Goal: Task Accomplishment & Management: Complete application form

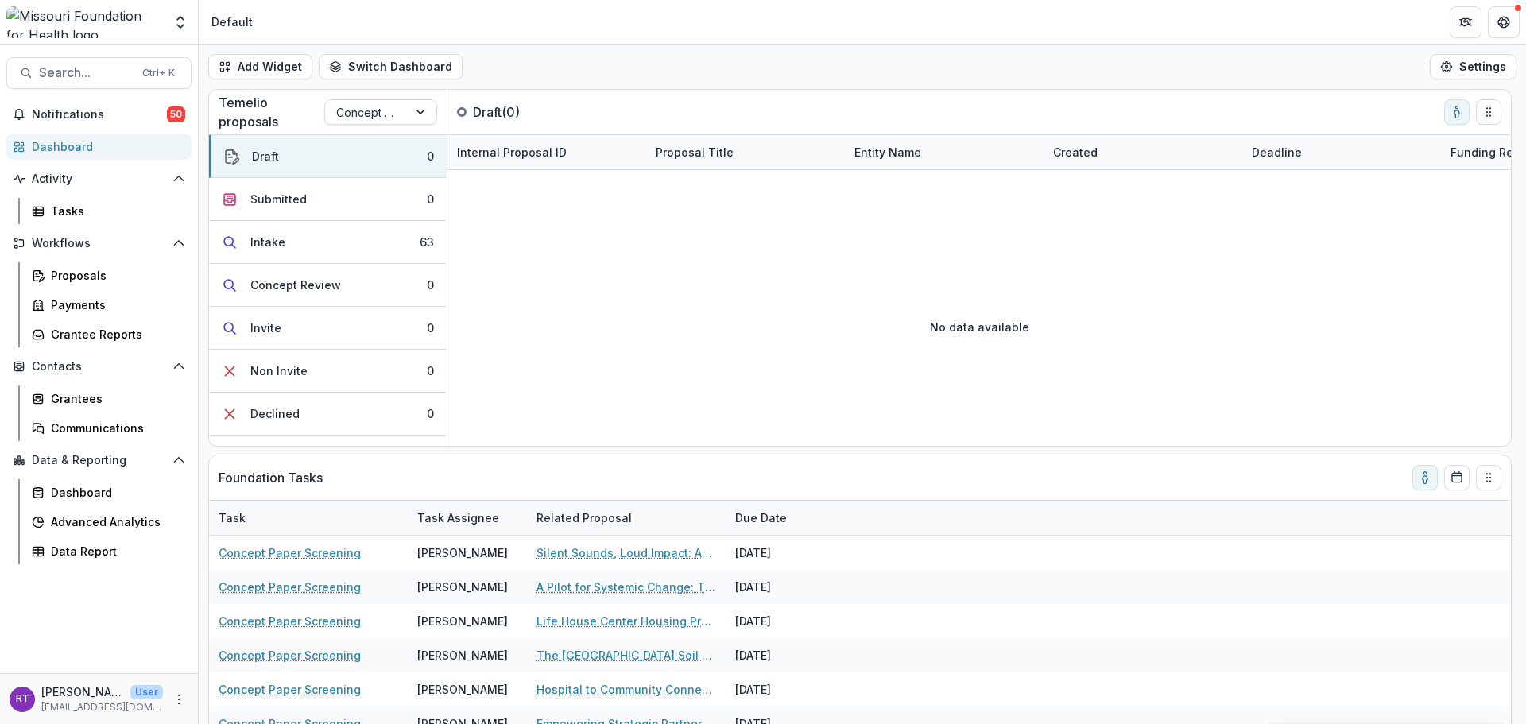
click at [356, 250] on button "Intake 63" at bounding box center [328, 242] width 238 height 43
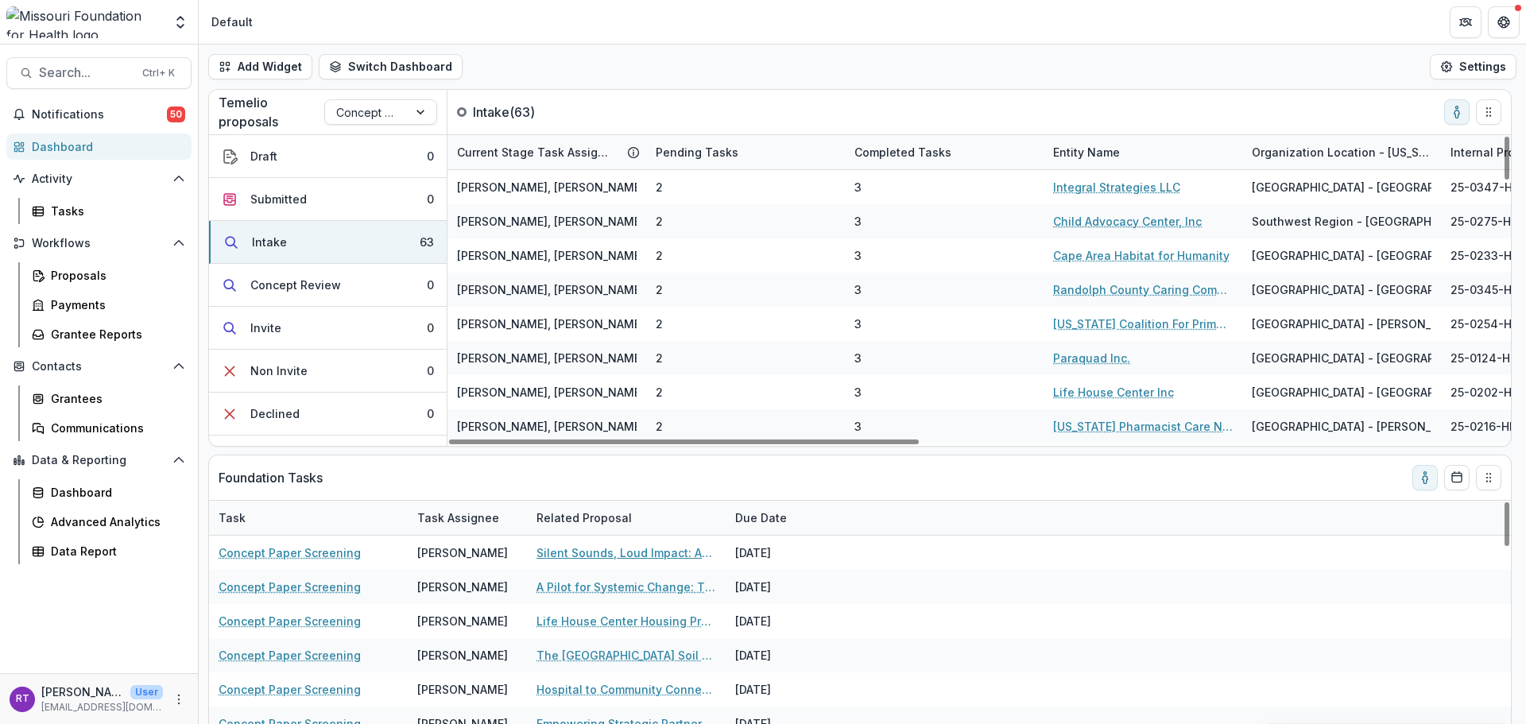
click at [647, 548] on link "Silent Sounds, Loud Impact: Advancing Brain Health Equity Through Community-Bas…" at bounding box center [626, 552] width 180 height 17
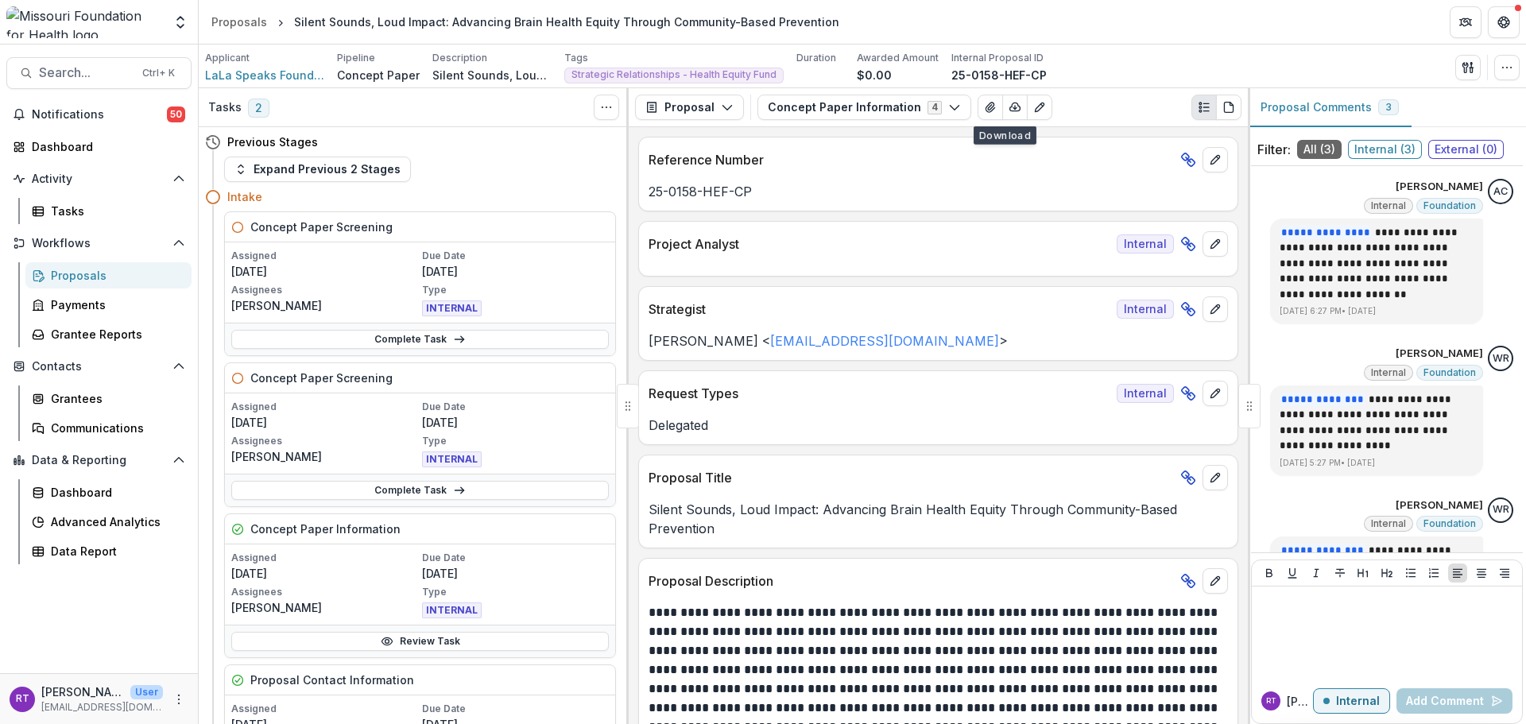
click at [986, 112] on icon "View Attached Files" at bounding box center [990, 108] width 9 height 10
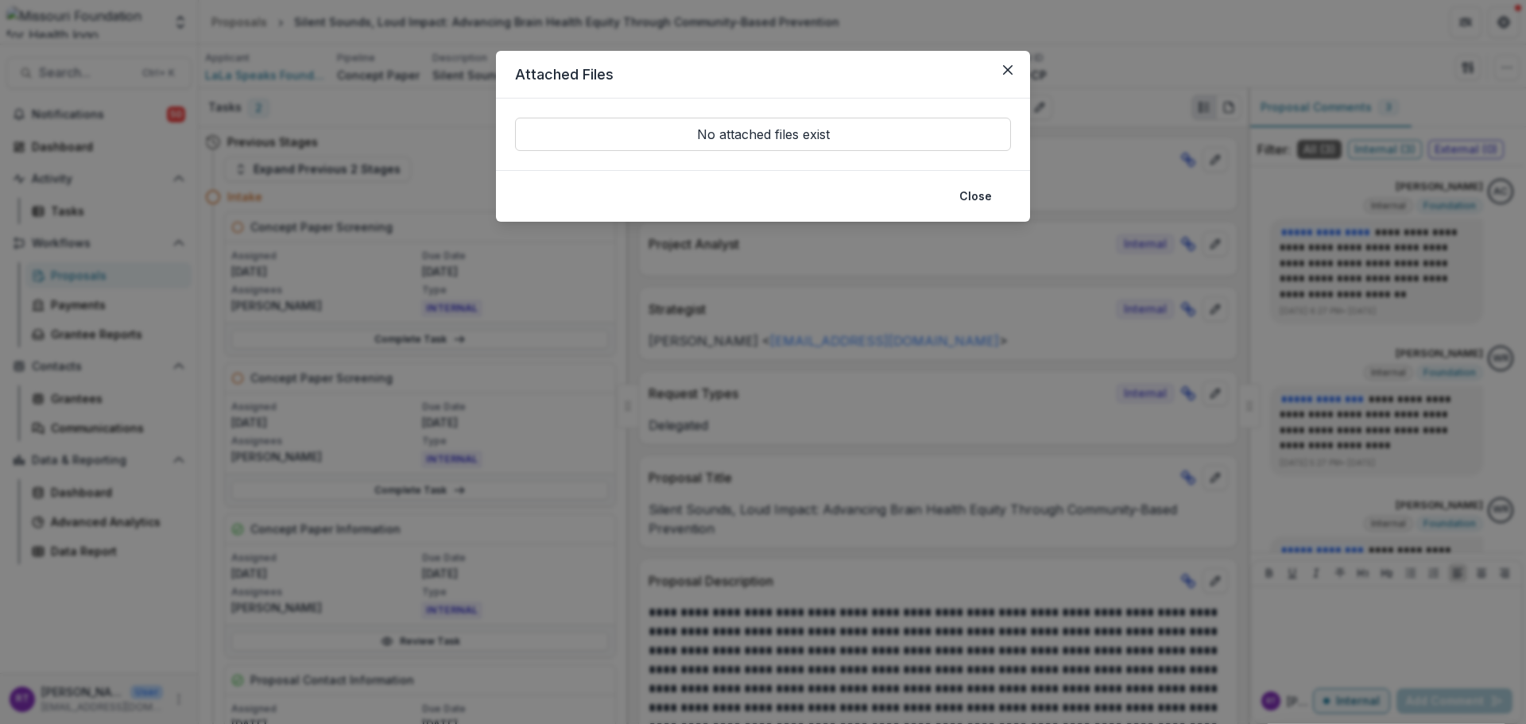
click at [1003, 68] on icon "Close" at bounding box center [1008, 70] width 10 height 10
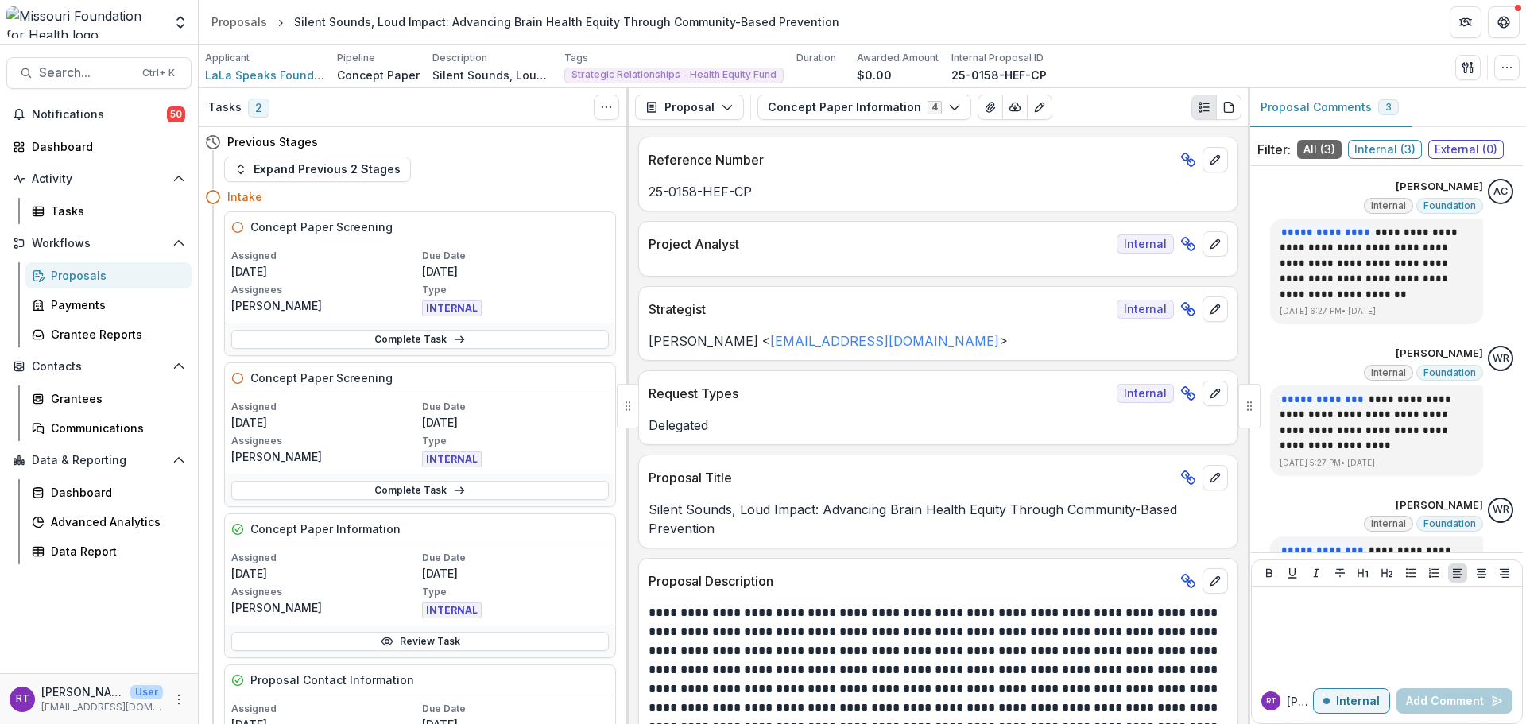
click at [904, 123] on div "Proposal Proposal Payments Reports Grant Agreements Board Summaries Bank Detail…" at bounding box center [938, 107] width 619 height 39
click at [904, 114] on button "Concept Paper Information 4" at bounding box center [864, 107] width 214 height 25
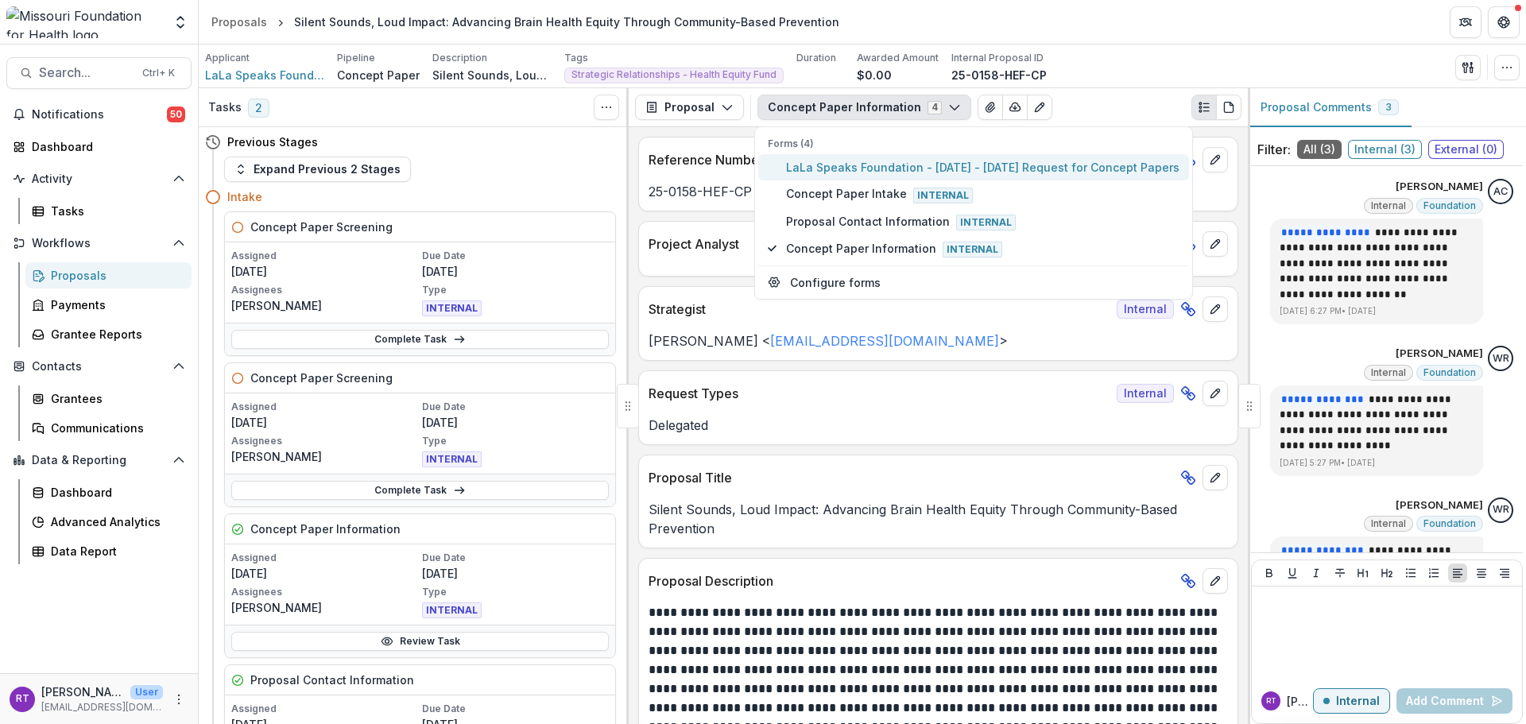
click at [900, 172] on span "LaLa Speaks Foundation - [DATE] - [DATE] Request for Concept Papers" at bounding box center [982, 167] width 393 height 17
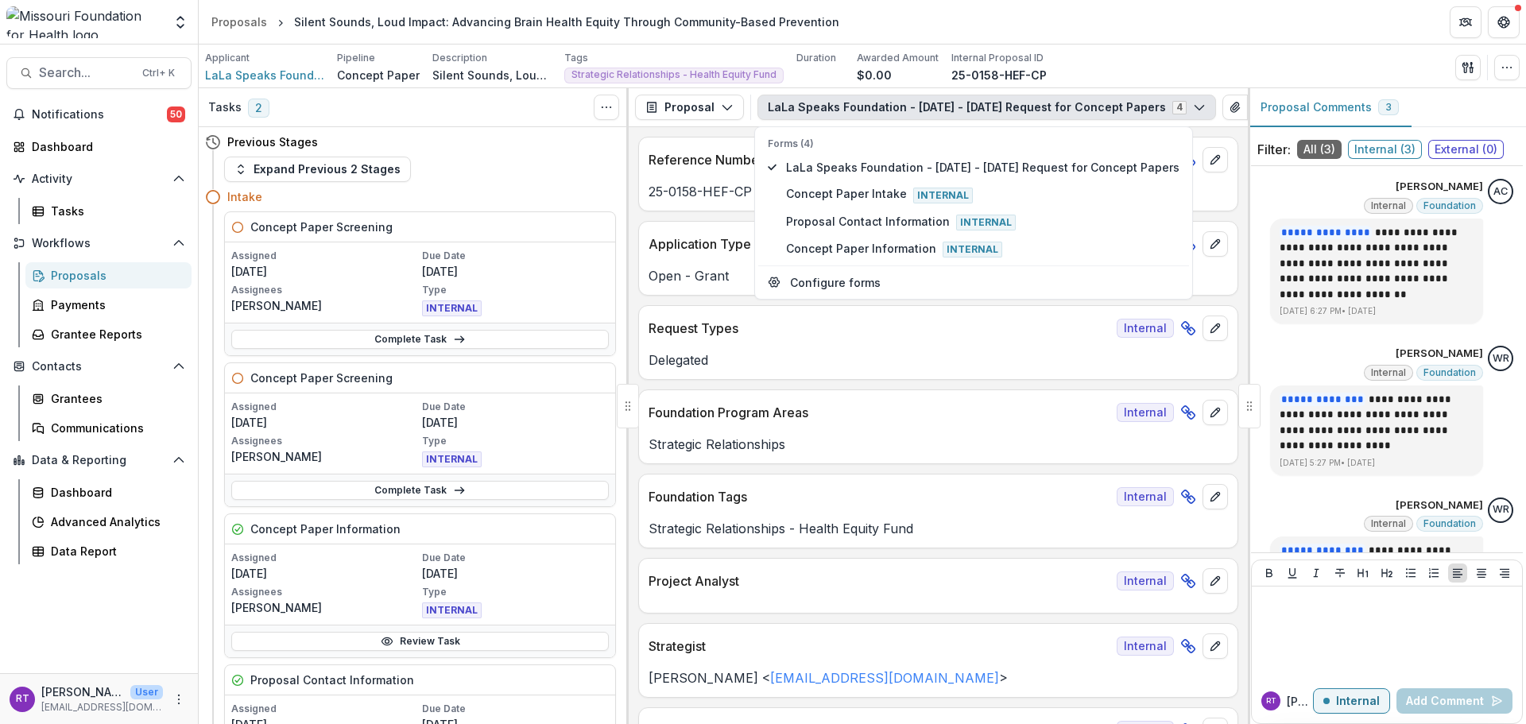
click at [1084, 59] on div "Applicant LaLa Speaks Foundation Pipeline Concept Paper Description Silent Soun…" at bounding box center [862, 67] width 1315 height 33
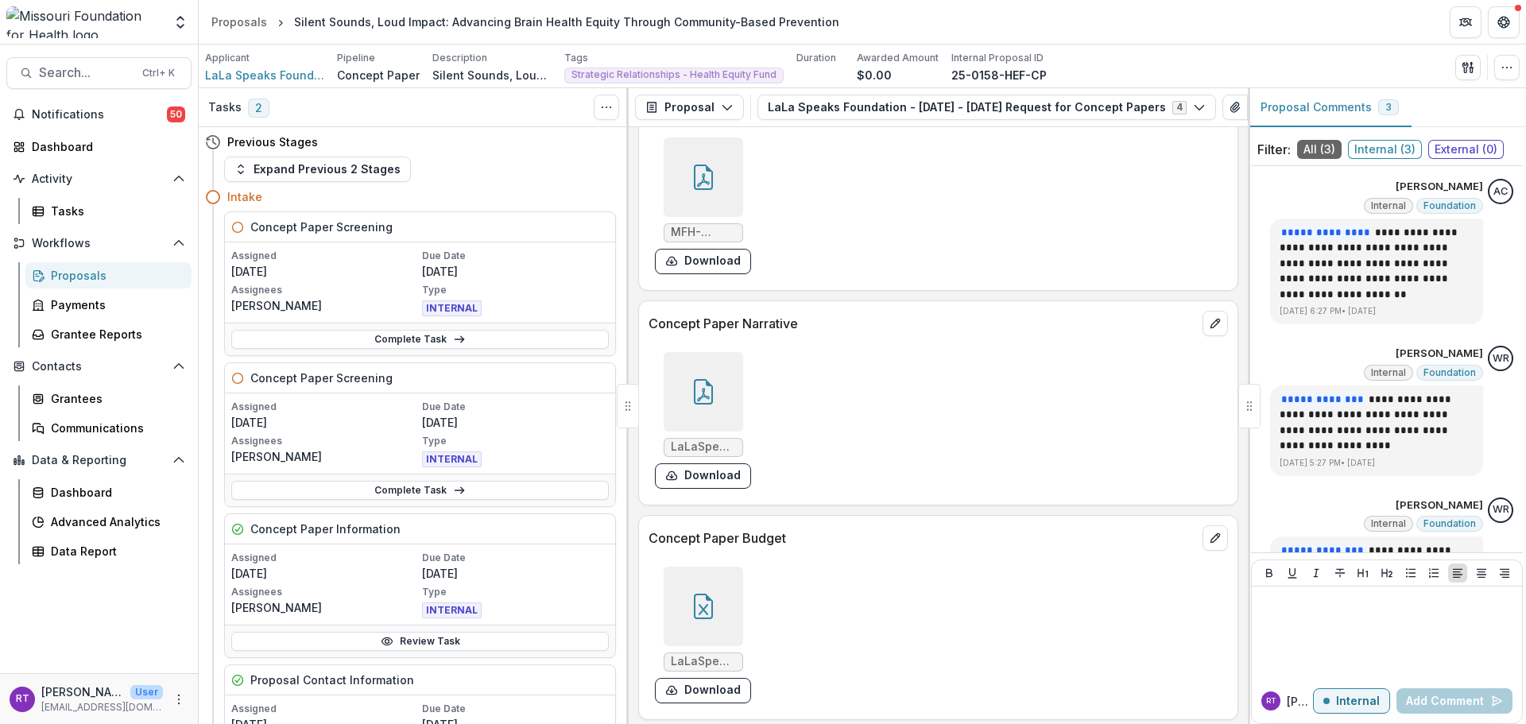
scroll to position [4610, 0]
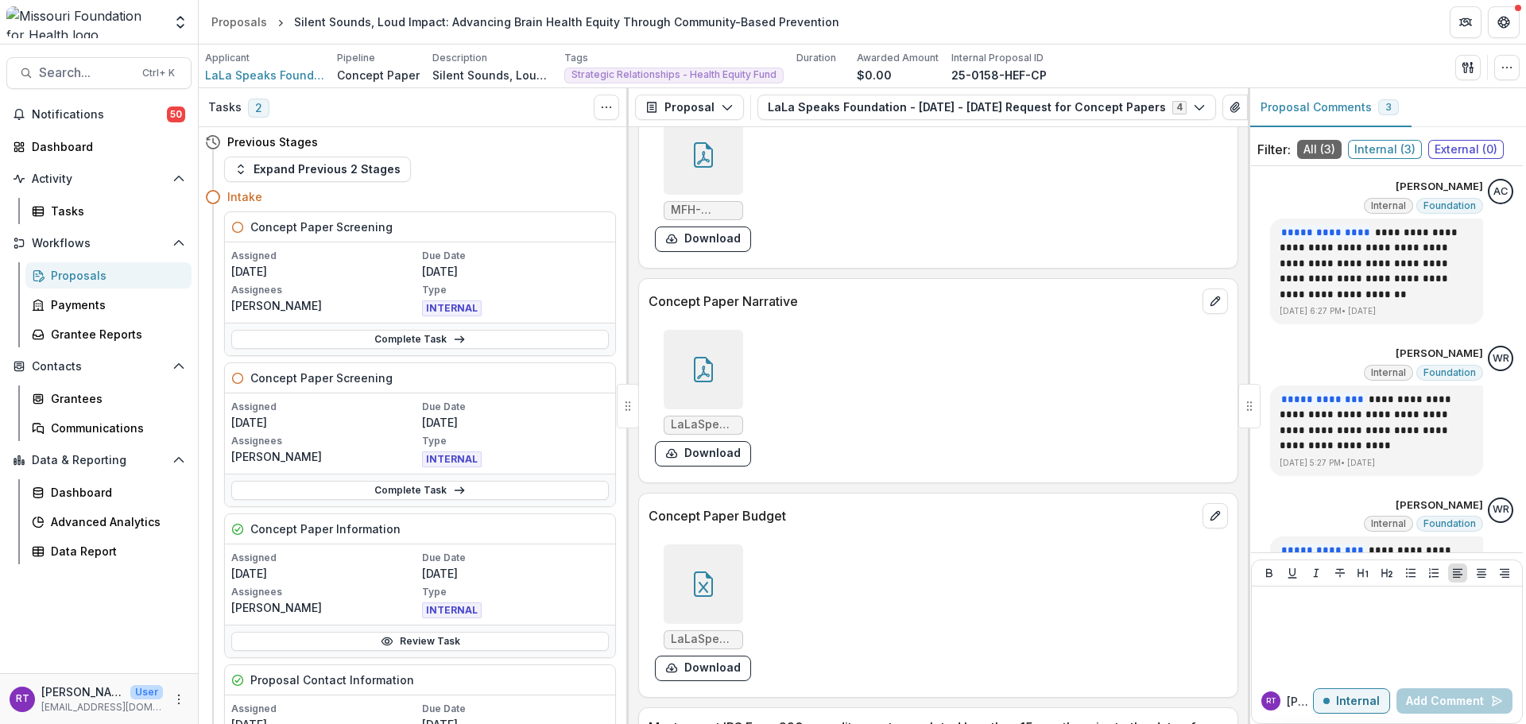
click at [725, 378] on div at bounding box center [703, 369] width 79 height 79
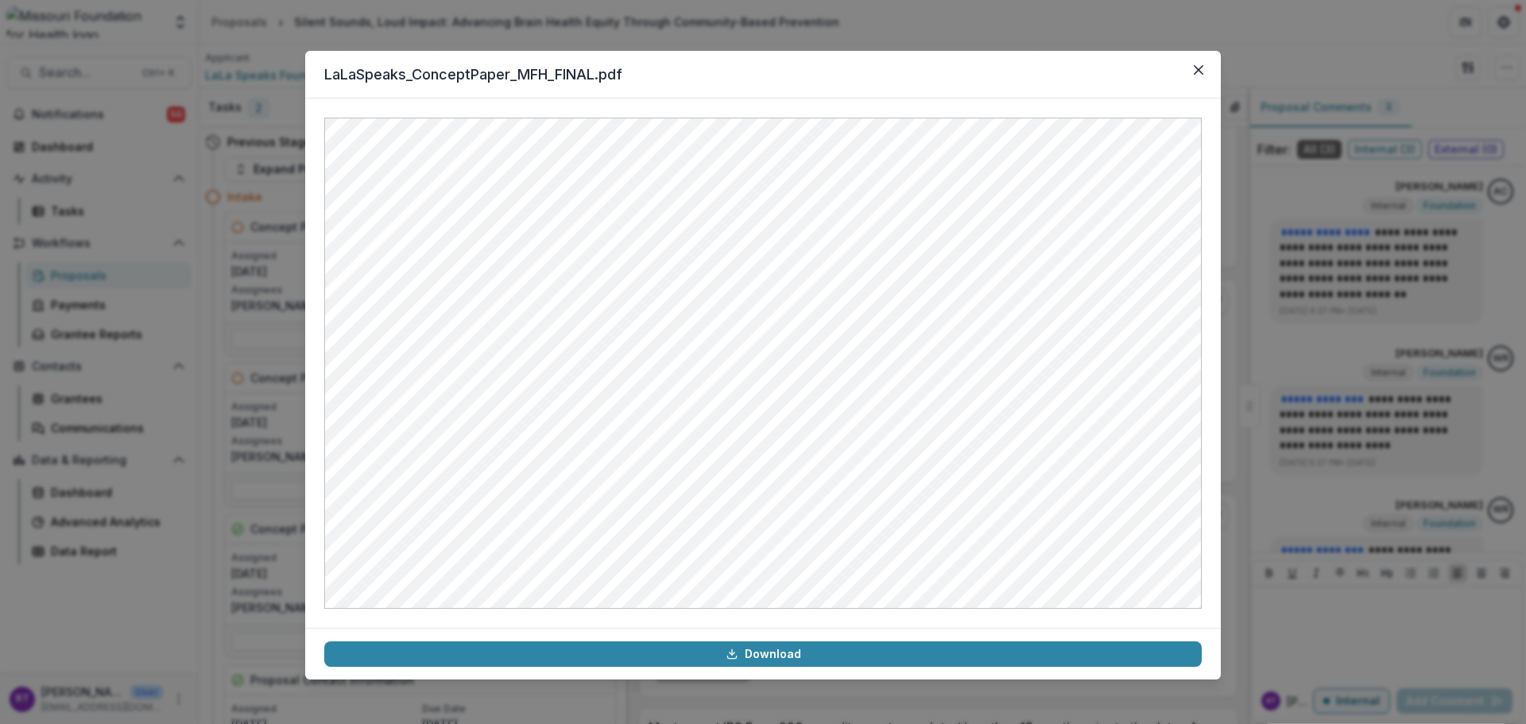
click at [1198, 75] on button "Close" at bounding box center [1198, 69] width 25 height 25
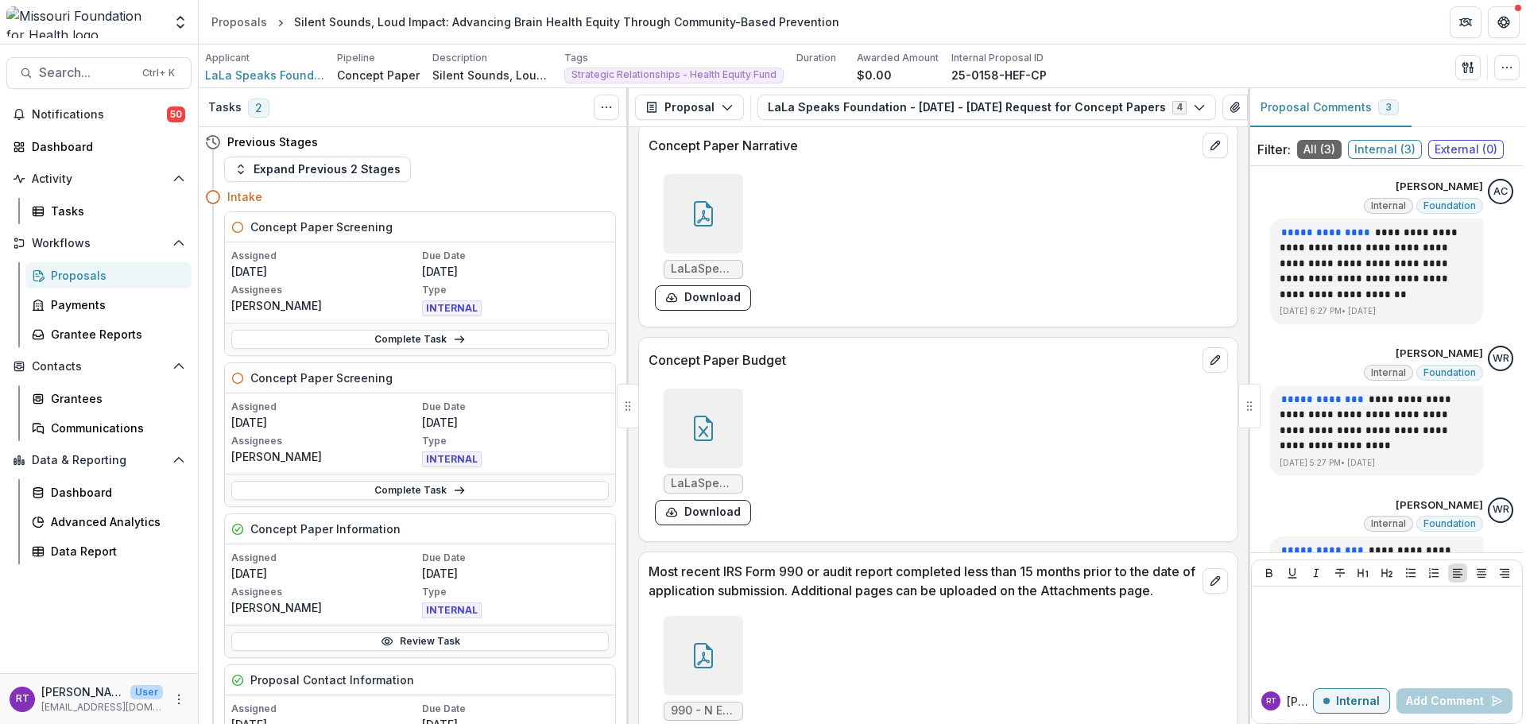
scroll to position [4769, 0]
click at [706, 462] on div at bounding box center [703, 424] width 79 height 79
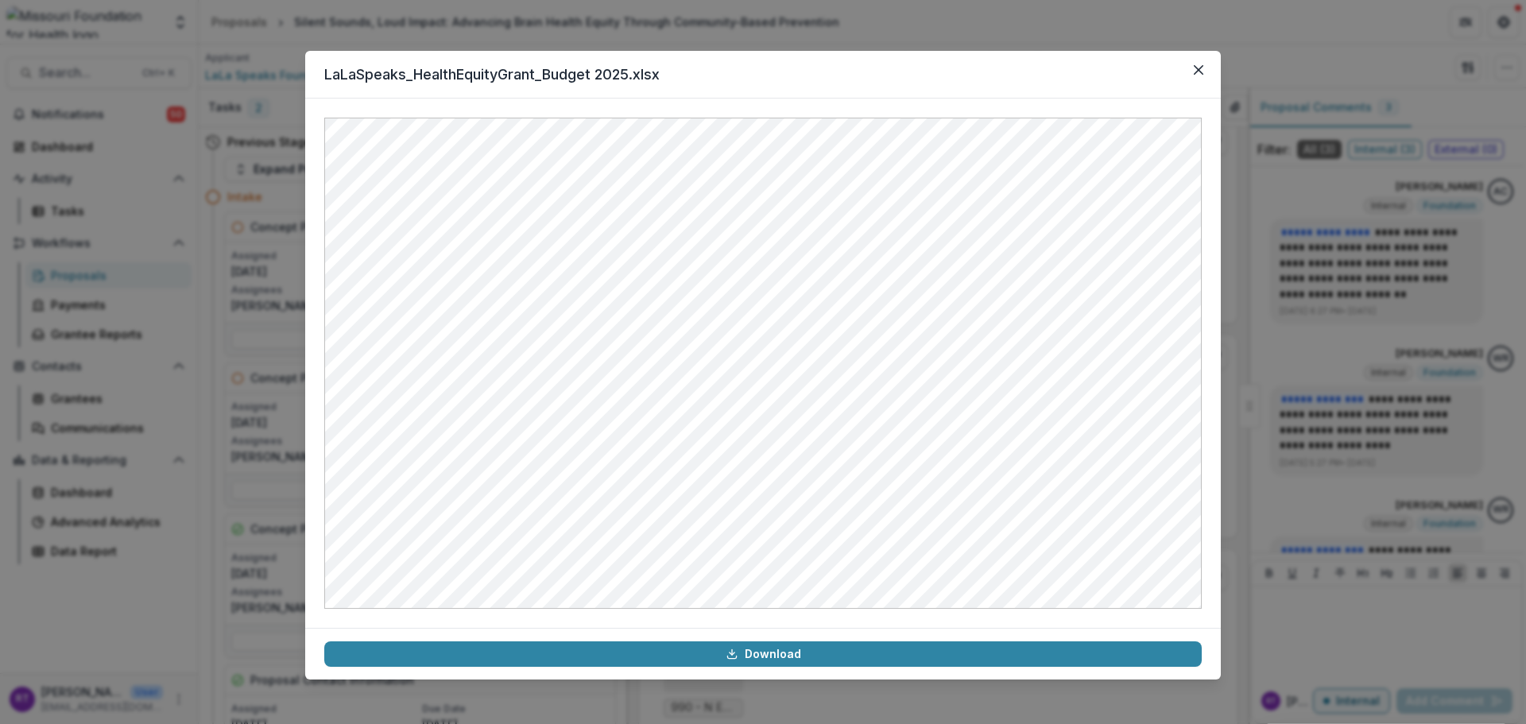
click at [1206, 64] on button "Close" at bounding box center [1198, 69] width 25 height 25
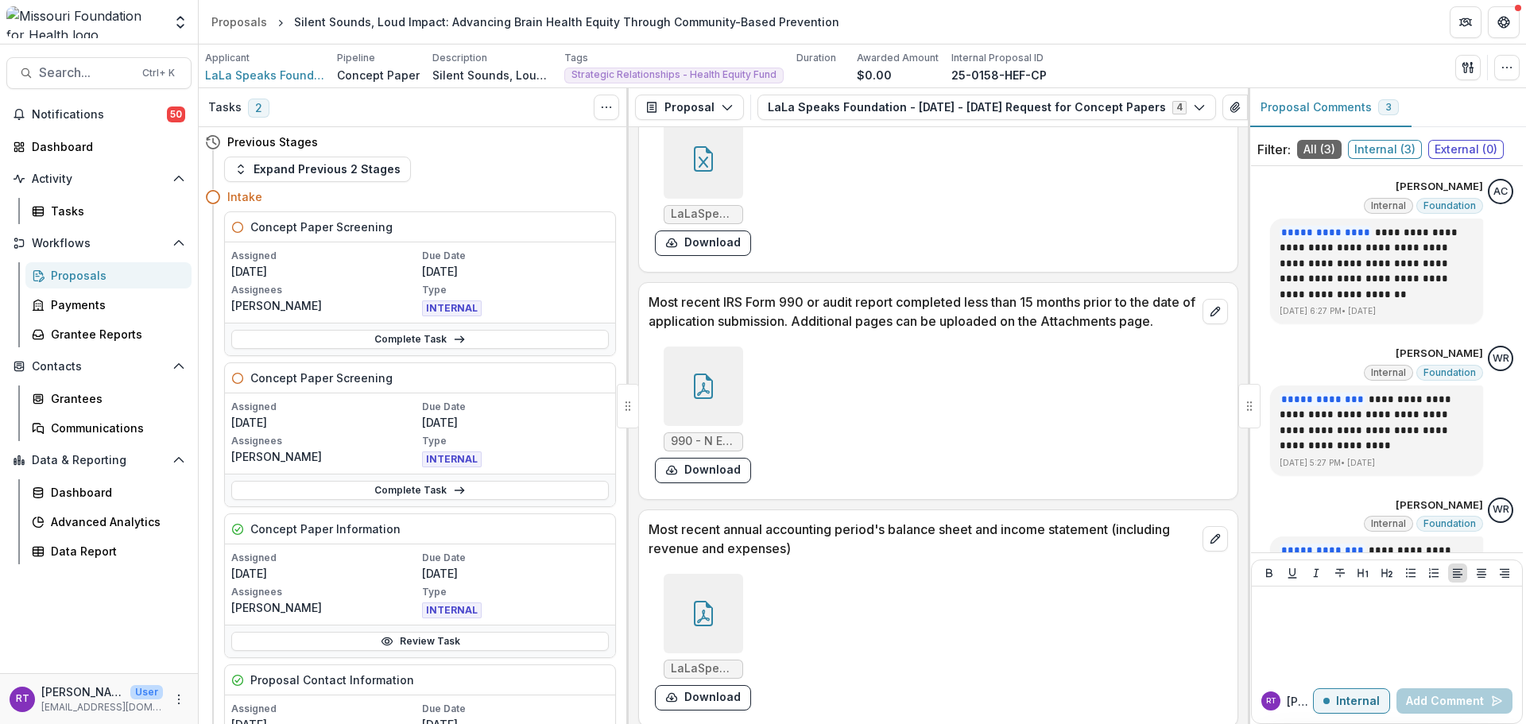
scroll to position [5025, 0]
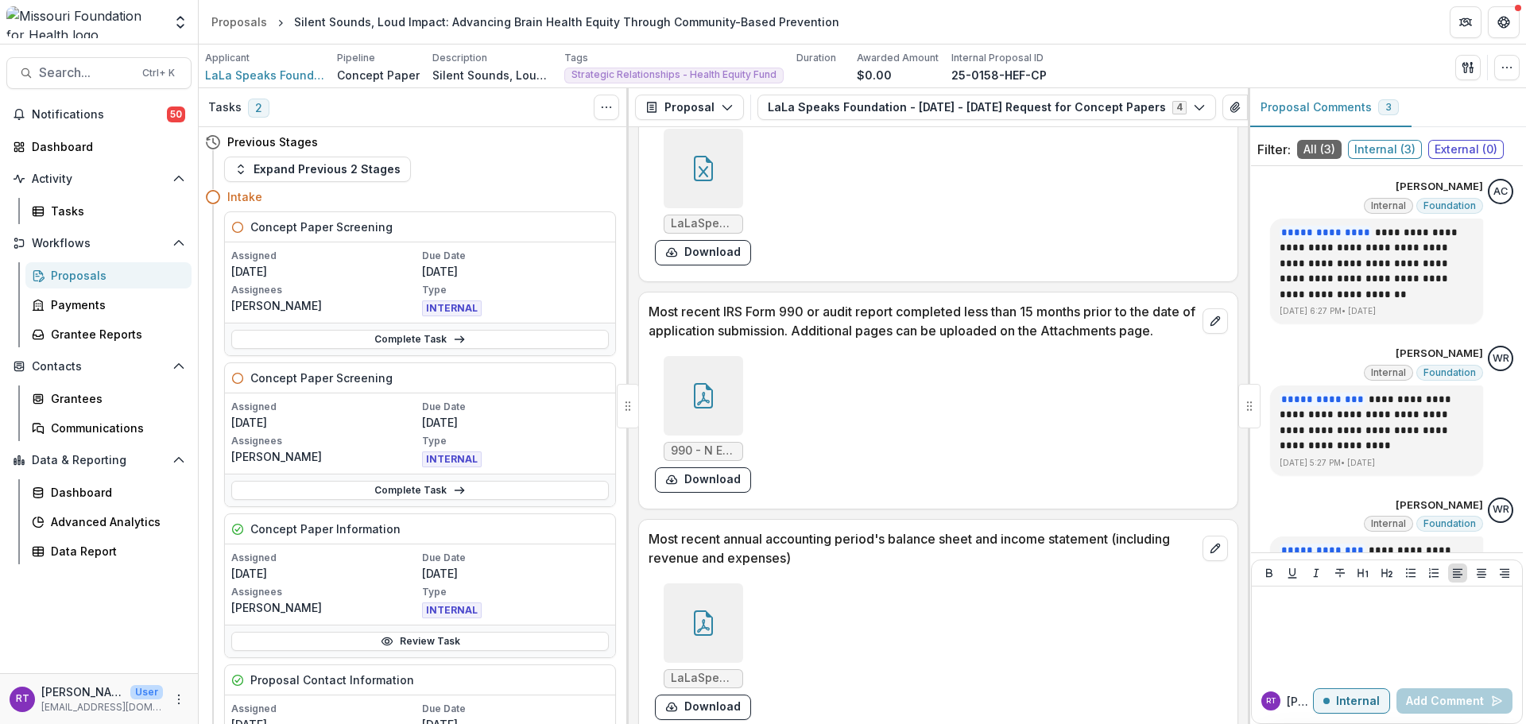
click at [718, 385] on div at bounding box center [703, 395] width 79 height 79
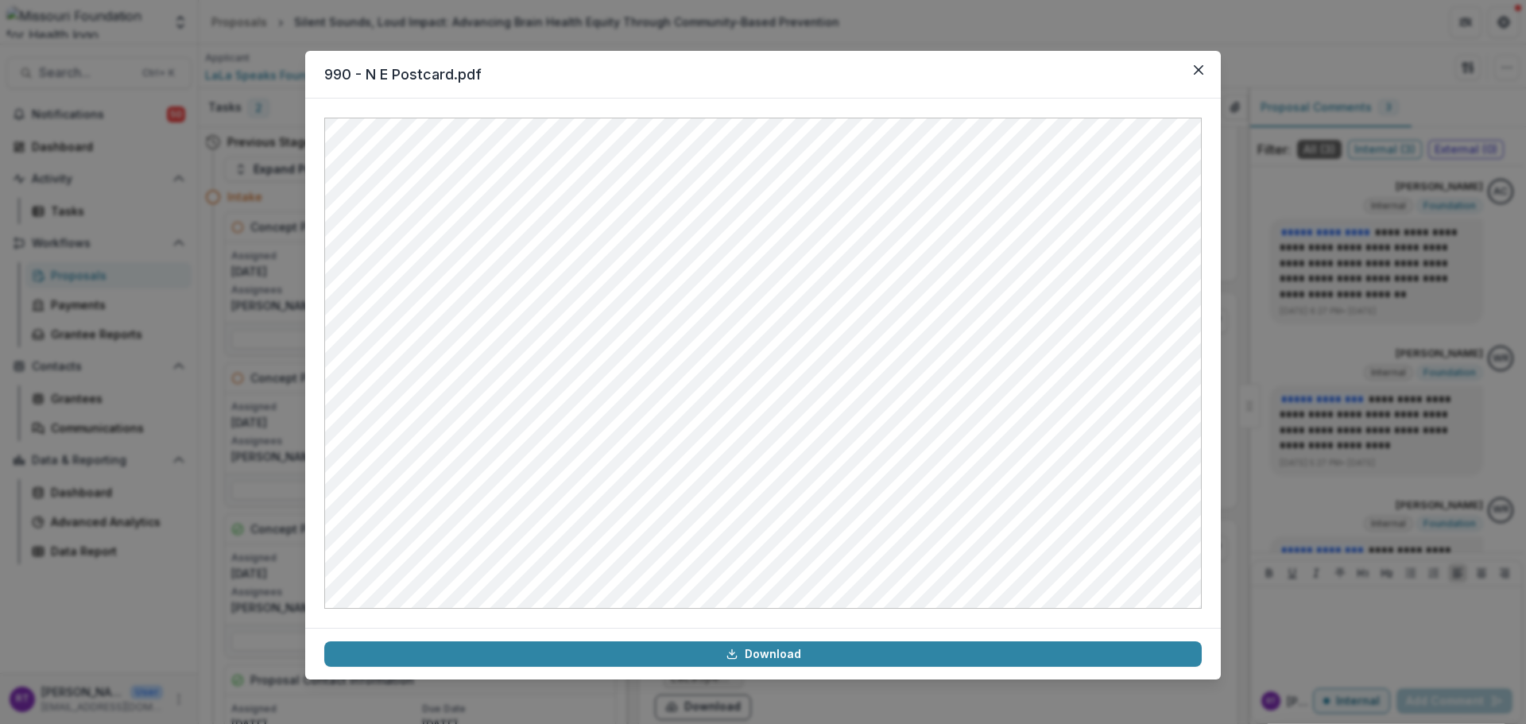
click at [1201, 68] on icon "Close" at bounding box center [1199, 70] width 10 height 10
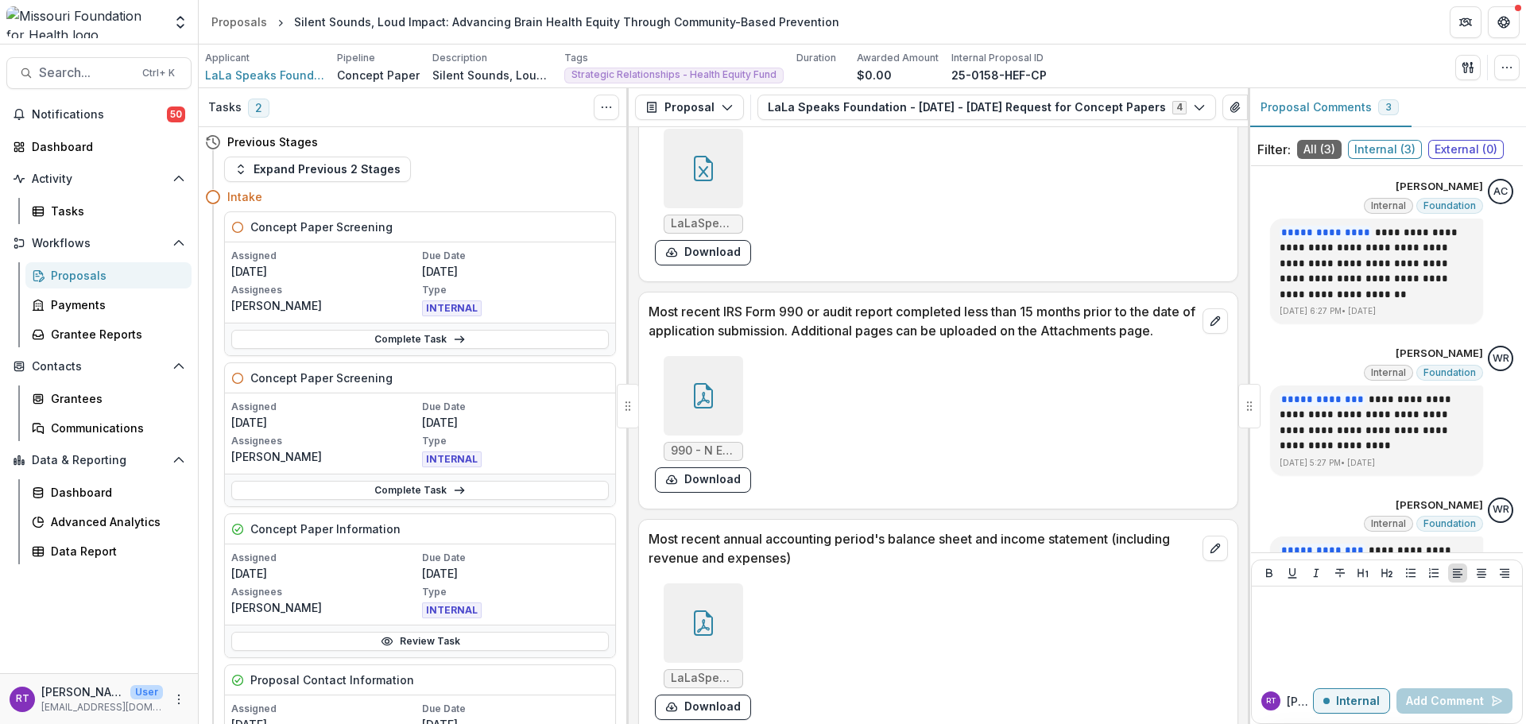
click at [715, 393] on div at bounding box center [703, 395] width 79 height 79
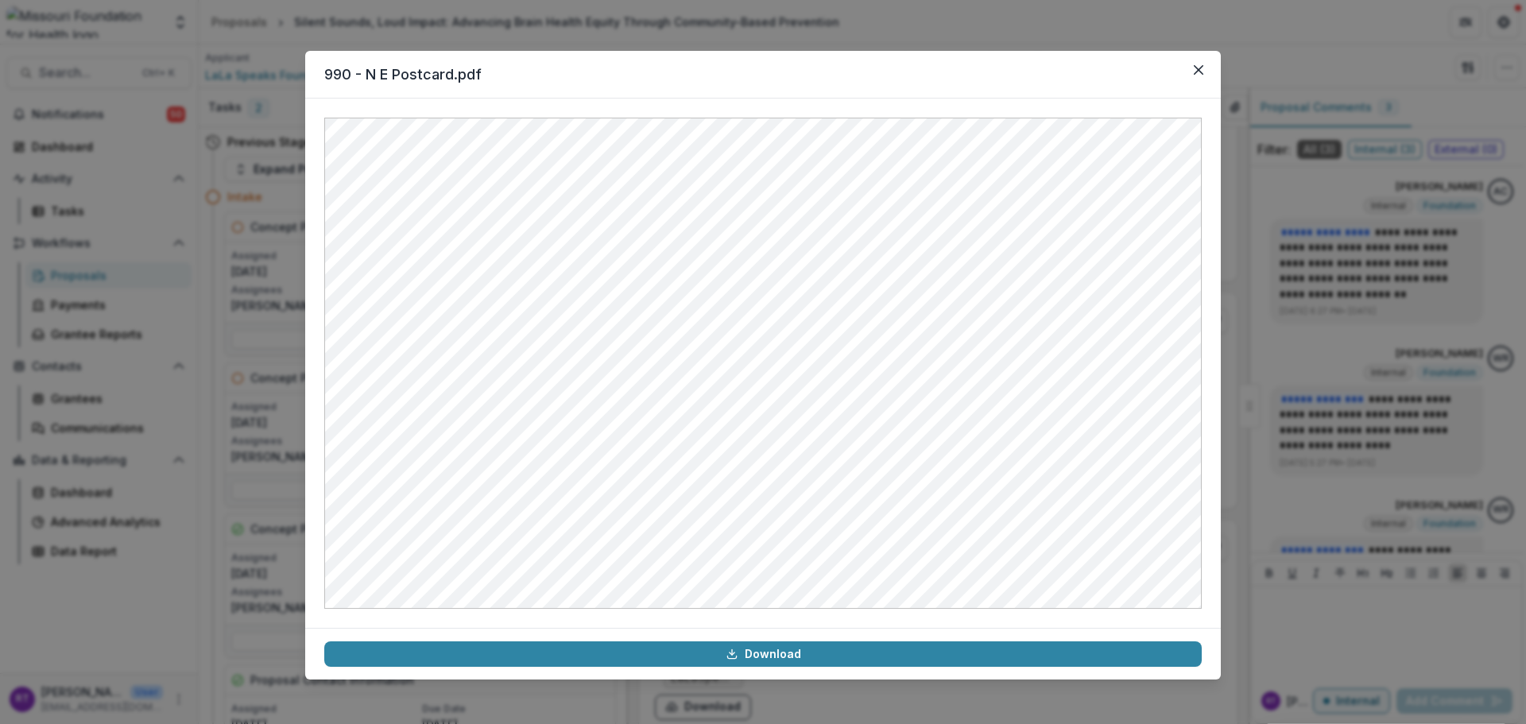
click at [1198, 84] on header "990 - N E Postcard.pdf" at bounding box center [763, 75] width 916 height 48
click at [1199, 79] on button "Close" at bounding box center [1198, 69] width 25 height 25
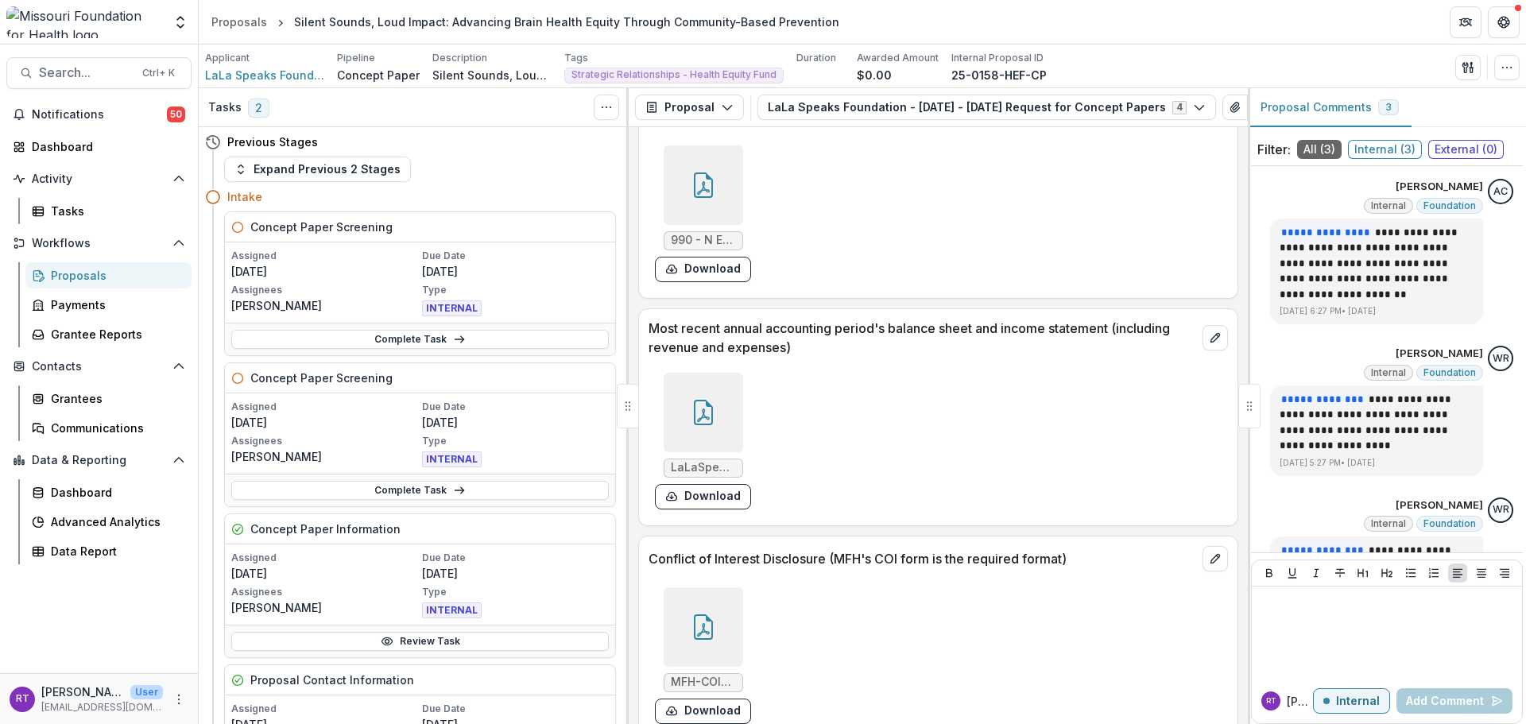
scroll to position [5264, 0]
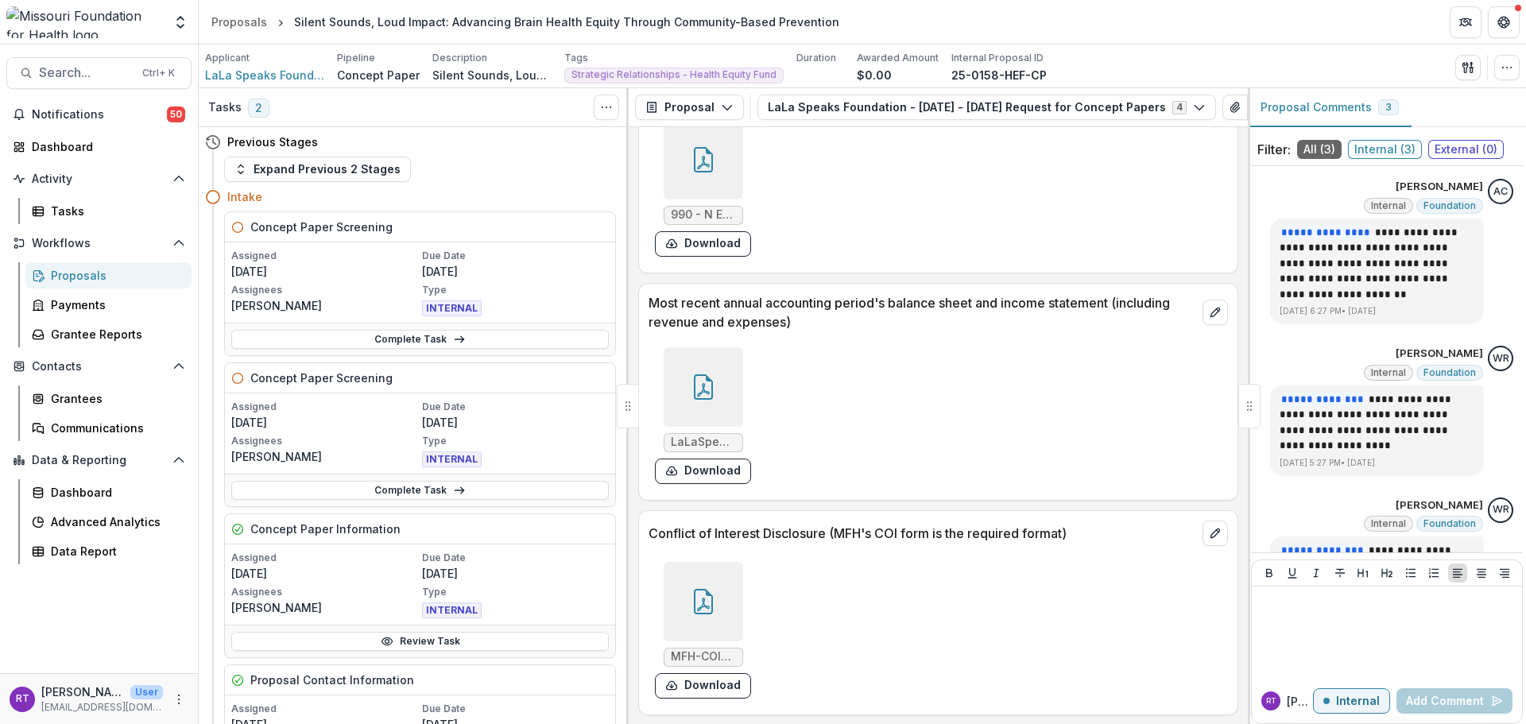
click at [716, 385] on div at bounding box center [703, 386] width 79 height 79
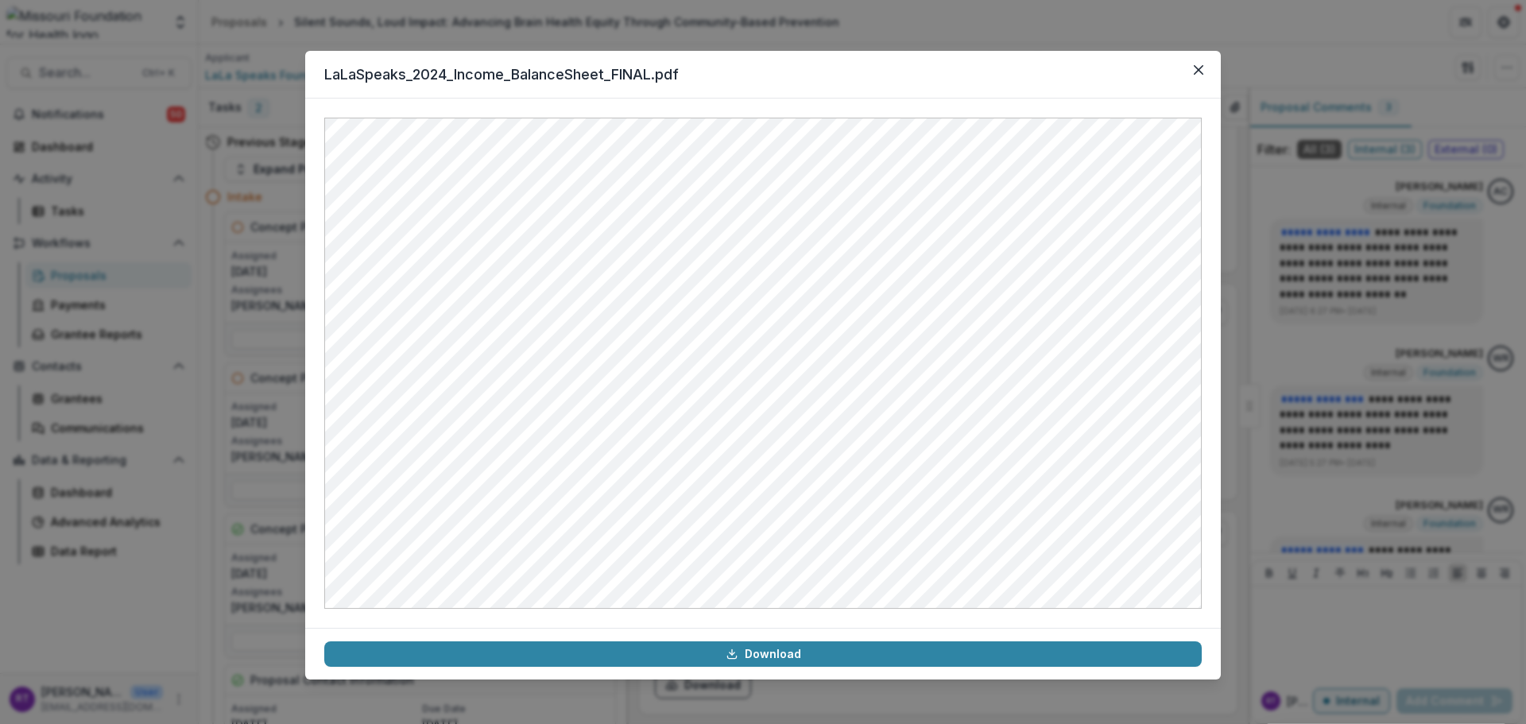
click at [1202, 66] on icon "Close" at bounding box center [1199, 70] width 10 height 10
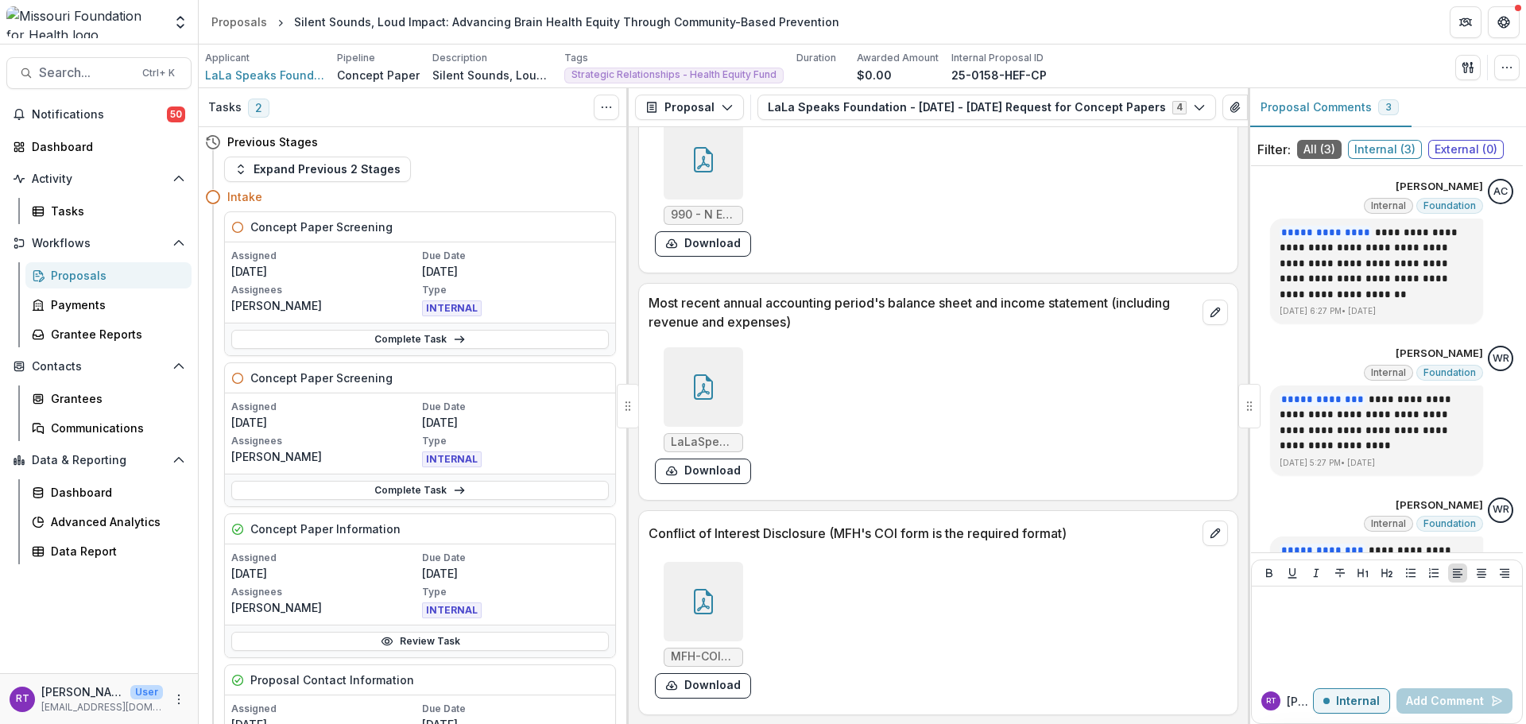
click at [729, 594] on div at bounding box center [703, 601] width 79 height 79
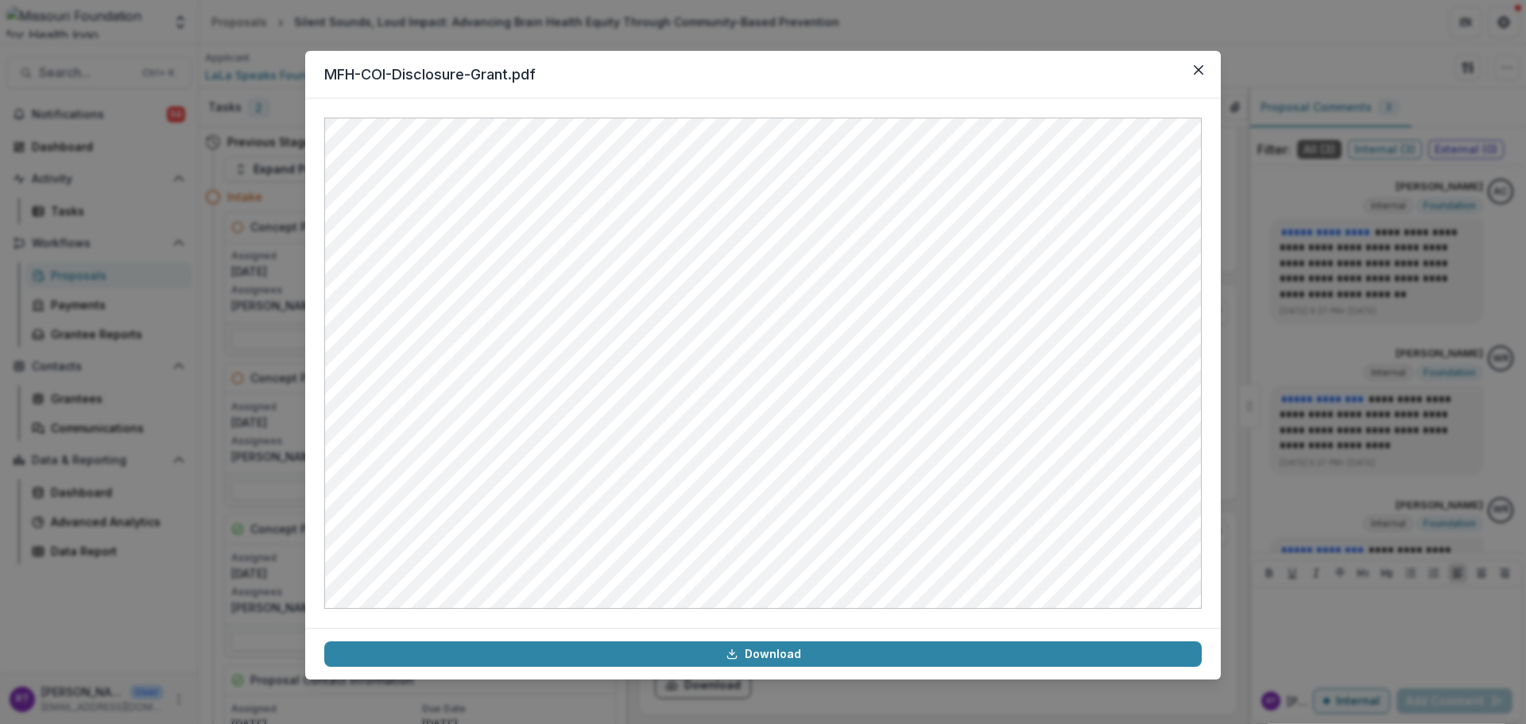
click at [1191, 72] on button "Close" at bounding box center [1198, 69] width 25 height 25
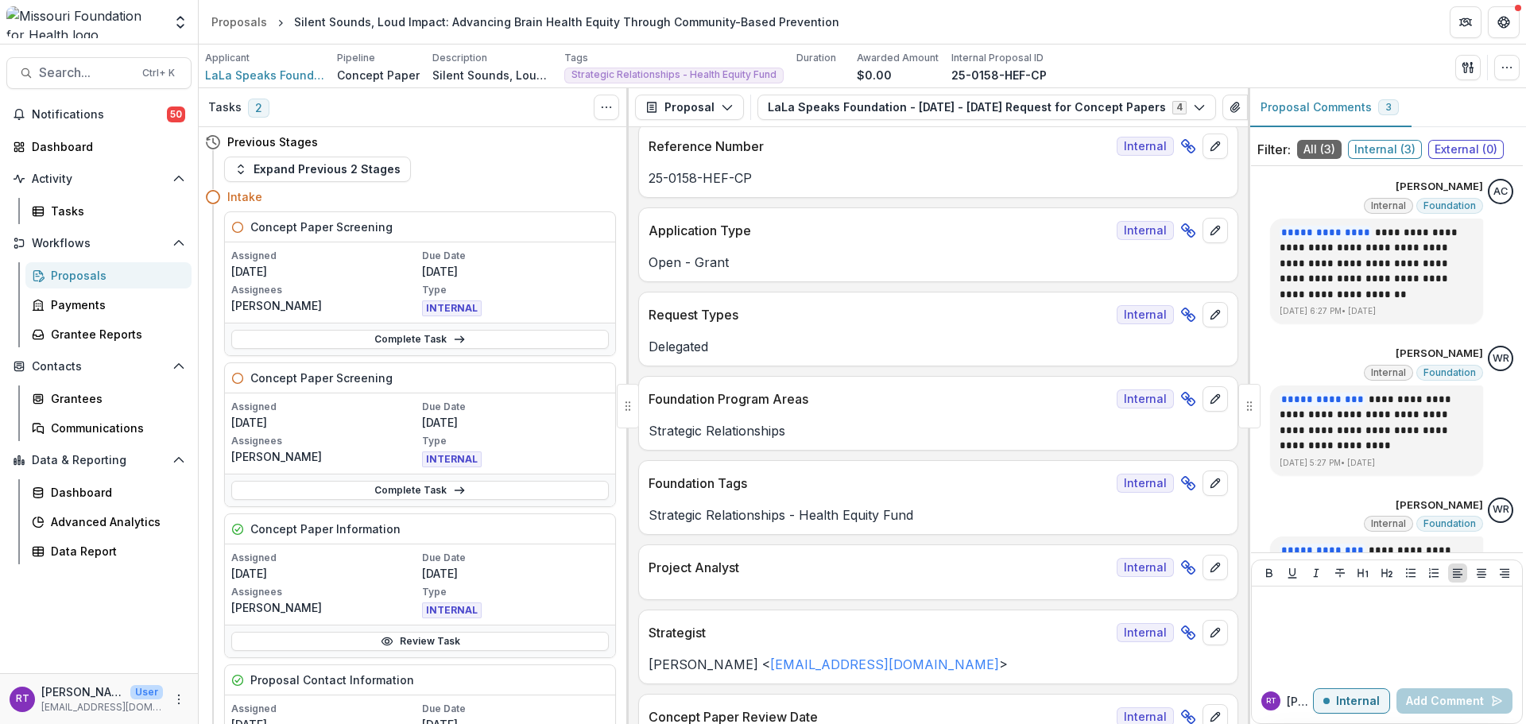
scroll to position [0, 0]
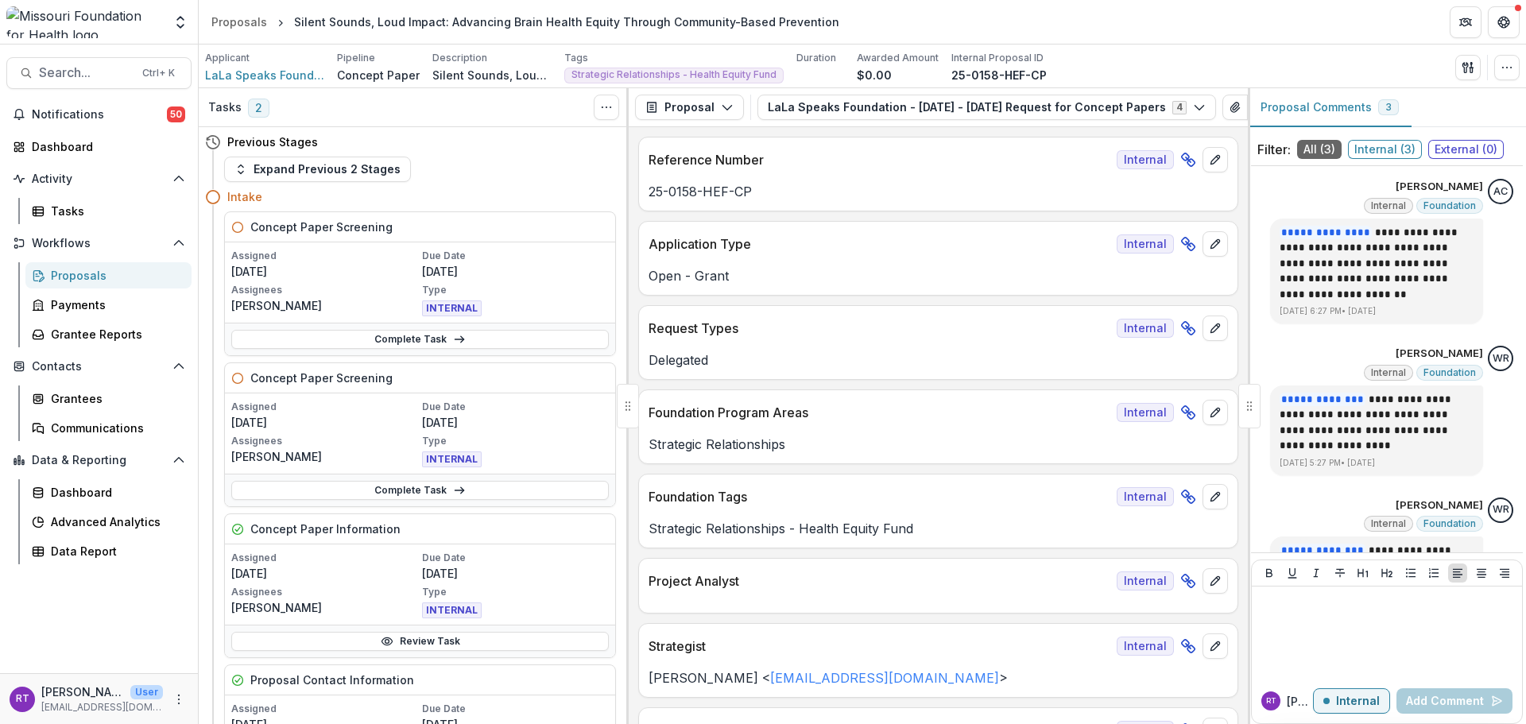
click at [330, 345] on link "Complete Task" at bounding box center [420, 339] width 378 height 19
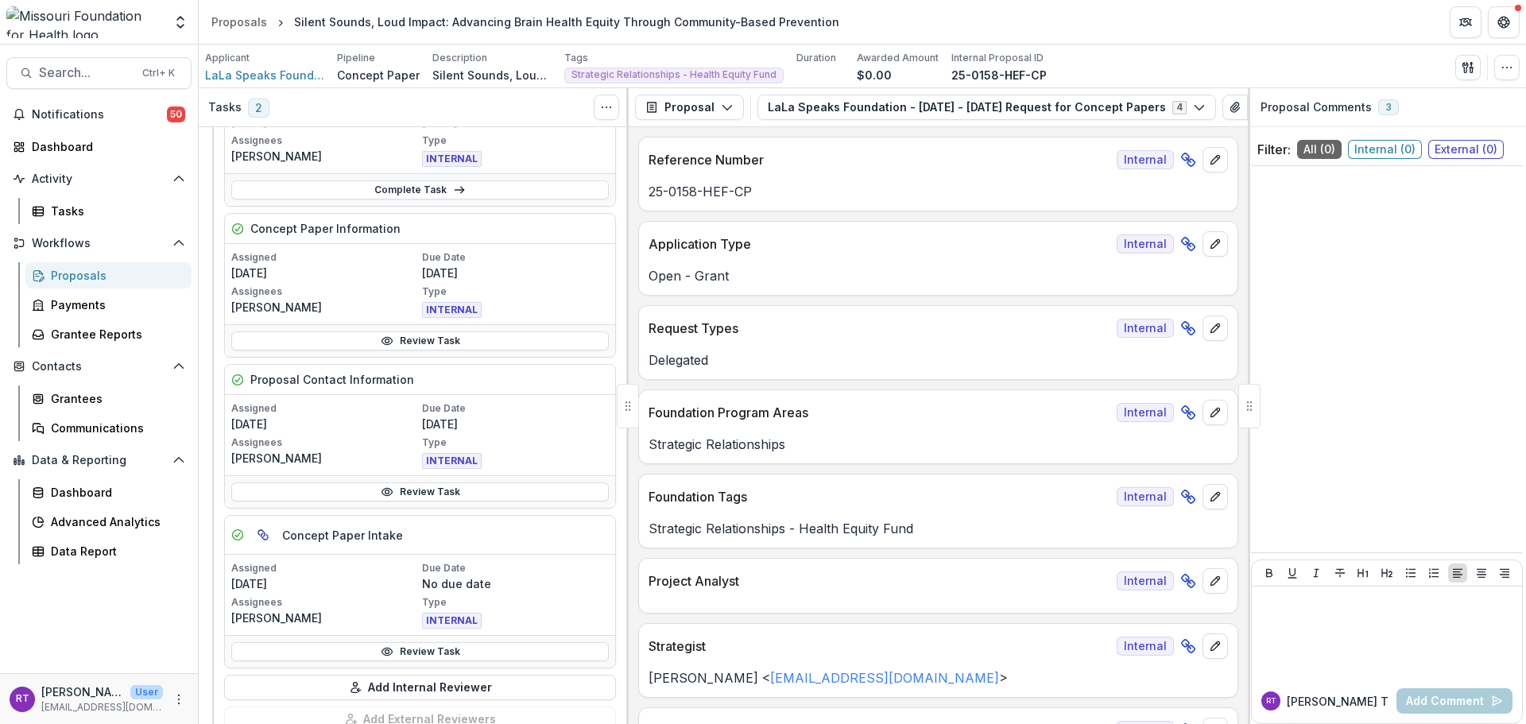
scroll to position [318, 0]
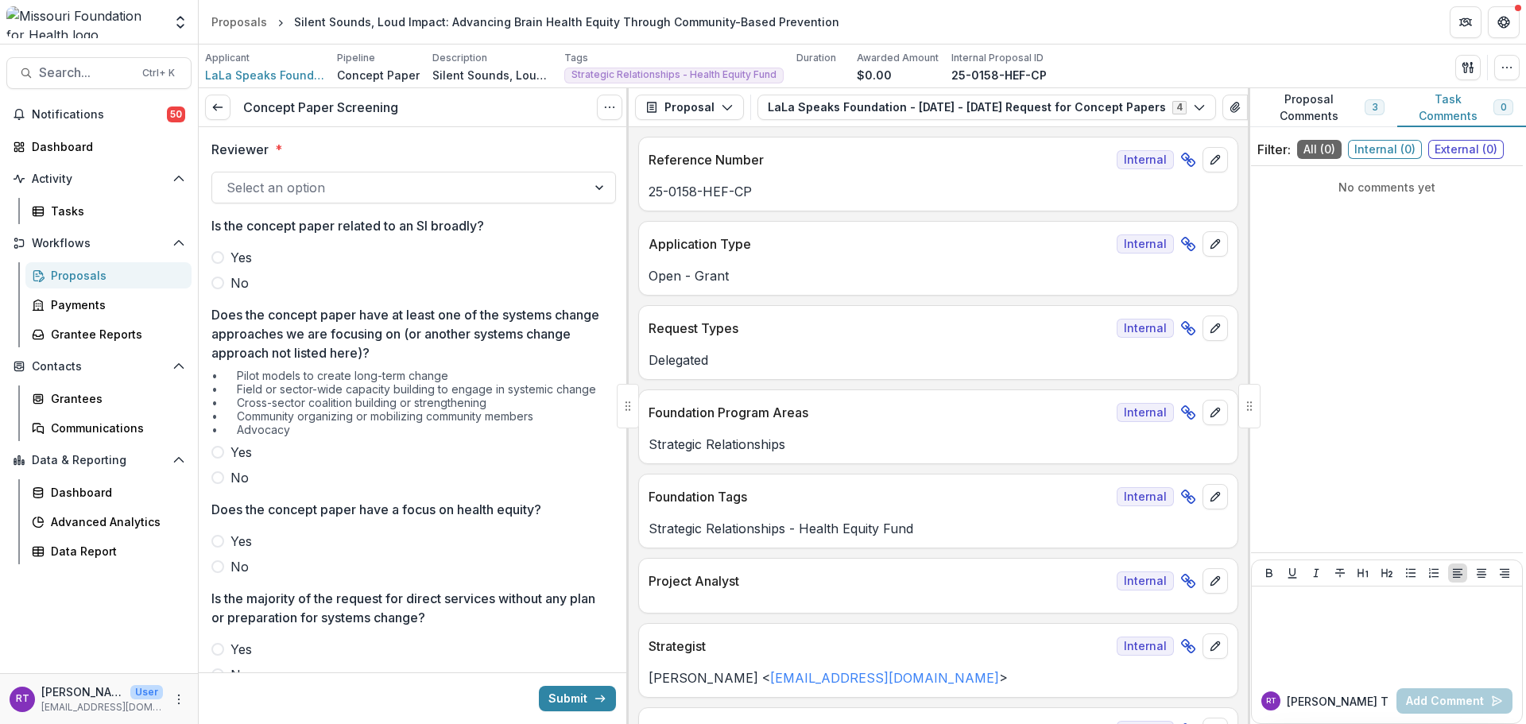
click at [223, 285] on span at bounding box center [217, 283] width 13 height 13
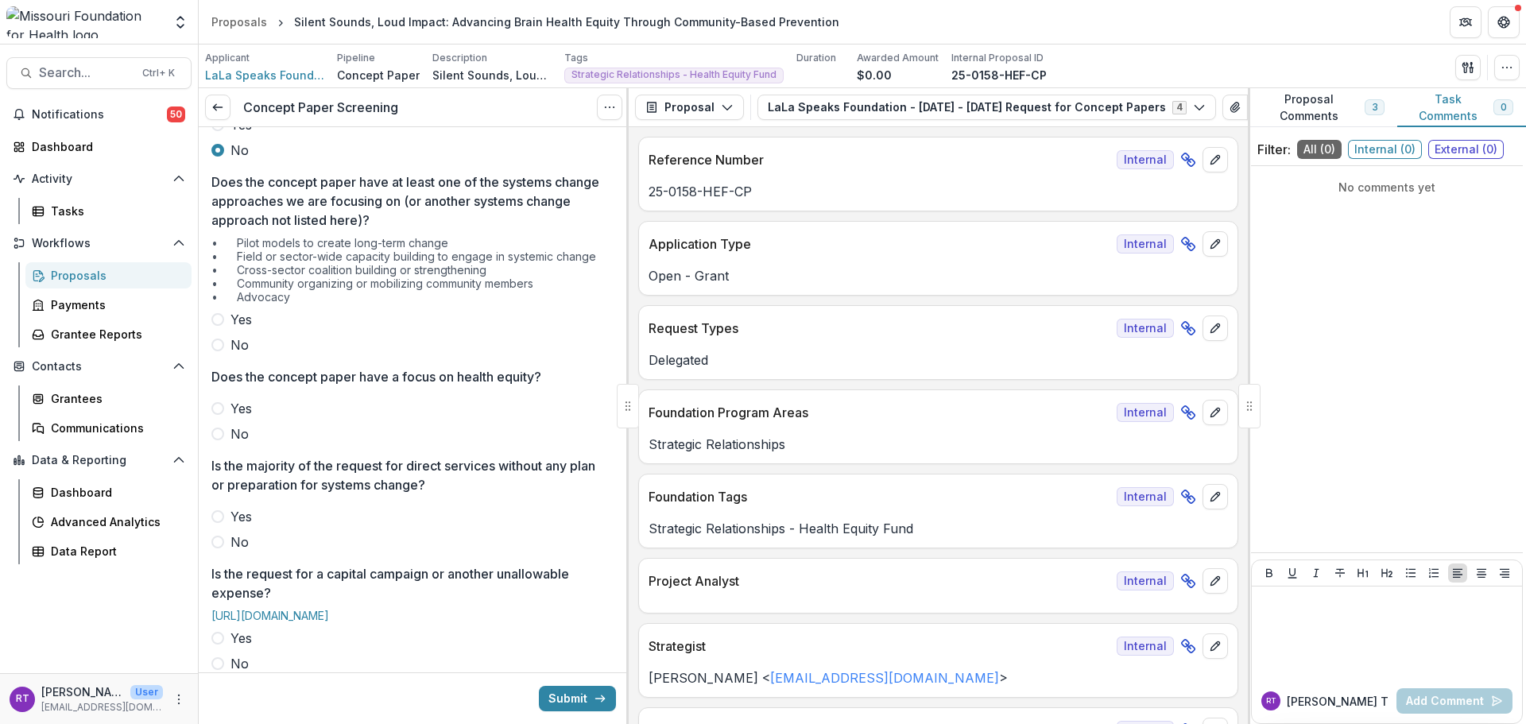
scroll to position [159, 0]
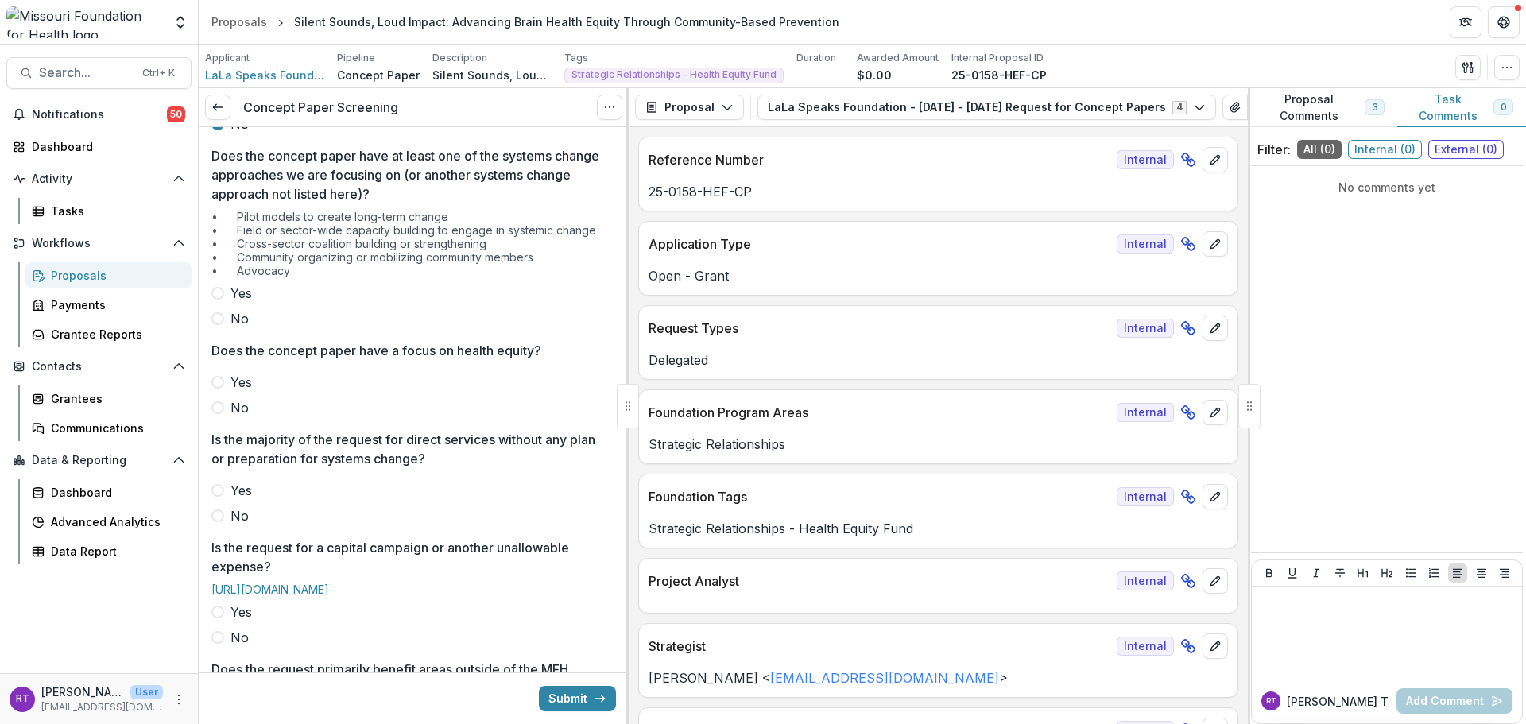
click at [255, 380] on label "Yes" at bounding box center [413, 382] width 405 height 19
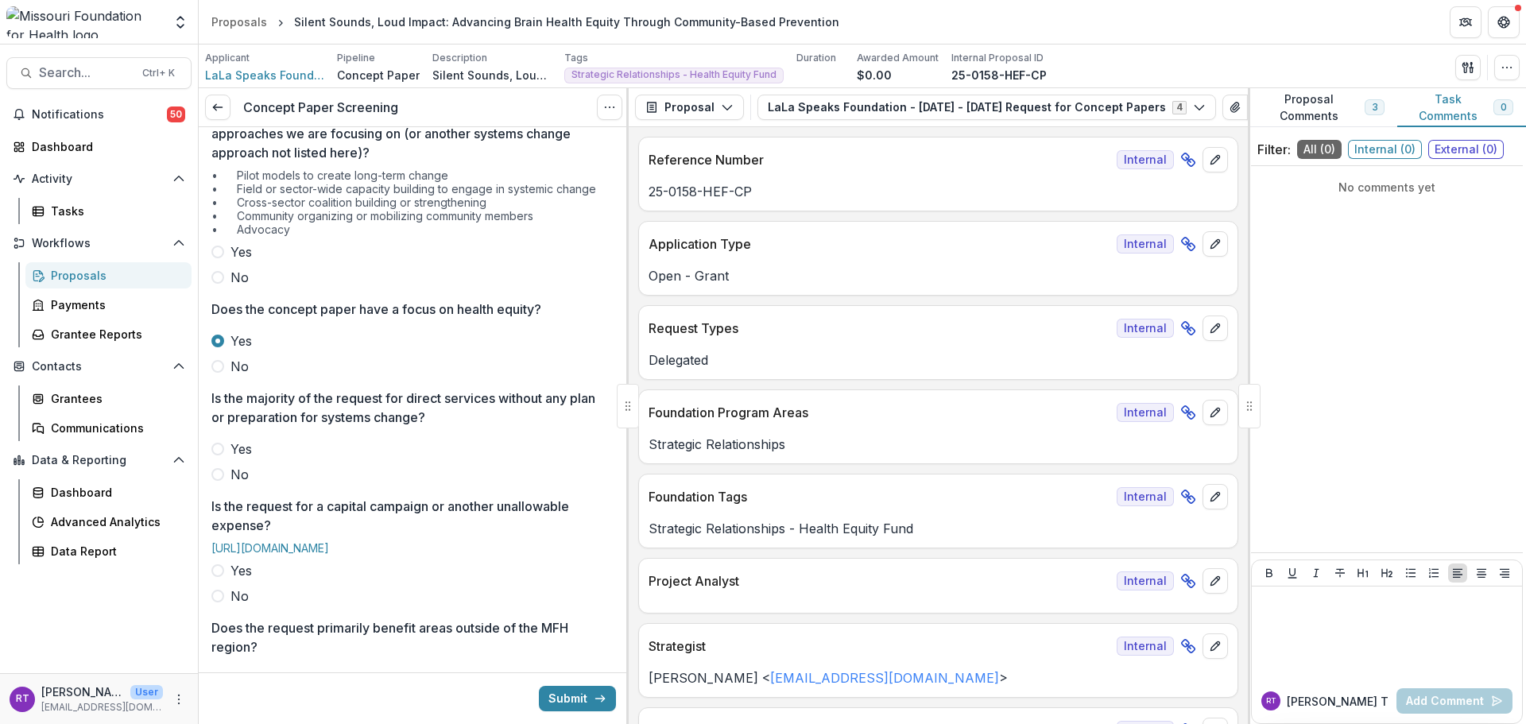
scroll to position [238, 0]
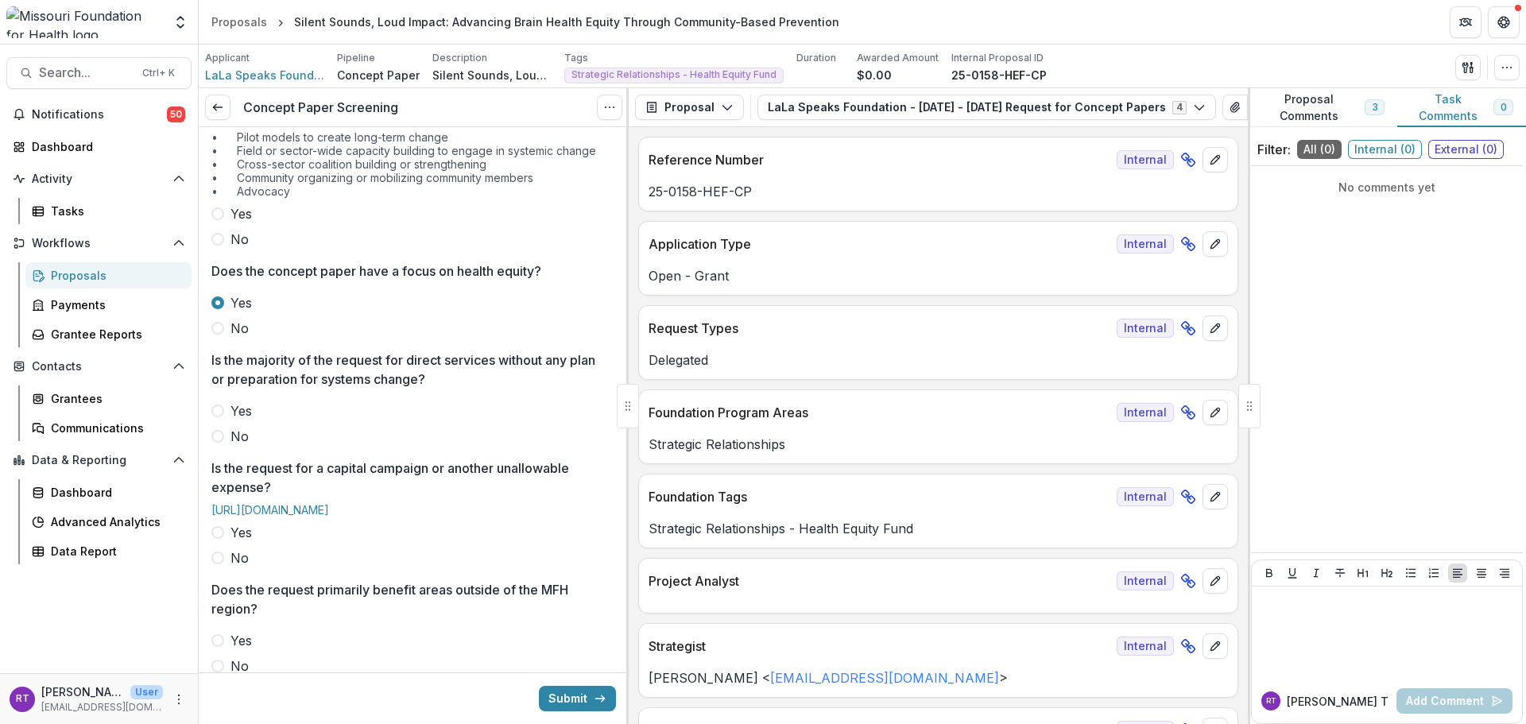
click at [230, 439] on label "No" at bounding box center [413, 436] width 405 height 19
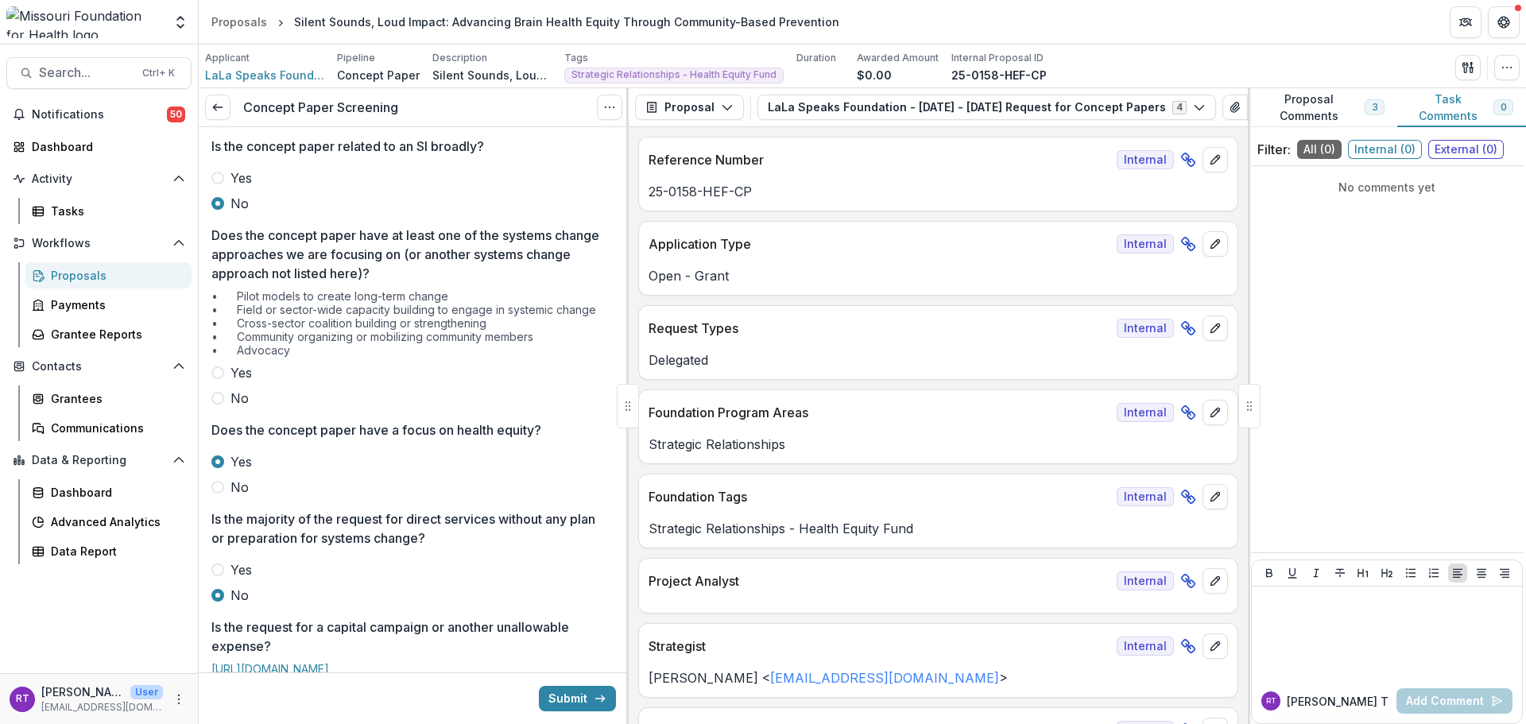
click at [240, 378] on span "Yes" at bounding box center [240, 372] width 21 height 19
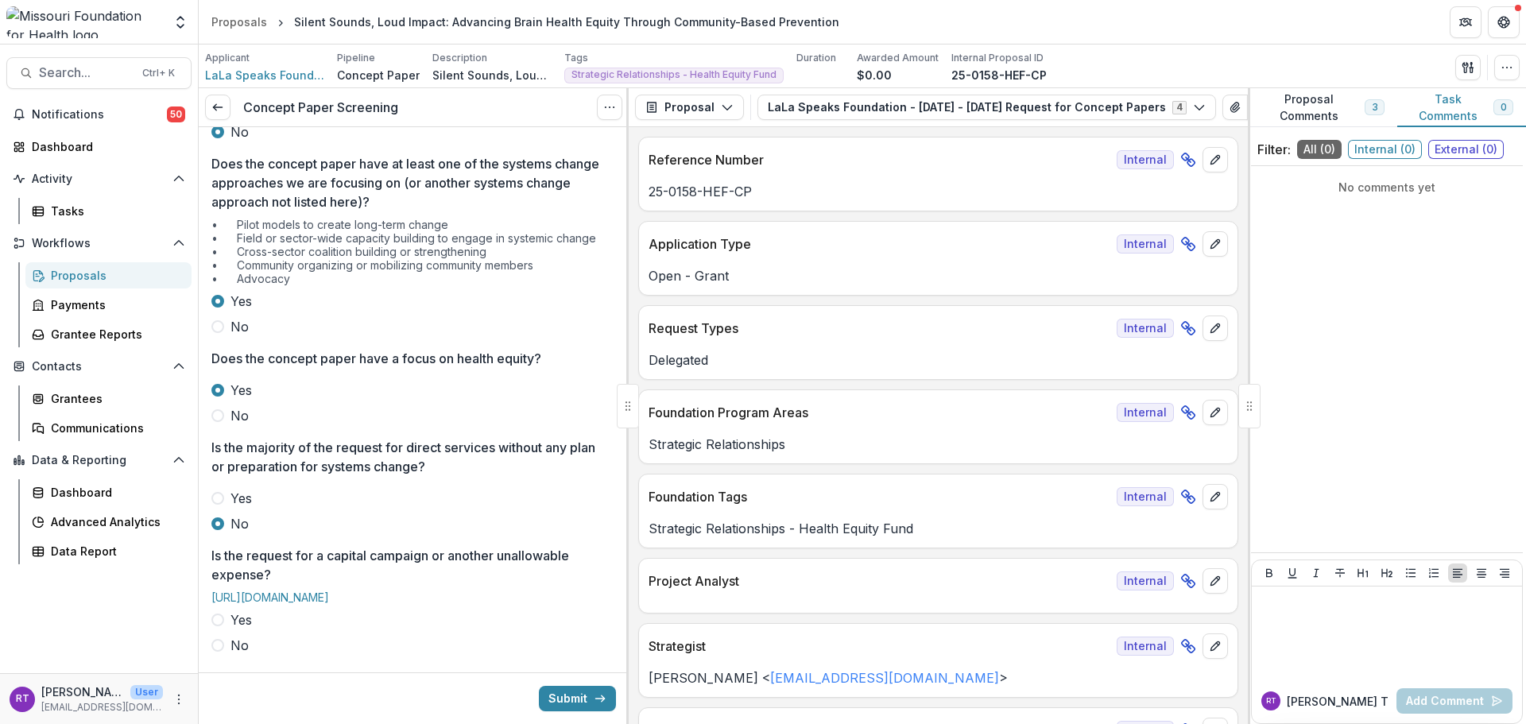
scroll to position [318, 0]
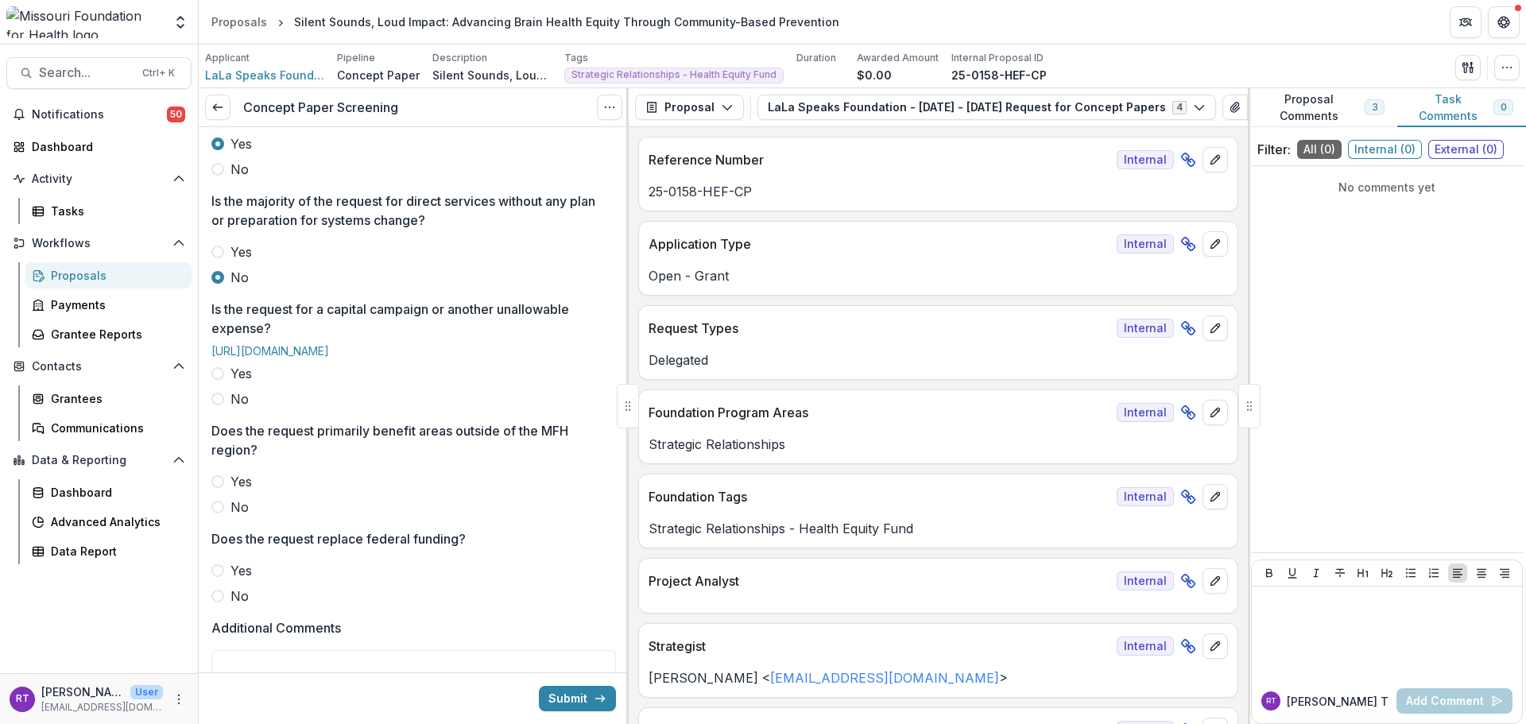
click at [228, 409] on label "No" at bounding box center [413, 398] width 405 height 19
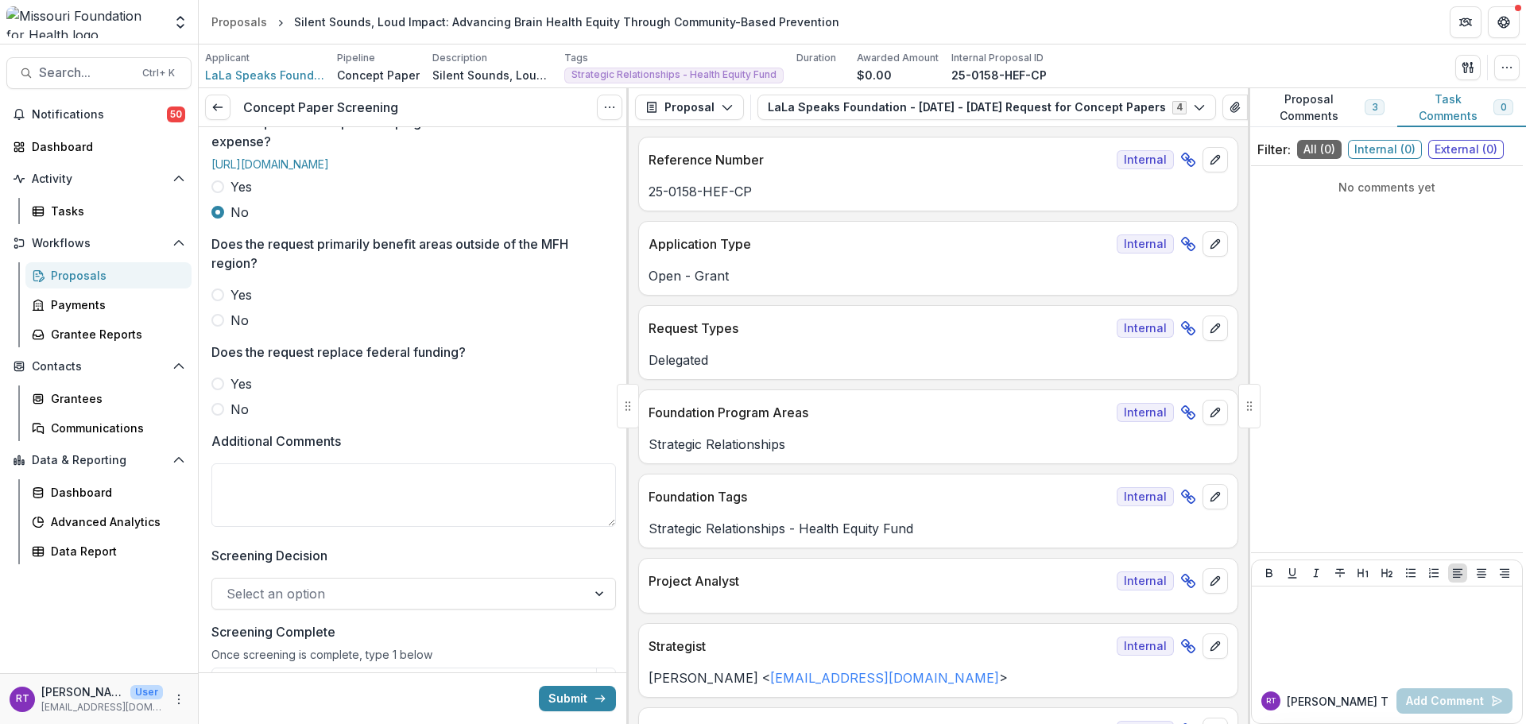
scroll to position [610, 0]
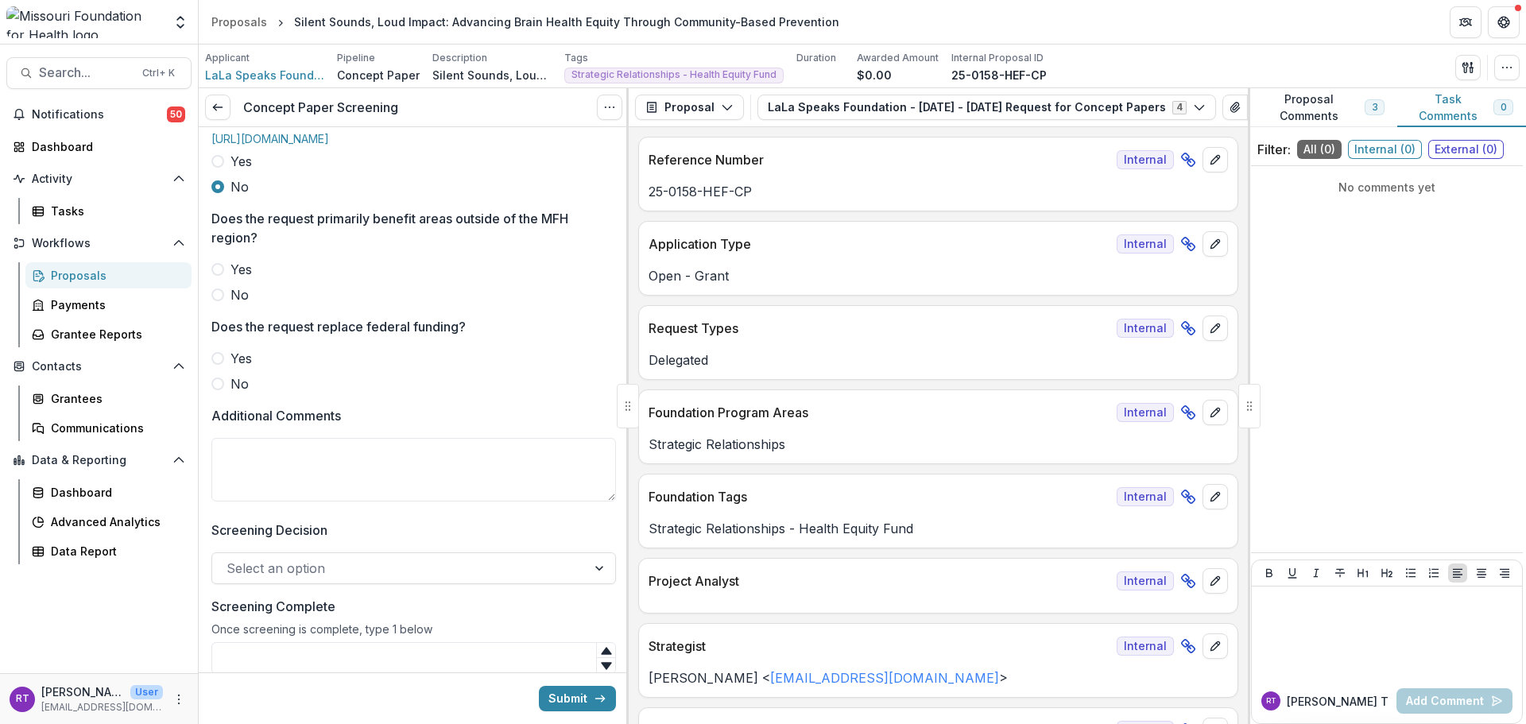
click at [237, 304] on span "No" at bounding box center [239, 294] width 18 height 19
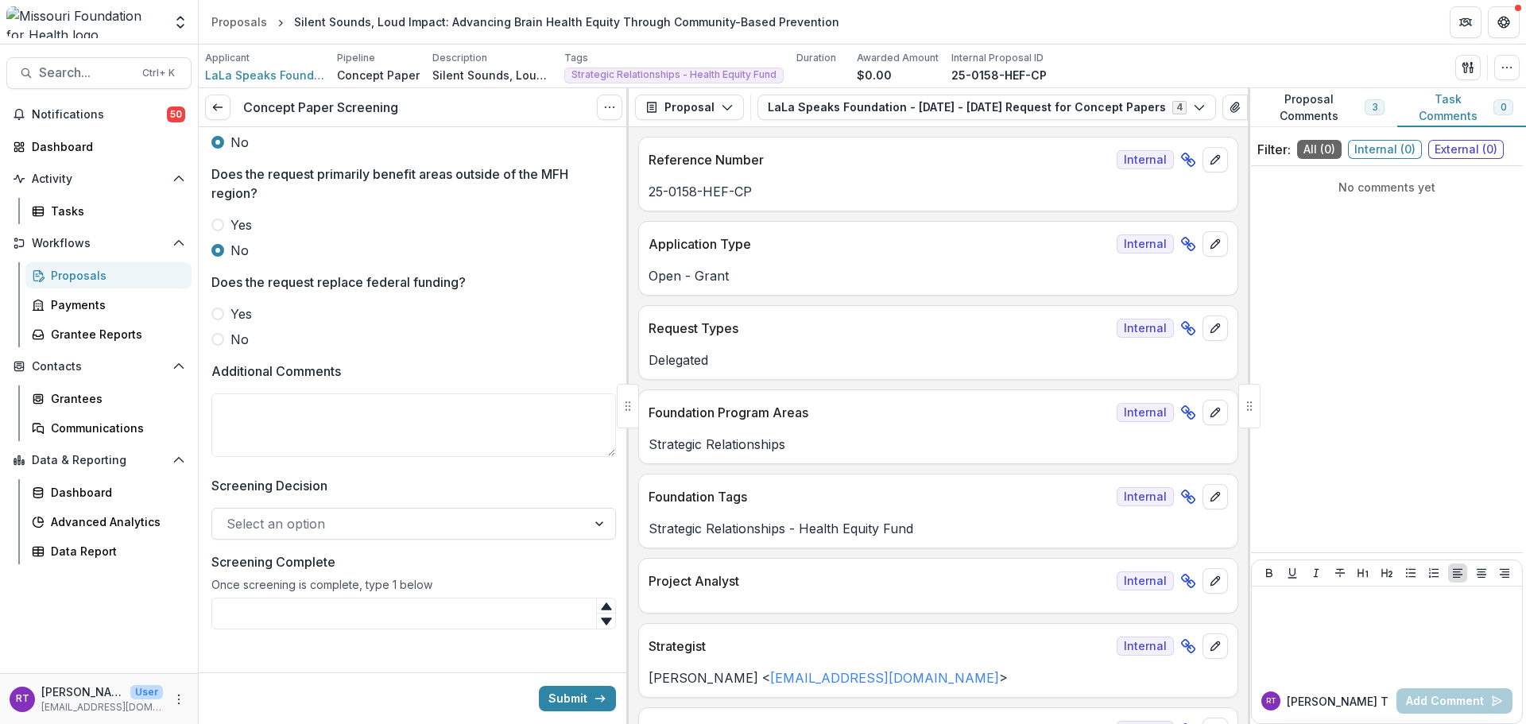
scroll to position [689, 0]
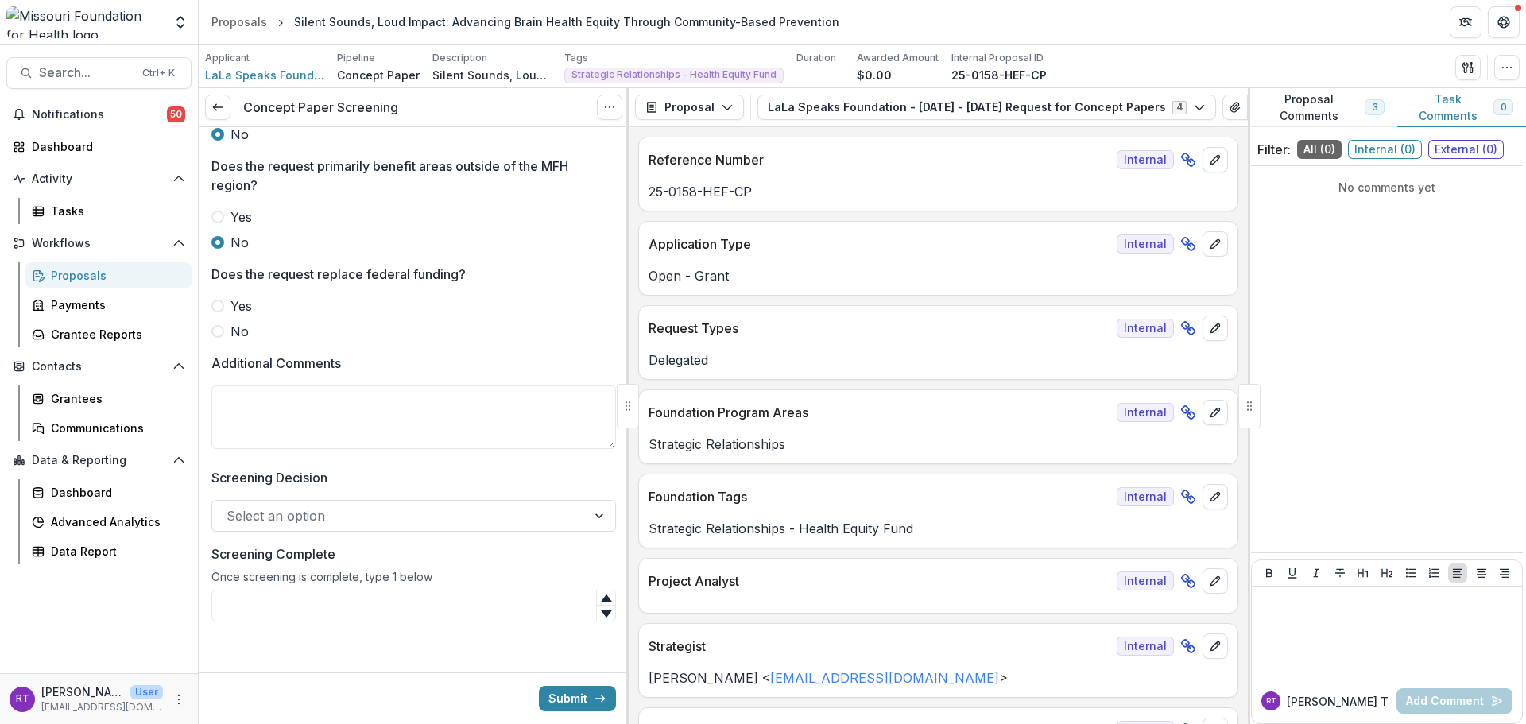
click at [242, 328] on span "No" at bounding box center [239, 331] width 18 height 19
click at [334, 528] on div "Select an option" at bounding box center [399, 515] width 374 height 25
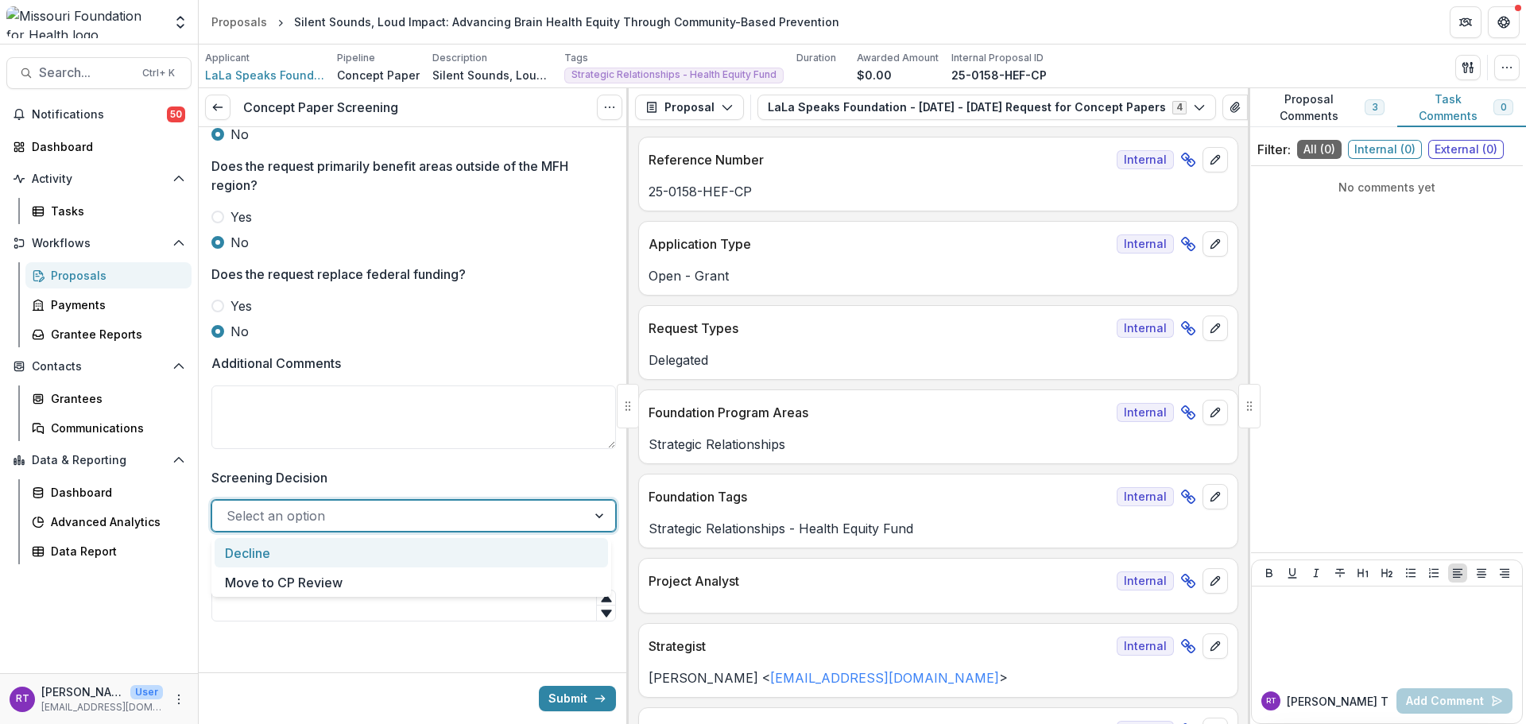
click at [341, 560] on div "Decline" at bounding box center [411, 552] width 393 height 29
click at [341, 511] on div at bounding box center [384, 516] width 314 height 22
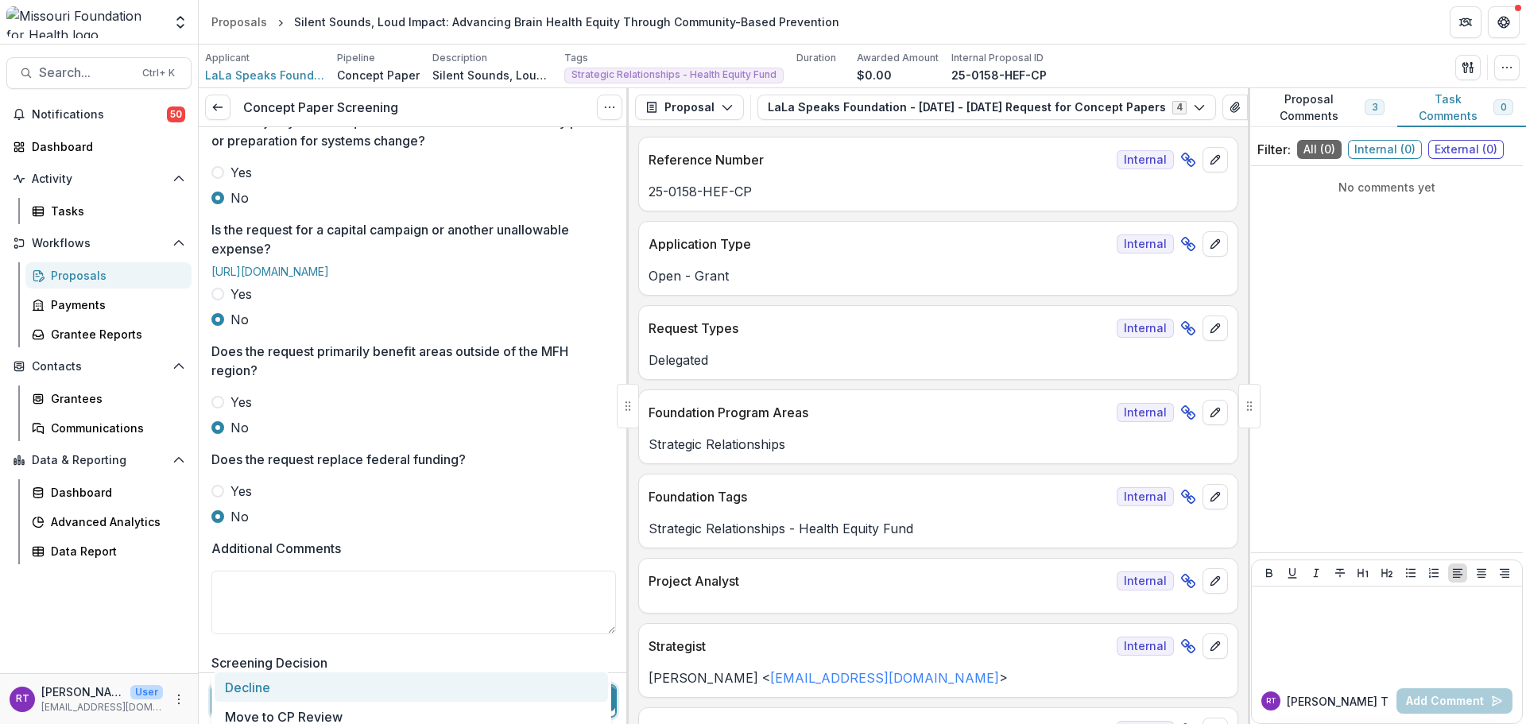
scroll to position [556, 0]
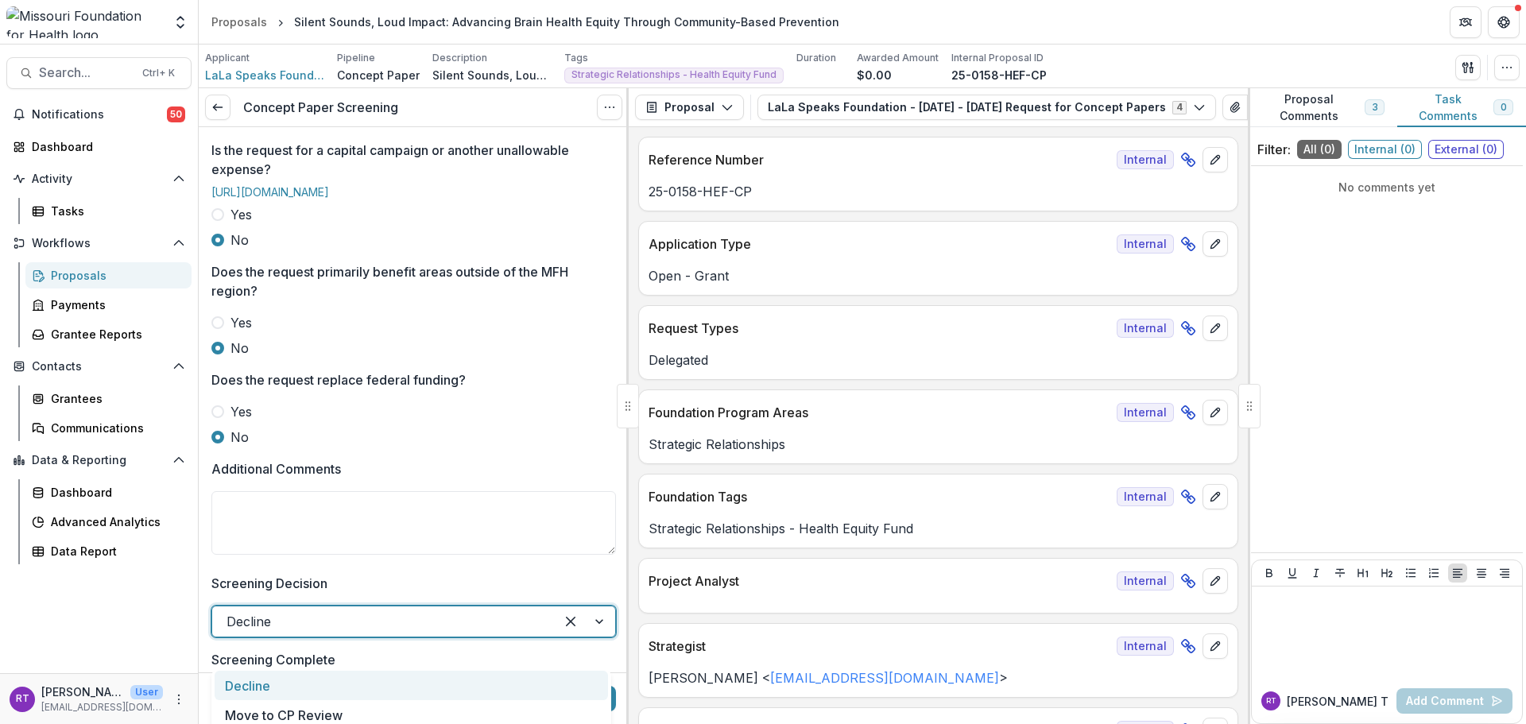
click at [966, 108] on button "LaLa Speaks Foundation - [DATE] - [DATE] Request for Concept Papers 4" at bounding box center [986, 107] width 459 height 25
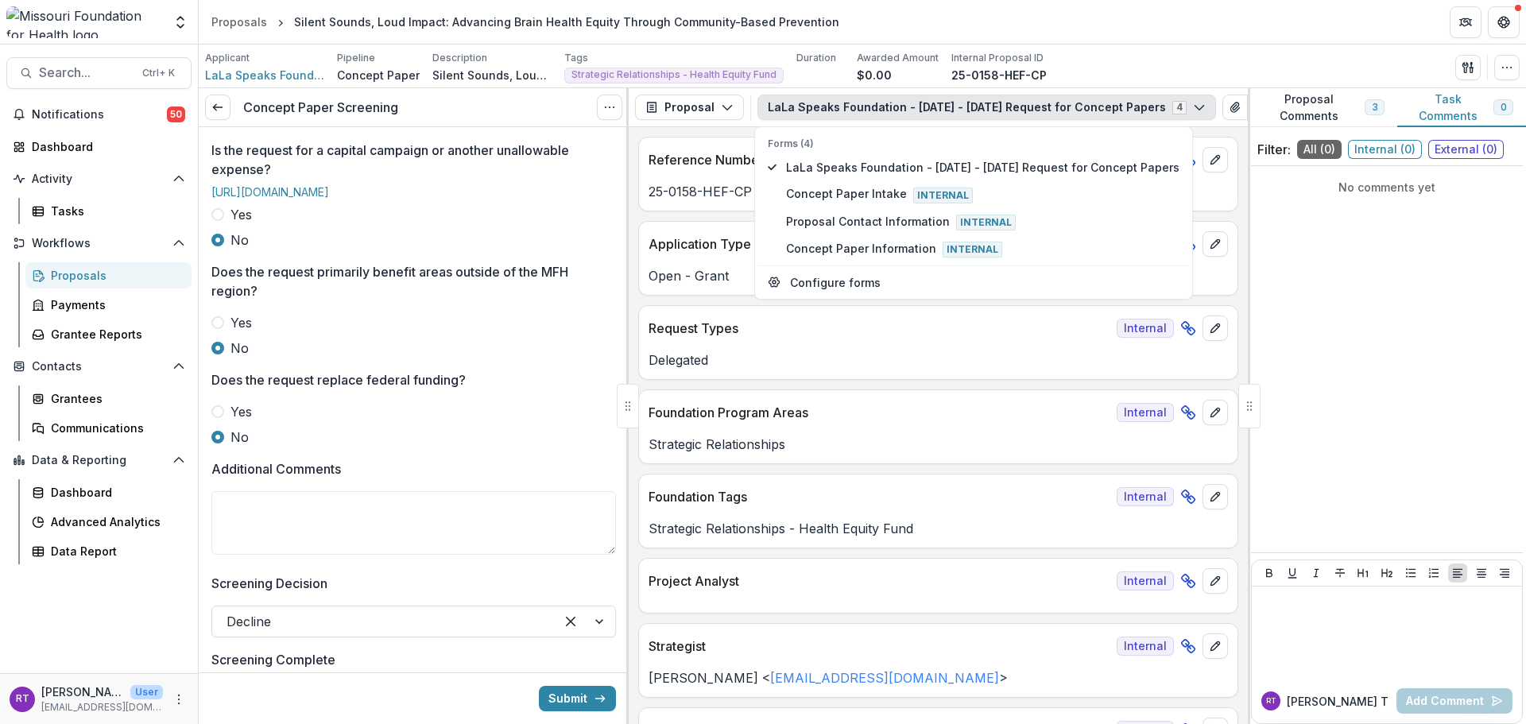
click at [966, 108] on button "LaLa Speaks Foundation - [DATE] - [DATE] Request for Concept Papers 4" at bounding box center [986, 107] width 459 height 25
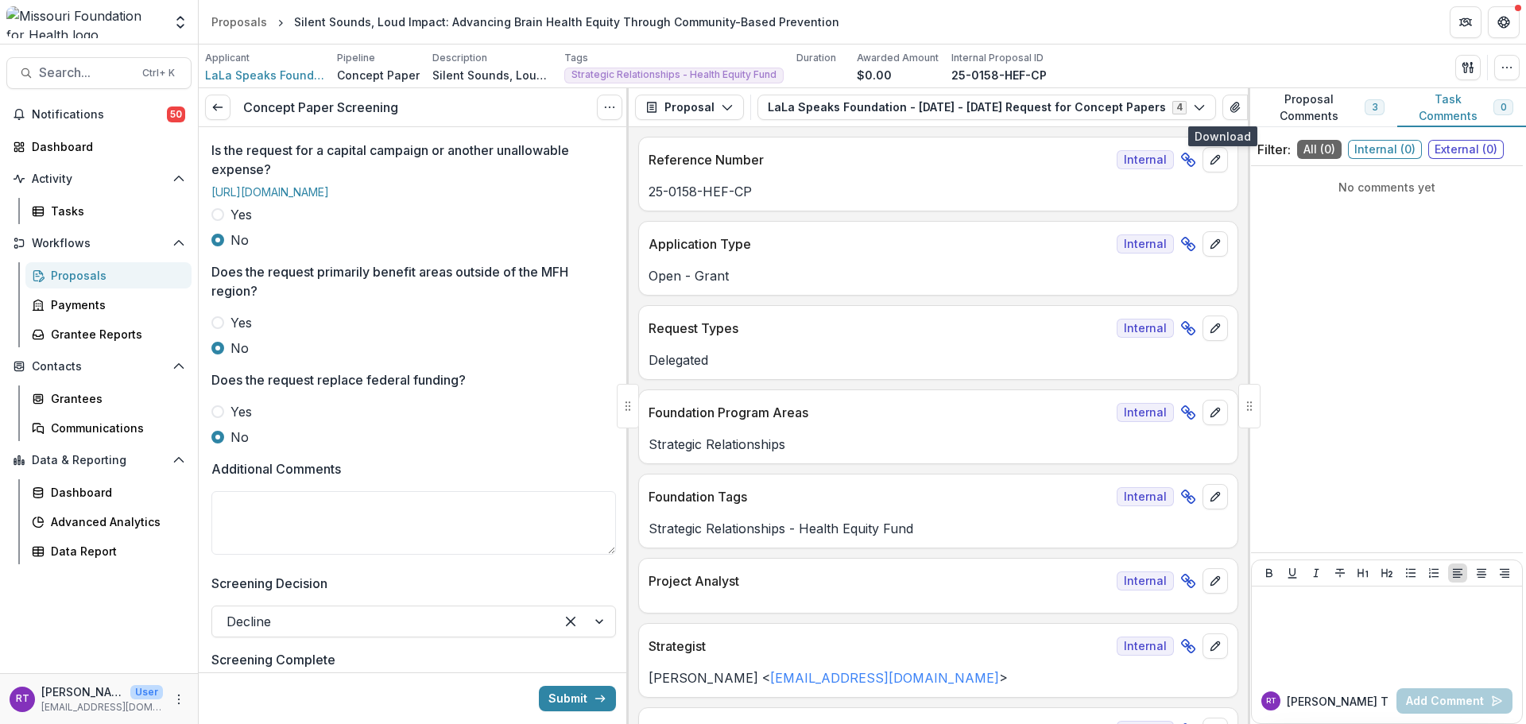
click at [1230, 107] on icon "View Attached Files" at bounding box center [1234, 108] width 9 height 10
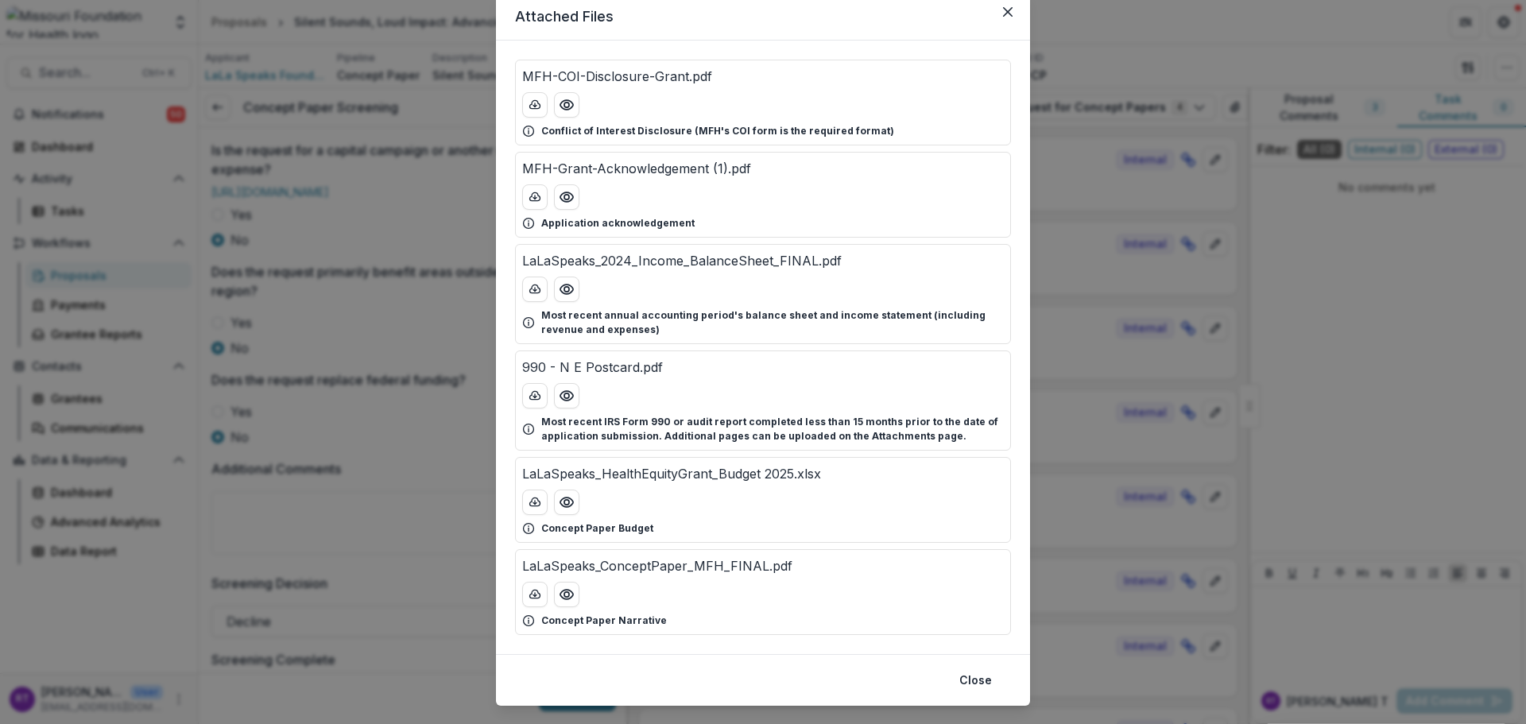
scroll to position [79, 0]
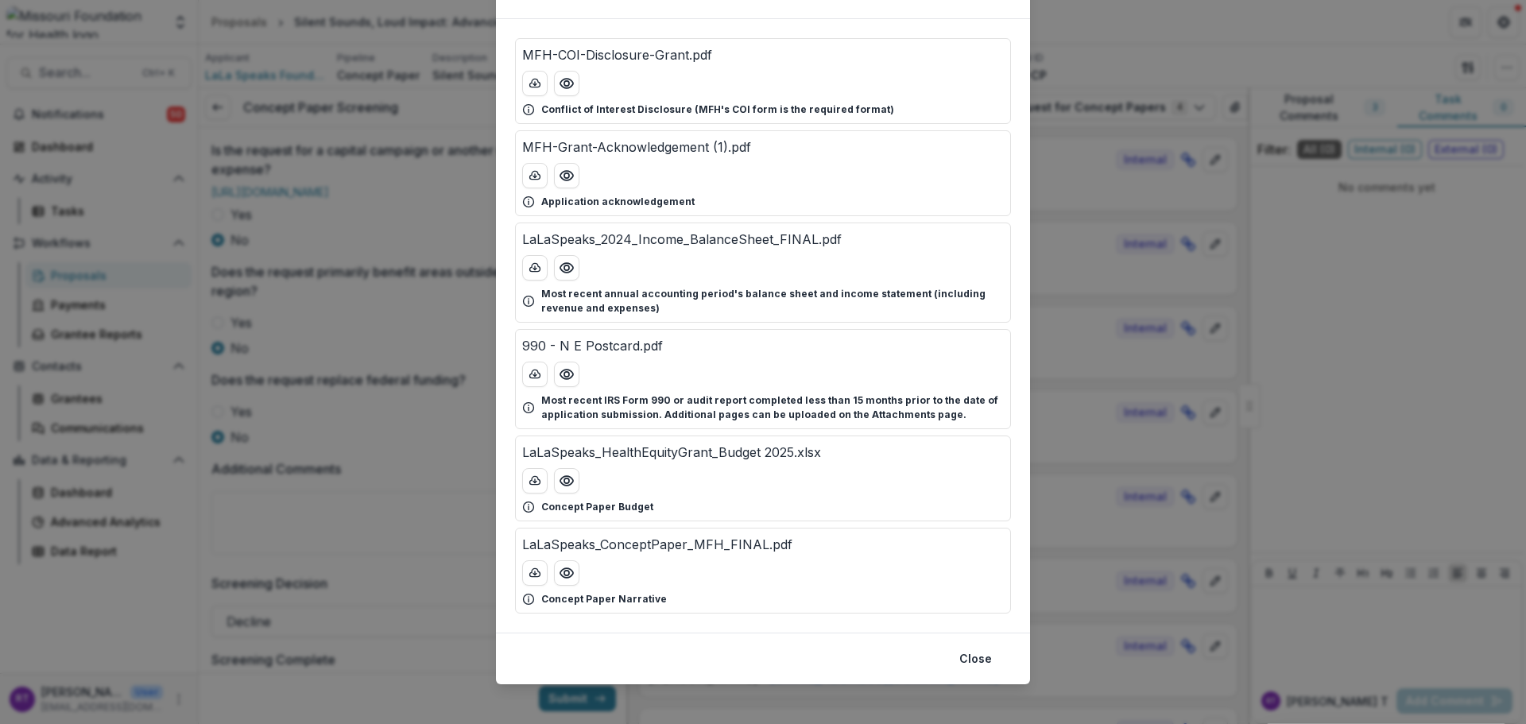
click at [567, 574] on icon "Preview LaLaSpeaks_ConceptPaper_MFH_FINAL.pdf" at bounding box center [567, 573] width 16 height 16
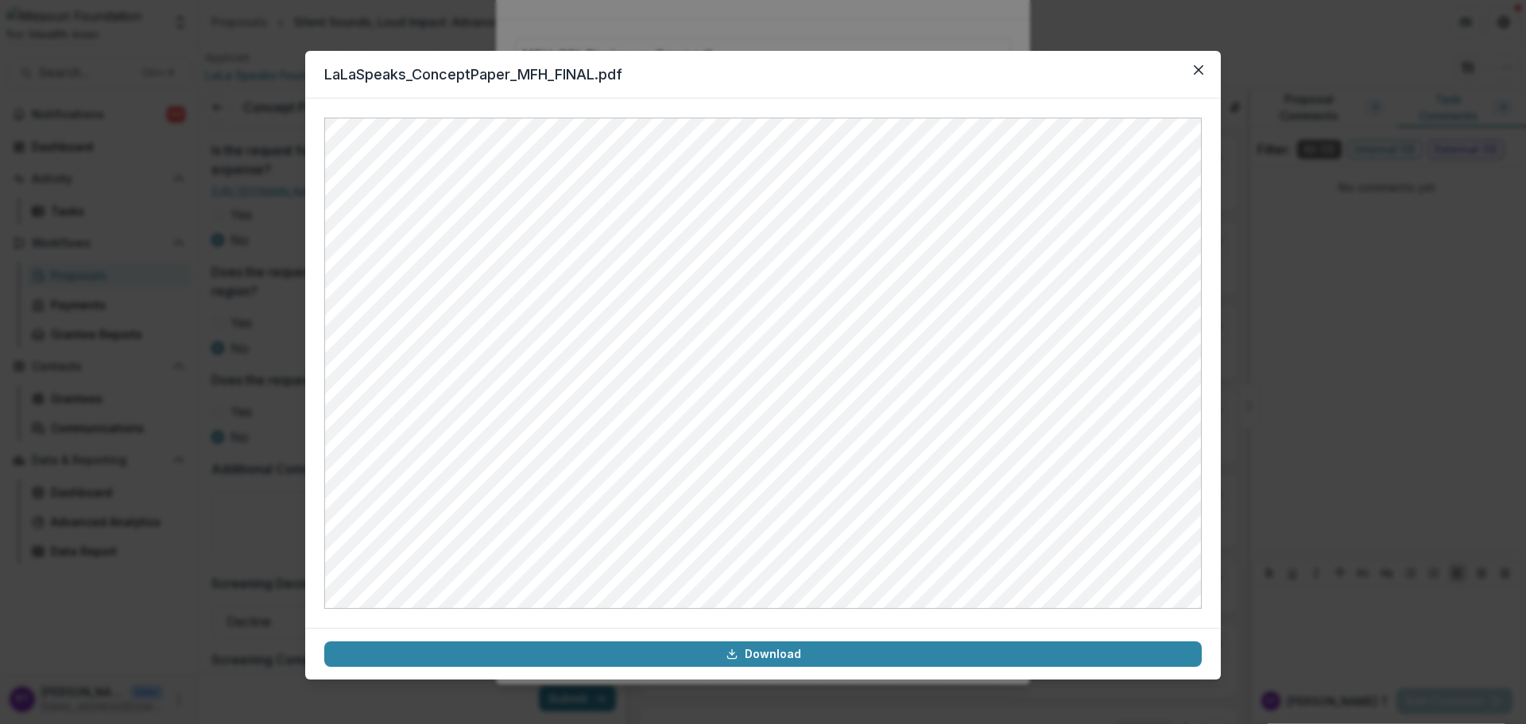
click at [1202, 72] on icon "Close" at bounding box center [1199, 70] width 10 height 10
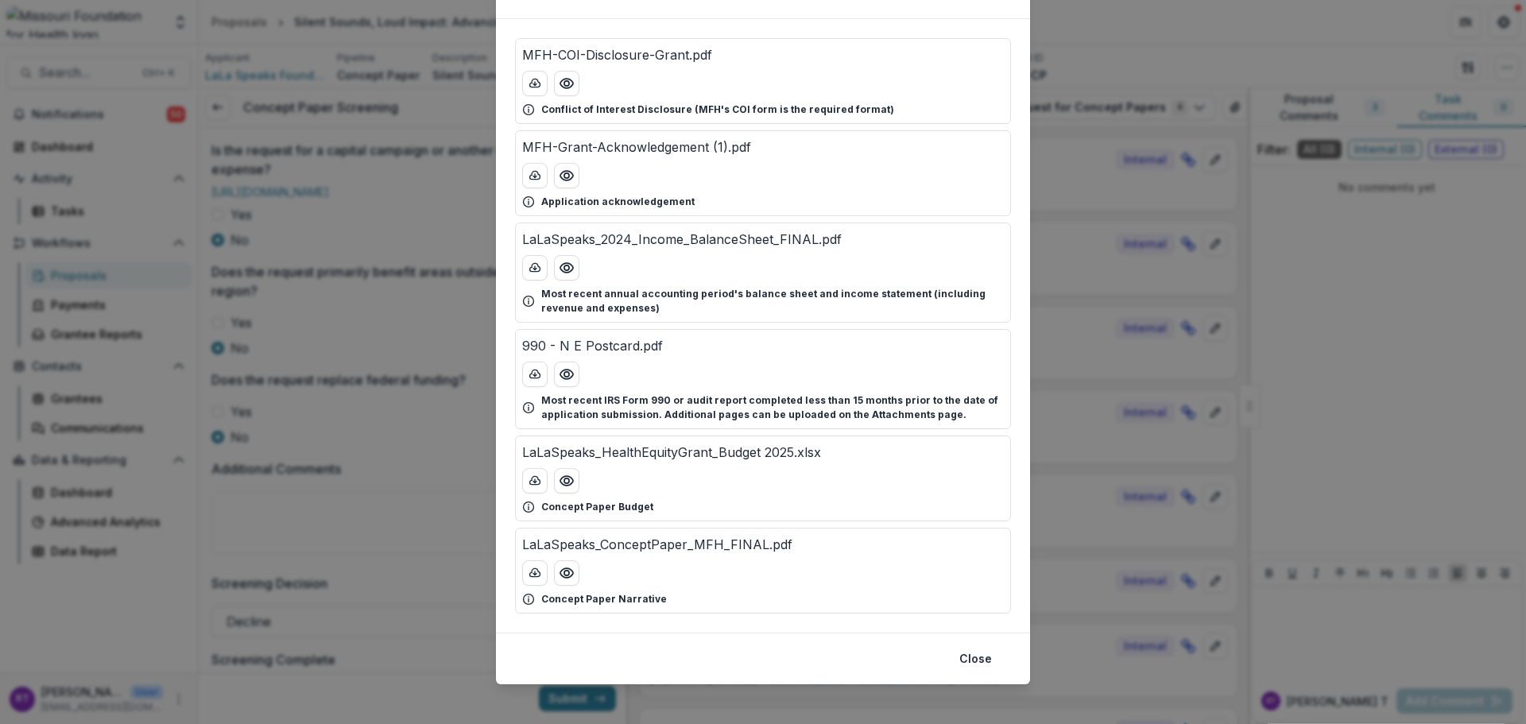
click at [352, 344] on div "Attached Files MFH-COI-Disclosure-Grant.pdf Conflict of Interest Disclosure (MF…" at bounding box center [763, 362] width 1526 height 724
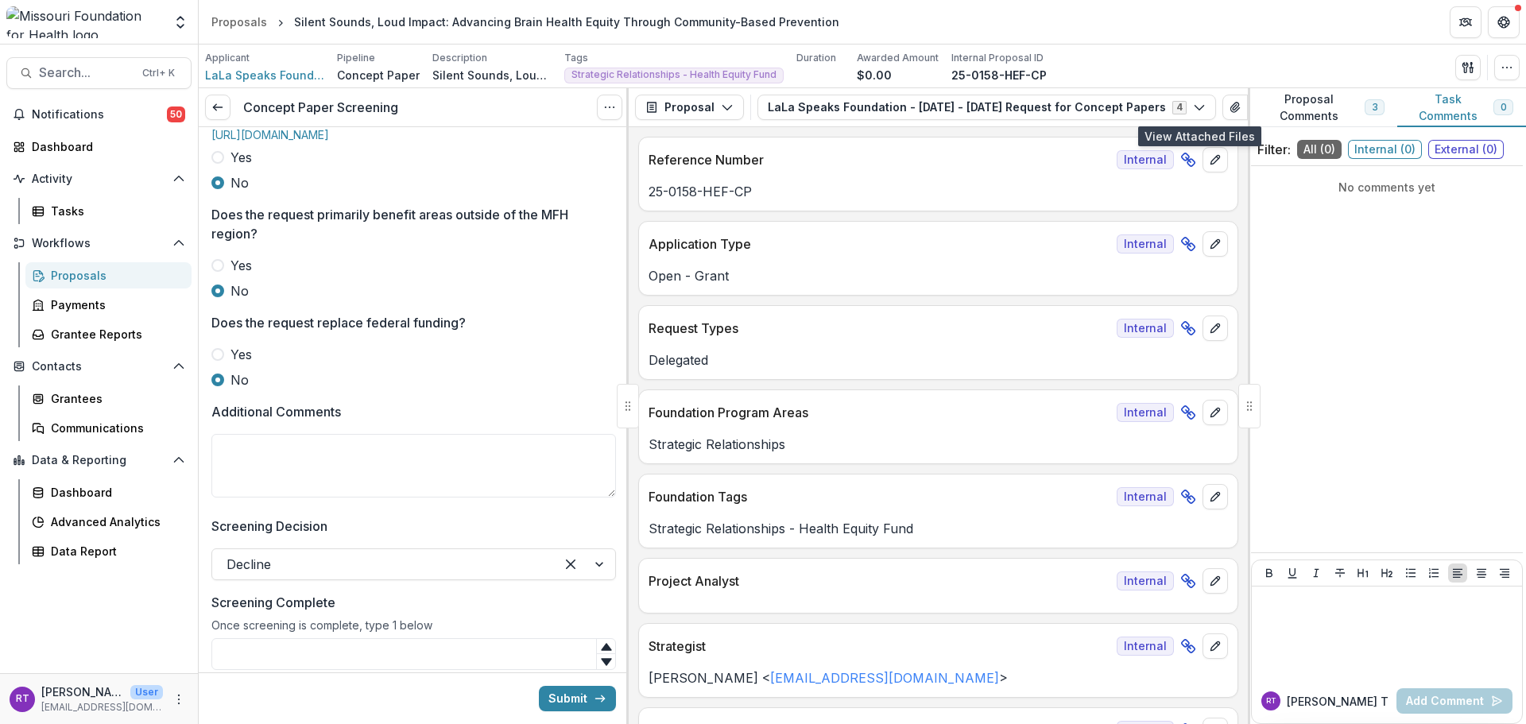
scroll to position [689, 0]
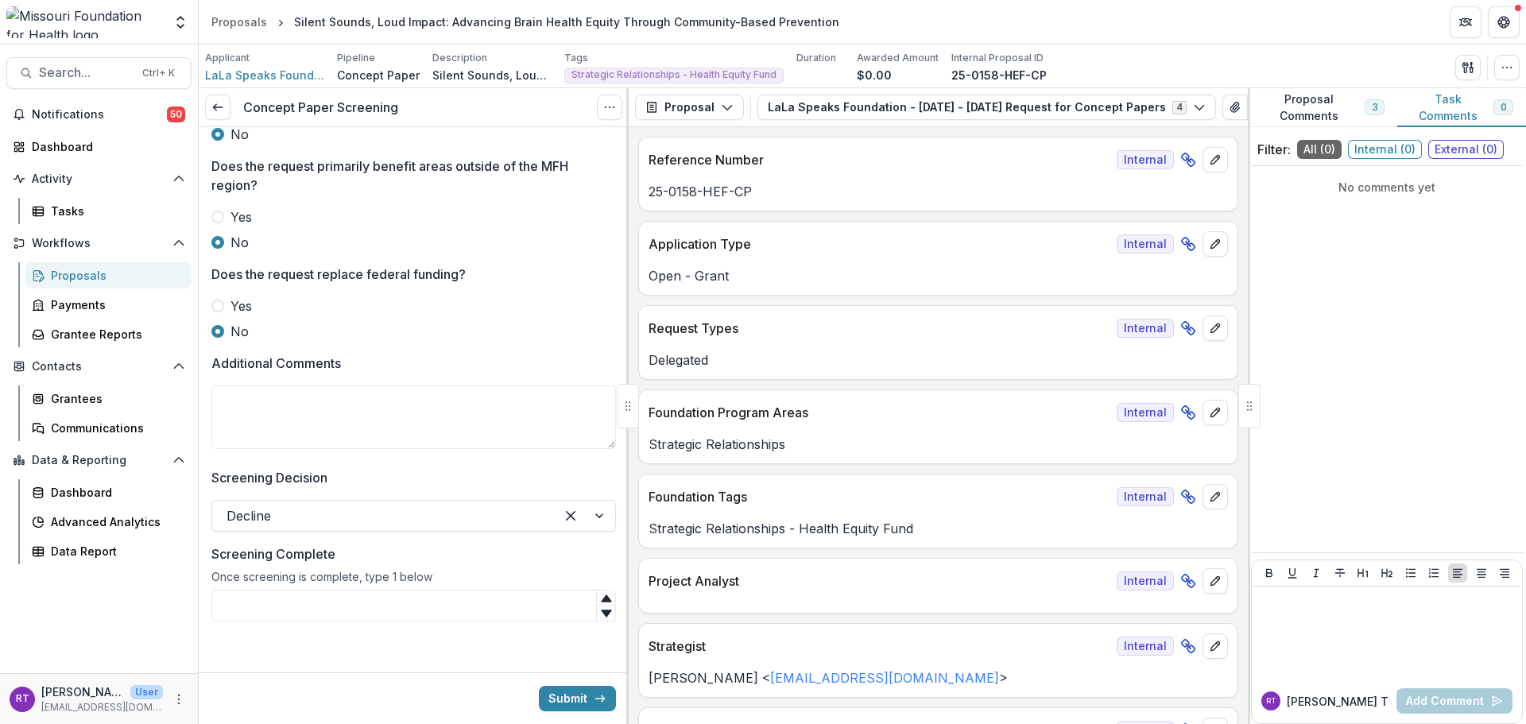
click at [379, 517] on div at bounding box center [384, 516] width 314 height 22
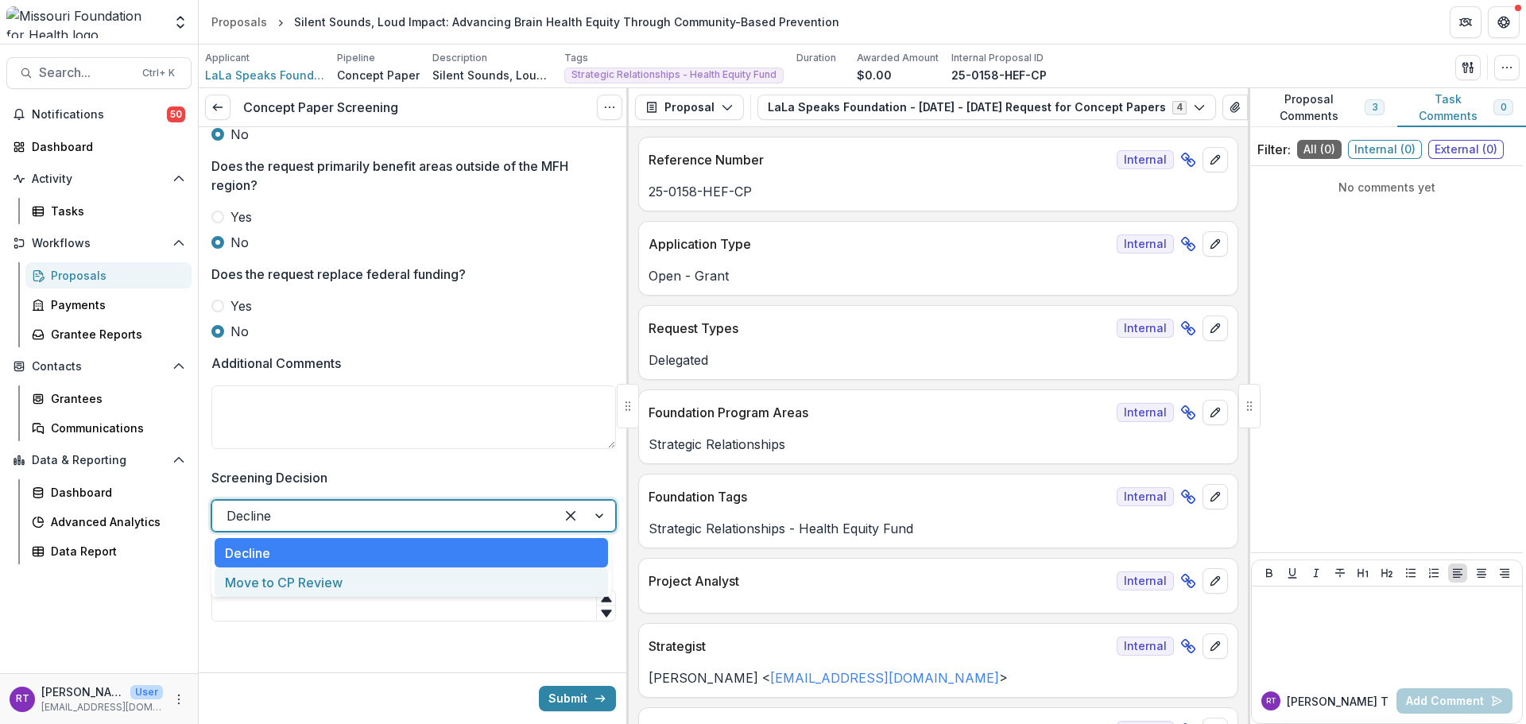
click at [374, 590] on div "Move to CP Review" at bounding box center [411, 581] width 393 height 29
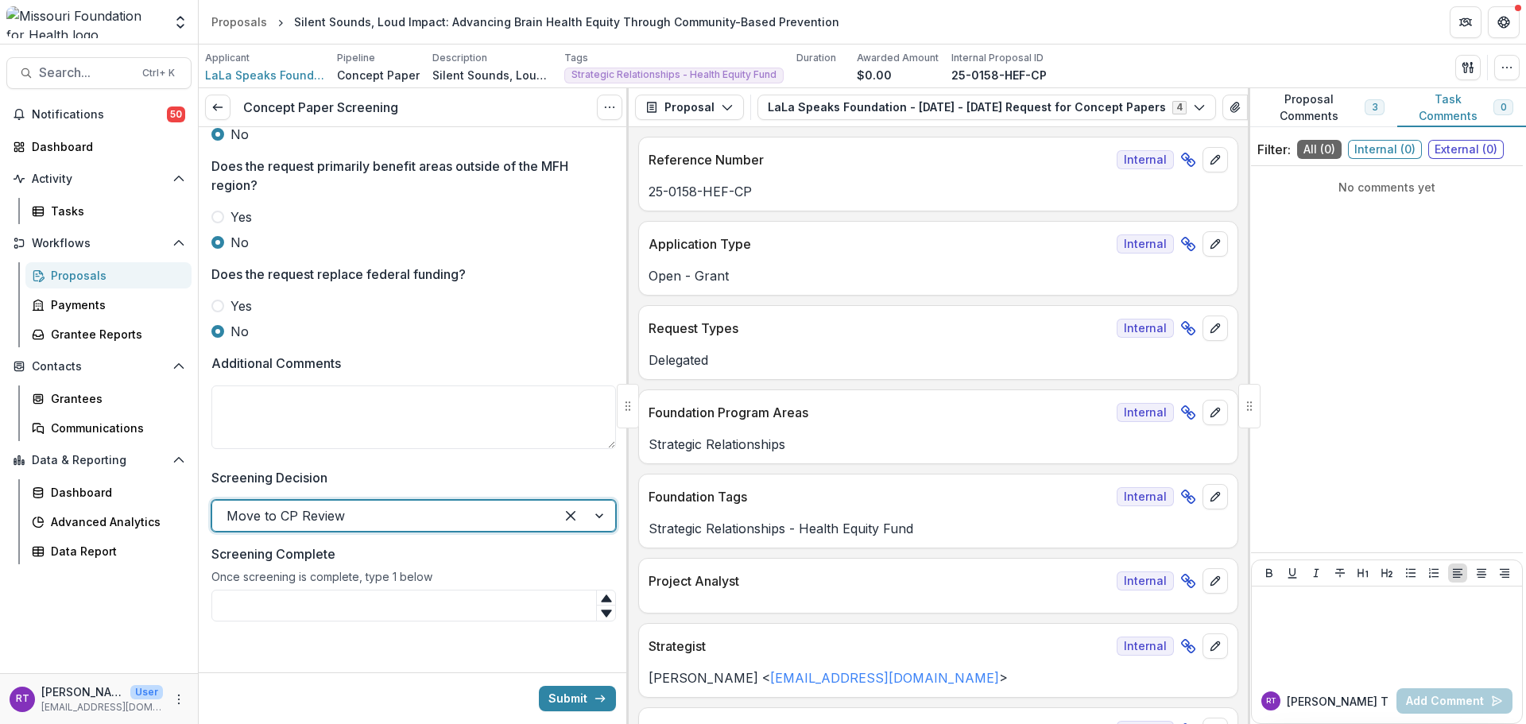
click at [488, 615] on input "Screening Complete" at bounding box center [413, 606] width 405 height 32
click at [322, 400] on textarea "Additional Comments" at bounding box center [413, 417] width 405 height 64
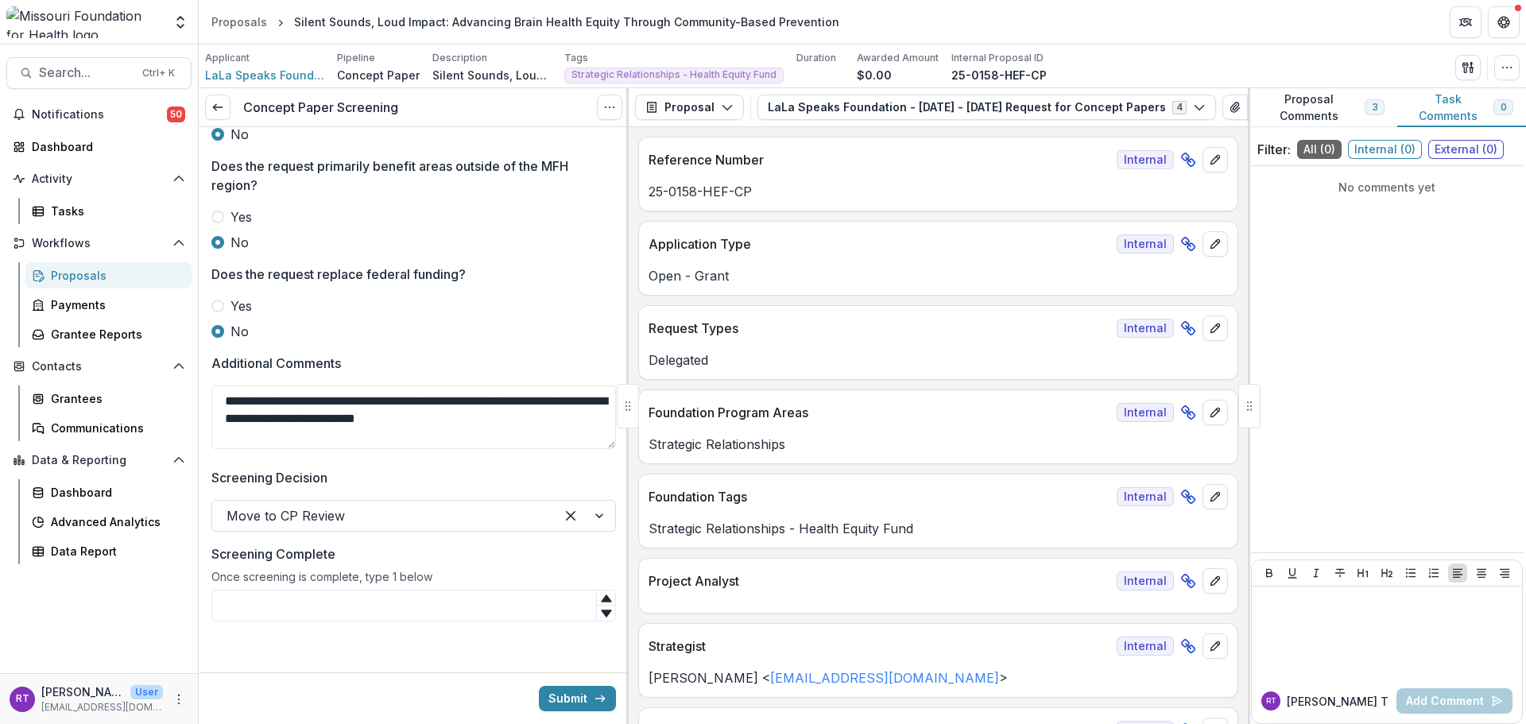
type textarea "**********"
click at [557, 604] on input "Screening Complete" at bounding box center [413, 606] width 405 height 32
type input "*"
click at [580, 424] on textarea "**********" at bounding box center [413, 417] width 405 height 64
click at [557, 416] on textarea "**********" at bounding box center [413, 417] width 405 height 64
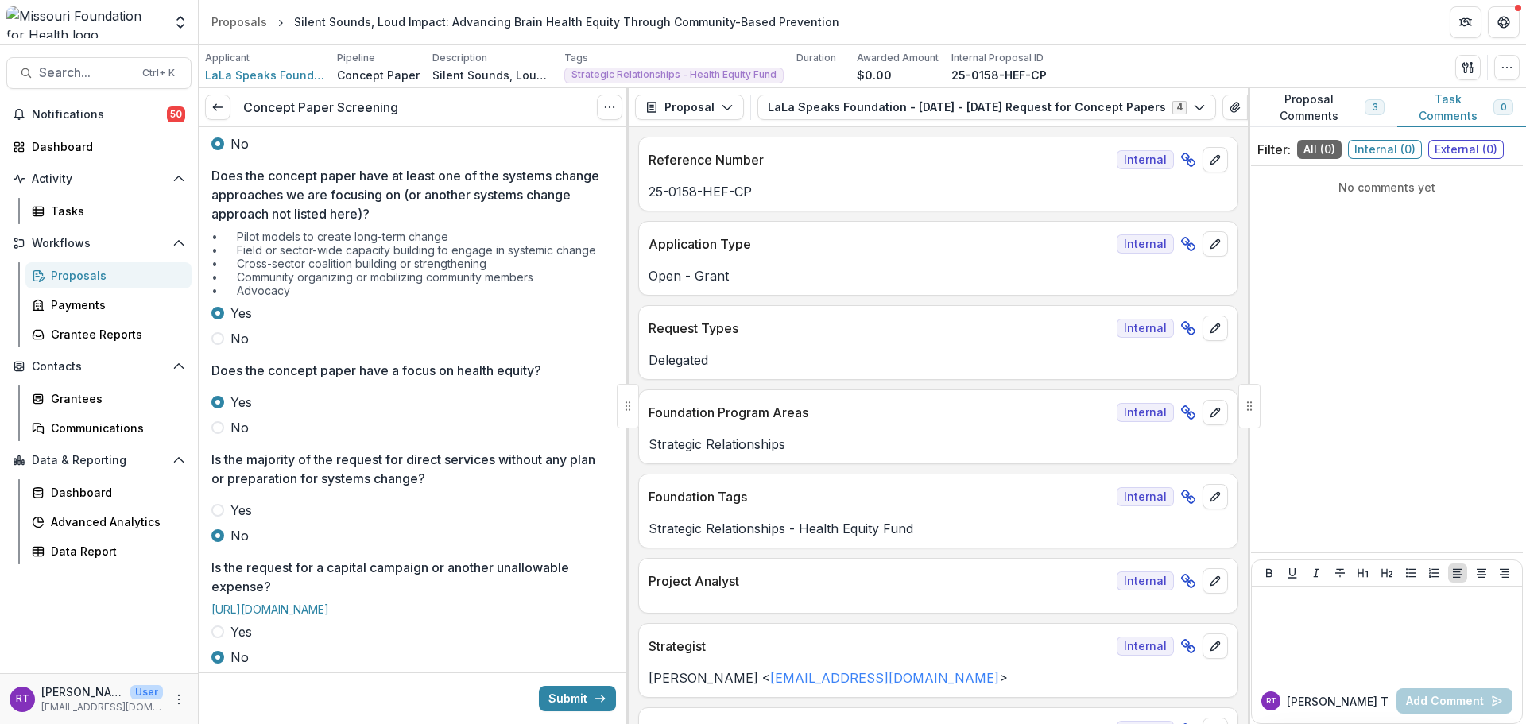
scroll to position [0, 0]
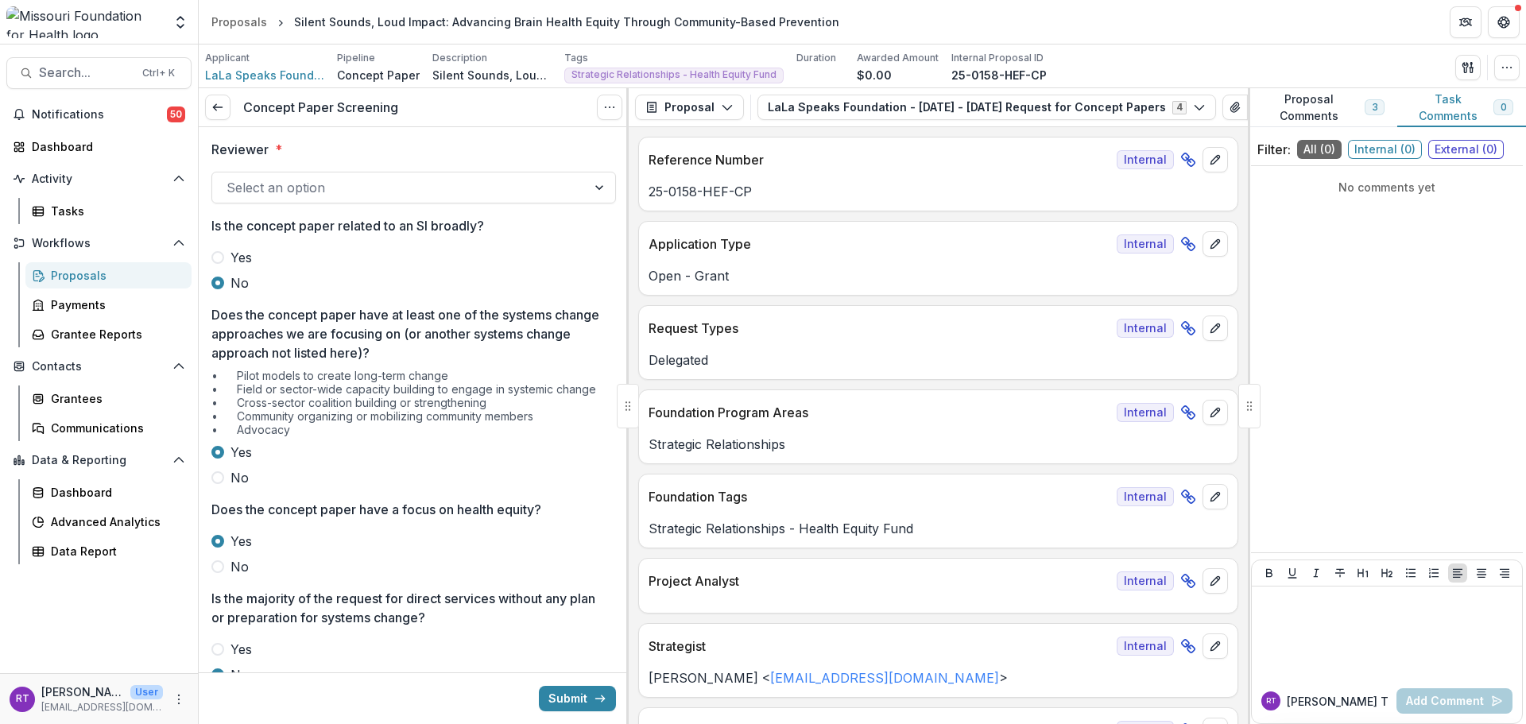
type textarea "**********"
click at [411, 178] on div at bounding box center [400, 187] width 346 height 22
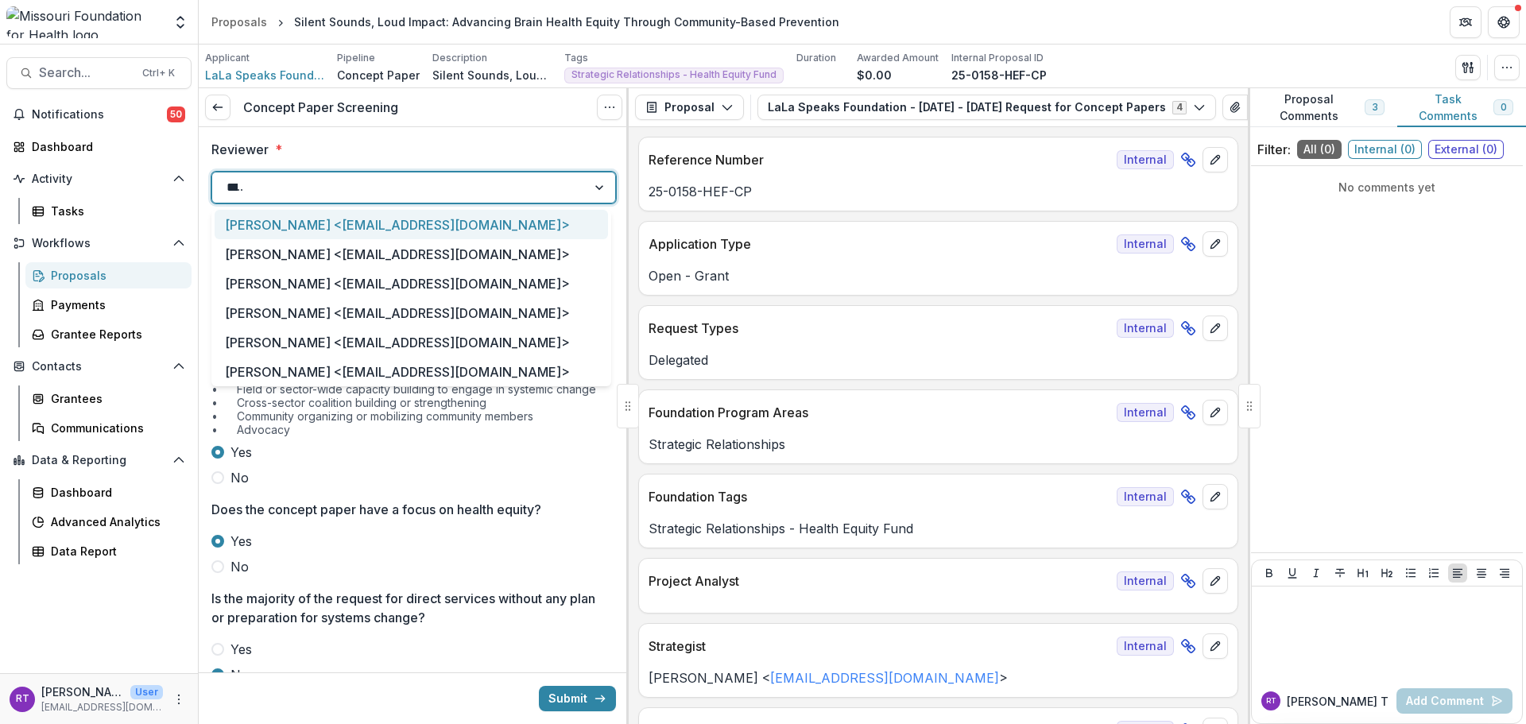
type input "*****"
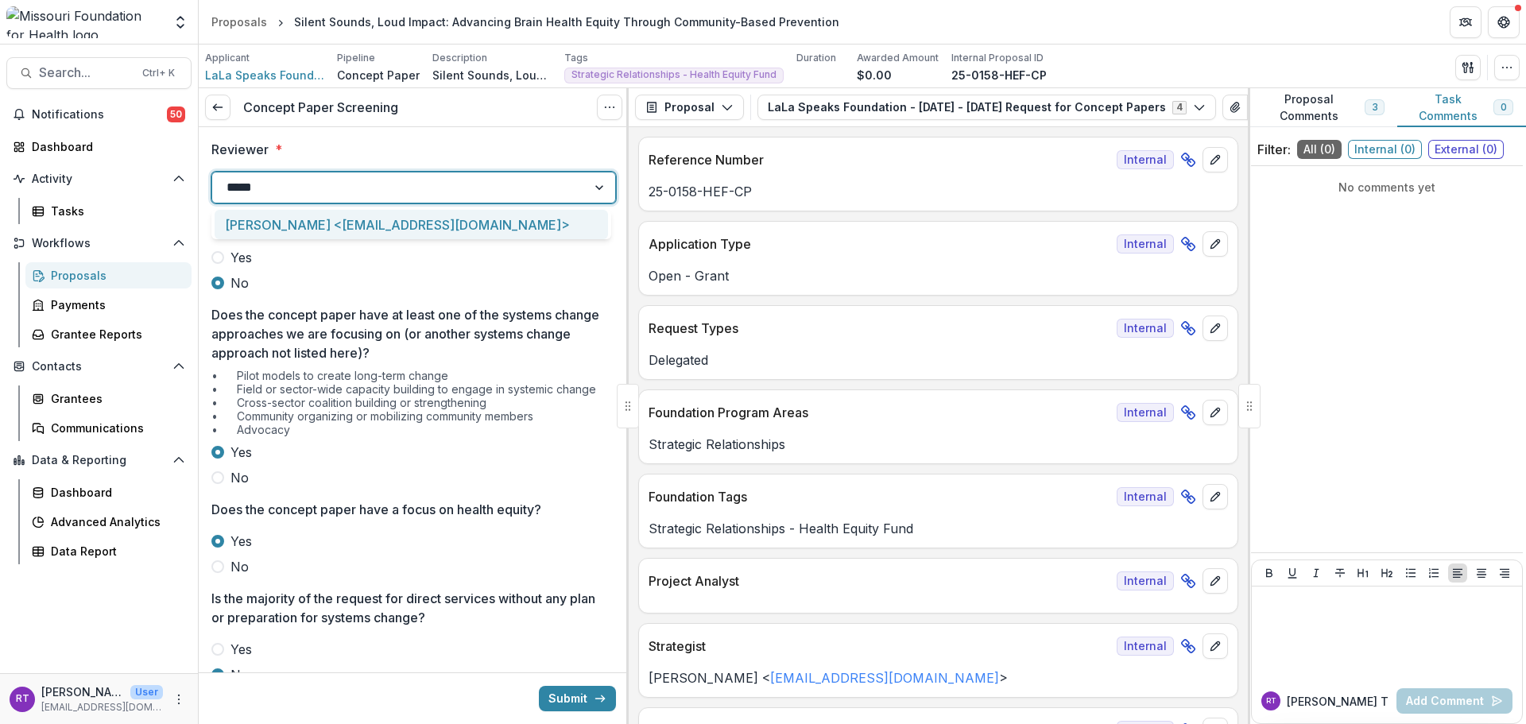
click at [416, 215] on div "[PERSON_NAME] <[EMAIL_ADDRESS][DOMAIN_NAME]>" at bounding box center [411, 224] width 393 height 29
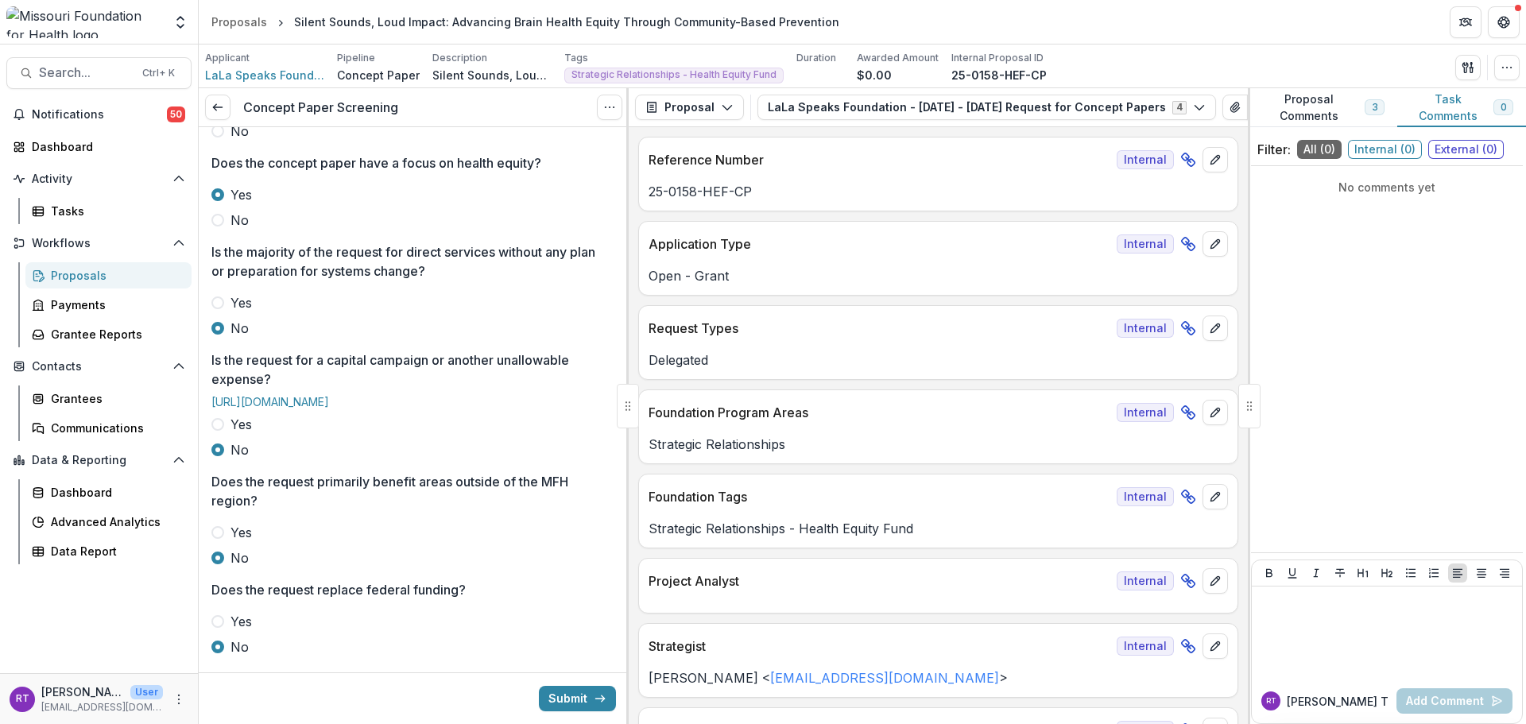
scroll to position [689, 0]
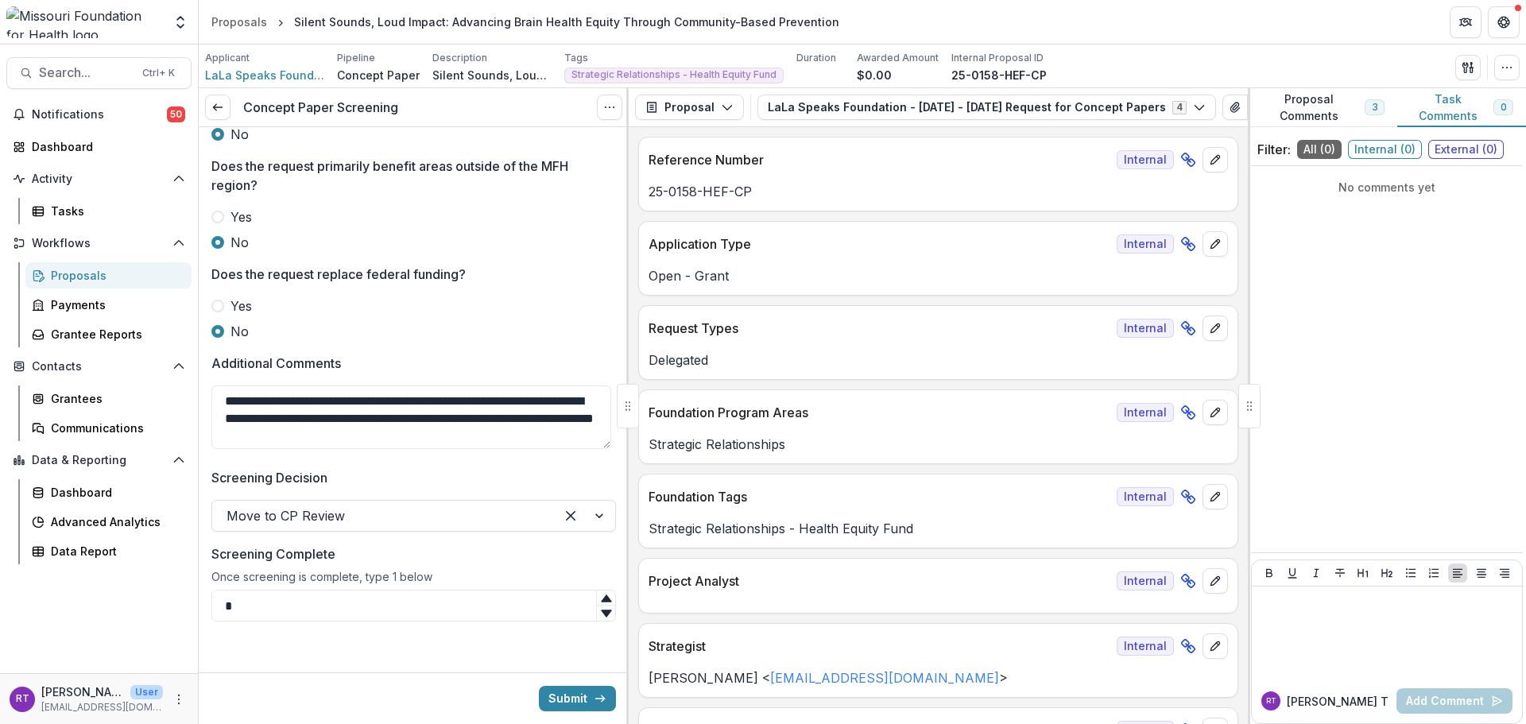
click at [560, 694] on button "Submit" at bounding box center [577, 698] width 77 height 25
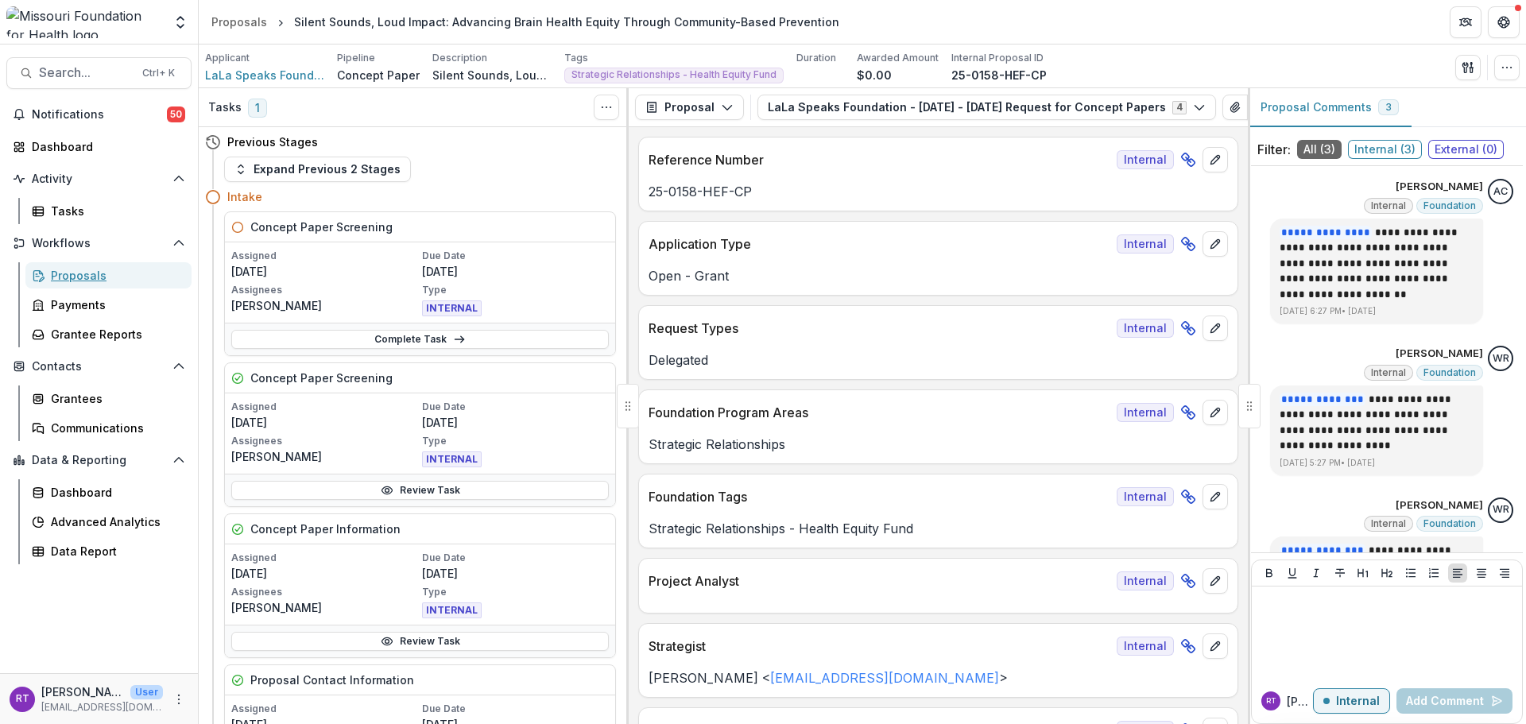
click at [77, 273] on div "Proposals" at bounding box center [115, 275] width 128 height 17
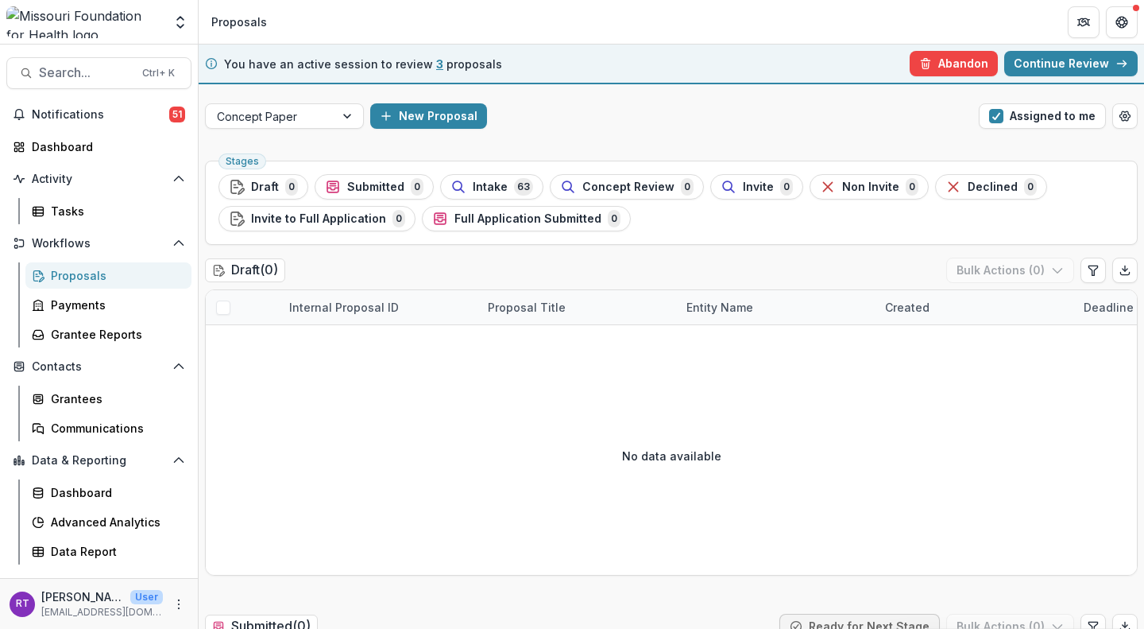
click at [956, 70] on button "Abandon" at bounding box center [954, 63] width 88 height 25
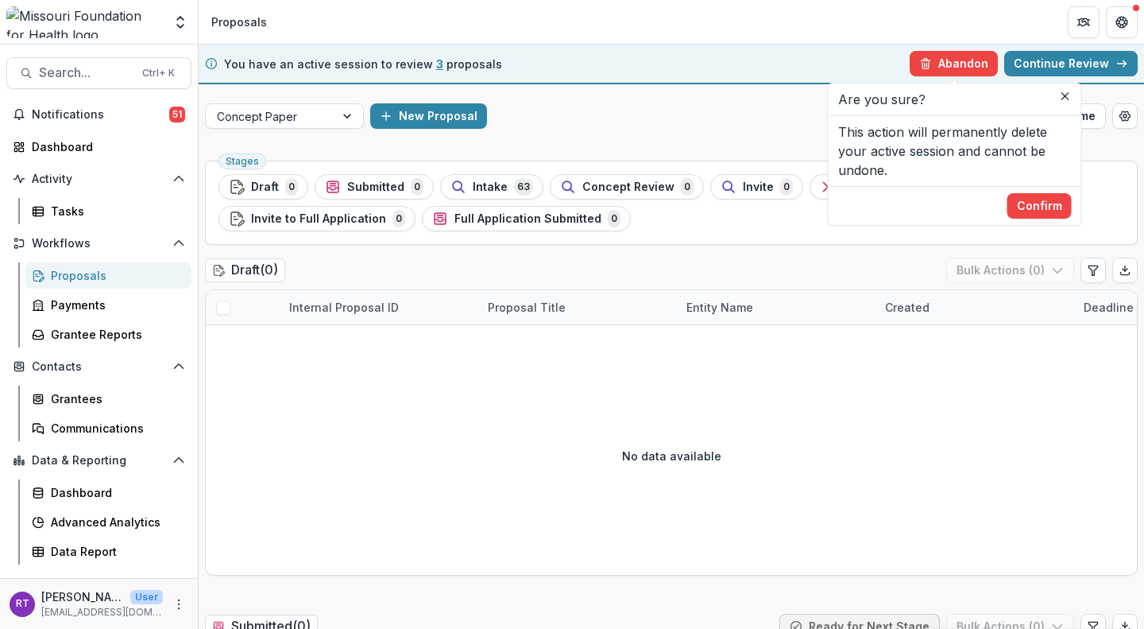
click at [1038, 206] on button "Confirm" at bounding box center [1040, 205] width 64 height 25
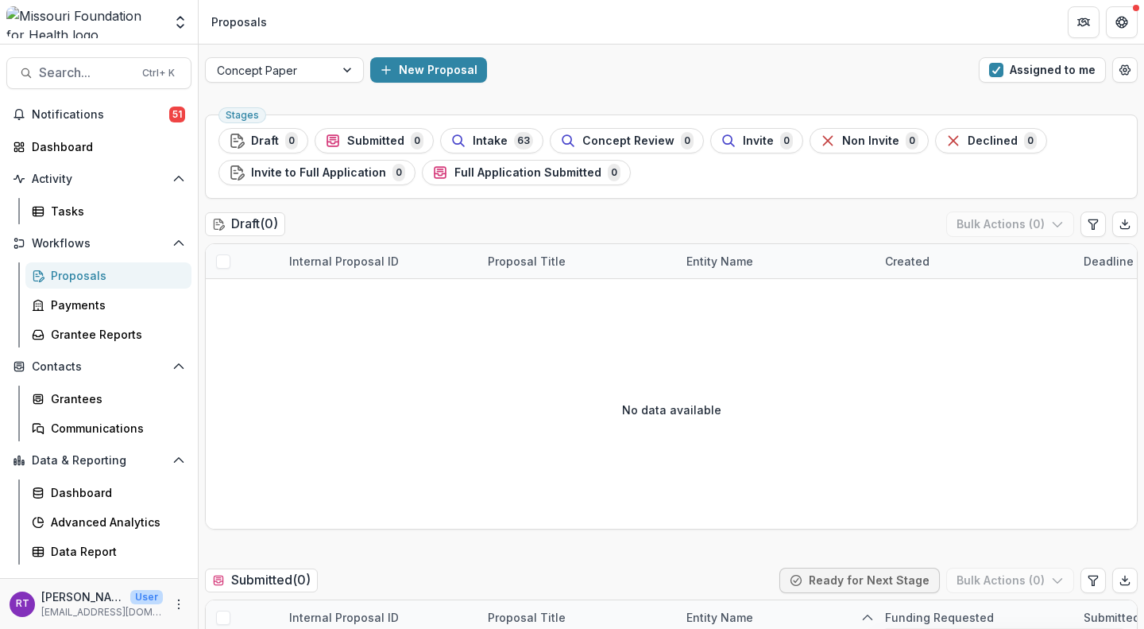
click at [482, 139] on span "Intake" at bounding box center [490, 141] width 35 height 14
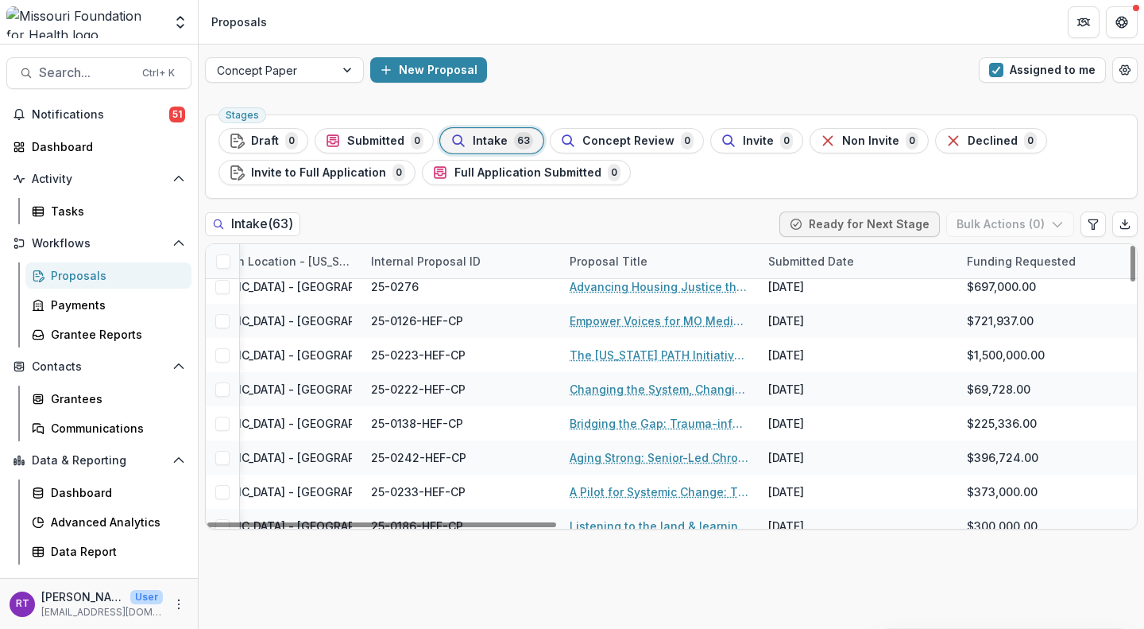
scroll to position [0, 912]
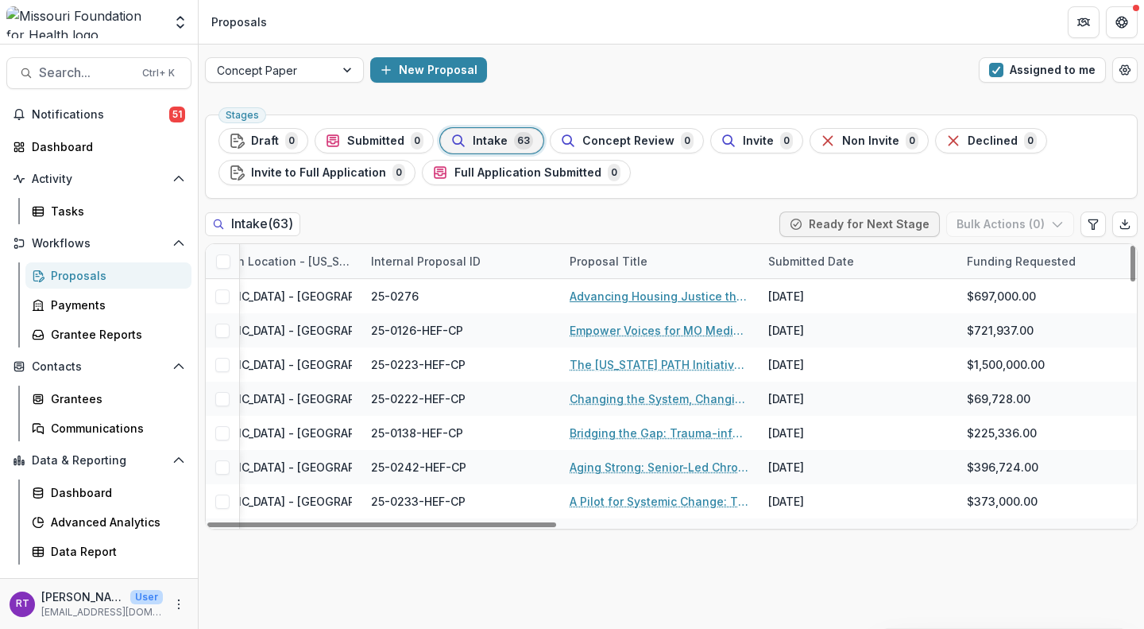
click at [687, 300] on link "Advancing Housing Justice through The People’s Response" at bounding box center [660, 296] width 180 height 17
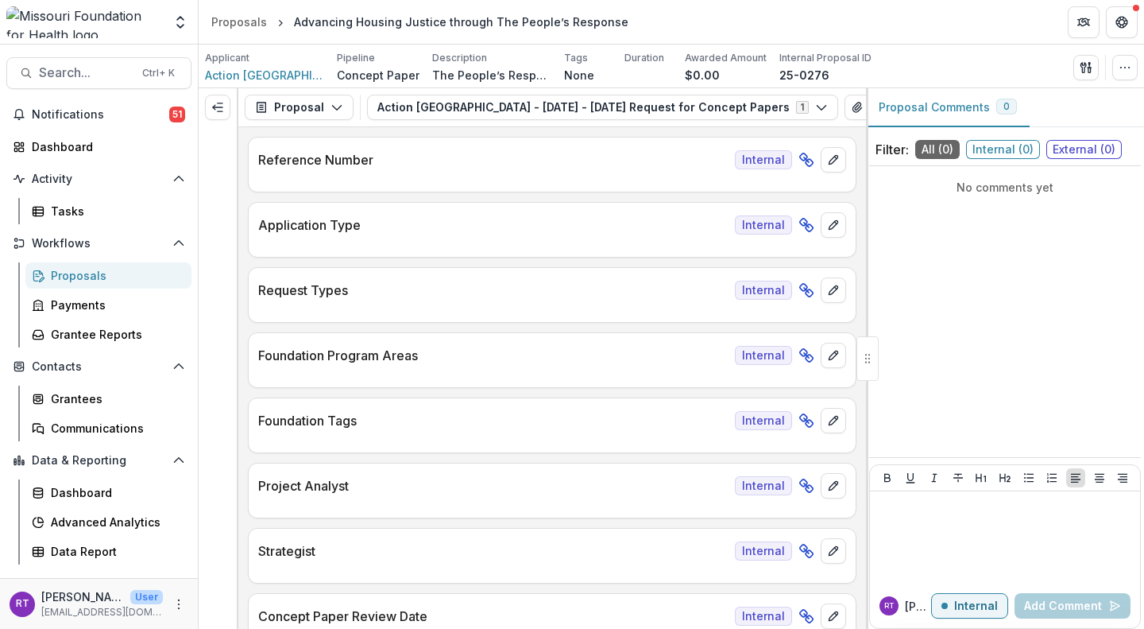
click at [215, 102] on icon "Expand left" at bounding box center [217, 107] width 13 height 13
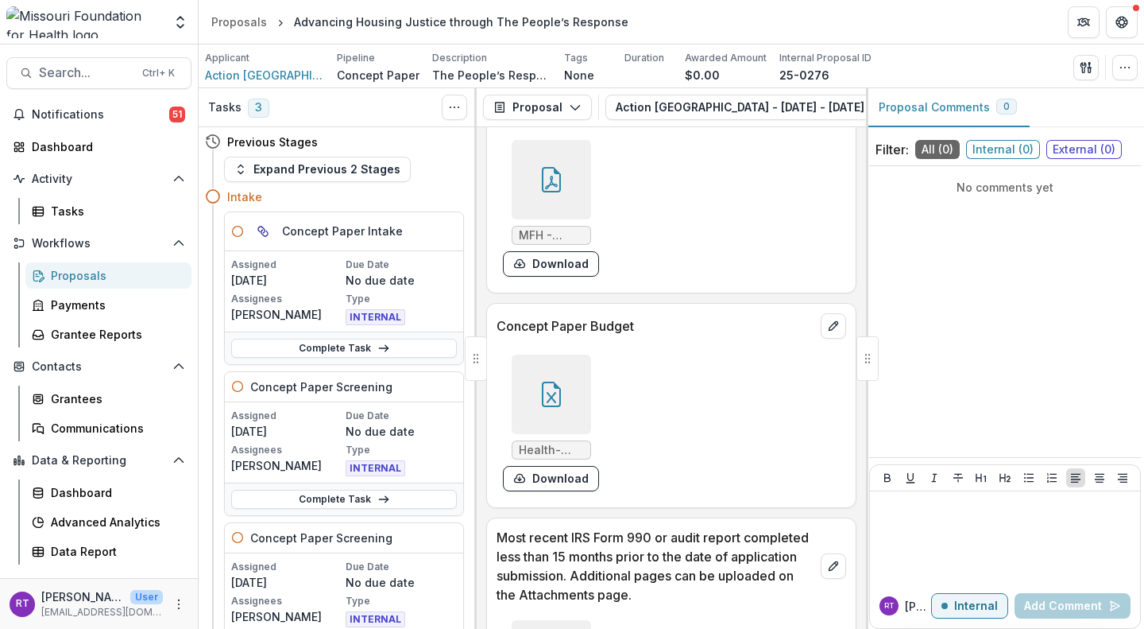
scroll to position [5075, 0]
click at [570, 433] on div at bounding box center [551, 393] width 79 height 79
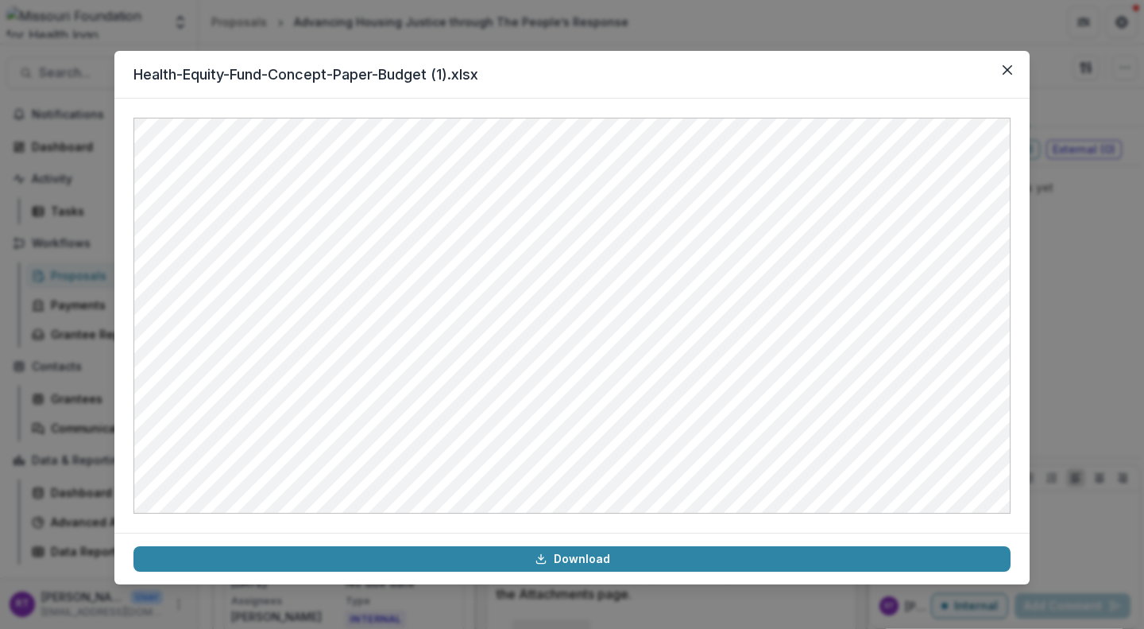
click at [1005, 72] on icon "Close" at bounding box center [1008, 70] width 10 height 10
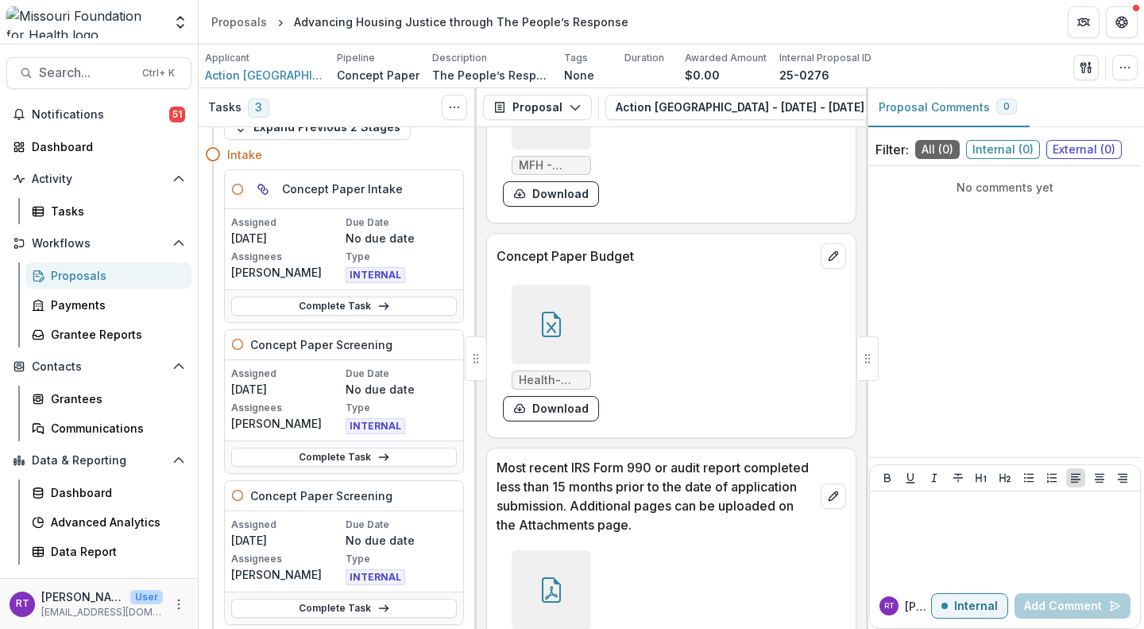
scroll to position [43, 0]
click at [363, 457] on link "Complete Task" at bounding box center [344, 456] width 226 height 19
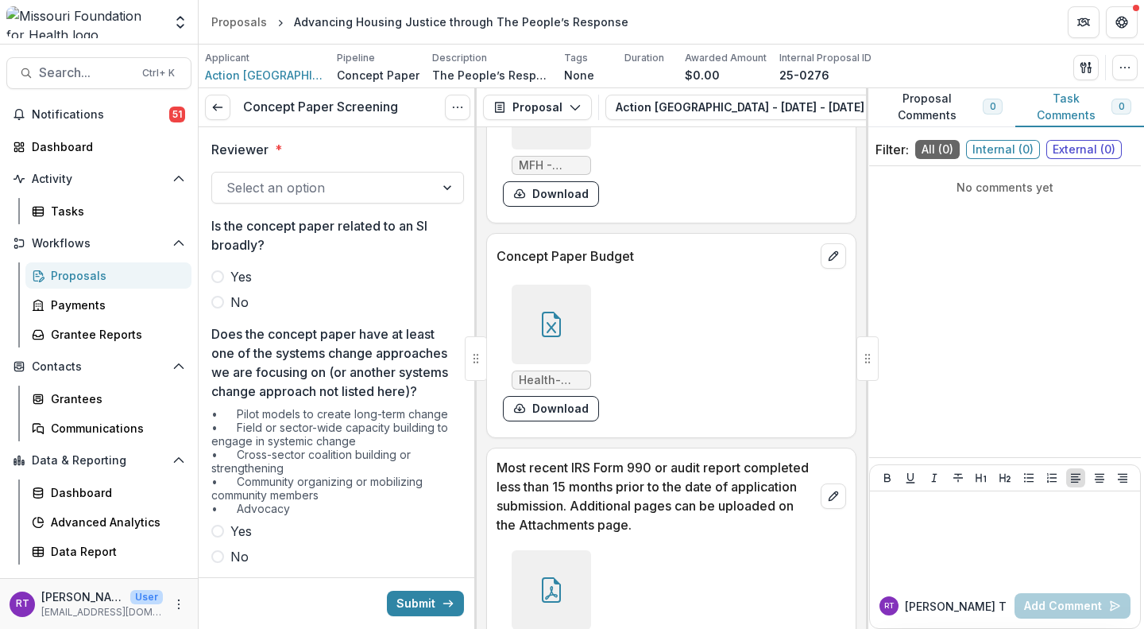
click at [316, 192] on div at bounding box center [324, 187] width 194 height 22
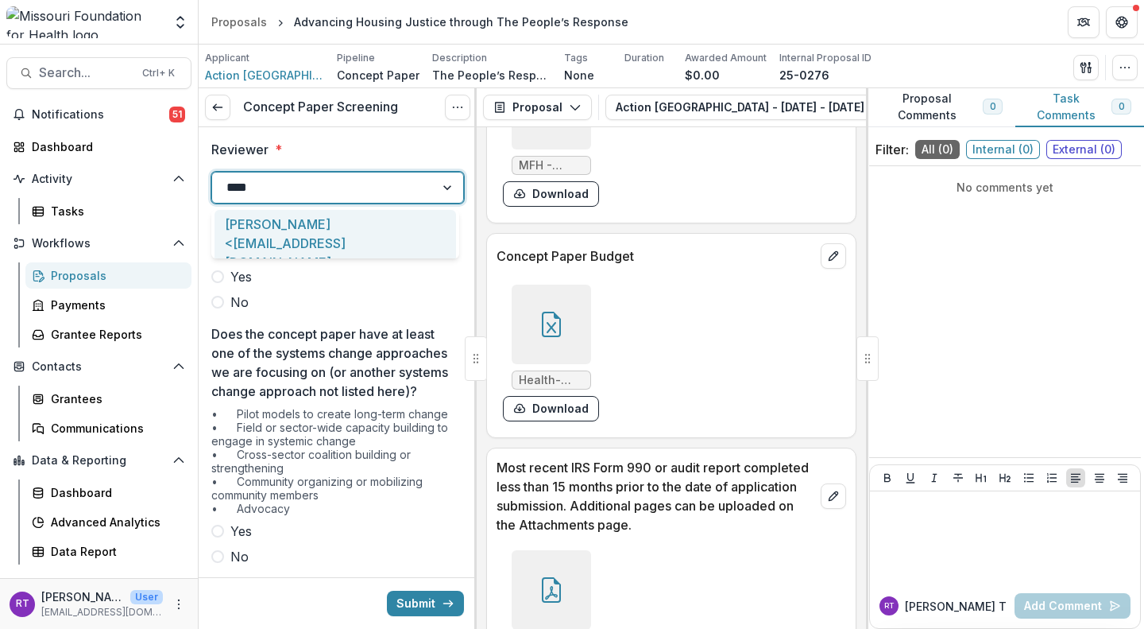
type input "*****"
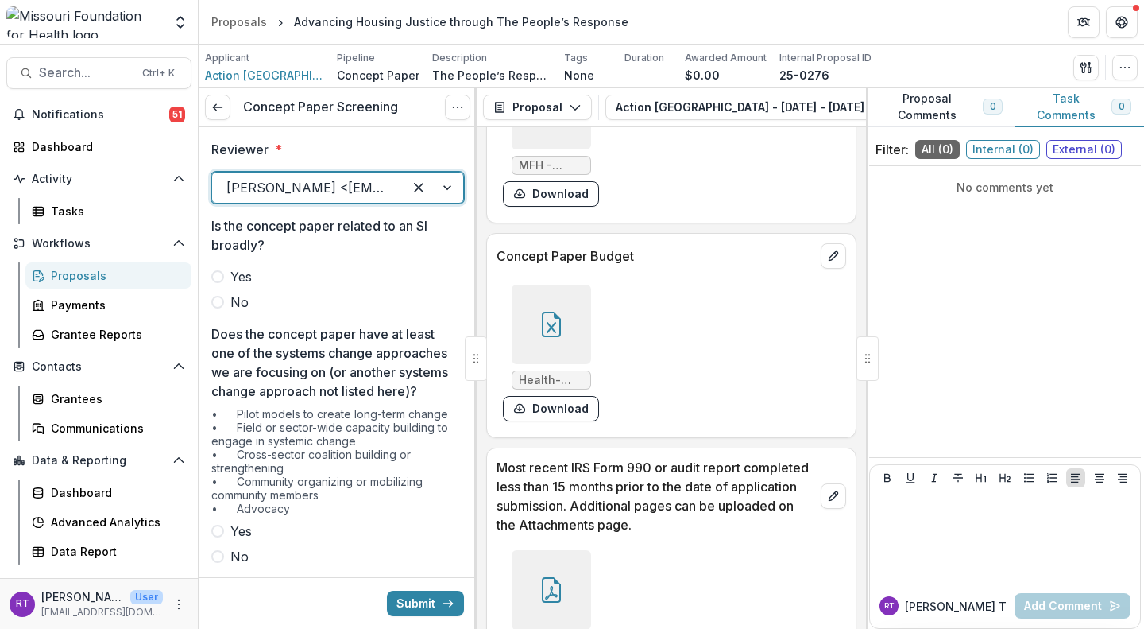
click at [239, 301] on span "No" at bounding box center [239, 301] width 18 height 19
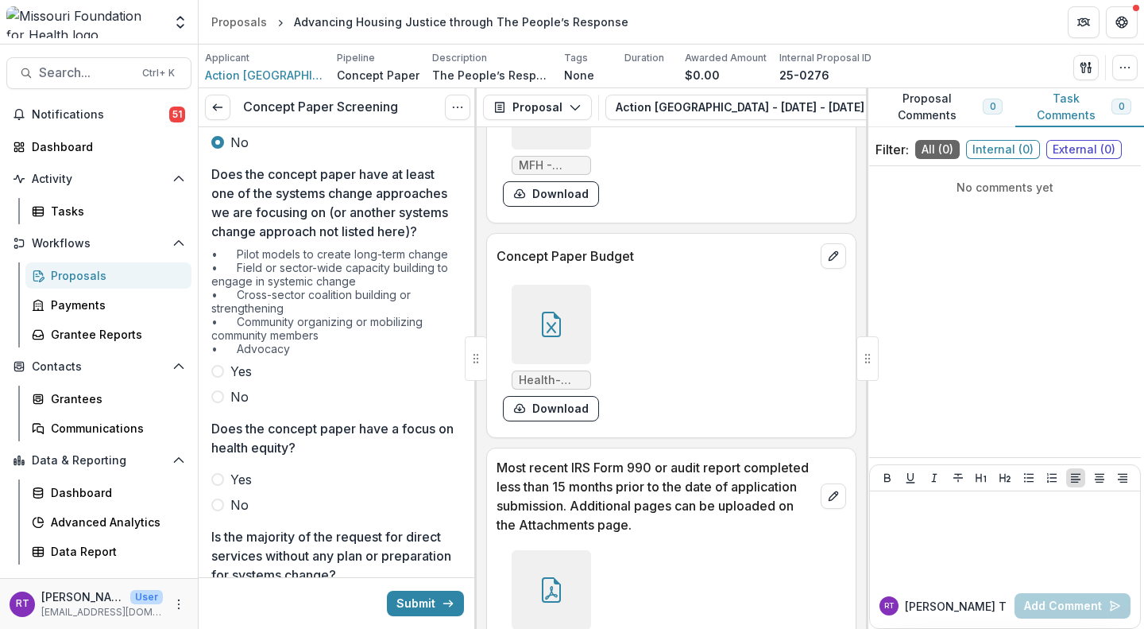
click at [231, 381] on span "Yes" at bounding box center [240, 371] width 21 height 19
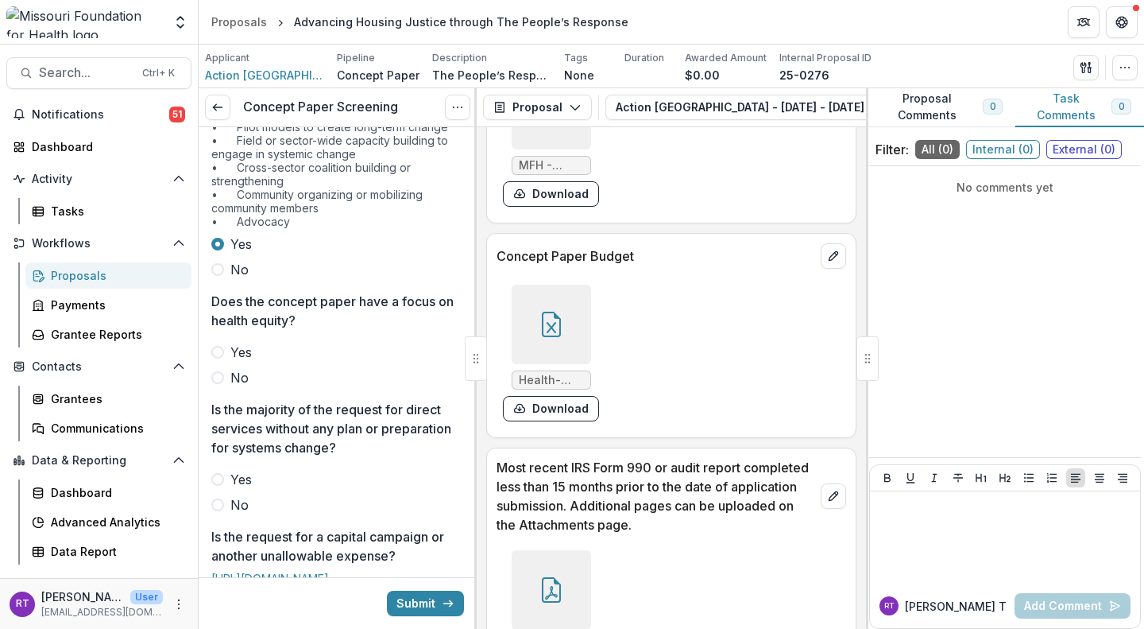
click at [244, 362] on span "Yes" at bounding box center [240, 352] width 21 height 19
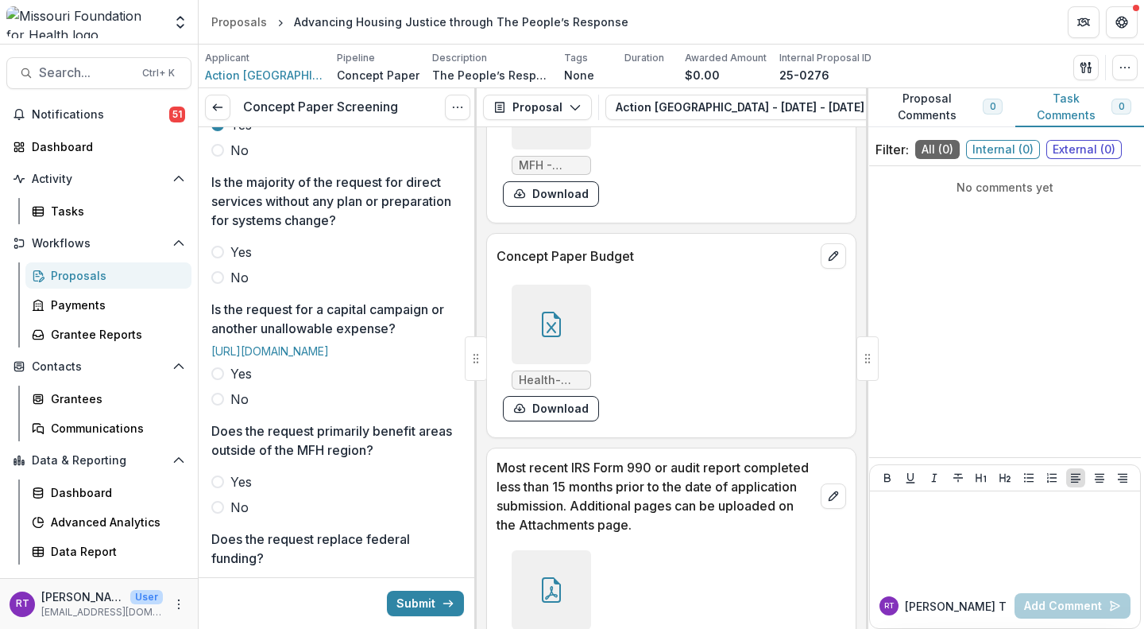
click at [243, 287] on span "No" at bounding box center [239, 277] width 18 height 19
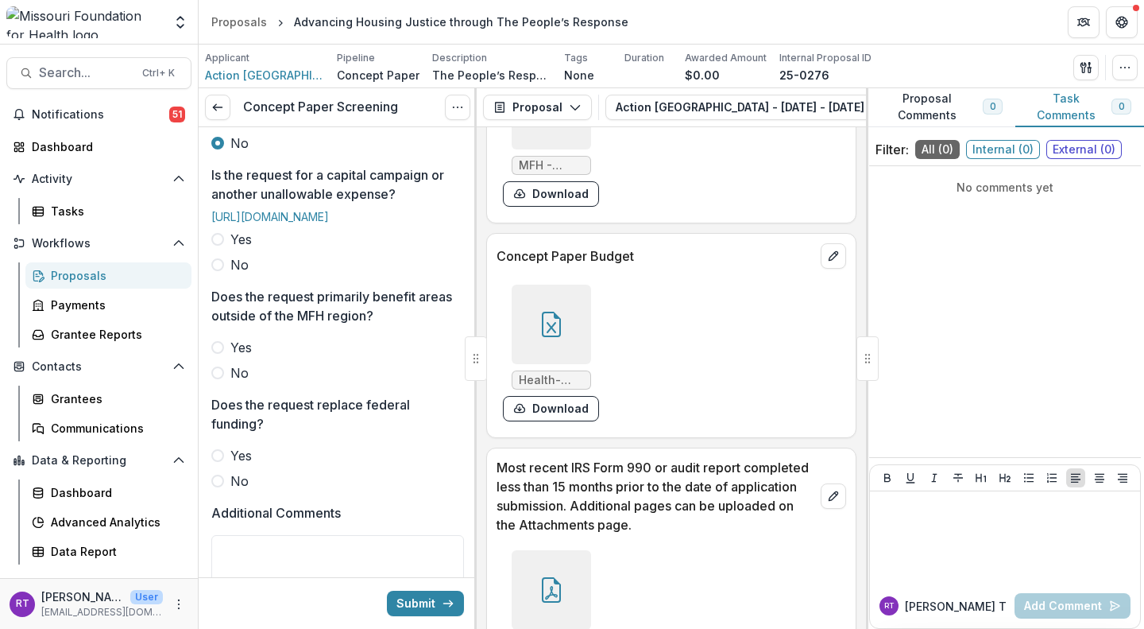
scroll to position [660, 0]
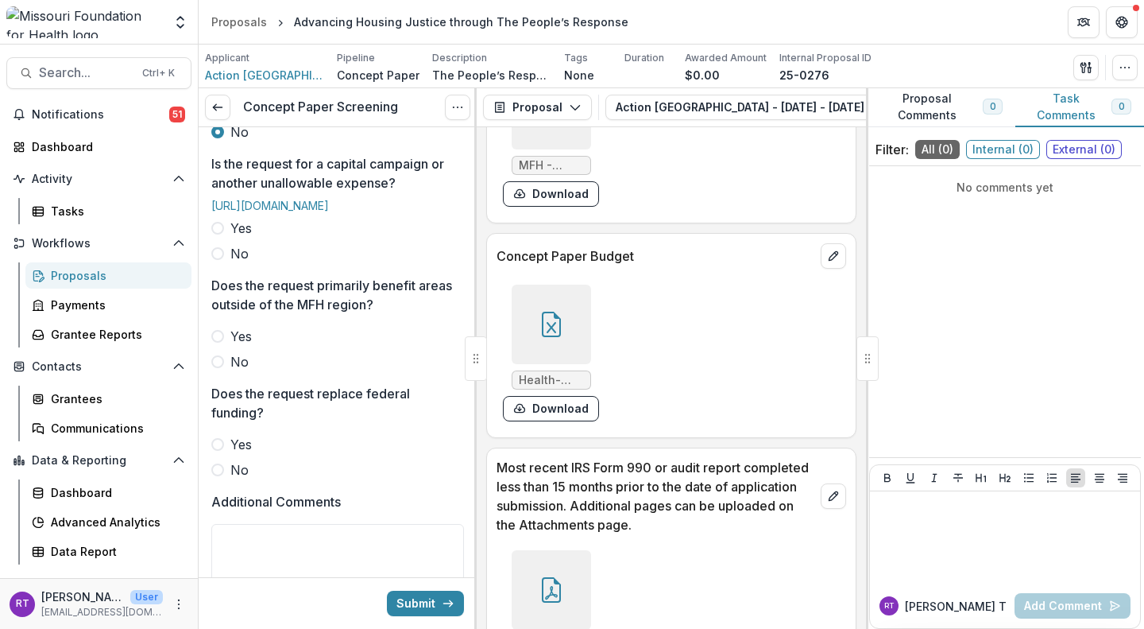
click at [234, 263] on span "No" at bounding box center [239, 253] width 18 height 19
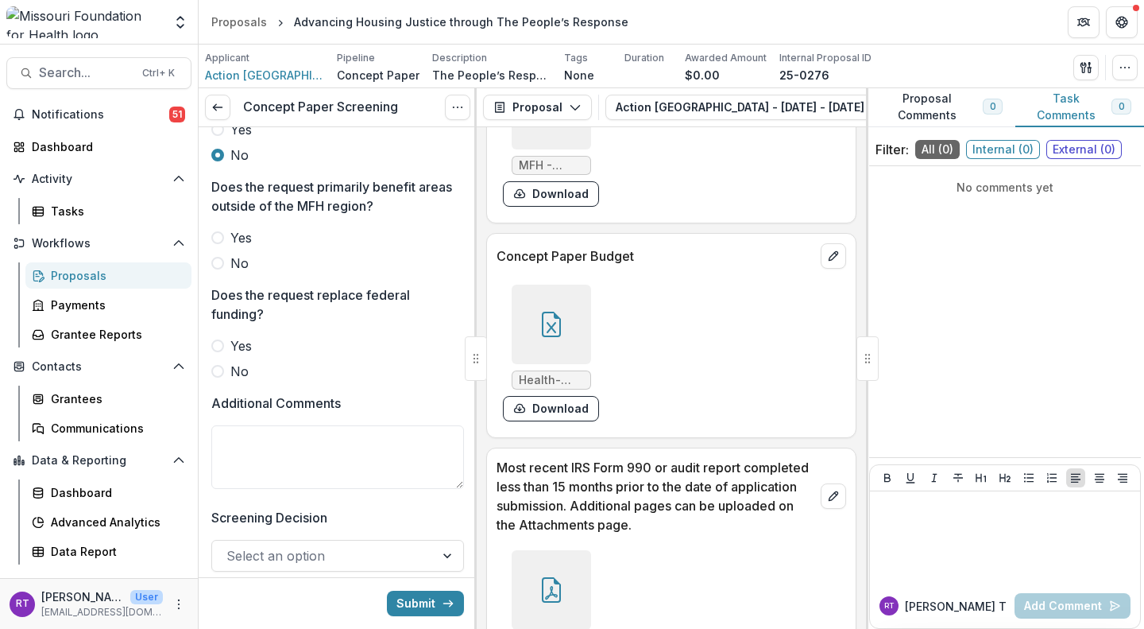
scroll to position [765, 0]
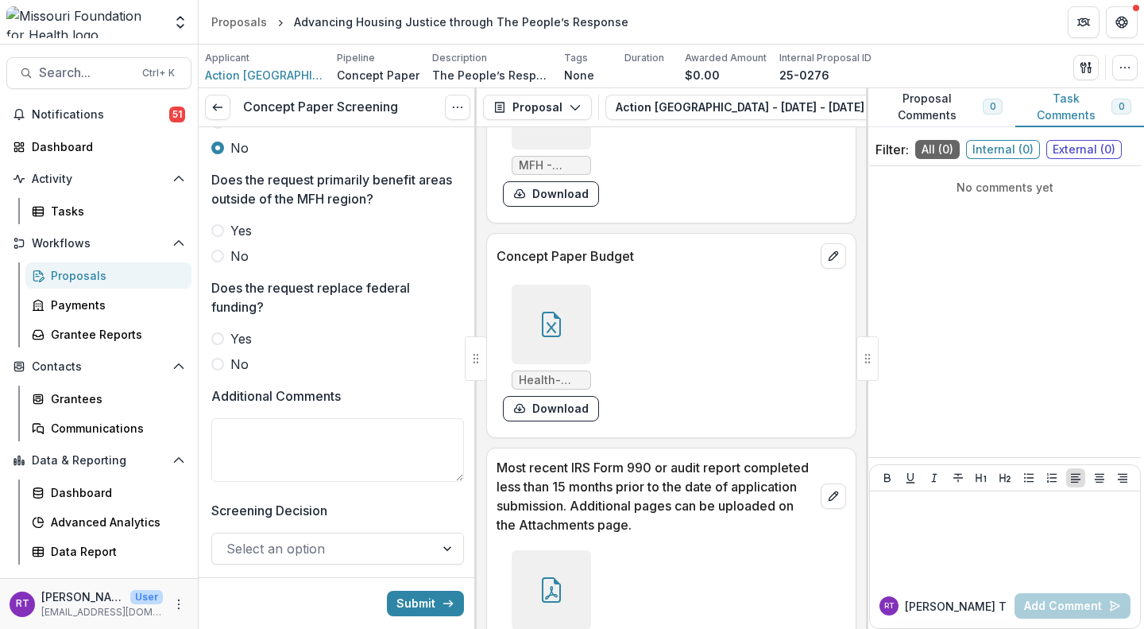
click at [239, 265] on span "No" at bounding box center [239, 255] width 18 height 19
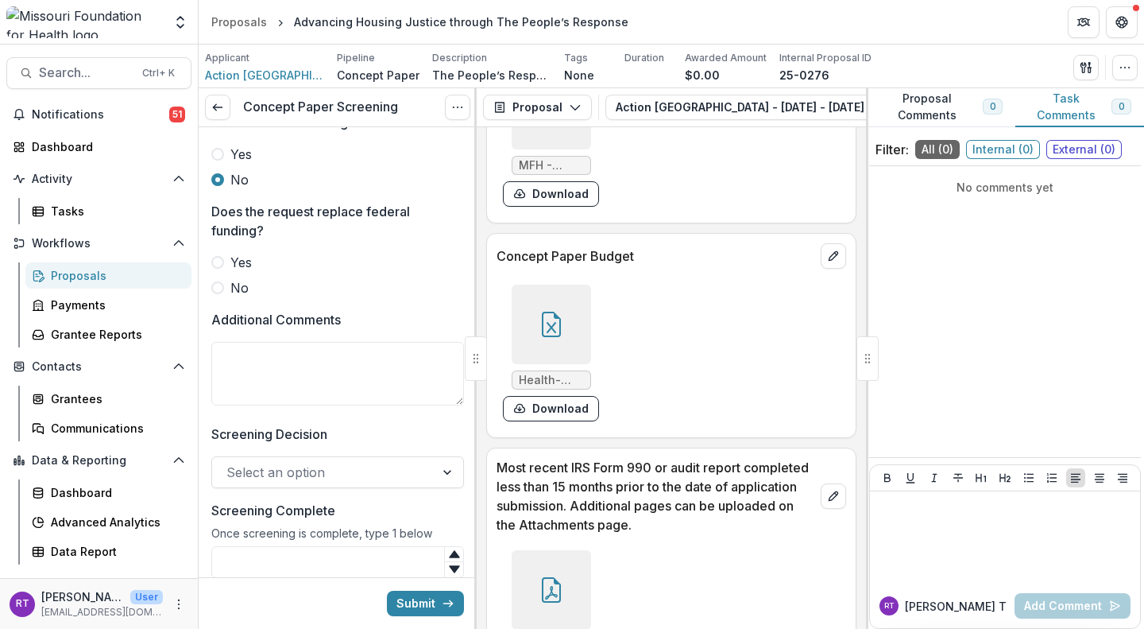
scroll to position [846, 0]
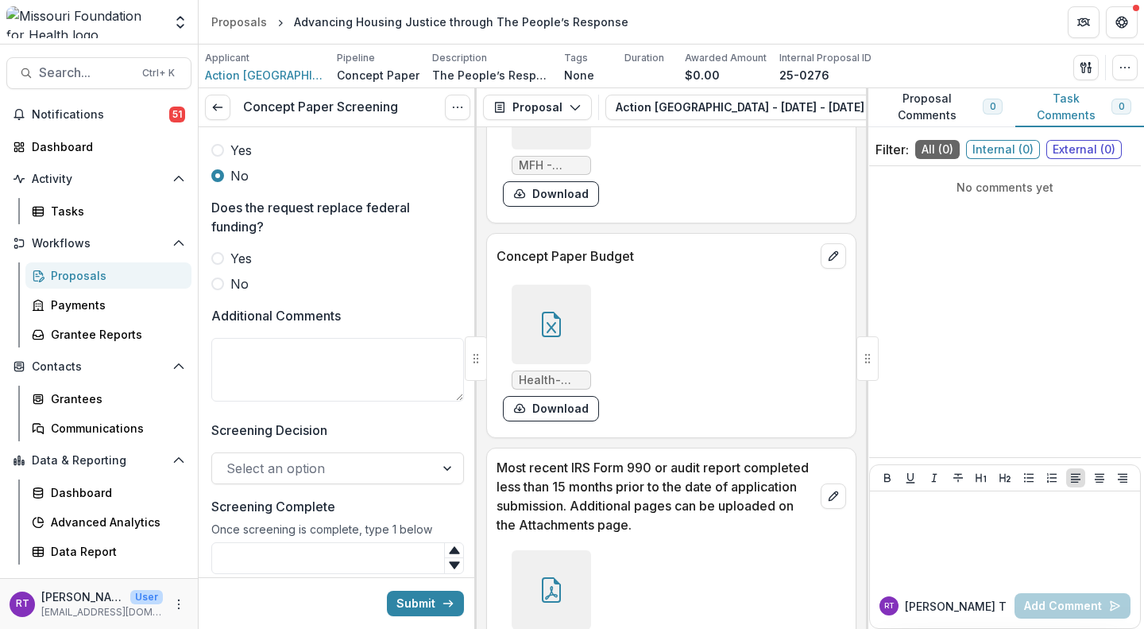
click at [239, 293] on span "No" at bounding box center [239, 283] width 18 height 19
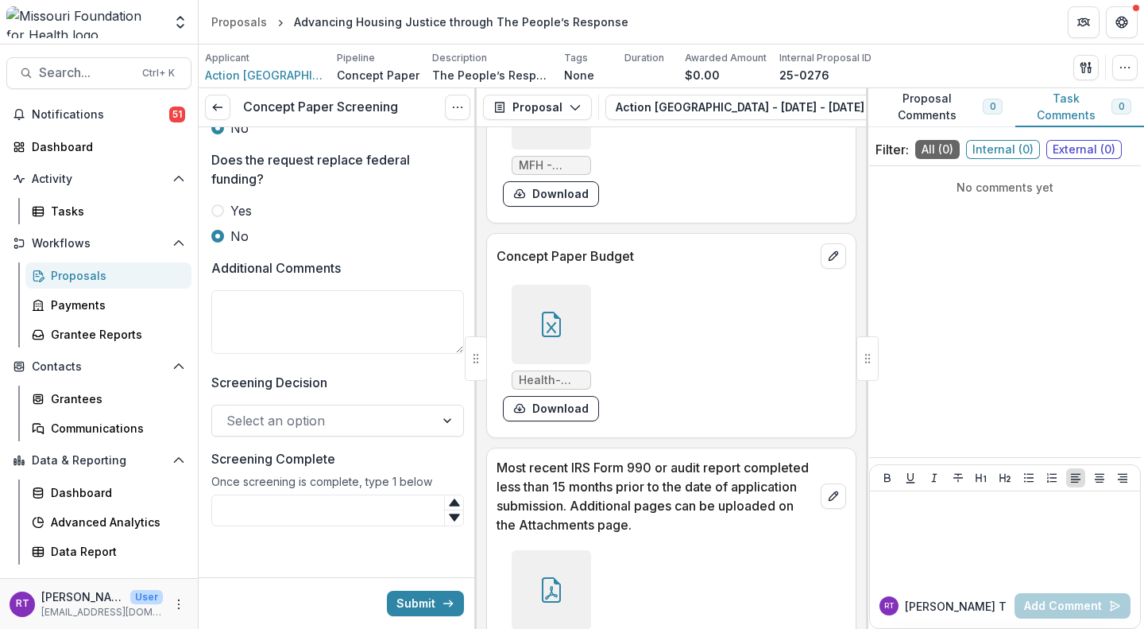
click at [338, 428] on div at bounding box center [324, 420] width 194 height 22
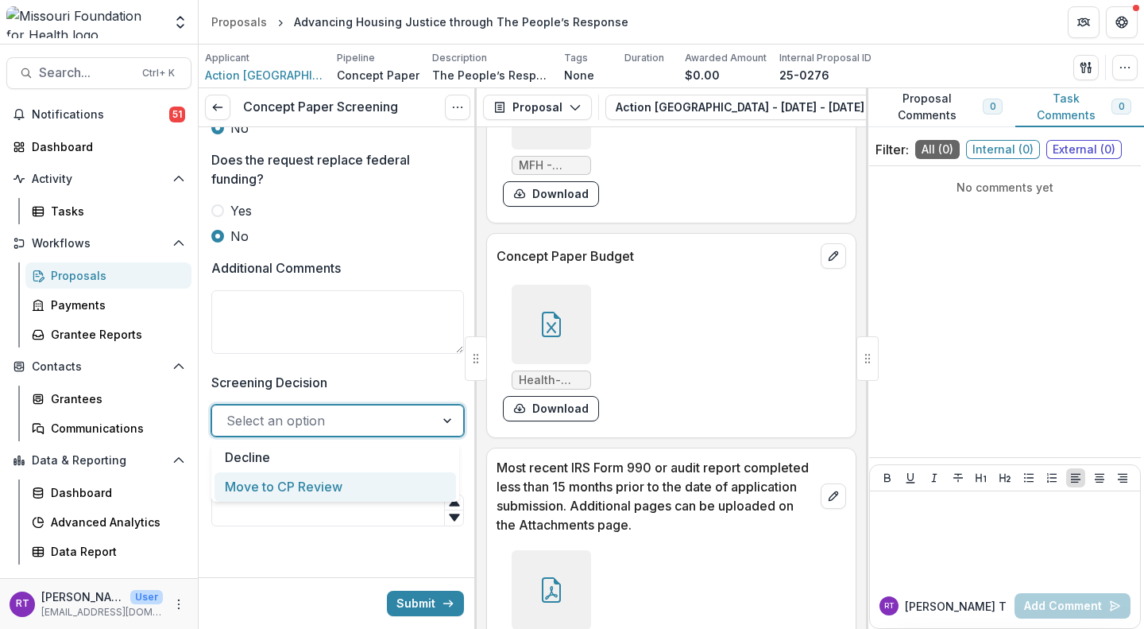
click at [327, 481] on div "Move to CP Review" at bounding box center [336, 486] width 242 height 29
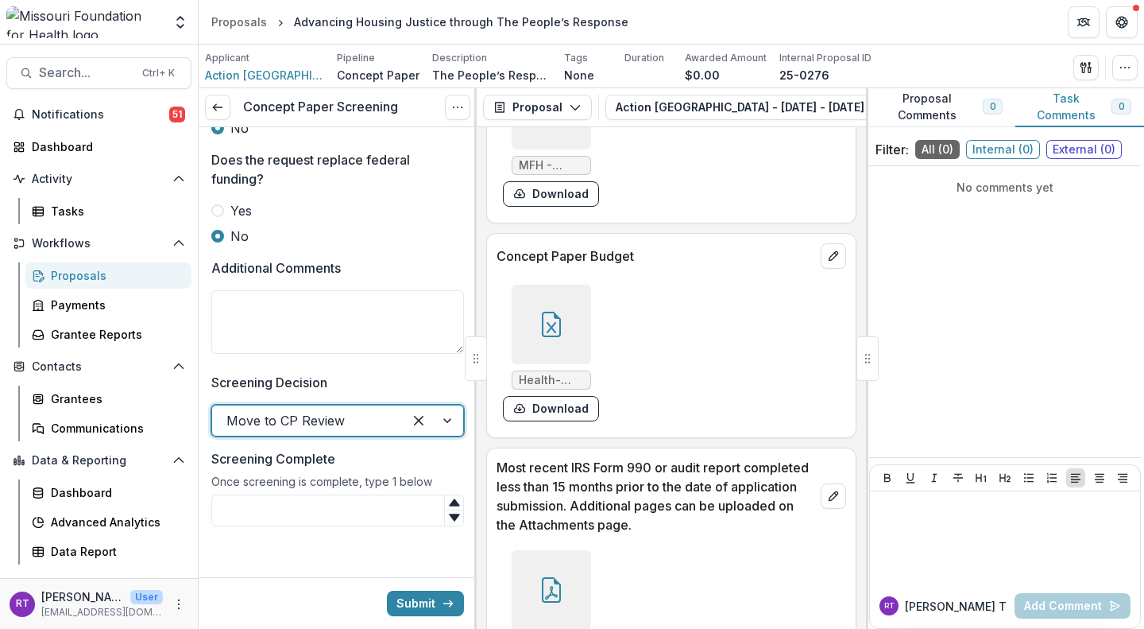
click at [339, 502] on input "Screening Complete" at bounding box center [337, 510] width 253 height 32
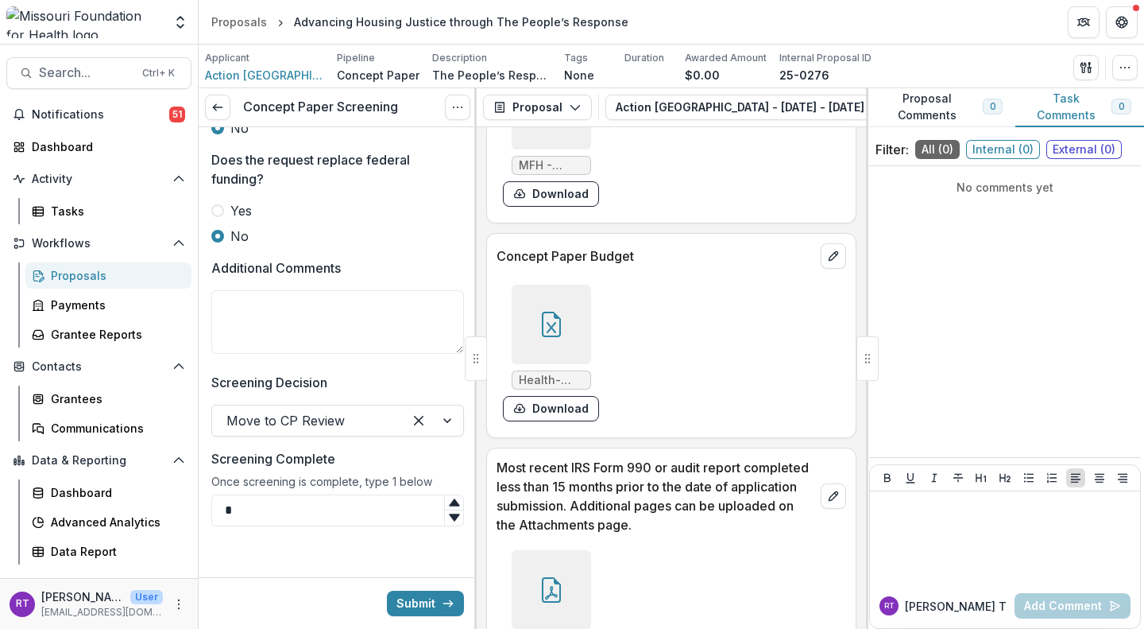
type input "*"
click at [419, 605] on button "Submit" at bounding box center [425, 603] width 77 height 25
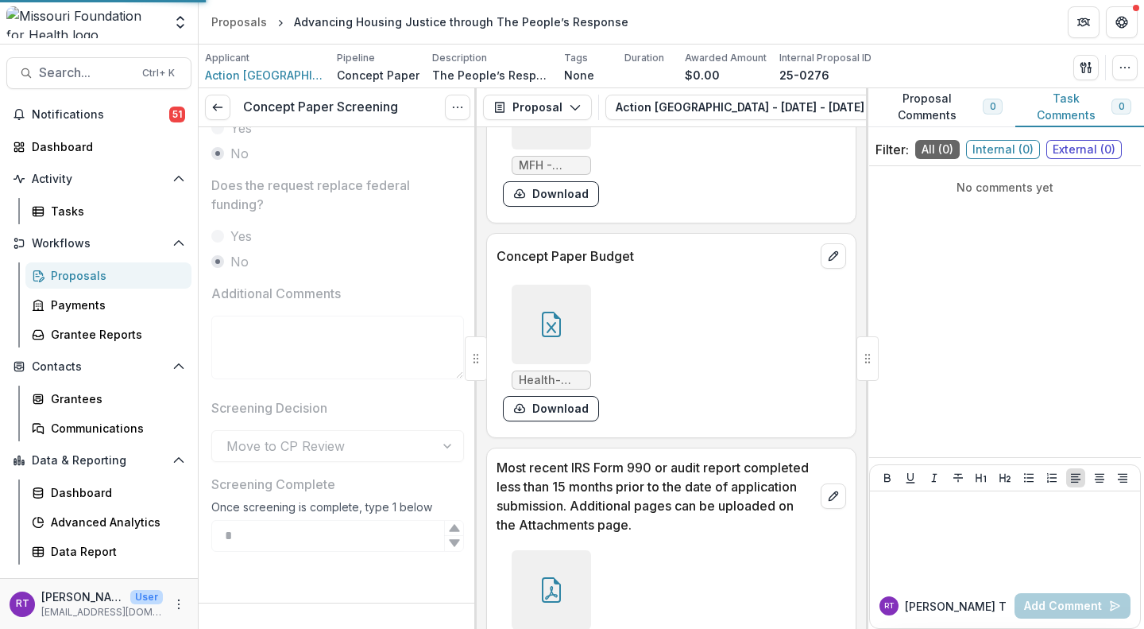
scroll to position [941, 0]
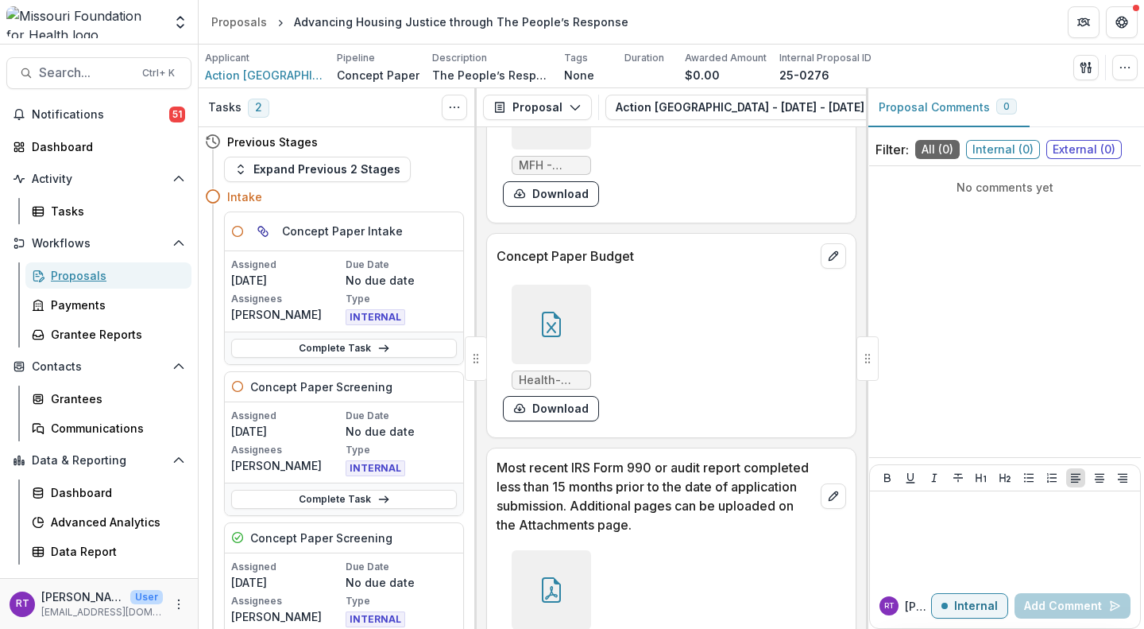
click at [72, 274] on div "Proposals" at bounding box center [115, 275] width 128 height 17
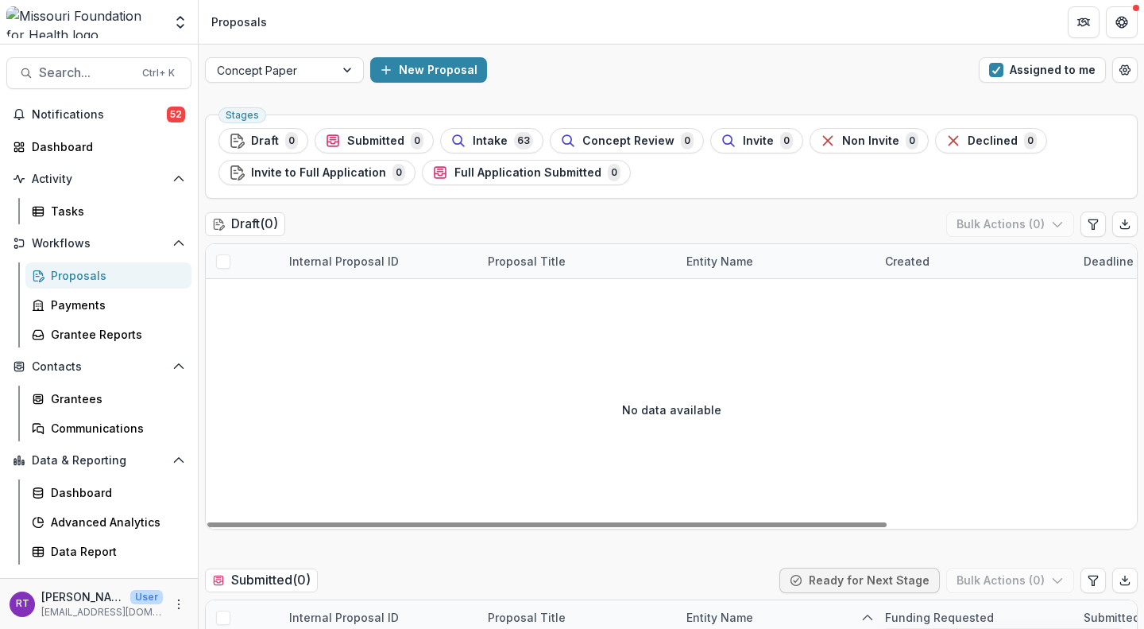
click at [489, 135] on span "Intake" at bounding box center [490, 141] width 35 height 14
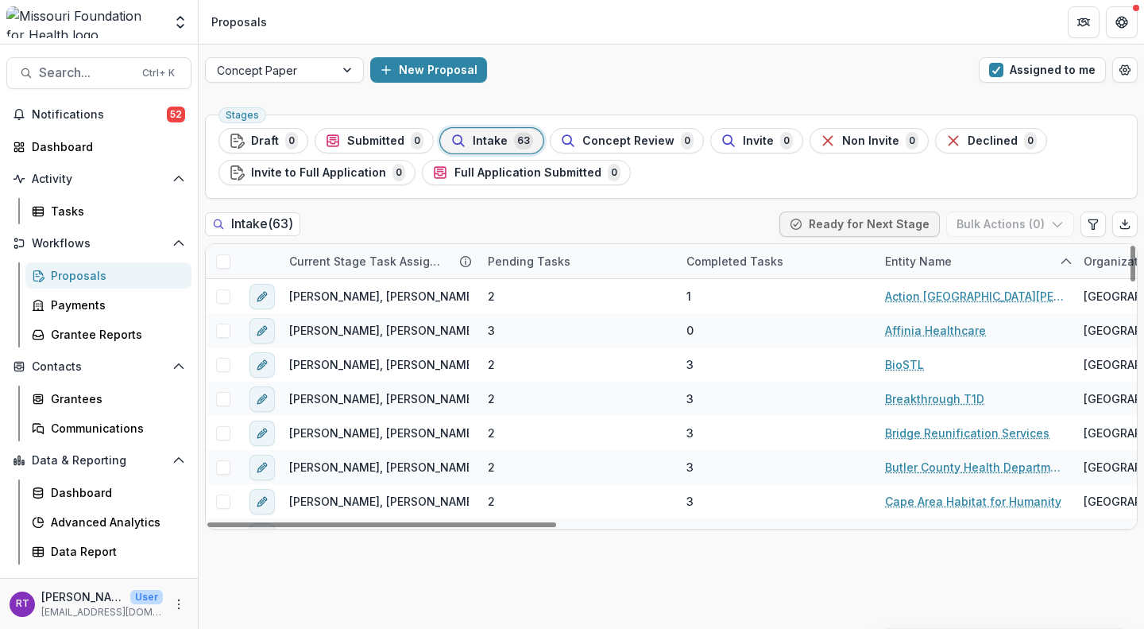
scroll to position [1, 0]
click at [931, 330] on link "Affinia Healthcare" at bounding box center [935, 329] width 101 height 17
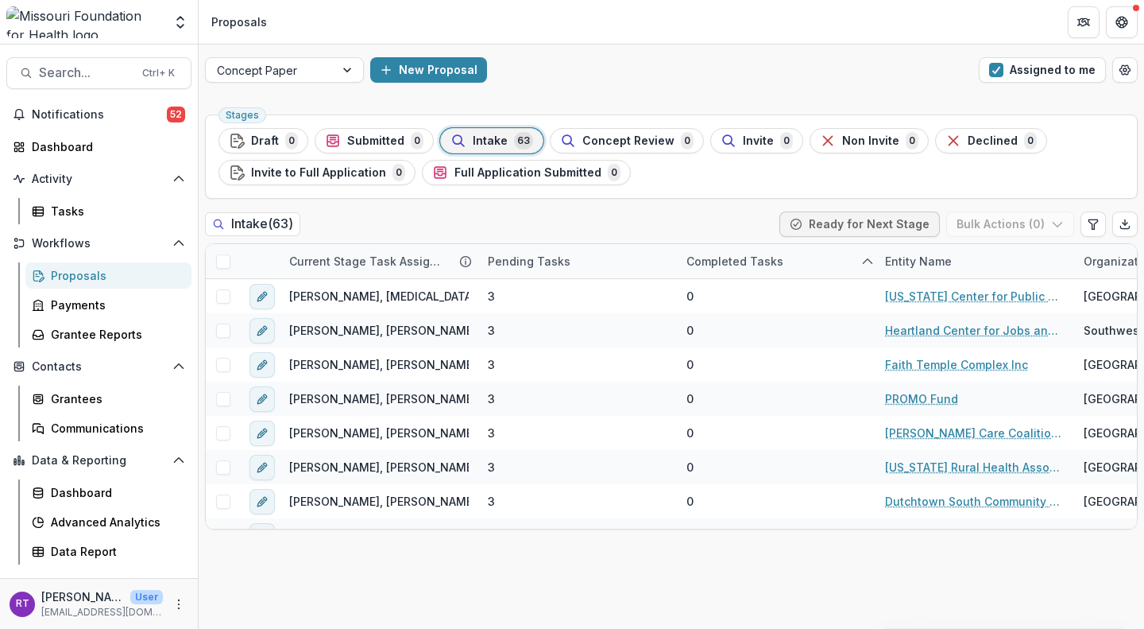
click at [895, 261] on div "Entity Name" at bounding box center [919, 261] width 86 height 17
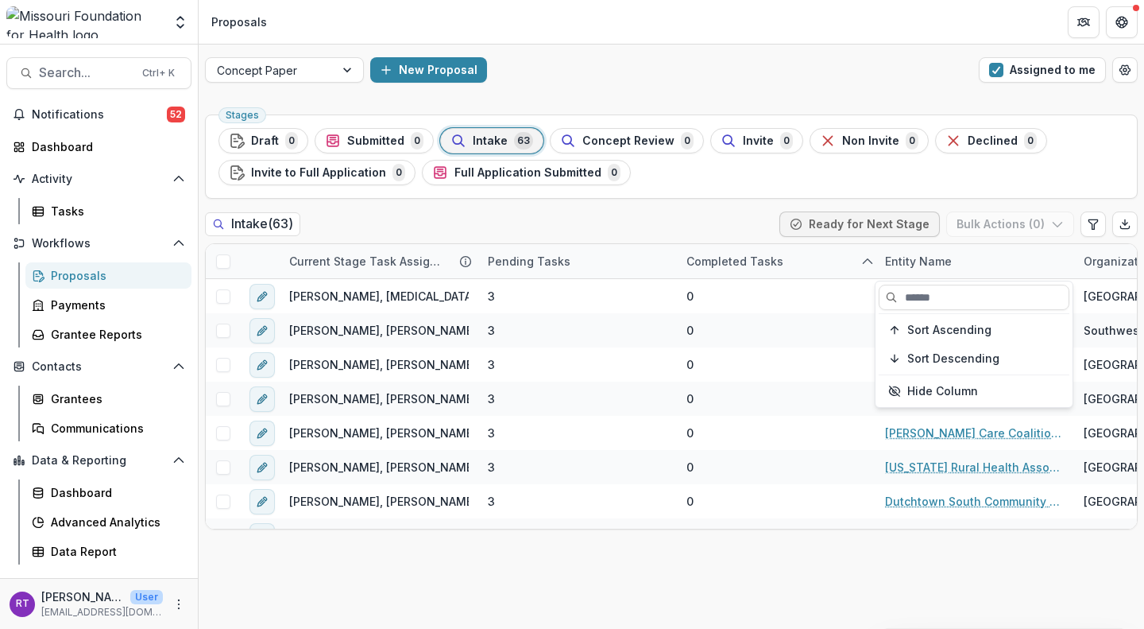
click at [908, 339] on button "Sort Ascending" at bounding box center [974, 329] width 191 height 25
click at [668, 180] on ul "Stages Draft 0 Submitted 0 Intake 63 Concept Review 0 Invite 0 Non Invite 0 Dec…" at bounding box center [672, 156] width 906 height 57
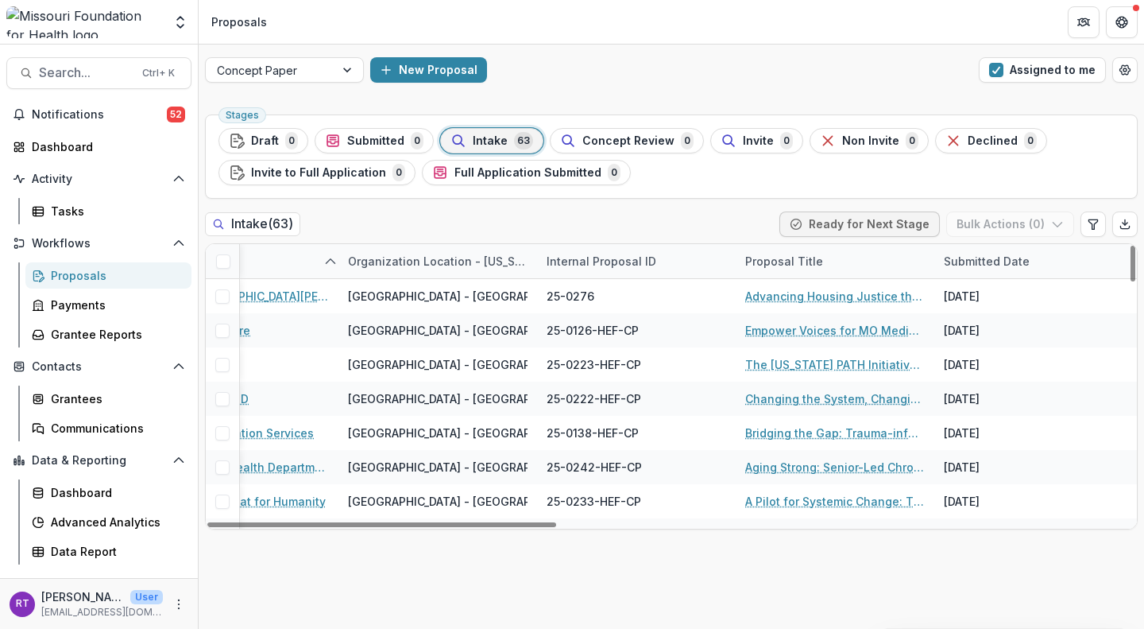
scroll to position [0, 740]
click at [791, 330] on link "Empower Voices for MO Medicaid Access" at bounding box center [832, 330] width 180 height 17
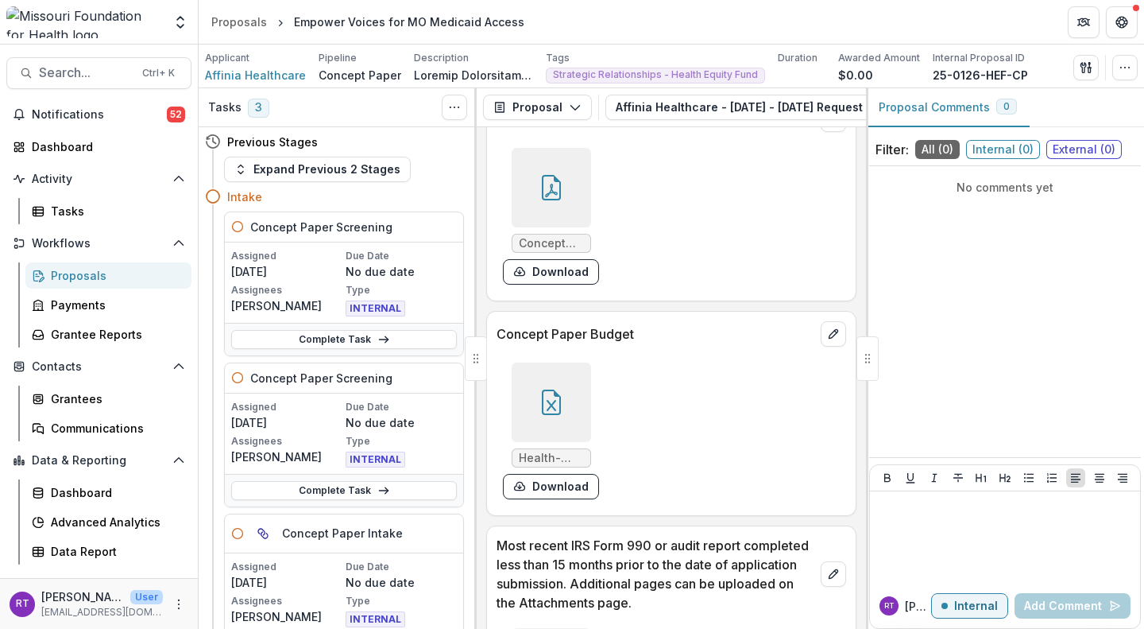
scroll to position [5180, 0]
click at [525, 440] on div at bounding box center [551, 400] width 79 height 79
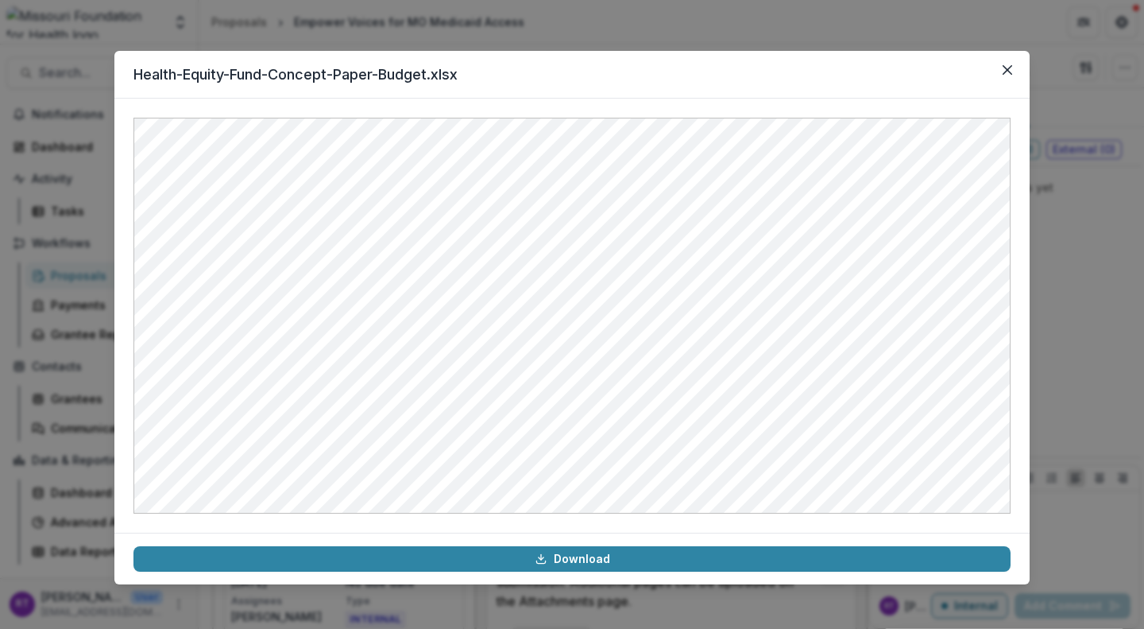
click at [999, 70] on button "Close" at bounding box center [1007, 69] width 25 height 25
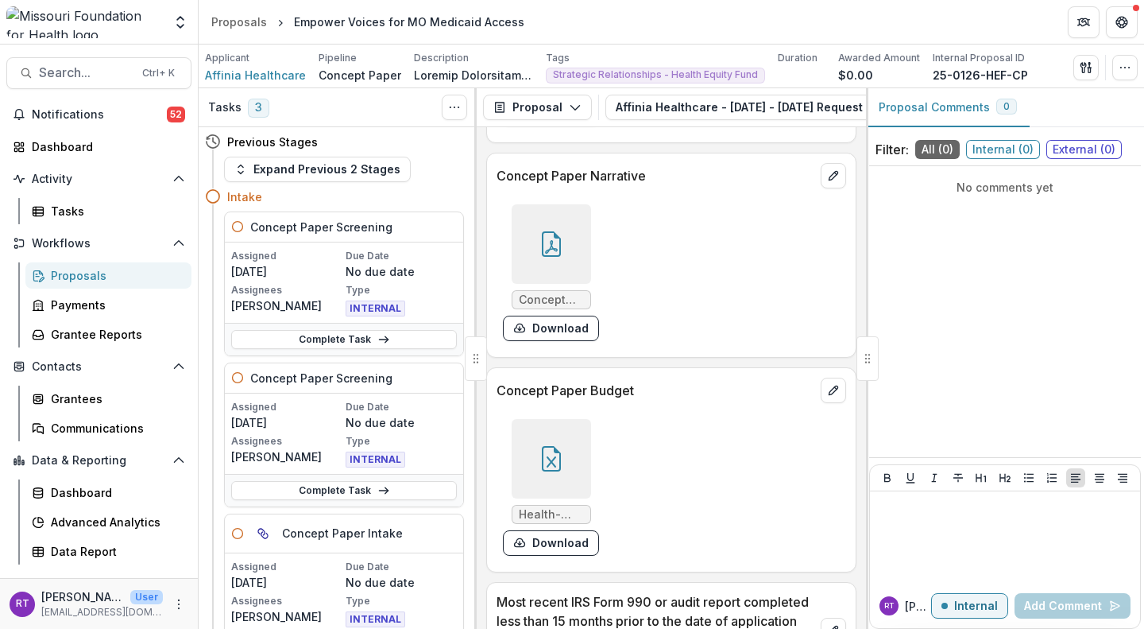
scroll to position [5121, 0]
click at [574, 252] on div at bounding box center [551, 245] width 79 height 79
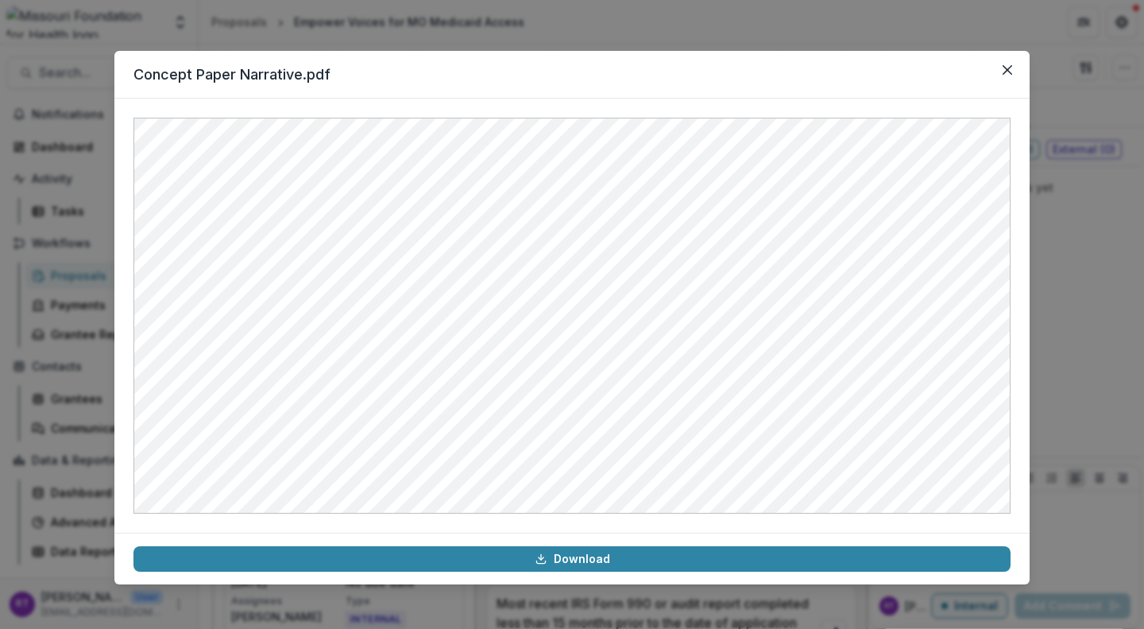
click at [1010, 72] on icon "Close" at bounding box center [1008, 70] width 10 height 10
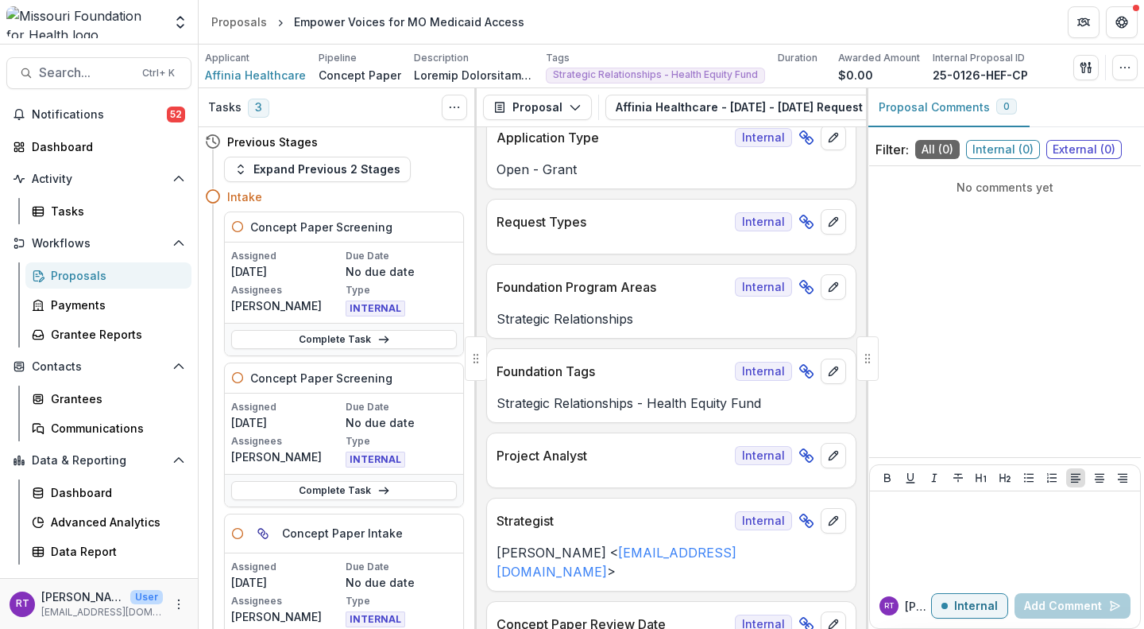
scroll to position [0, 0]
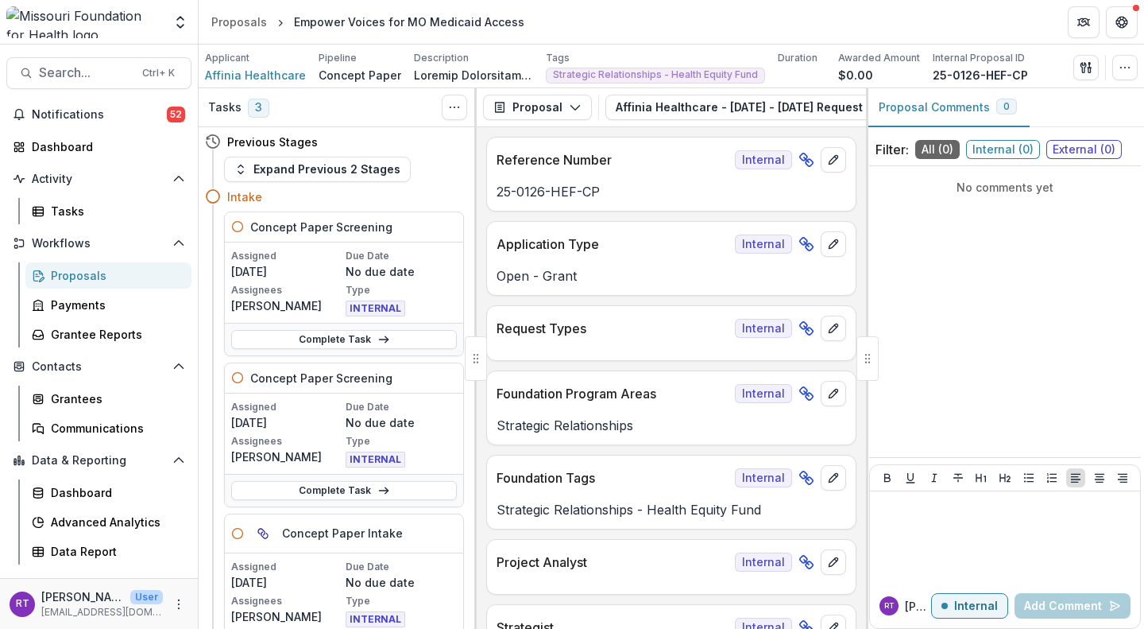
click at [394, 339] on link "Complete Task" at bounding box center [344, 339] width 226 height 19
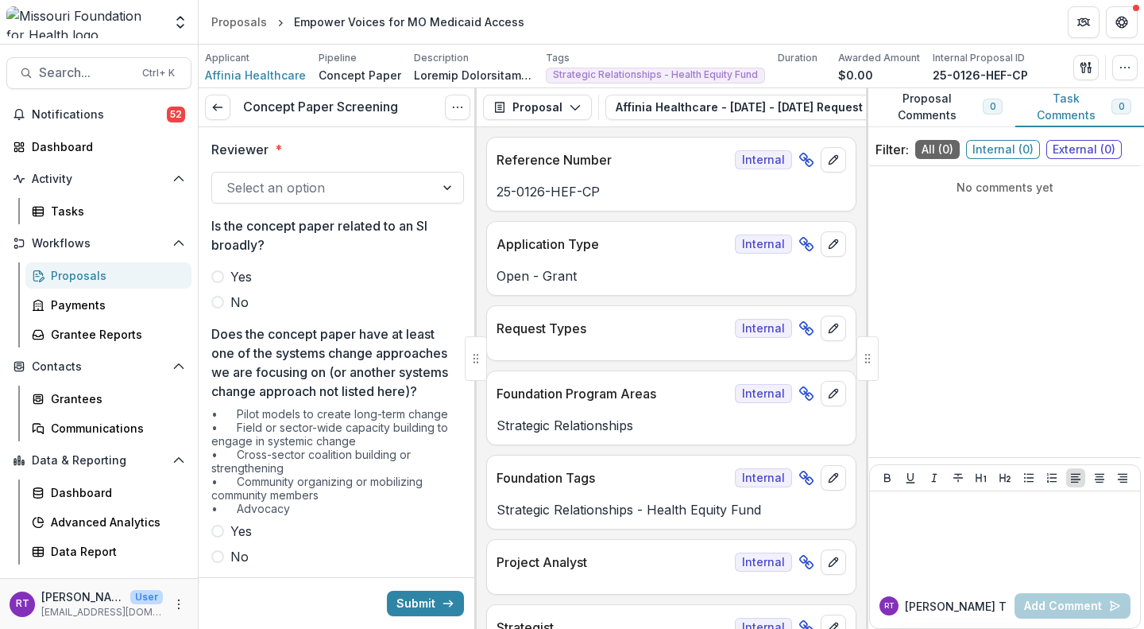
click at [241, 300] on span "No" at bounding box center [239, 301] width 18 height 19
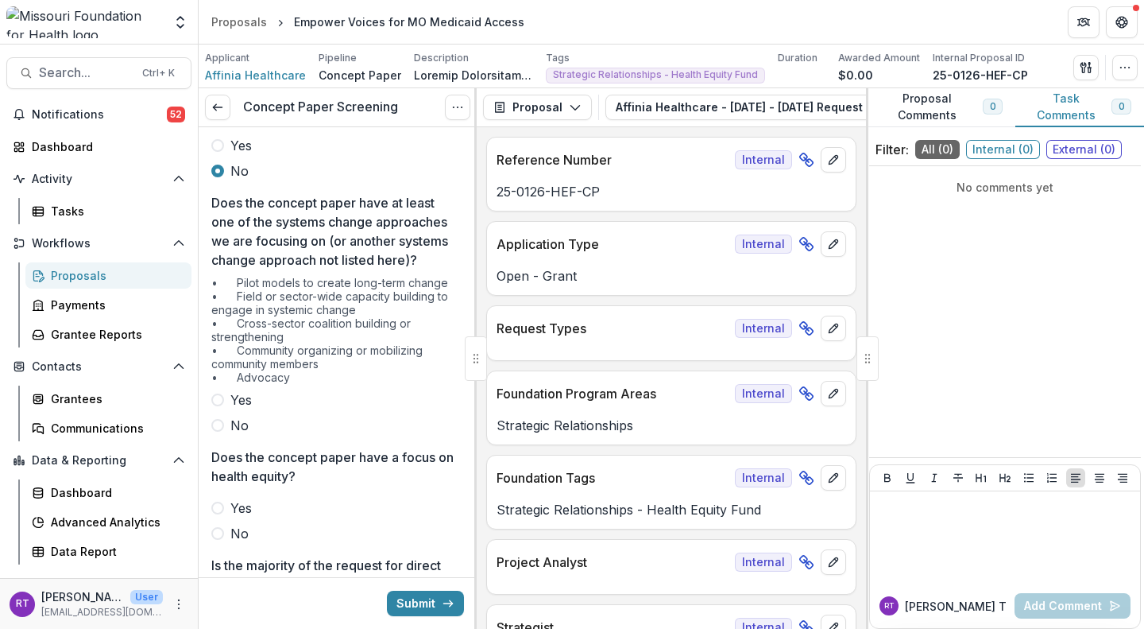
click at [243, 409] on span "Yes" at bounding box center [240, 399] width 21 height 19
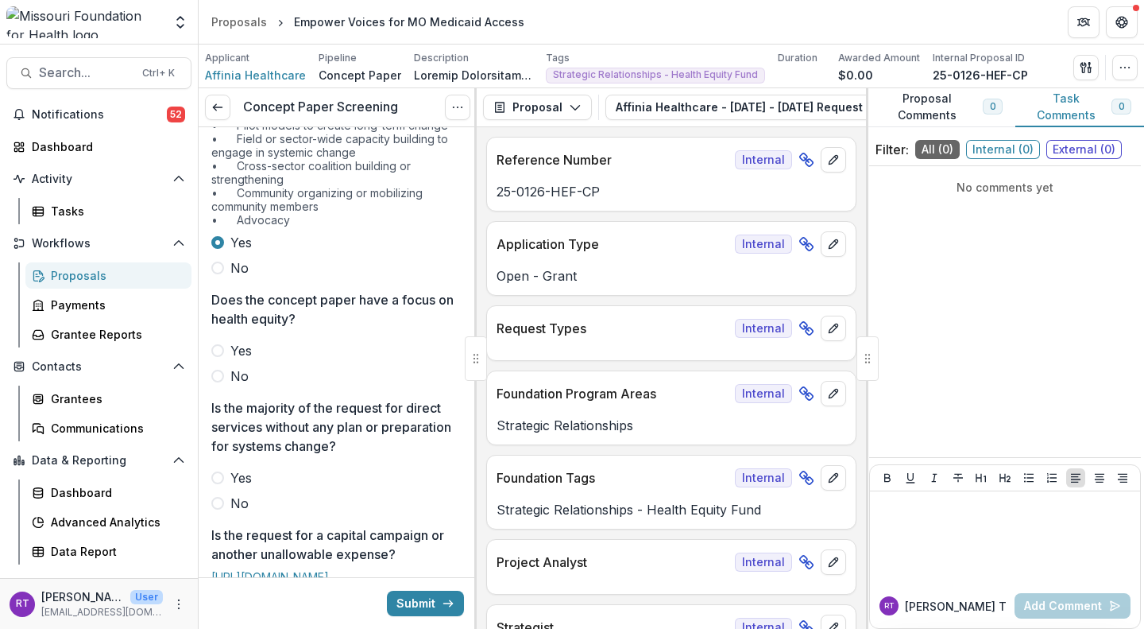
scroll to position [289, 0]
click at [249, 359] on span "Yes" at bounding box center [240, 349] width 21 height 19
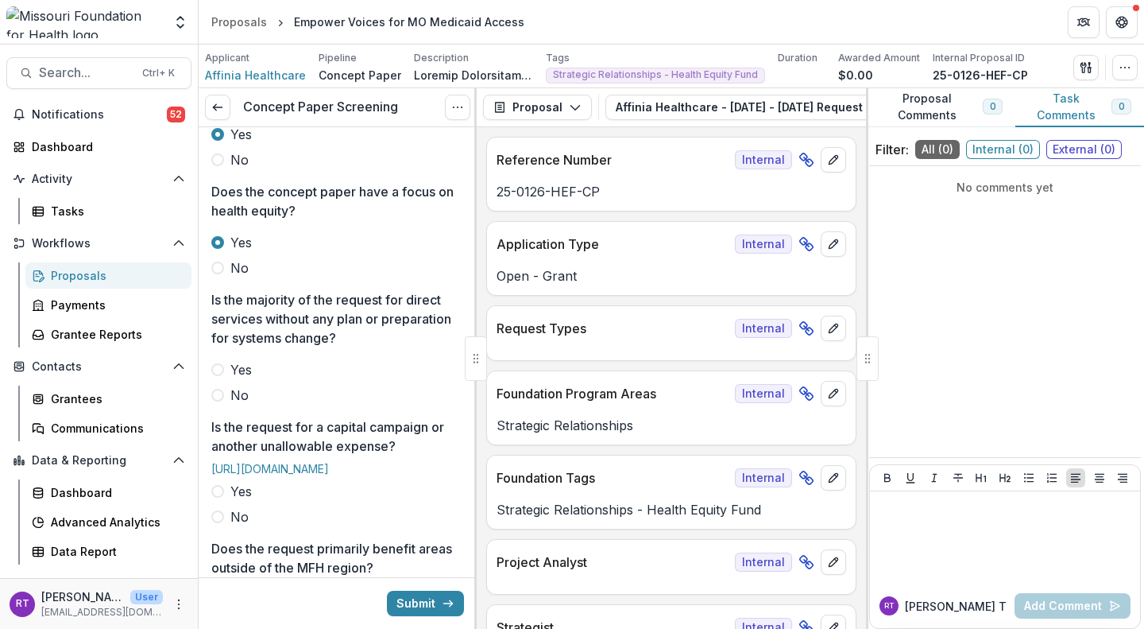
scroll to position [398, 0]
click at [238, 403] on span "No" at bounding box center [239, 393] width 18 height 19
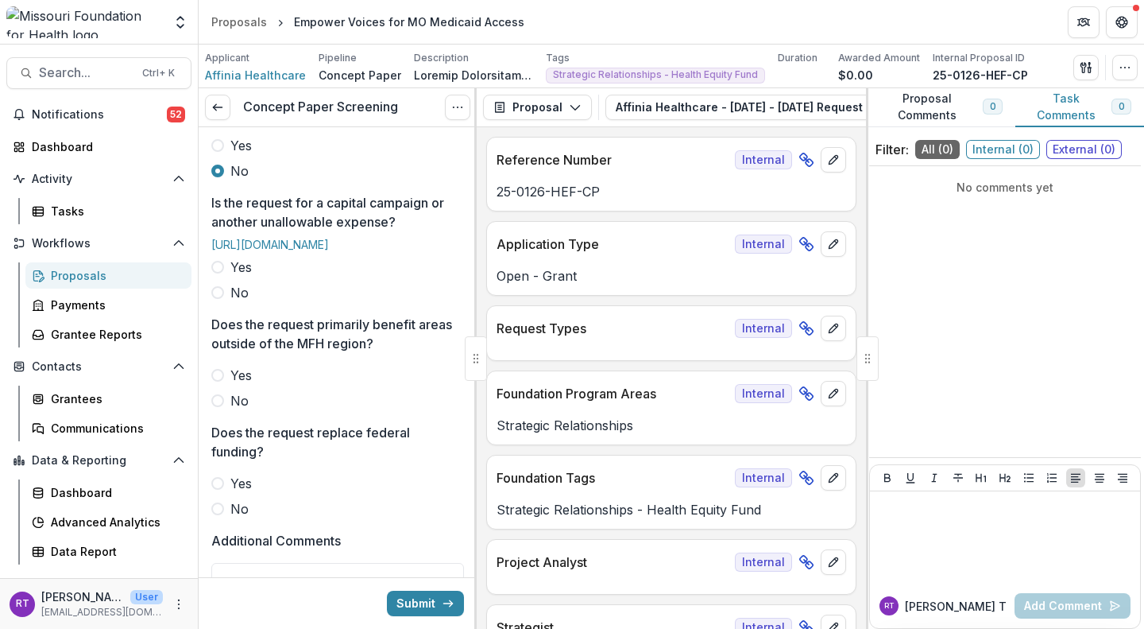
scroll to position [622, 0]
click at [243, 301] on span "No" at bounding box center [239, 291] width 18 height 19
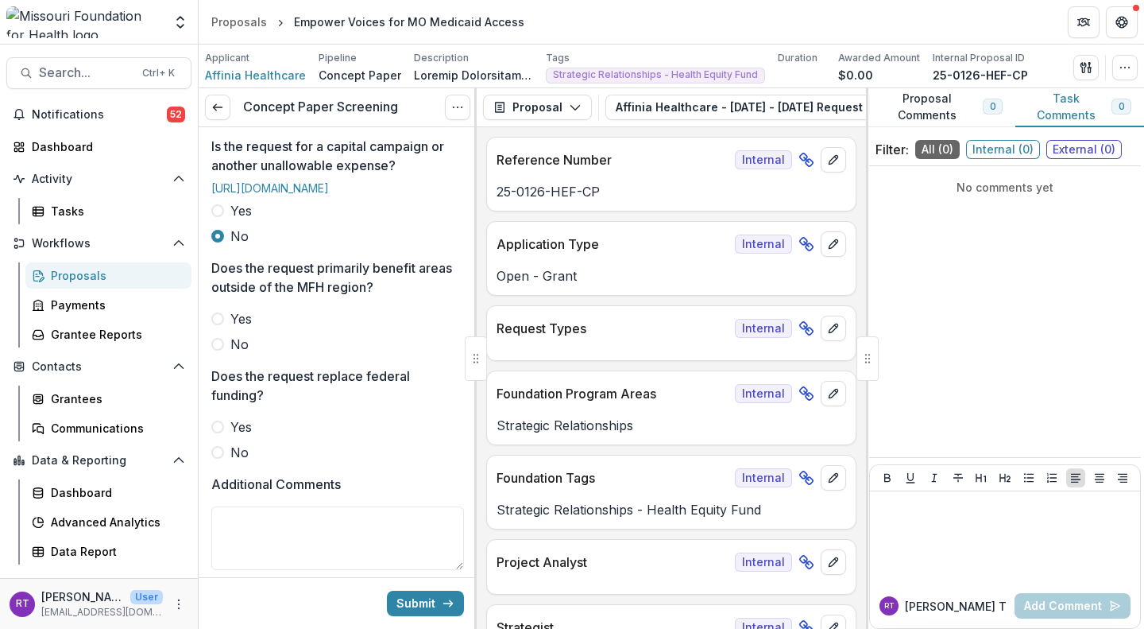
scroll to position [678, 0]
click at [239, 353] on span "No" at bounding box center [239, 343] width 18 height 19
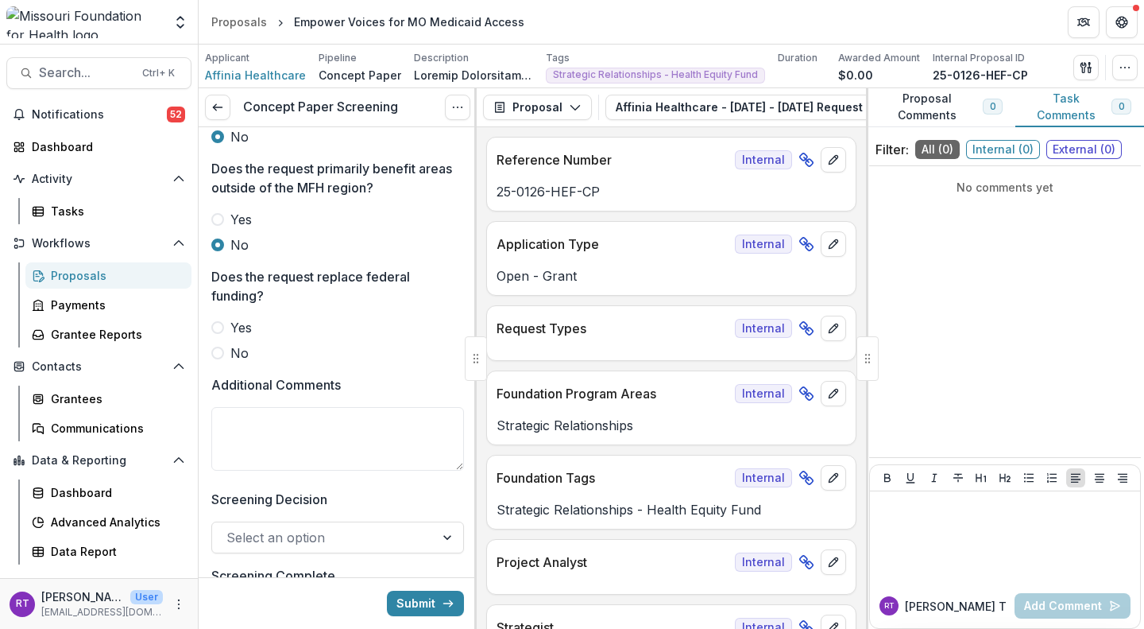
scroll to position [780, 0]
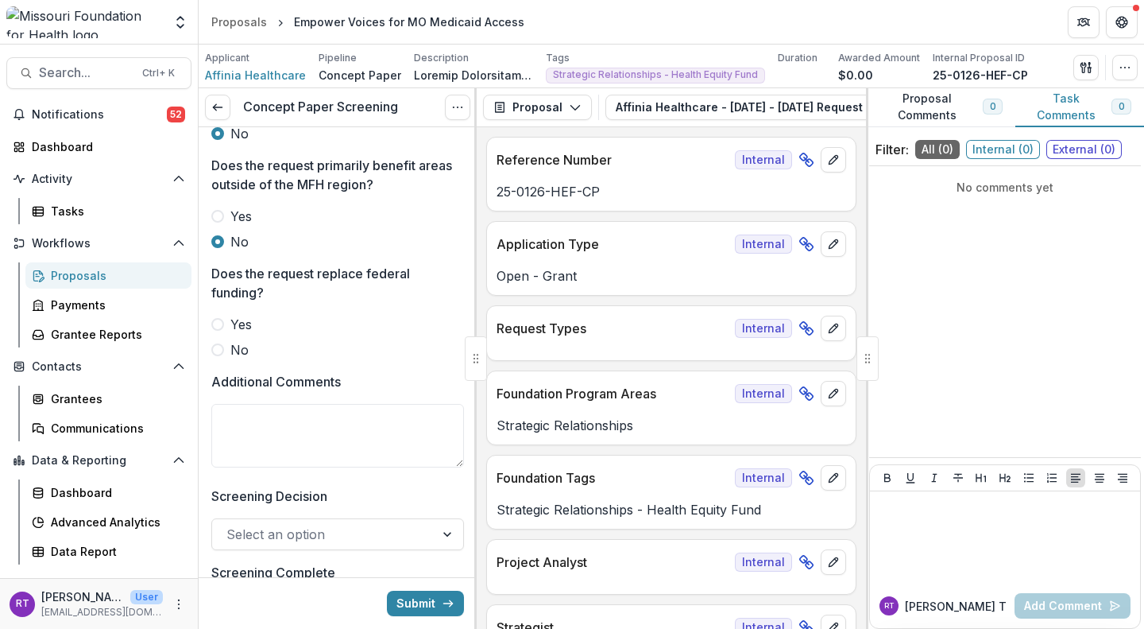
click at [242, 359] on span "No" at bounding box center [239, 349] width 18 height 19
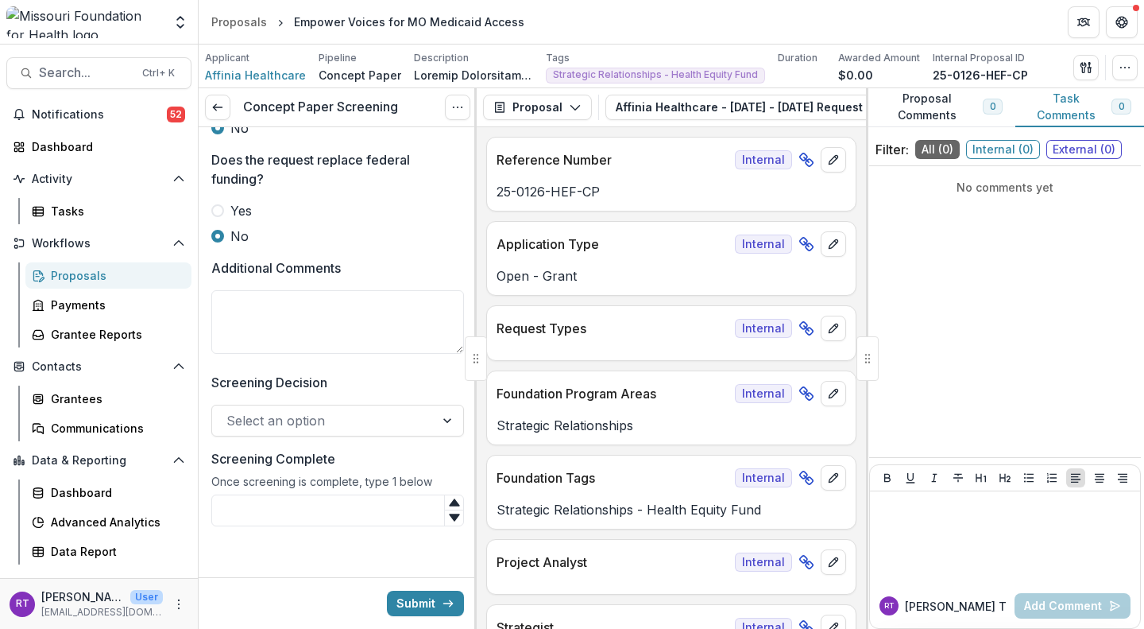
click at [335, 354] on textarea "Additional Comments" at bounding box center [337, 322] width 253 height 64
type textarea "**********"
click at [416, 418] on div "Select an option" at bounding box center [323, 420] width 223 height 25
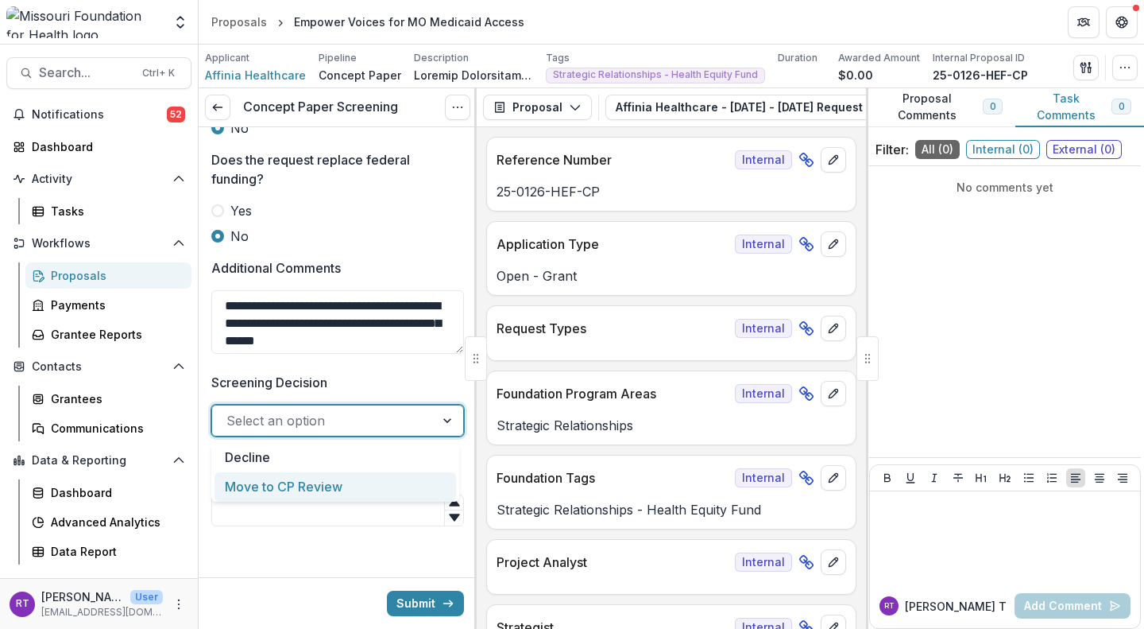
click at [397, 479] on div "Move to CP Review" at bounding box center [336, 486] width 242 height 29
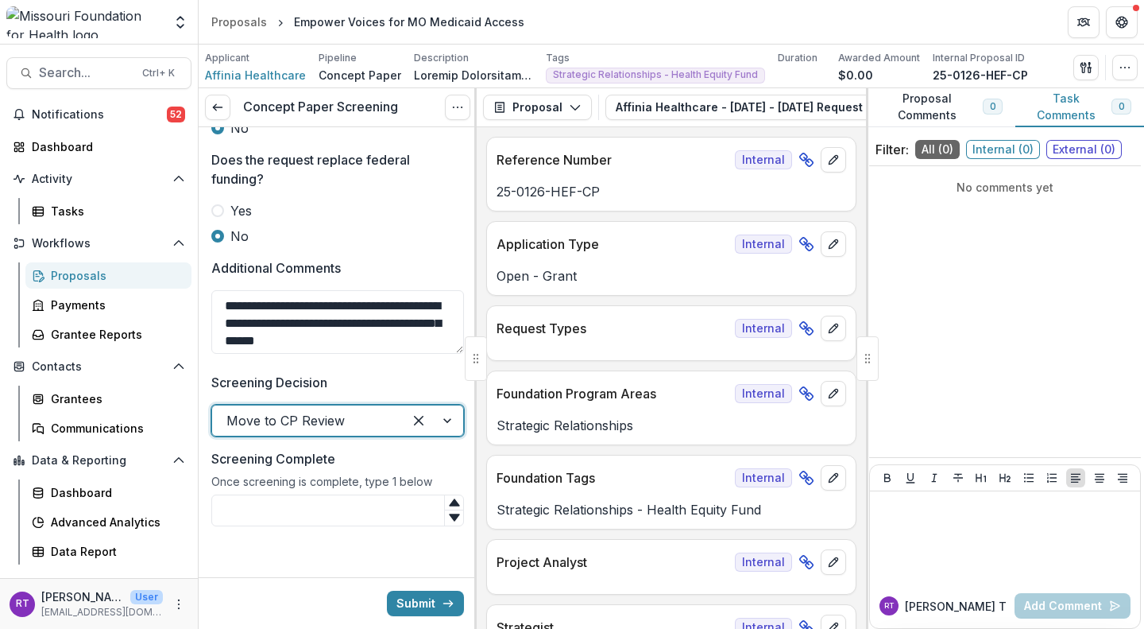
click at [396, 513] on input "Screening Complete" at bounding box center [337, 510] width 253 height 32
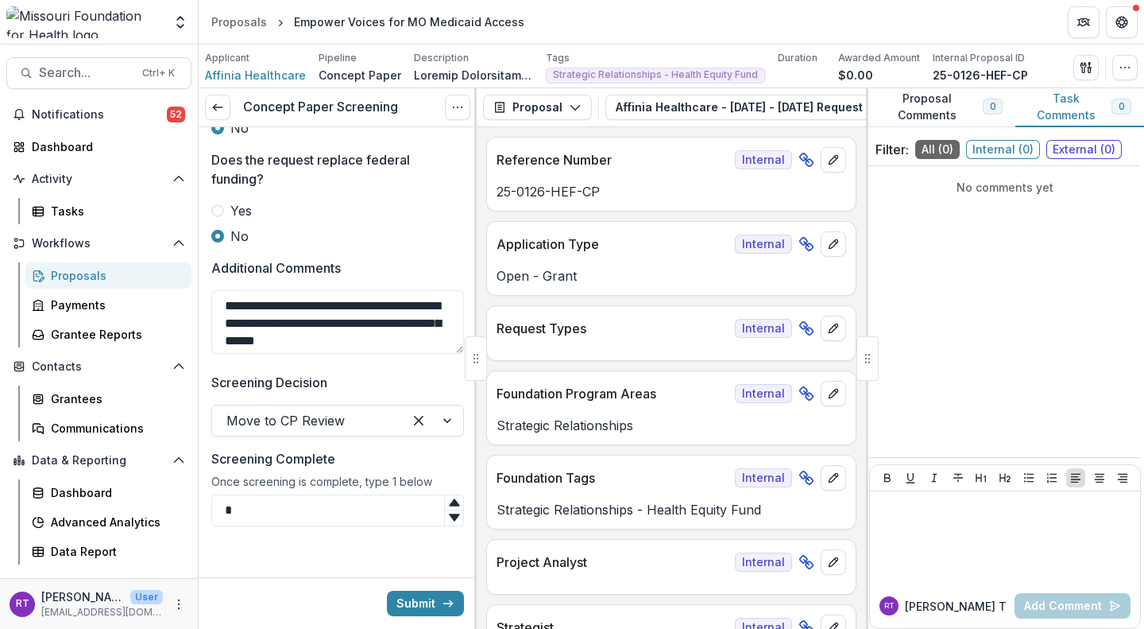
type input "*"
click at [428, 606] on button "Submit" at bounding box center [425, 603] width 77 height 25
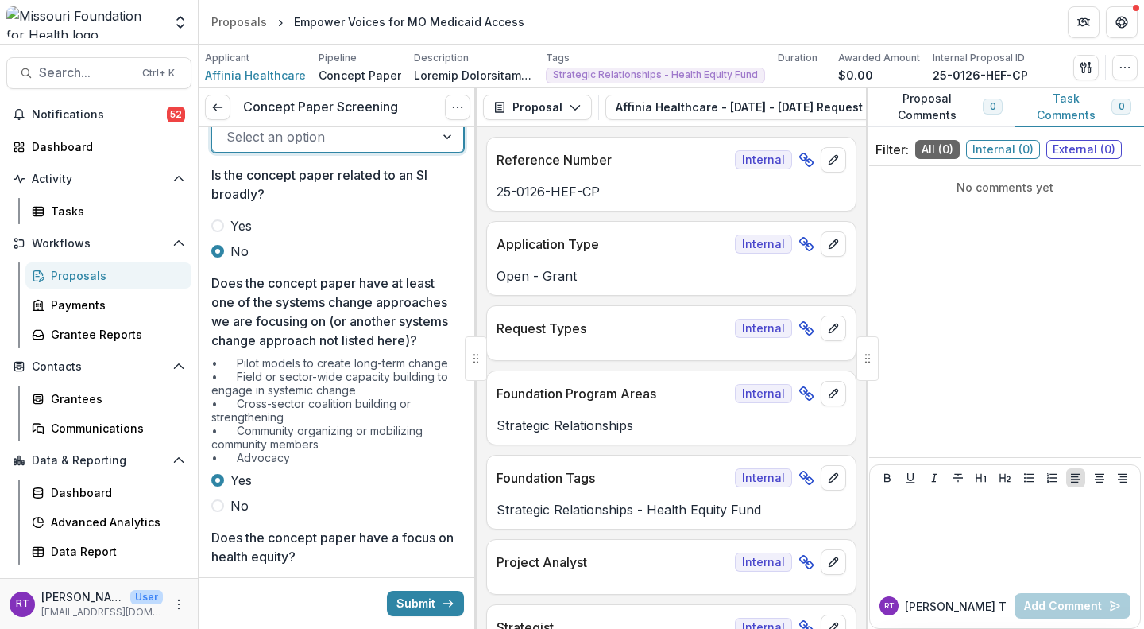
scroll to position [0, 0]
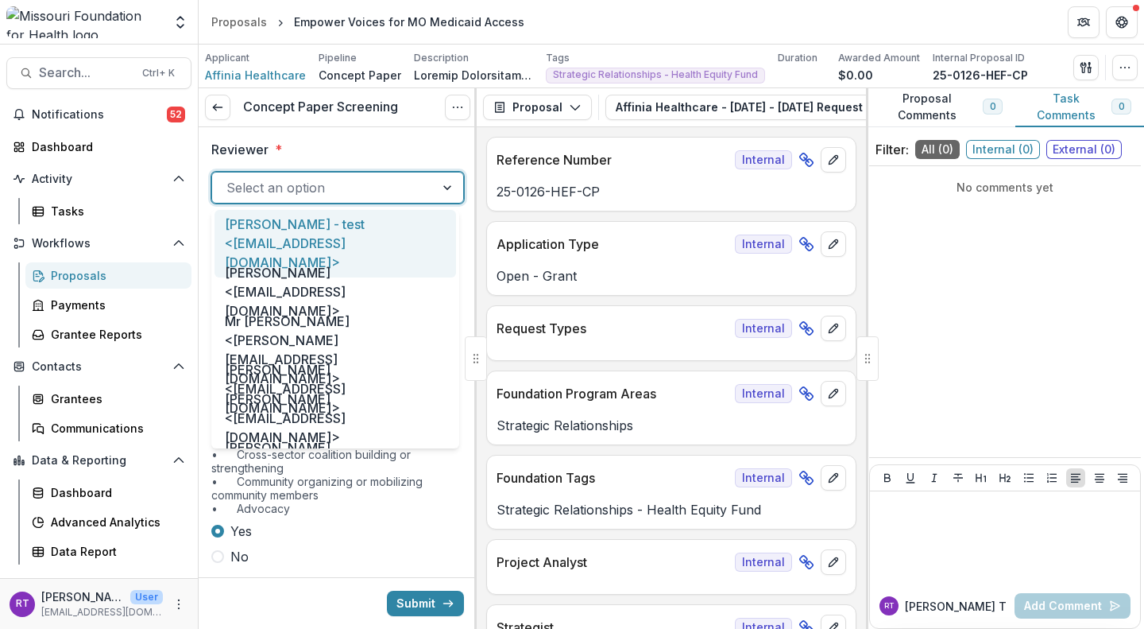
click at [331, 184] on div at bounding box center [324, 187] width 194 height 22
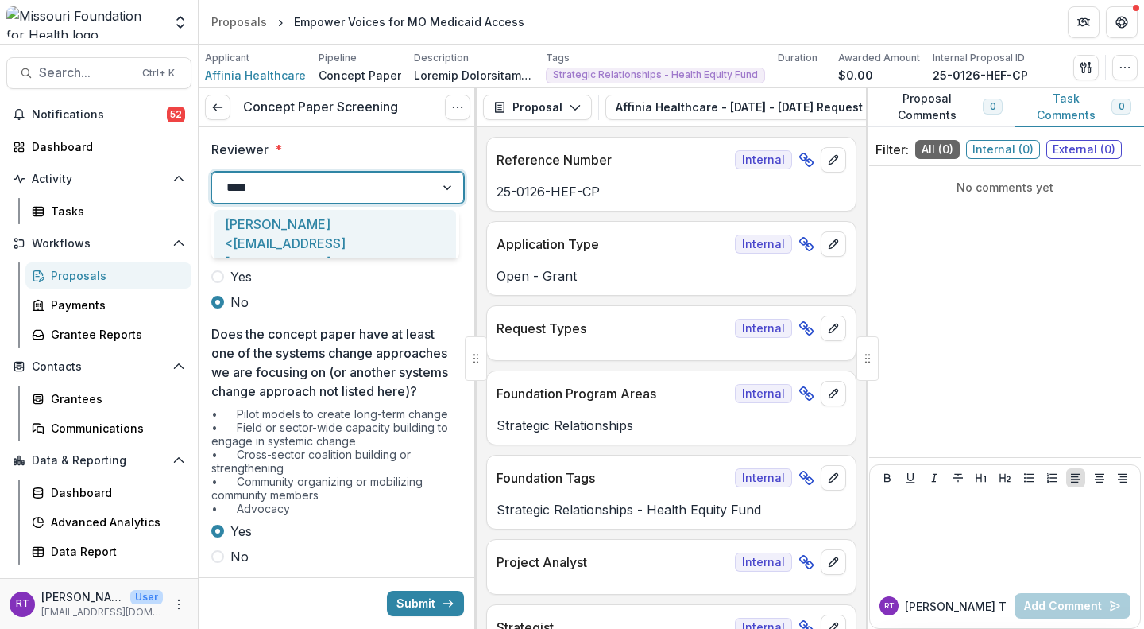
type input "*****"
click at [268, 244] on div "[PERSON_NAME] <[EMAIL_ADDRESS][DOMAIN_NAME]>" at bounding box center [336, 244] width 242 height 68
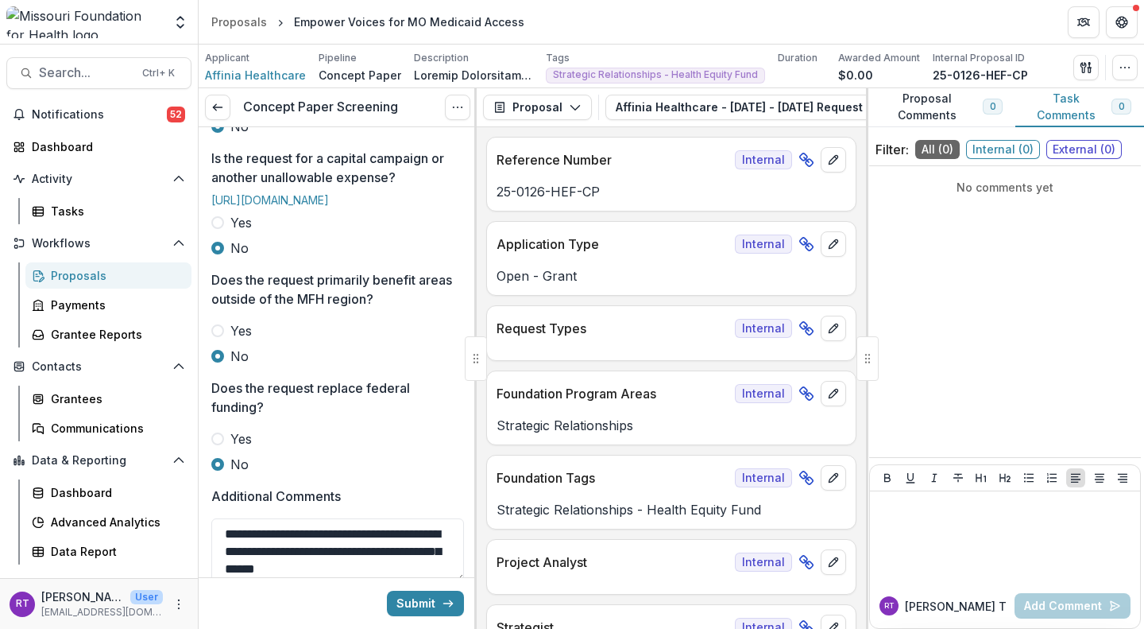
scroll to position [966, 0]
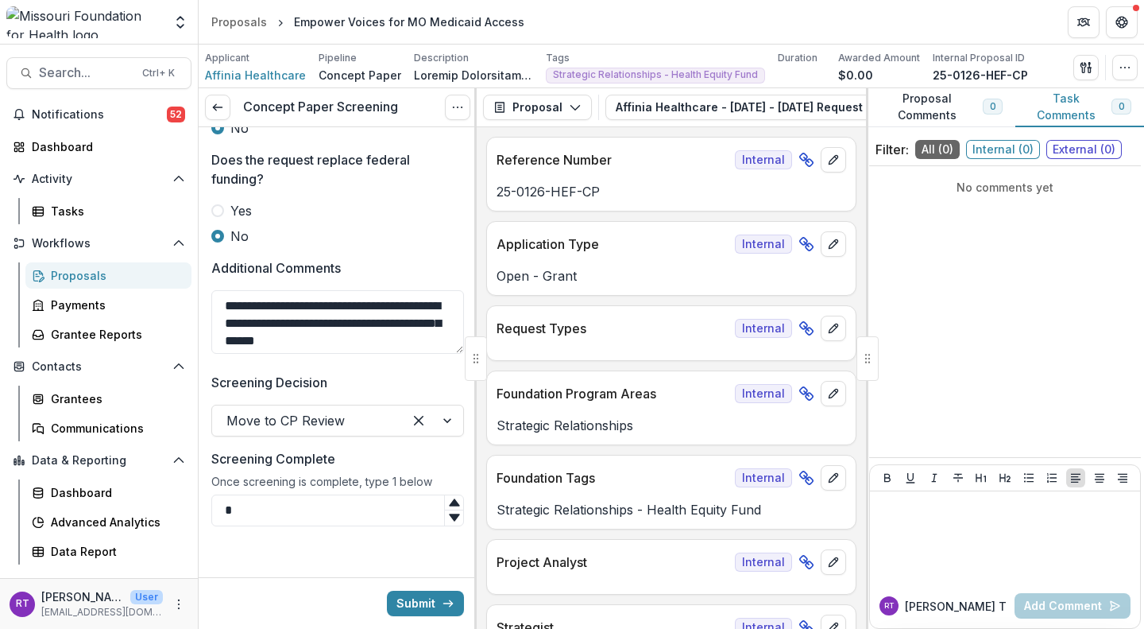
click at [418, 602] on button "Submit" at bounding box center [425, 603] width 77 height 25
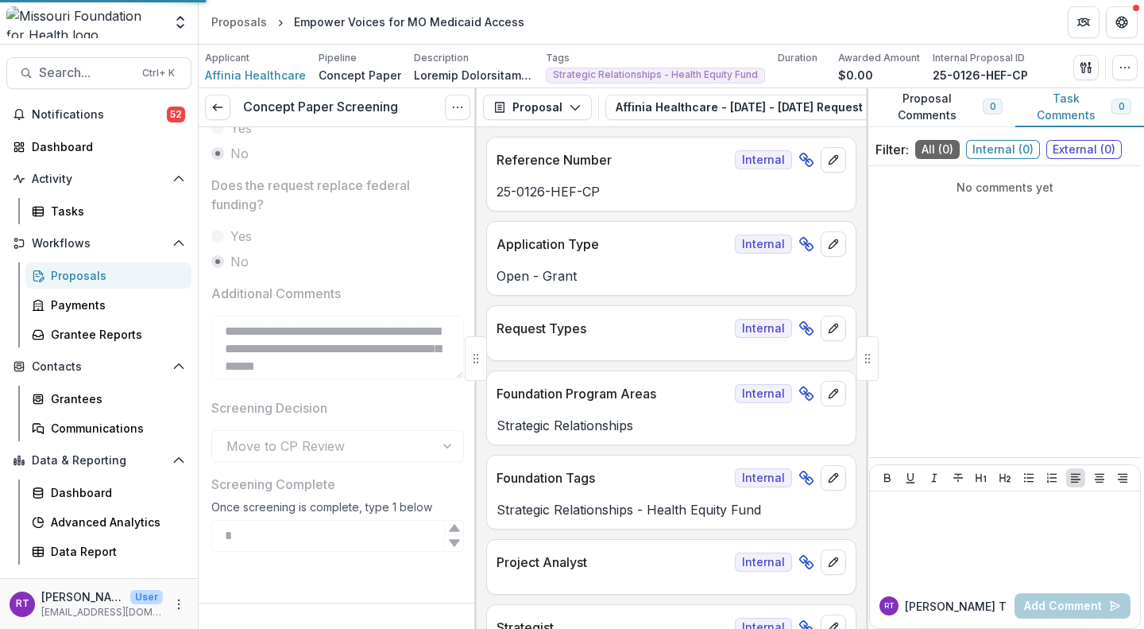
scroll to position [941, 0]
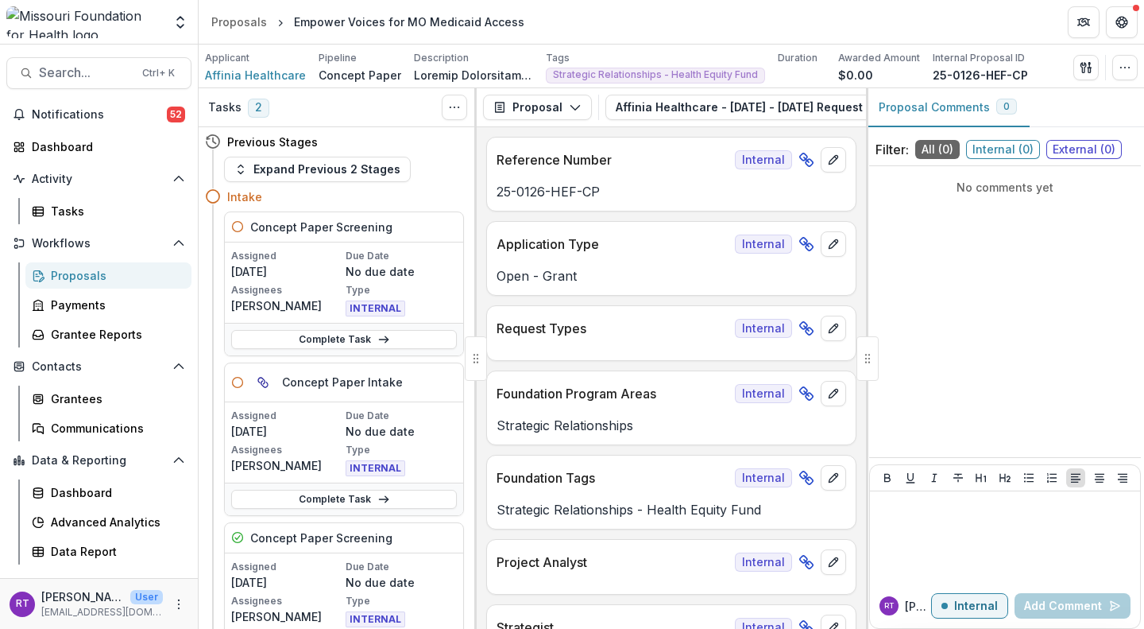
click at [114, 111] on span "Notifications" at bounding box center [99, 115] width 135 height 14
click at [102, 279] on div "Proposals" at bounding box center [115, 275] width 128 height 17
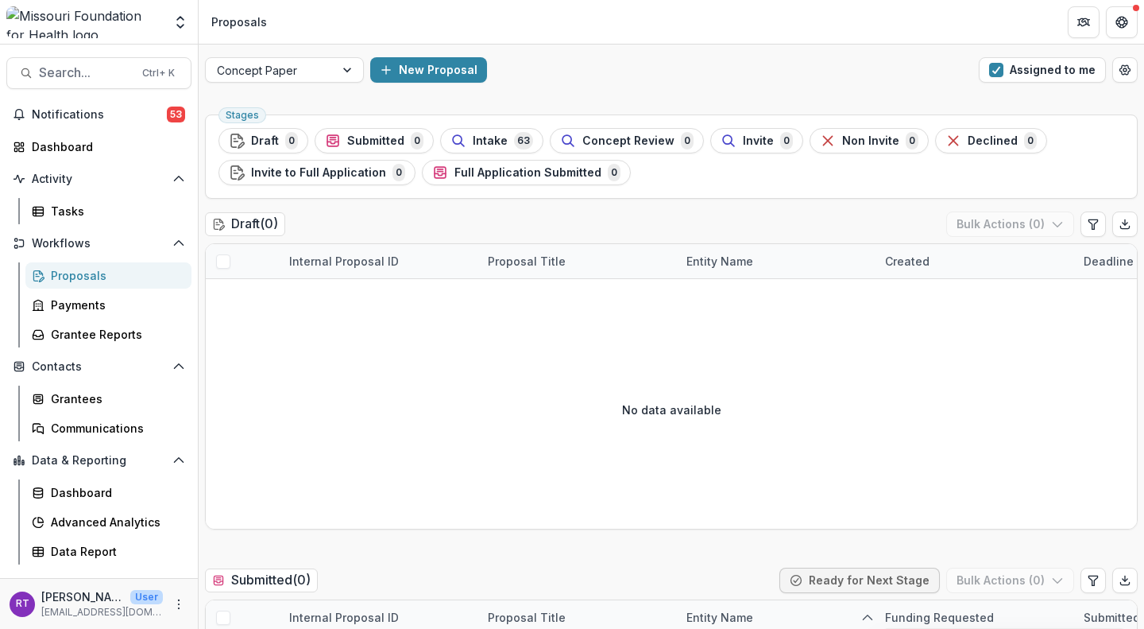
click at [522, 136] on span "63" at bounding box center [523, 140] width 19 height 17
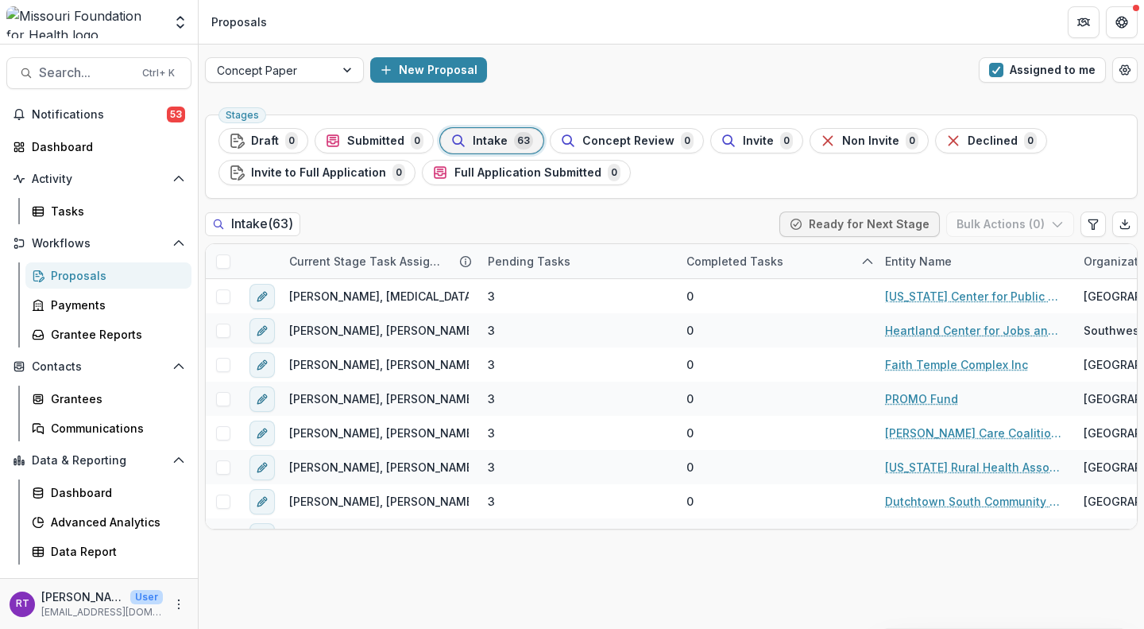
click at [899, 270] on div "Entity Name" at bounding box center [975, 261] width 199 height 34
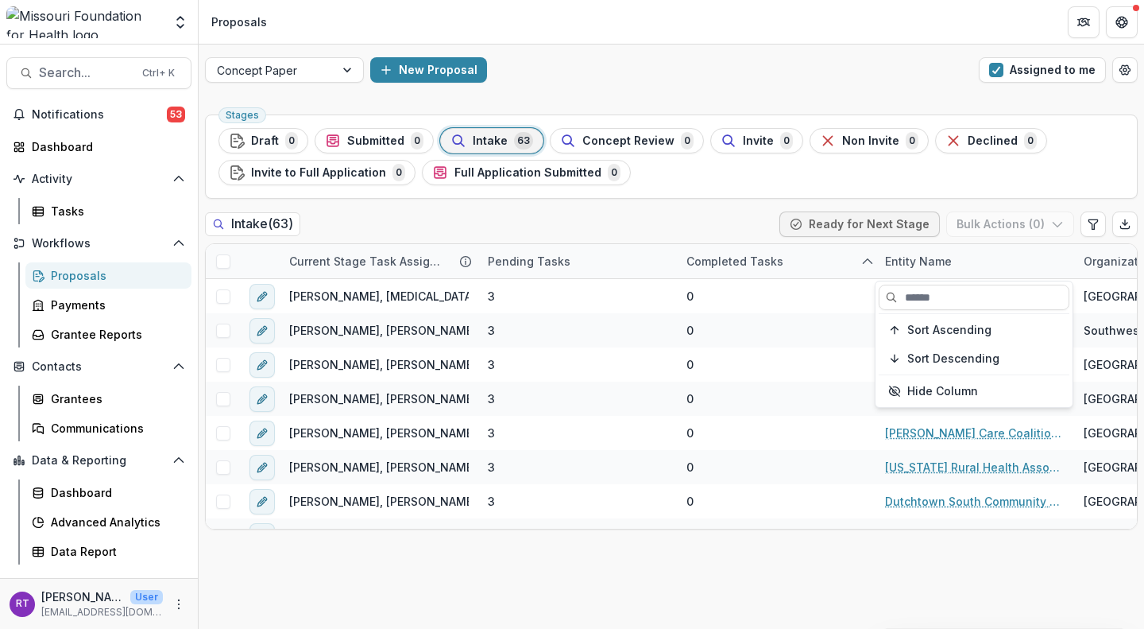
click at [991, 327] on div "Sort Ascending" at bounding box center [984, 330] width 153 height 14
click at [1107, 139] on ul "Stages Draft 0 Submitted 0 Intake 63 Concept Review 0 Invite 0 Non Invite 0 Dec…" at bounding box center [672, 156] width 906 height 57
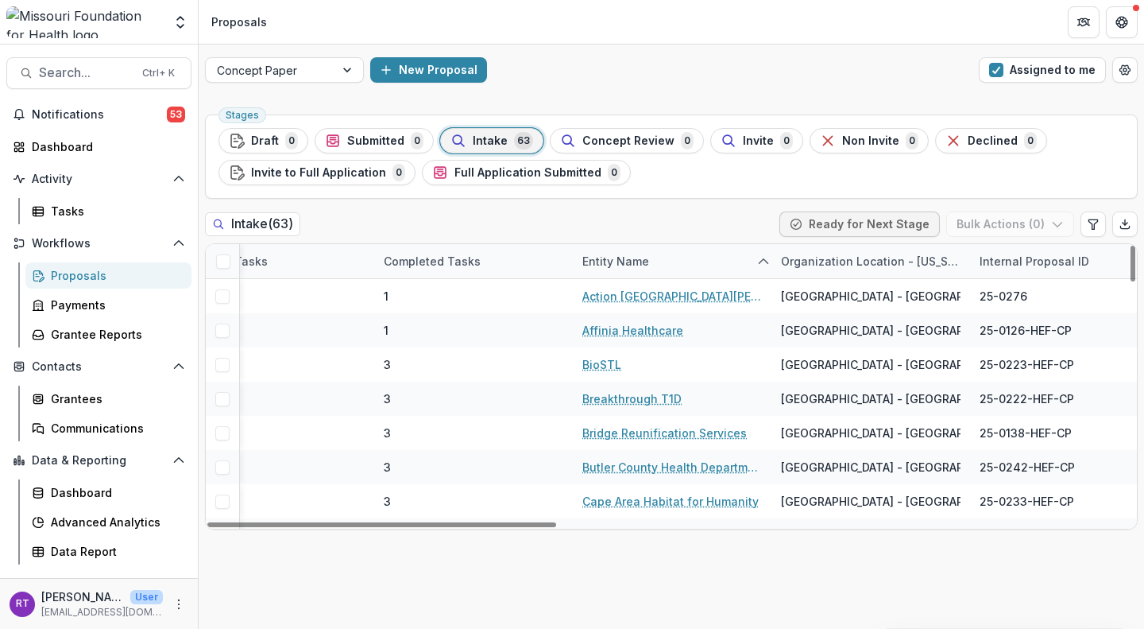
scroll to position [0, 305]
click at [600, 365] on link "BioSTL" at bounding box center [599, 364] width 39 height 17
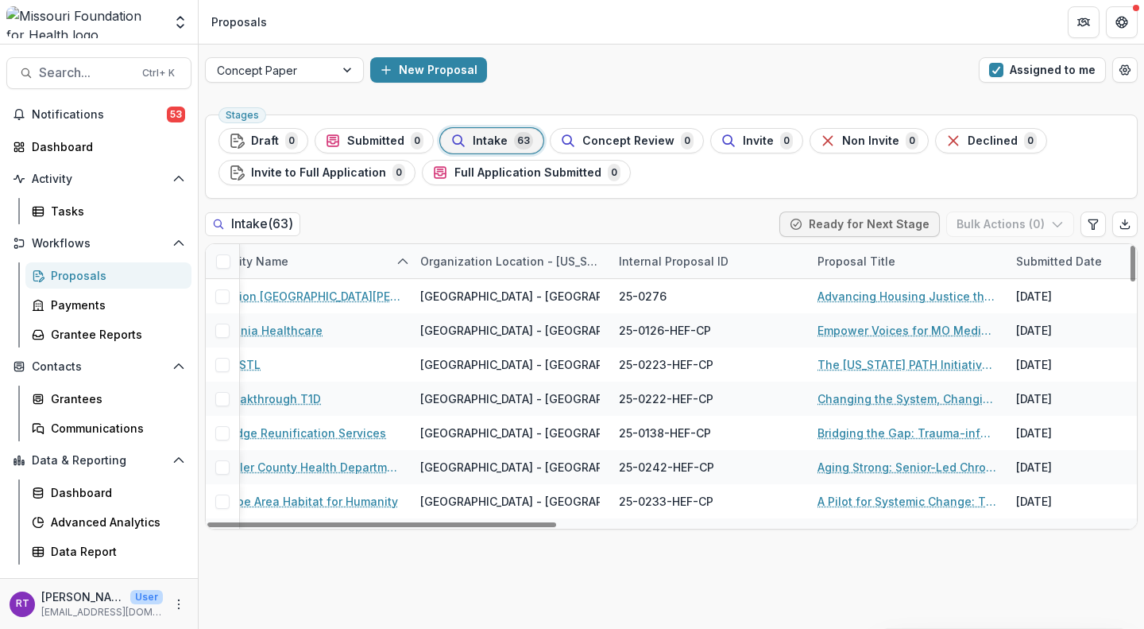
scroll to position [0, 664]
click at [858, 358] on link "The [US_STATE] PATH Initiative: Partnerships for At-Home Care" at bounding box center [908, 364] width 180 height 17
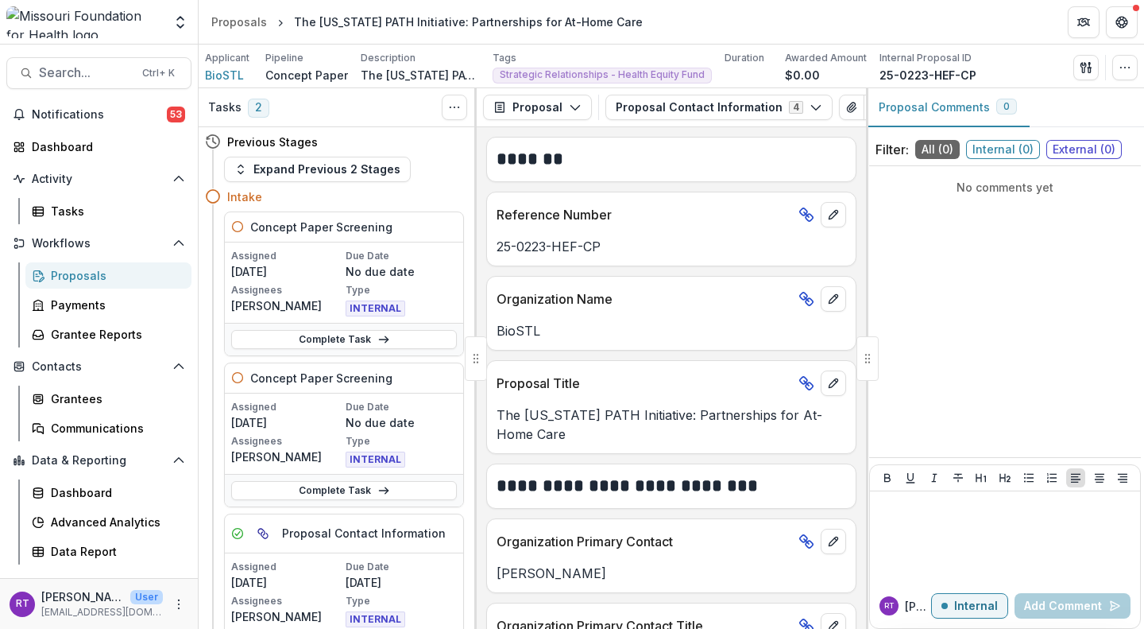
click at [745, 112] on button "Proposal Contact Information 4" at bounding box center [719, 107] width 227 height 25
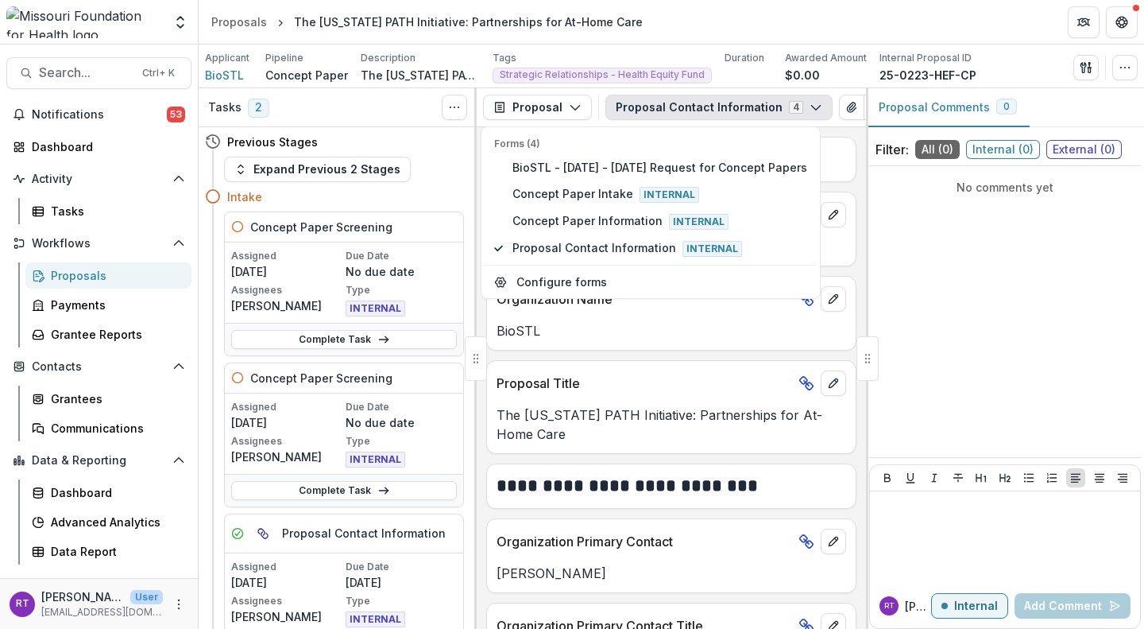
click at [784, 39] on header "Proposals The [US_STATE] PATH Initiative: Partnerships for At-Home Care" at bounding box center [672, 22] width 946 height 44
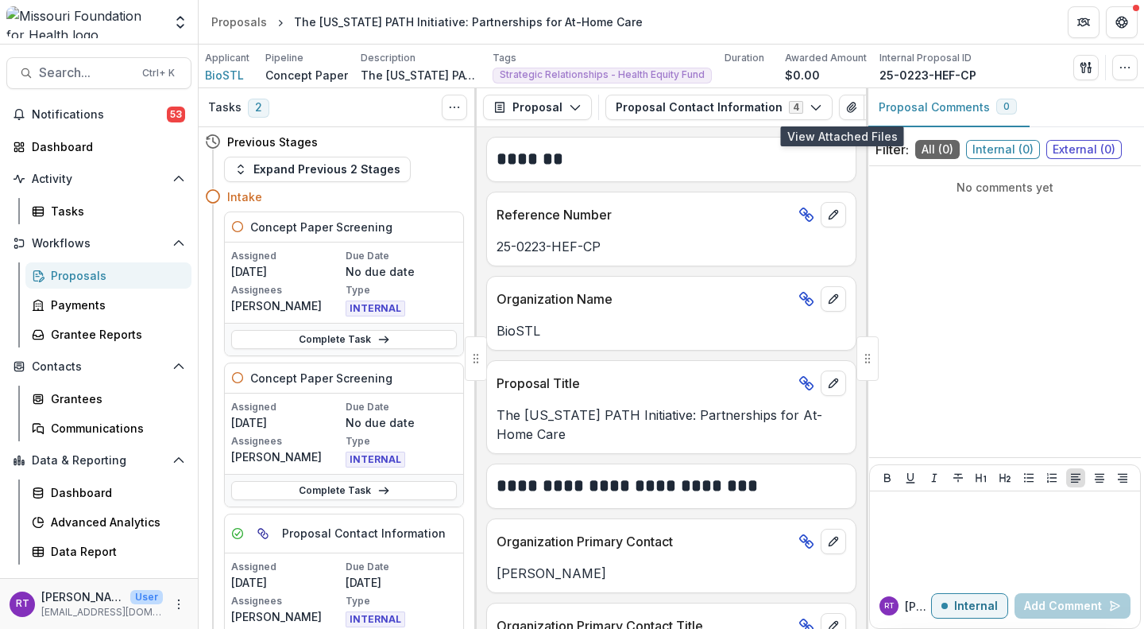
click at [846, 112] on icon "View Attached Files" at bounding box center [852, 107] width 13 height 13
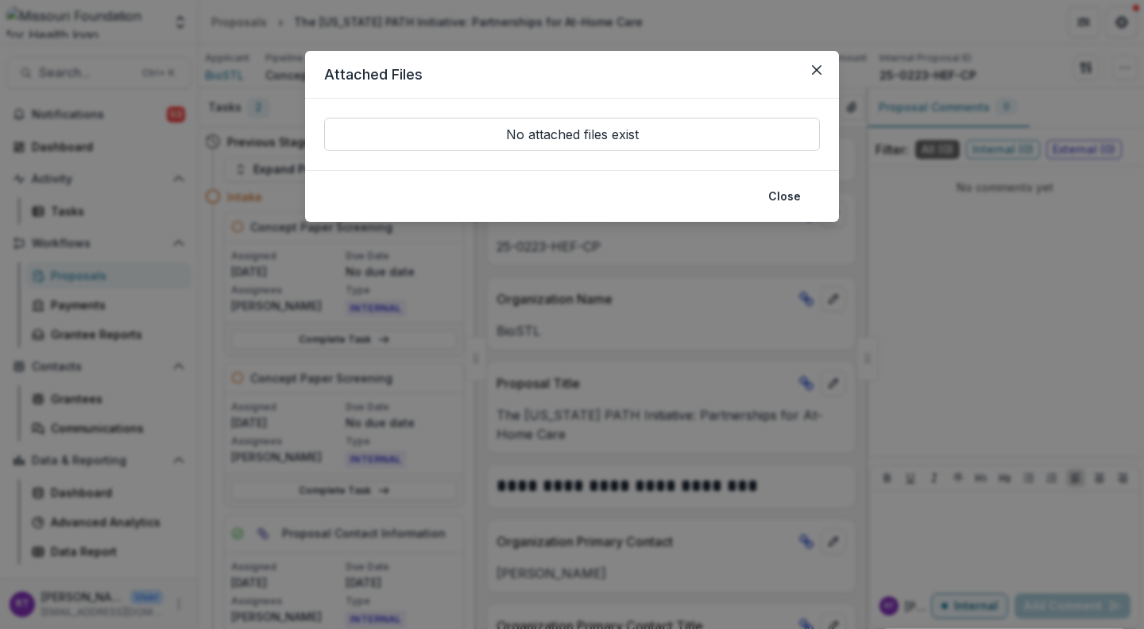
click at [827, 72] on button "Close" at bounding box center [816, 69] width 25 height 25
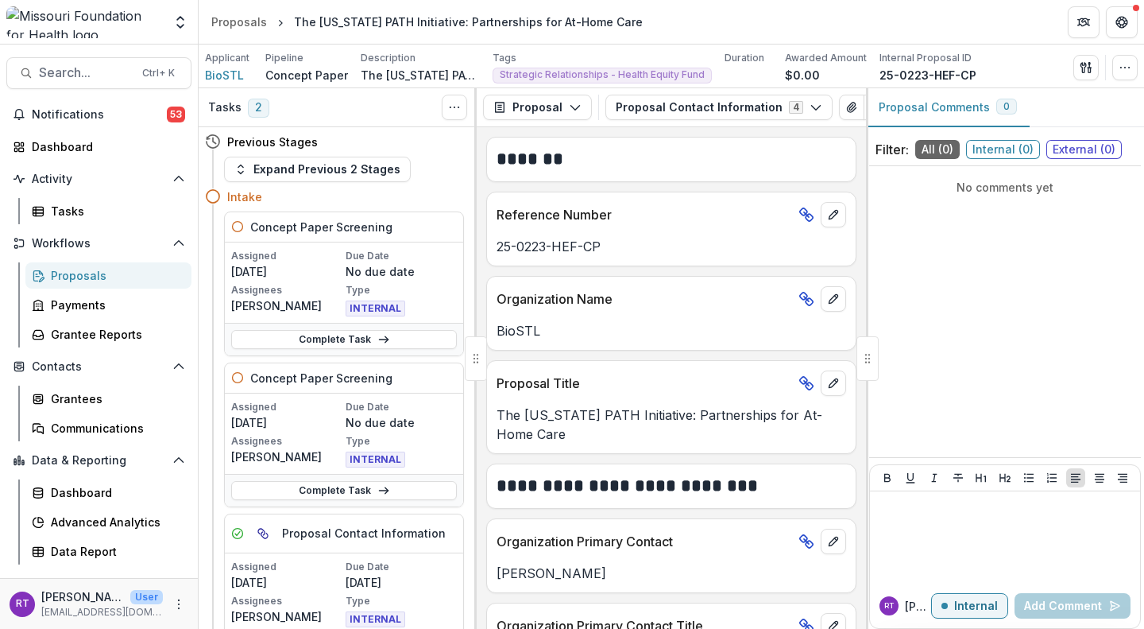
click at [680, 104] on button "Proposal Contact Information 4" at bounding box center [719, 107] width 227 height 25
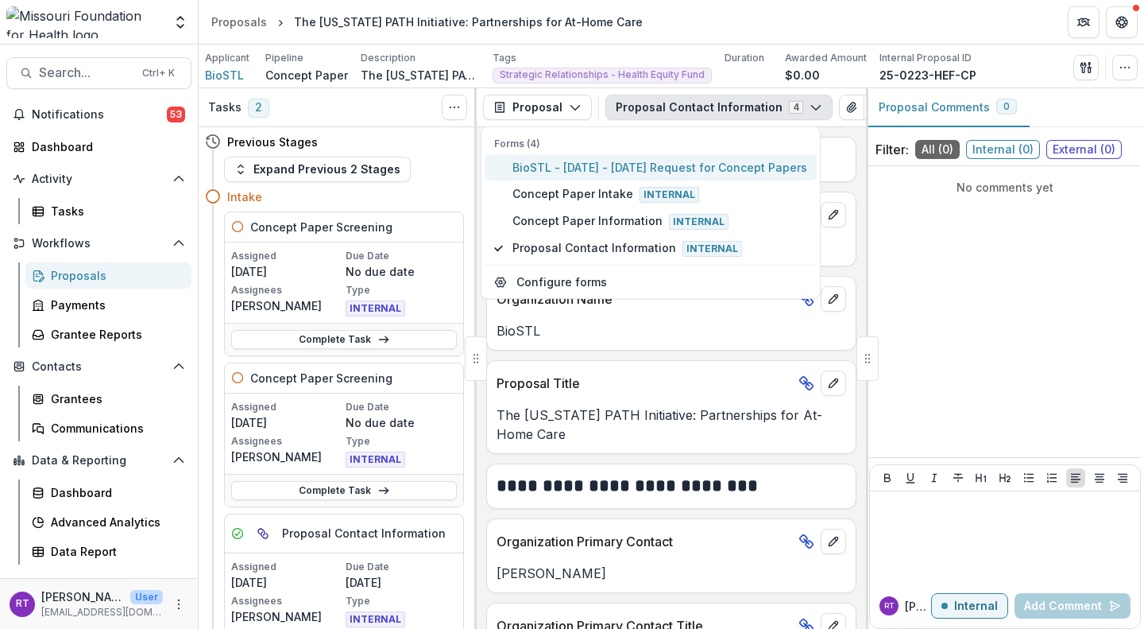
click at [680, 161] on span "BioSTL - [DATE] - [DATE] Request for Concept Papers" at bounding box center [660, 167] width 295 height 17
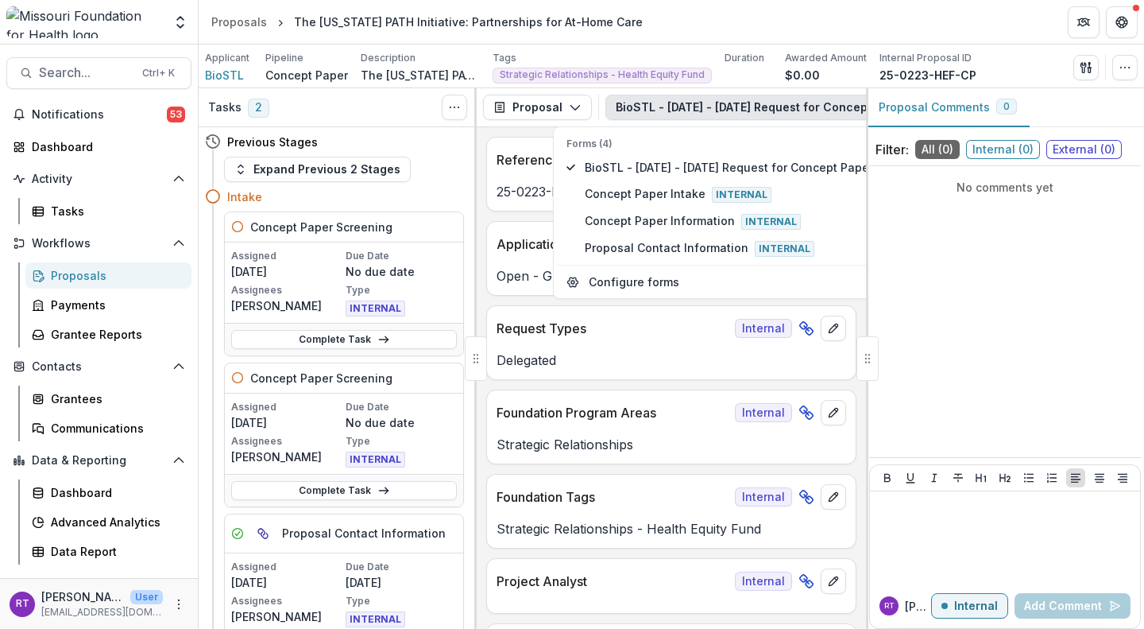
click at [726, 34] on header "Proposals The [US_STATE] PATH Initiative: Partnerships for At-Home Care" at bounding box center [672, 22] width 946 height 44
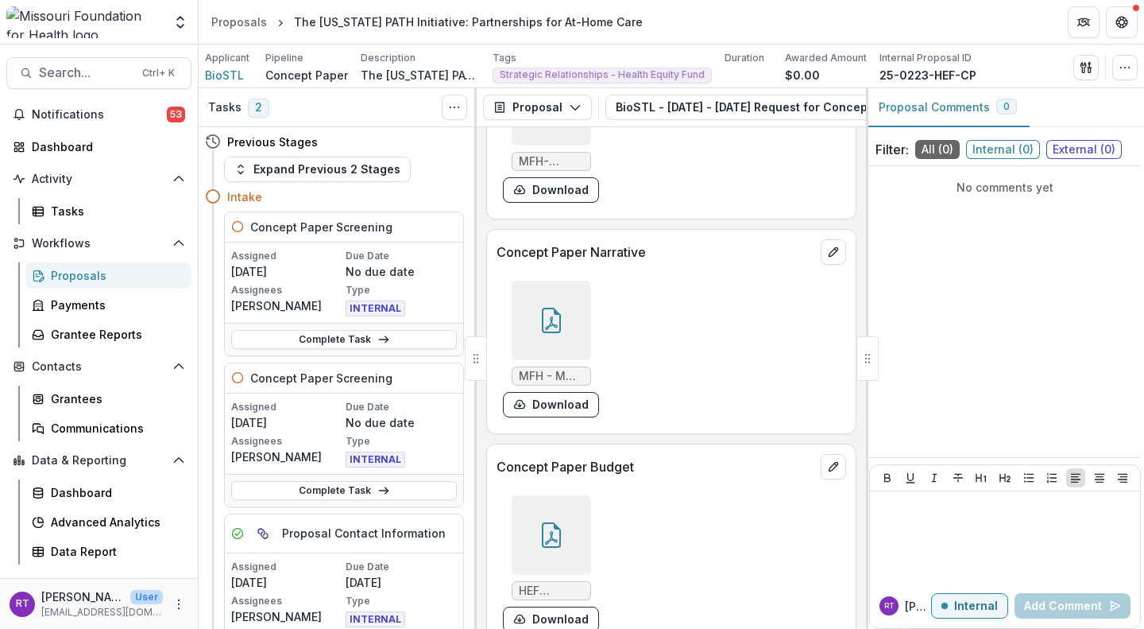
scroll to position [4889, 0]
click at [535, 358] on div at bounding box center [551, 318] width 79 height 79
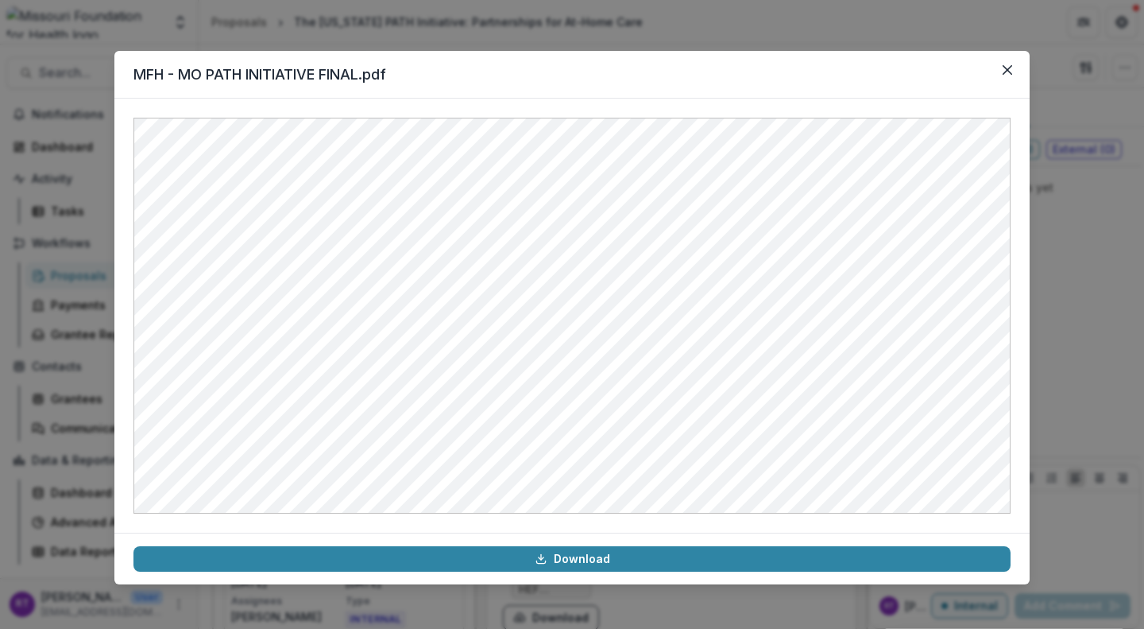
click at [1008, 70] on icon "Close" at bounding box center [1008, 70] width 10 height 10
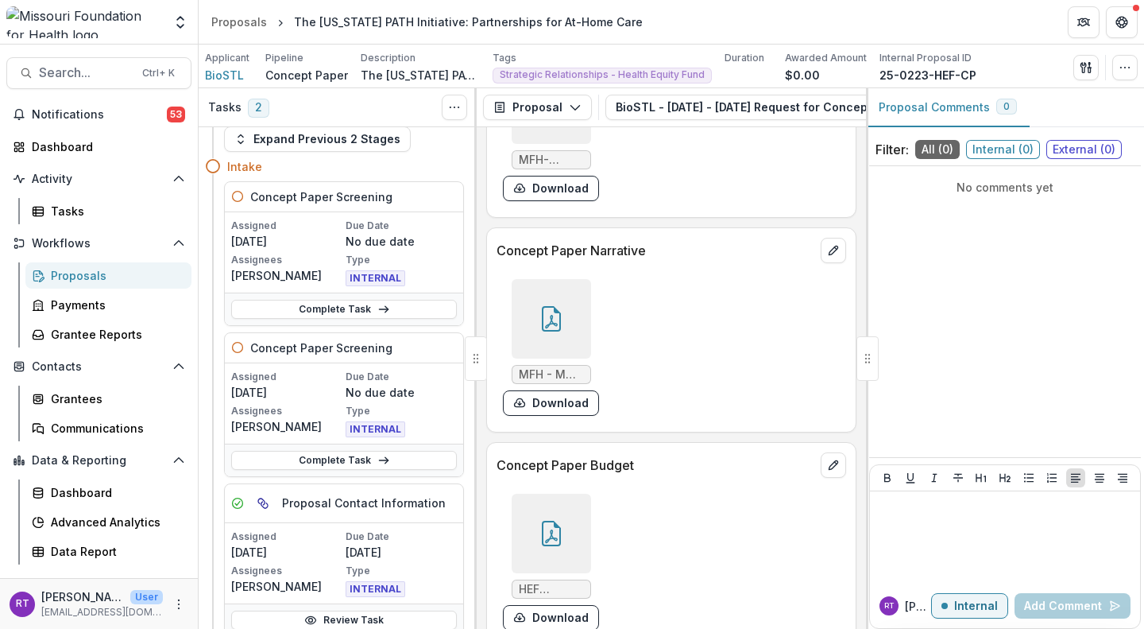
scroll to position [34, 0]
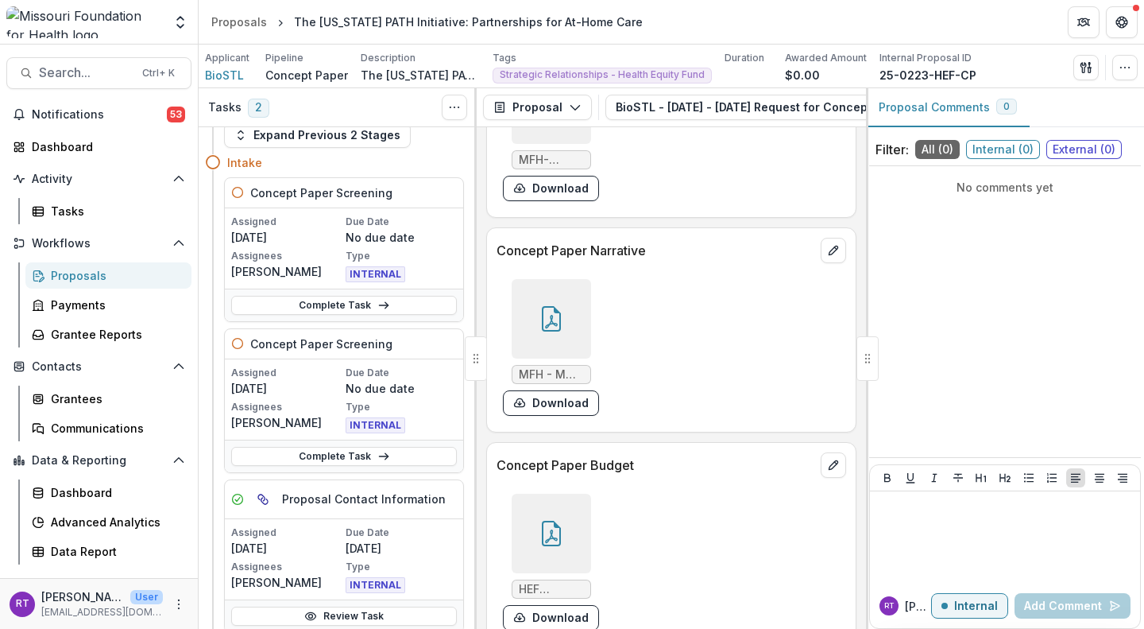
click at [409, 297] on link "Complete Task" at bounding box center [344, 305] width 226 height 19
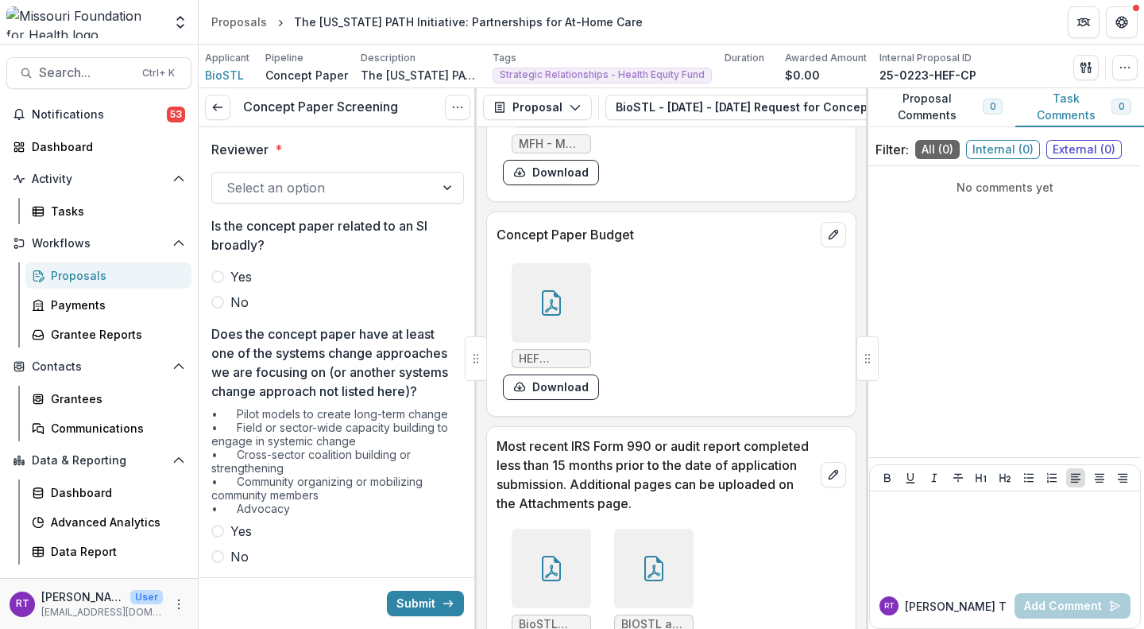
scroll to position [5118, 0]
click at [576, 401] on button "Download" at bounding box center [551, 387] width 96 height 25
click at [552, 313] on icon at bounding box center [551, 307] width 13 height 14
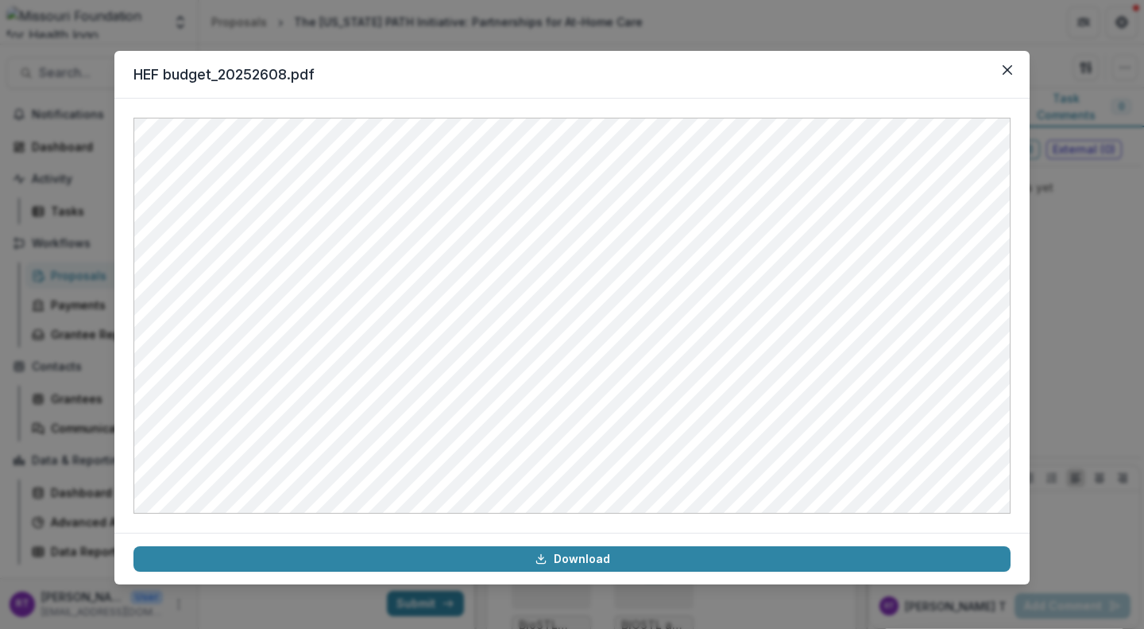
click at [1002, 82] on button "Close" at bounding box center [1007, 69] width 25 height 25
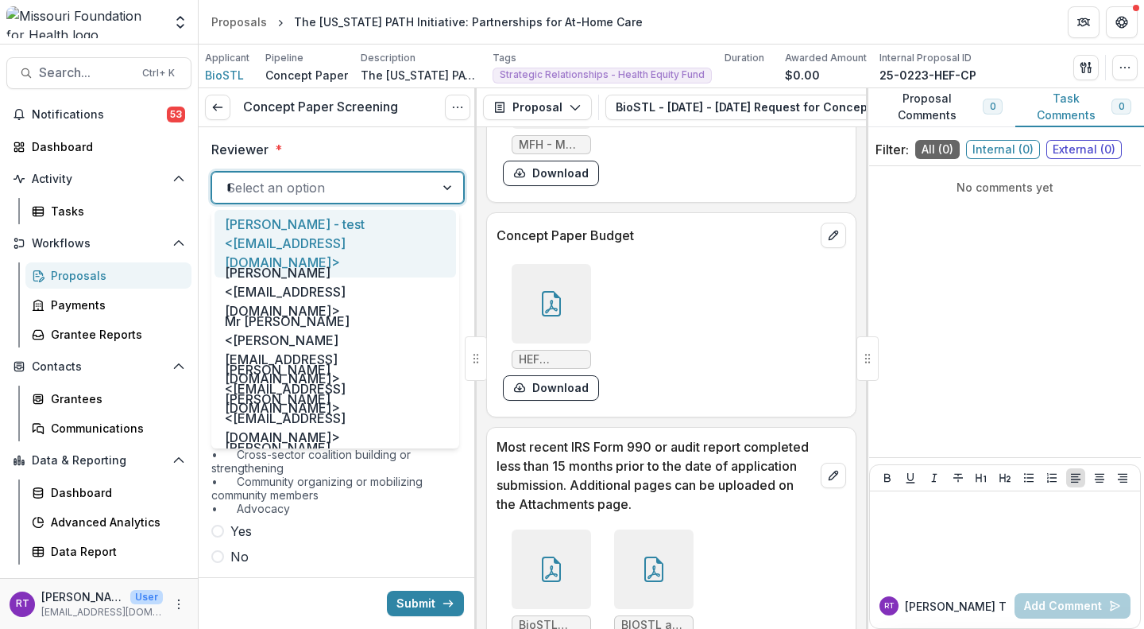
type input "****"
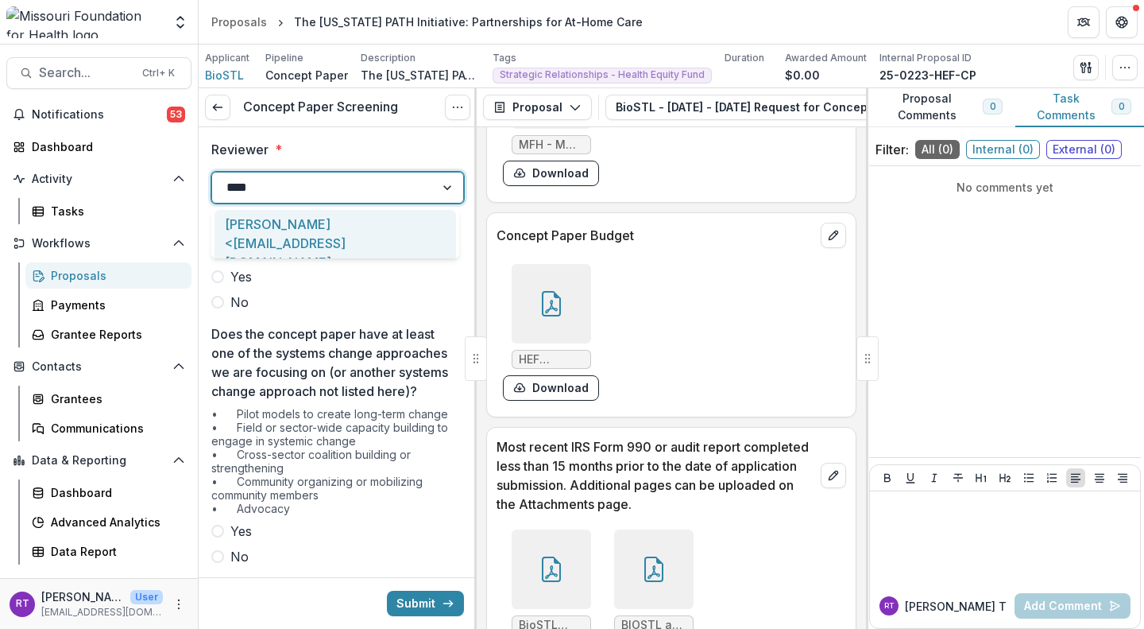
click at [397, 223] on div "[PERSON_NAME] <[EMAIL_ADDRESS][DOMAIN_NAME]>" at bounding box center [336, 244] width 242 height 68
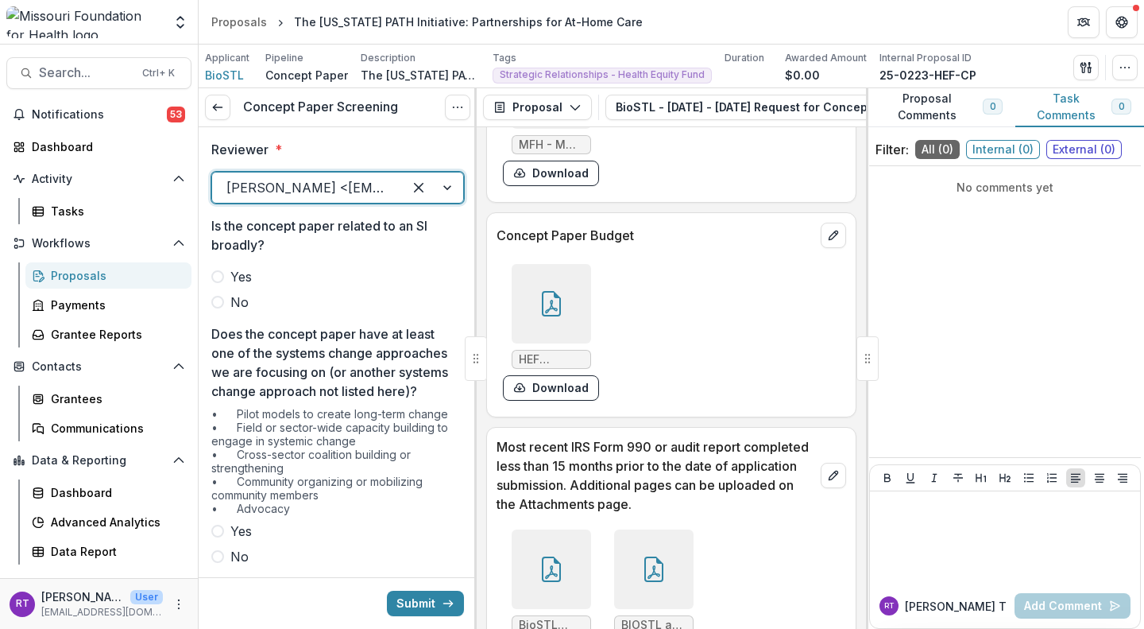
click at [240, 300] on span "No" at bounding box center [239, 301] width 18 height 19
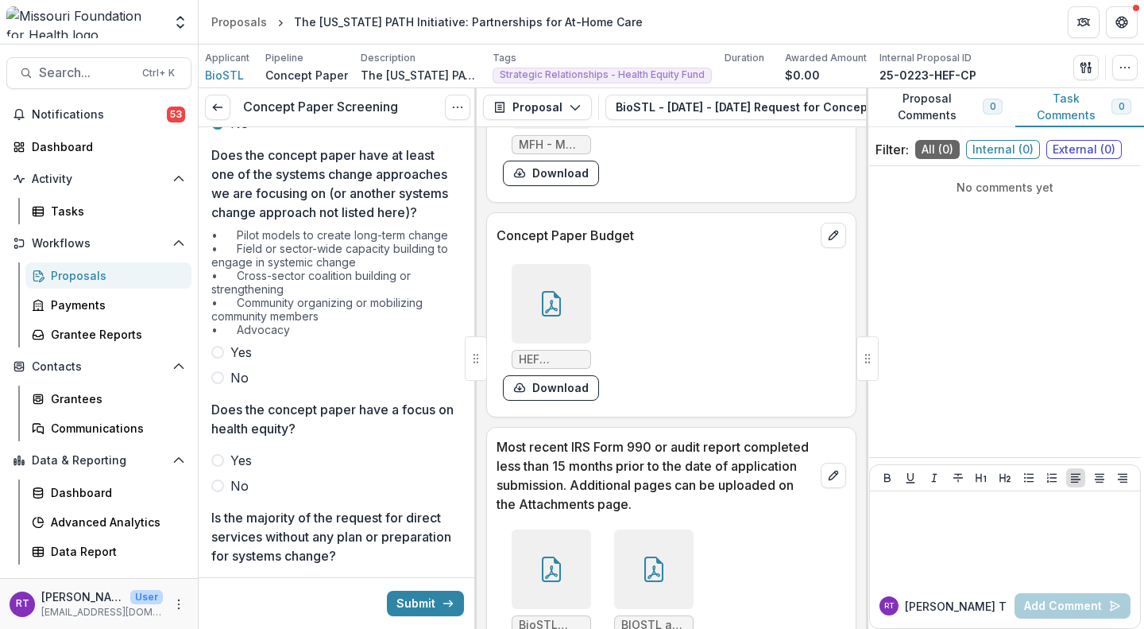
click at [251, 362] on span "Yes" at bounding box center [240, 352] width 21 height 19
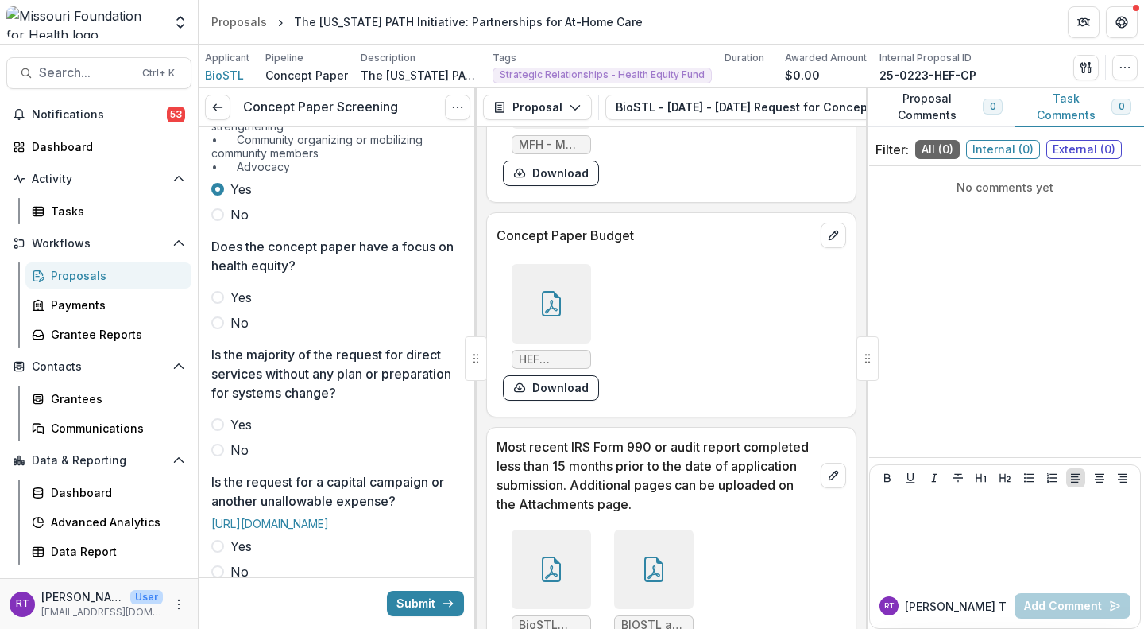
scroll to position [340, 0]
click at [246, 277] on p "Does the concept paper have a focus on health equity?" at bounding box center [332, 257] width 243 height 38
click at [246, 308] on span "Yes" at bounding box center [240, 298] width 21 height 19
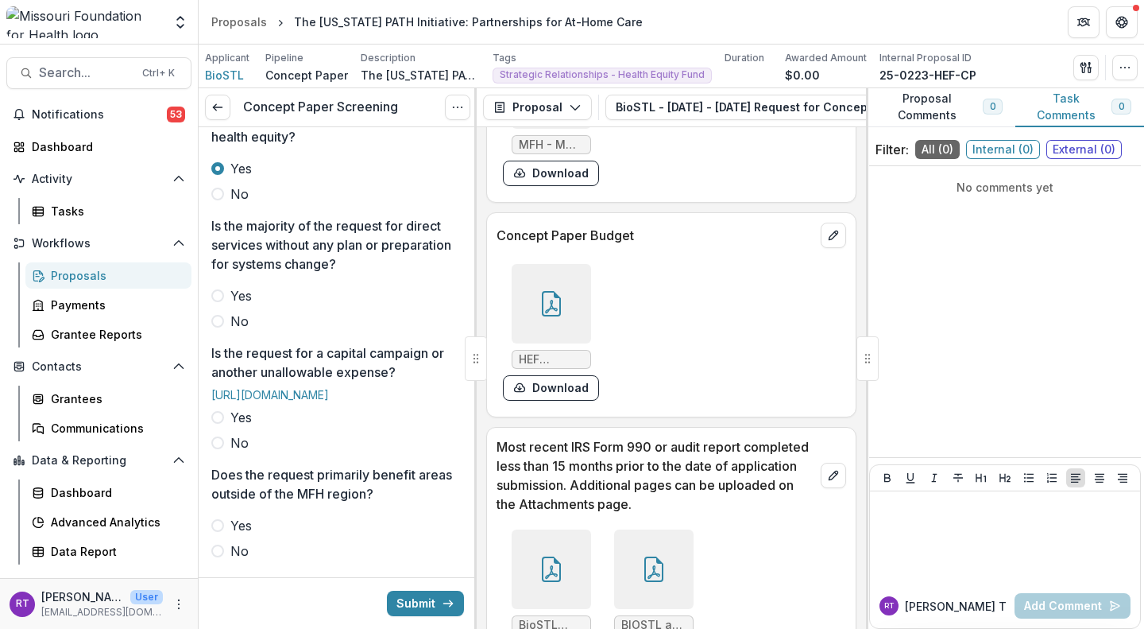
scroll to position [470, 0]
click at [237, 331] on span "No" at bounding box center [239, 321] width 18 height 19
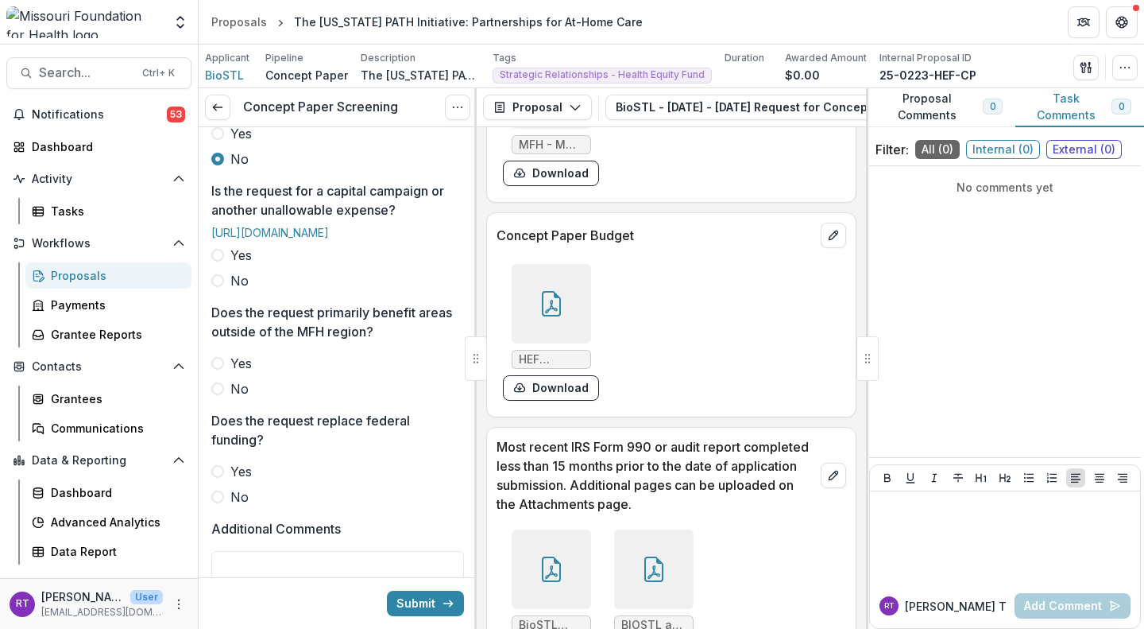
click at [244, 290] on span "No" at bounding box center [239, 280] width 18 height 19
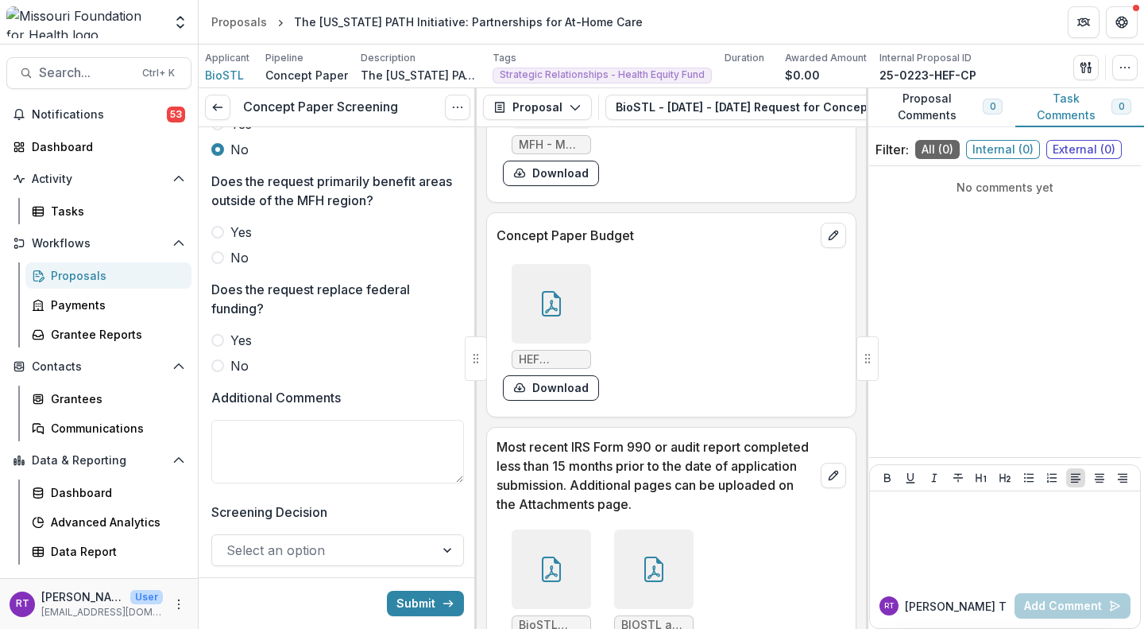
scroll to position [756, 0]
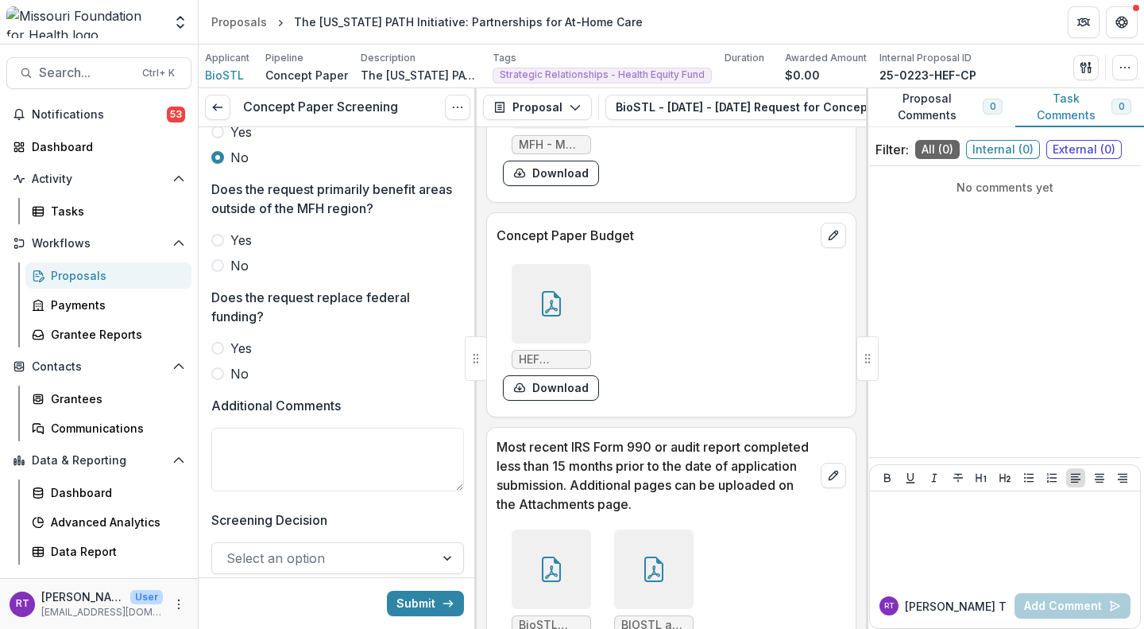
click at [248, 275] on label "No" at bounding box center [337, 265] width 253 height 19
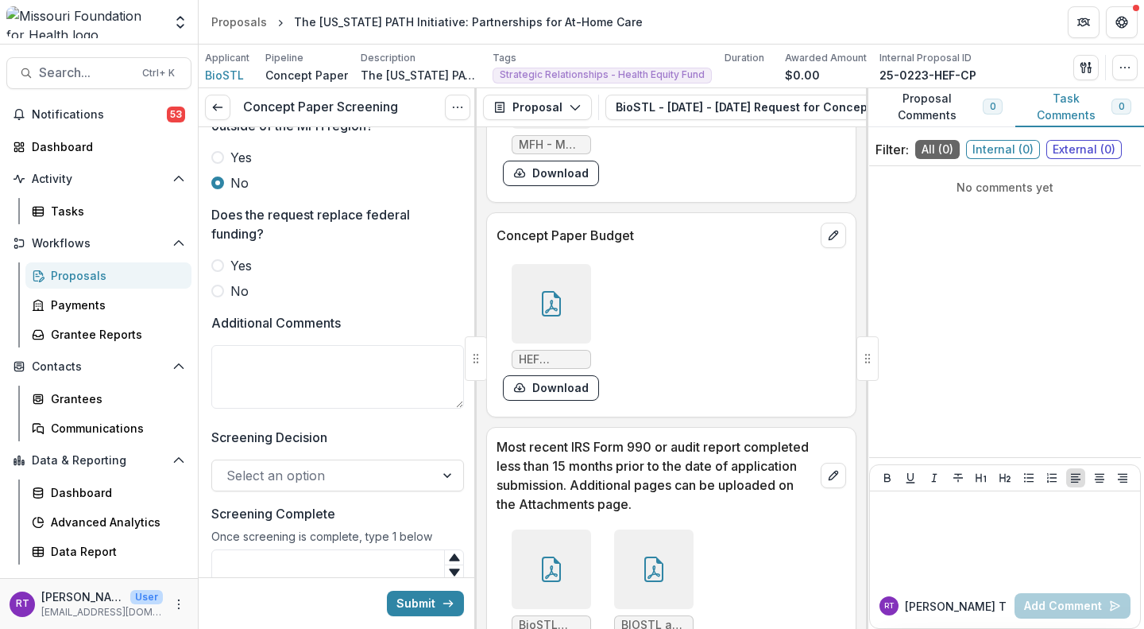
click at [272, 300] on label "No" at bounding box center [337, 290] width 253 height 19
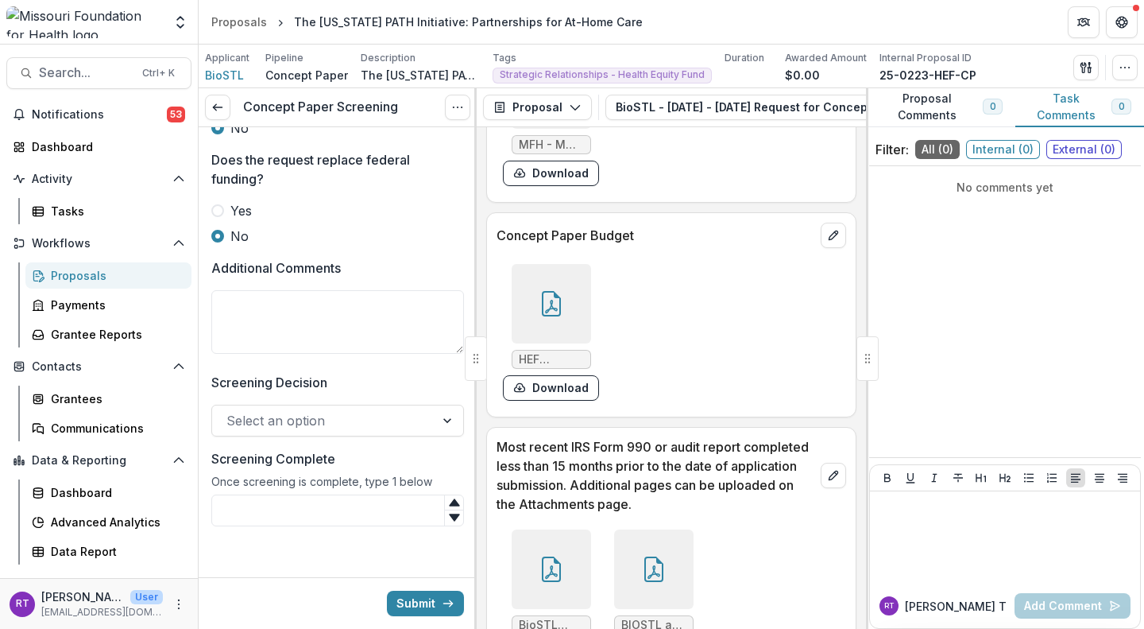
scroll to position [958, 0]
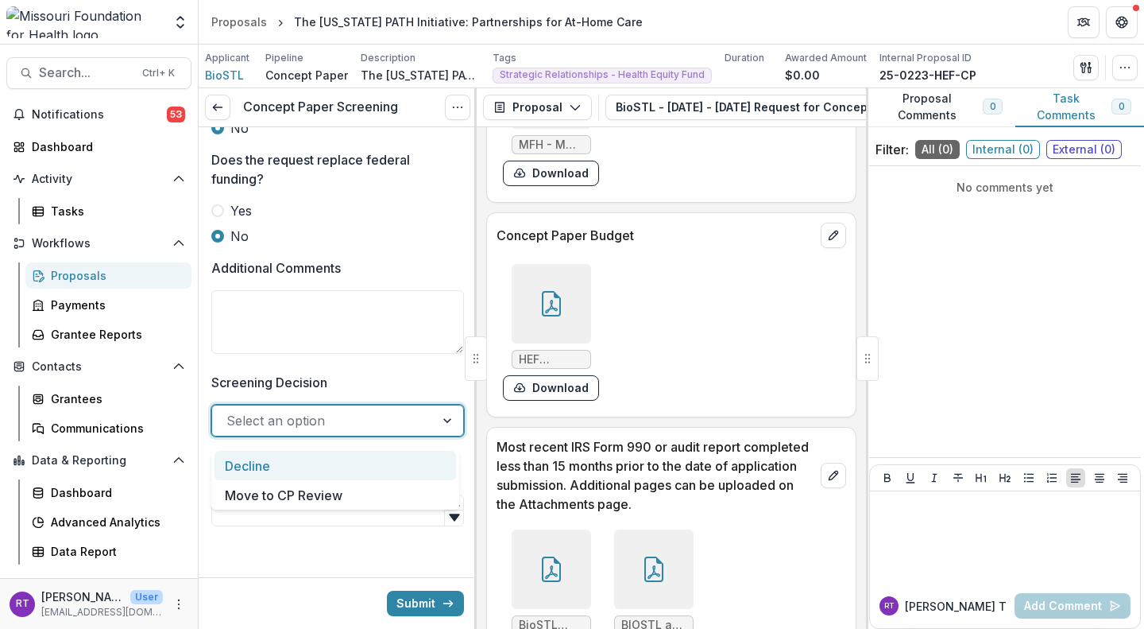
click at [422, 487] on div "Move to CP Review" at bounding box center [336, 494] width 242 height 29
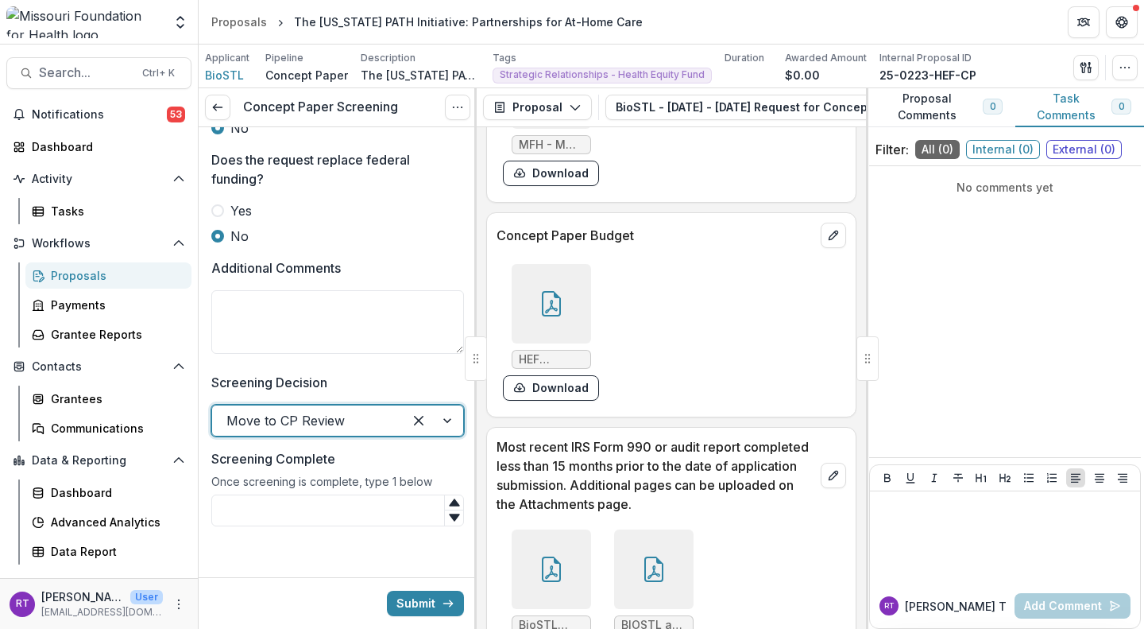
click at [402, 517] on input "Screening Complete" at bounding box center [337, 510] width 253 height 32
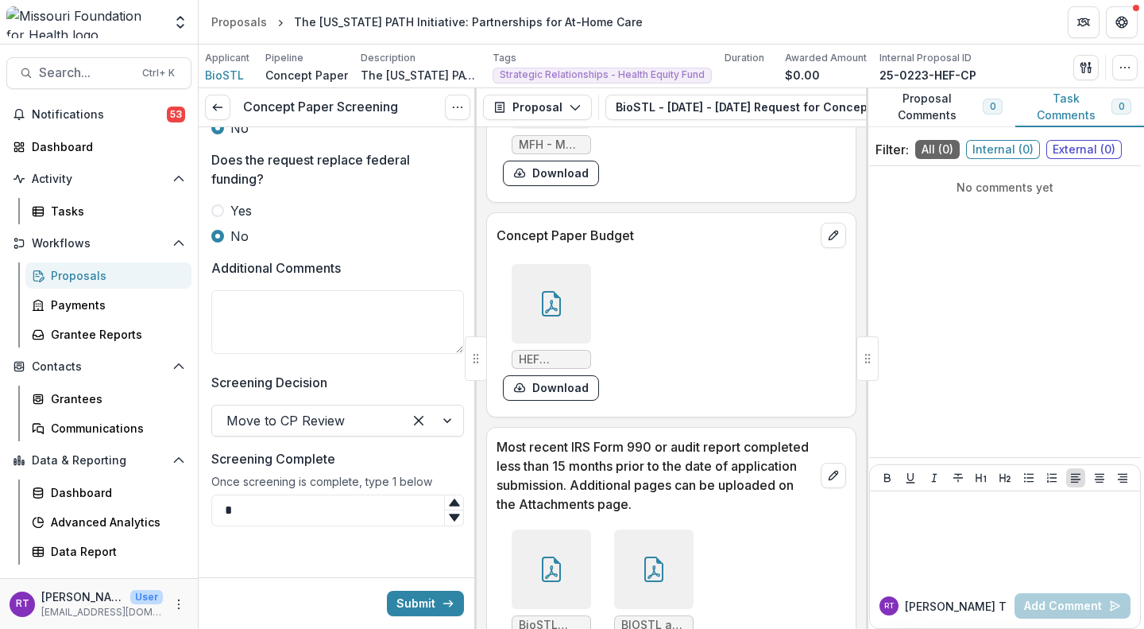
type input "*"
click at [393, 563] on div at bounding box center [338, 564] width 278 height 25
click at [424, 595] on button "Submit" at bounding box center [425, 603] width 77 height 25
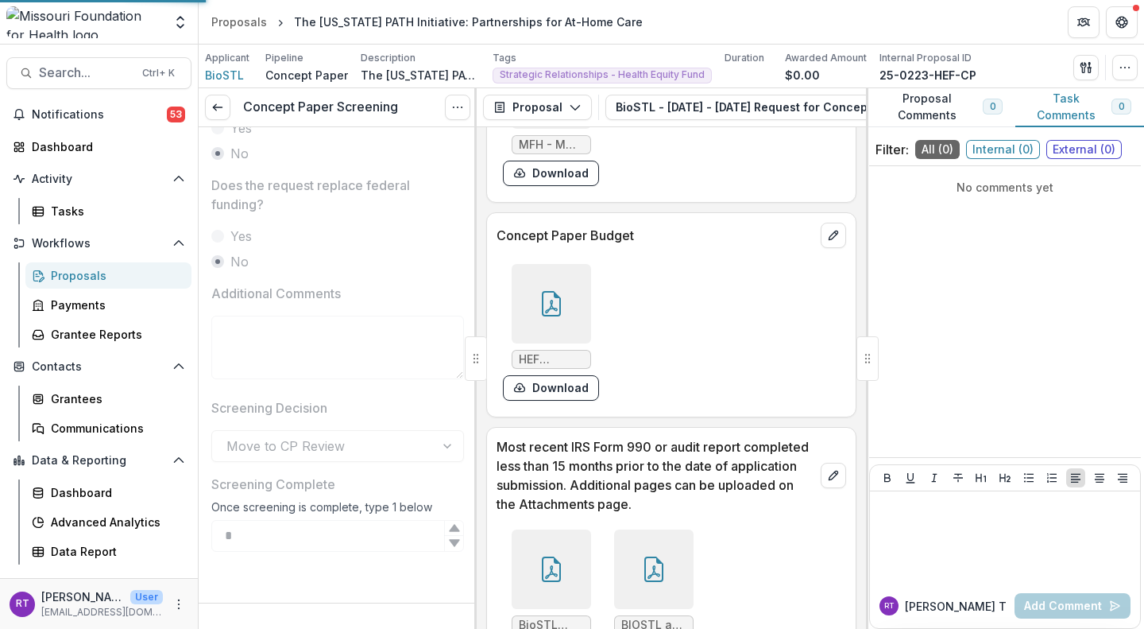
scroll to position [941, 0]
click at [136, 277] on div "Proposals" at bounding box center [115, 275] width 128 height 17
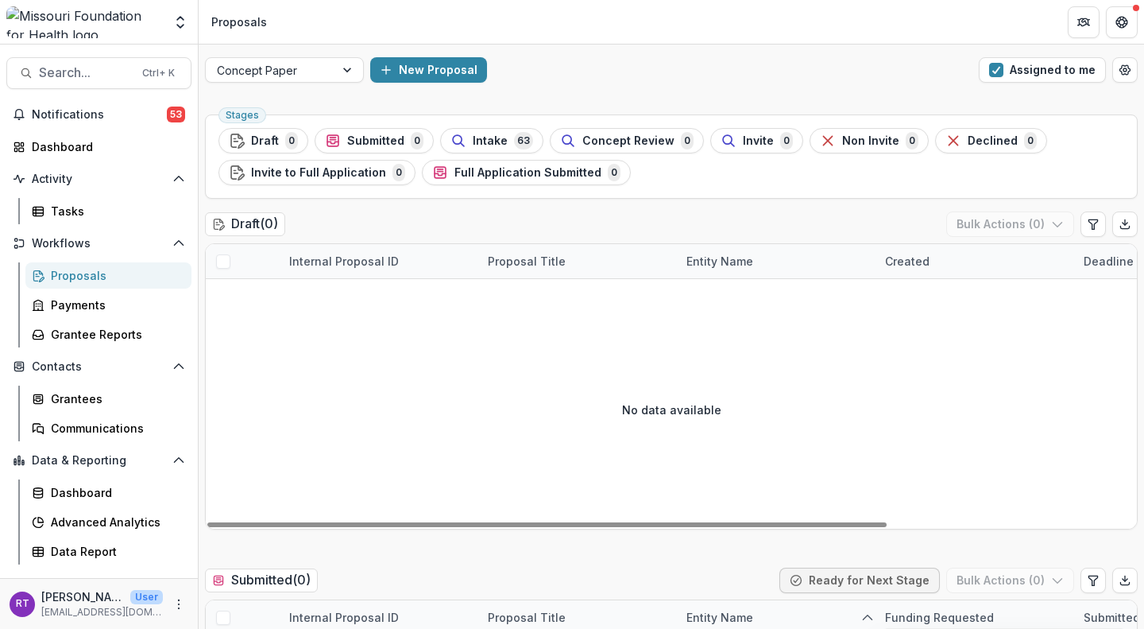
click at [504, 132] on div "Intake 63" at bounding box center [492, 140] width 83 height 17
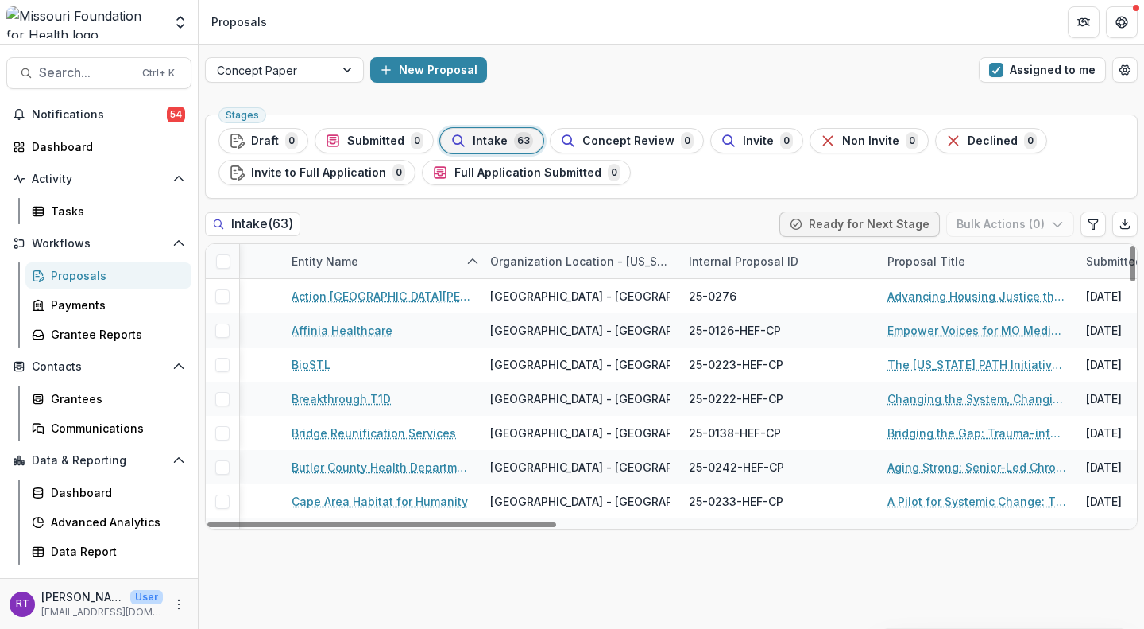
scroll to position [0, 592]
click at [1002, 398] on link "Changing the System, Changing Outcomes: A Pilot for Equitable [MEDICAL_DATA] Ma…" at bounding box center [979, 398] width 180 height 17
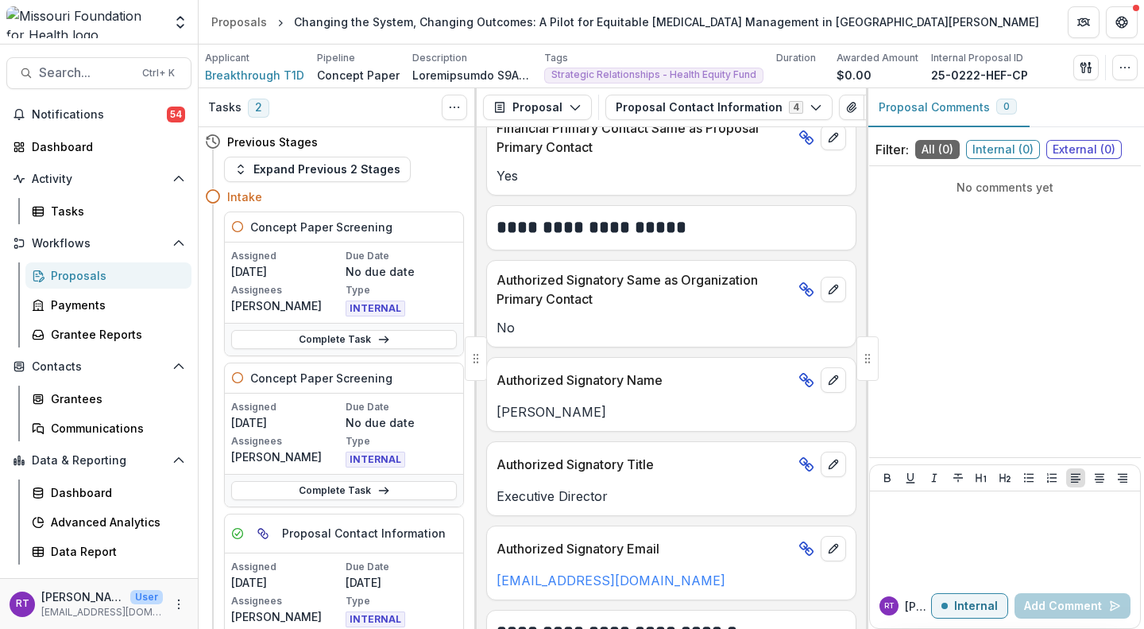
scroll to position [990, 0]
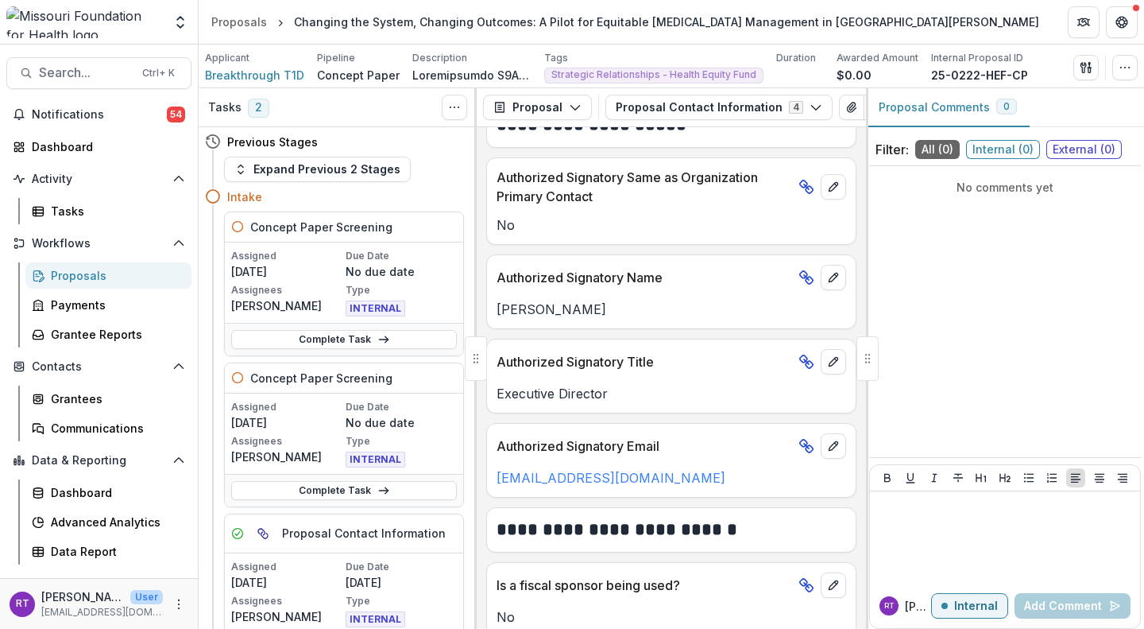
click at [676, 120] on div "Proposal Proposal Payments Reports Grant Agreements Board Summaries Bank Detail…" at bounding box center [671, 107] width 389 height 39
click at [678, 108] on button "Proposal Contact Information 4" at bounding box center [719, 107] width 227 height 25
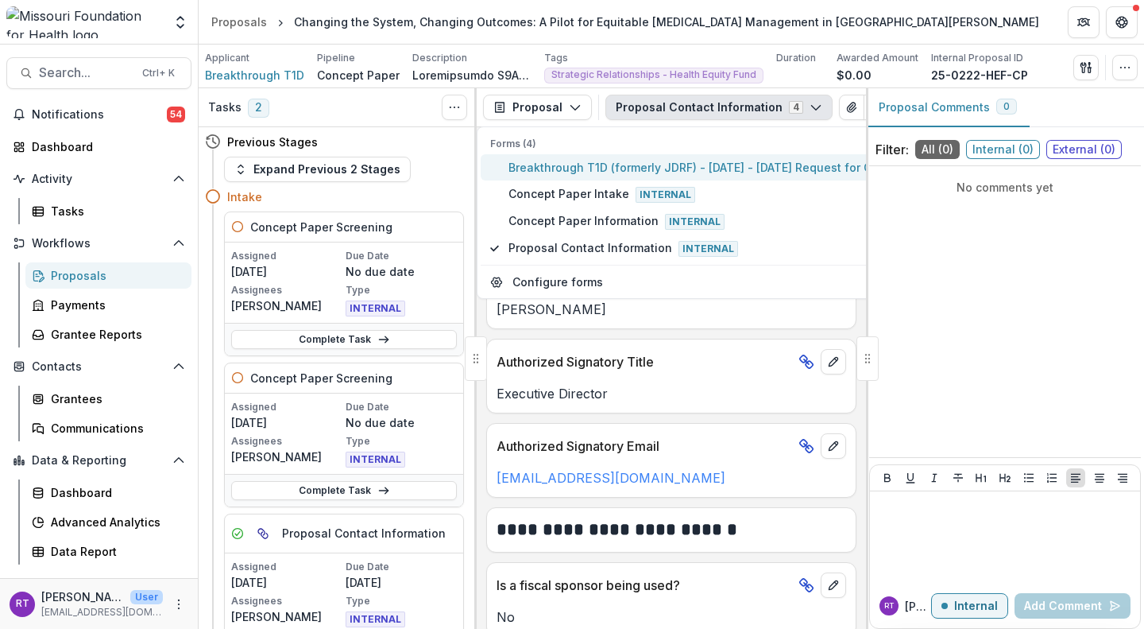
click at [675, 171] on span "Breakthrough T1D (formerly JDRF) - [DATE] - [DATE] Request for Concept Papers" at bounding box center [731, 167] width 444 height 17
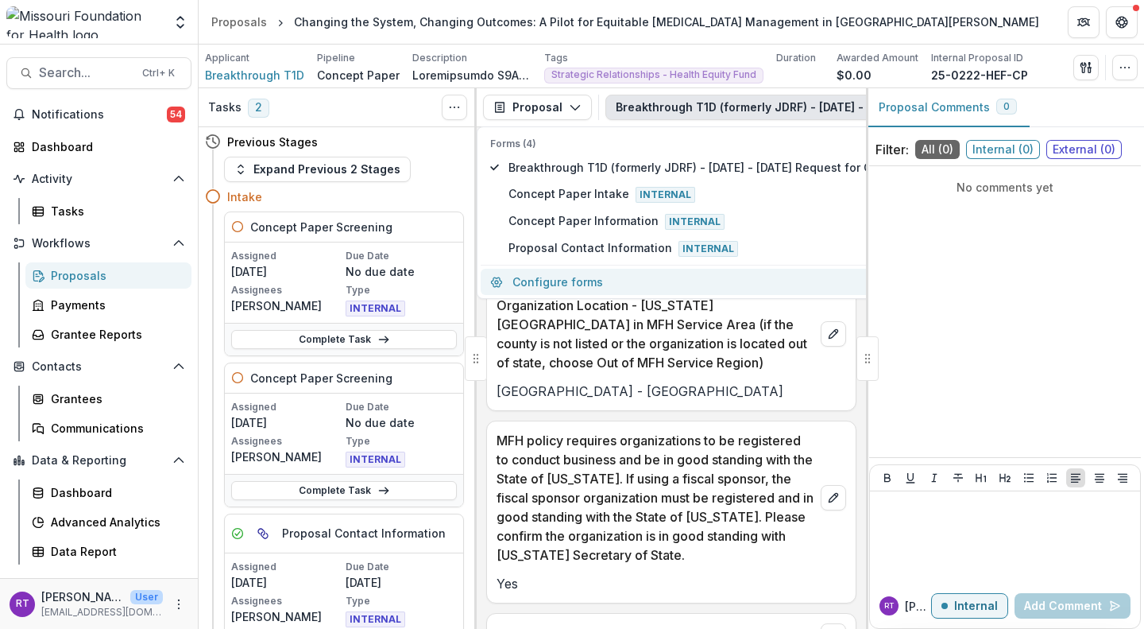
scroll to position [1652, 0]
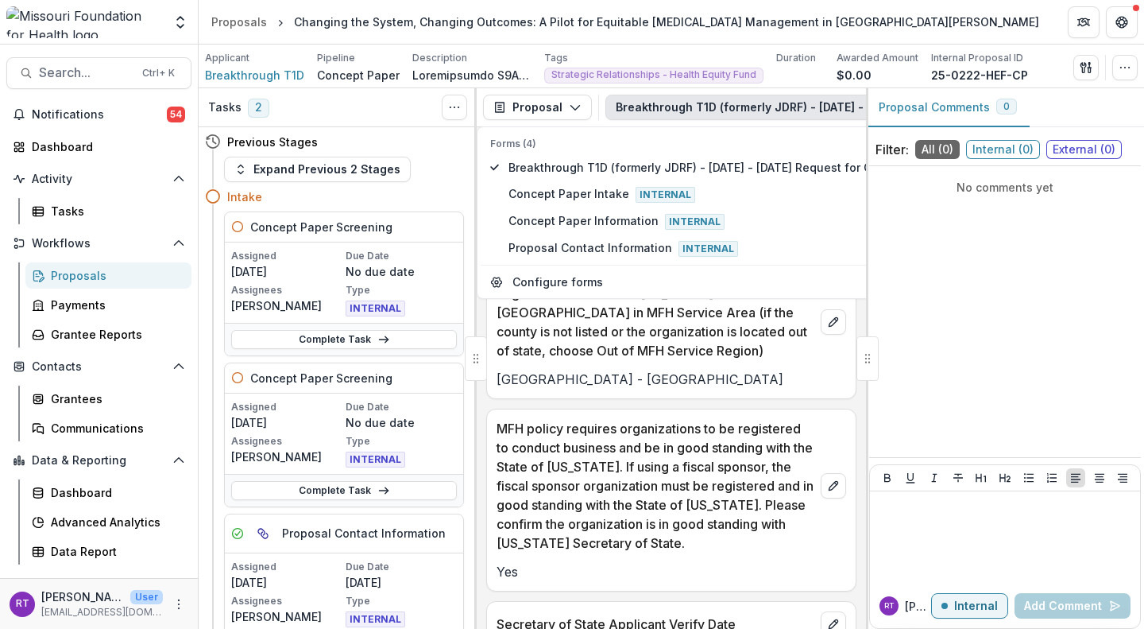
click at [745, 370] on p "[GEOGRAPHIC_DATA] - [GEOGRAPHIC_DATA]" at bounding box center [672, 379] width 350 height 19
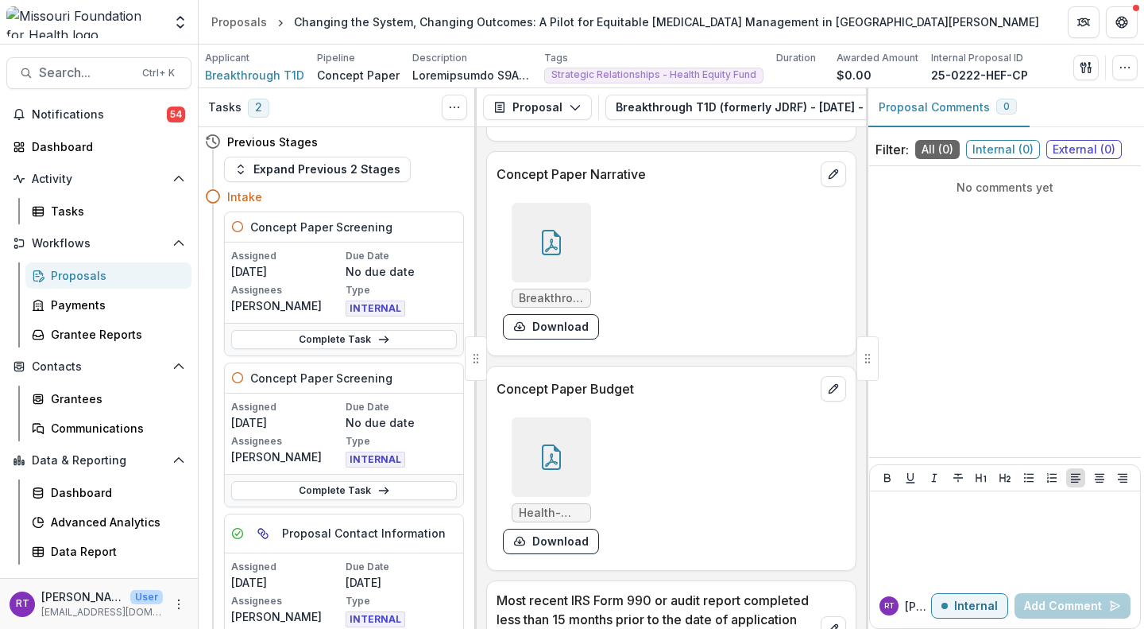
scroll to position [4935, 0]
click at [575, 447] on div at bounding box center [551, 455] width 79 height 79
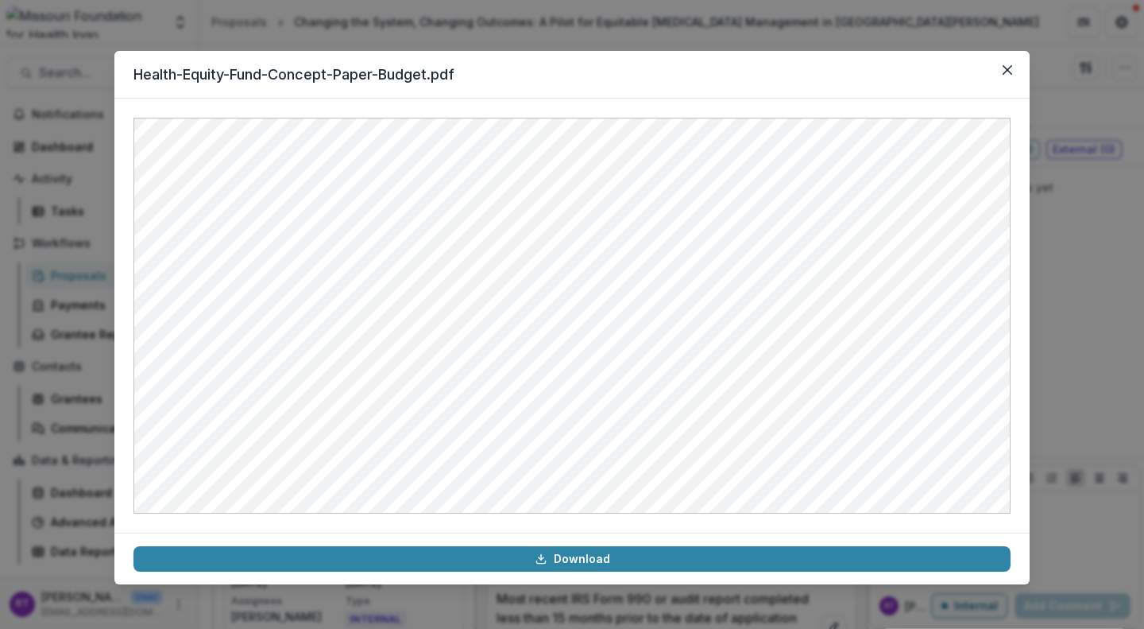
click at [1001, 74] on button "Close" at bounding box center [1007, 69] width 25 height 25
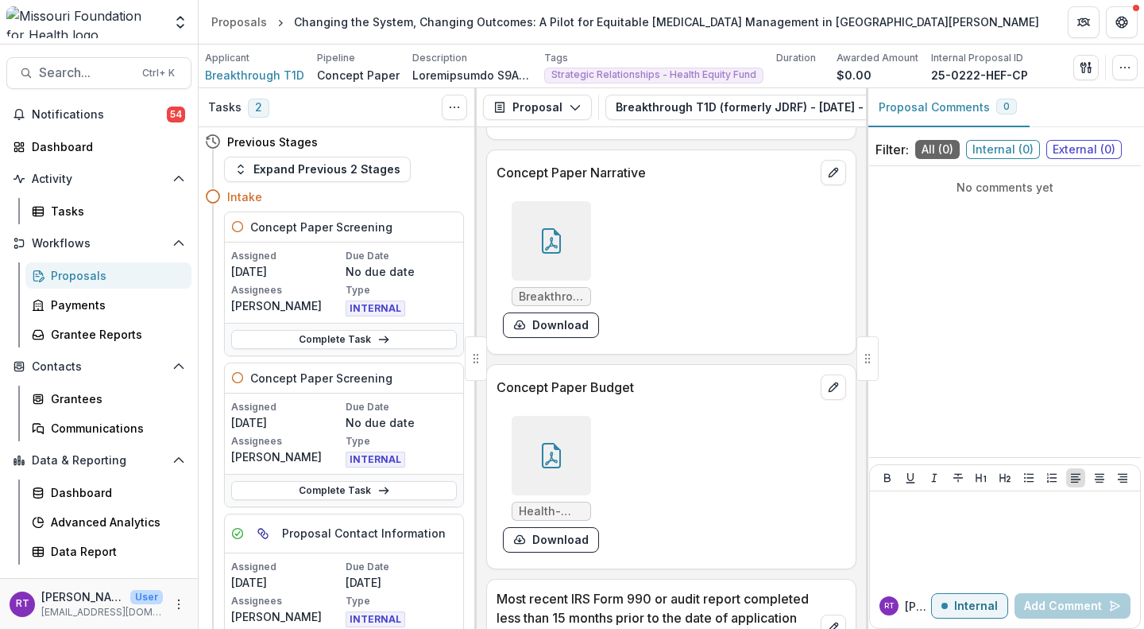
click at [579, 216] on div at bounding box center [551, 240] width 79 height 79
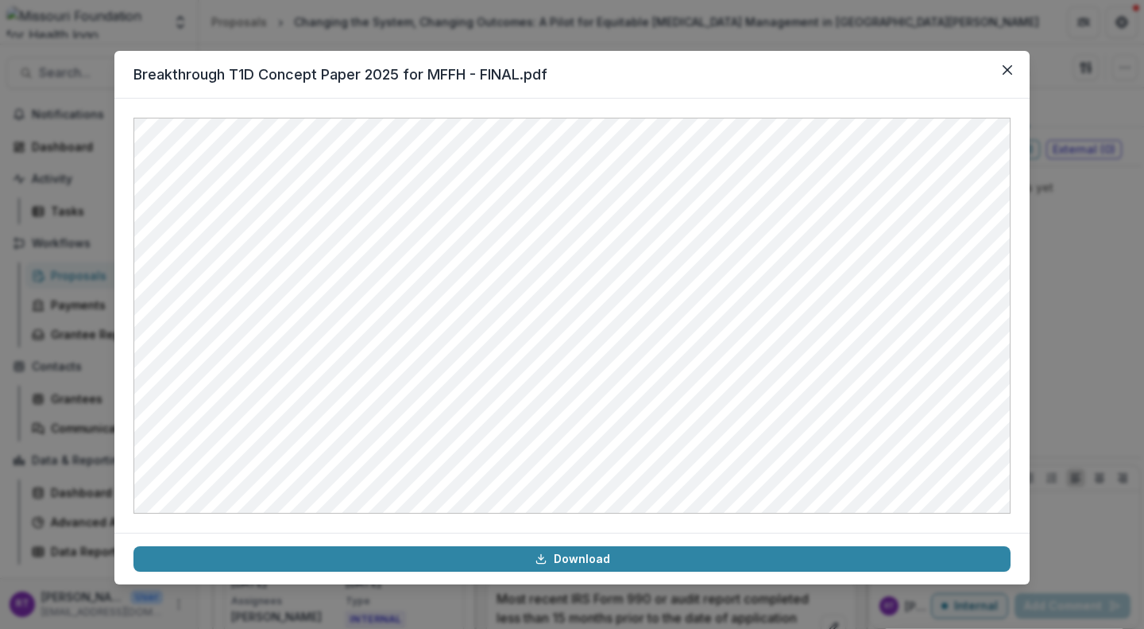
click at [1008, 72] on icon "Close" at bounding box center [1008, 70] width 10 height 10
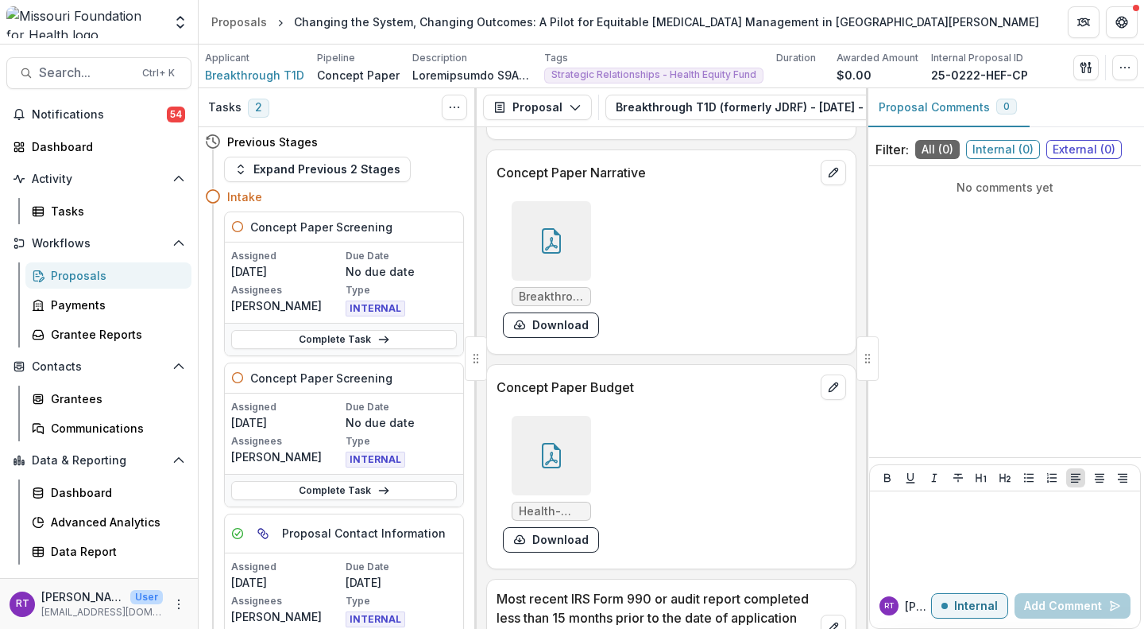
click at [362, 344] on link "Complete Task" at bounding box center [344, 339] width 226 height 19
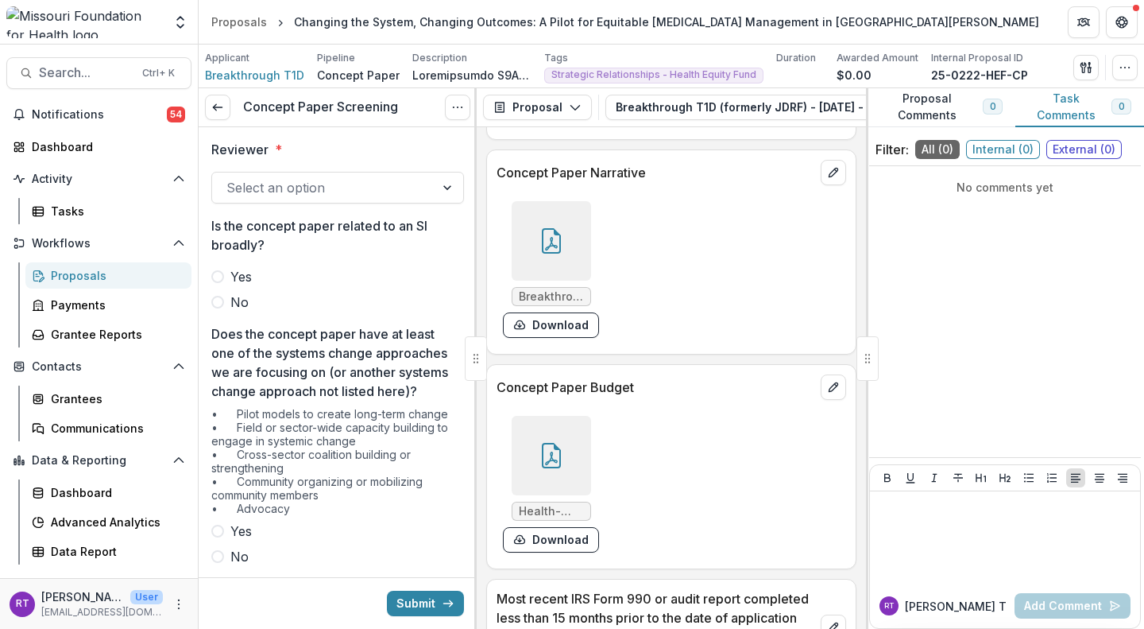
click at [285, 182] on div at bounding box center [324, 187] width 194 height 22
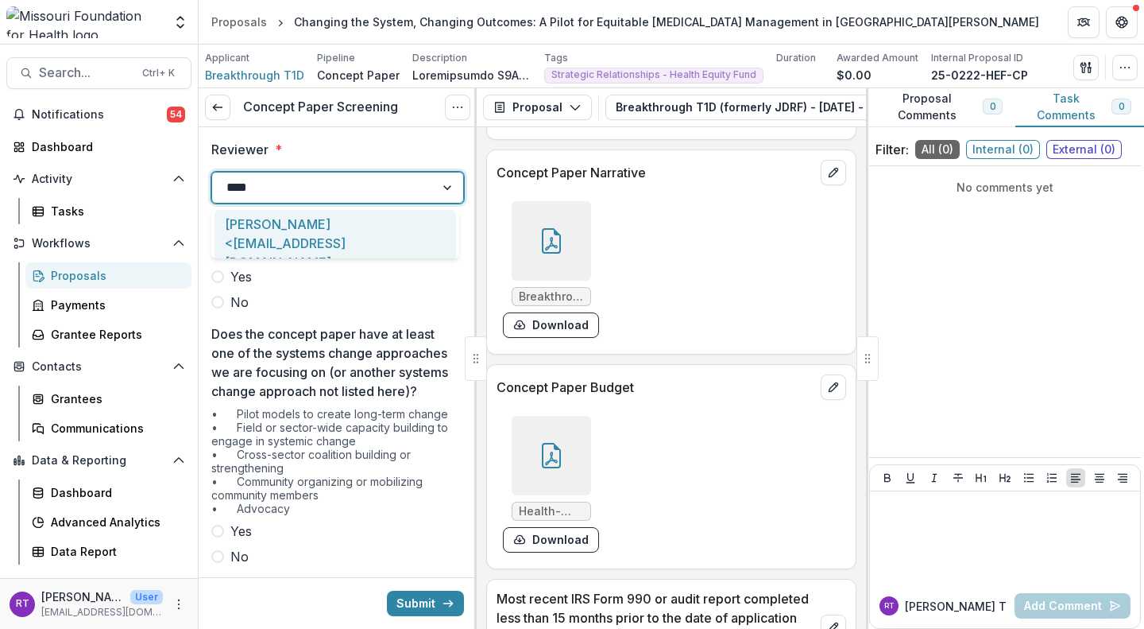
type input "*****"
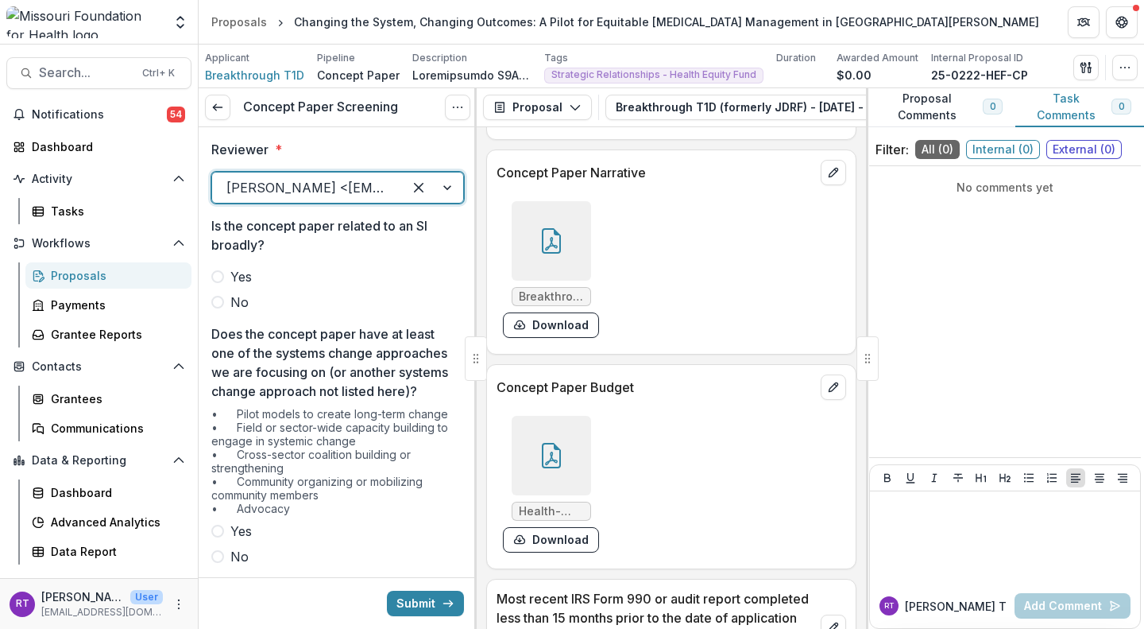
click at [238, 298] on span "No" at bounding box center [239, 301] width 18 height 19
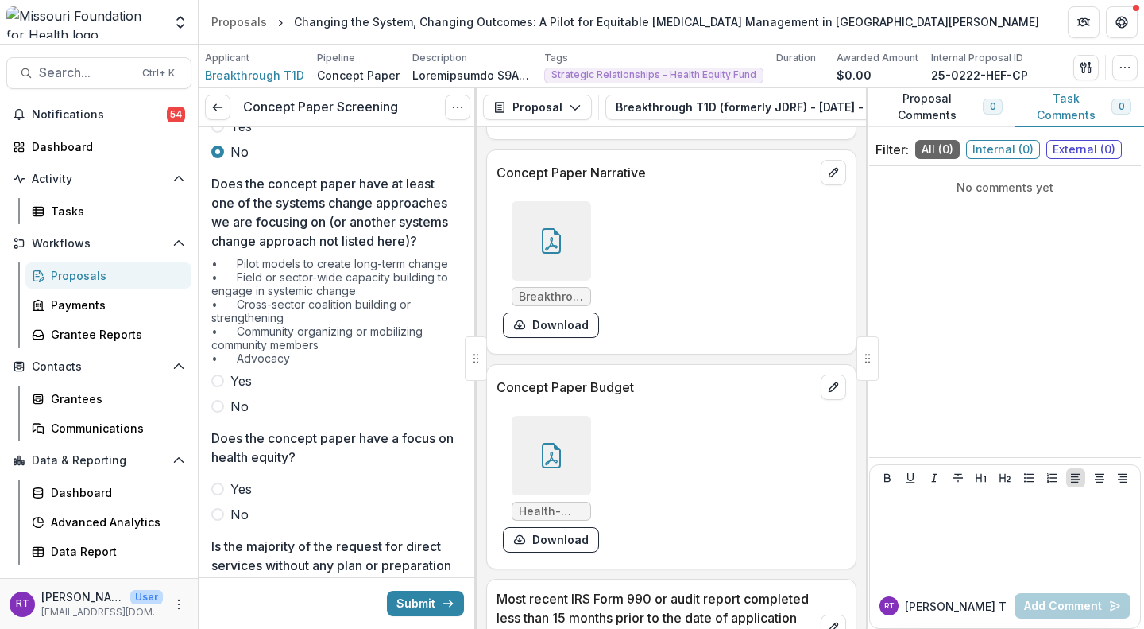
click at [250, 390] on span "Yes" at bounding box center [240, 380] width 21 height 19
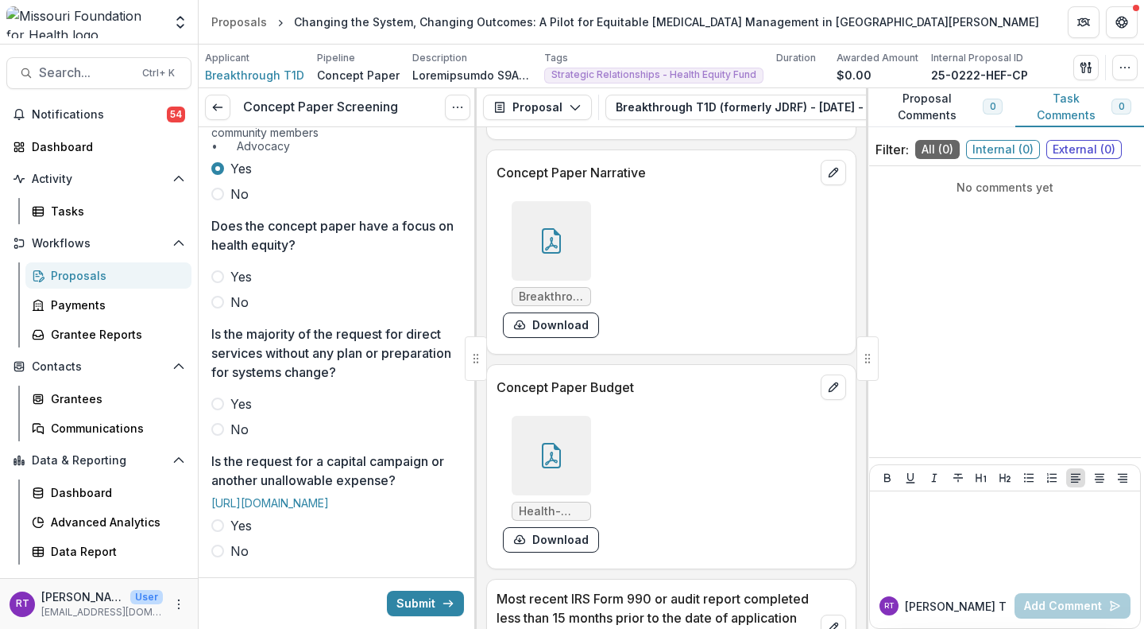
scroll to position [363, 0]
click at [234, 285] on span "Yes" at bounding box center [240, 275] width 21 height 19
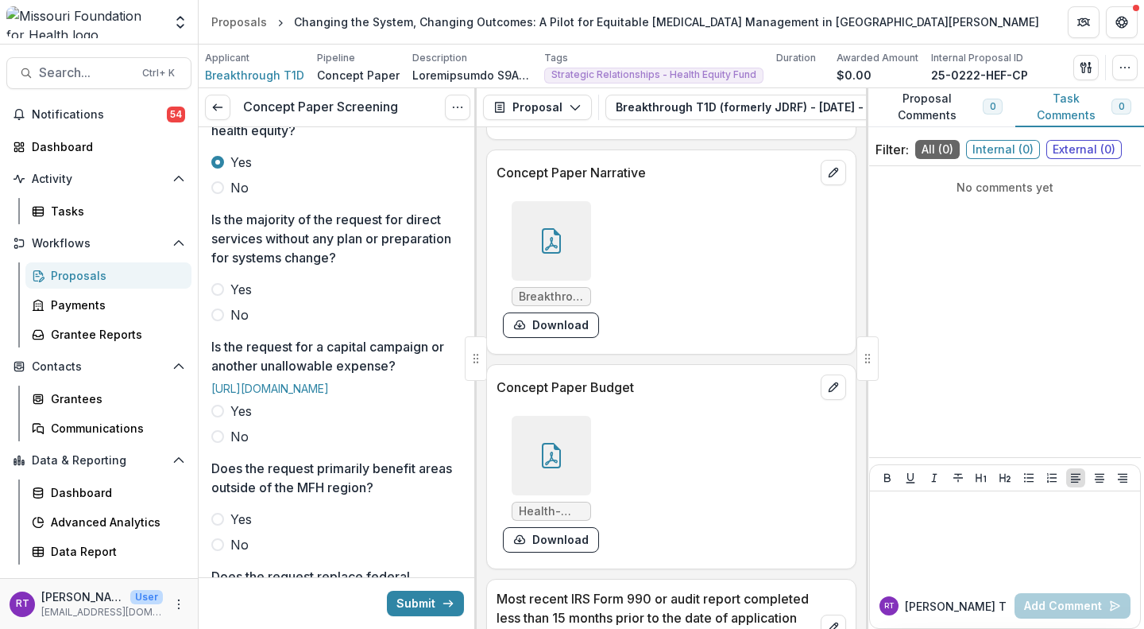
scroll to position [478, 0]
click at [244, 323] on span "No" at bounding box center [239, 313] width 18 height 19
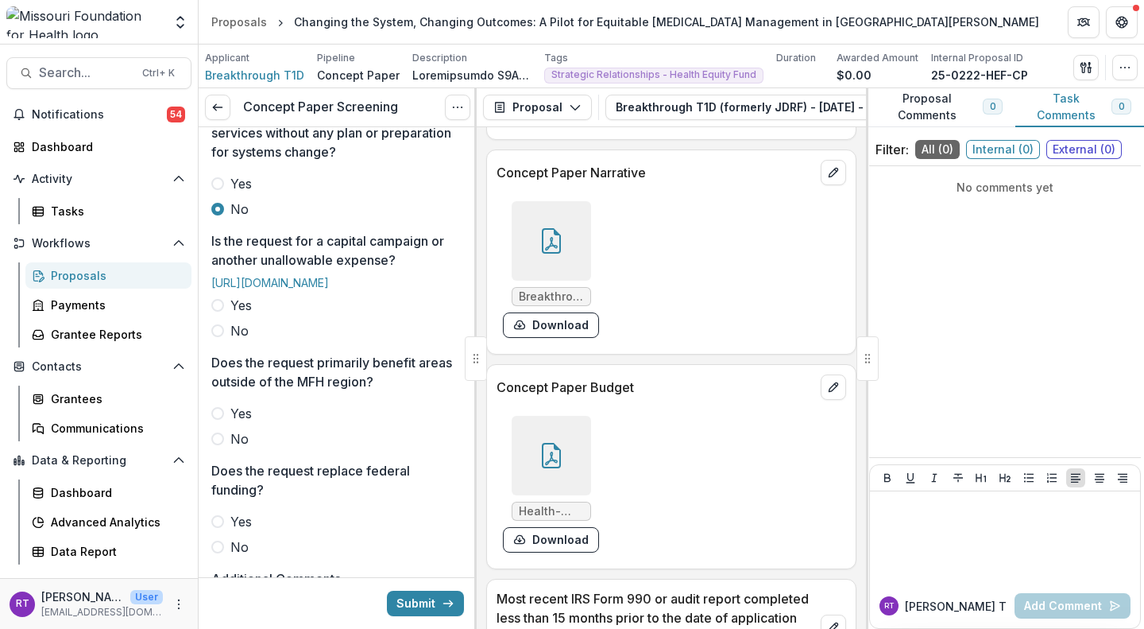
scroll to position [583, 0]
click at [235, 339] on span "No" at bounding box center [239, 329] width 18 height 19
click at [239, 447] on span "No" at bounding box center [239, 437] width 18 height 19
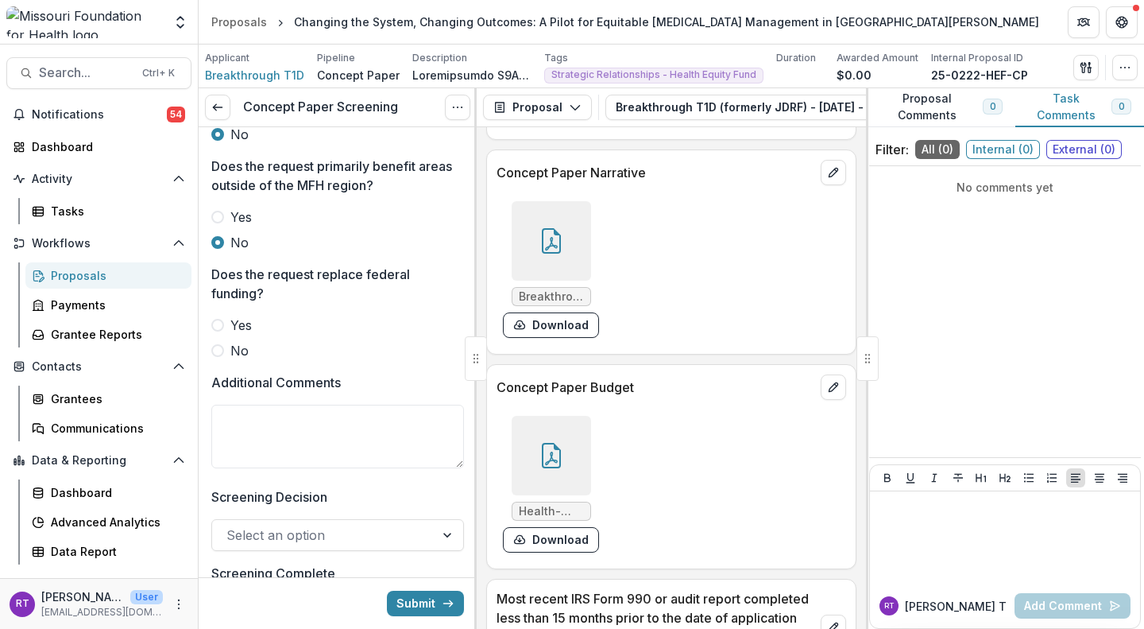
scroll to position [824, 0]
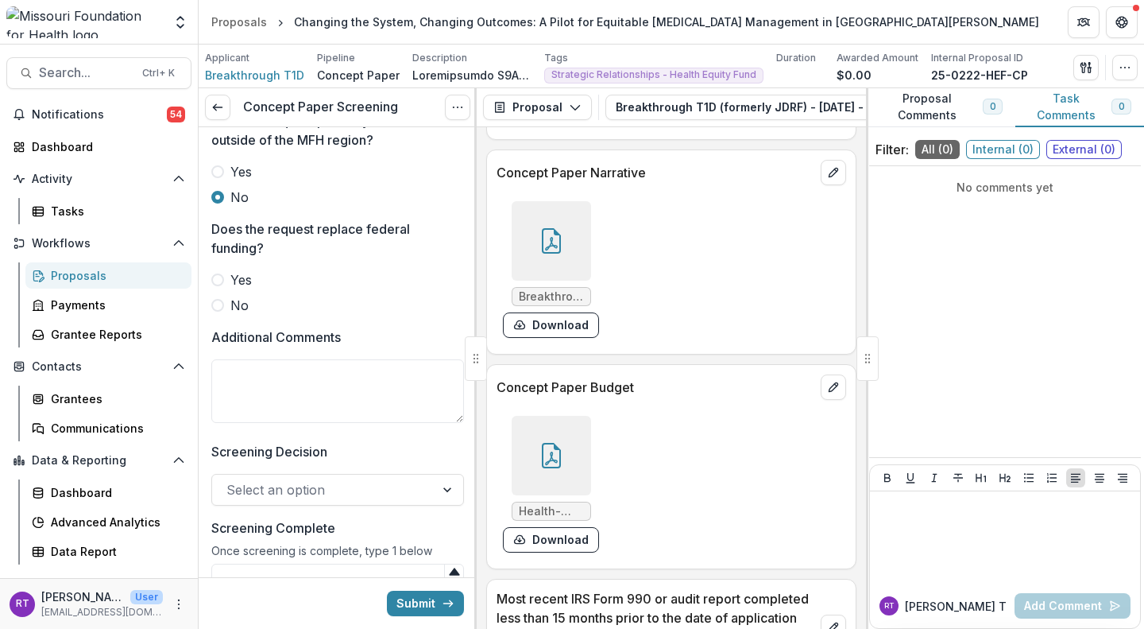
click at [240, 315] on span "No" at bounding box center [239, 305] width 18 height 19
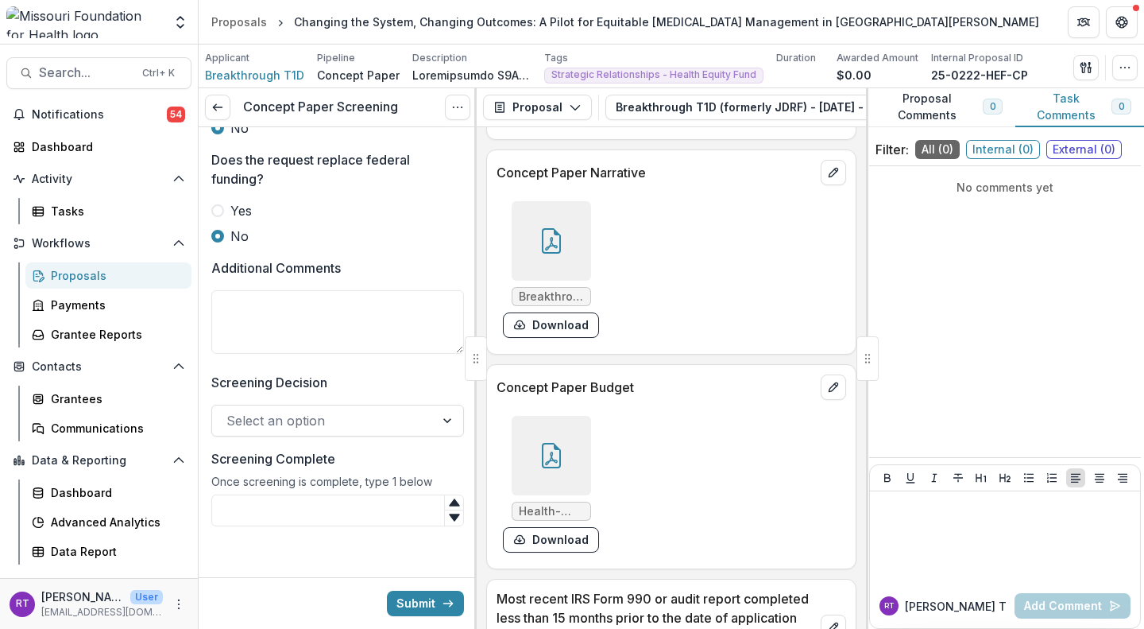
click at [338, 315] on textarea "Additional Comments" at bounding box center [337, 322] width 253 height 64
type textarea "**********"
click at [347, 409] on div at bounding box center [324, 420] width 194 height 22
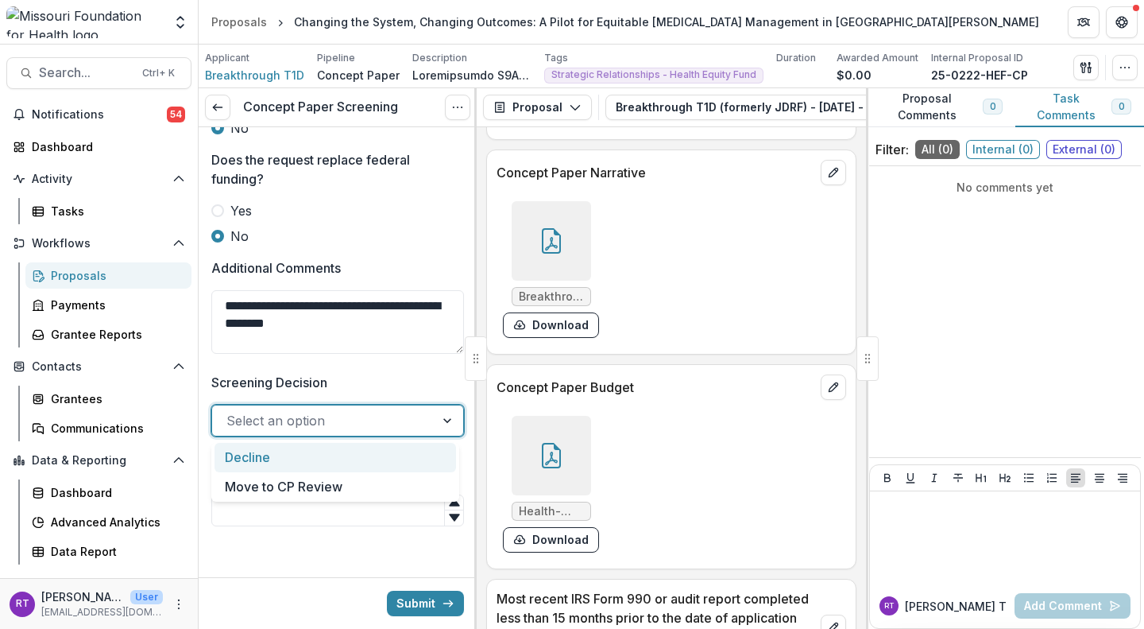
click at [335, 476] on div "Move to CP Review" at bounding box center [336, 486] width 242 height 29
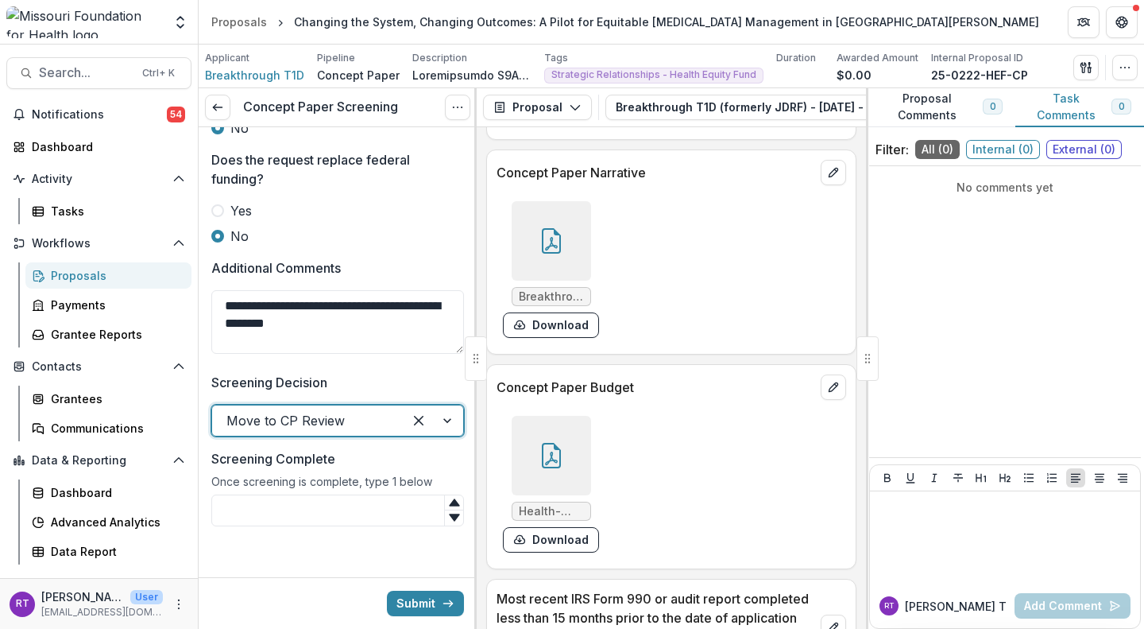
click at [304, 512] on input "Screening Complete" at bounding box center [337, 510] width 253 height 32
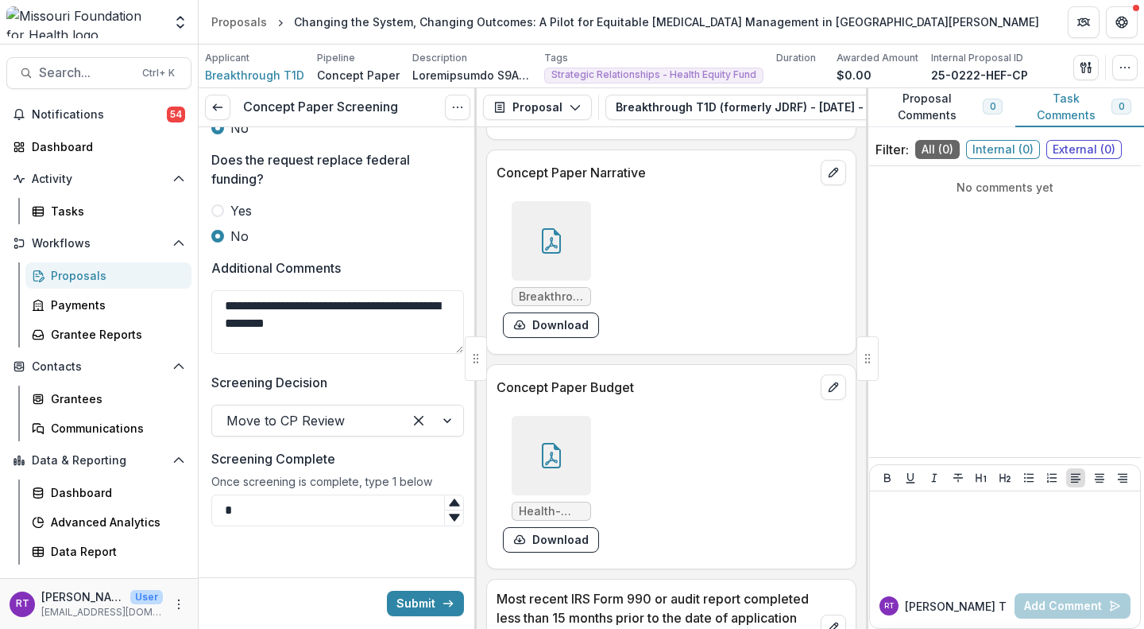
type input "*"
click at [432, 610] on button "Submit" at bounding box center [425, 603] width 77 height 25
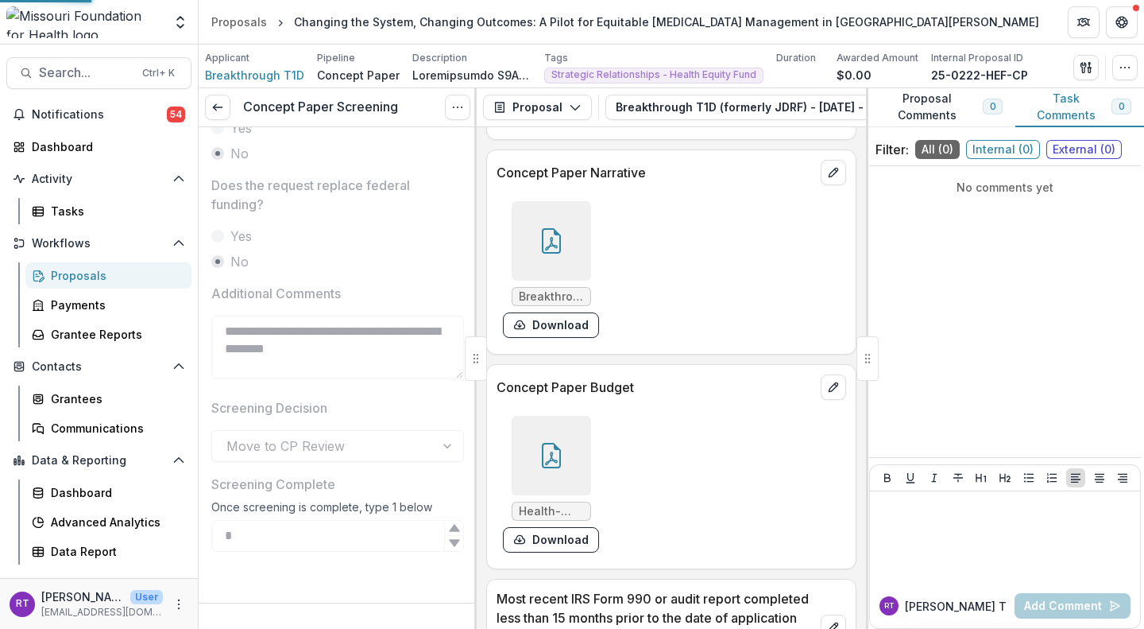
scroll to position [941, 0]
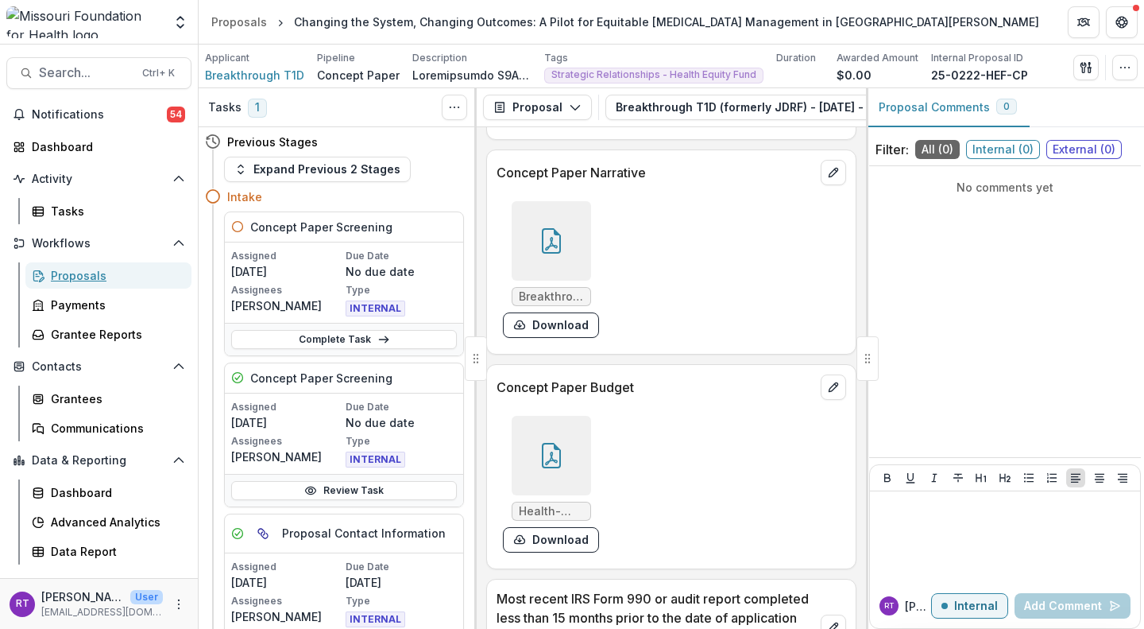
click at [137, 279] on div "Proposals" at bounding box center [115, 275] width 128 height 17
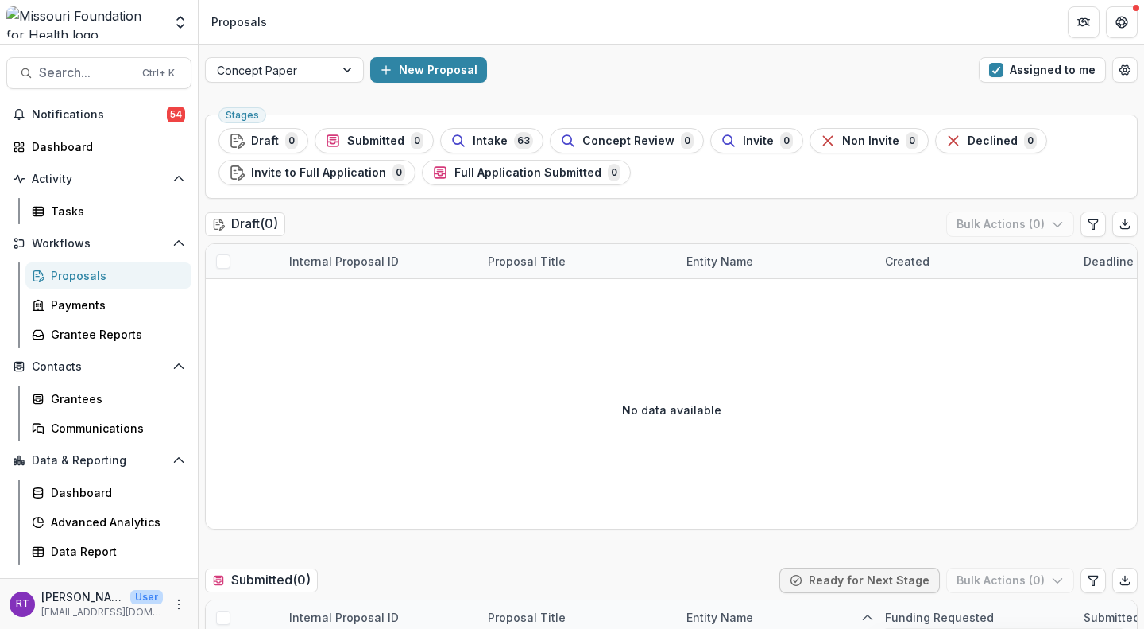
click at [471, 127] on div "Stages Draft 0 Submitted 0 Intake 63 Concept Review 0 Invite 0 Non Invite 0 Dec…" at bounding box center [671, 156] width 933 height 84
click at [475, 136] on span "Intake" at bounding box center [490, 141] width 35 height 14
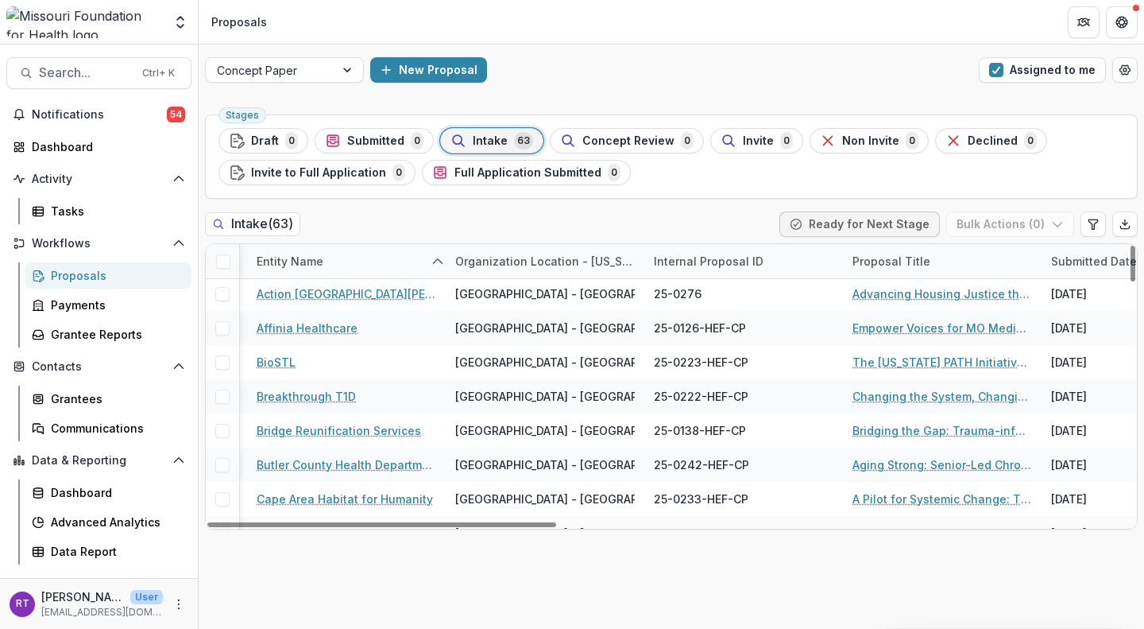
scroll to position [2, 629]
click at [906, 430] on link "Bridging the Gap: Trauma-informed Reunification Services for Families Affected …" at bounding box center [942, 430] width 180 height 17
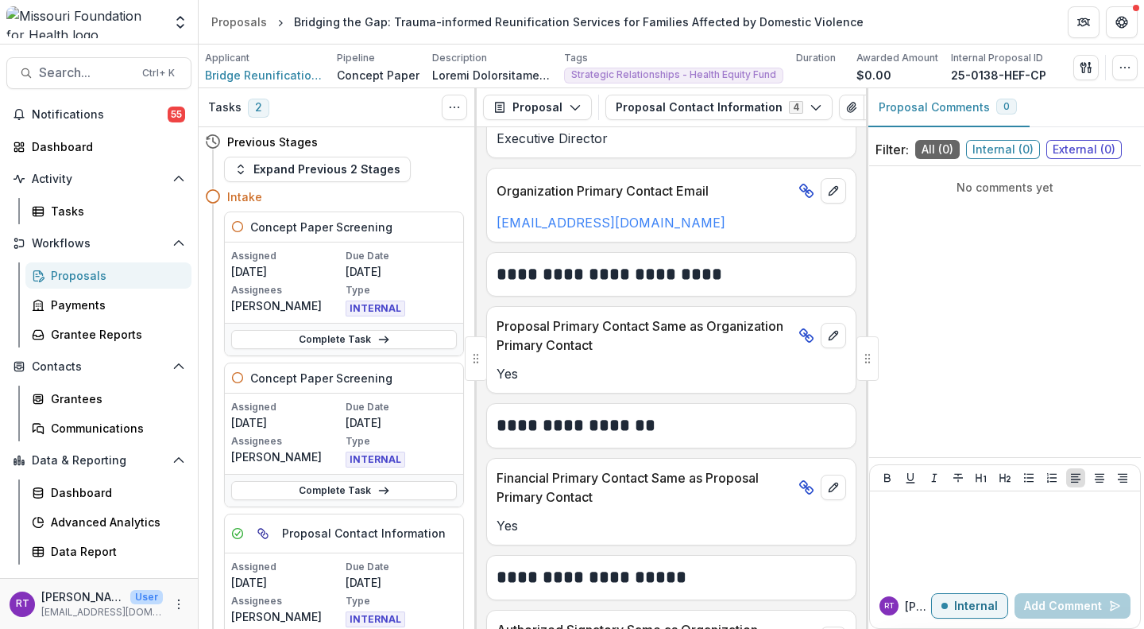
scroll to position [738, 0]
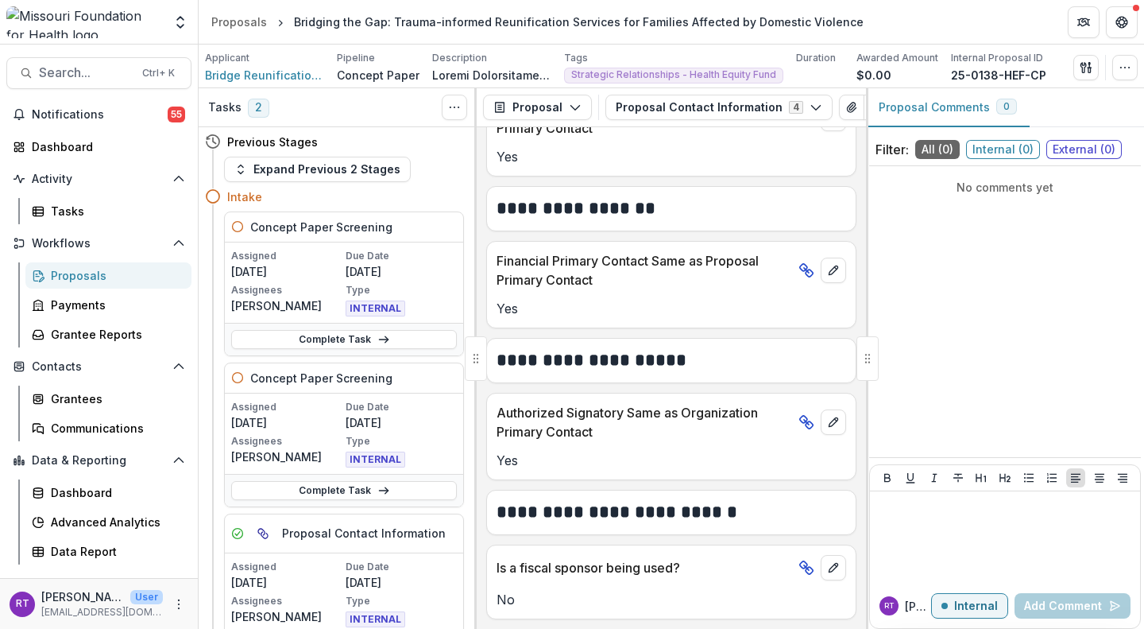
click at [660, 103] on button "Proposal Contact Information 4" at bounding box center [719, 107] width 227 height 25
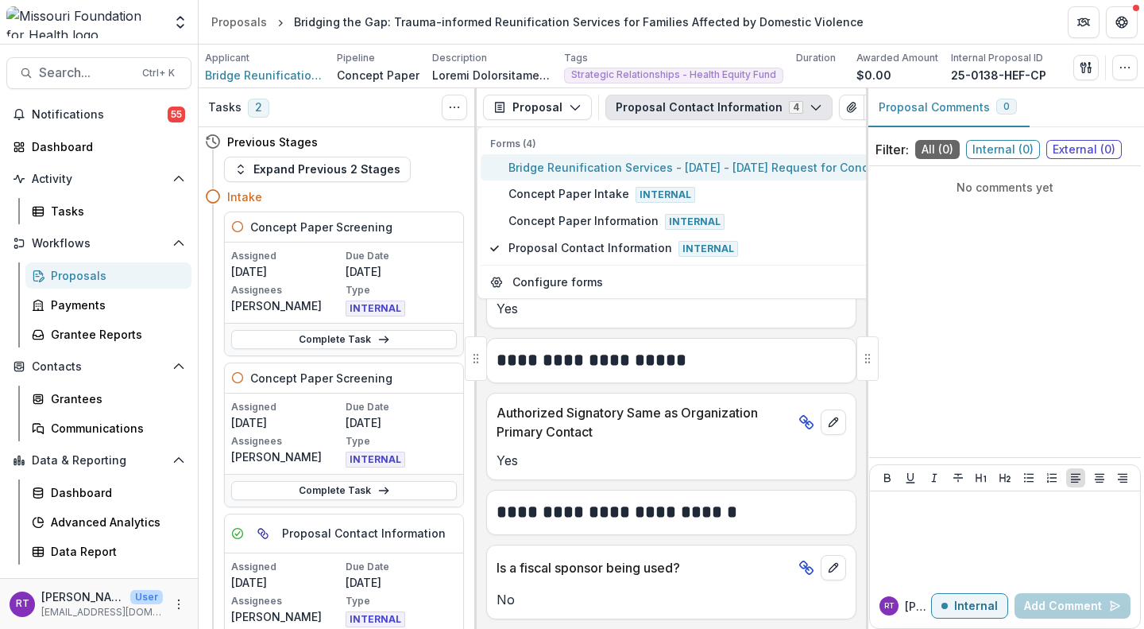
click at [656, 161] on span "Bridge Reunification Services - [DATE] - [DATE] Request for Concept Papers" at bounding box center [719, 167] width 420 height 17
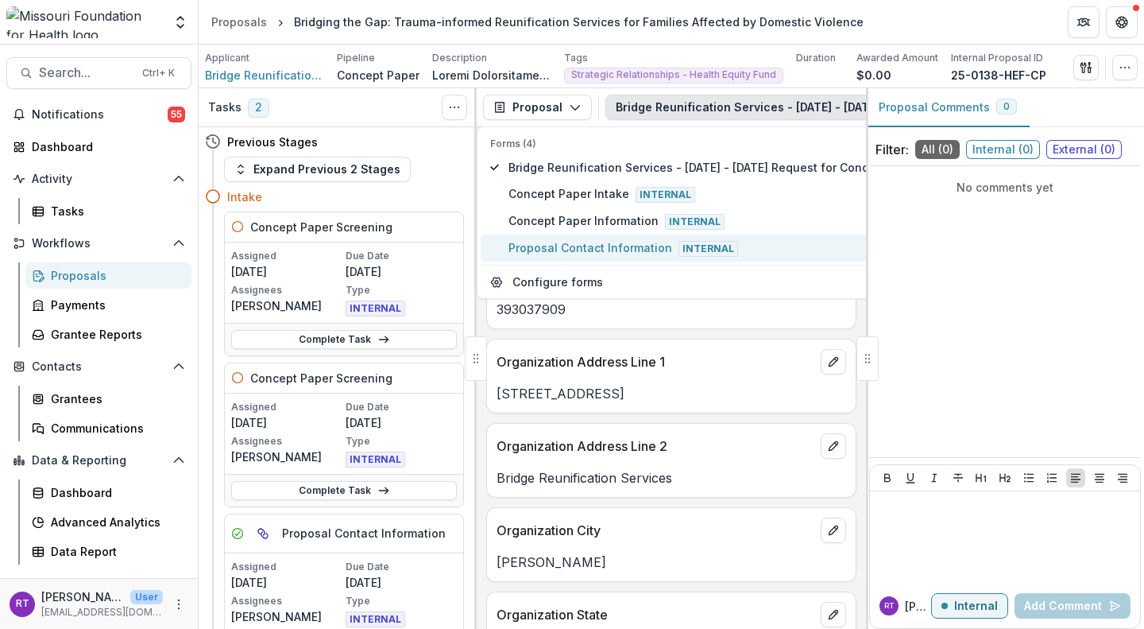
scroll to position [938, 0]
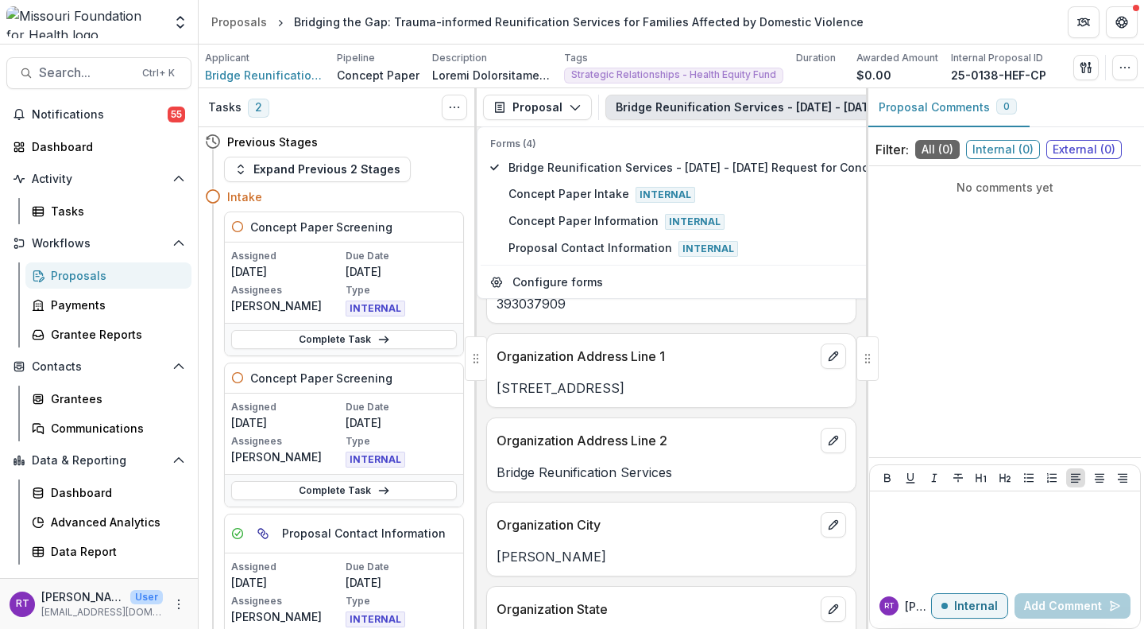
click at [757, 418] on div "Organization Address Line 2" at bounding box center [671, 435] width 369 height 35
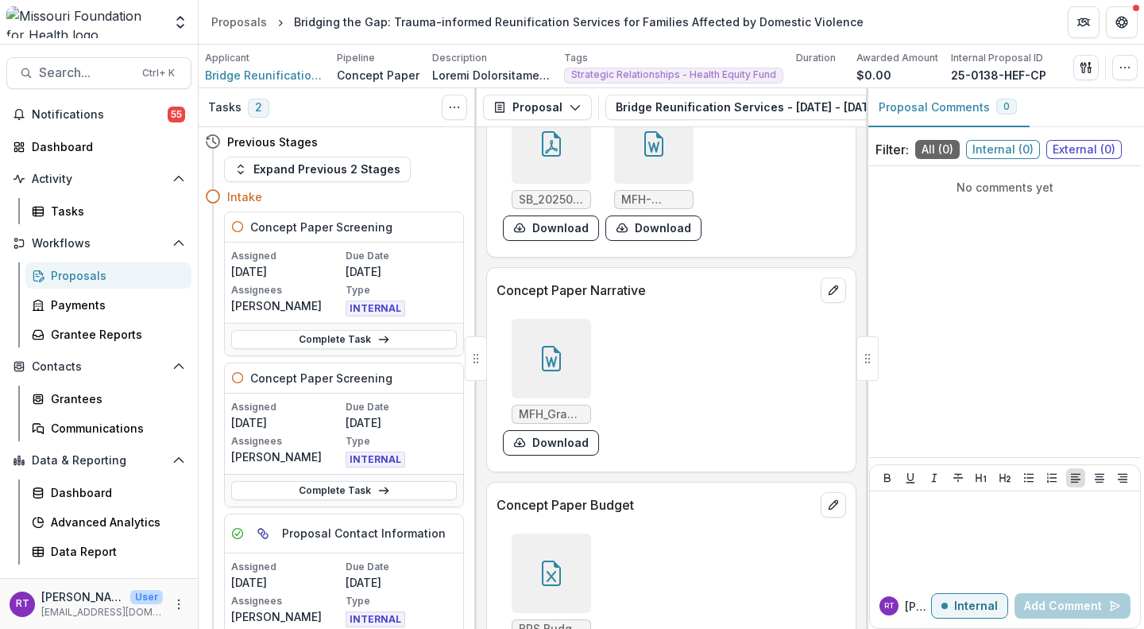
scroll to position [4753, 0]
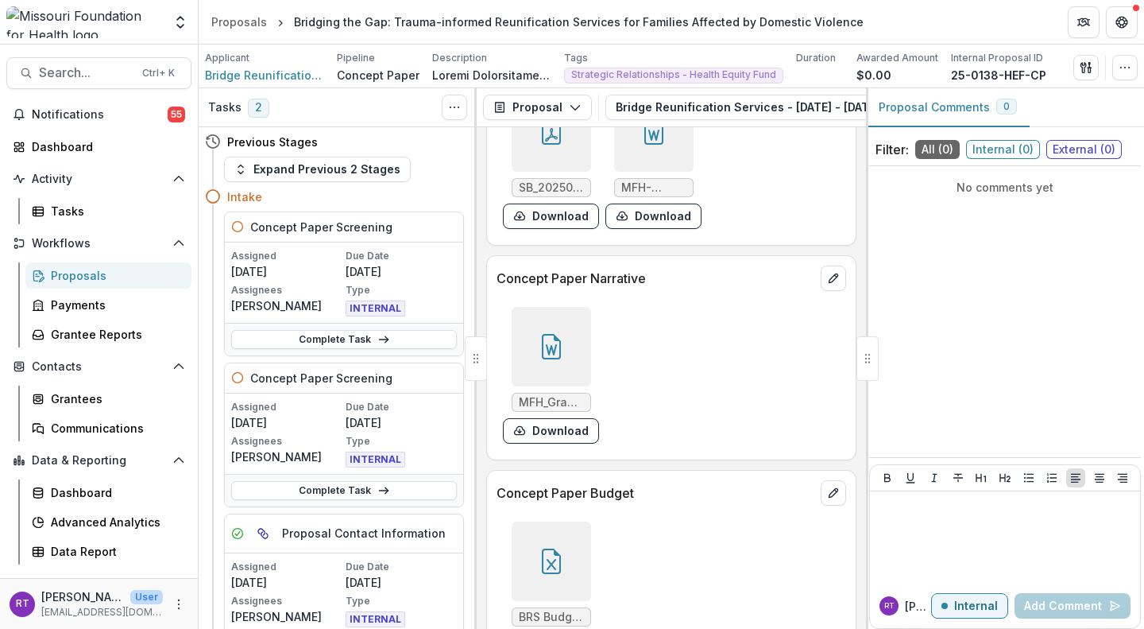
click at [570, 343] on div at bounding box center [551, 346] width 79 height 79
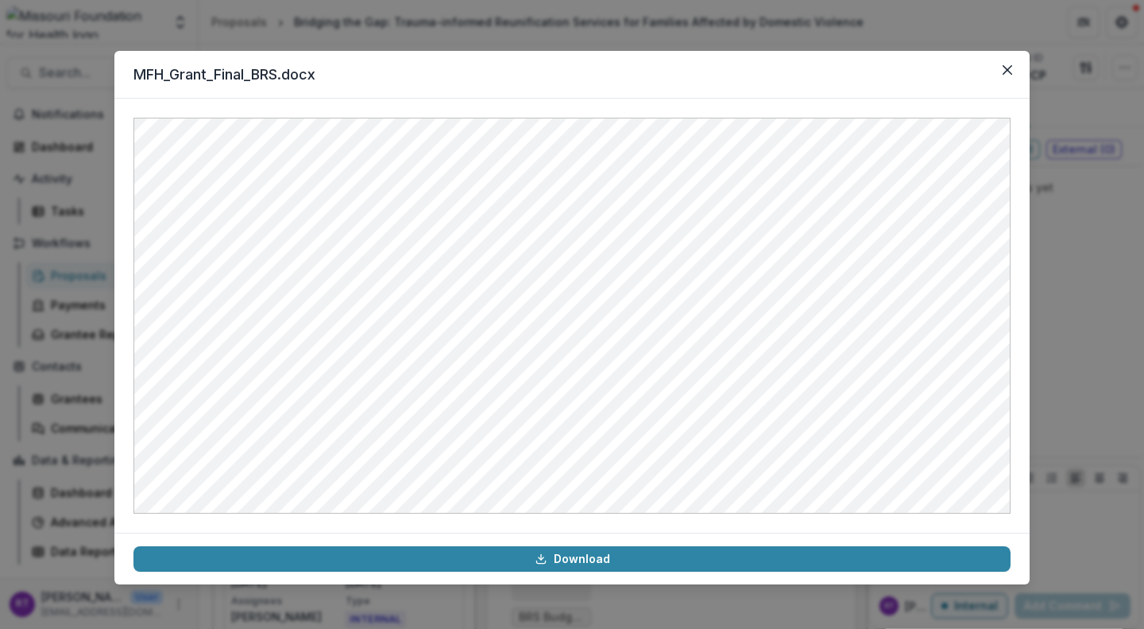
click at [1018, 68] on button "Close" at bounding box center [1007, 69] width 25 height 25
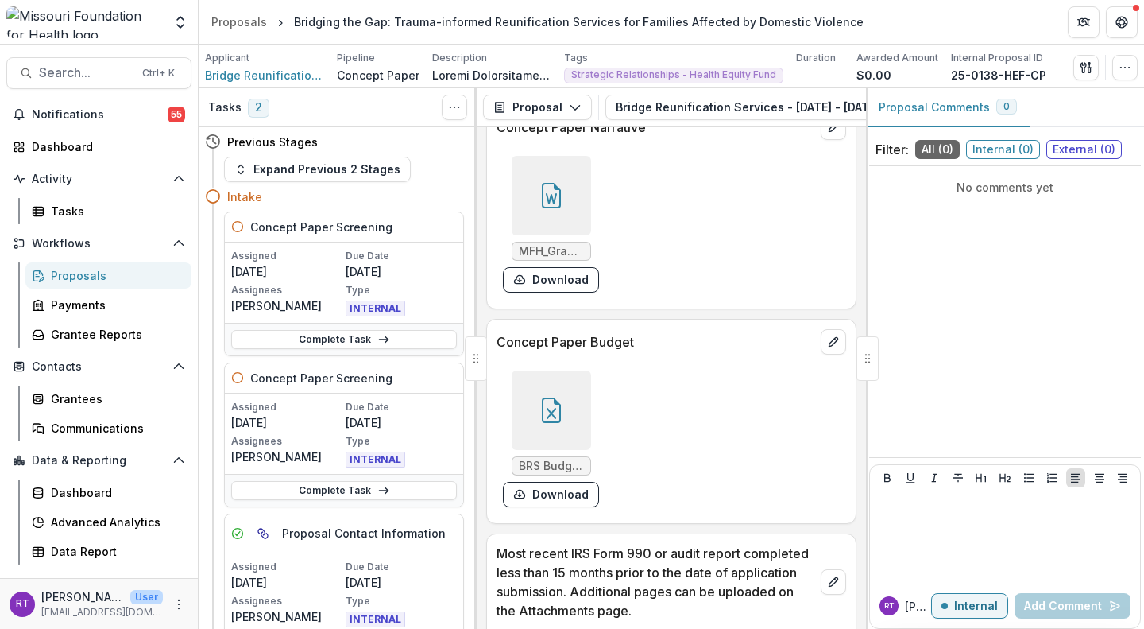
scroll to position [4924, 0]
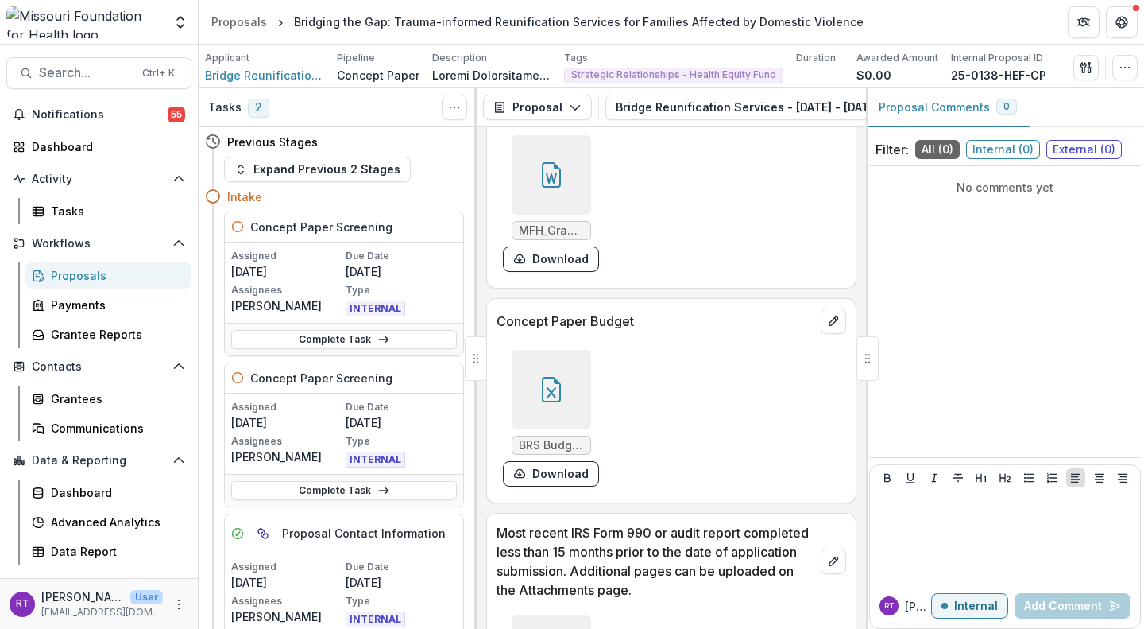
click at [562, 429] on div at bounding box center [551, 389] width 79 height 79
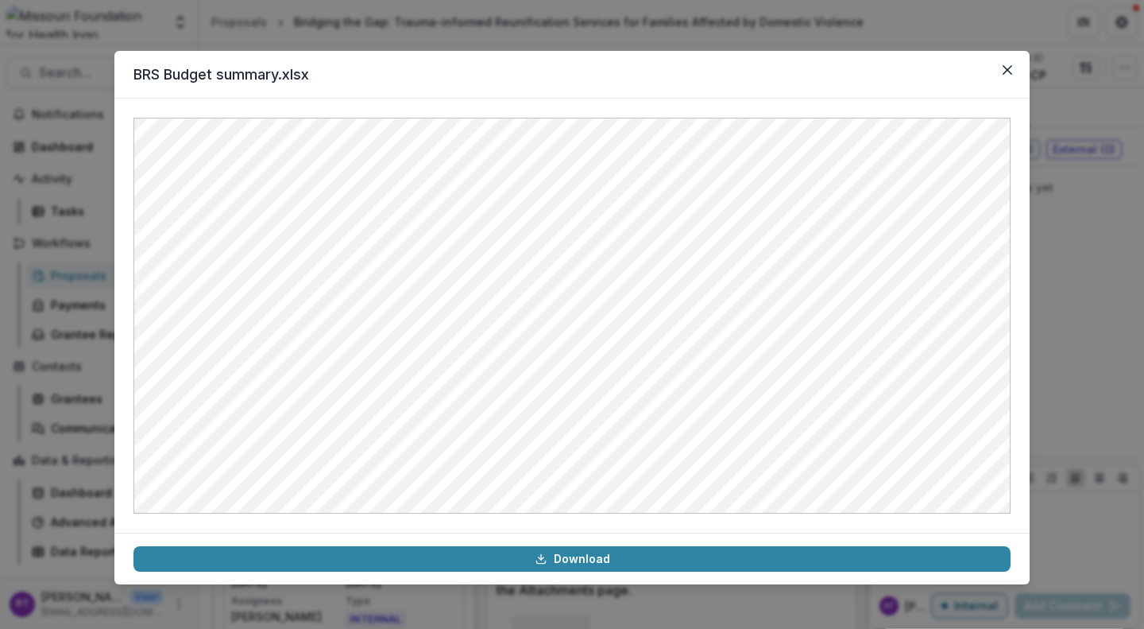
click at [1005, 78] on button "Close" at bounding box center [1007, 69] width 25 height 25
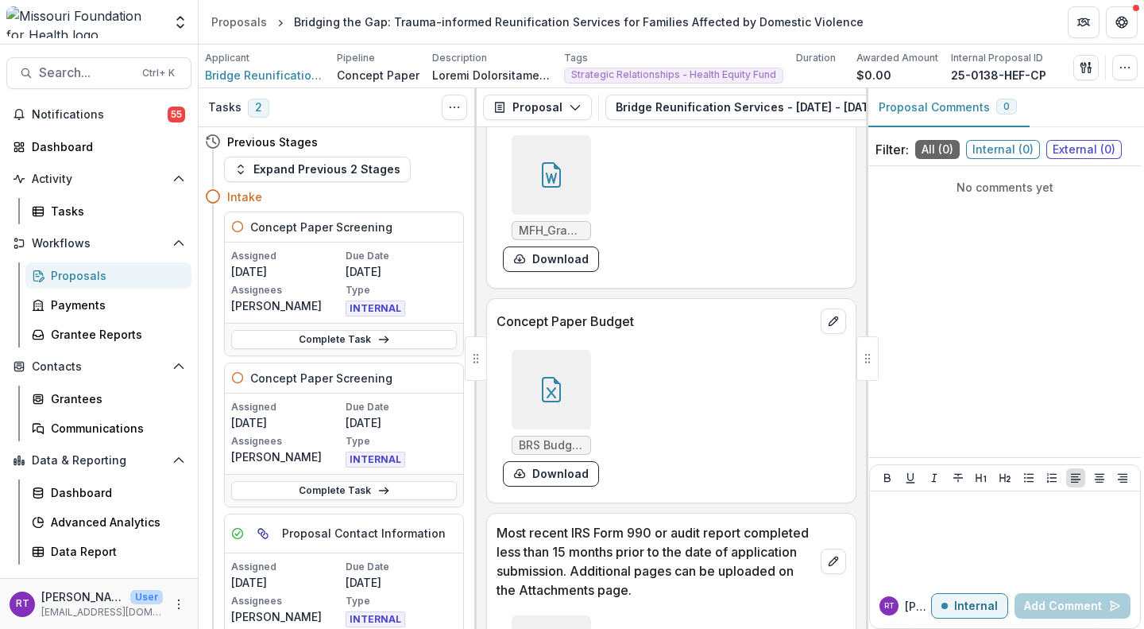
click at [369, 335] on link "Complete Task" at bounding box center [344, 339] width 226 height 19
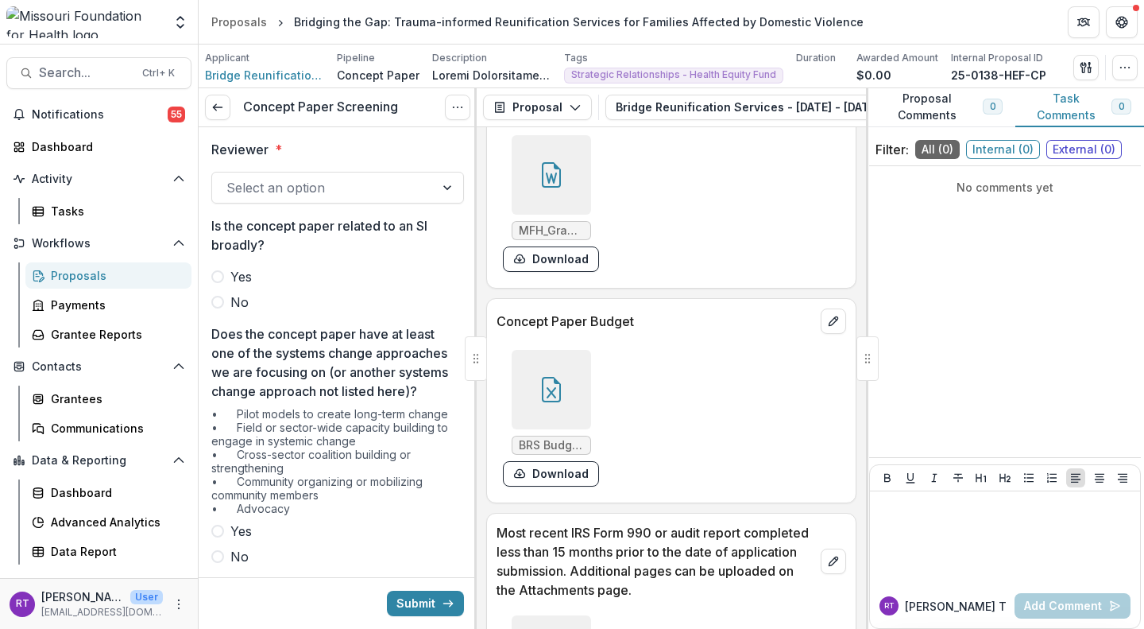
click at [289, 185] on div at bounding box center [324, 187] width 194 height 22
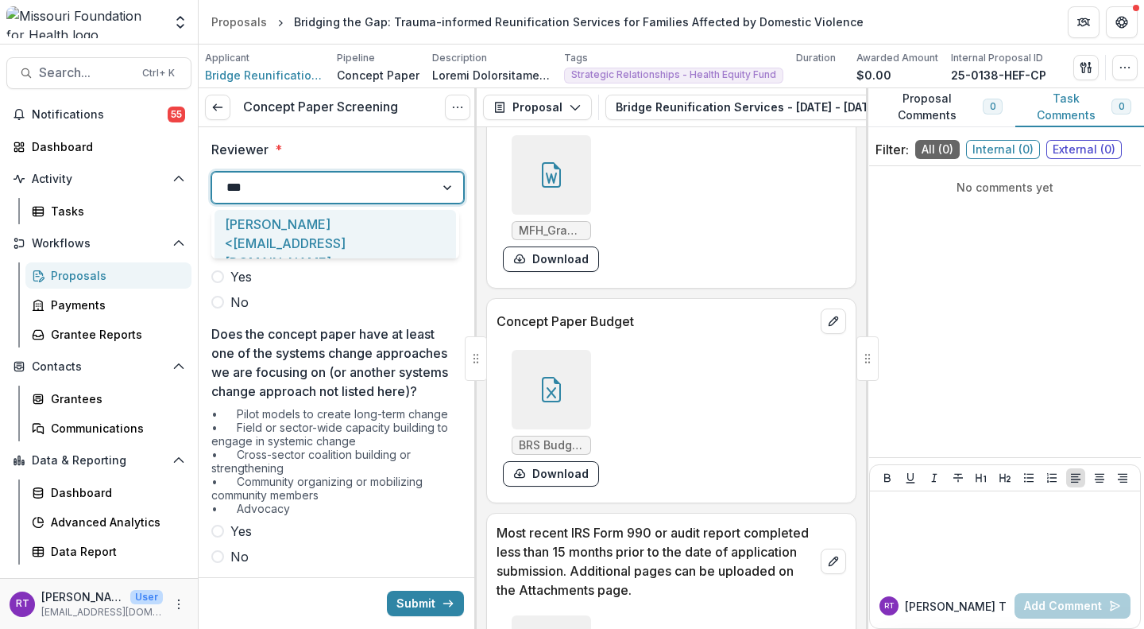
type input "****"
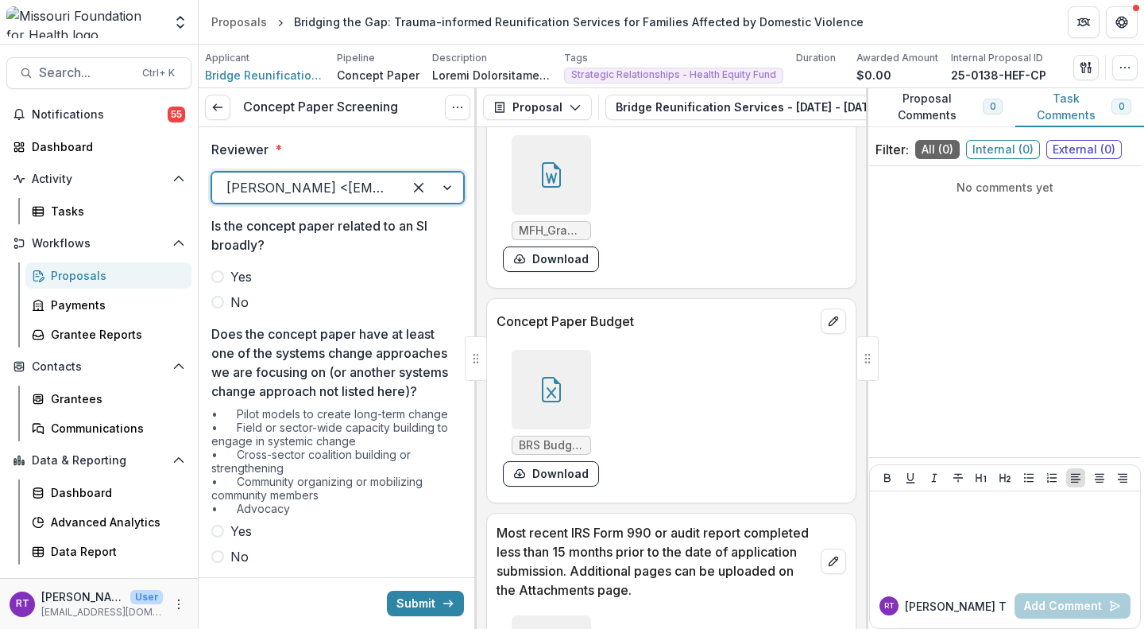
click at [244, 294] on span "No" at bounding box center [239, 301] width 18 height 19
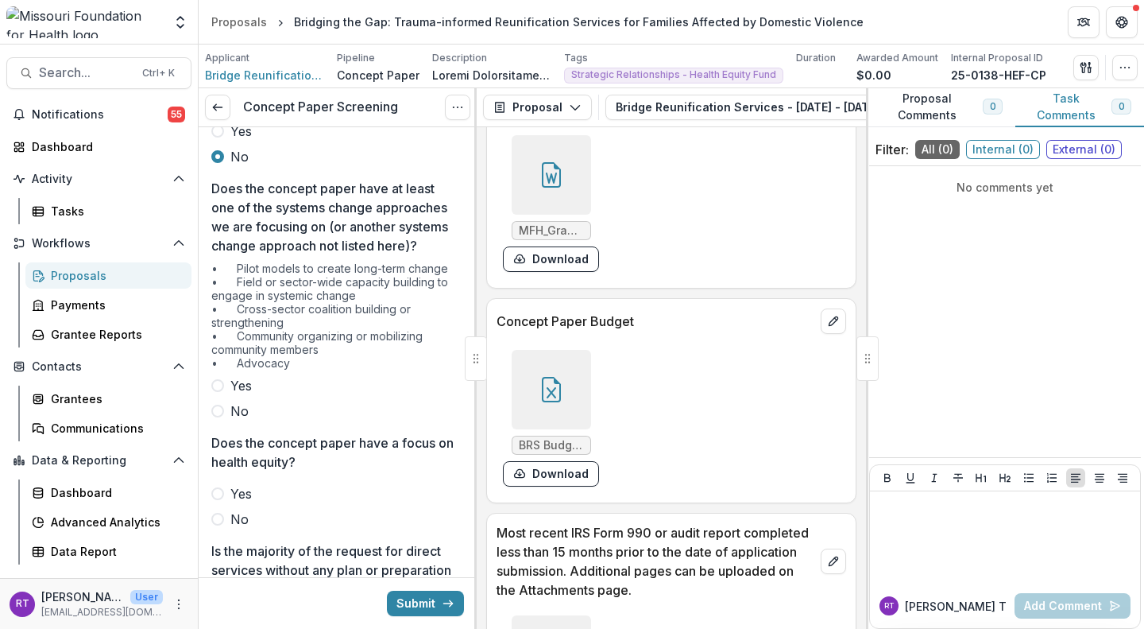
scroll to position [146, 0]
click at [235, 394] on span "Yes" at bounding box center [240, 384] width 21 height 19
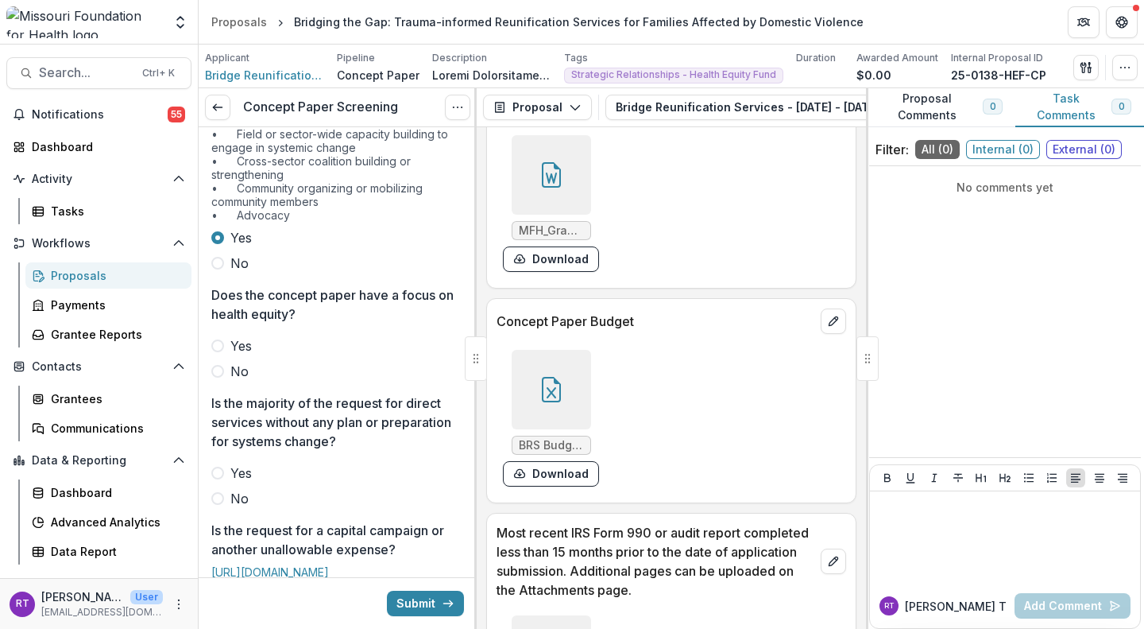
scroll to position [295, 0]
click at [242, 354] on span "Yes" at bounding box center [240, 344] width 21 height 19
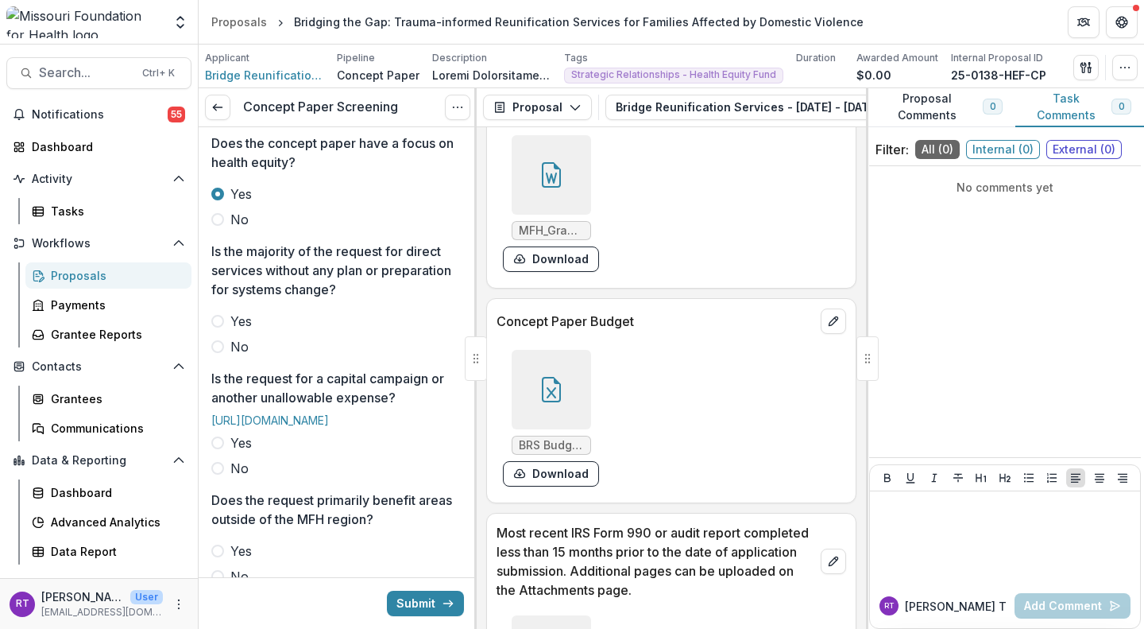
click at [571, 196] on div at bounding box center [551, 174] width 79 height 79
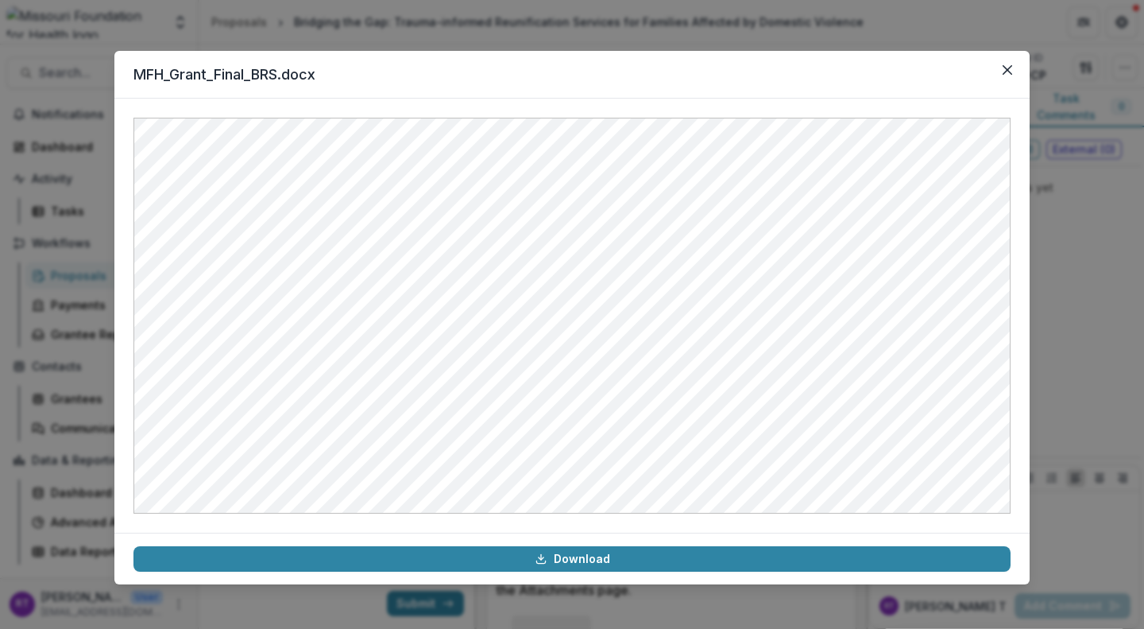
click at [1004, 76] on button "Close" at bounding box center [1007, 69] width 25 height 25
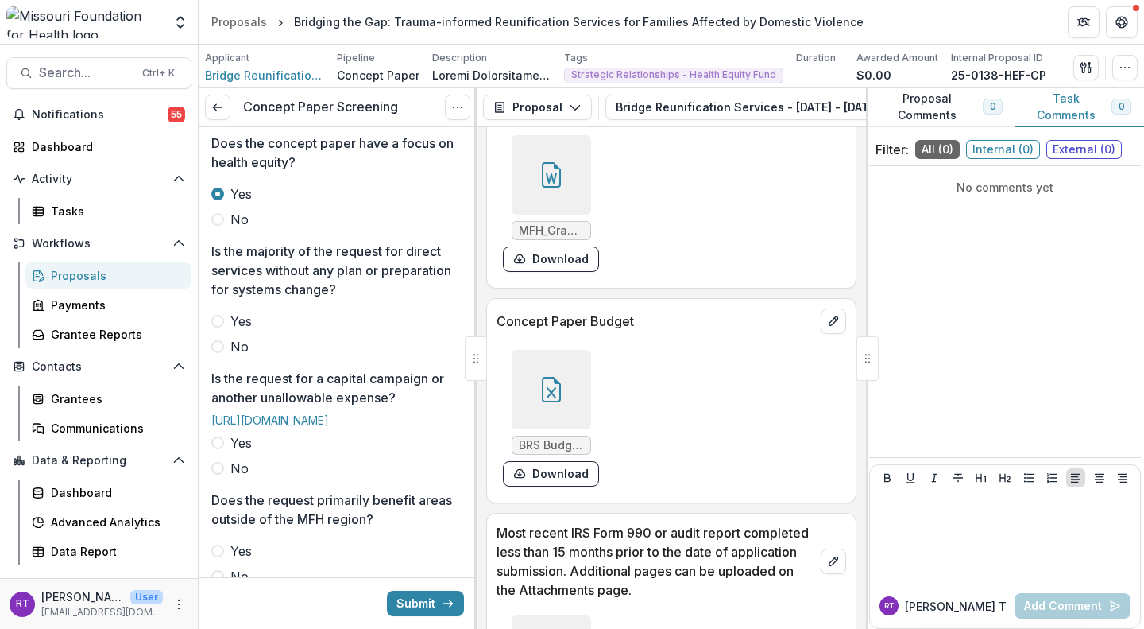
scroll to position [491, 0]
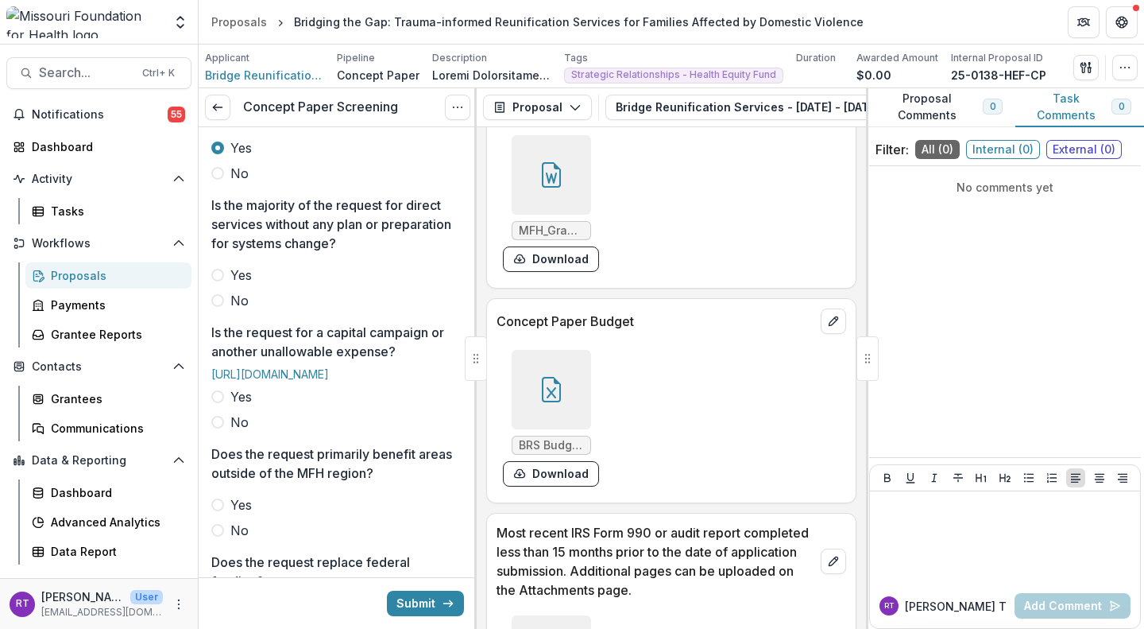
click at [236, 310] on span "No" at bounding box center [239, 300] width 18 height 19
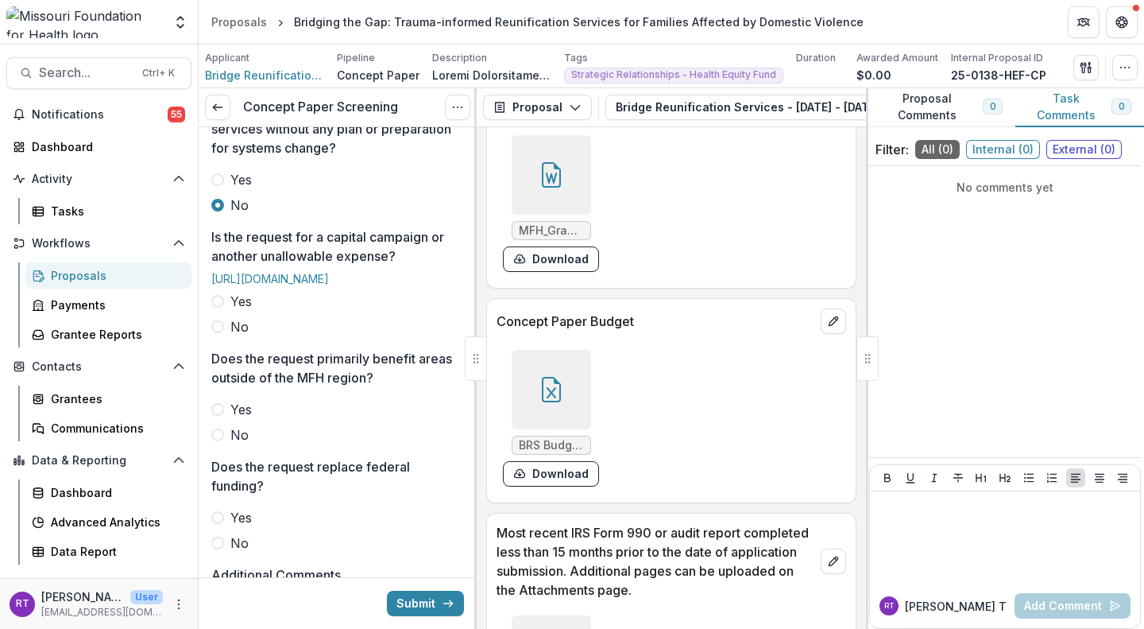
click at [240, 336] on span "No" at bounding box center [239, 326] width 18 height 19
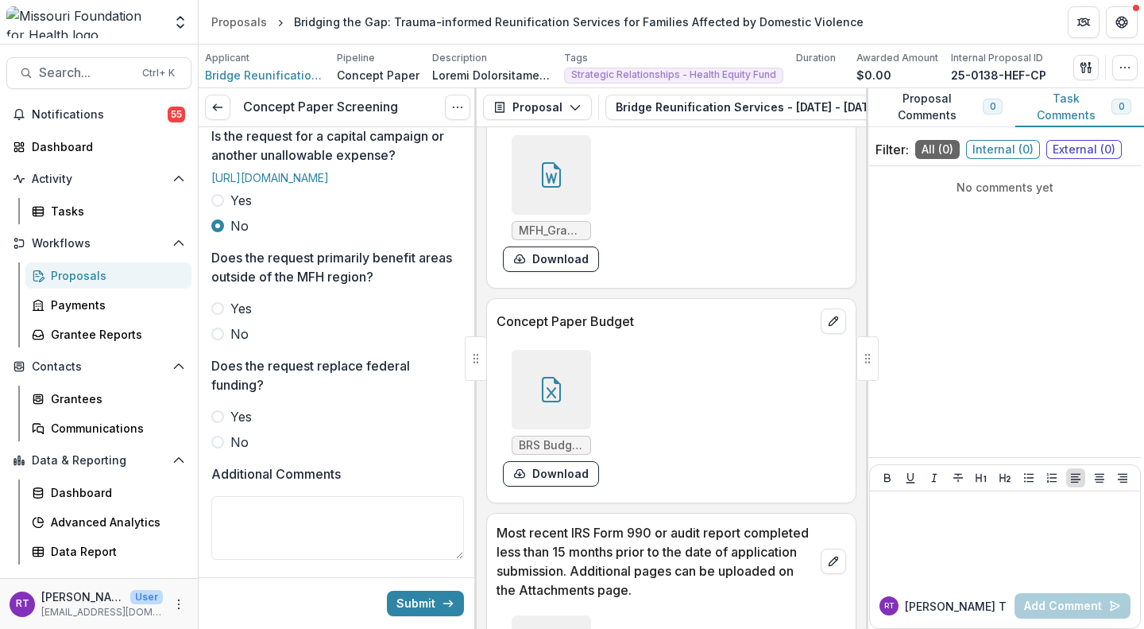
scroll to position [688, 0]
click at [248, 343] on label "No" at bounding box center [337, 332] width 253 height 19
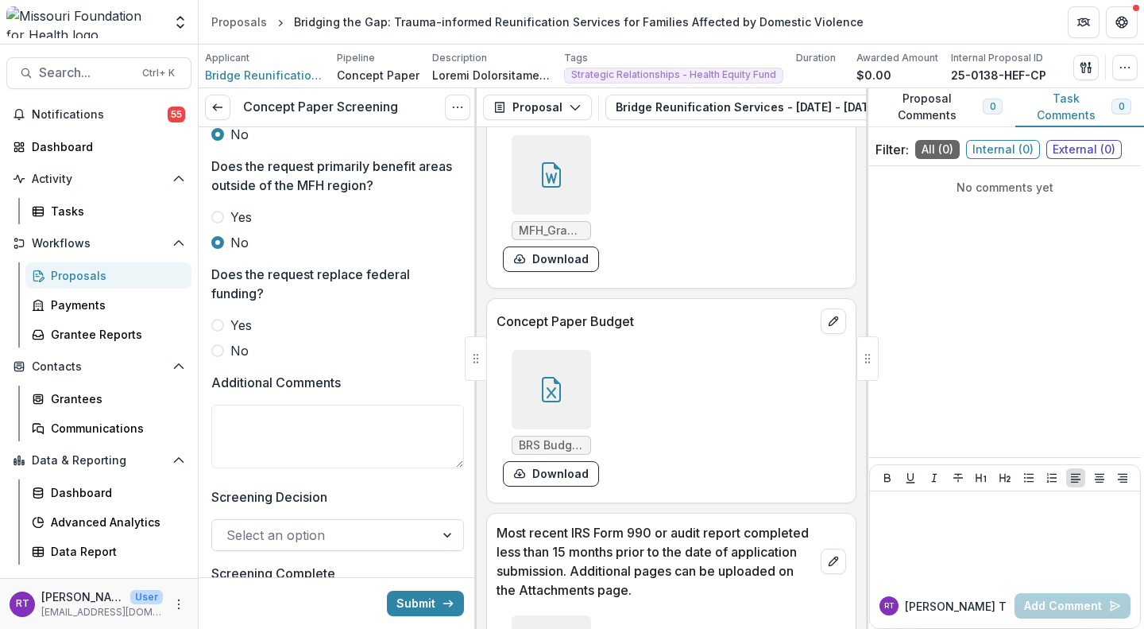
scroll to position [792, 0]
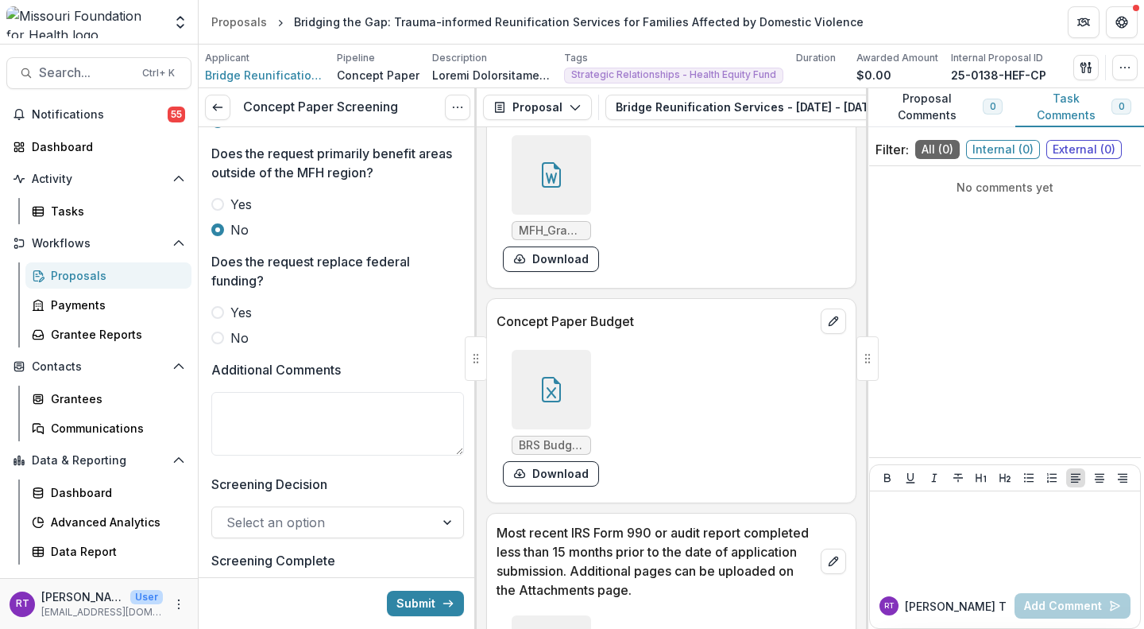
click at [238, 347] on span "No" at bounding box center [239, 337] width 18 height 19
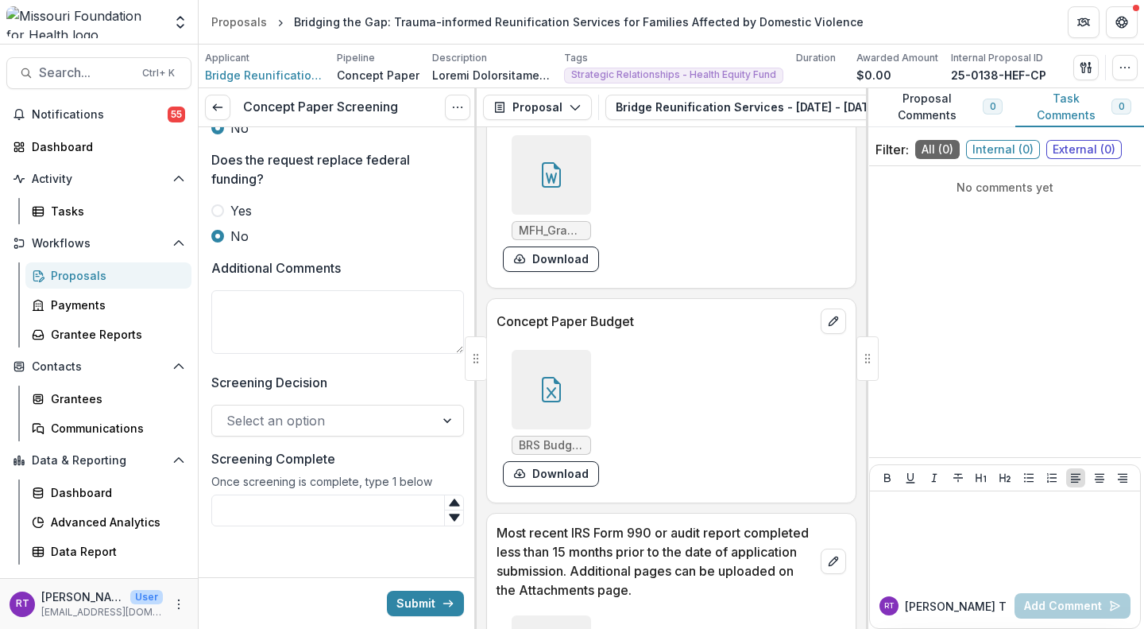
click at [342, 338] on textarea "Additional Comments" at bounding box center [337, 322] width 253 height 64
type textarea "**********"
click at [339, 423] on div at bounding box center [324, 420] width 194 height 22
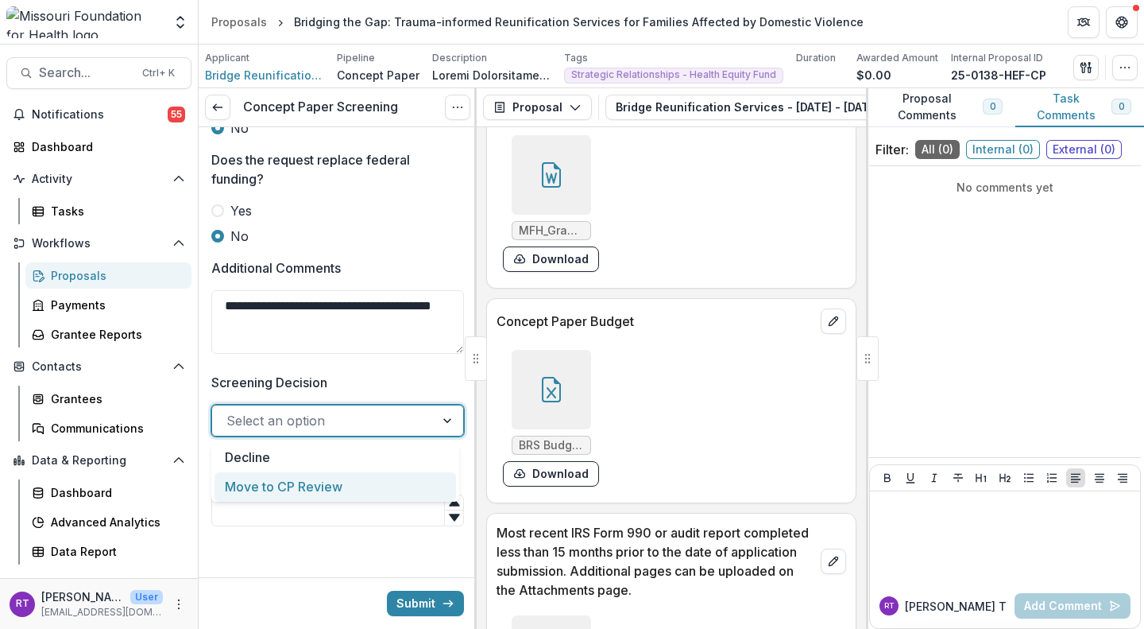
click at [335, 477] on div "Move to CP Review" at bounding box center [336, 486] width 242 height 29
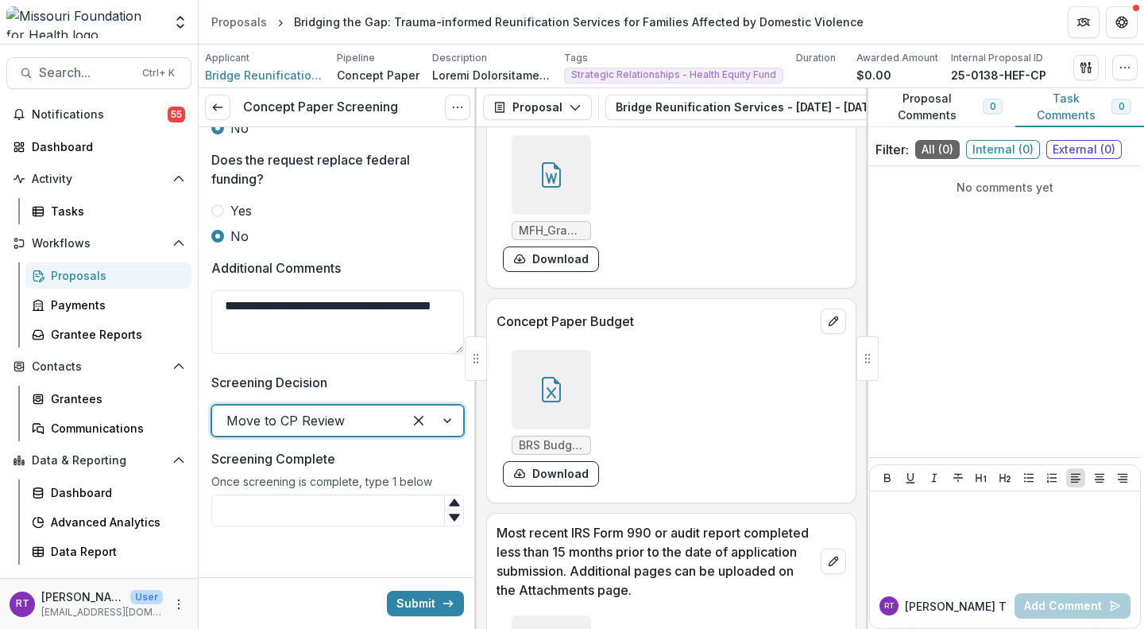
click at [360, 509] on input "Screening Complete" at bounding box center [337, 510] width 253 height 32
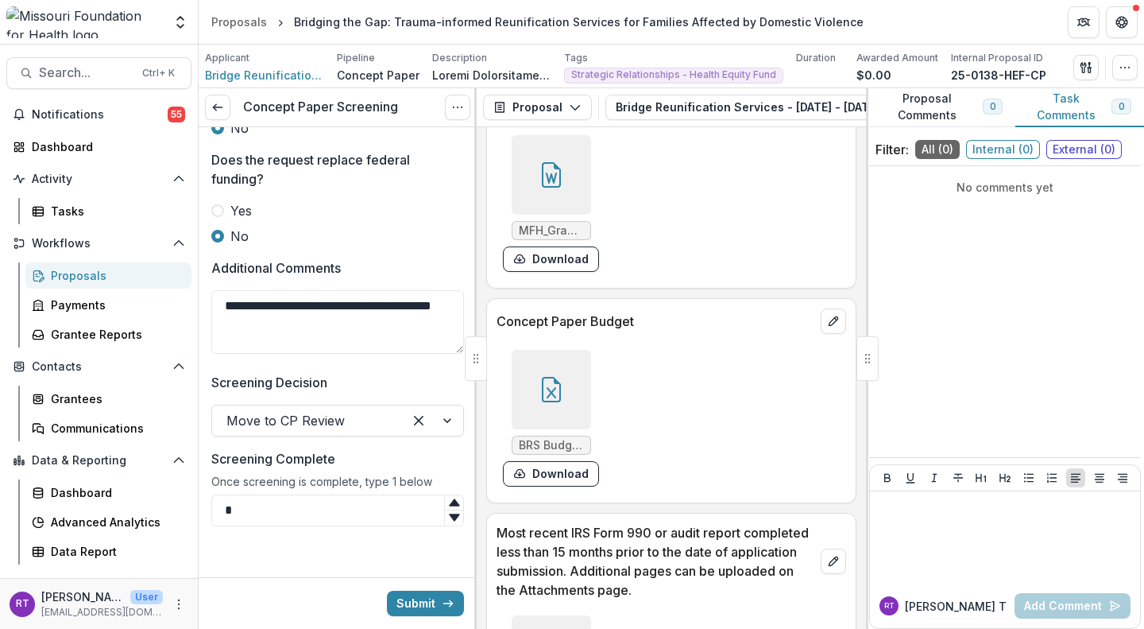
type input "*"
click at [375, 300] on textarea "**********" at bounding box center [337, 322] width 253 height 64
click at [379, 304] on textarea "**********" at bounding box center [337, 322] width 253 height 64
type textarea "**********"
click at [417, 610] on button "Submit" at bounding box center [425, 603] width 77 height 25
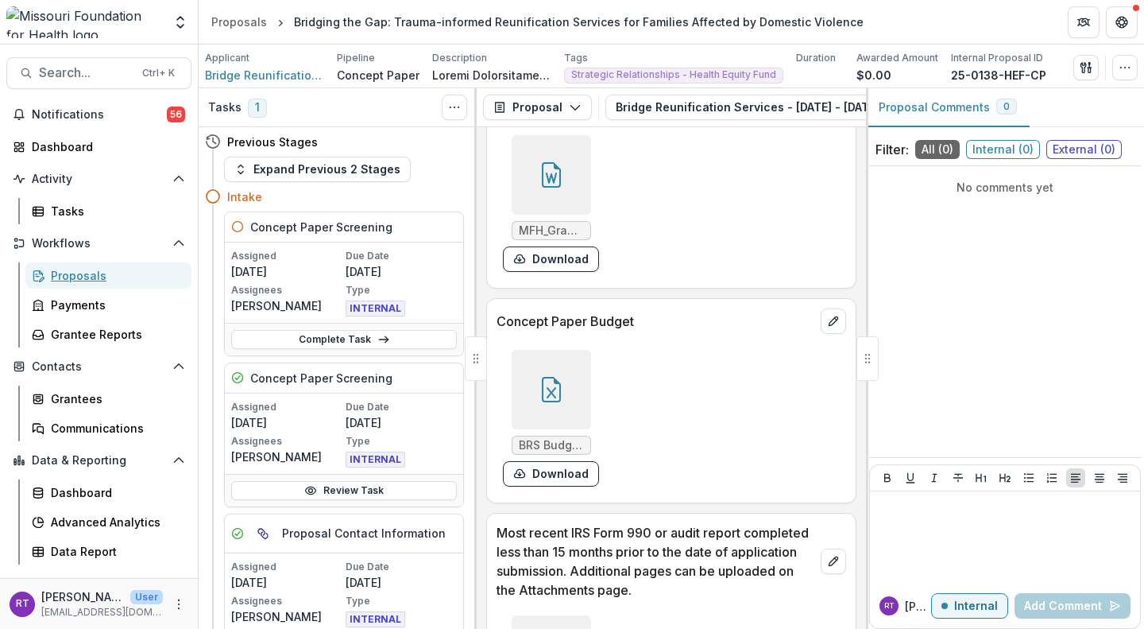
click at [111, 281] on div "Proposals" at bounding box center [115, 275] width 128 height 17
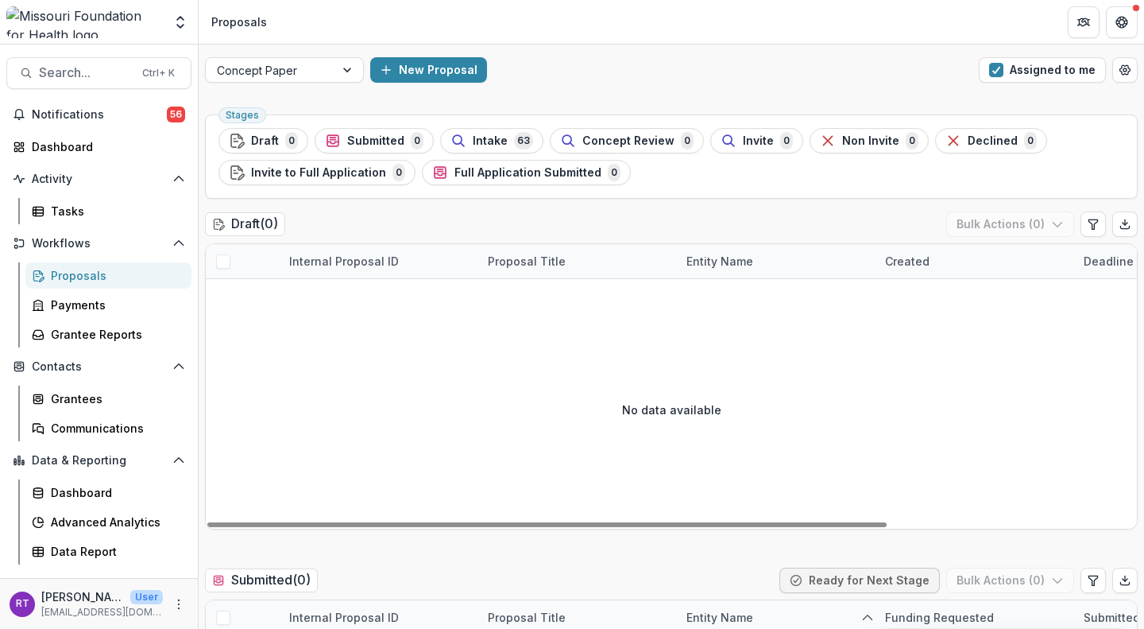
click at [468, 145] on div "Intake 63" at bounding box center [492, 140] width 83 height 17
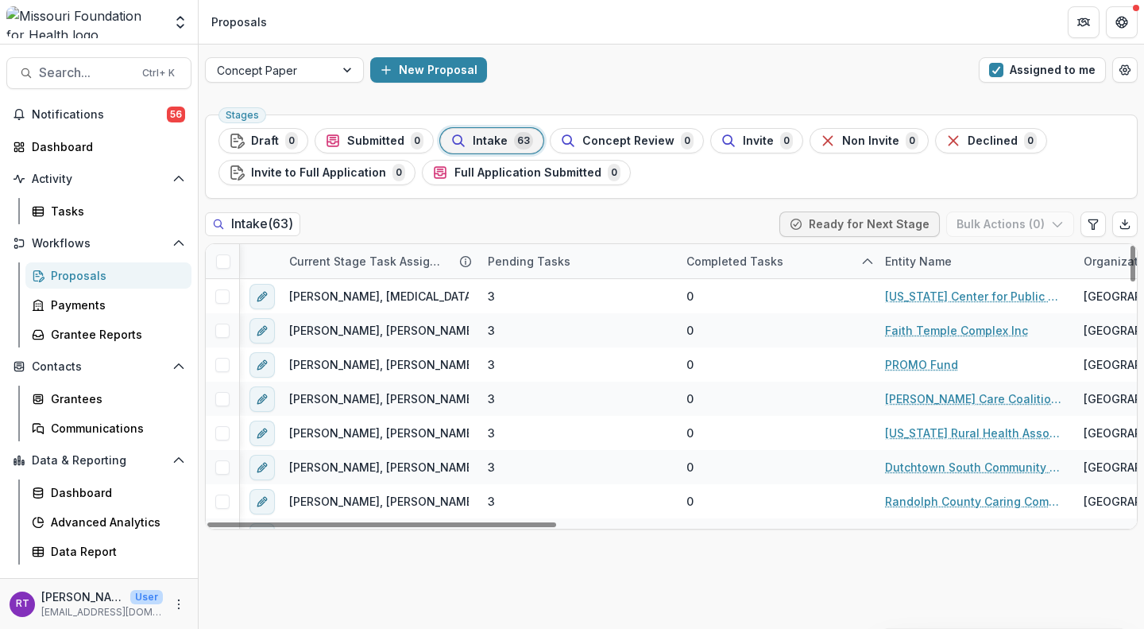
scroll to position [0, 184]
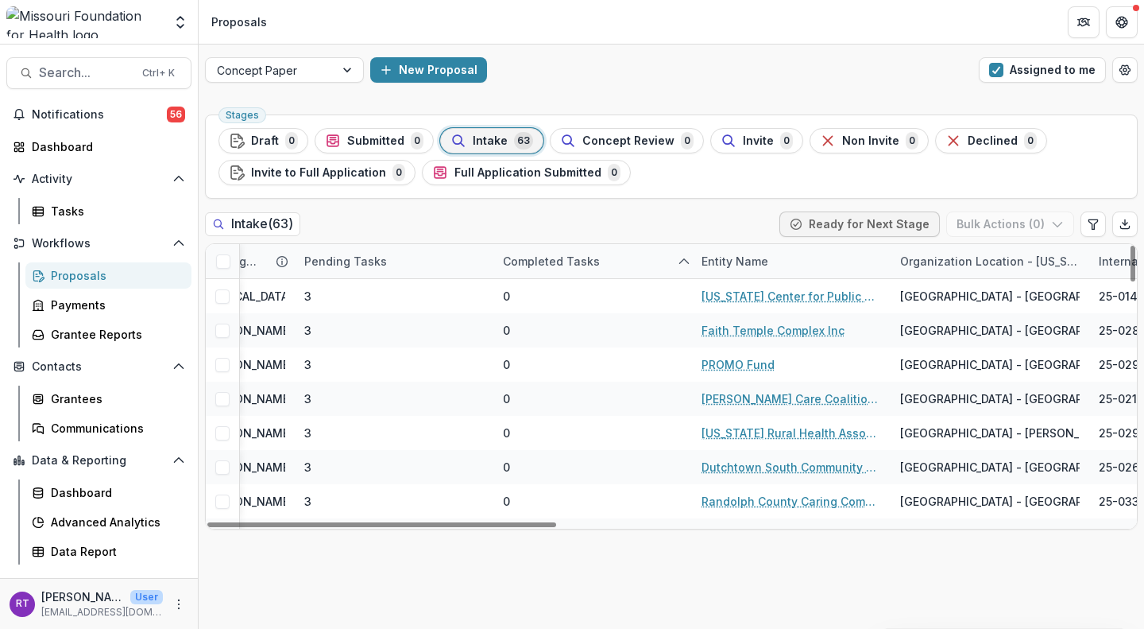
click at [744, 264] on div "Entity Name" at bounding box center [735, 261] width 86 height 17
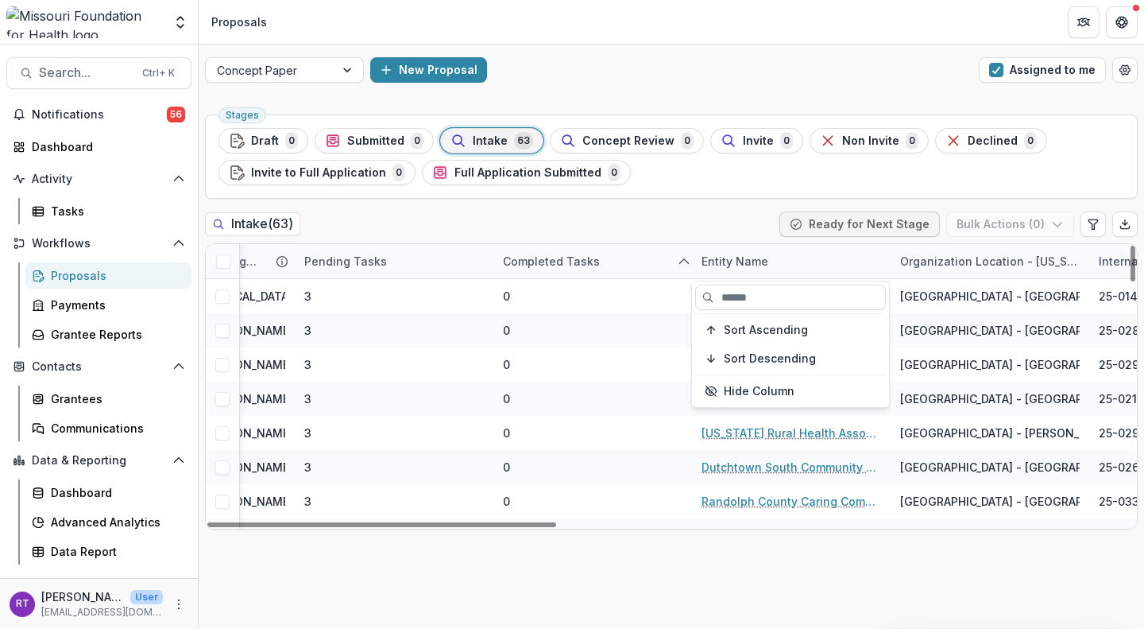
click at [762, 338] on button "Sort Ascending" at bounding box center [790, 329] width 191 height 25
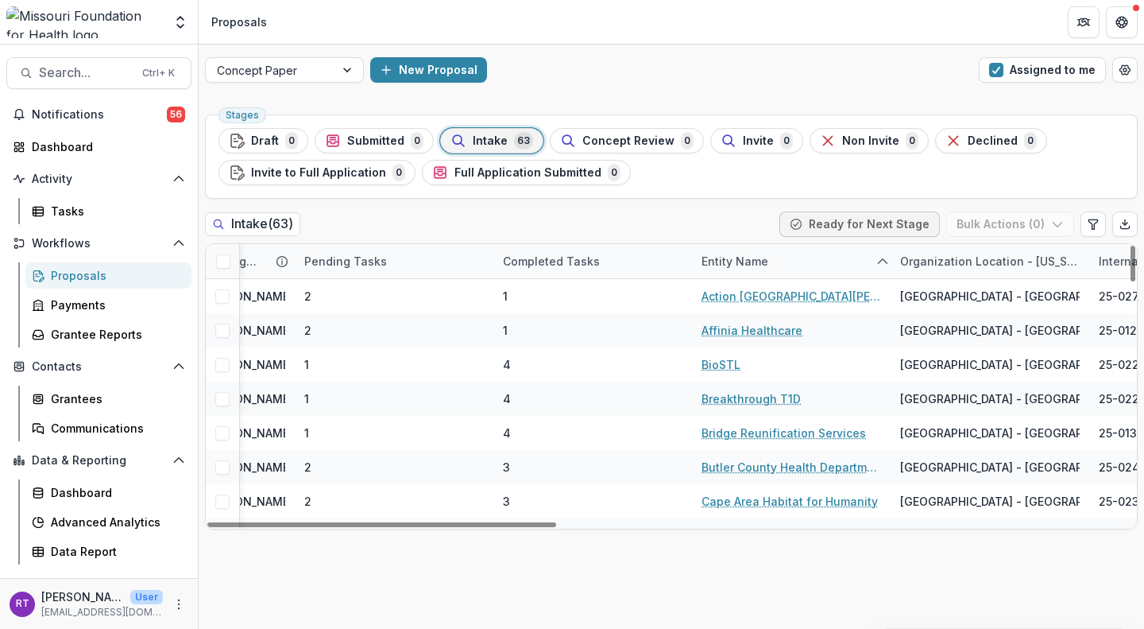
click at [779, 157] on ul "Stages Draft 0 Submitted 0 Intake 63 Concept Review 0 Invite 0 Non Invite 0 Dec…" at bounding box center [672, 156] width 906 height 57
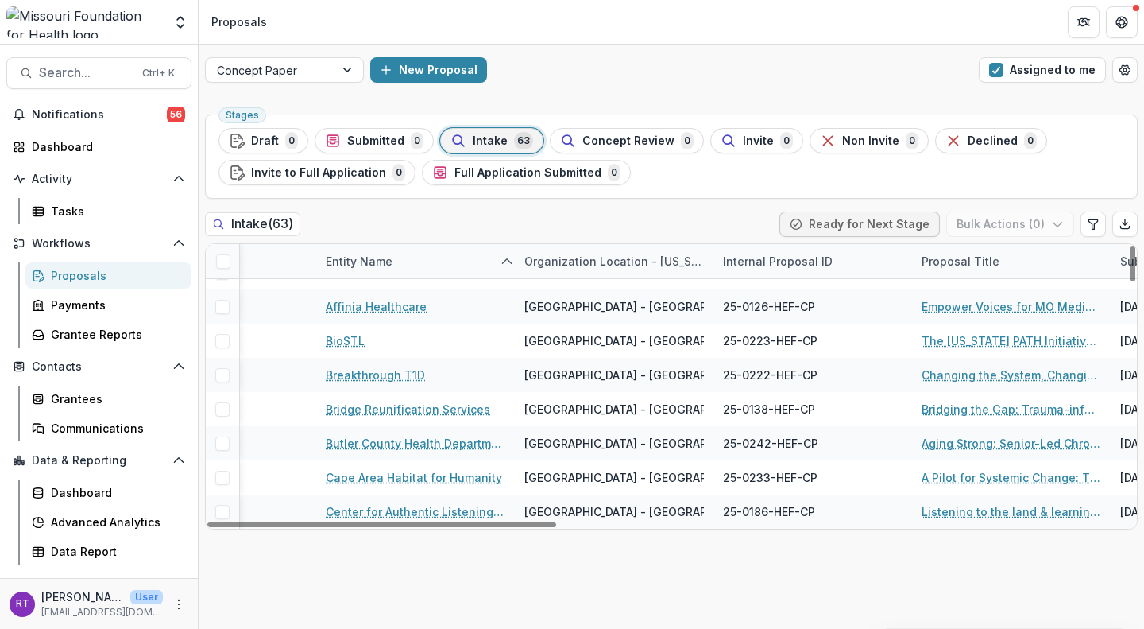
scroll to position [24, 602]
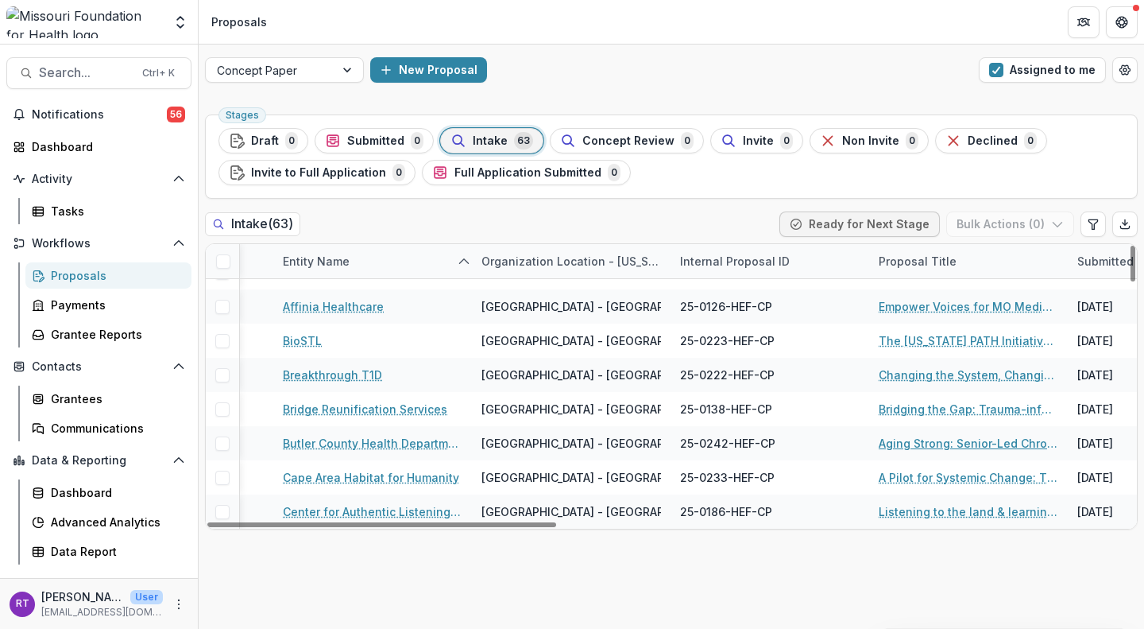
click at [949, 437] on link "Aging Strong: Senior-Led Chronic Disease Advocacy Network" at bounding box center [969, 443] width 180 height 17
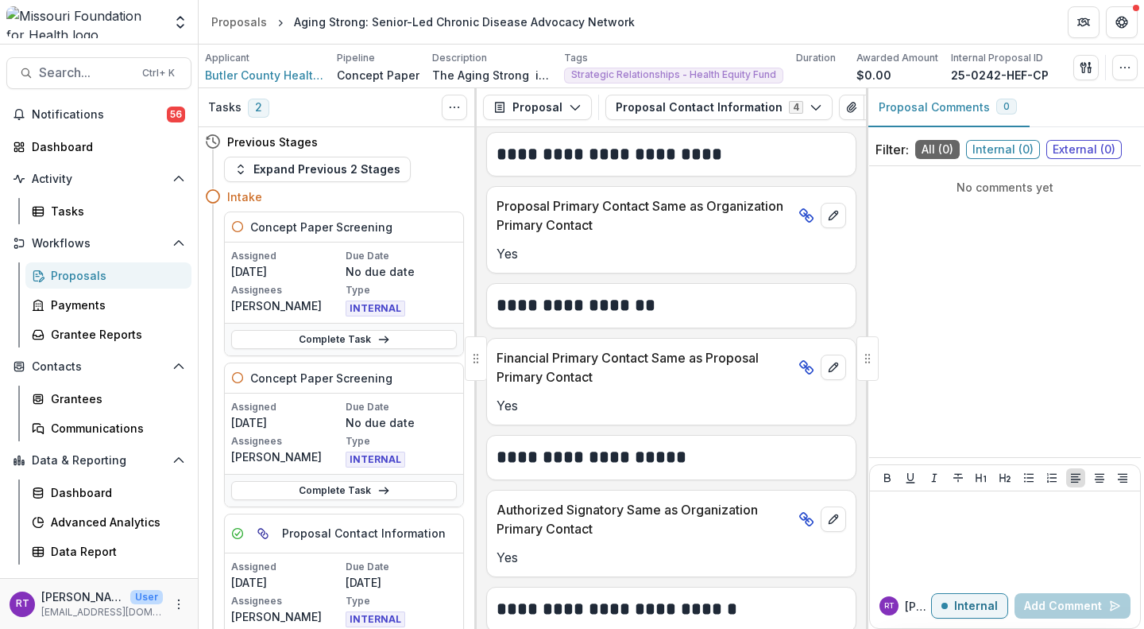
scroll to position [738, 0]
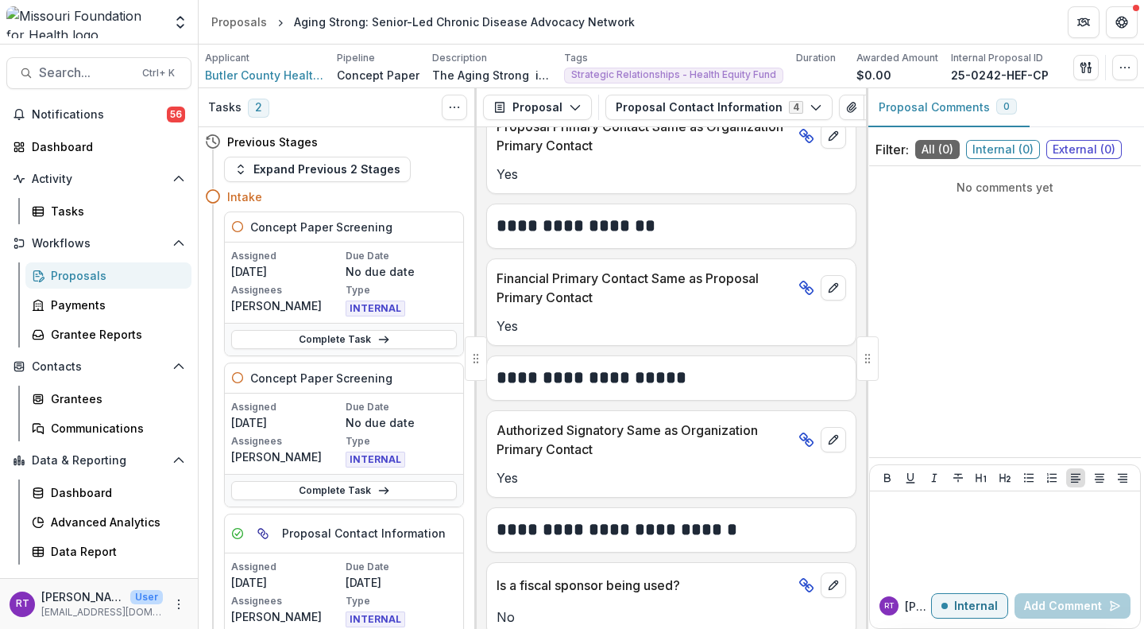
click at [691, 117] on button "Proposal Contact Information 4" at bounding box center [719, 107] width 227 height 25
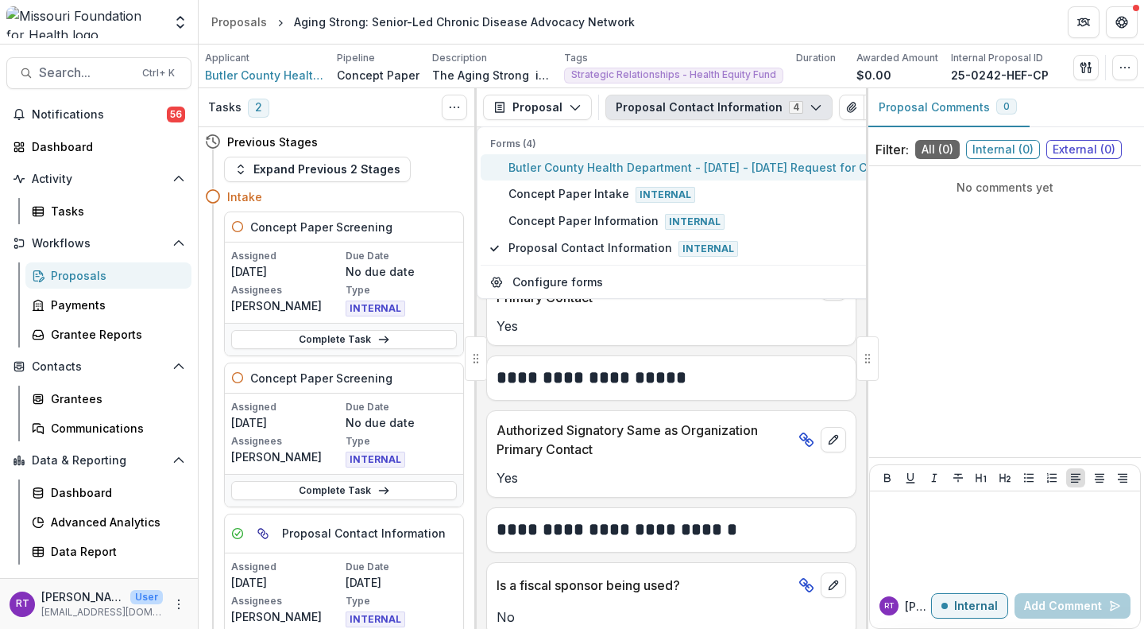
click at [722, 178] on button "Butler County Health Department - [DATE] - [DATE] Request for Concept Papers" at bounding box center [719, 167] width 477 height 26
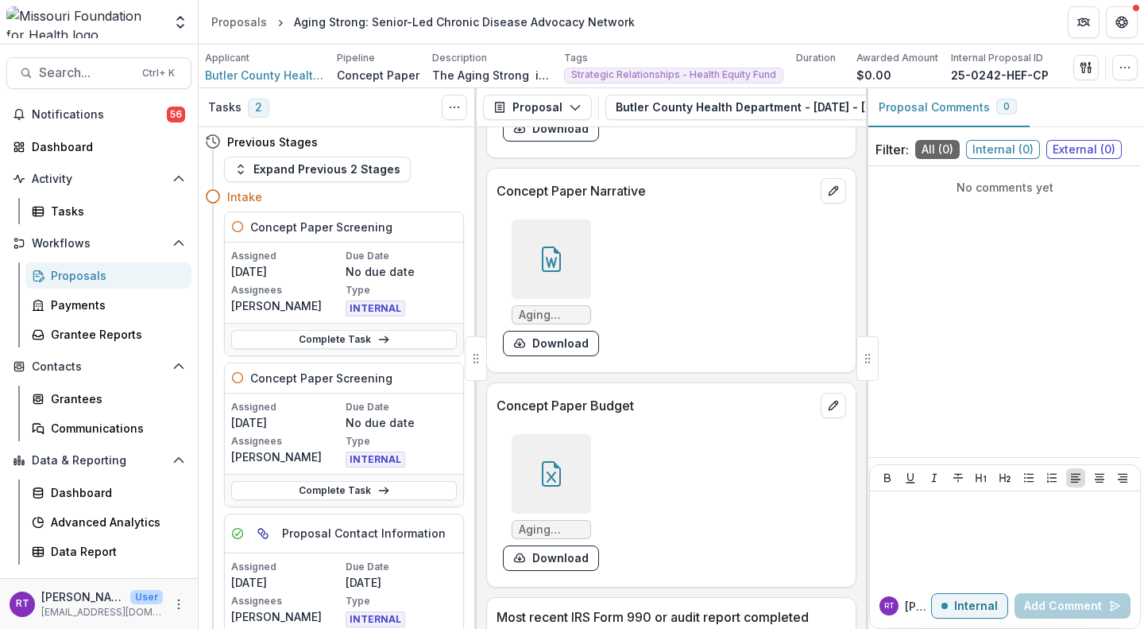
scroll to position [4822, 0]
click at [540, 456] on div at bounding box center [551, 472] width 79 height 79
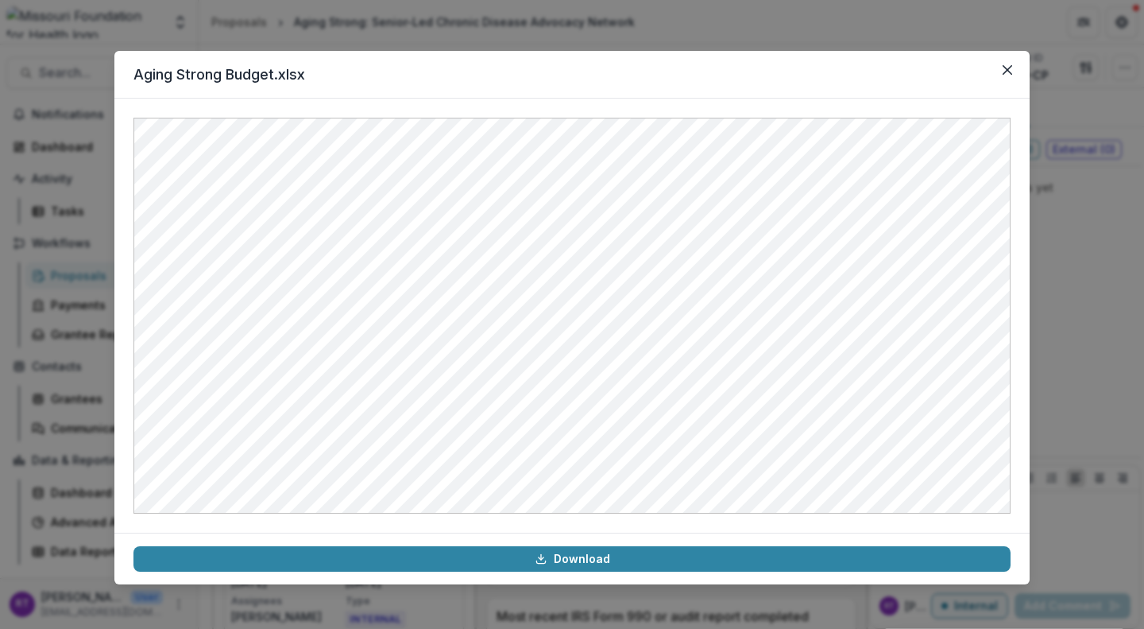
click at [1010, 68] on icon "Close" at bounding box center [1008, 70] width 10 height 10
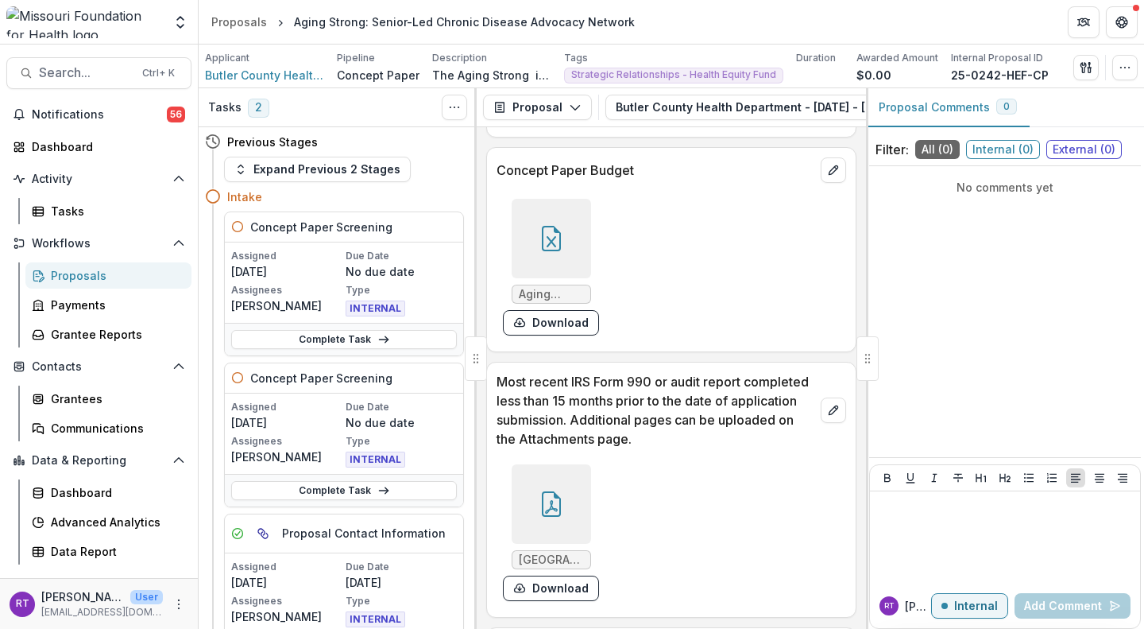
scroll to position [4863, 0]
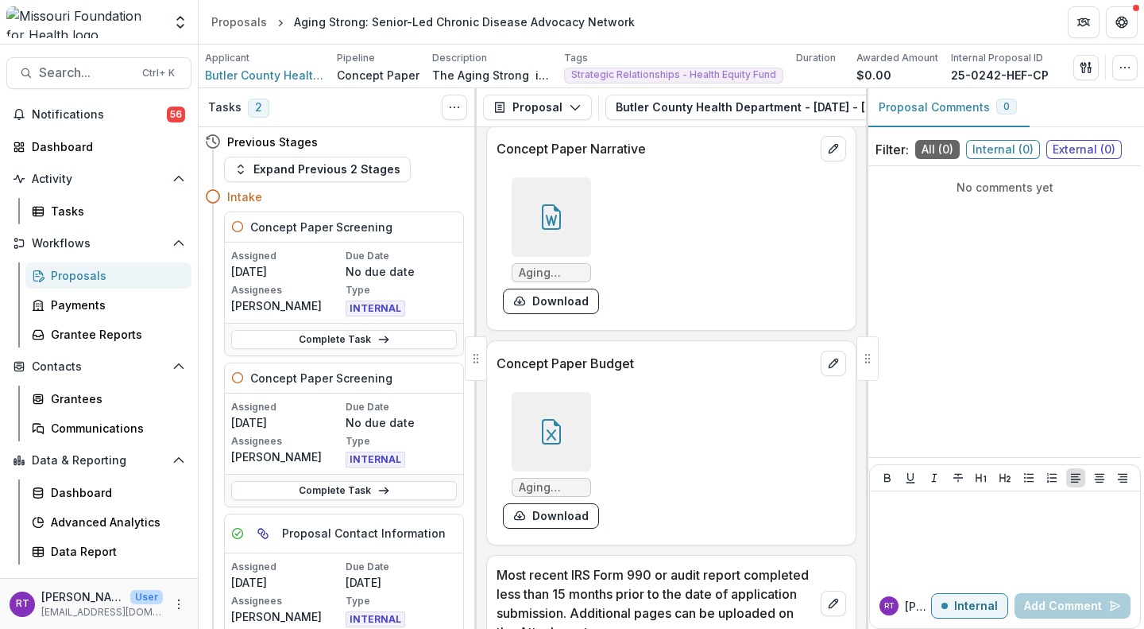
click at [544, 233] on div at bounding box center [551, 216] width 79 height 79
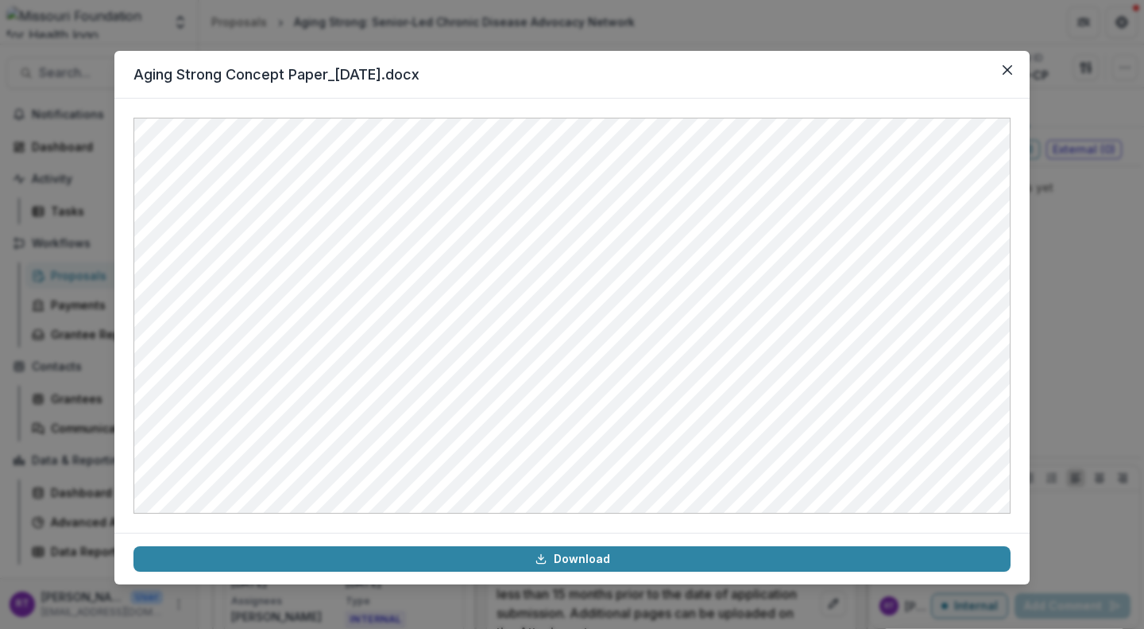
click at [1010, 72] on icon "Close" at bounding box center [1008, 70] width 10 height 10
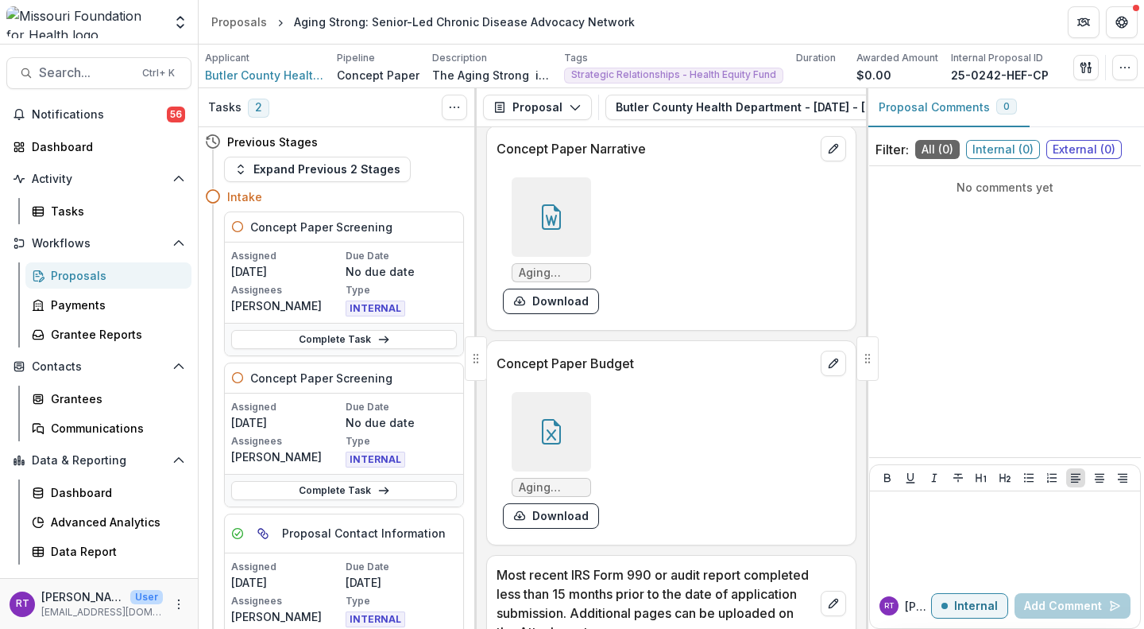
click at [379, 342] on icon at bounding box center [384, 339] width 13 height 13
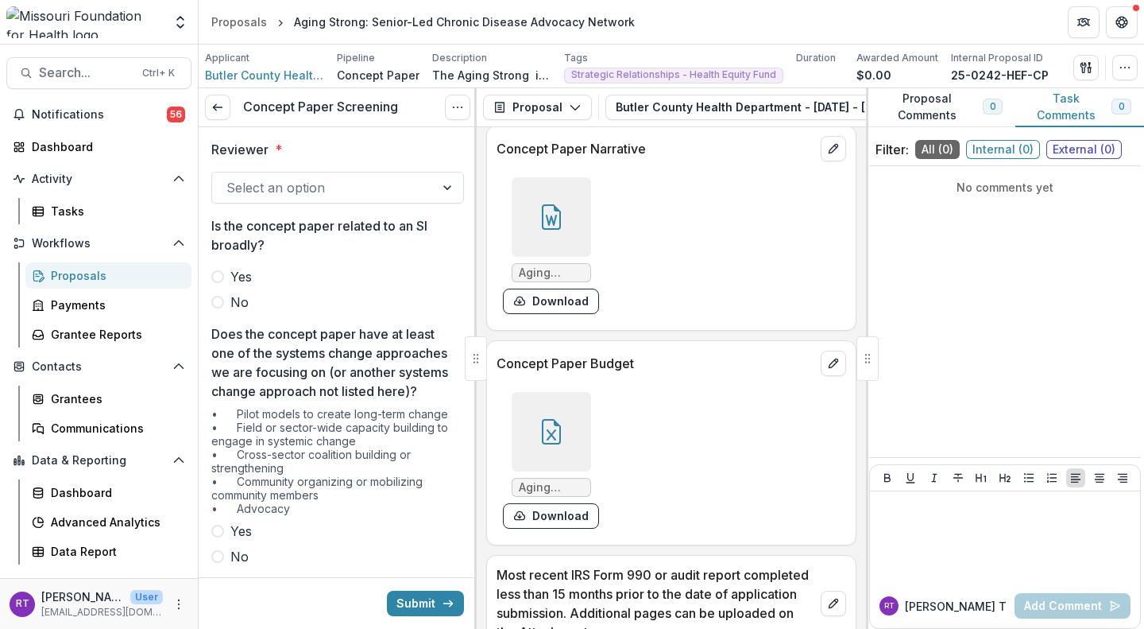
click at [300, 201] on div "Select an option" at bounding box center [337, 188] width 253 height 32
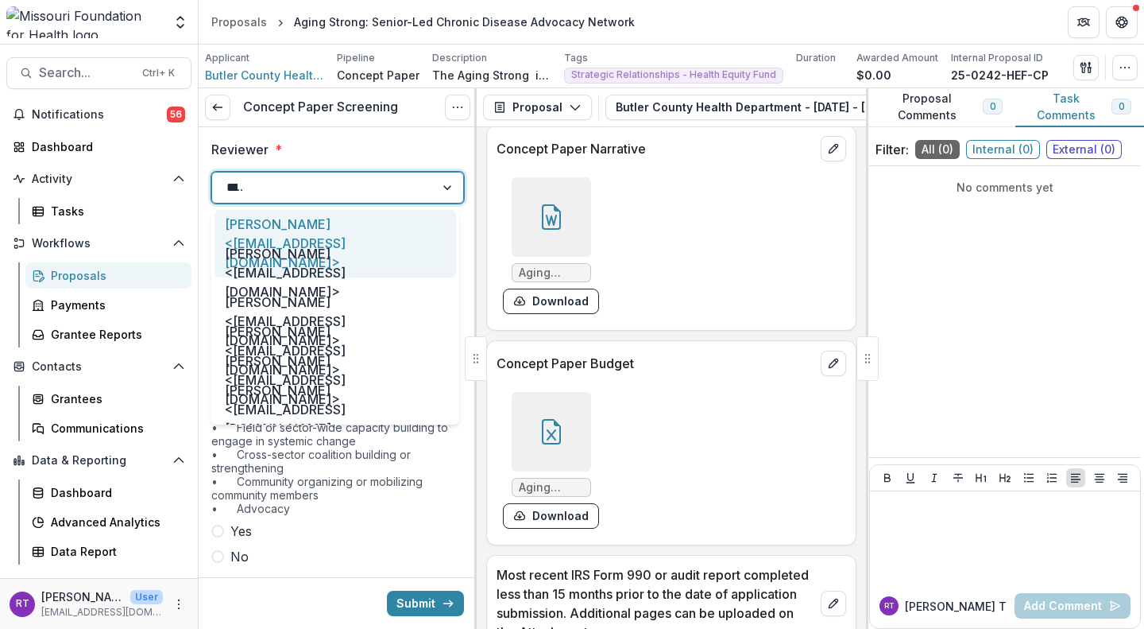
type input "*****"
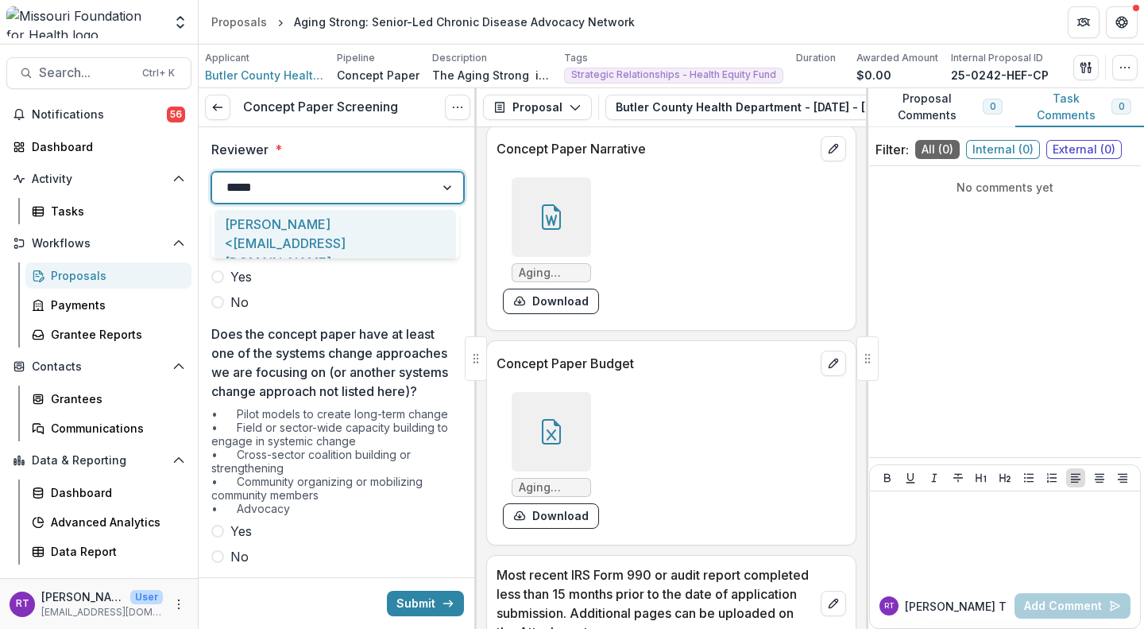
click at [372, 235] on div "[PERSON_NAME] <[EMAIL_ADDRESS][DOMAIN_NAME]>" at bounding box center [336, 244] width 242 height 68
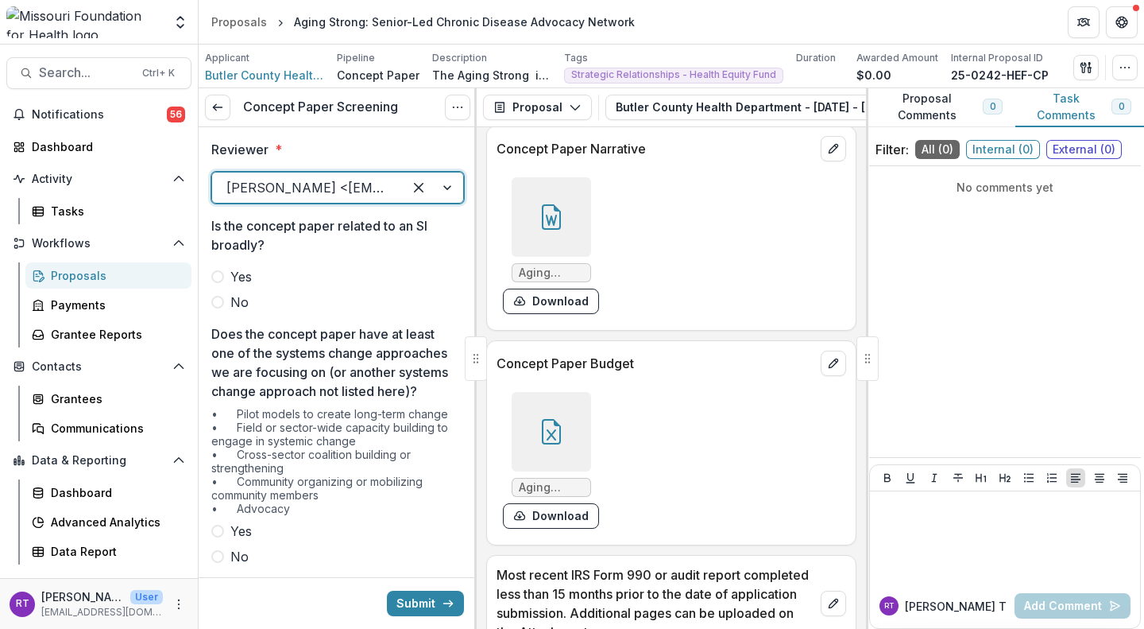
click at [239, 303] on span "No" at bounding box center [239, 301] width 18 height 19
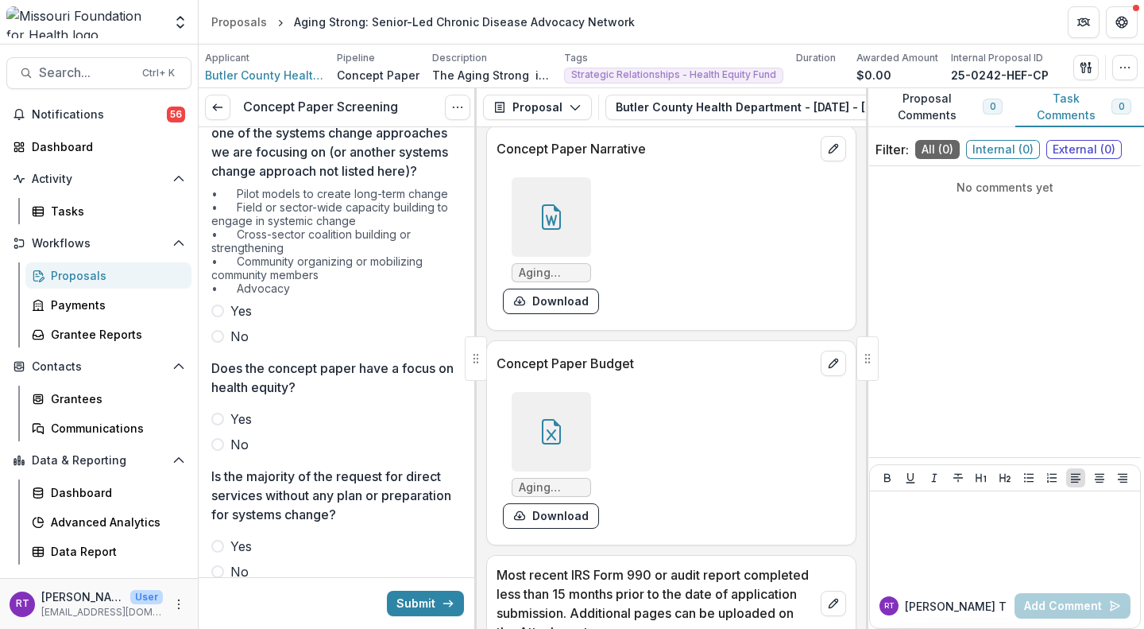
scroll to position [221, 0]
click at [247, 320] on span "Yes" at bounding box center [240, 309] width 21 height 19
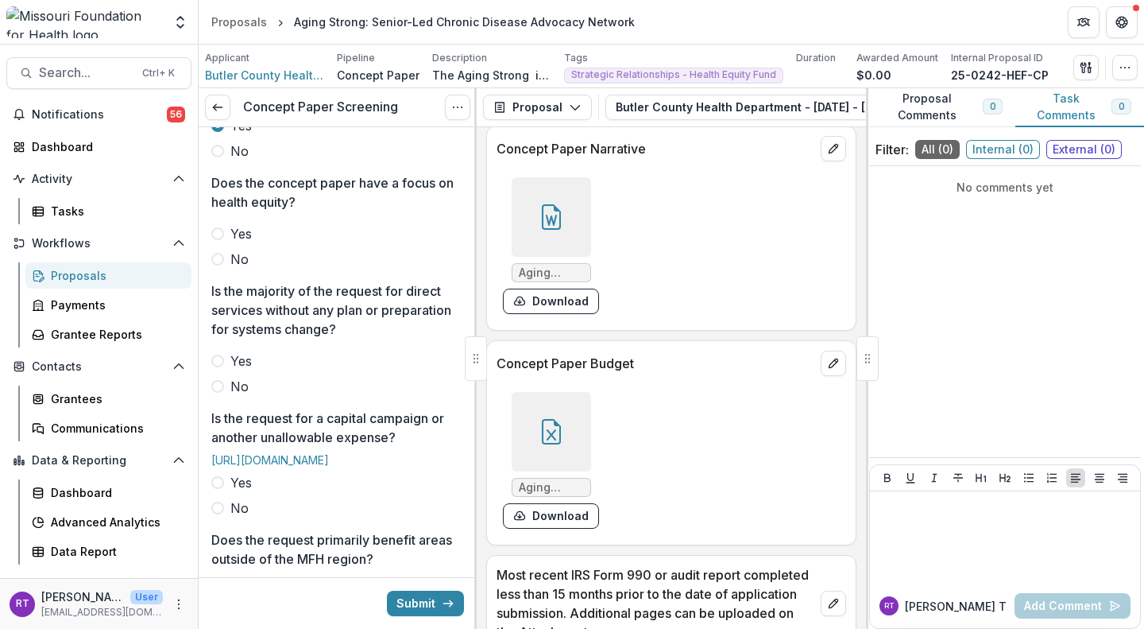
click at [249, 243] on span "Yes" at bounding box center [240, 233] width 21 height 19
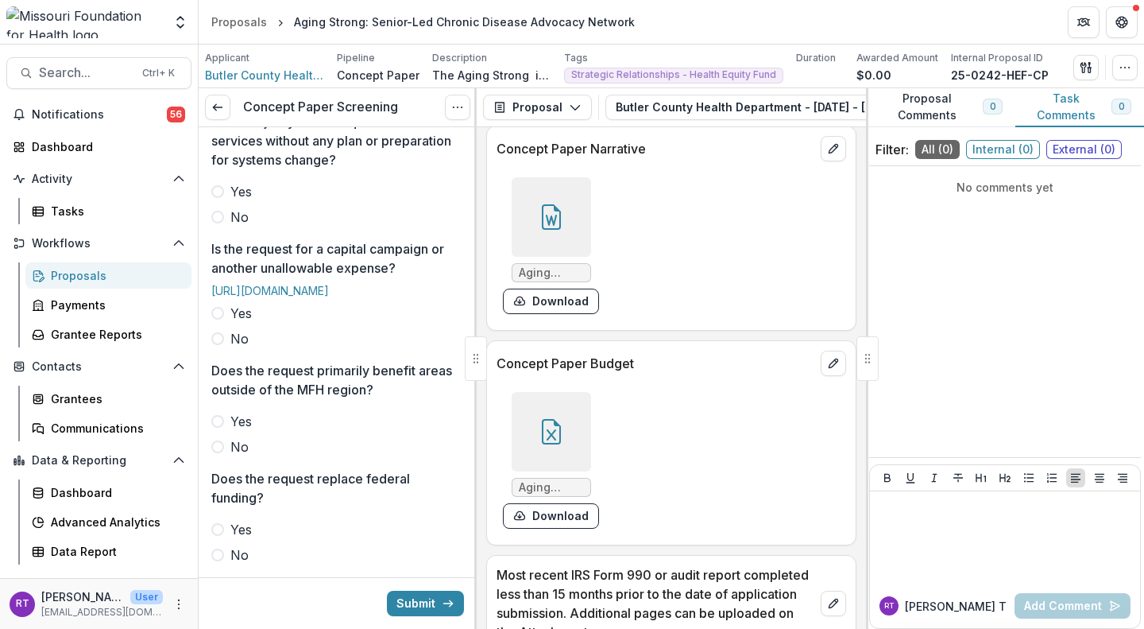
scroll to position [574, 0]
click at [239, 227] on span "No" at bounding box center [239, 217] width 18 height 19
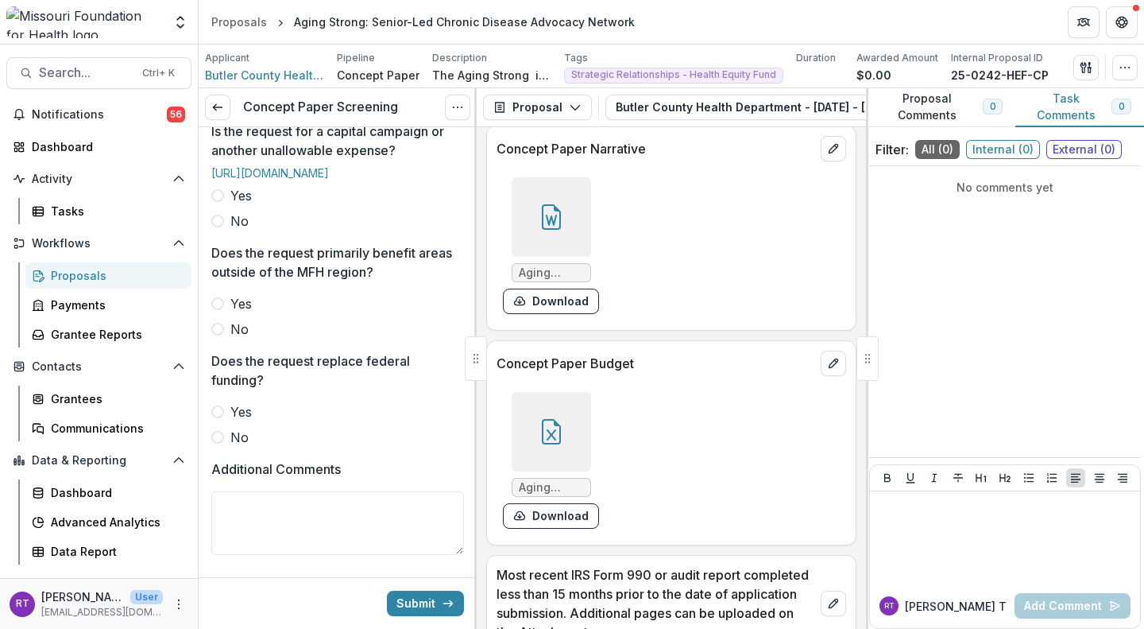
scroll to position [687, 0]
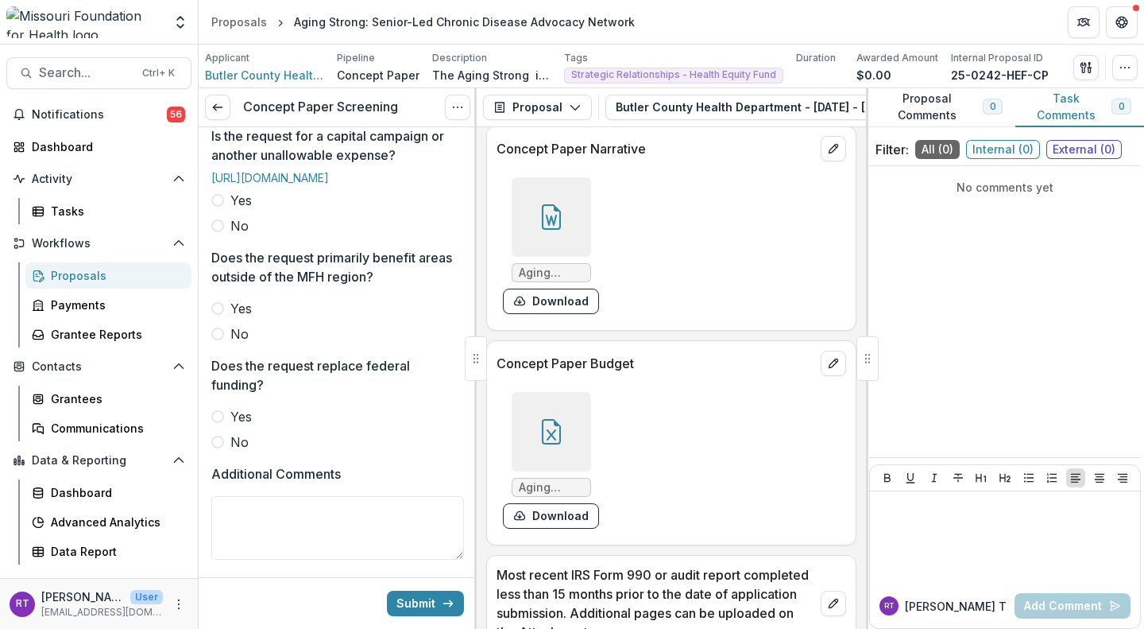
click at [239, 235] on span "No" at bounding box center [239, 225] width 18 height 19
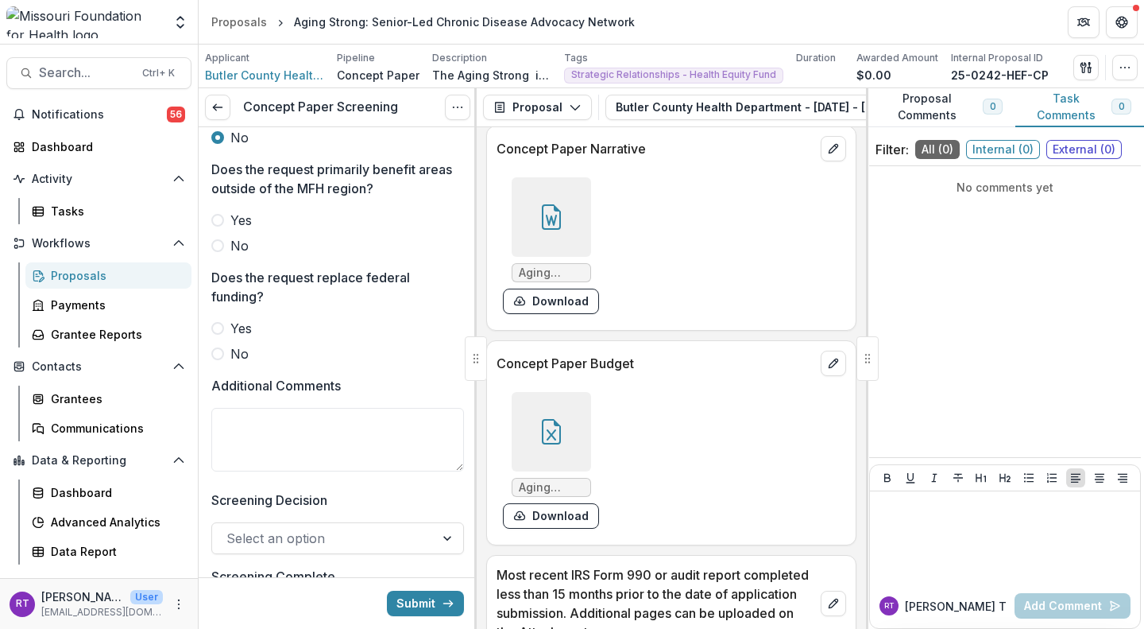
click at [241, 255] on span "No" at bounding box center [239, 245] width 18 height 19
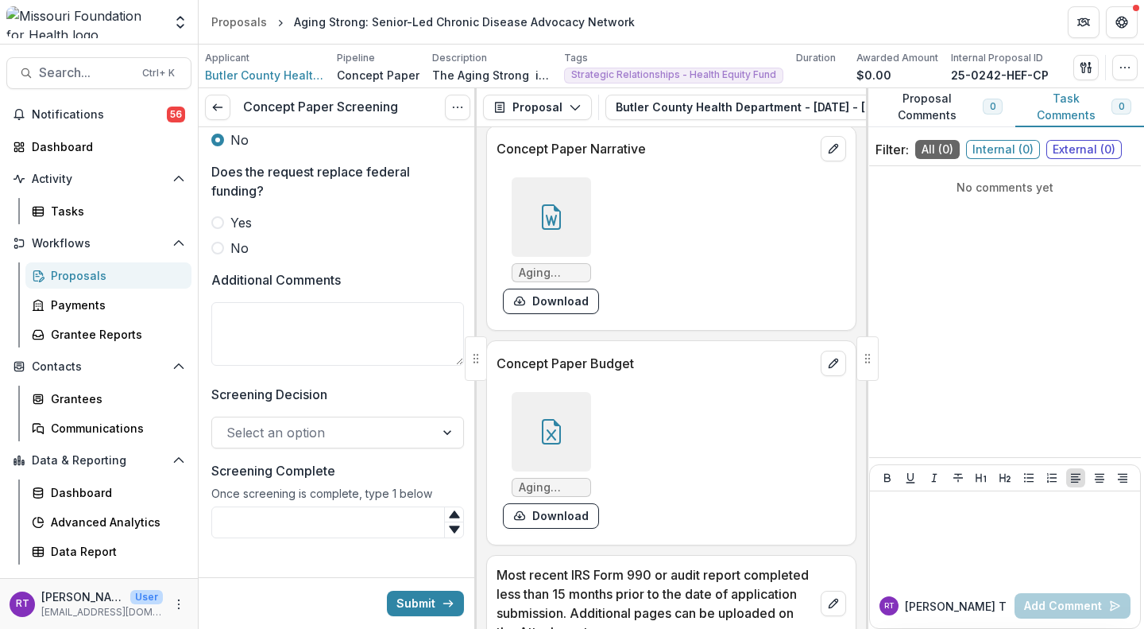
click at [230, 258] on span "No" at bounding box center [239, 247] width 18 height 19
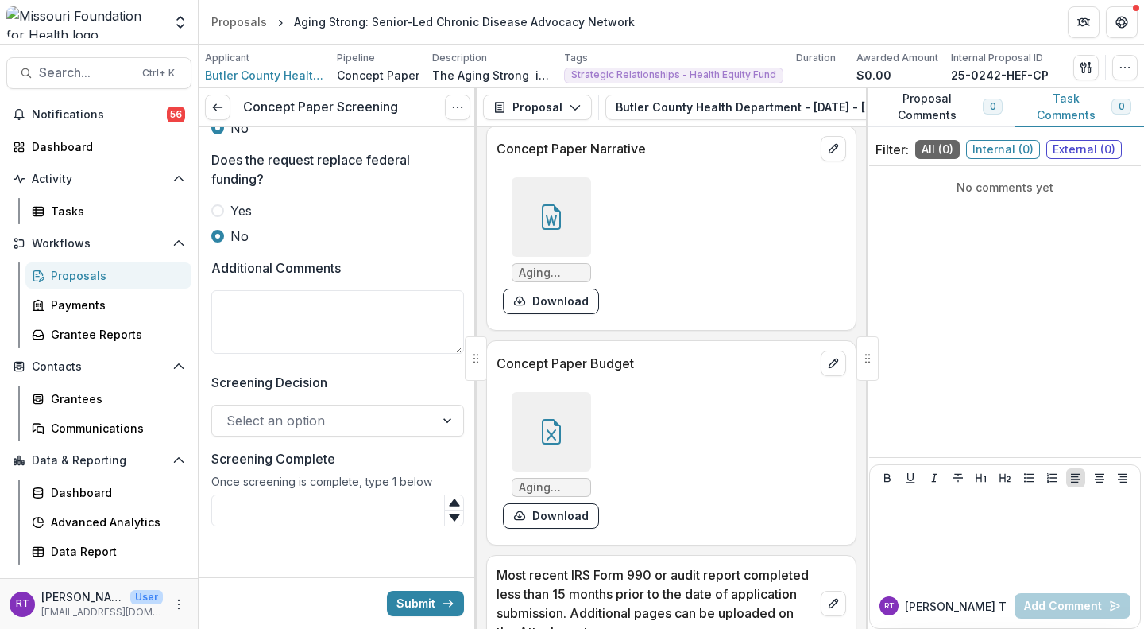
scroll to position [964, 0]
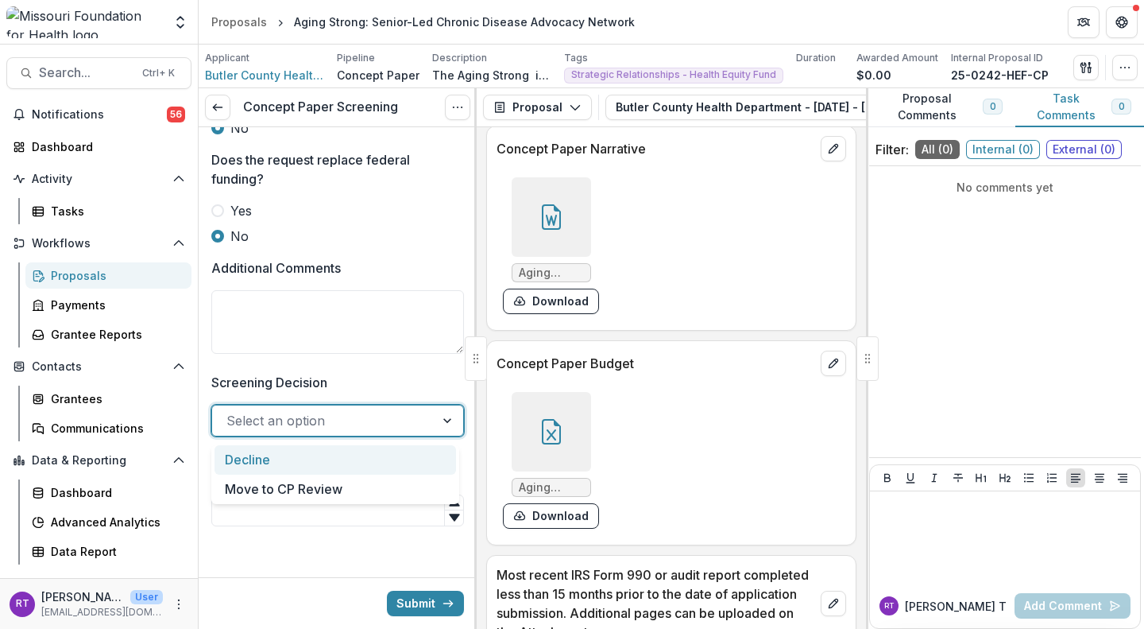
click at [390, 490] on div "Move to CP Review" at bounding box center [336, 488] width 242 height 29
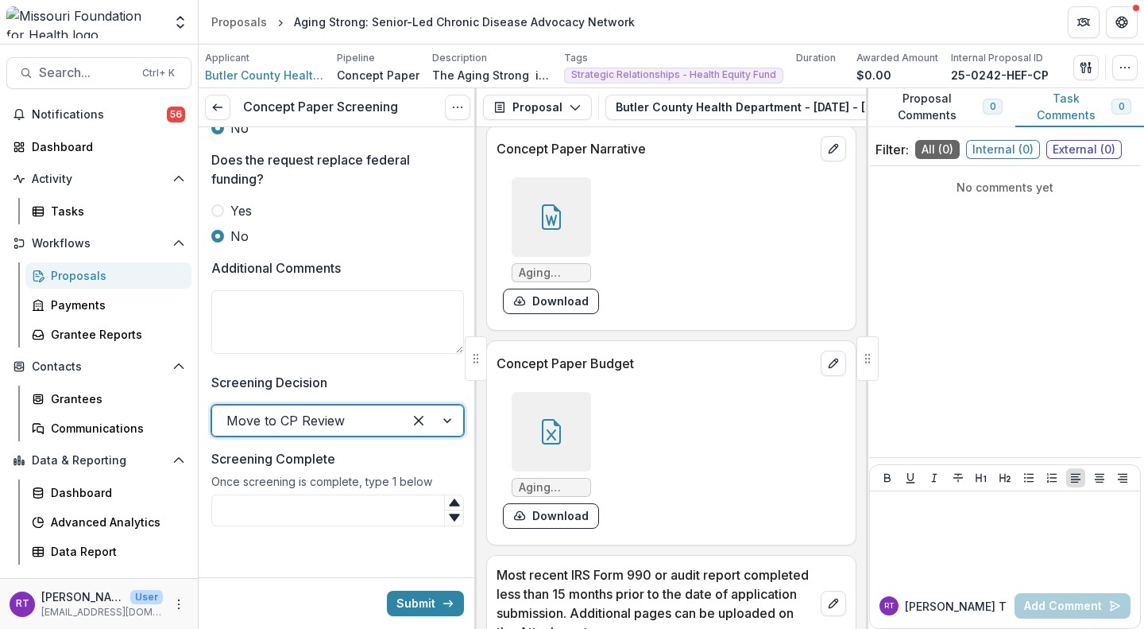
click at [342, 510] on input "Screening Complete" at bounding box center [337, 510] width 253 height 32
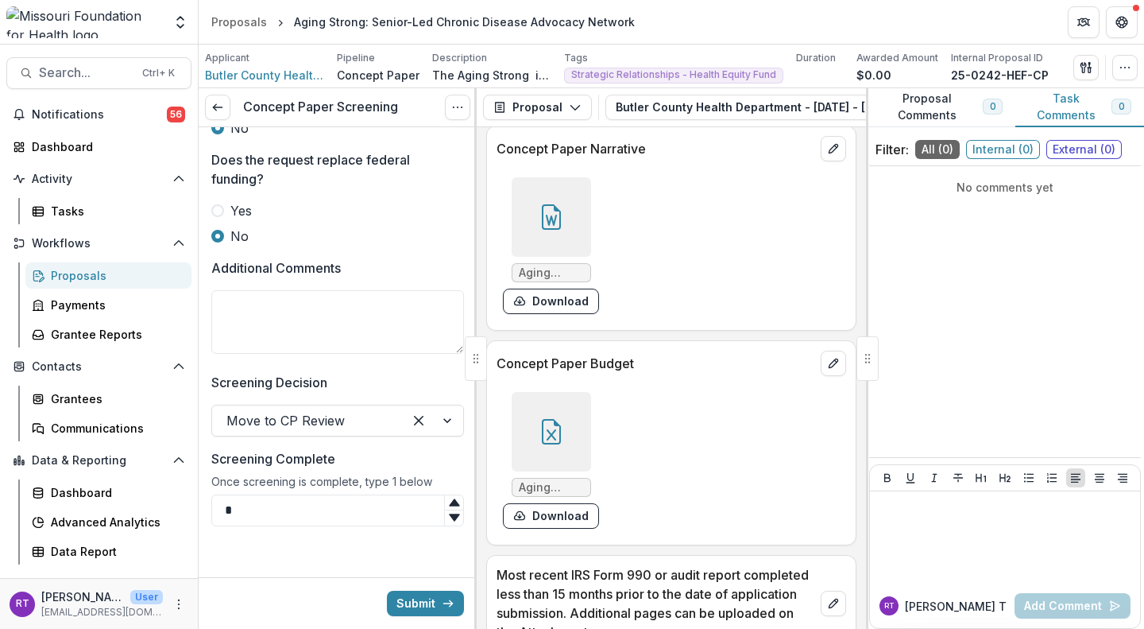
type input "*"
click at [425, 596] on button "Submit" at bounding box center [425, 603] width 77 height 25
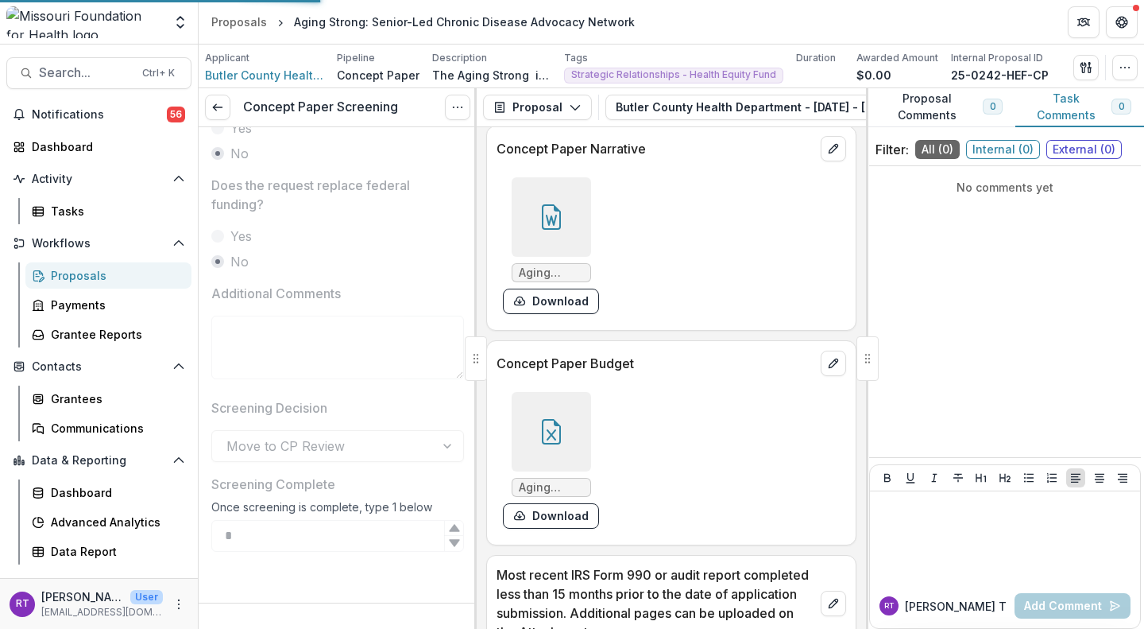
scroll to position [941, 0]
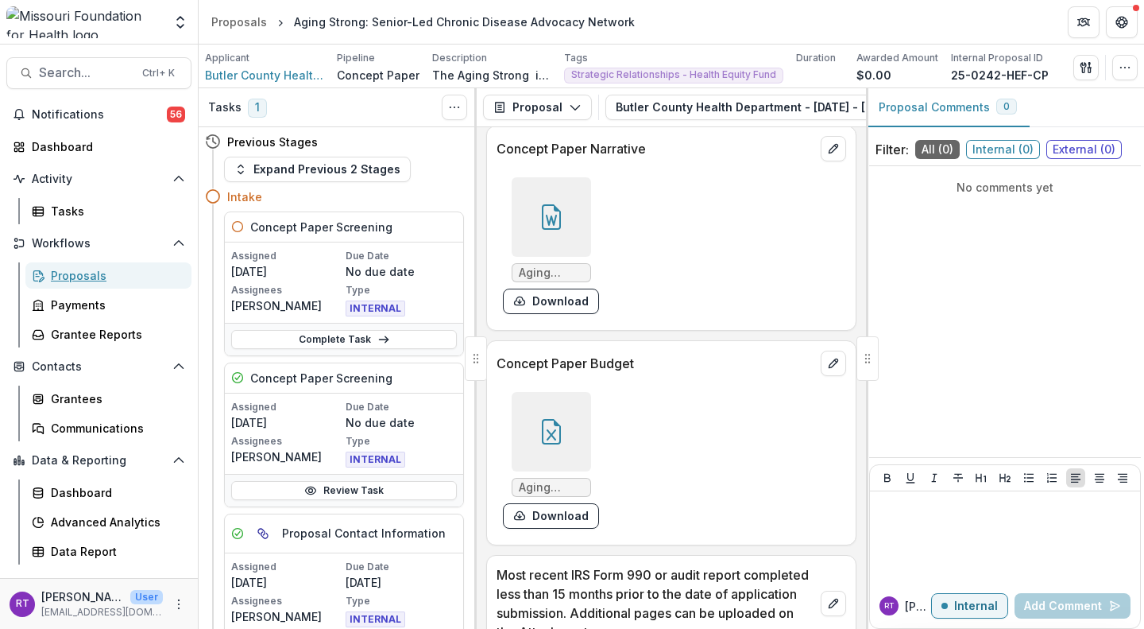
click at [95, 281] on div "Proposals" at bounding box center [115, 275] width 128 height 17
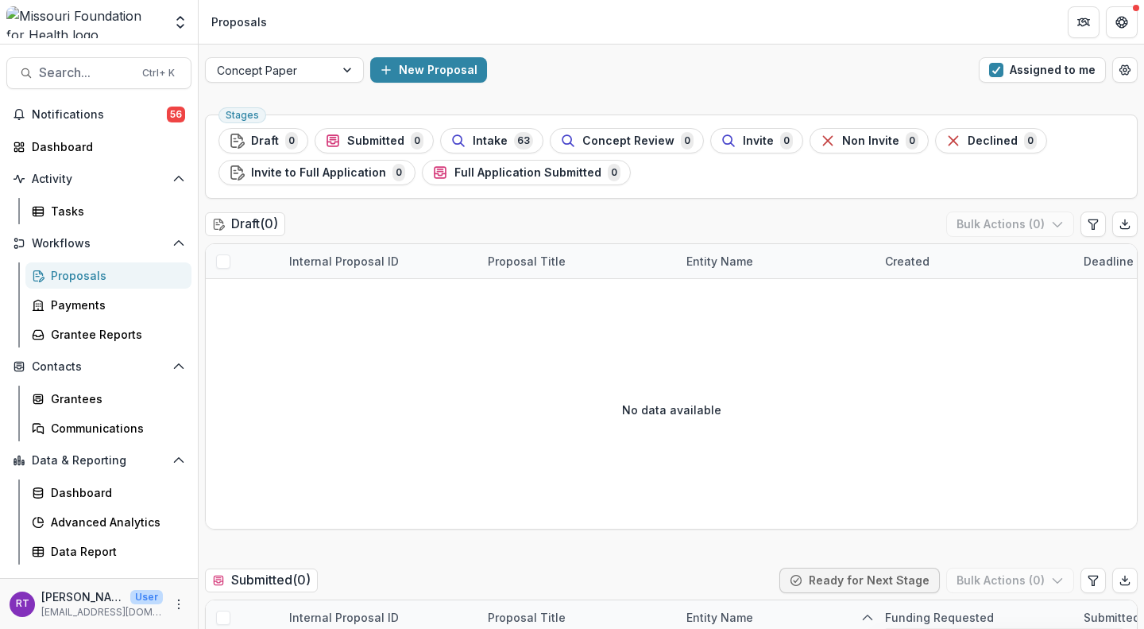
click at [498, 132] on div "Intake 63" at bounding box center [492, 140] width 83 height 17
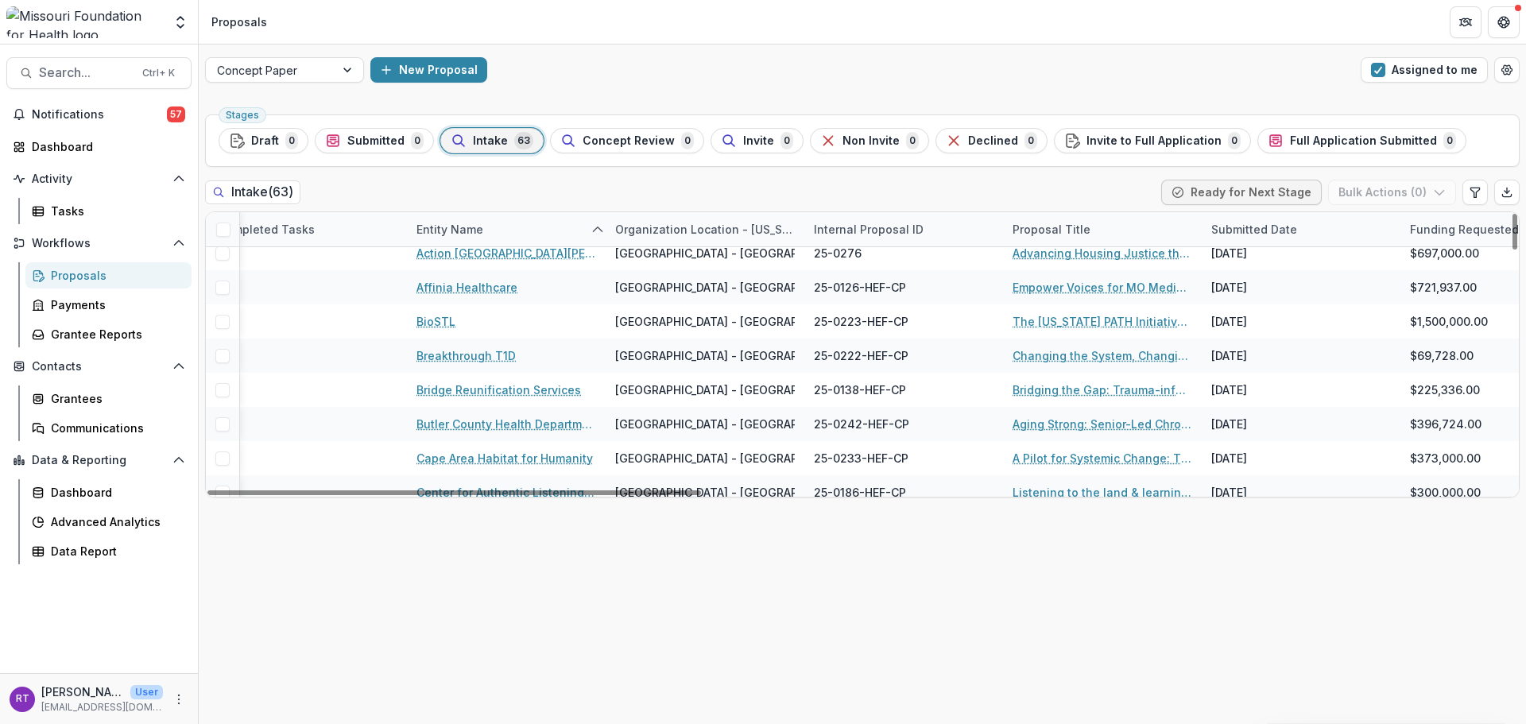
scroll to position [11, 469]
click at [94, 64] on button "Search... Ctrl + K" at bounding box center [98, 73] width 185 height 32
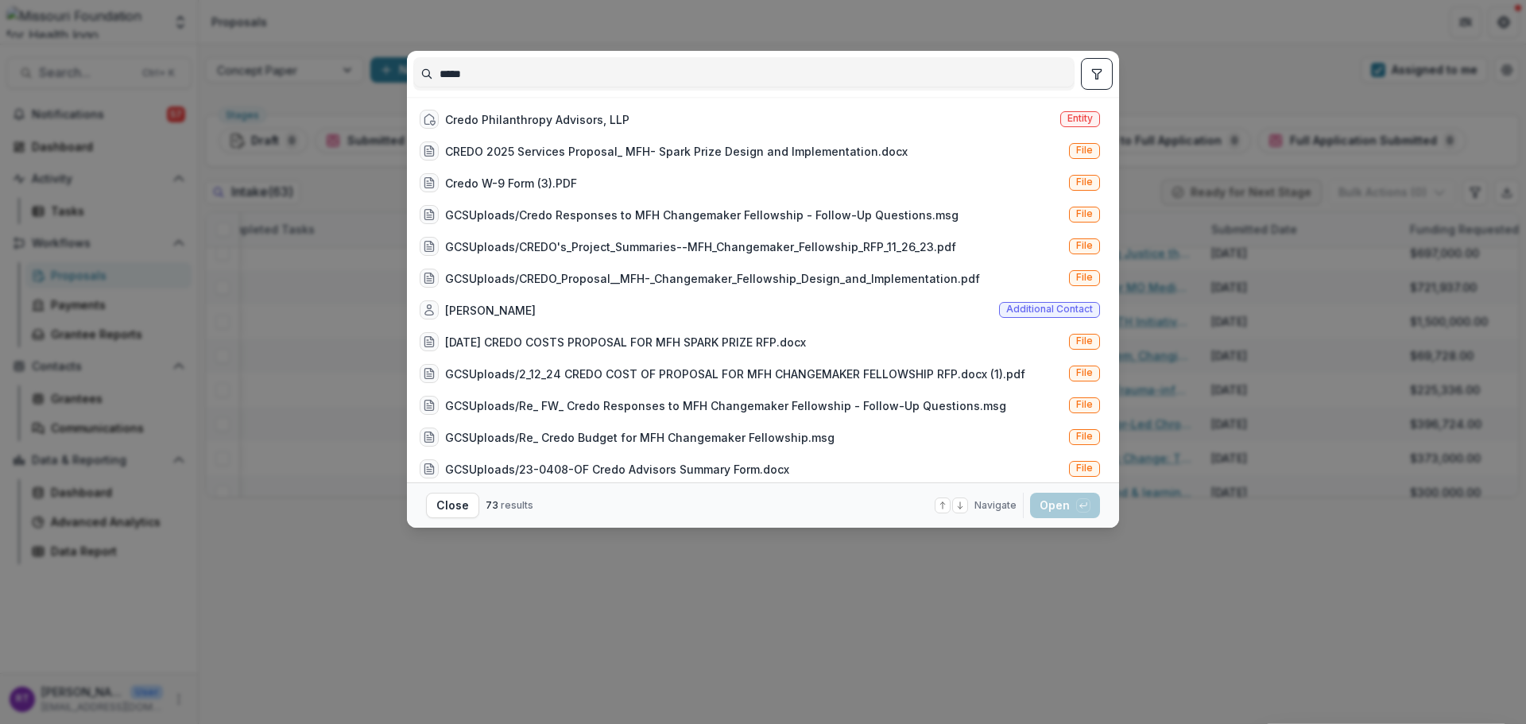
type input "*****"
click at [707, 130] on div "Credo Philanthropy Advisors, LLP Entity" at bounding box center [759, 119] width 693 height 32
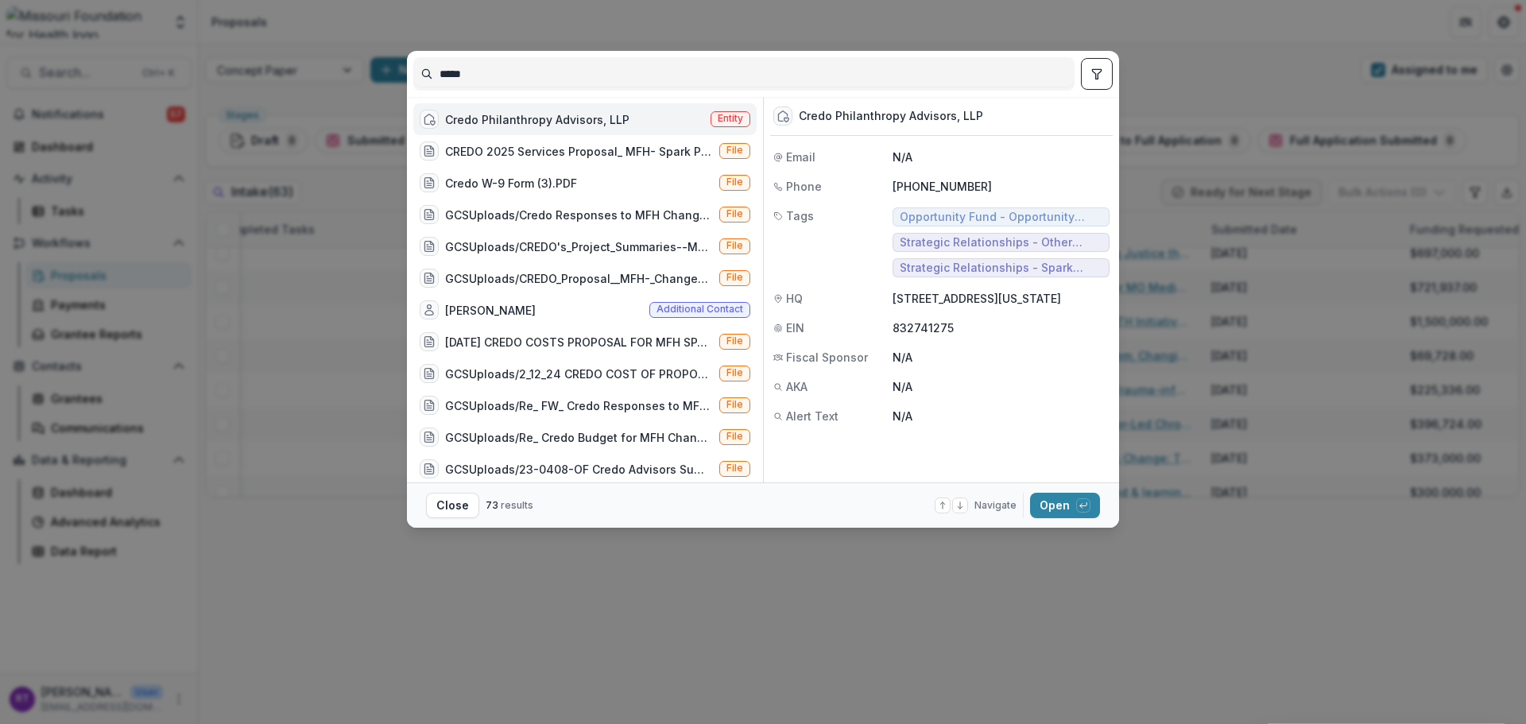
click at [1076, 504] on div "button" at bounding box center [1083, 505] width 14 height 14
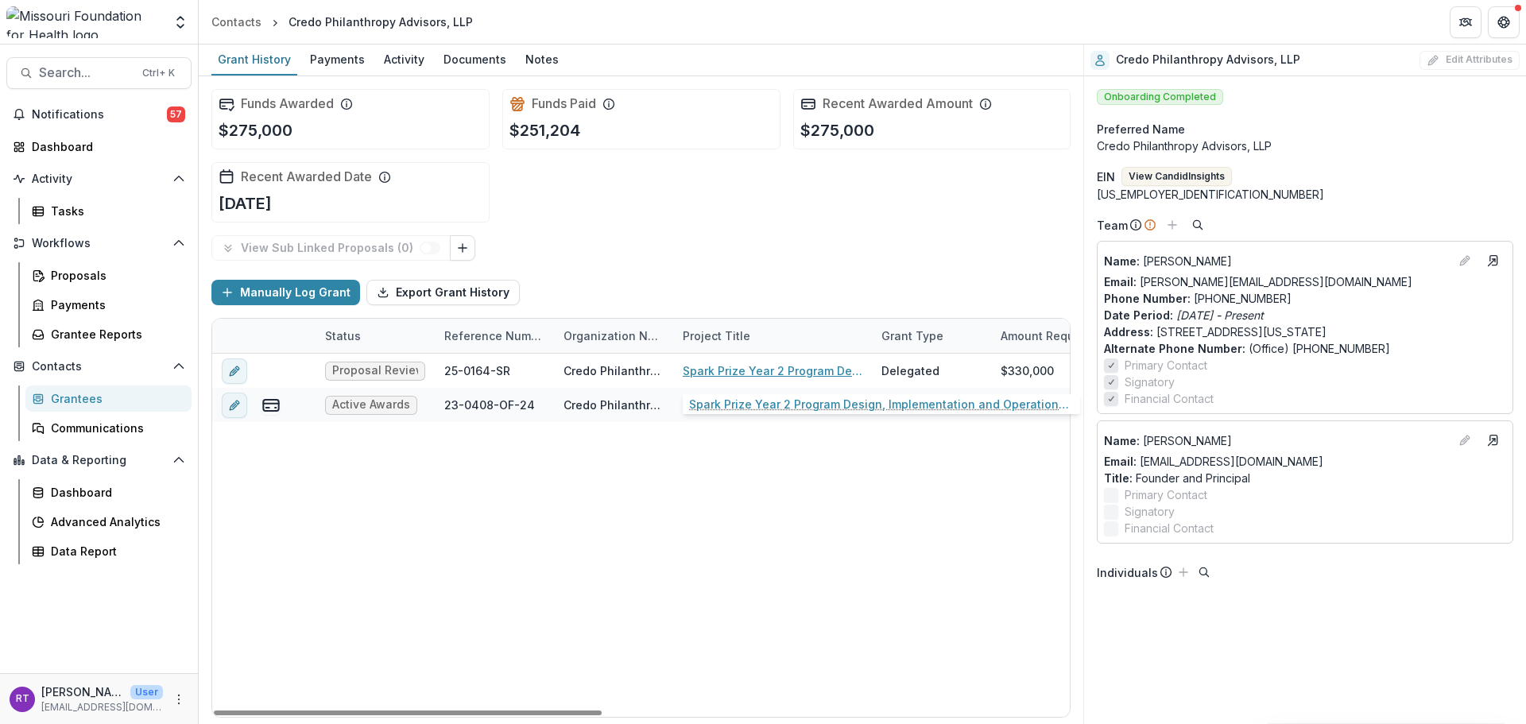
click at [761, 367] on link "Spark Prize Year 2 Program Design, Implementation and Operations Support" at bounding box center [773, 370] width 180 height 17
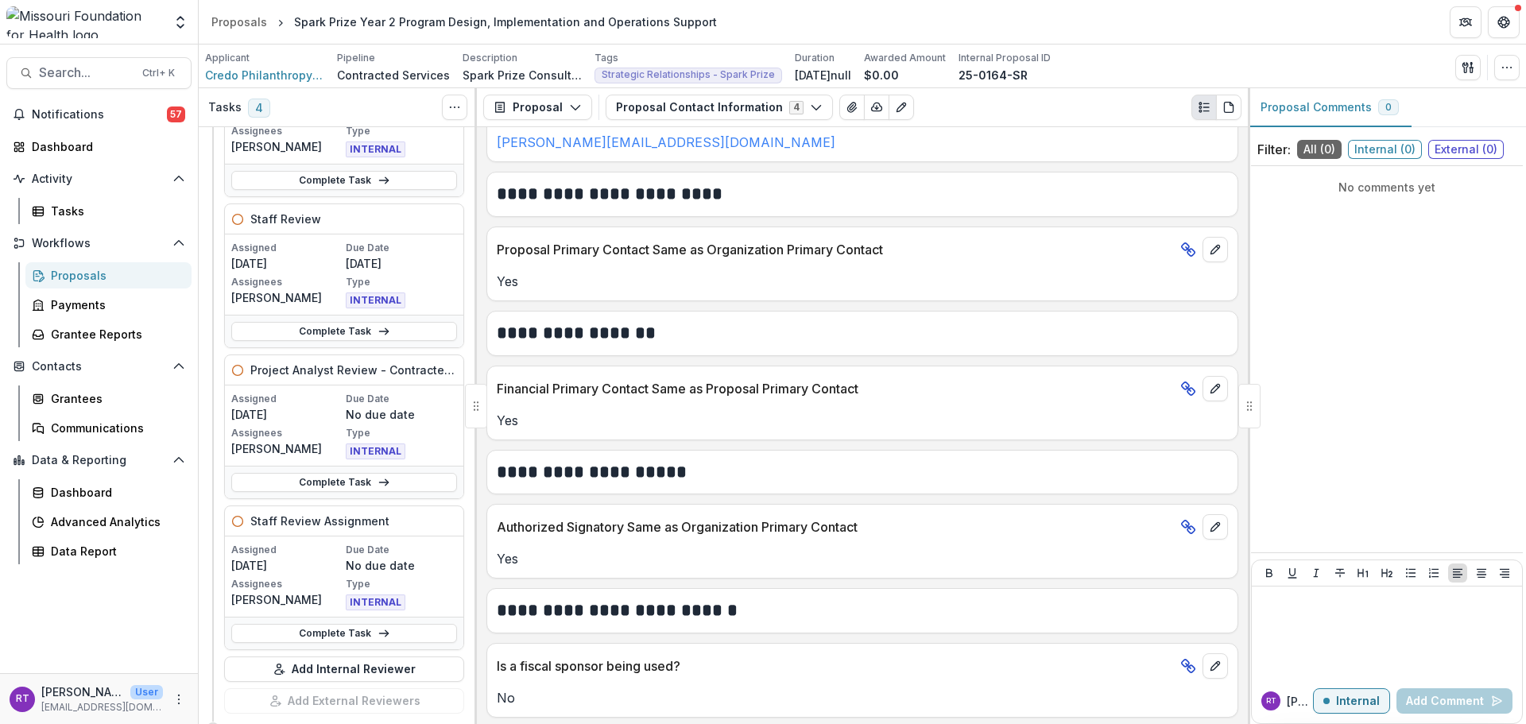
scroll to position [583, 0]
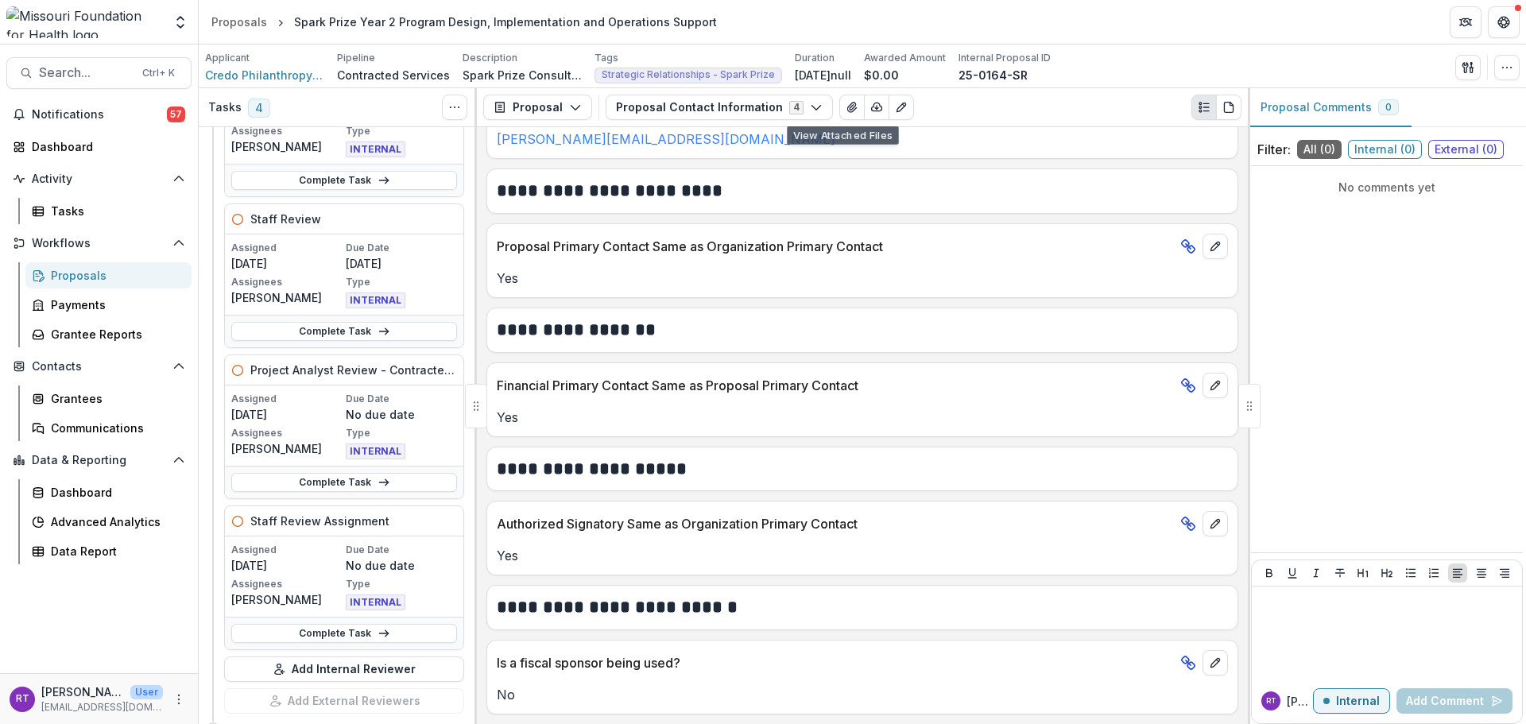
click at [780, 120] on button "Proposal Contact Information 4" at bounding box center [719, 107] width 227 height 25
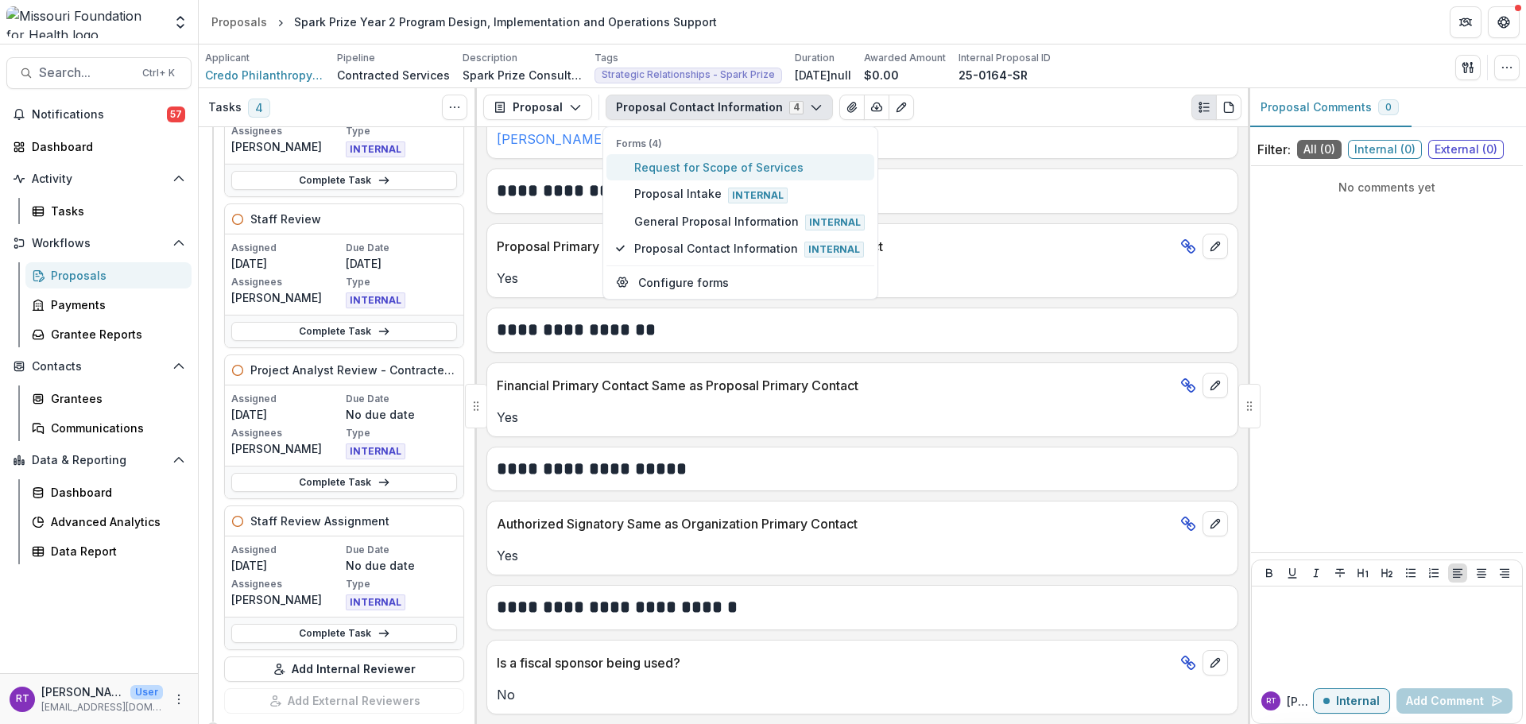
click at [776, 169] on span "Request for Scope of Services" at bounding box center [749, 167] width 230 height 17
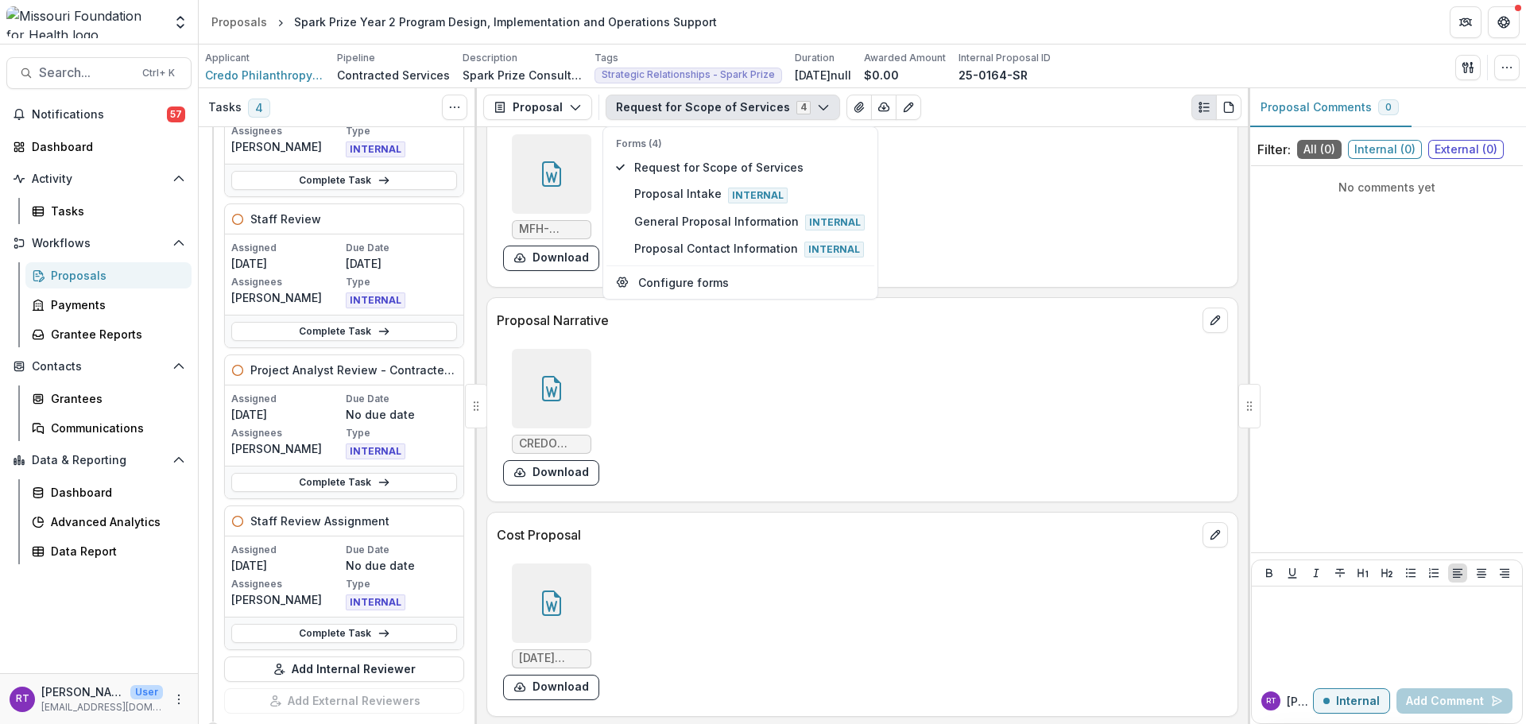
scroll to position [4557, 0]
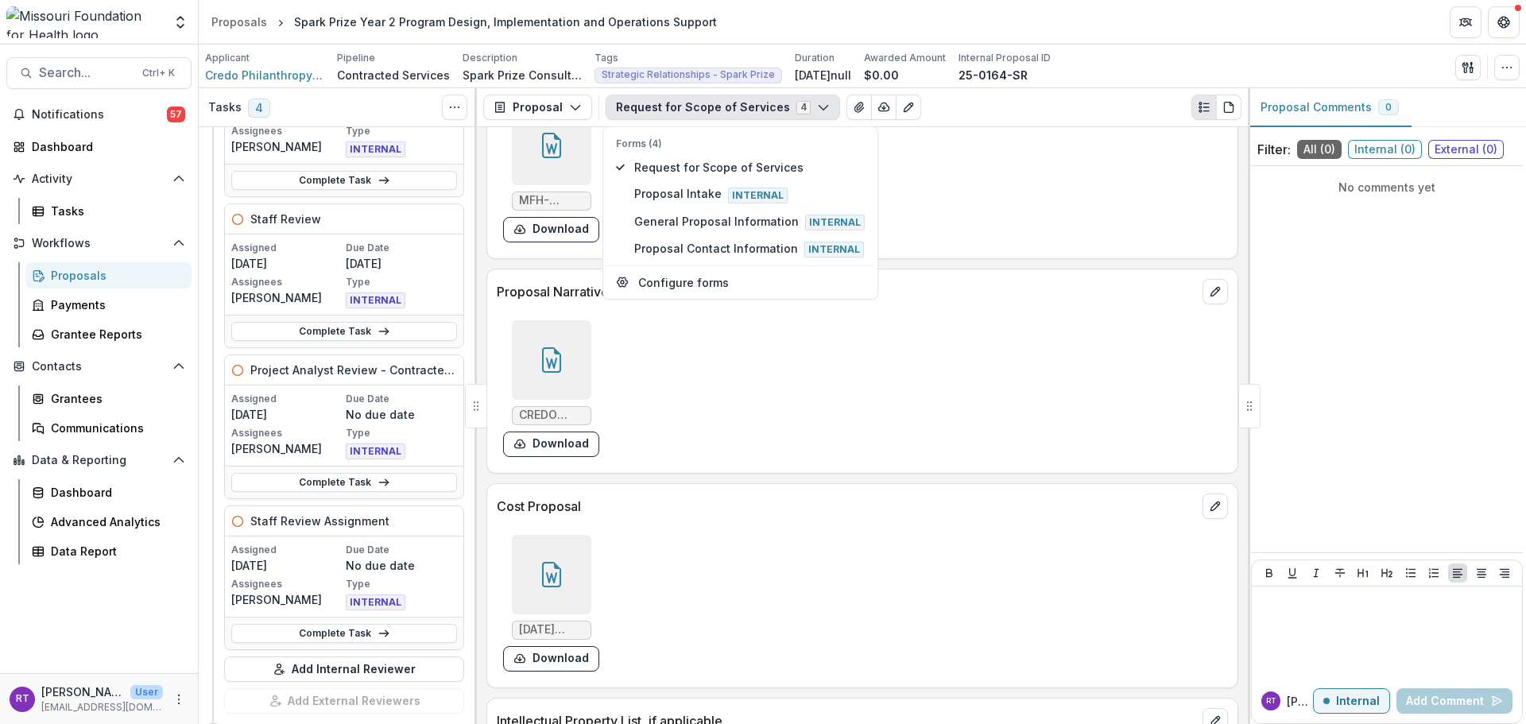
click at [586, 377] on div at bounding box center [551, 359] width 79 height 79
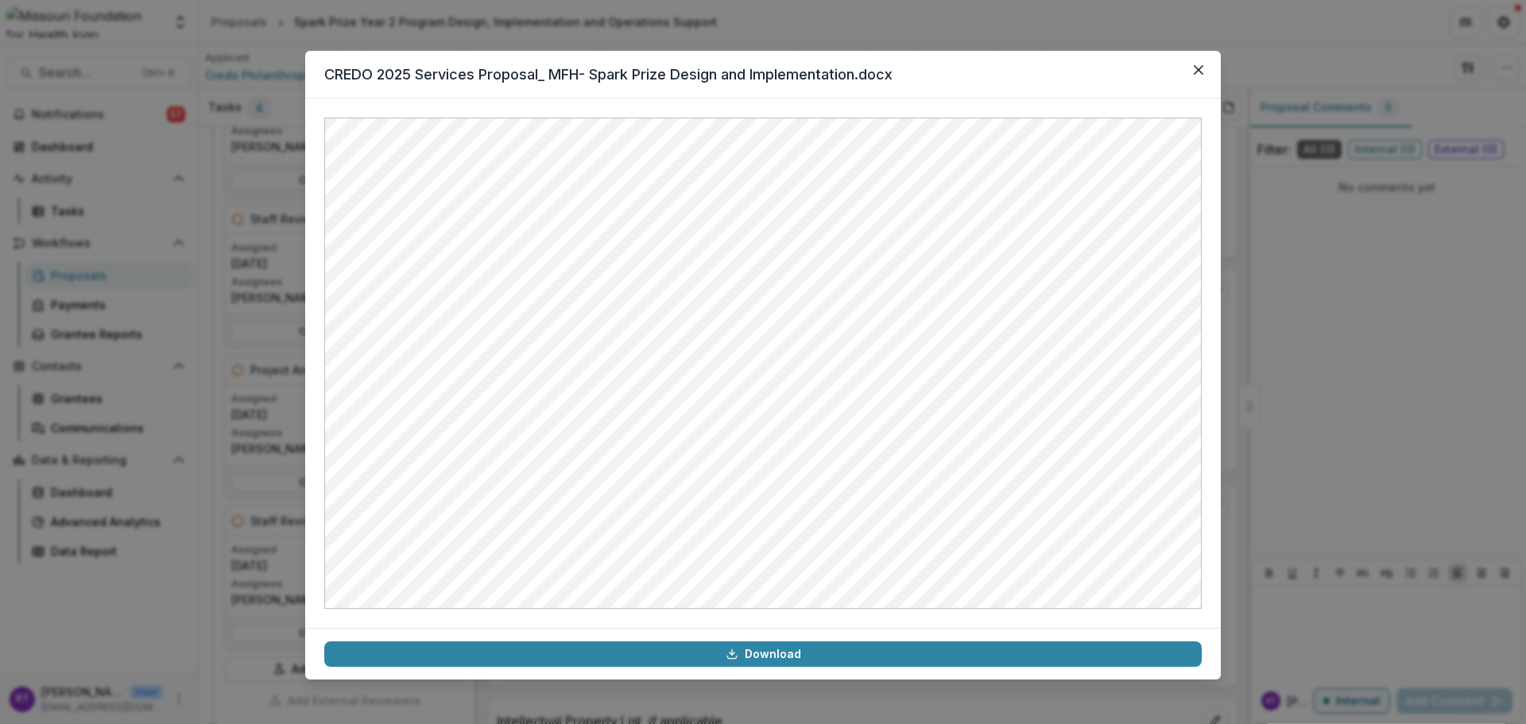
drag, startPoint x: 1193, startPoint y: 72, endPoint x: 1033, endPoint y: 99, distance: 162.0
click at [1193, 72] on button "Close" at bounding box center [1198, 69] width 25 height 25
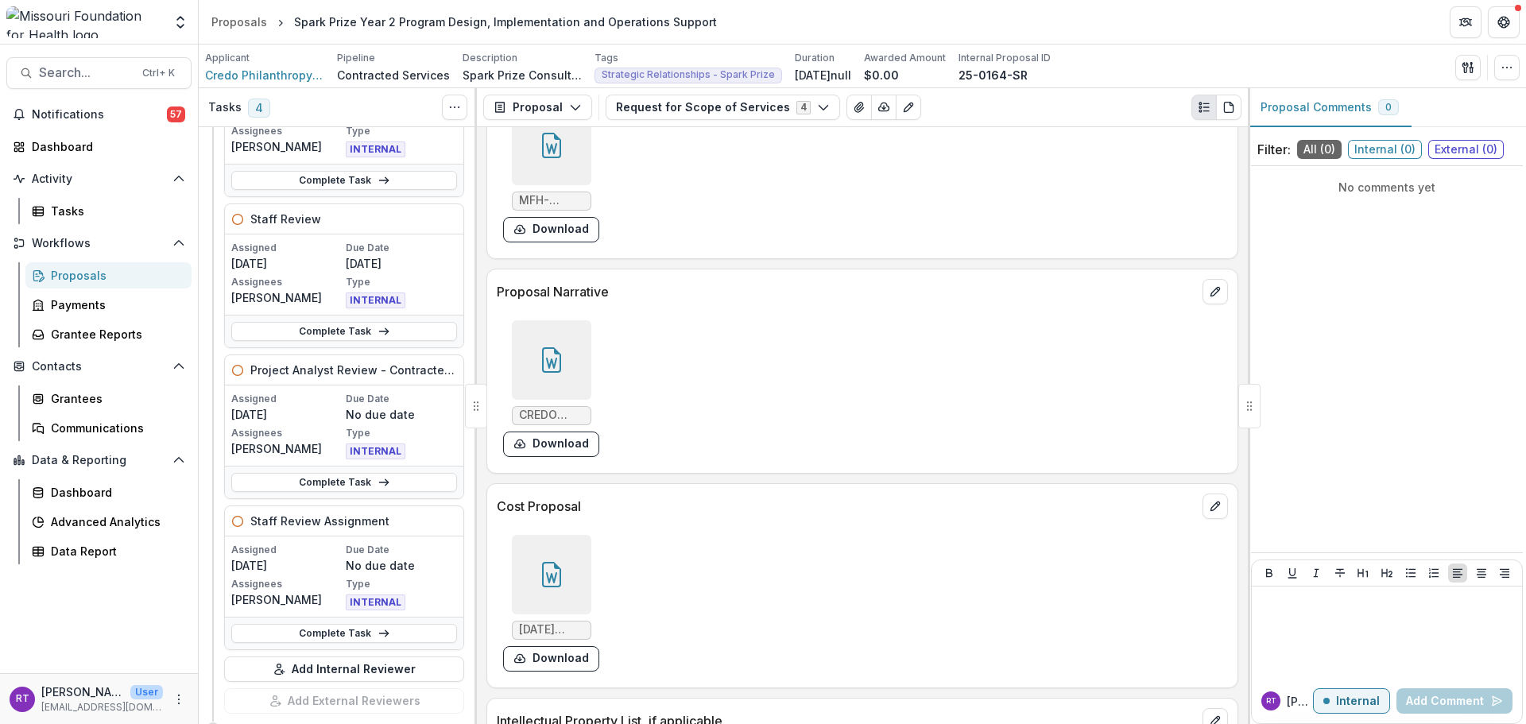
click at [90, 67] on span "Search..." at bounding box center [86, 72] width 94 height 15
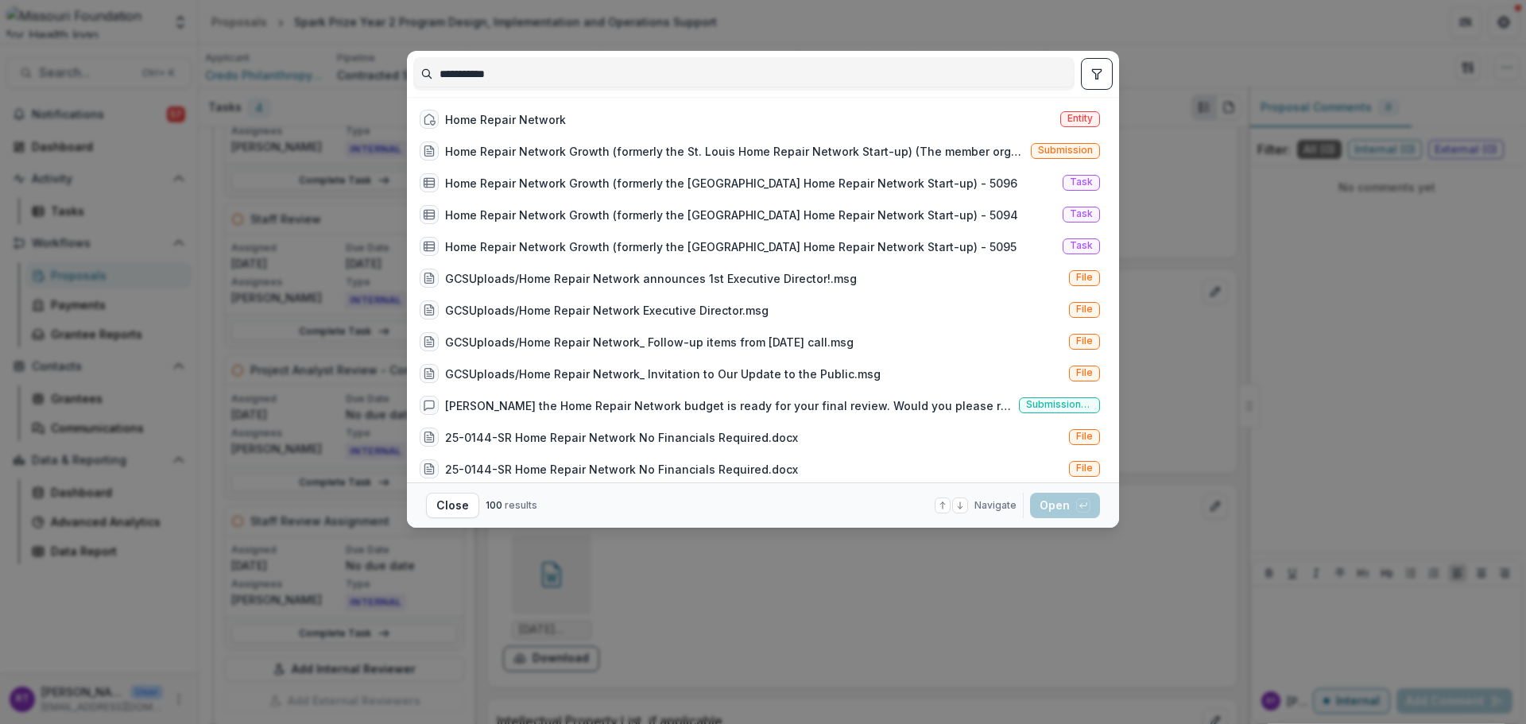
type input "**********"
click at [580, 120] on div "Home Repair Network Entity" at bounding box center [759, 119] width 693 height 32
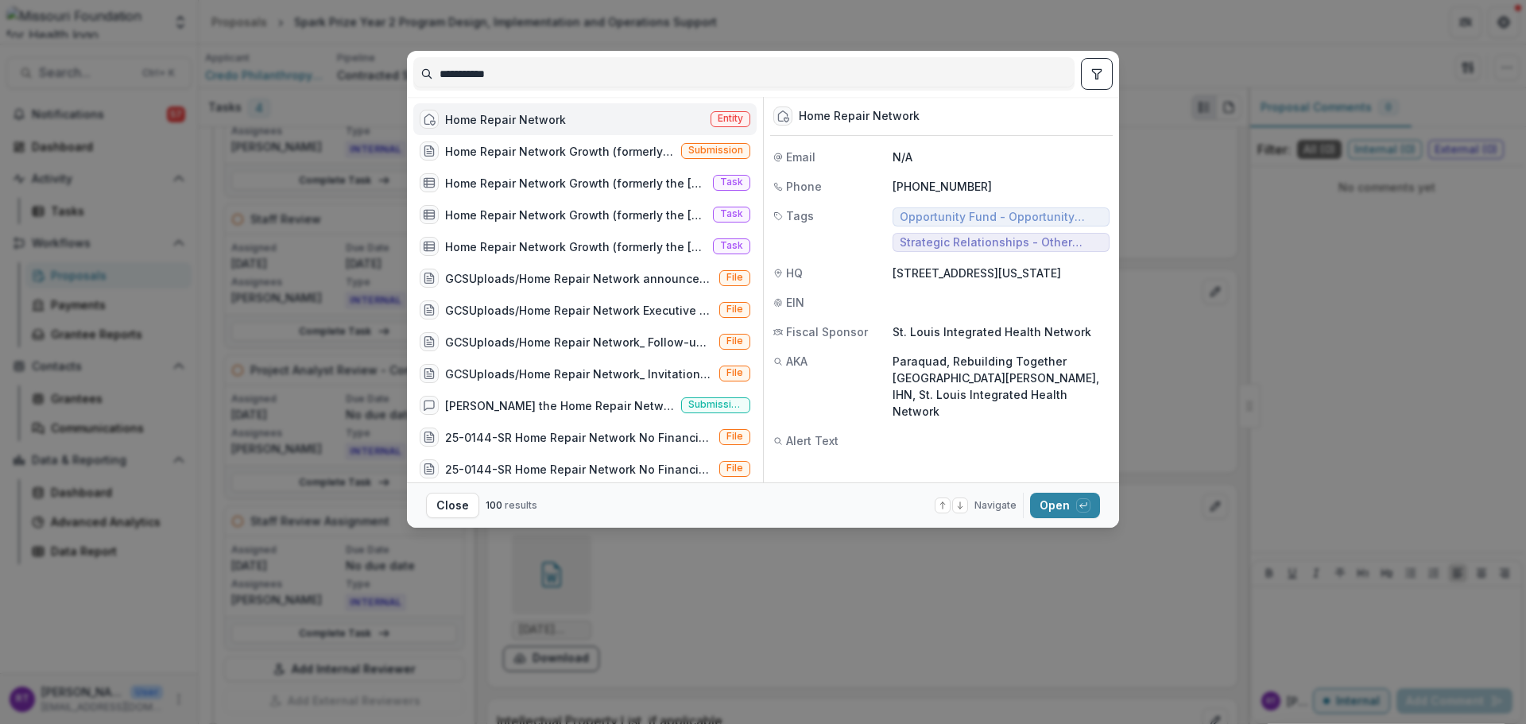
click at [1089, 503] on div "button" at bounding box center [1083, 505] width 14 height 14
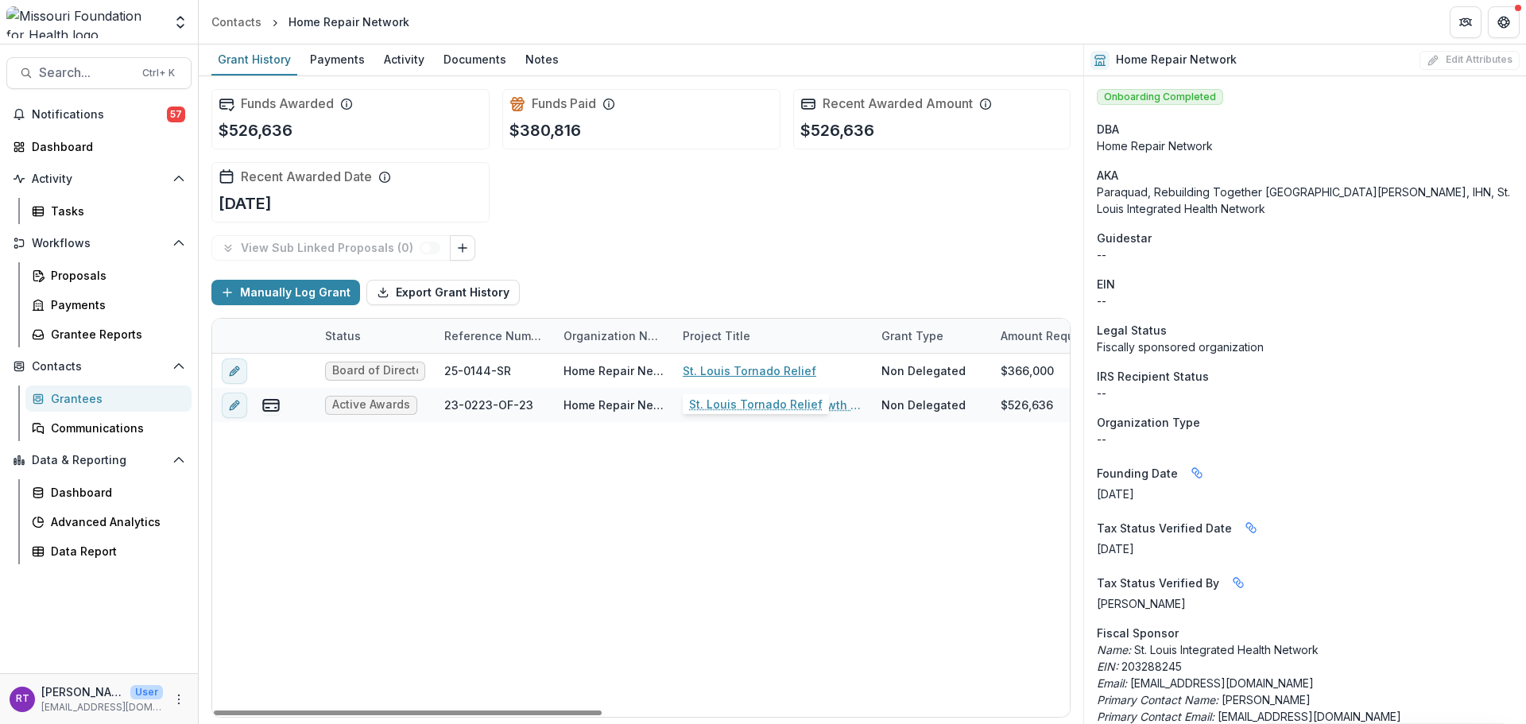
click at [754, 373] on link "St. Louis Tornado Relief" at bounding box center [750, 370] width 134 height 17
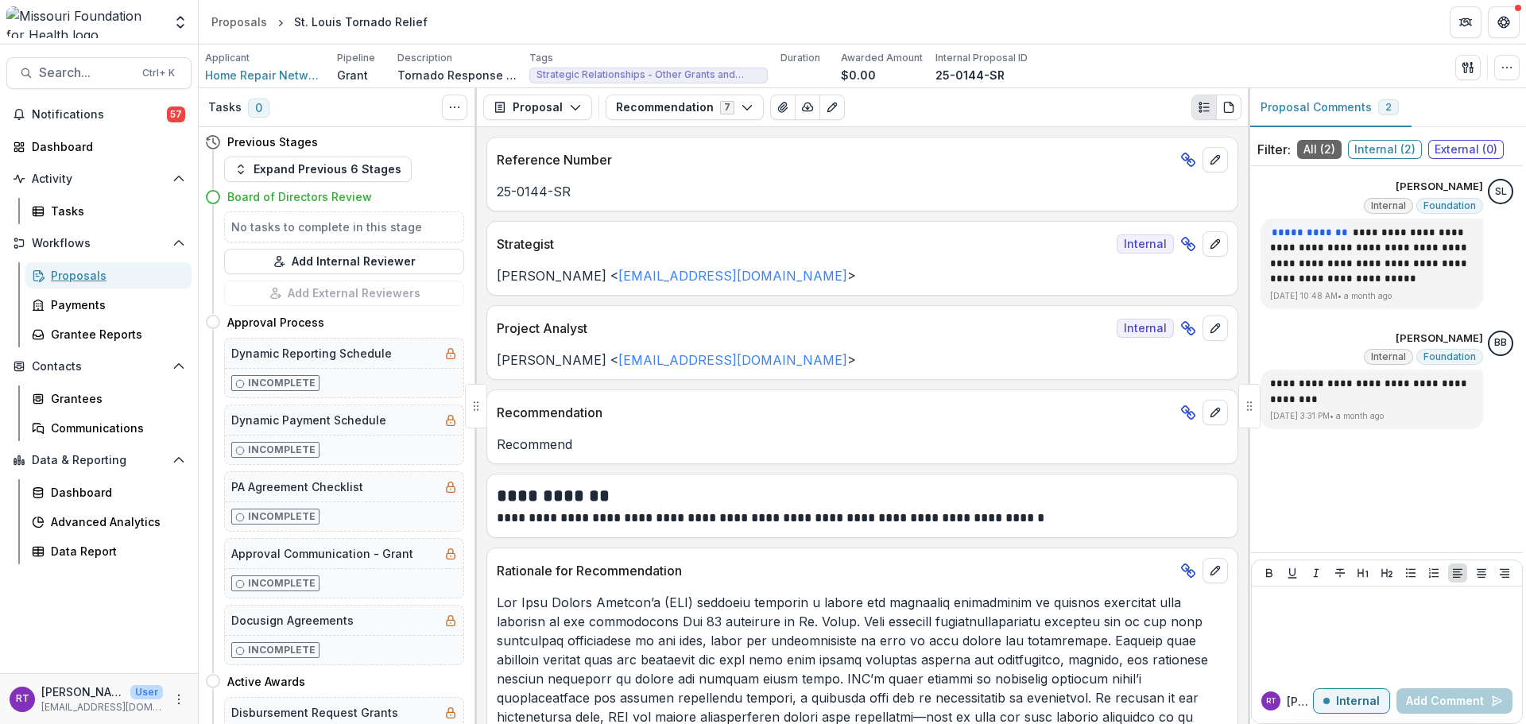
click at [111, 285] on link "Proposals" at bounding box center [108, 275] width 166 height 26
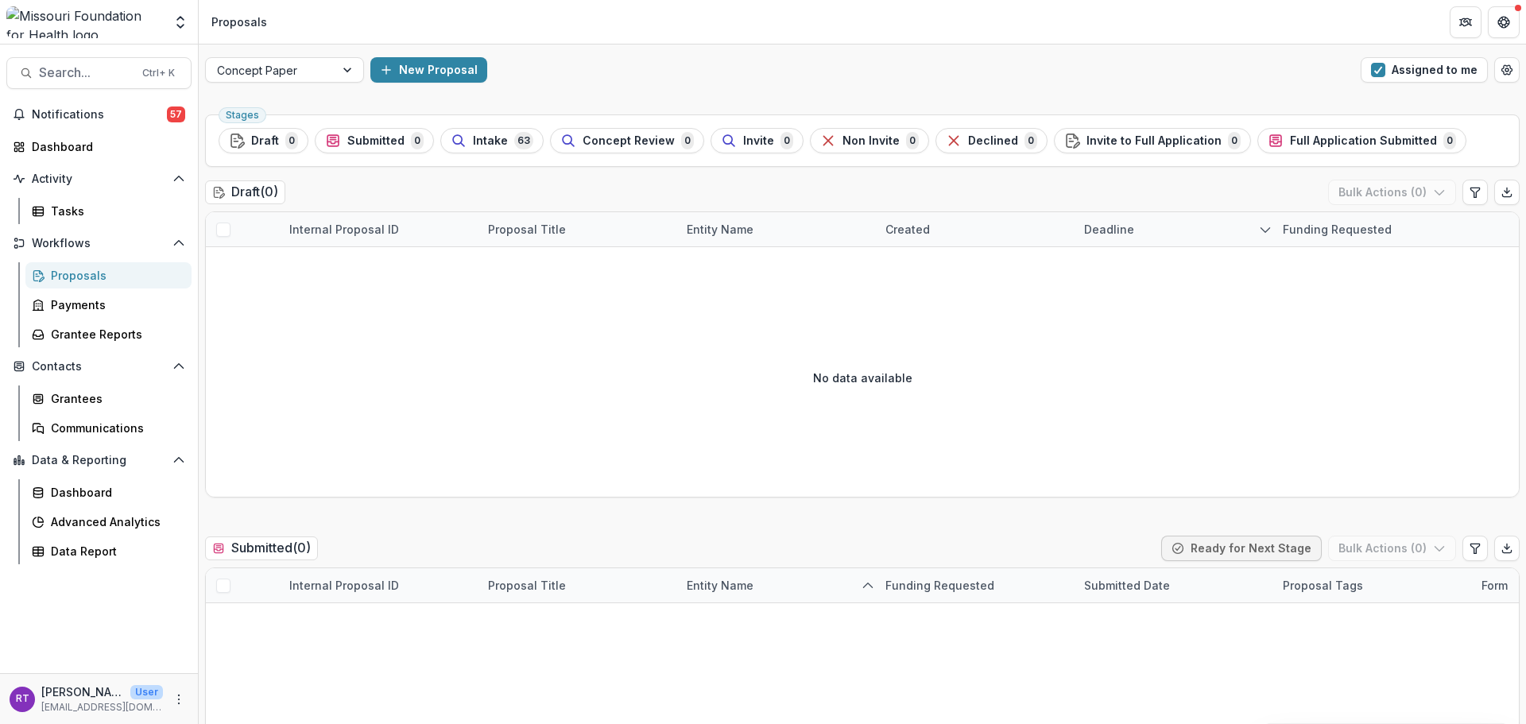
click at [62, 79] on span "Search..." at bounding box center [86, 72] width 94 height 15
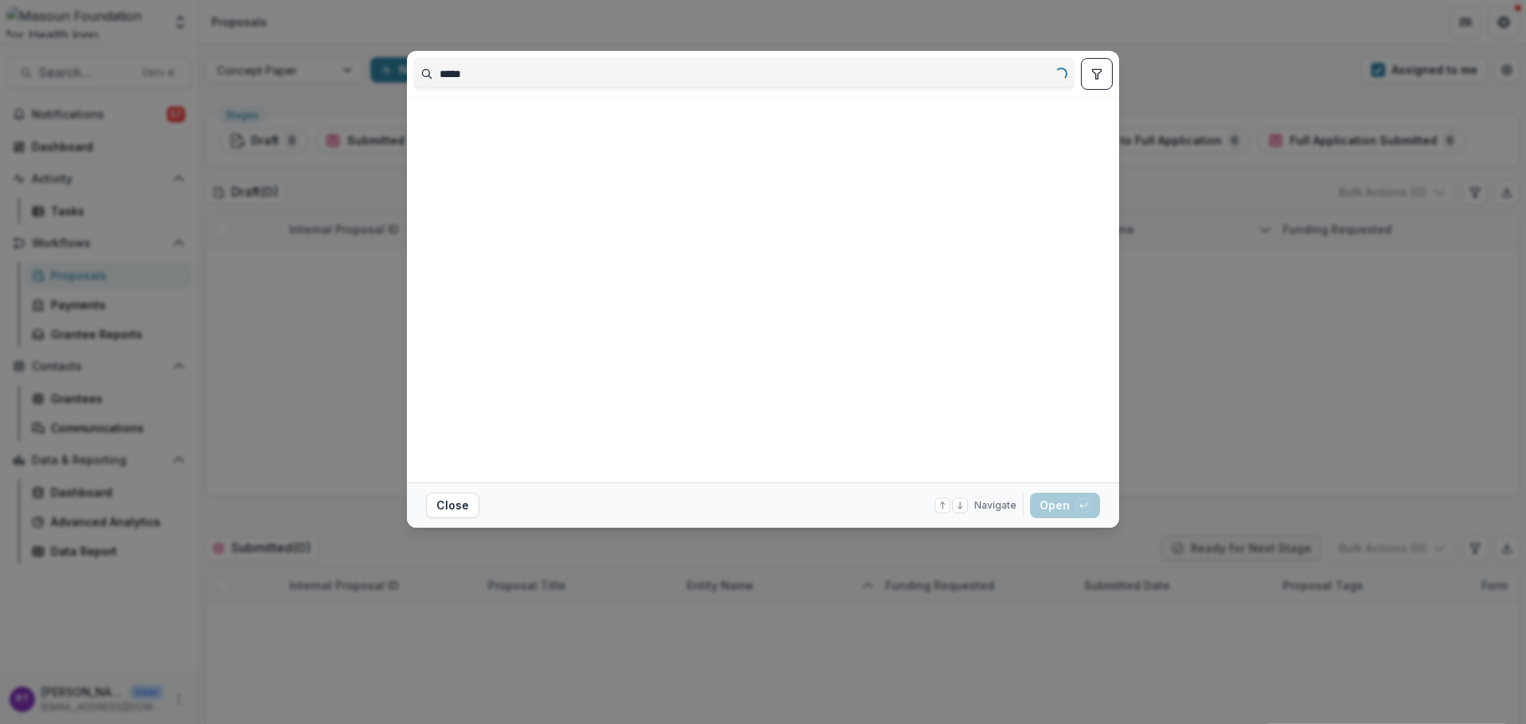
type input "*****"
click at [1231, 341] on div "***** Loading... Close Navigate up and down with arrow keys Open with enter key" at bounding box center [763, 362] width 1526 height 724
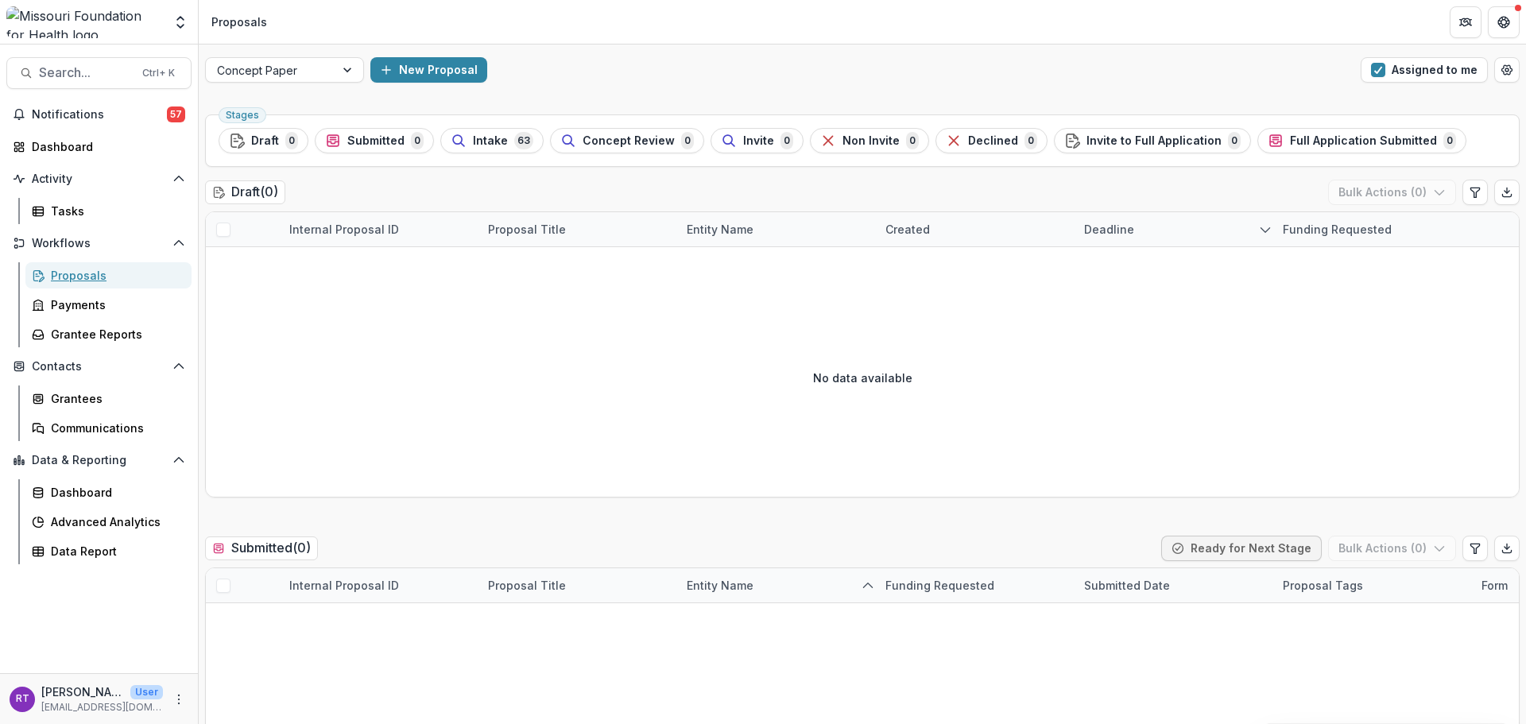
click at [137, 277] on div "Proposals" at bounding box center [115, 275] width 128 height 17
drag, startPoint x: 517, startPoint y: 135, endPoint x: 559, endPoint y: 313, distance: 182.8
click at [517, 135] on span "63" at bounding box center [523, 140] width 19 height 17
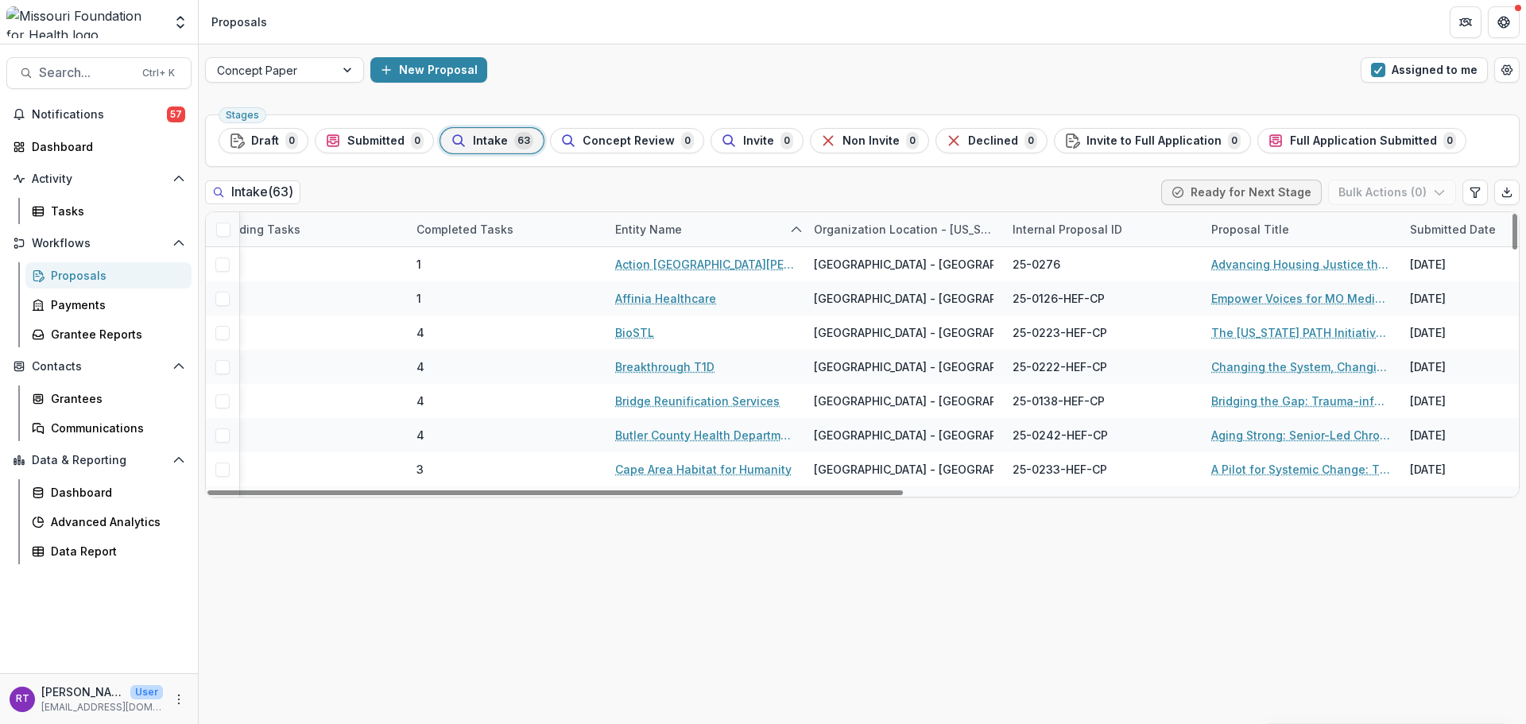
scroll to position [0, 309]
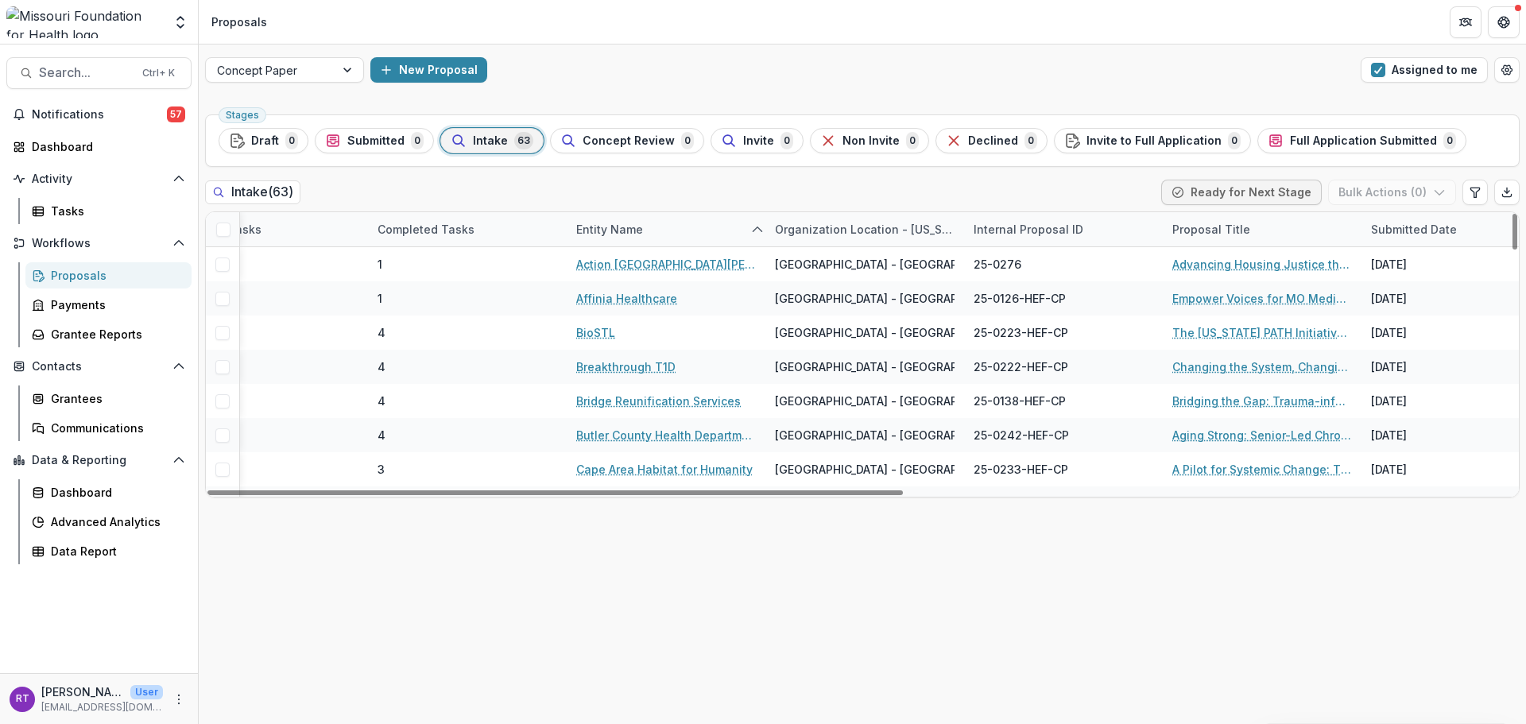
drag, startPoint x: 846, startPoint y: 492, endPoint x: 1010, endPoint y: 501, distance: 164.0
click at [903, 495] on div at bounding box center [554, 492] width 695 height 5
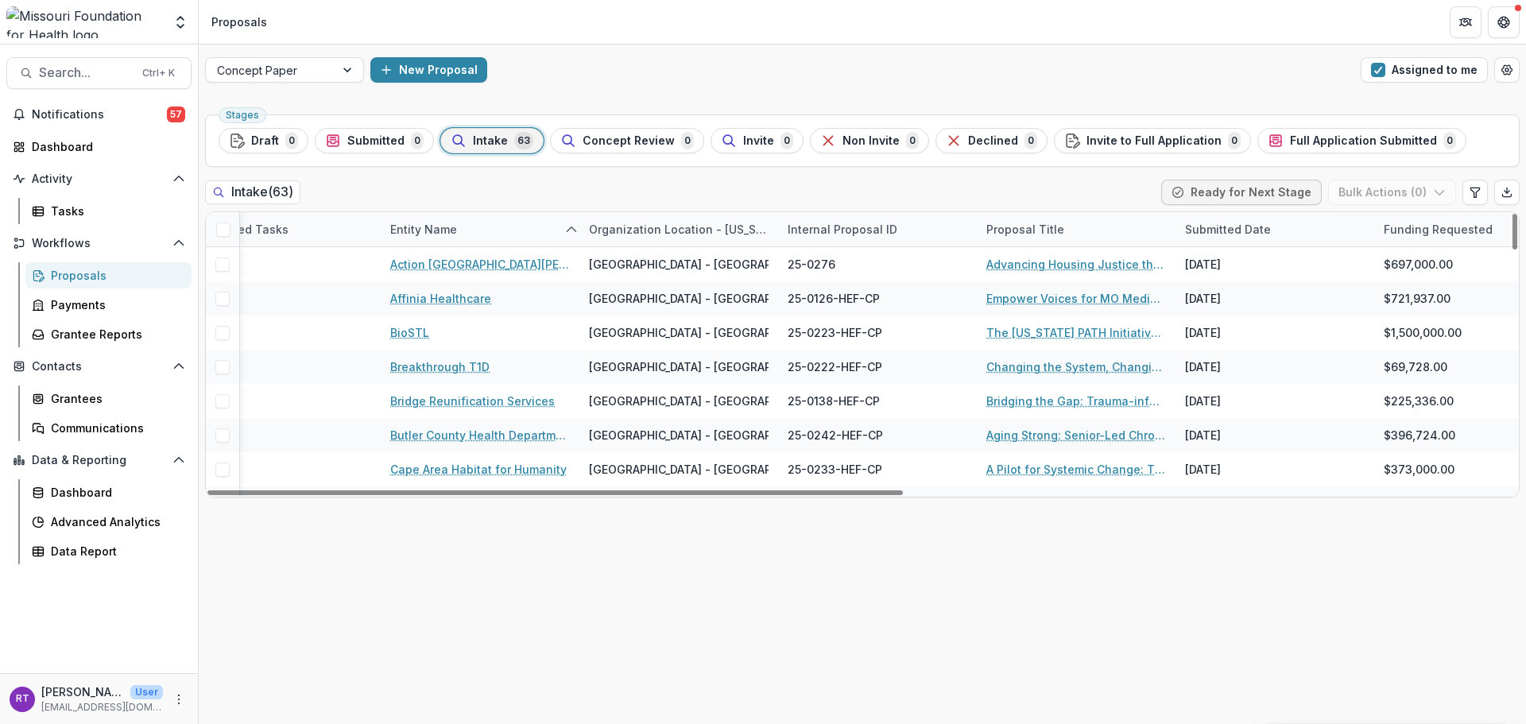
scroll to position [0, 513]
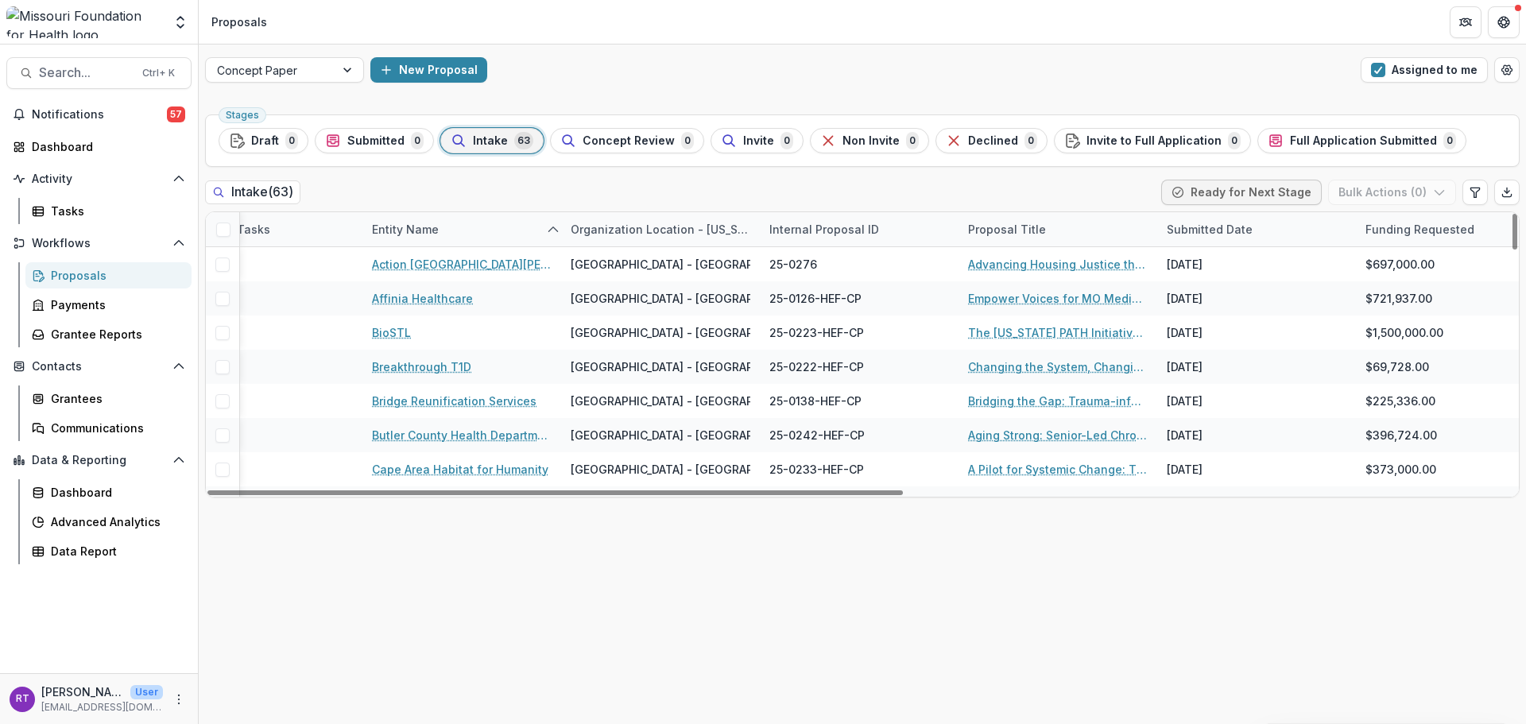
drag, startPoint x: 1013, startPoint y: 492, endPoint x: 1121, endPoint y: 500, distance: 108.4
click at [903, 495] on div at bounding box center [554, 492] width 695 height 5
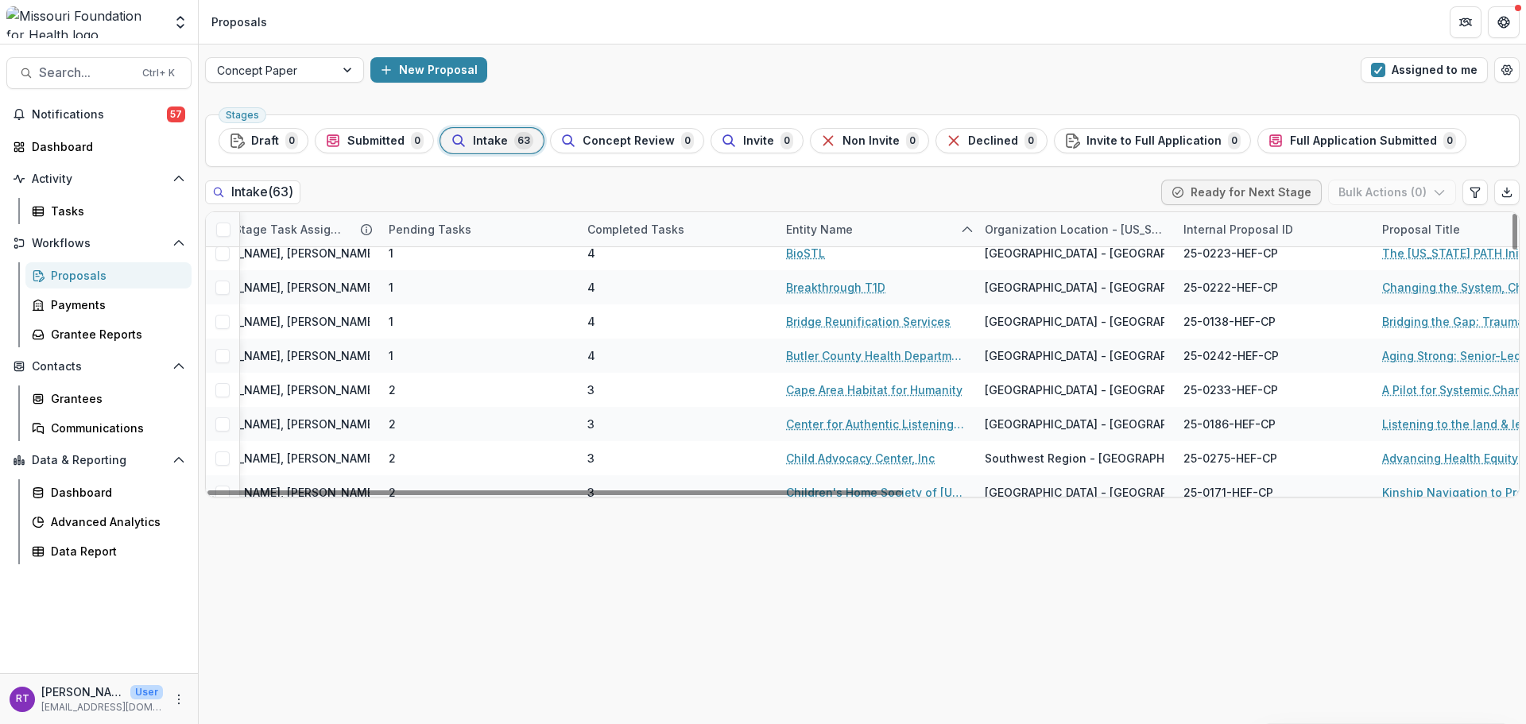
scroll to position [79, 0]
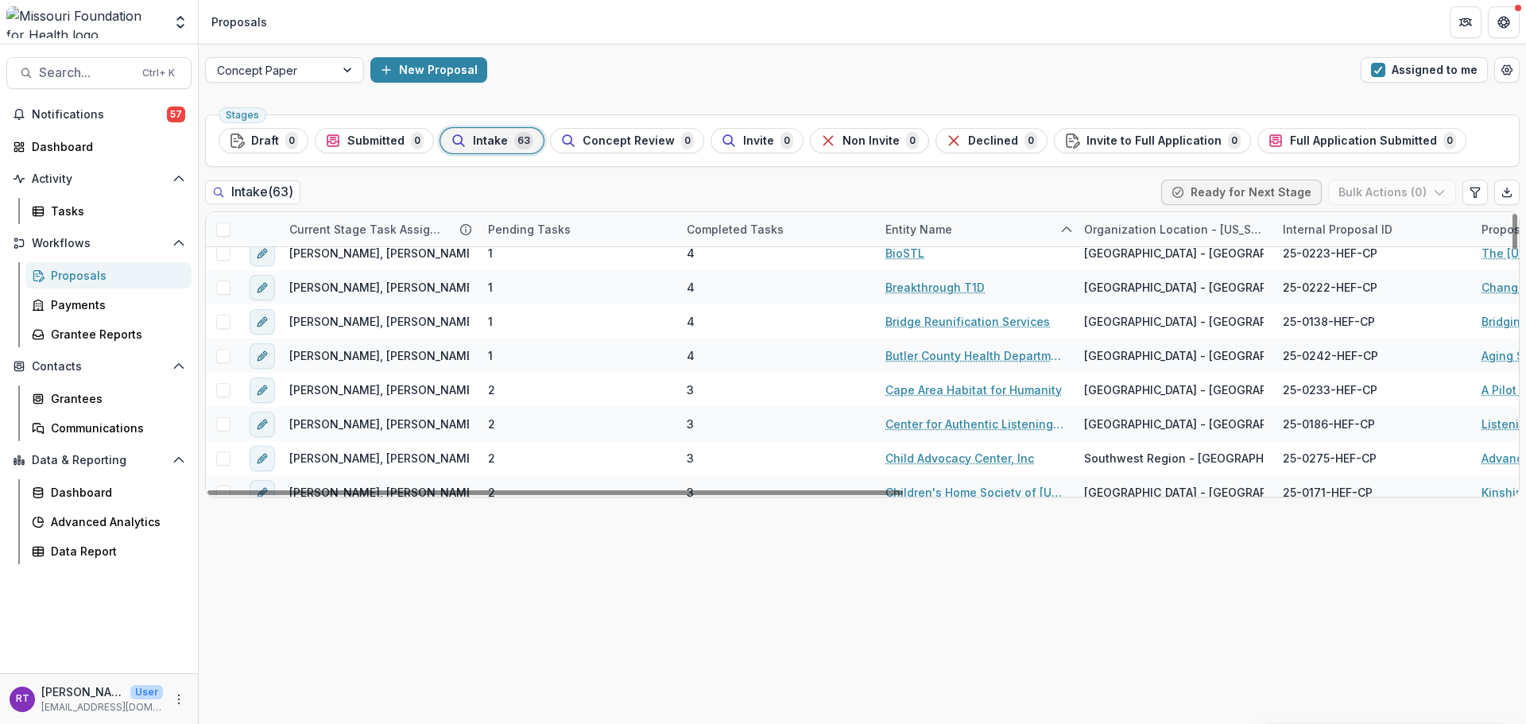
drag, startPoint x: 1035, startPoint y: 489, endPoint x: 695, endPoint y: 420, distance: 347.1
click at [695, 490] on div at bounding box center [554, 492] width 695 height 5
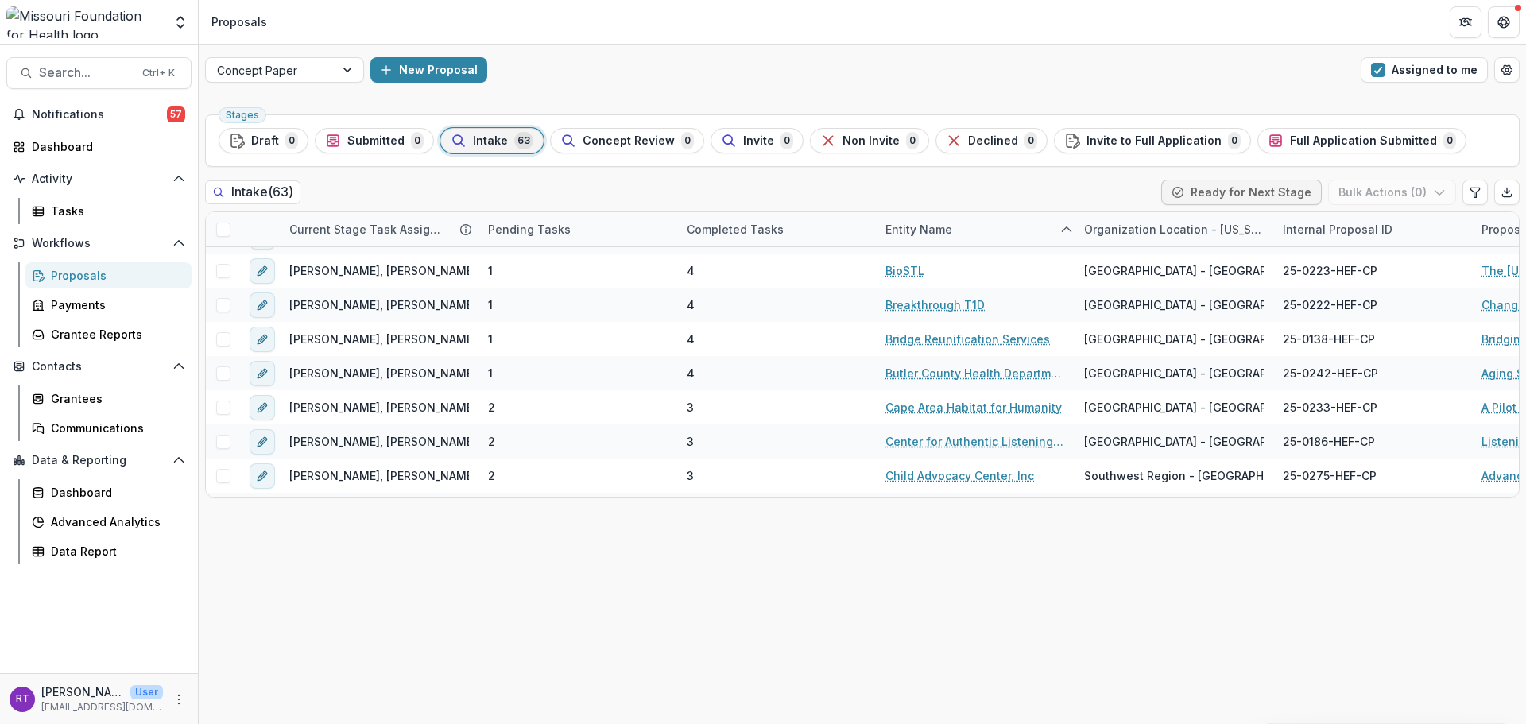
scroll to position [36, 0]
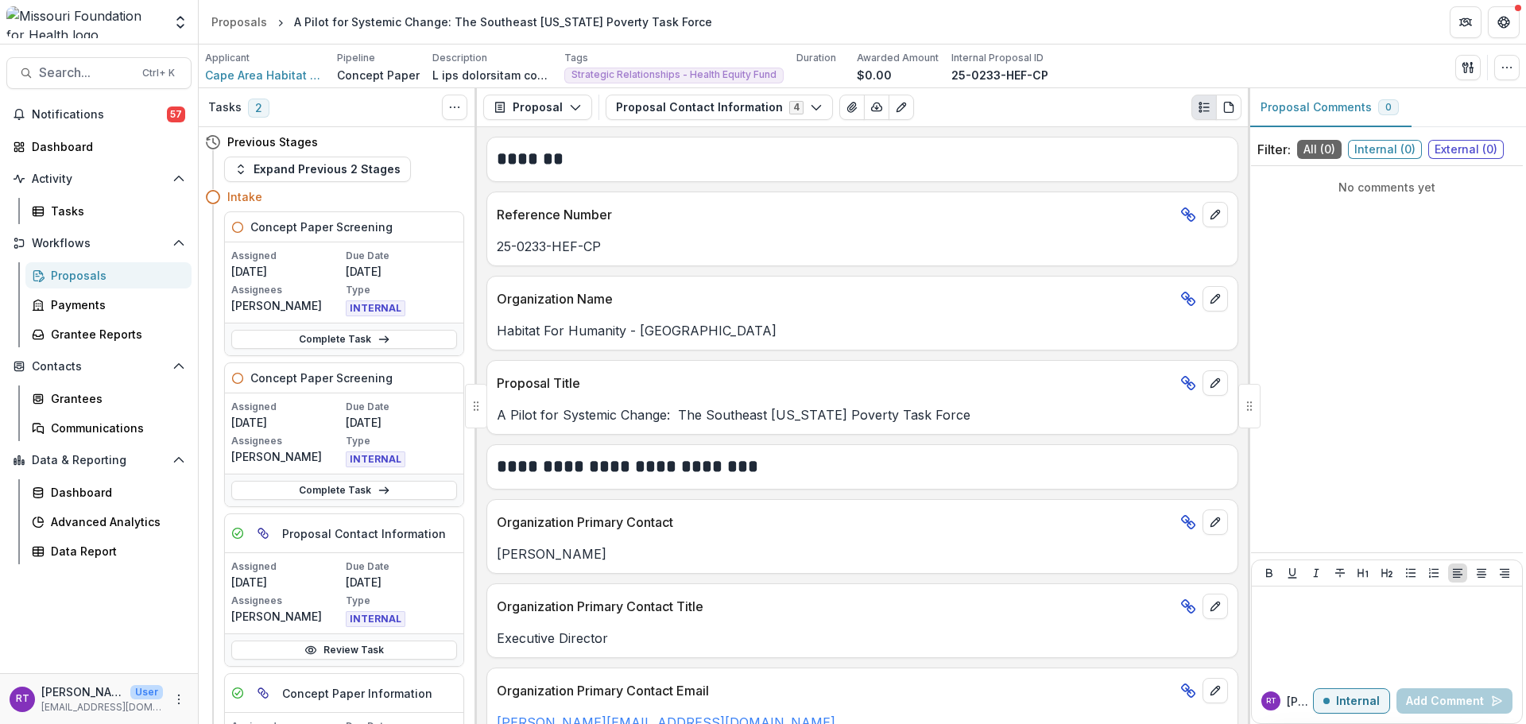
click at [106, 115] on span "Notifications" at bounding box center [99, 115] width 135 height 14
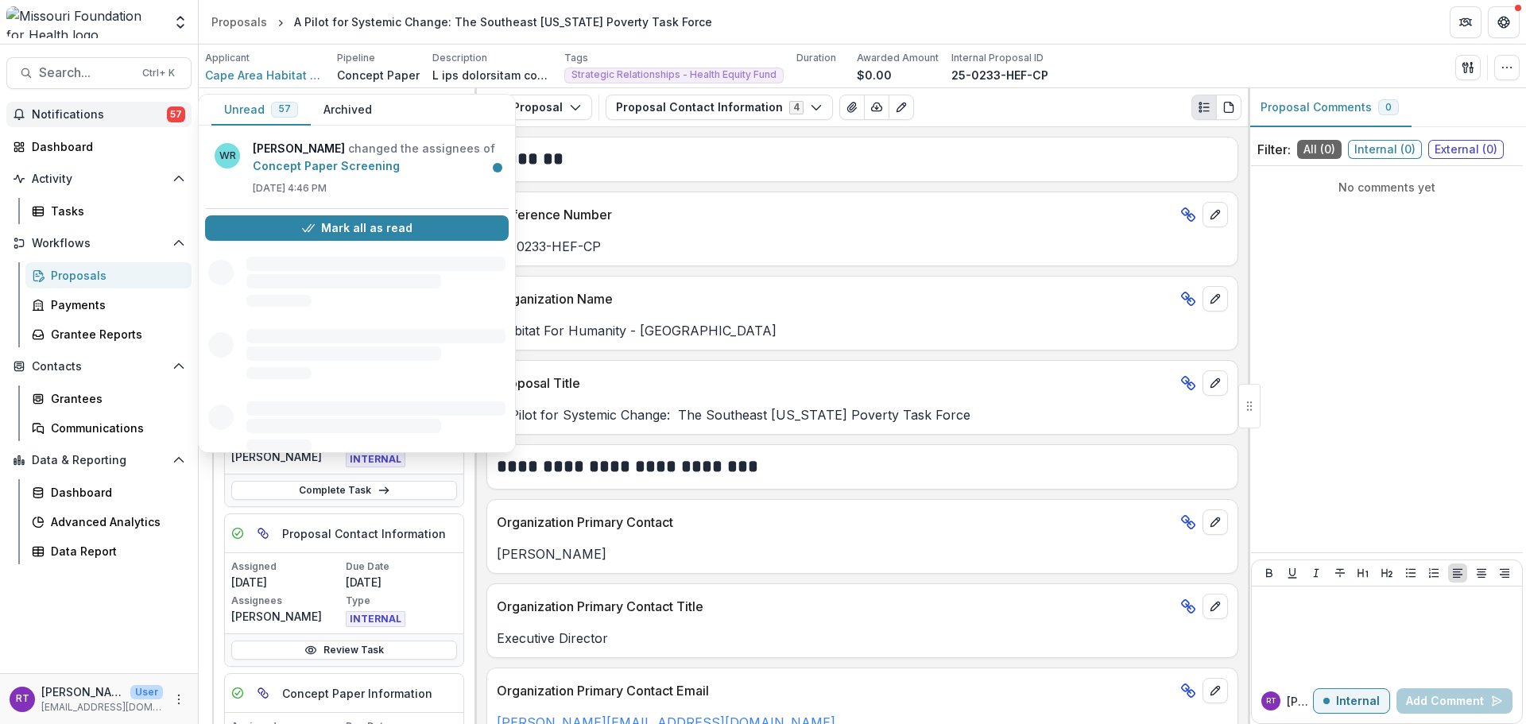
scroll to position [2388, 0]
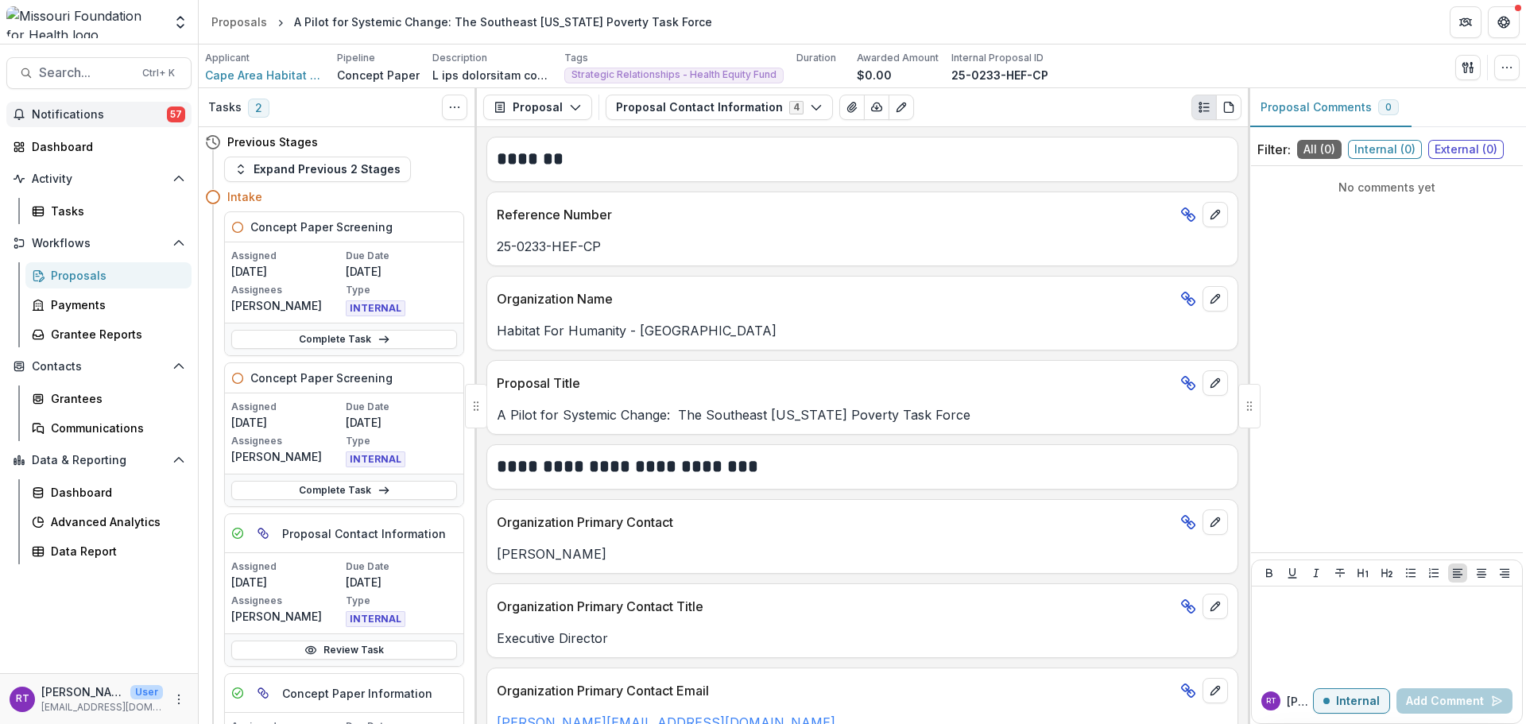
click at [1096, 79] on div "Applicant Cape Area Habitat for Humanity Pipeline Concept Paper Description Des…" at bounding box center [862, 67] width 1315 height 33
click at [118, 545] on div "Data Report" at bounding box center [115, 551] width 128 height 17
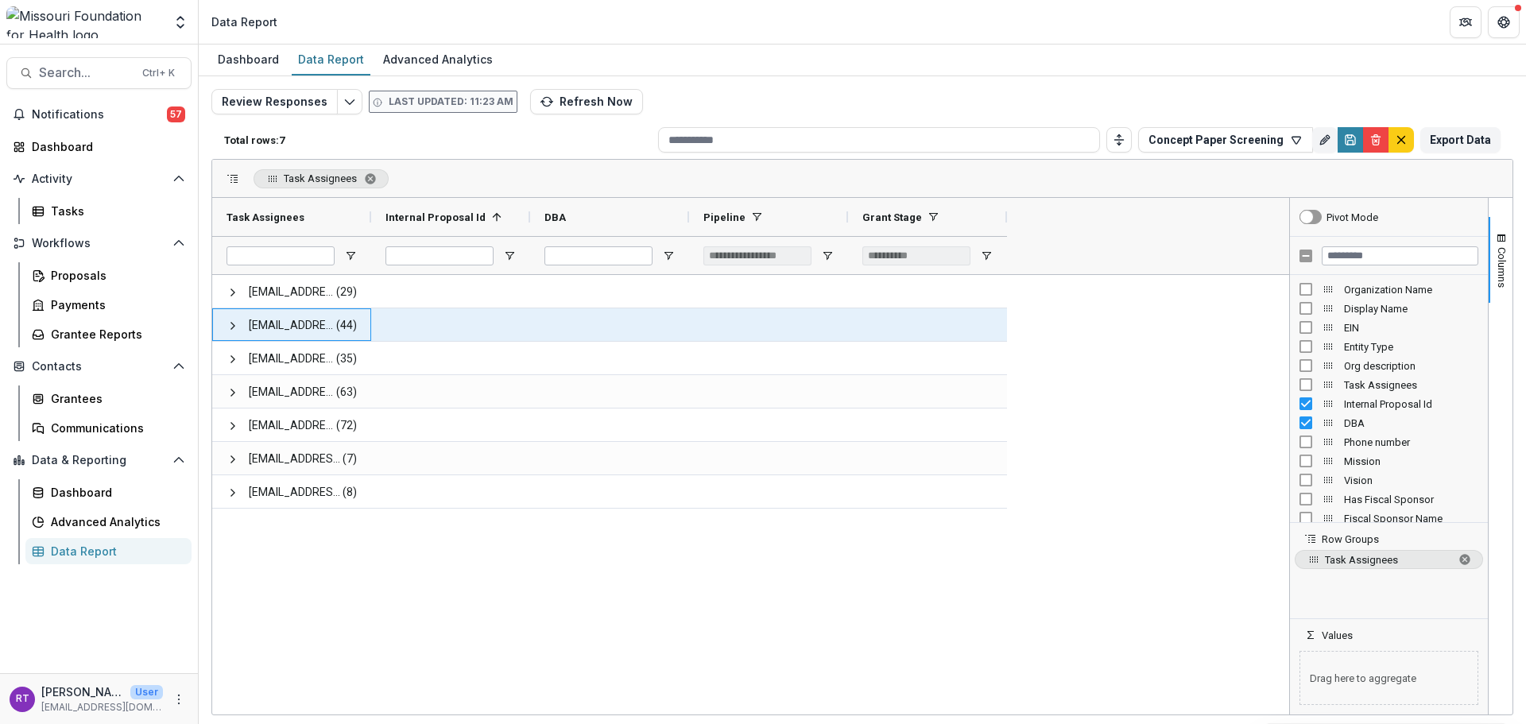
click at [230, 324] on span at bounding box center [233, 326] width 13 height 13
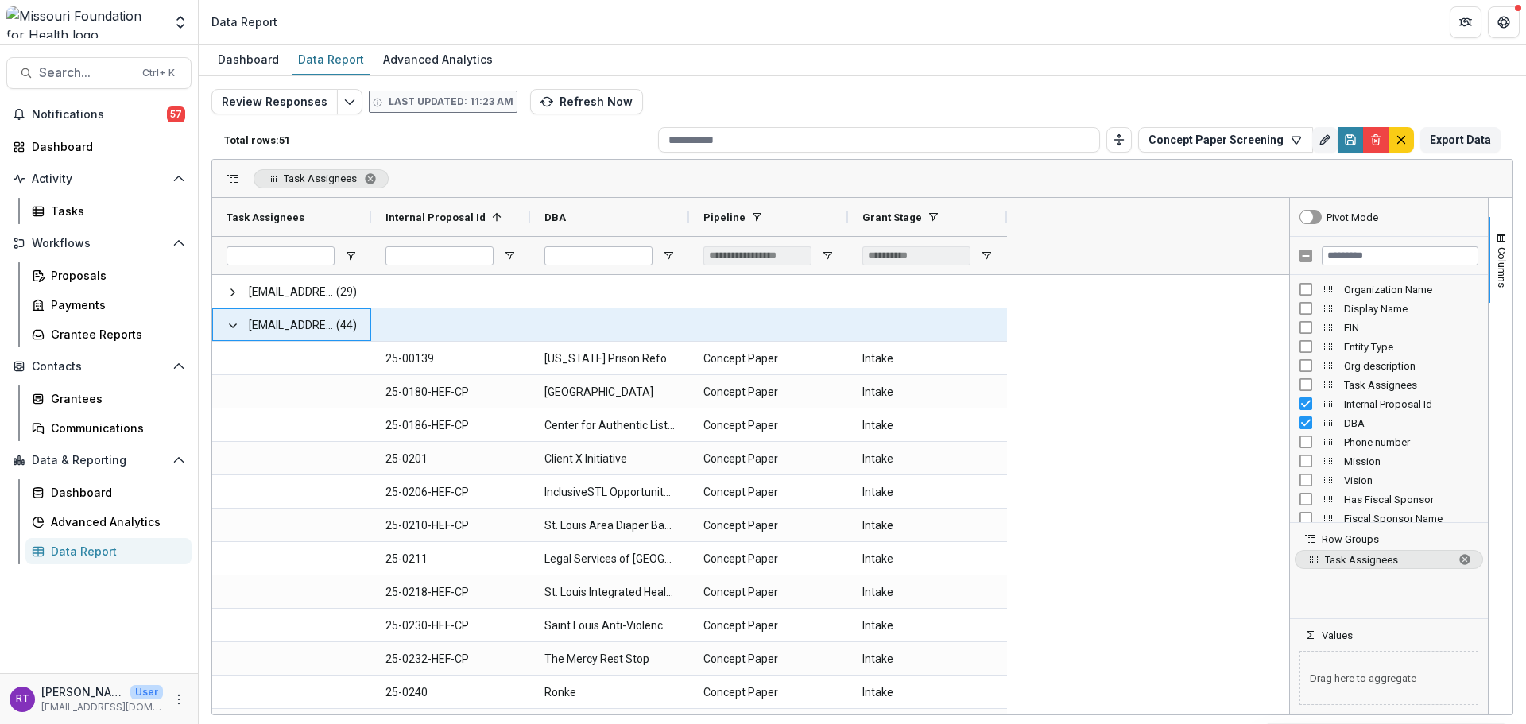
click at [235, 327] on span at bounding box center [233, 326] width 13 height 13
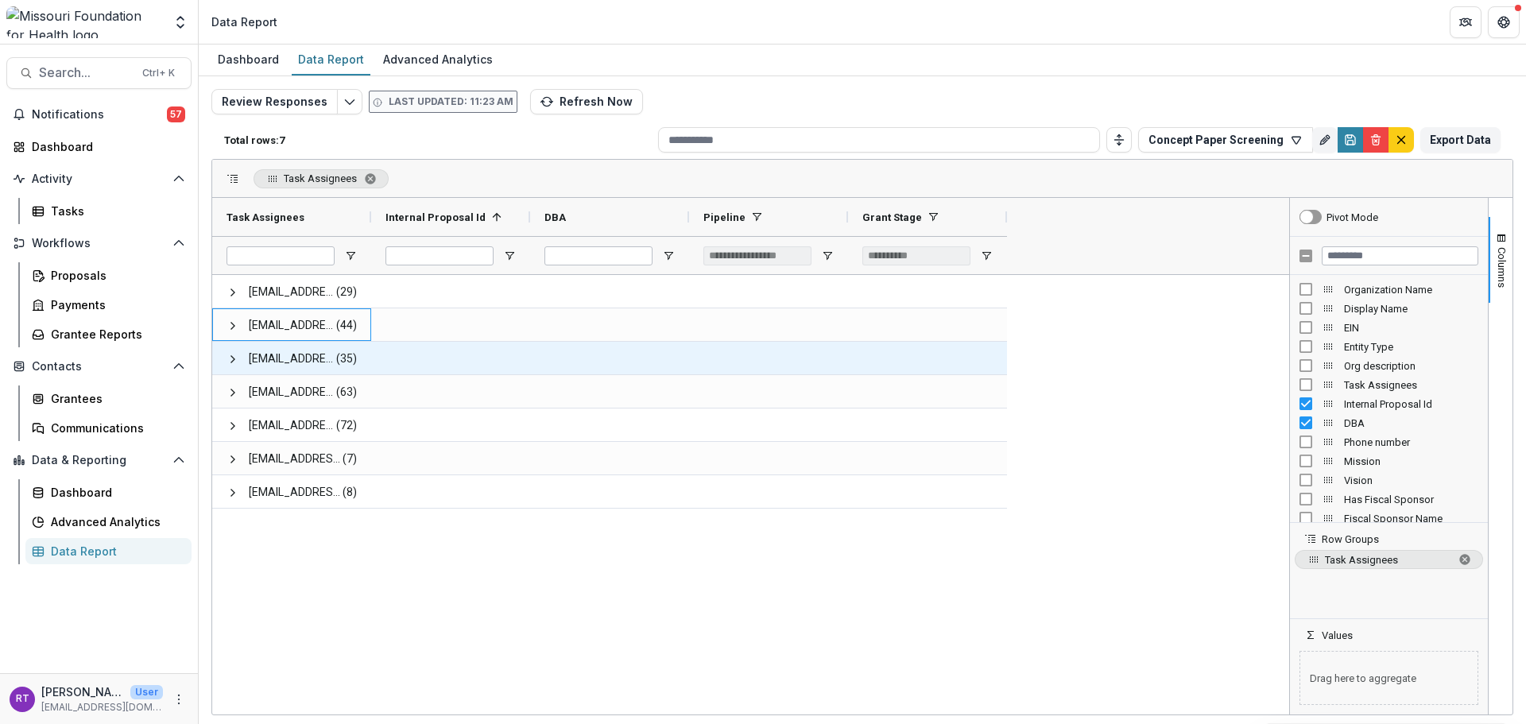
click at [227, 362] on span at bounding box center [233, 359] width 13 height 13
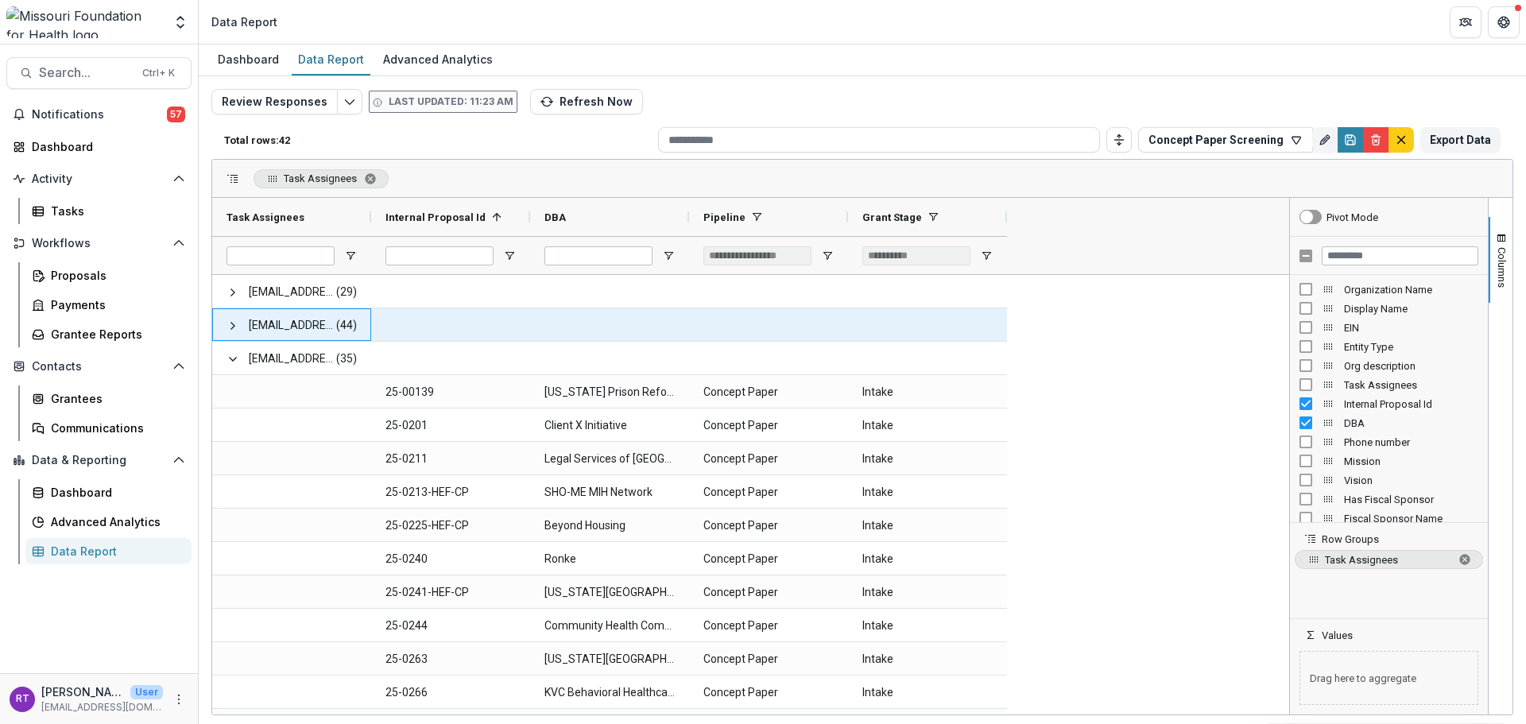
click at [234, 327] on span at bounding box center [233, 326] width 13 height 13
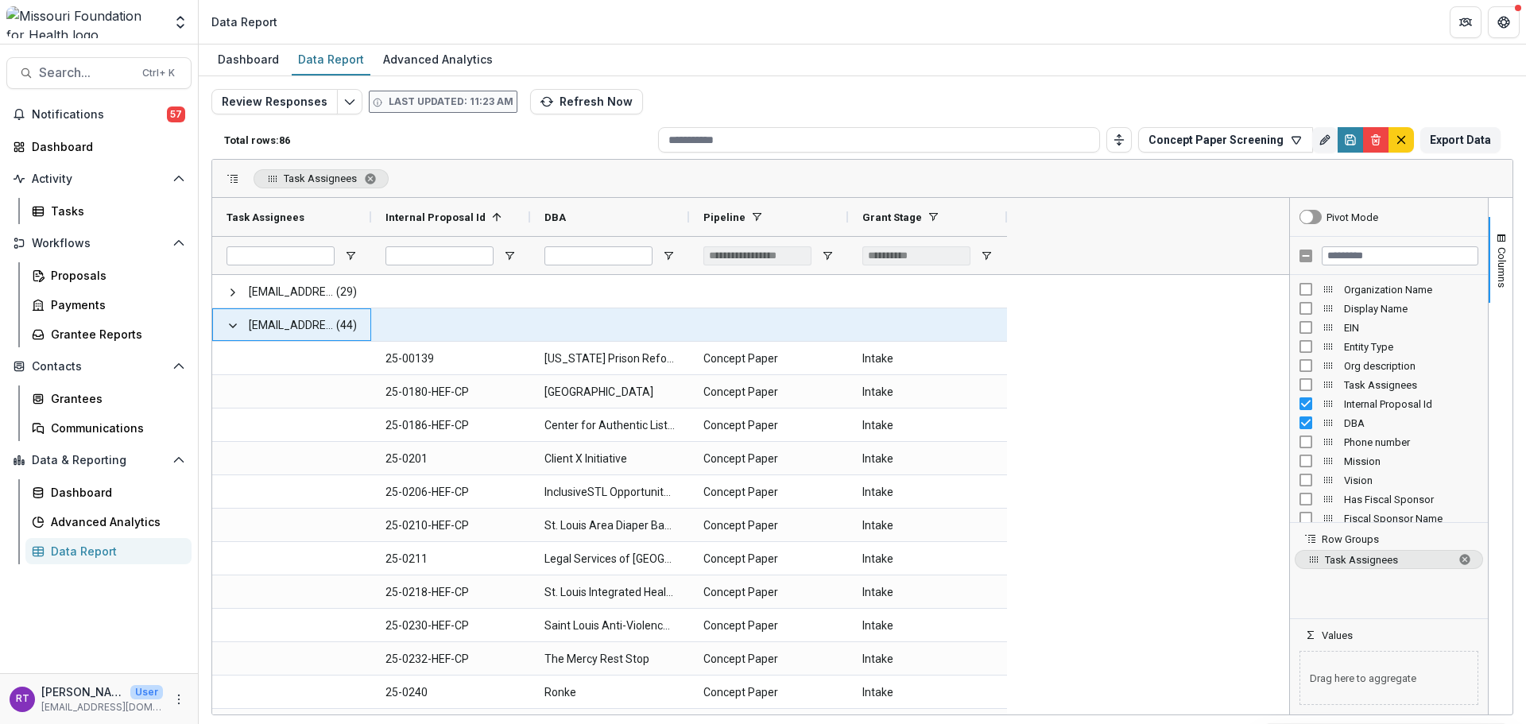
click at [226, 326] on div "[EMAIL_ADDRESS][DOMAIN_NAME] (44)" at bounding box center [291, 324] width 159 height 33
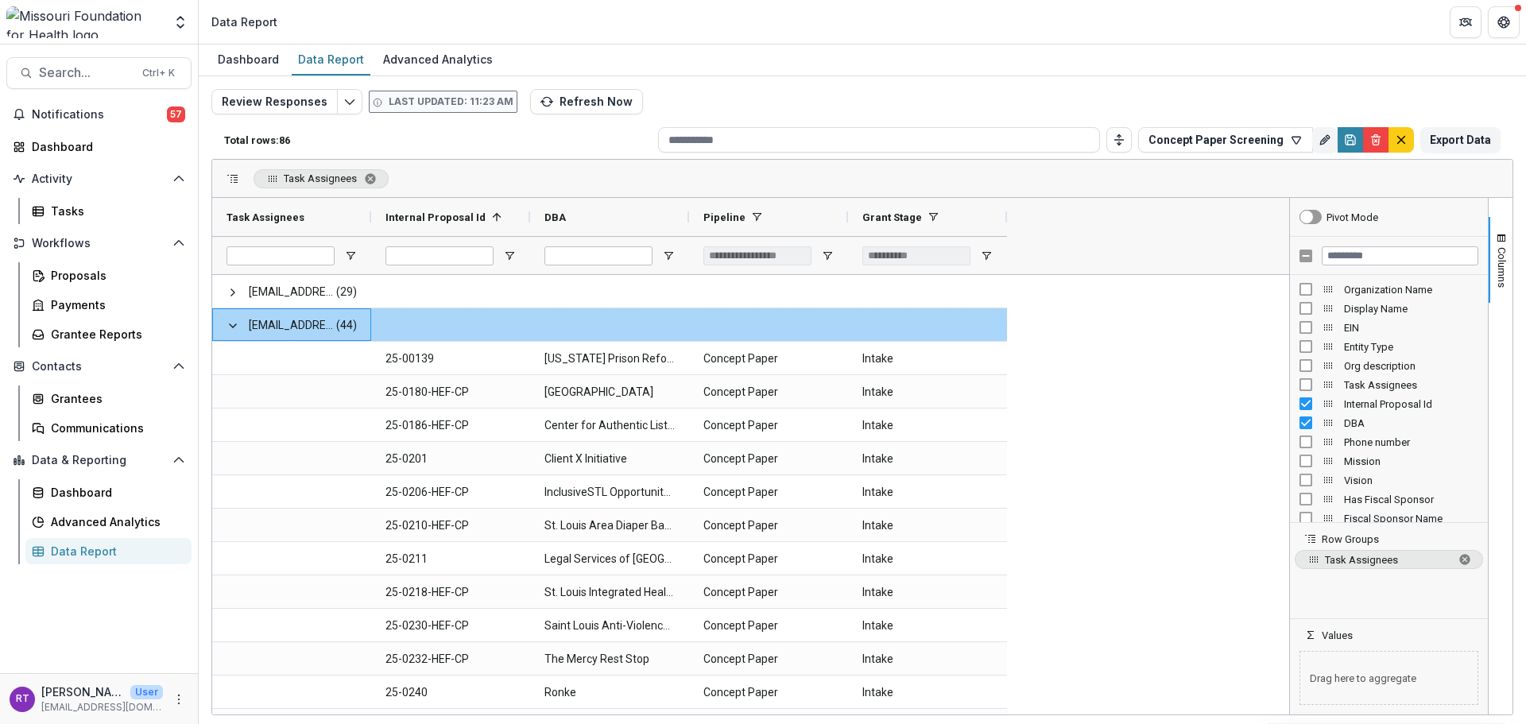
click at [229, 329] on span at bounding box center [233, 326] width 13 height 13
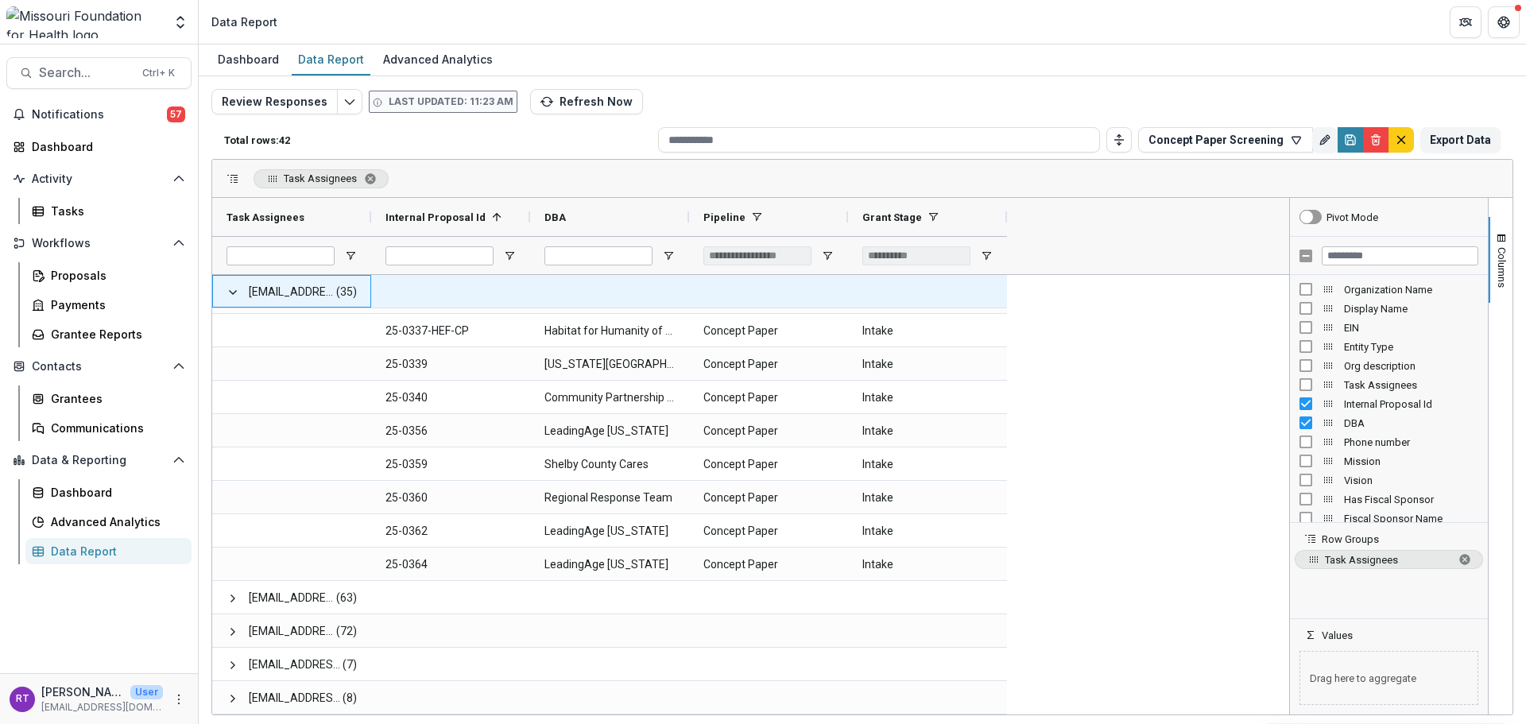
click at [229, 292] on span at bounding box center [233, 292] width 13 height 13
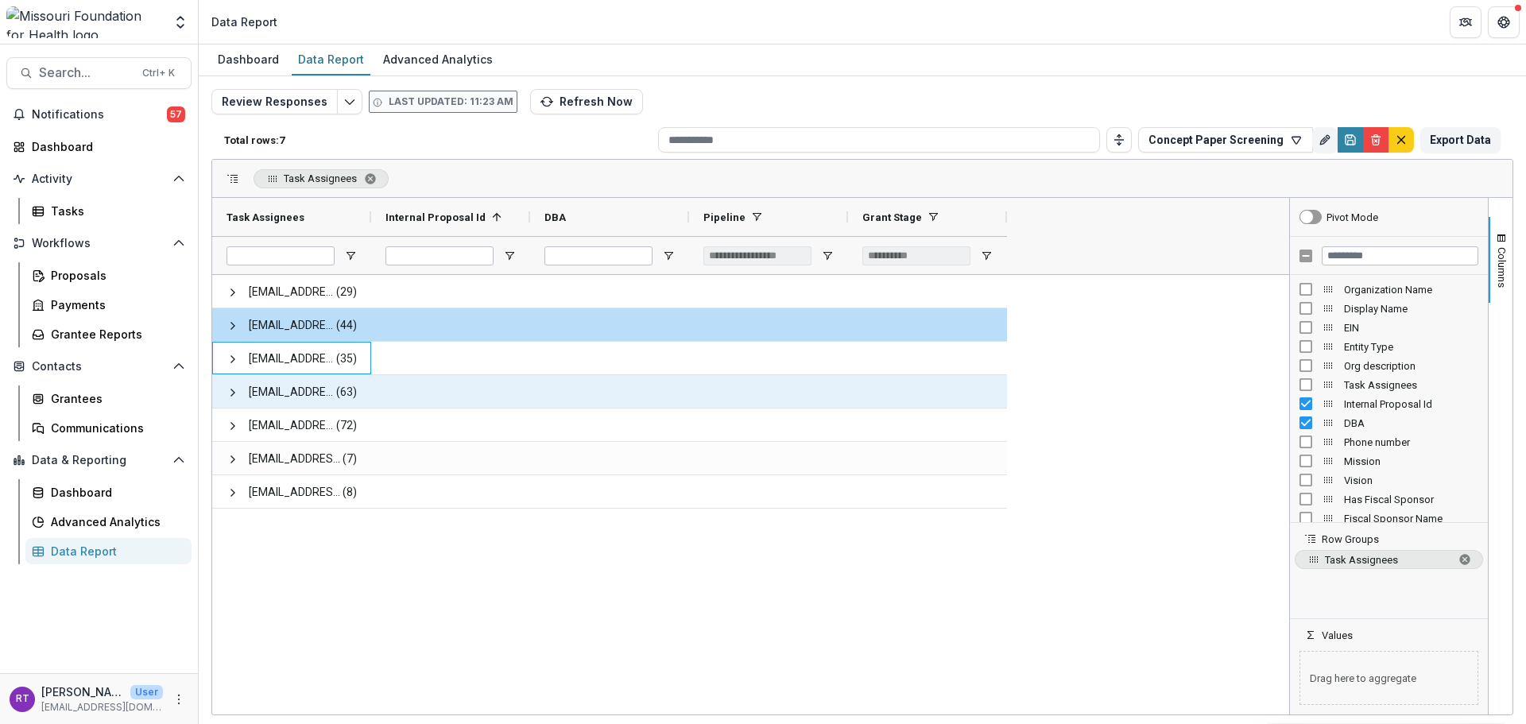
click at [231, 395] on span at bounding box center [233, 392] width 13 height 13
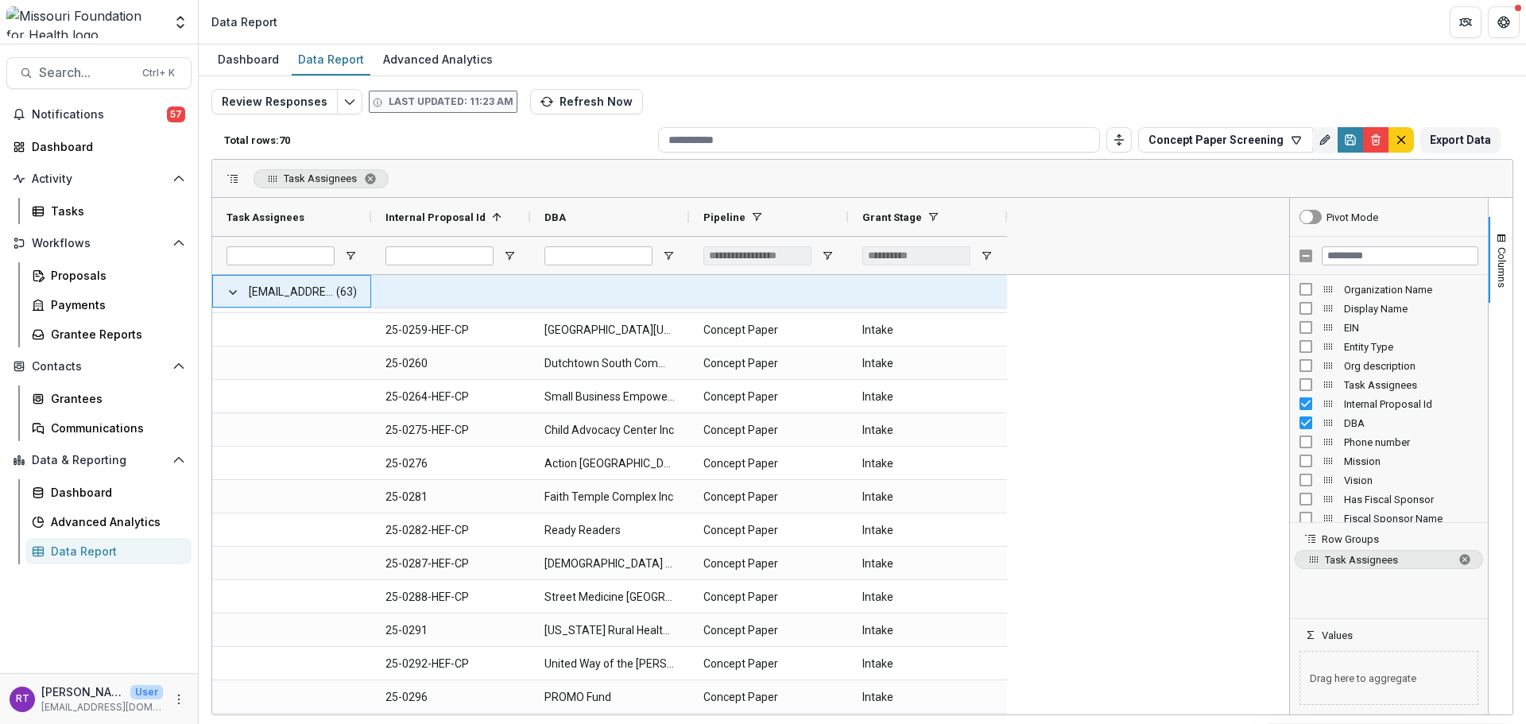
click at [232, 292] on span at bounding box center [233, 292] width 13 height 13
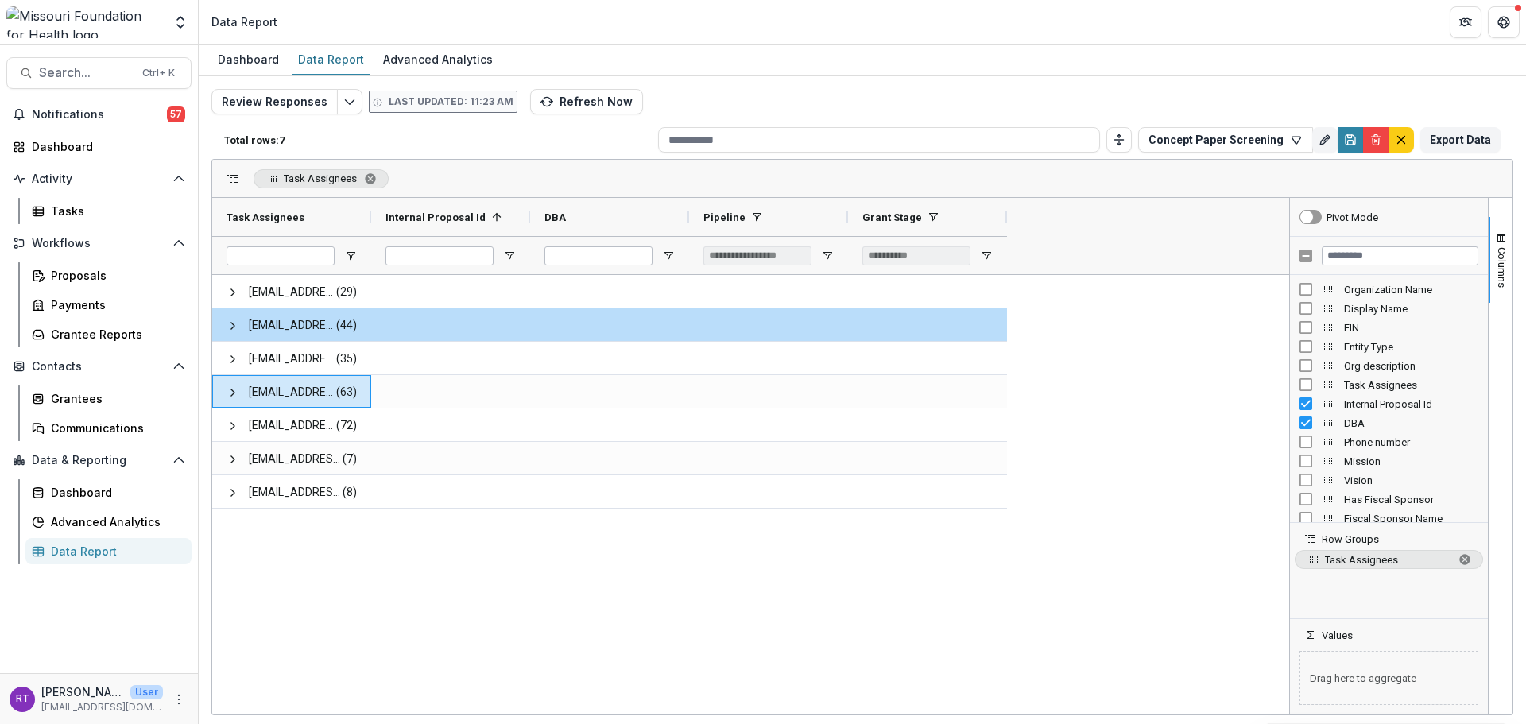
drag, startPoint x: 110, startPoint y: 121, endPoint x: 148, endPoint y: 146, distance: 45.8
click at [110, 121] on span "Notifications" at bounding box center [99, 115] width 135 height 14
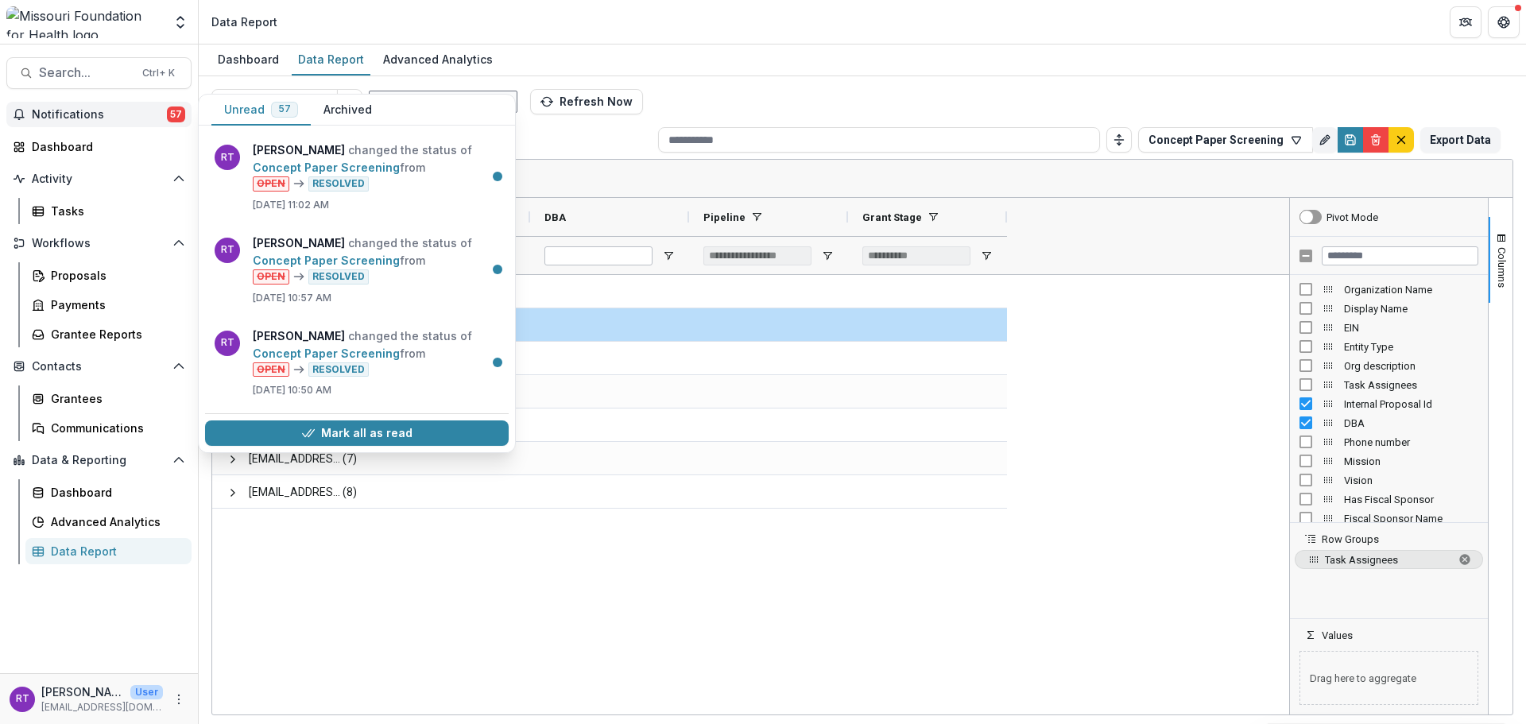
click at [726, 75] on div "Dashboard Data Report Advanced Analytics" at bounding box center [862, 61] width 1327 height 32
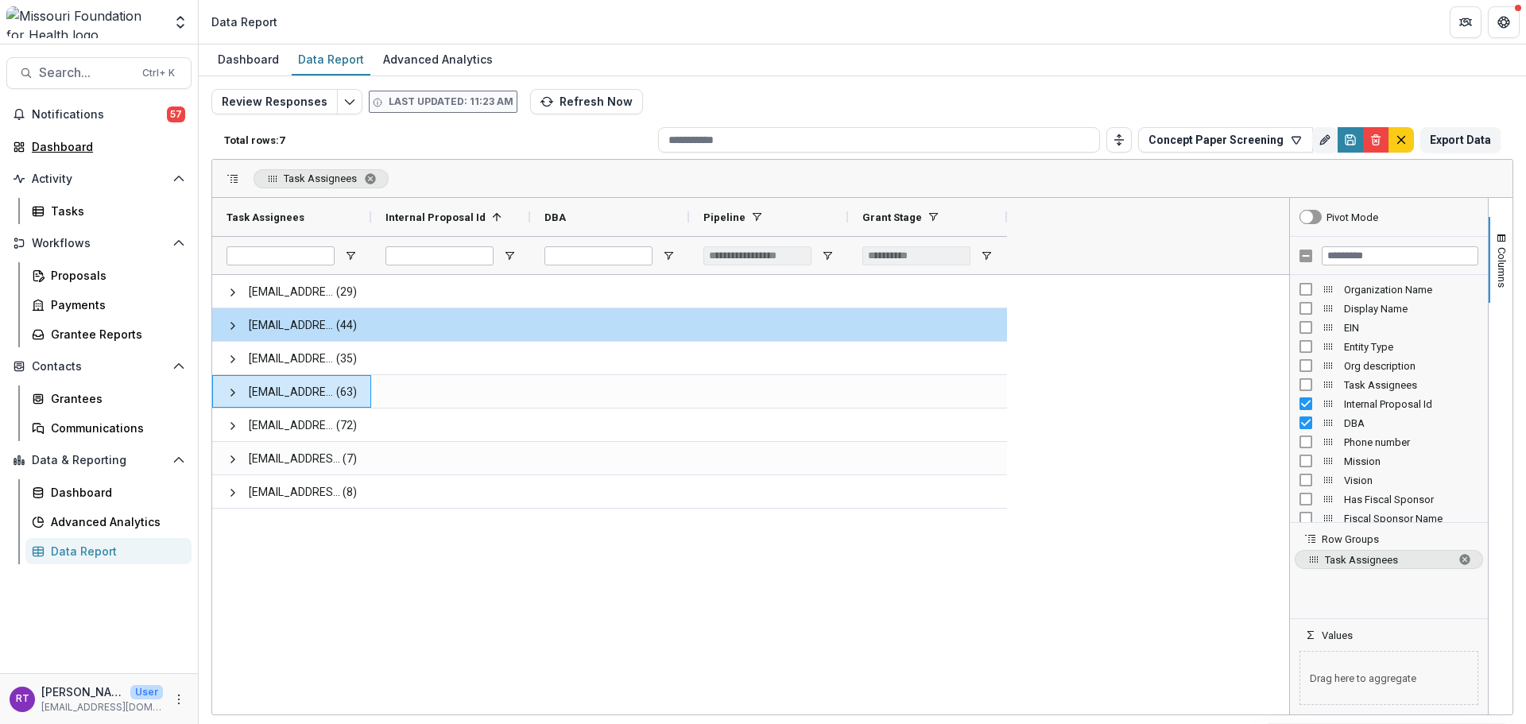
click at [59, 144] on div "Dashboard" at bounding box center [105, 146] width 147 height 17
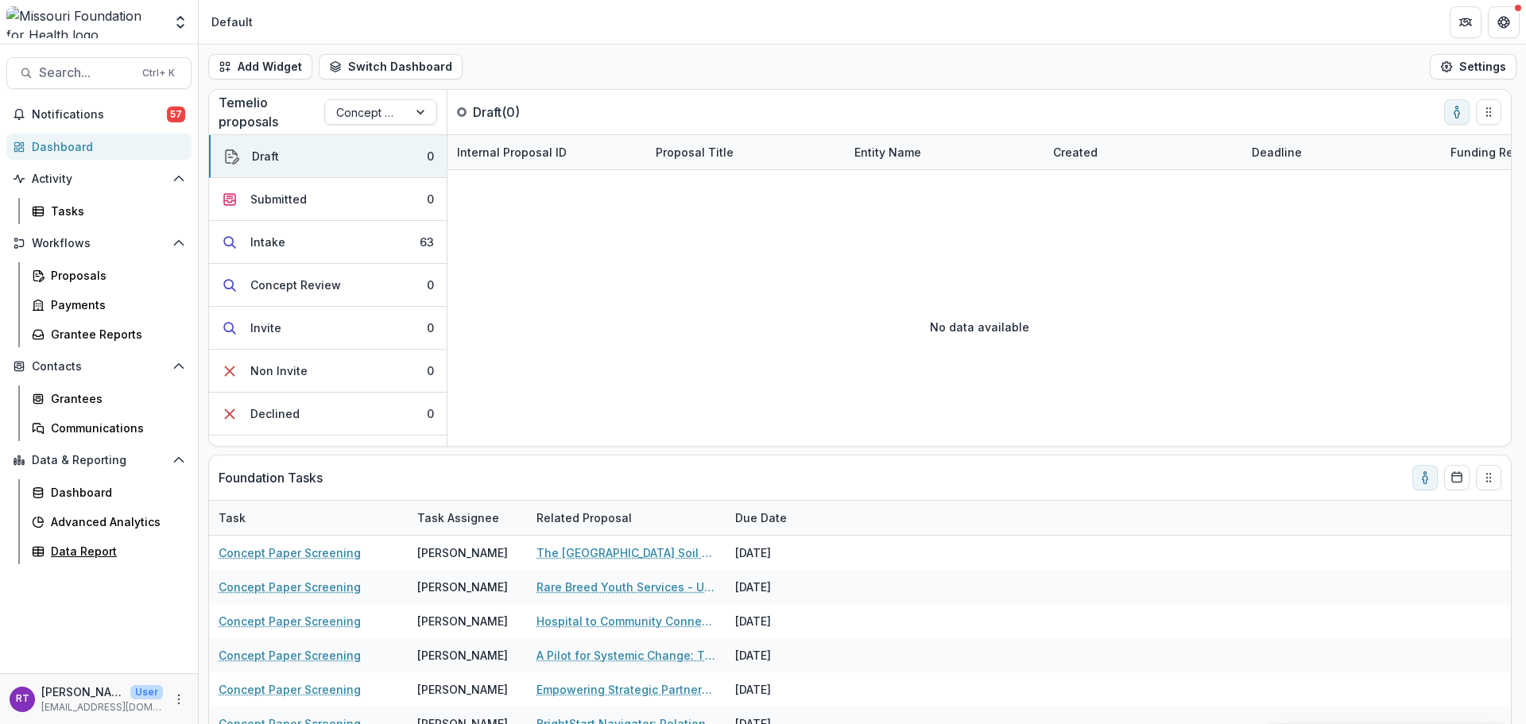
click at [132, 545] on div "Data Report" at bounding box center [115, 551] width 128 height 17
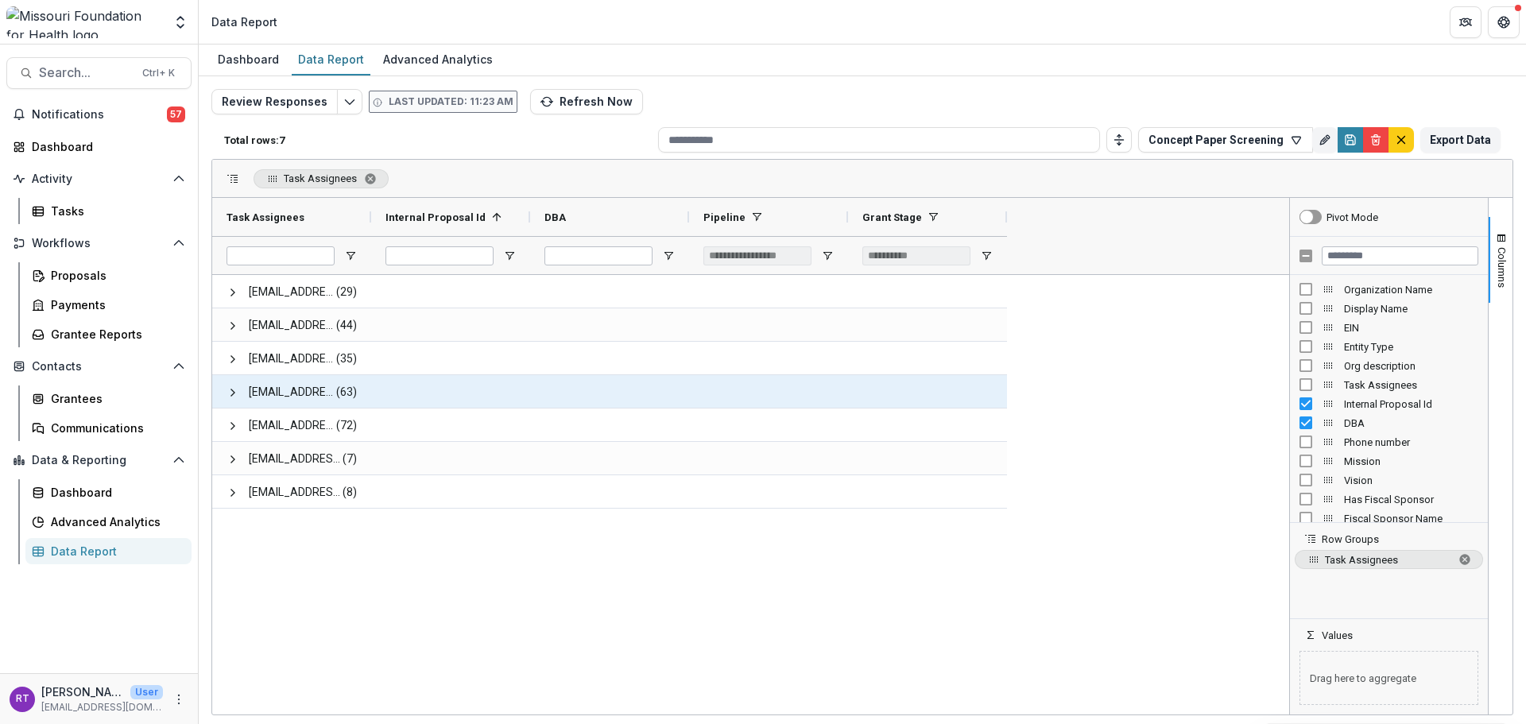
click at [228, 393] on span at bounding box center [233, 392] width 13 height 13
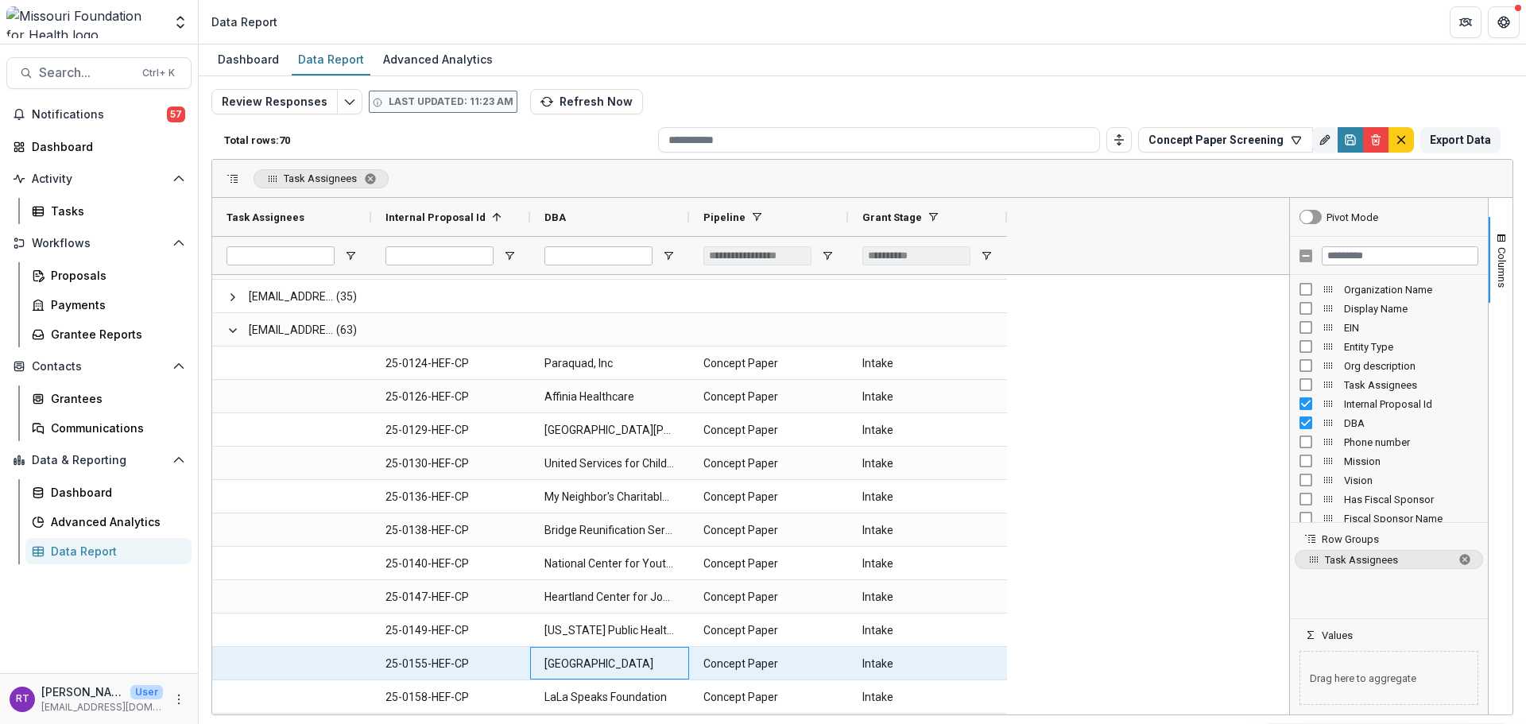
scroll to position [137, 0]
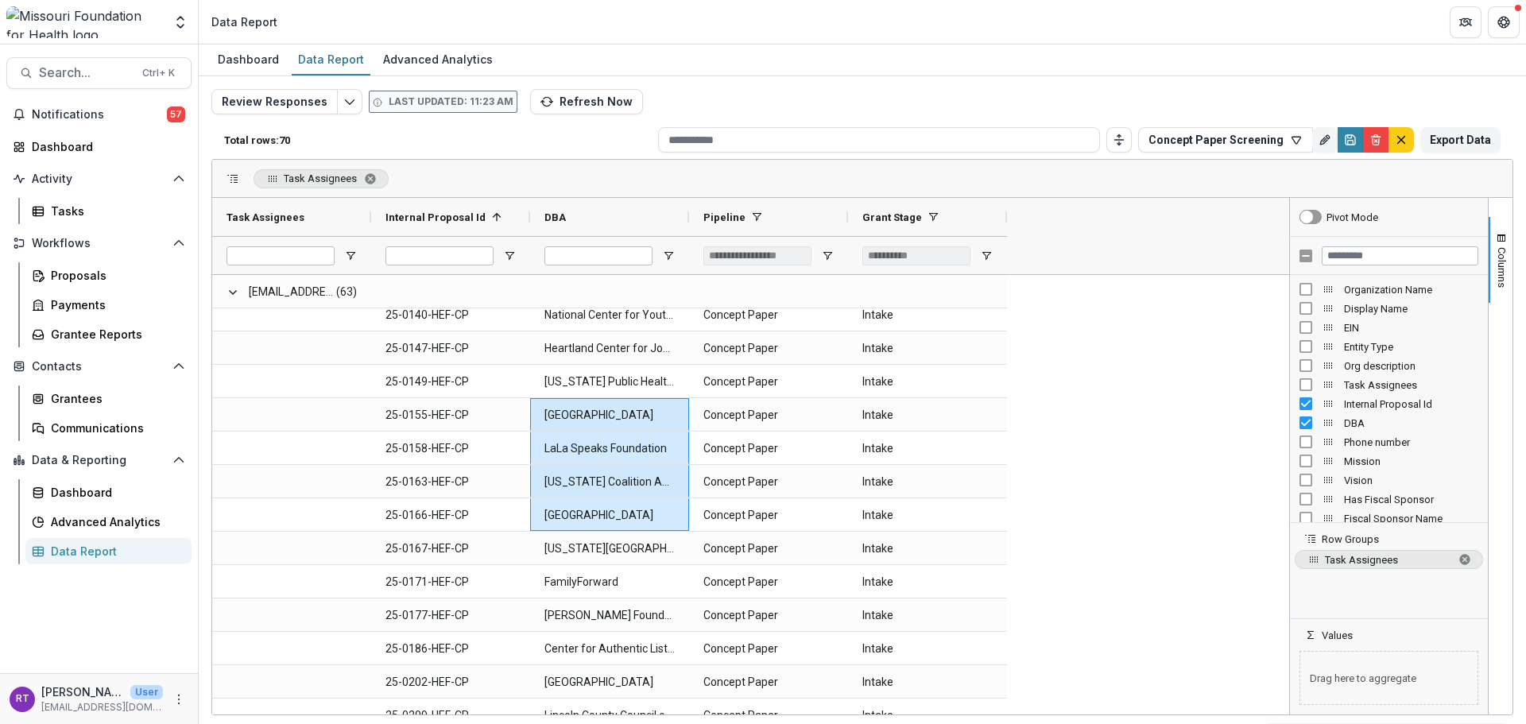
drag, startPoint x: 636, startPoint y: 713, endPoint x: 581, endPoint y: 703, distance: 55.7
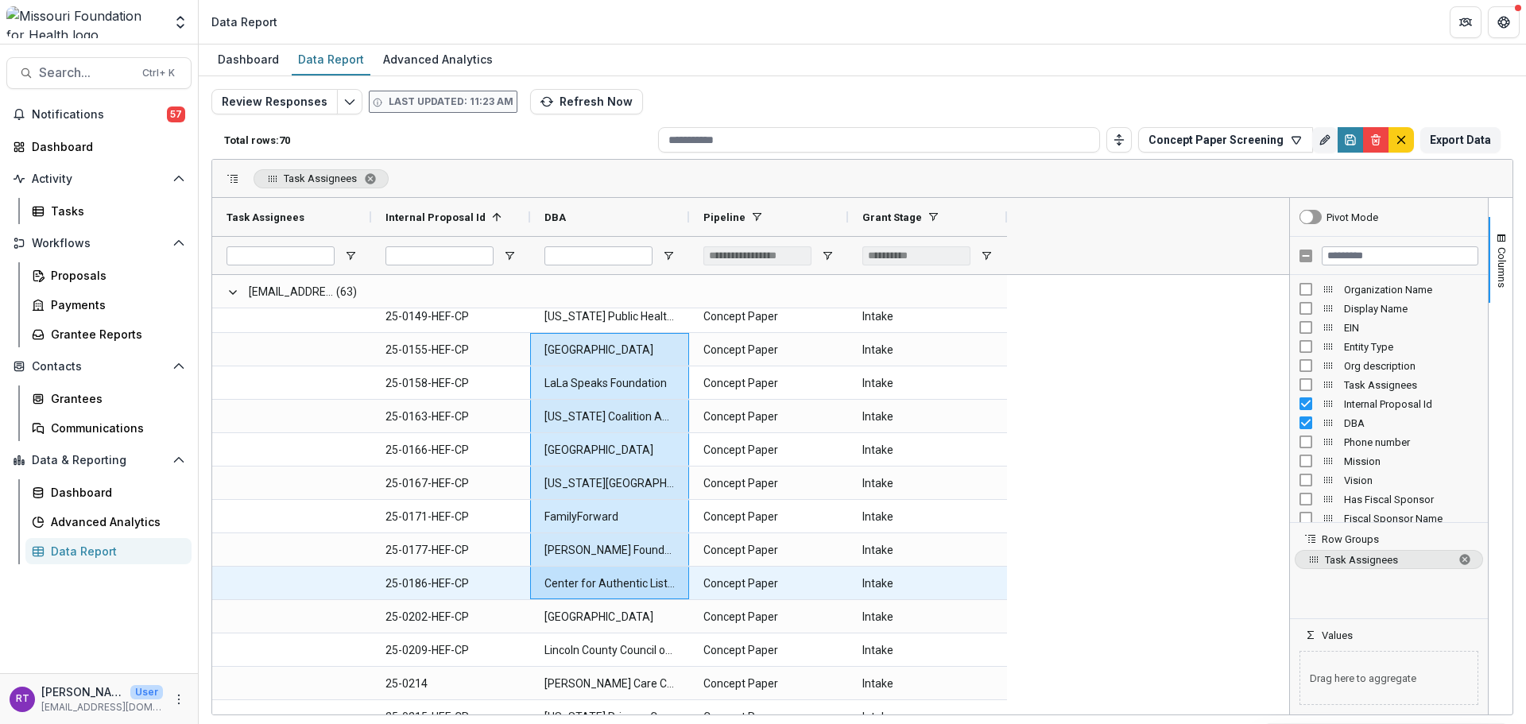
click at [888, 591] on Stage-2515 "Intake" at bounding box center [927, 583] width 130 height 33
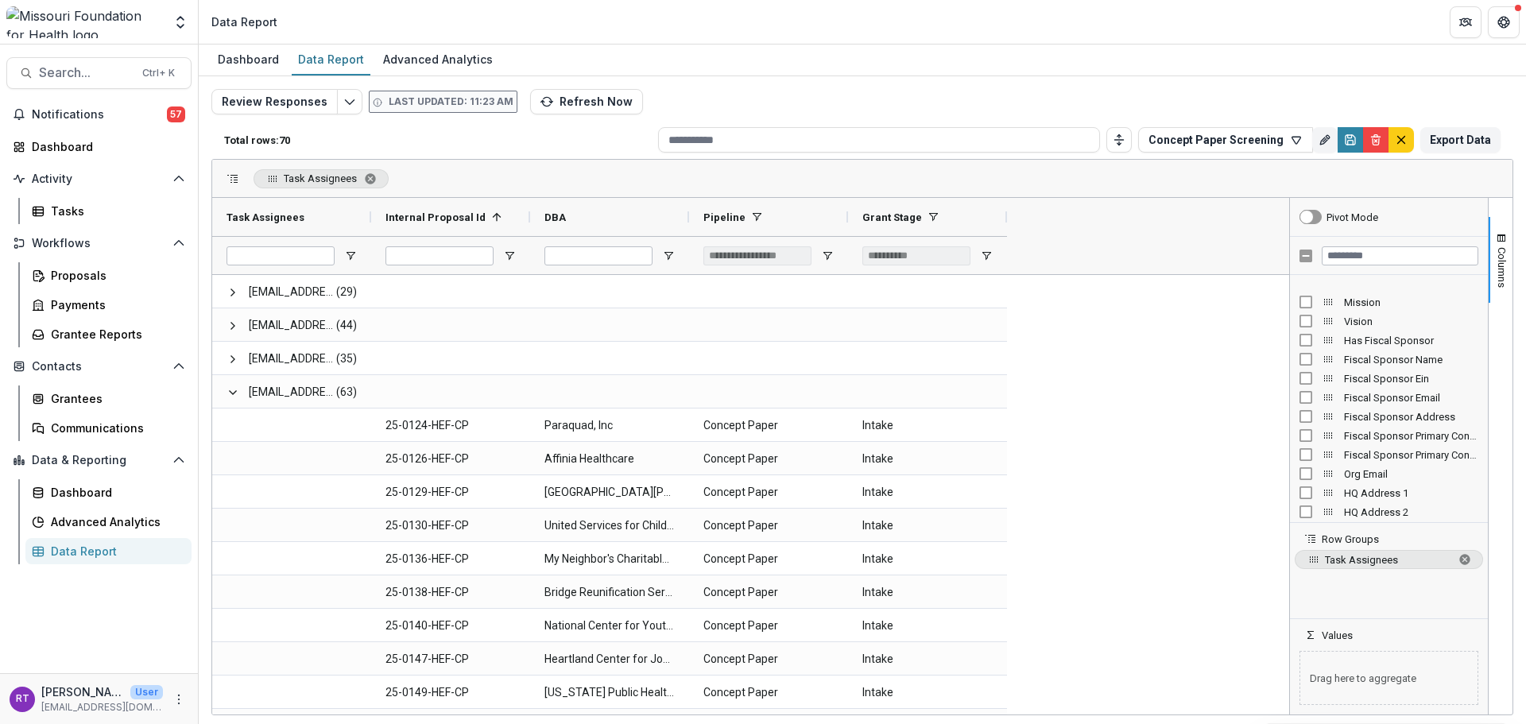
scroll to position [227, 0]
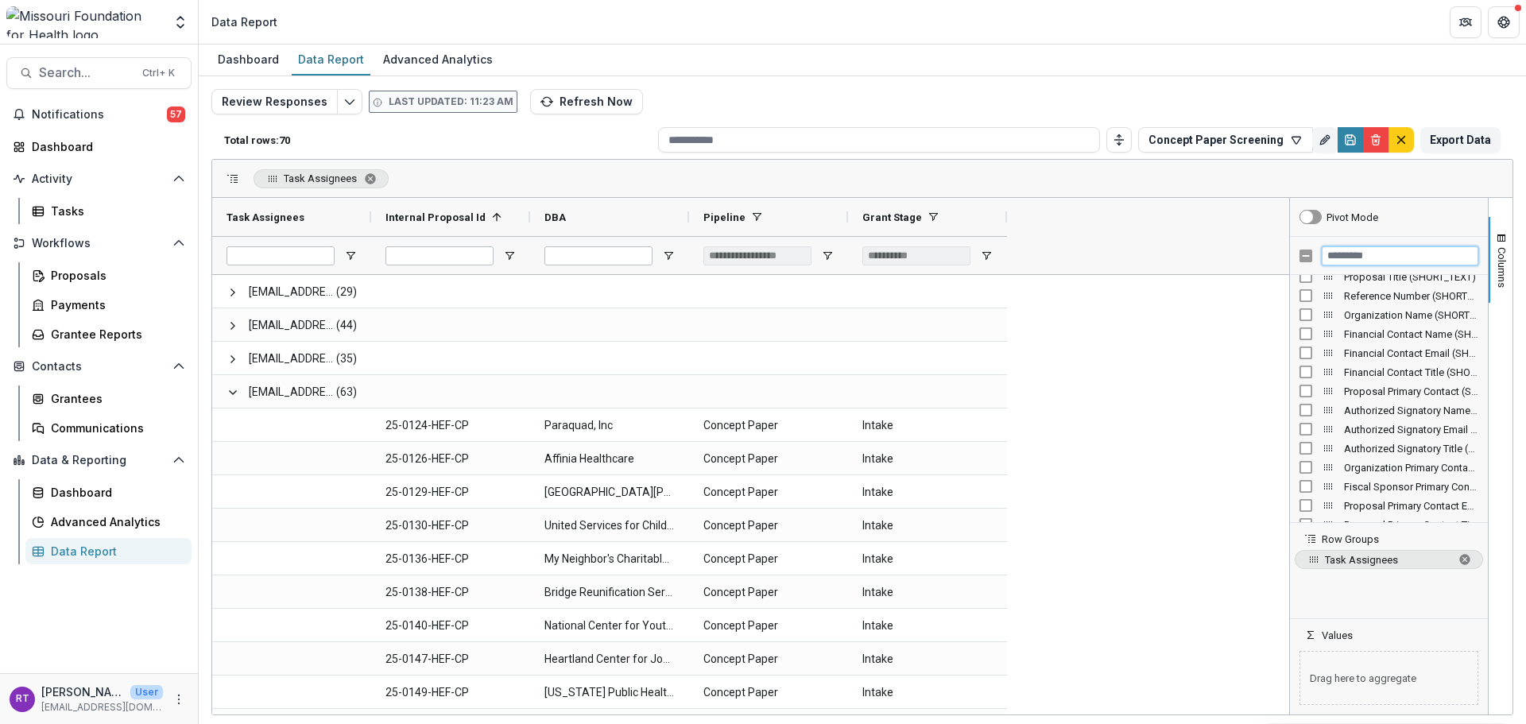
click at [1388, 258] on input "Filter Columns Input" at bounding box center [1400, 255] width 157 height 19
type input "******"
drag, startPoint x: 1379, startPoint y: 254, endPoint x: 1268, endPoint y: 249, distance: 110.6
click at [1268, 249] on div "Task Assignees Internal Proposal Id 1 DBA Pipeline" at bounding box center [862, 456] width 1300 height 517
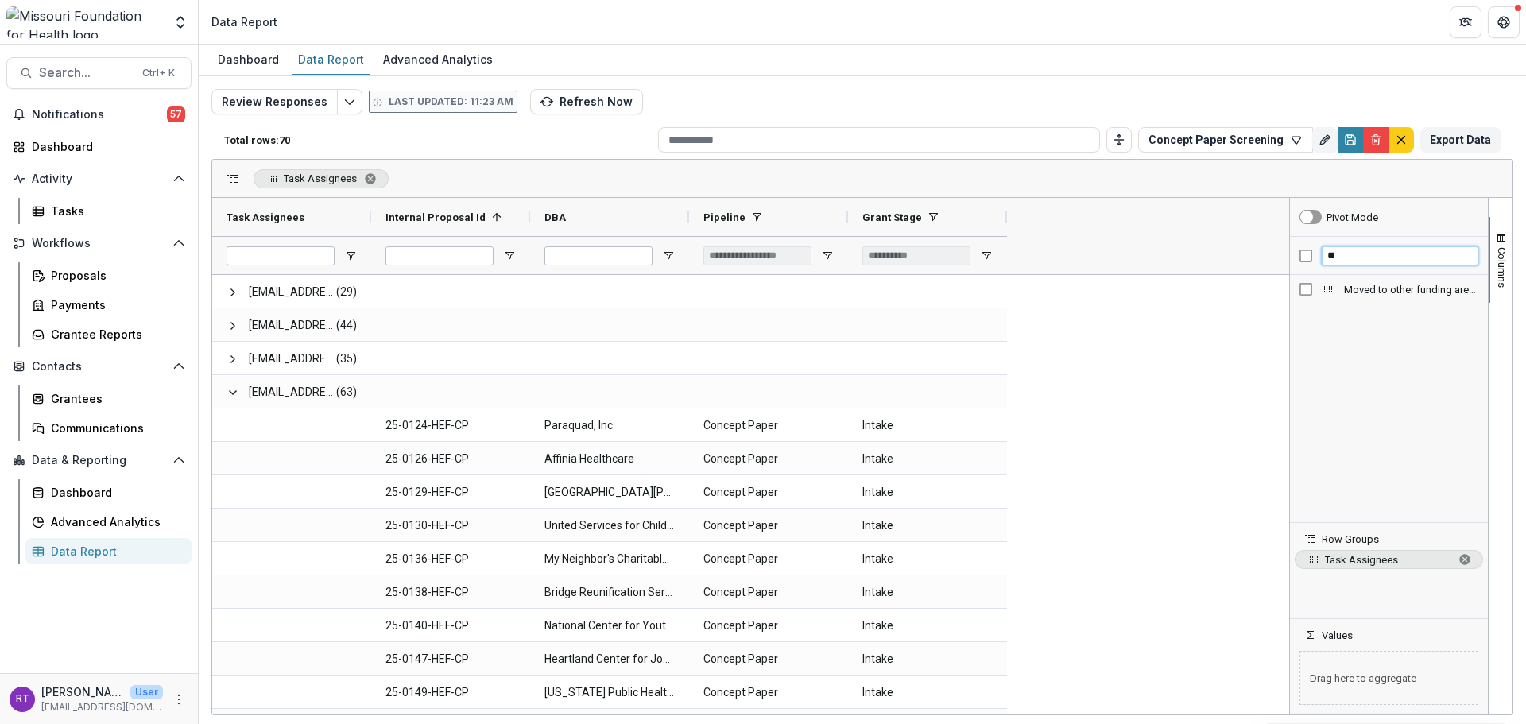
type input "*"
type input "******"
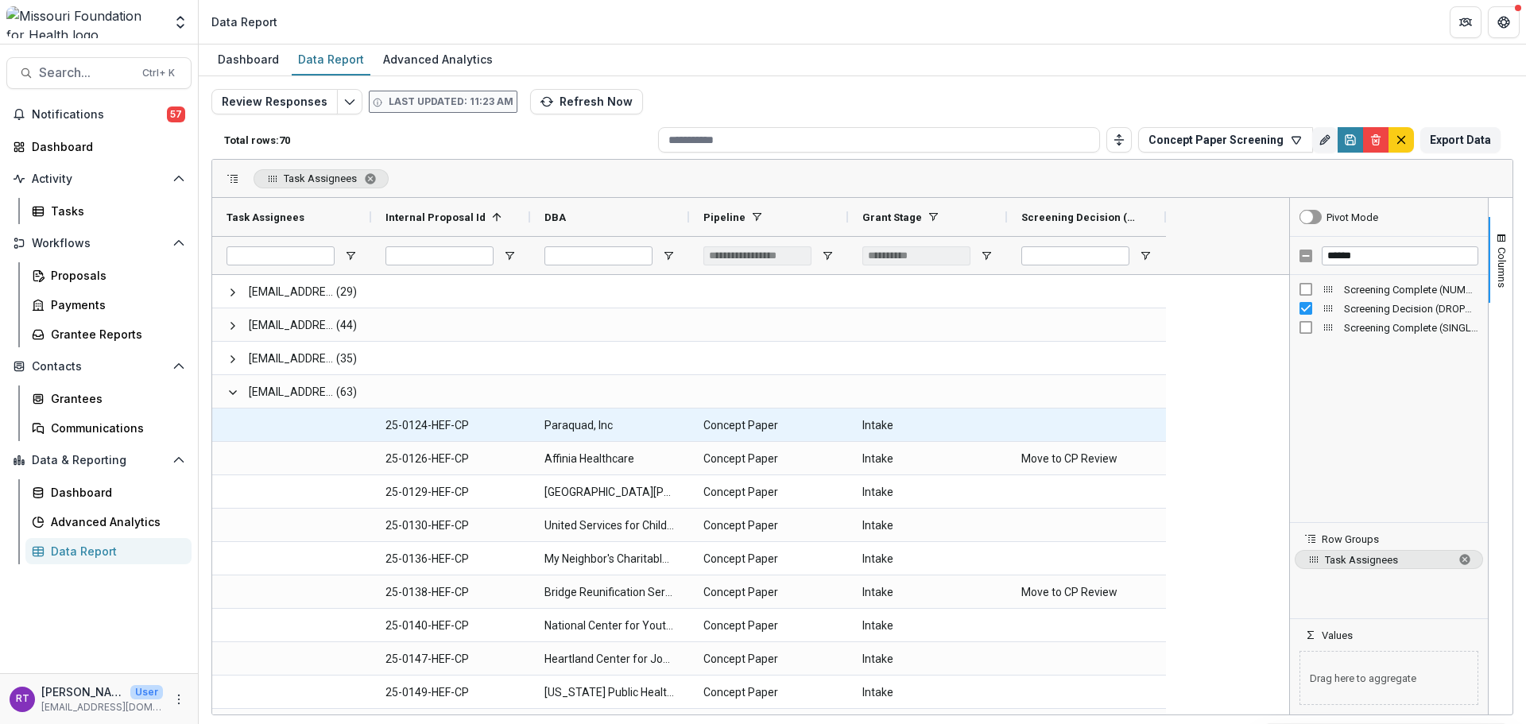
click at [543, 428] on div "Paraquad, Inc" at bounding box center [609, 425] width 159 height 33
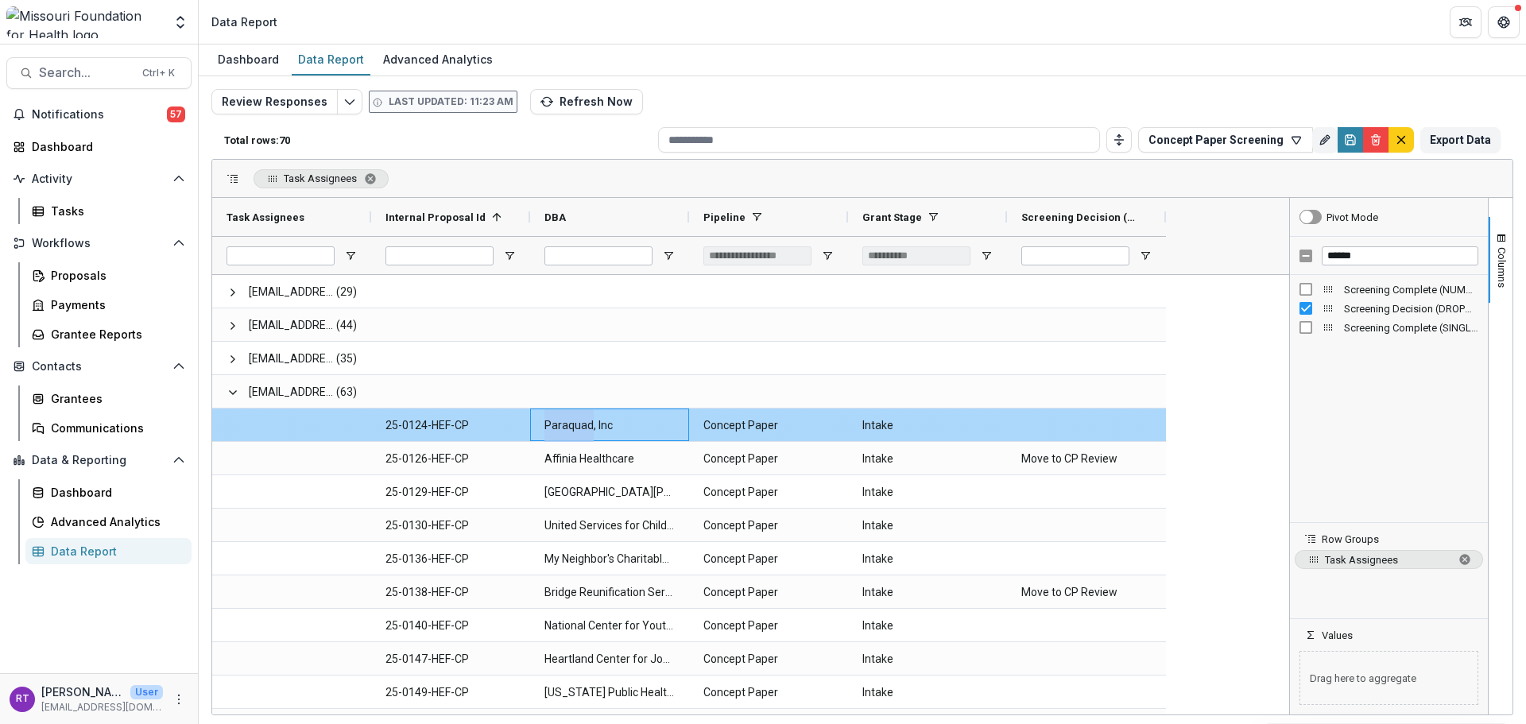
click at [543, 428] on div "Paraquad, Inc" at bounding box center [609, 425] width 159 height 33
click at [458, 425] on Id-3148 "25-0124-HEF-CP" at bounding box center [450, 425] width 130 height 33
click at [564, 434] on DBA-3149 "Paraquad, Inc" at bounding box center [609, 425] width 130 height 33
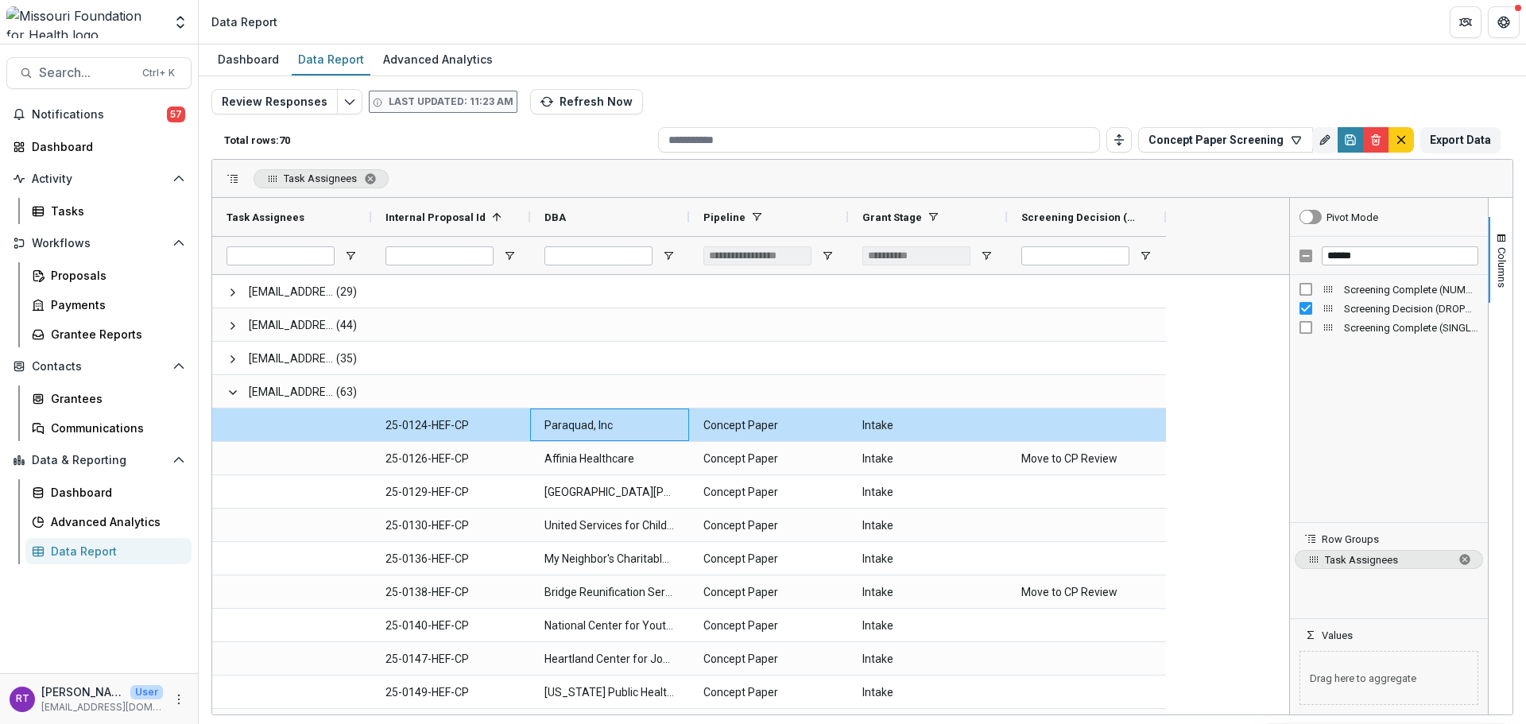
click at [1374, 97] on div "Review Responses Last updated: 11:23 AM Refresh Now Total rows: 70 Concept Pape…" at bounding box center [862, 383] width 1302 height 588
click at [1351, 145] on icon "Save" at bounding box center [1351, 140] width 10 height 10
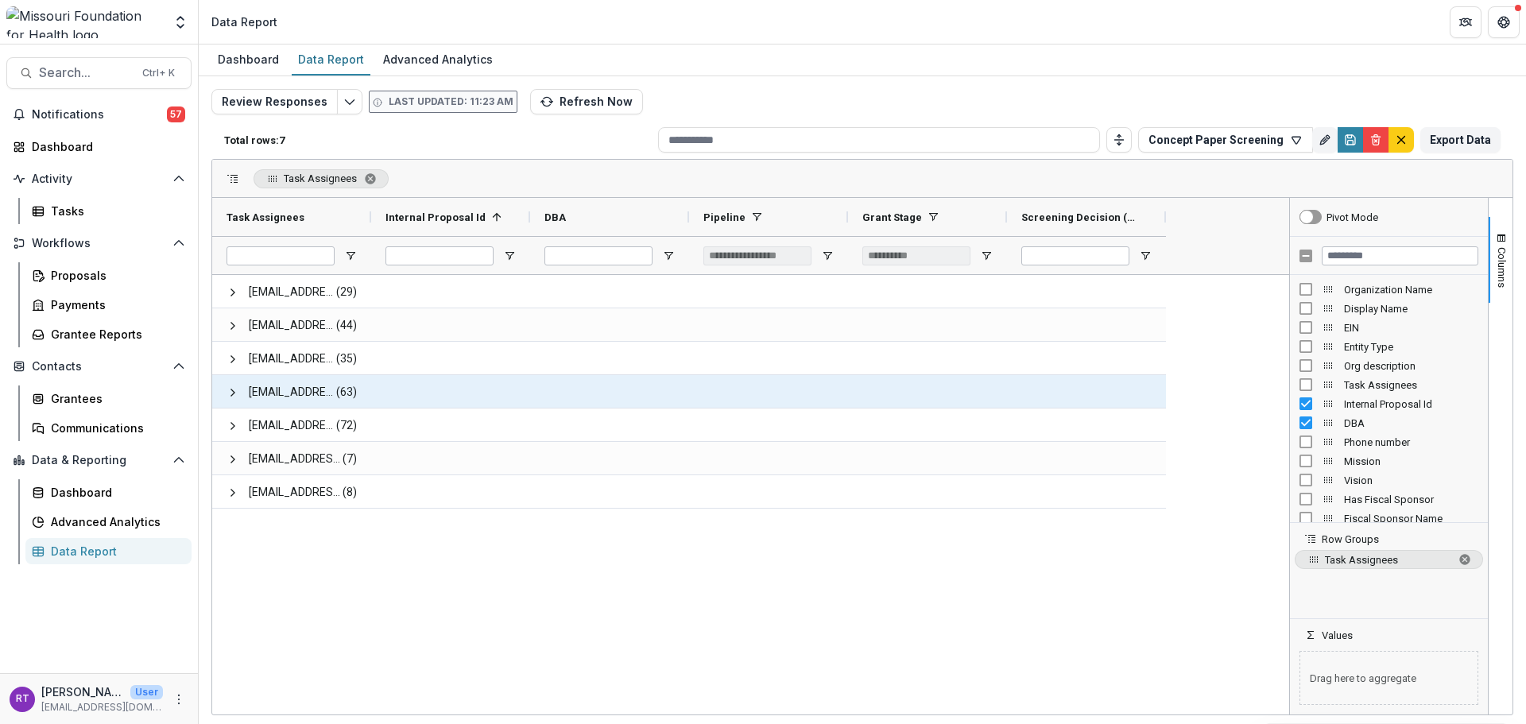
click at [234, 397] on span at bounding box center [233, 392] width 13 height 13
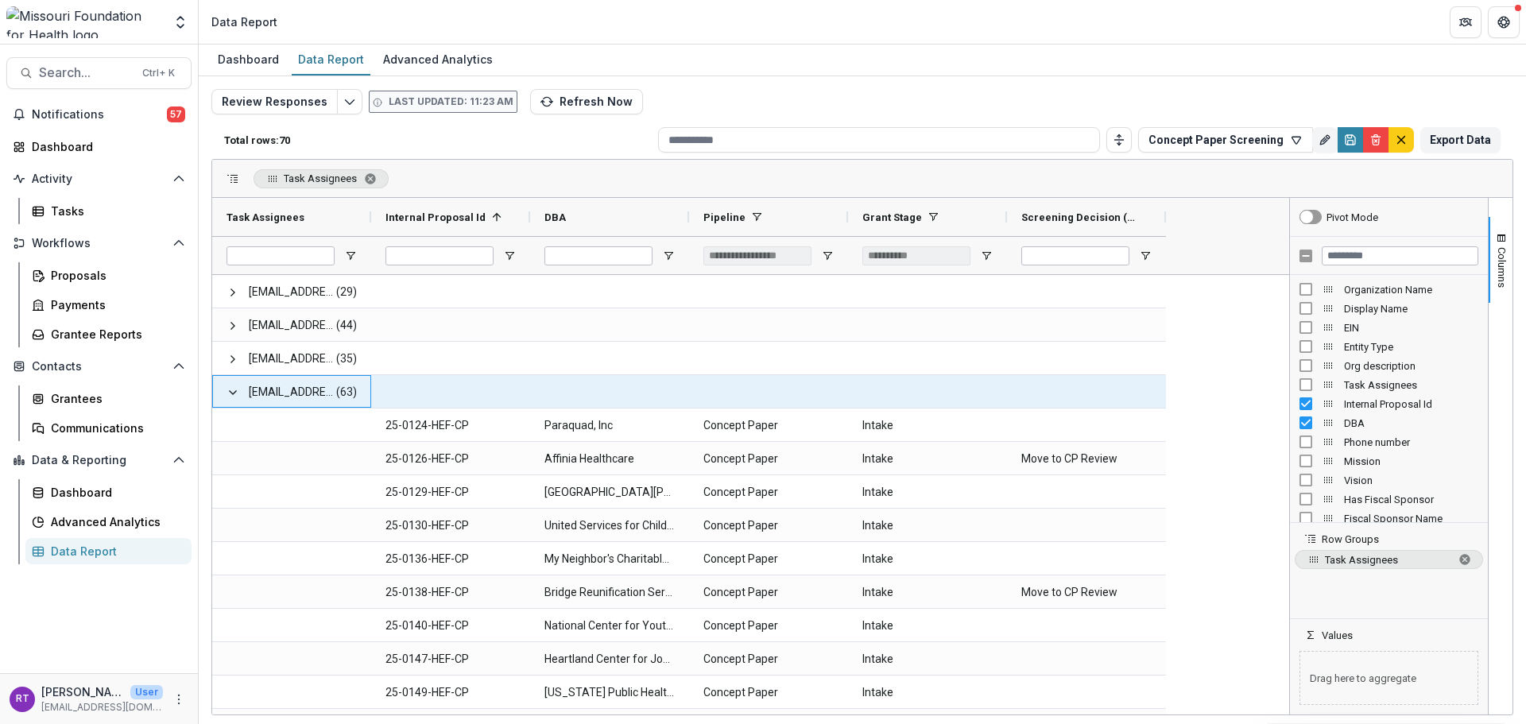
click at [234, 397] on span at bounding box center [233, 392] width 13 height 13
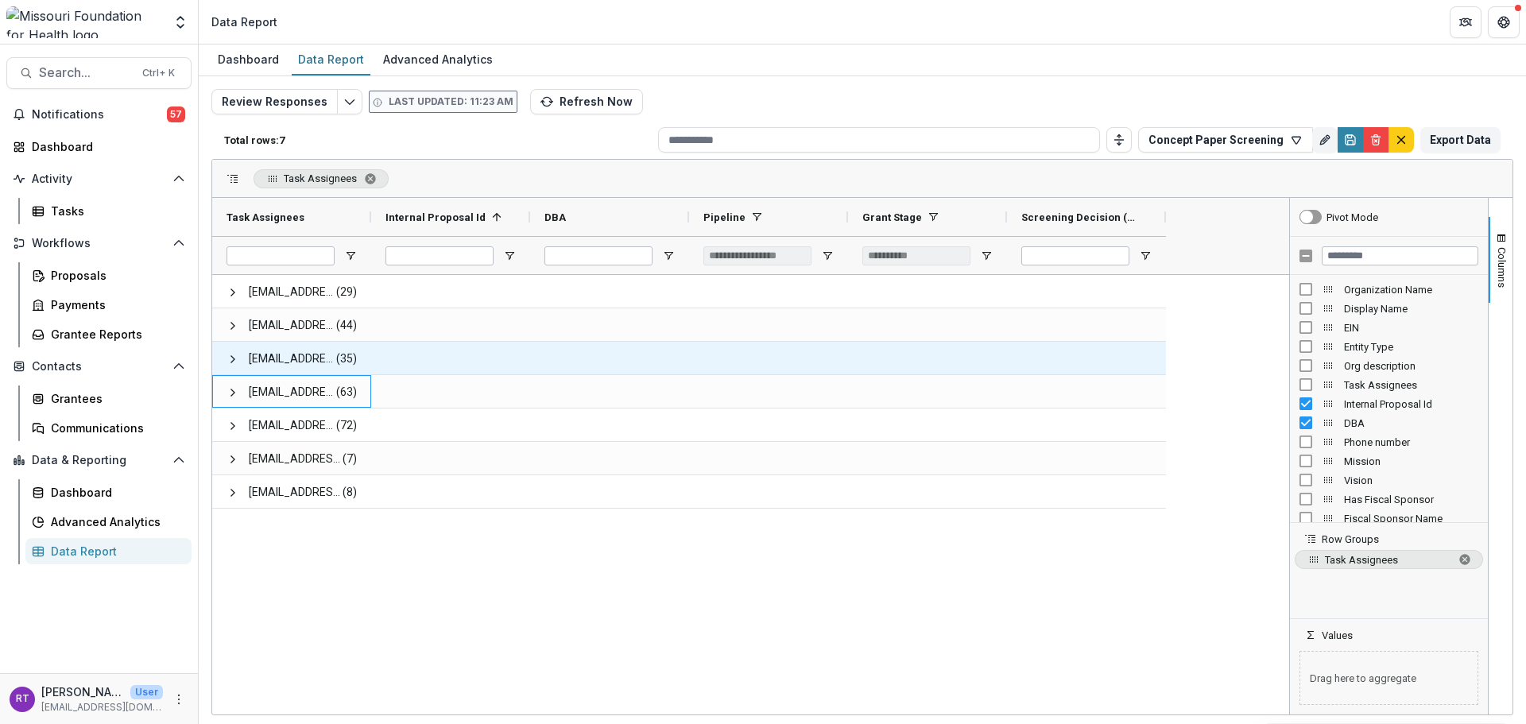
click at [230, 366] on span at bounding box center [233, 359] width 13 height 33
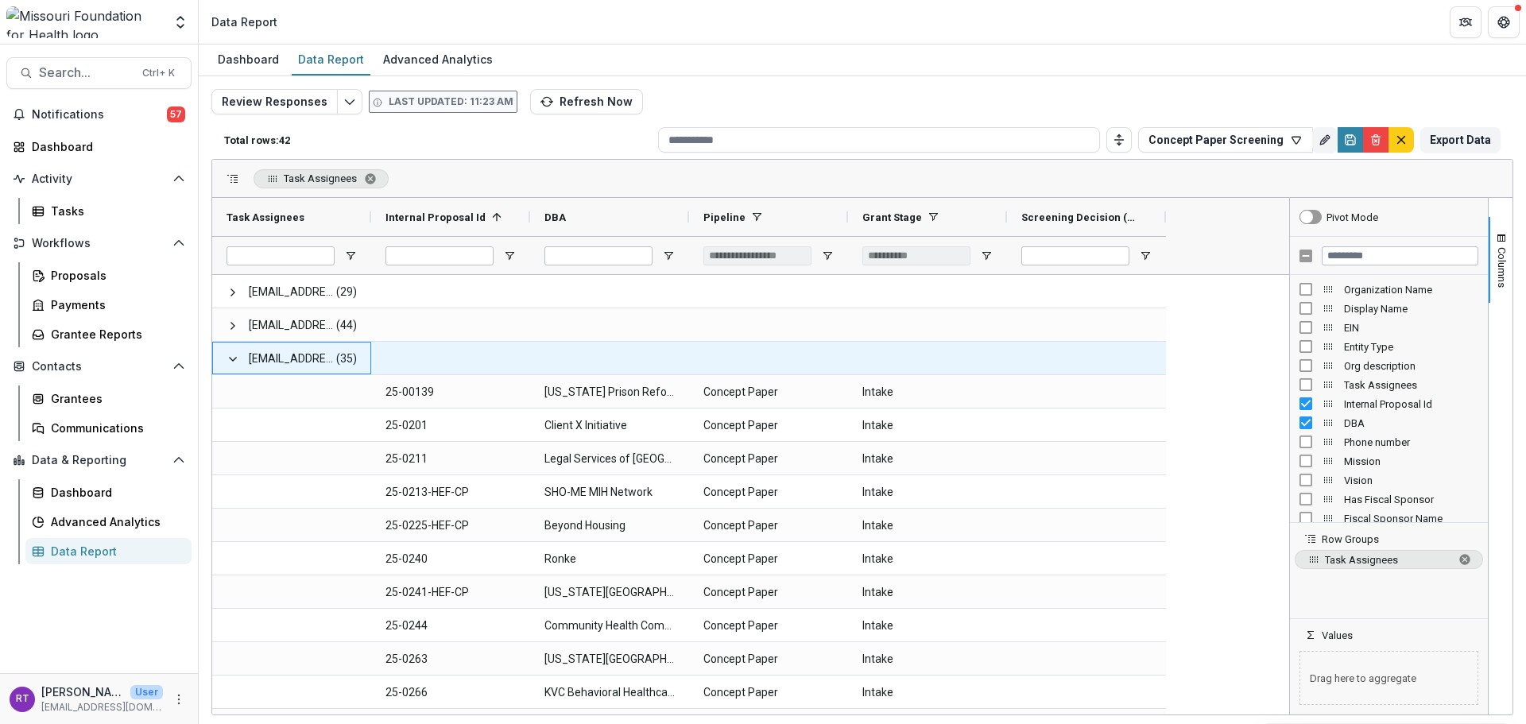
click at [234, 358] on span at bounding box center [233, 359] width 13 height 13
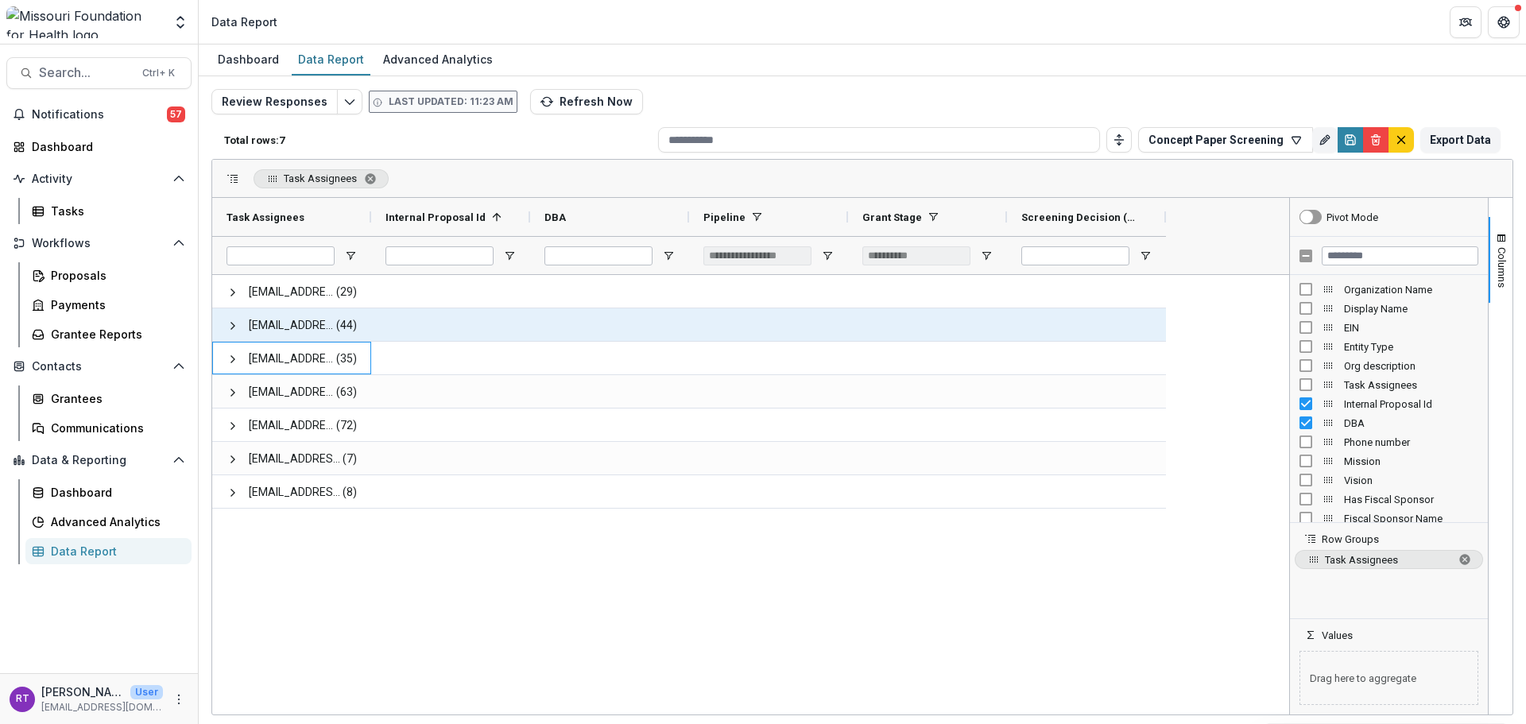
click at [230, 330] on span at bounding box center [233, 326] width 13 height 13
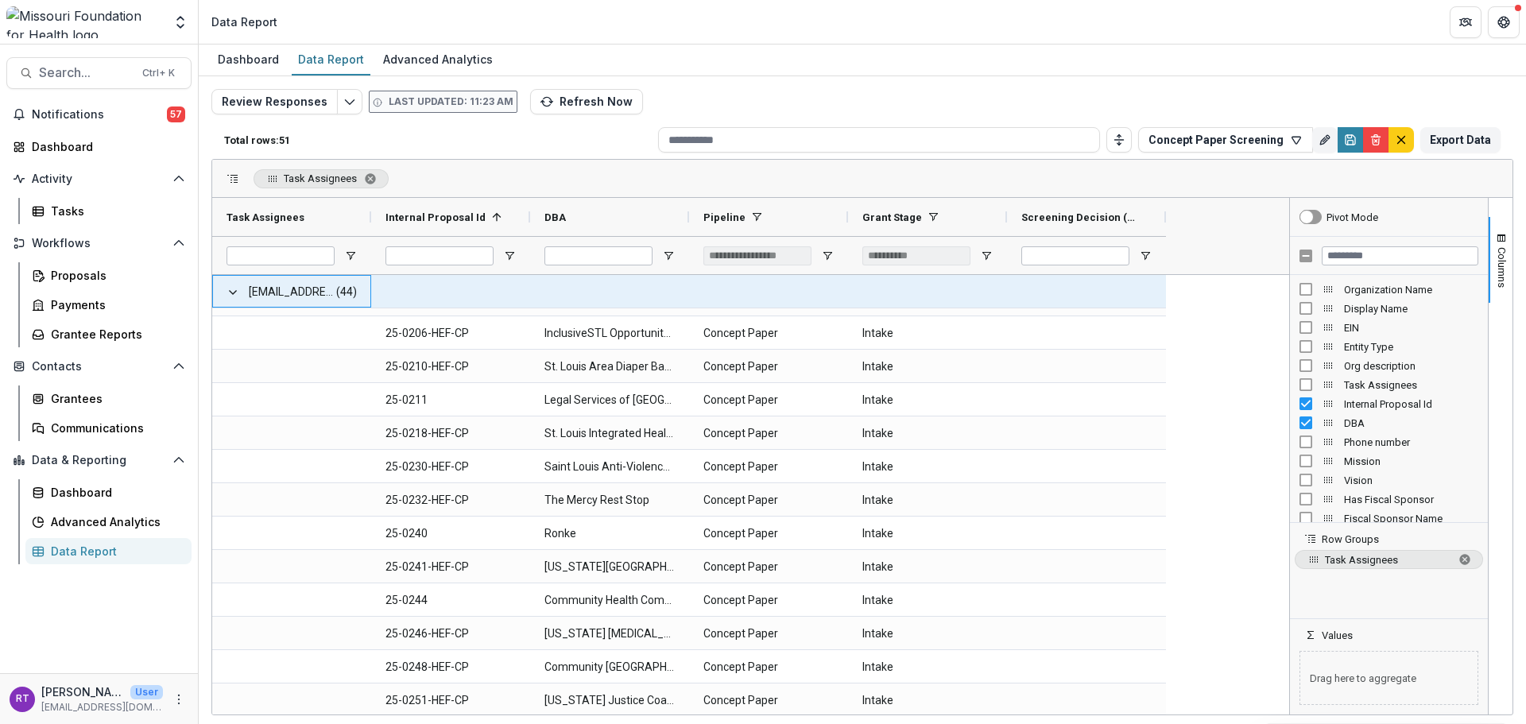
click at [230, 300] on span at bounding box center [233, 292] width 13 height 33
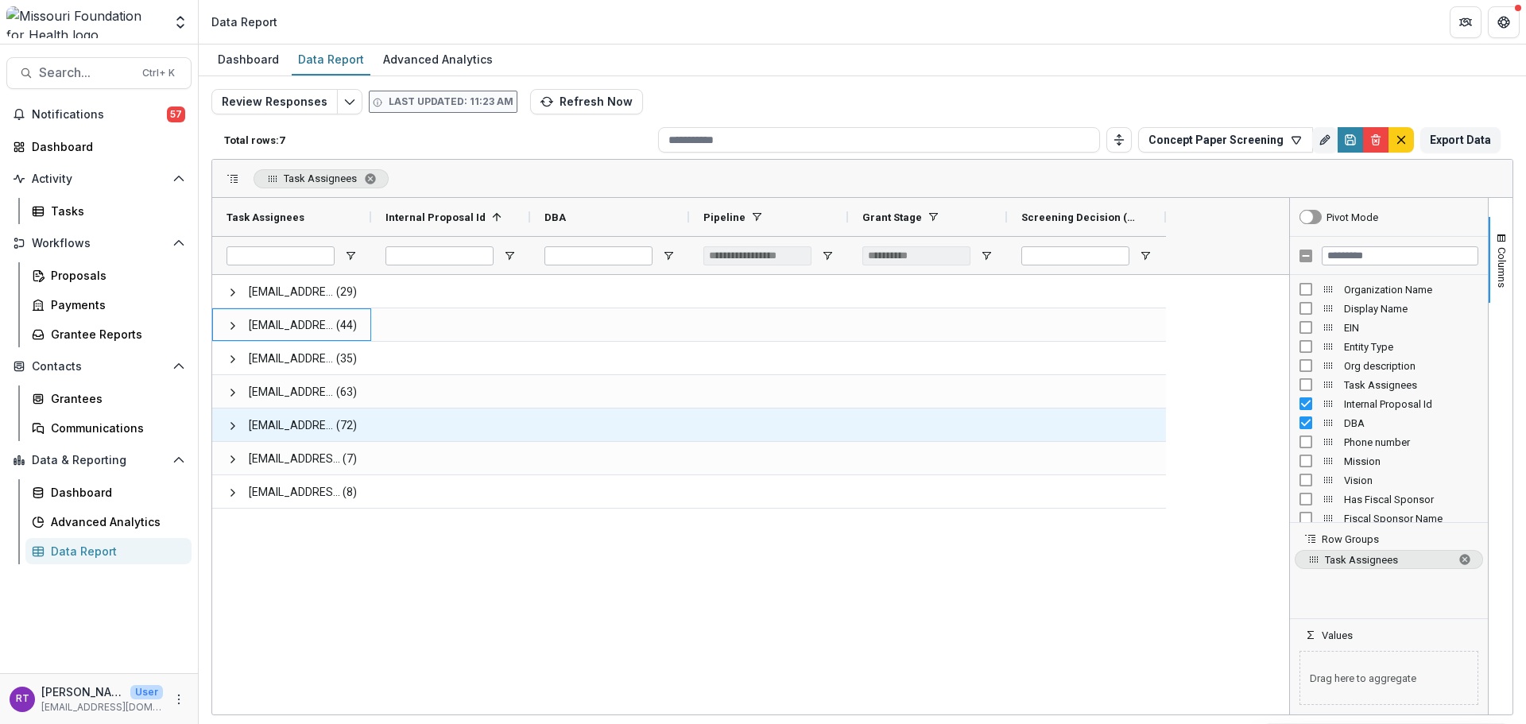
click at [231, 430] on span at bounding box center [233, 426] width 13 height 13
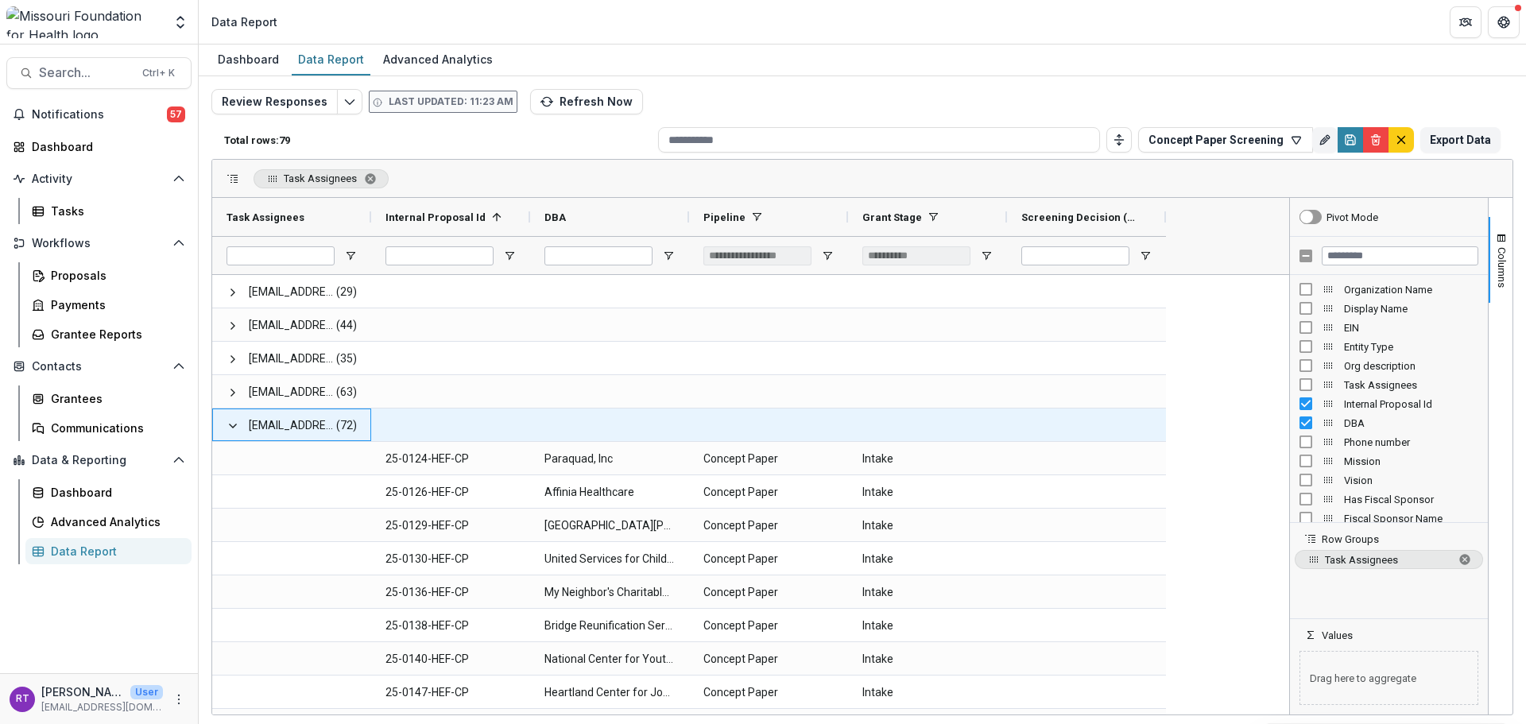
click at [227, 427] on span at bounding box center [233, 426] width 13 height 13
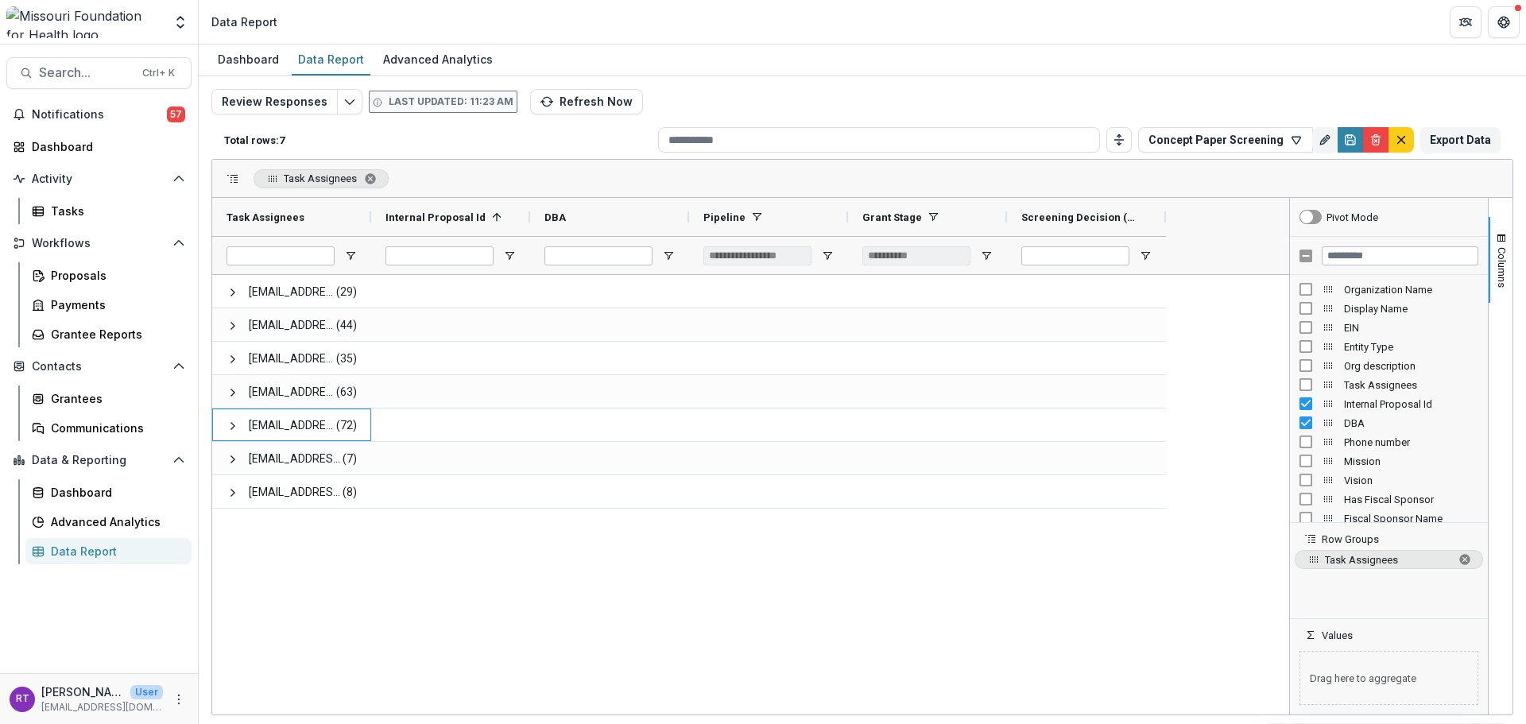
click at [100, 71] on span "Search..." at bounding box center [86, 72] width 94 height 15
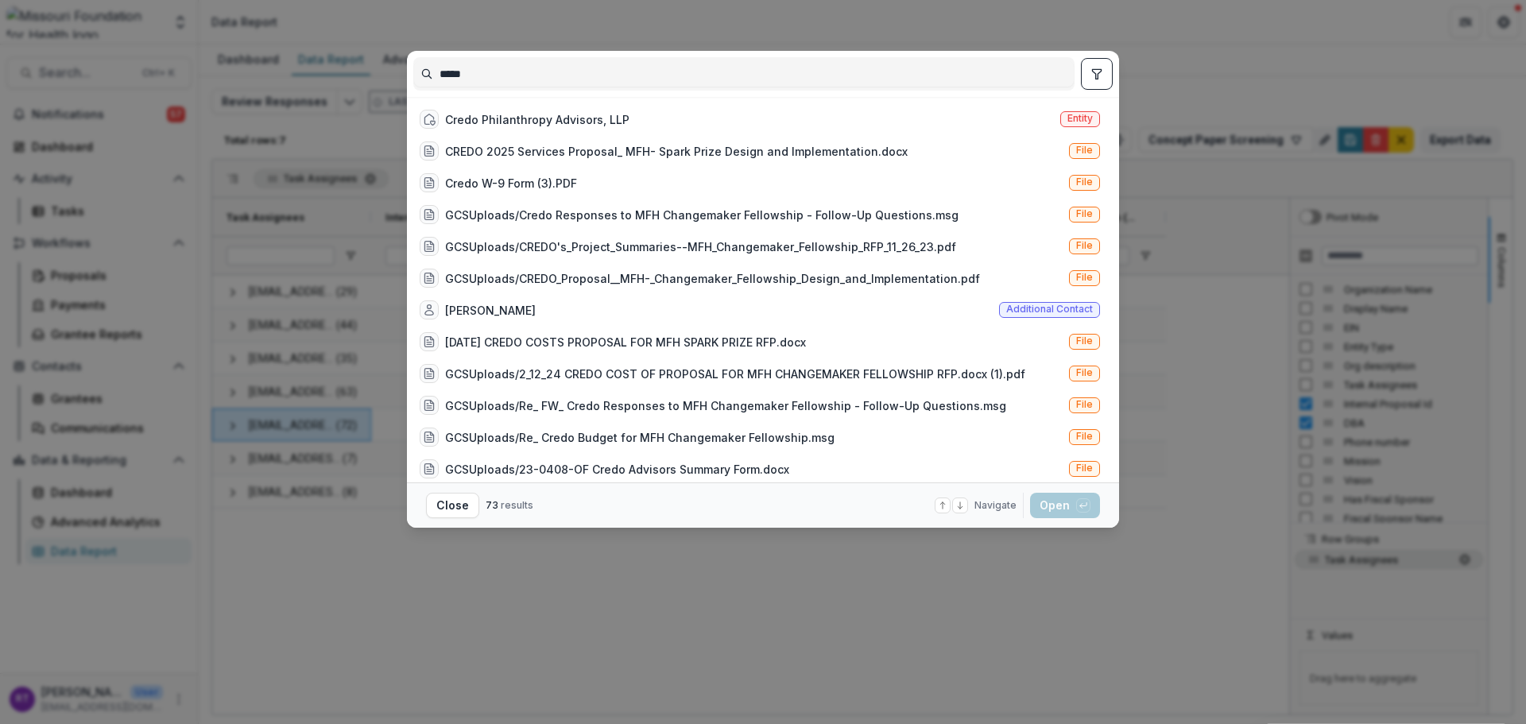
click at [568, 127] on div "Credo Philanthropy Advisors, LLP" at bounding box center [525, 119] width 210 height 19
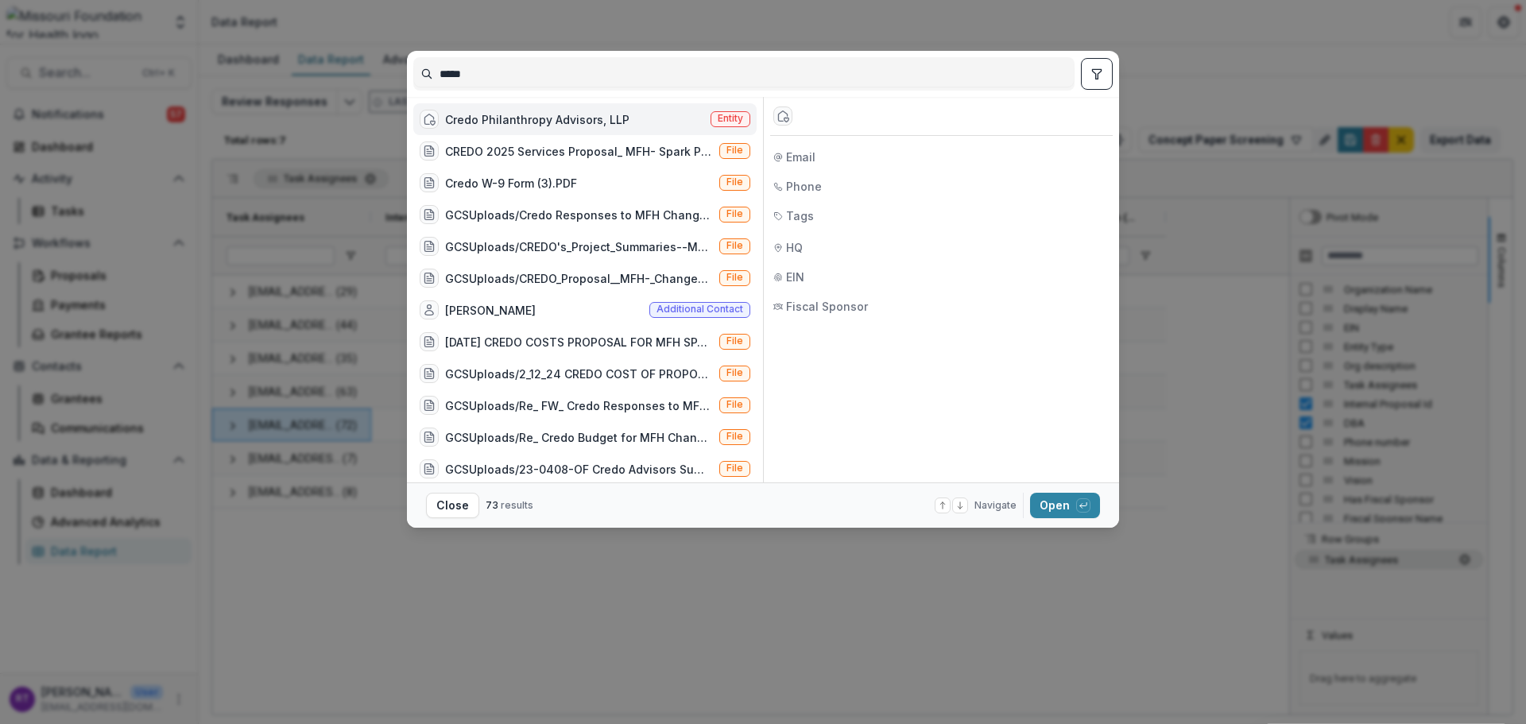
click at [1088, 513] on button "Open with enter key" at bounding box center [1065, 505] width 70 height 25
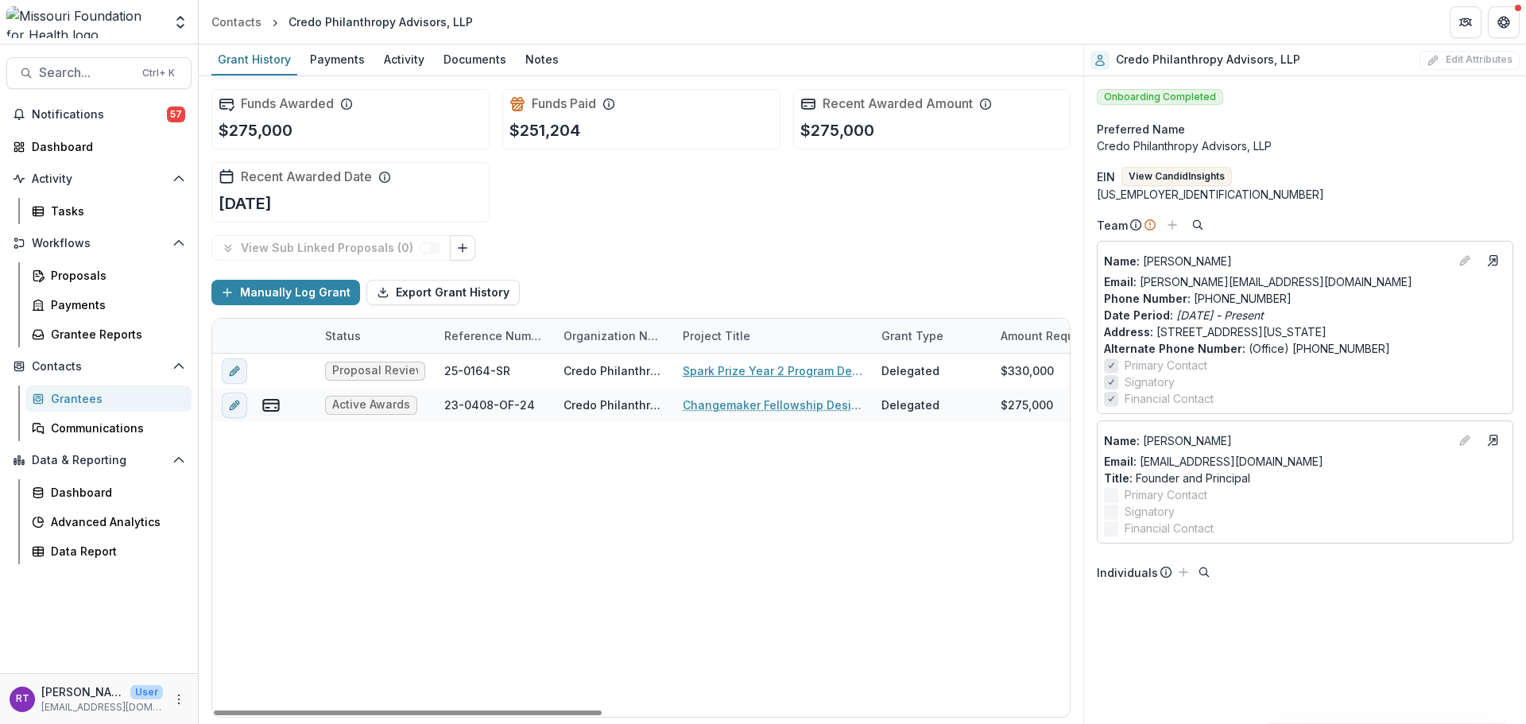
click at [787, 369] on link "Spark Prize Year 2 Program Design, Implementation and Operations Support" at bounding box center [773, 370] width 180 height 17
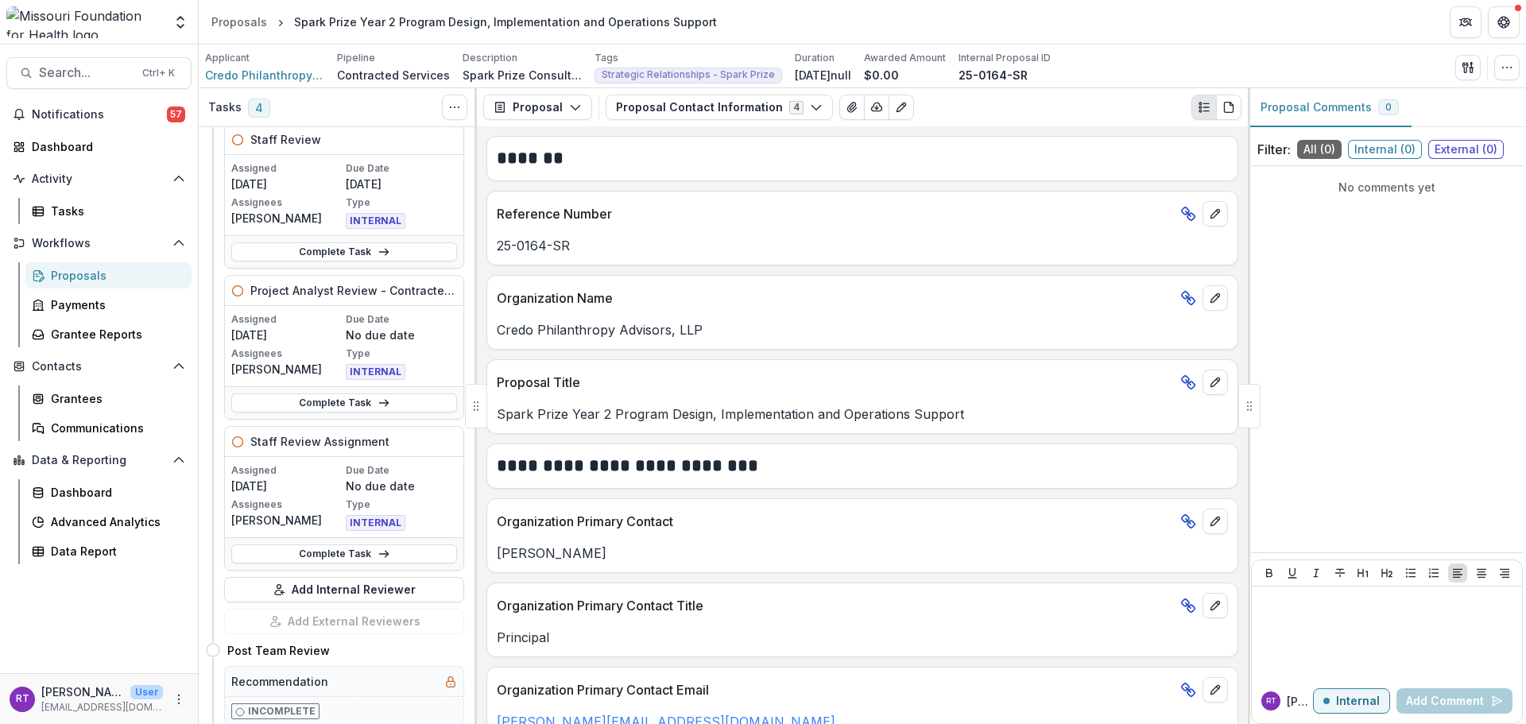
click at [765, 114] on button "Proposal Contact Information 4" at bounding box center [719, 107] width 227 height 25
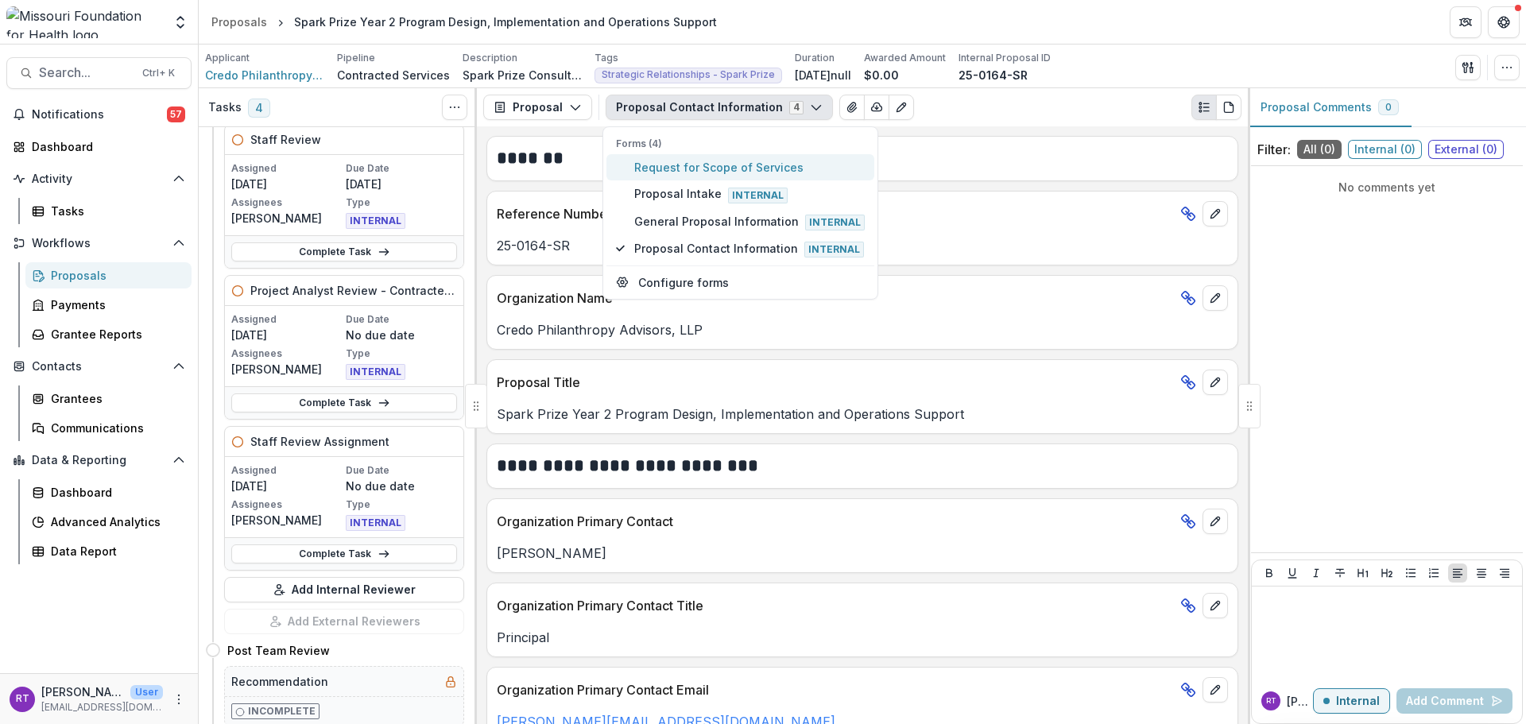
click at [806, 168] on span "Request for Scope of Services" at bounding box center [749, 167] width 230 height 17
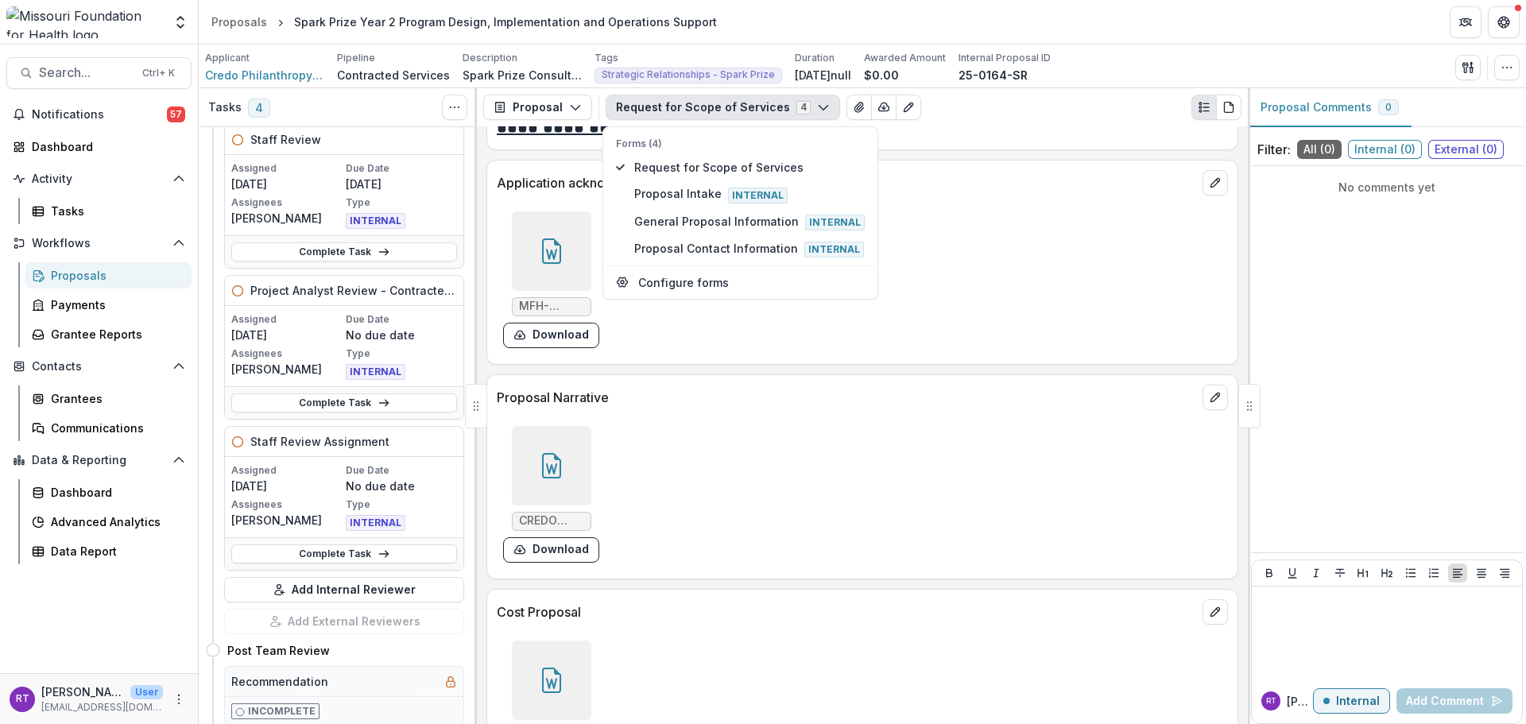
click at [578, 660] on div at bounding box center [551, 680] width 79 height 79
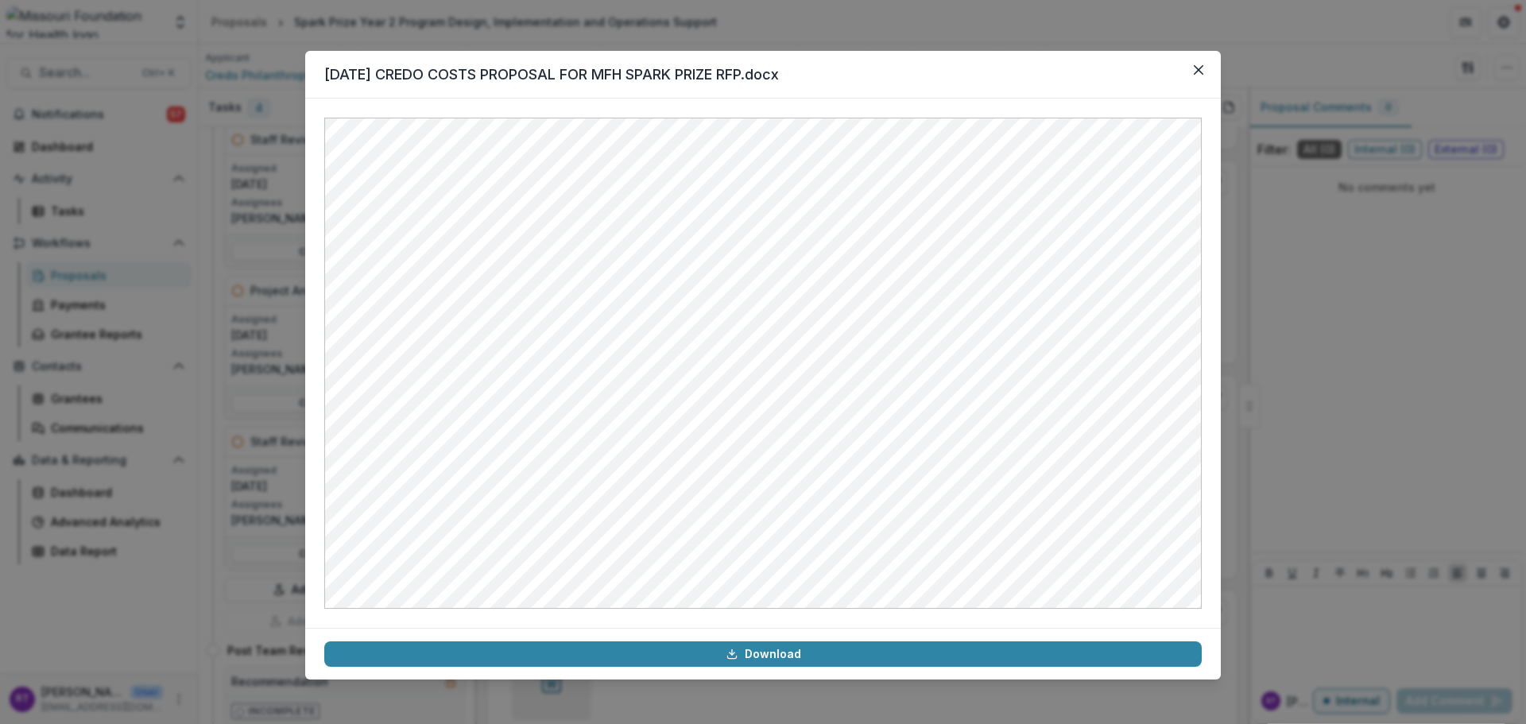
click at [1208, 57] on button "Close" at bounding box center [1198, 69] width 25 height 25
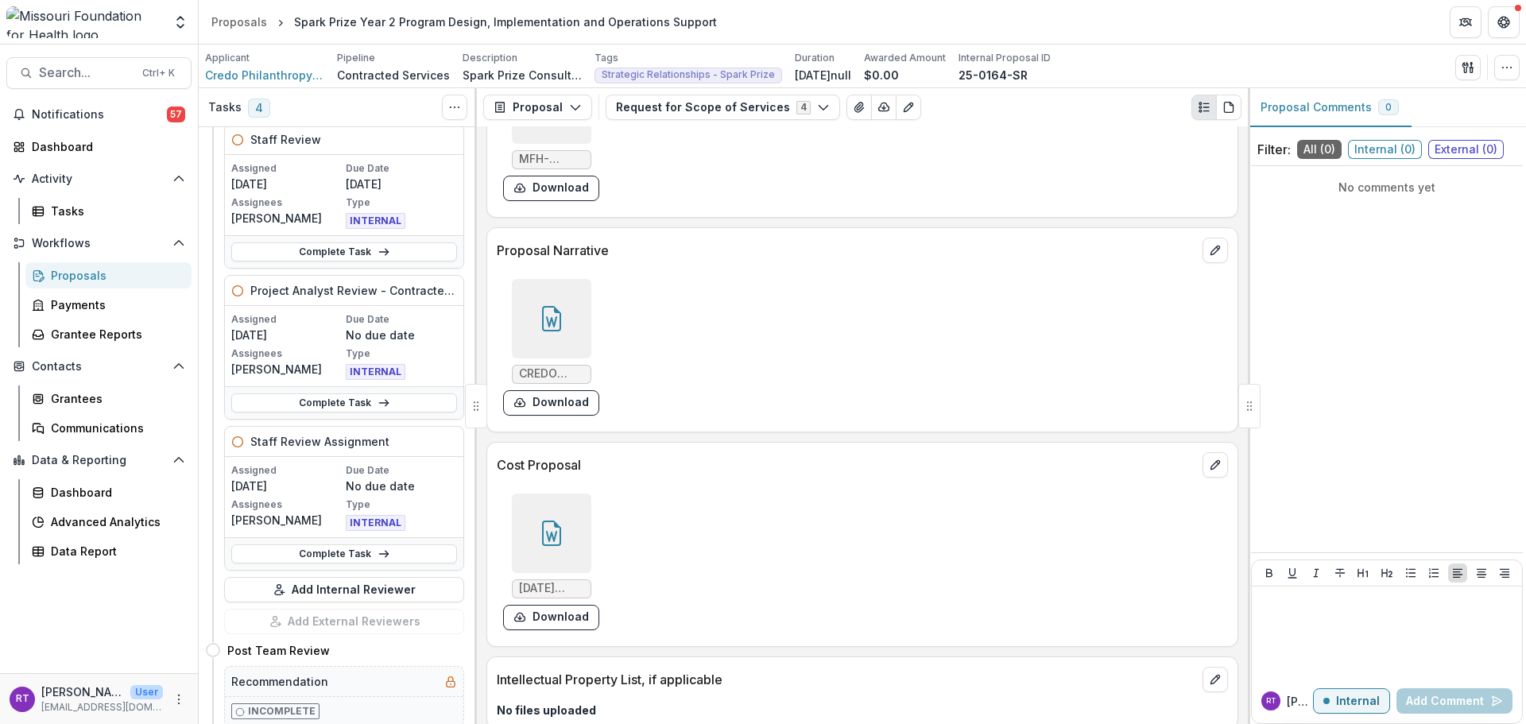
scroll to position [4610, 0]
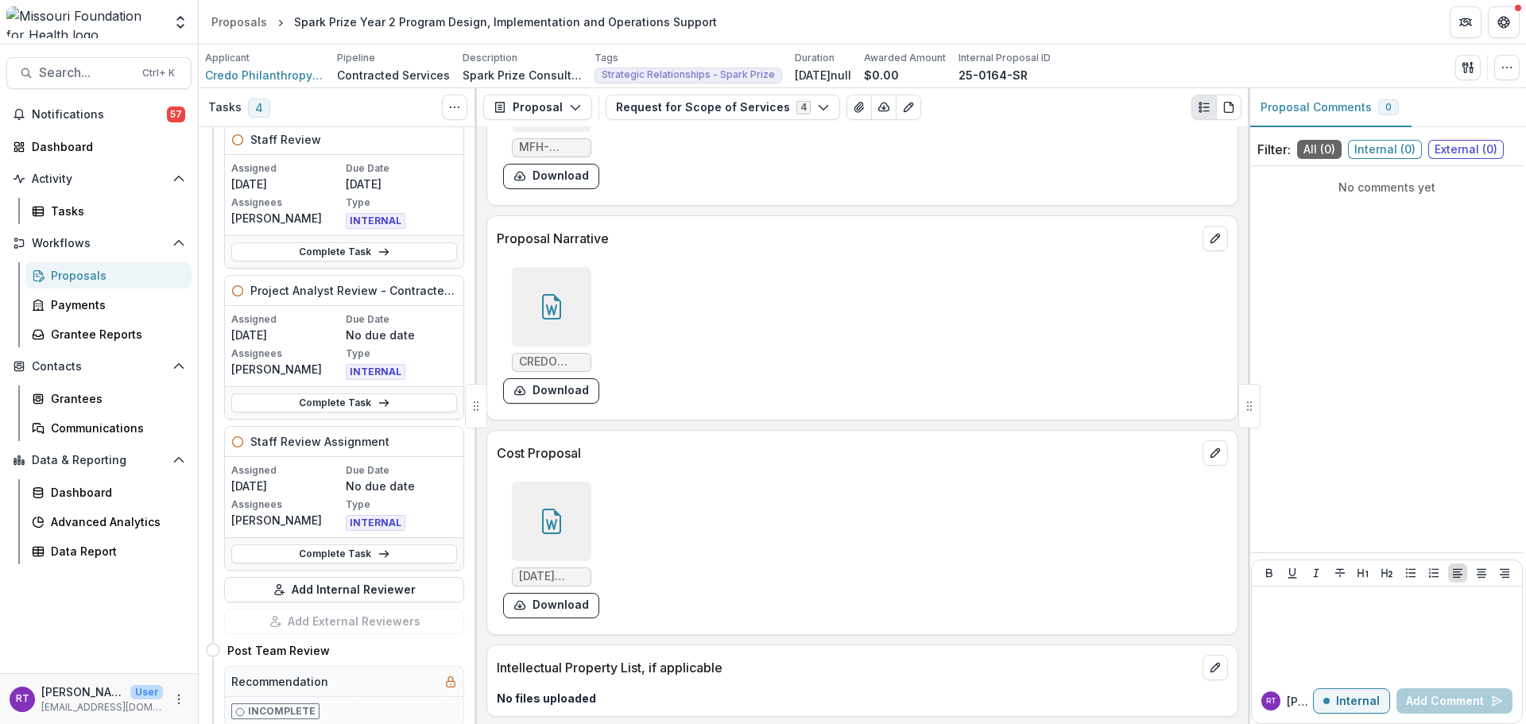
click at [552, 321] on div at bounding box center [551, 306] width 79 height 79
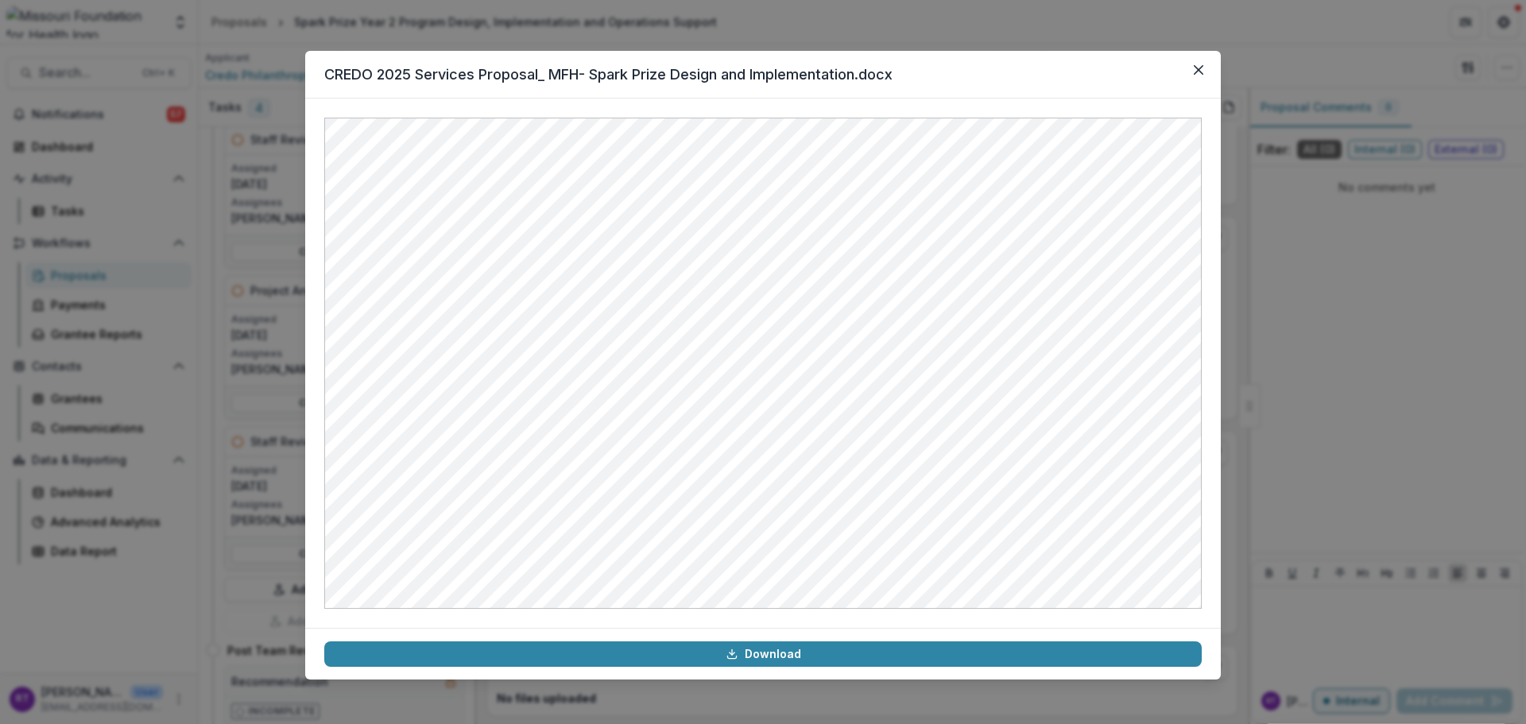
drag, startPoint x: 1195, startPoint y: 73, endPoint x: 1189, endPoint y: 81, distance: 9.7
click at [1195, 73] on icon "Close" at bounding box center [1199, 70] width 10 height 10
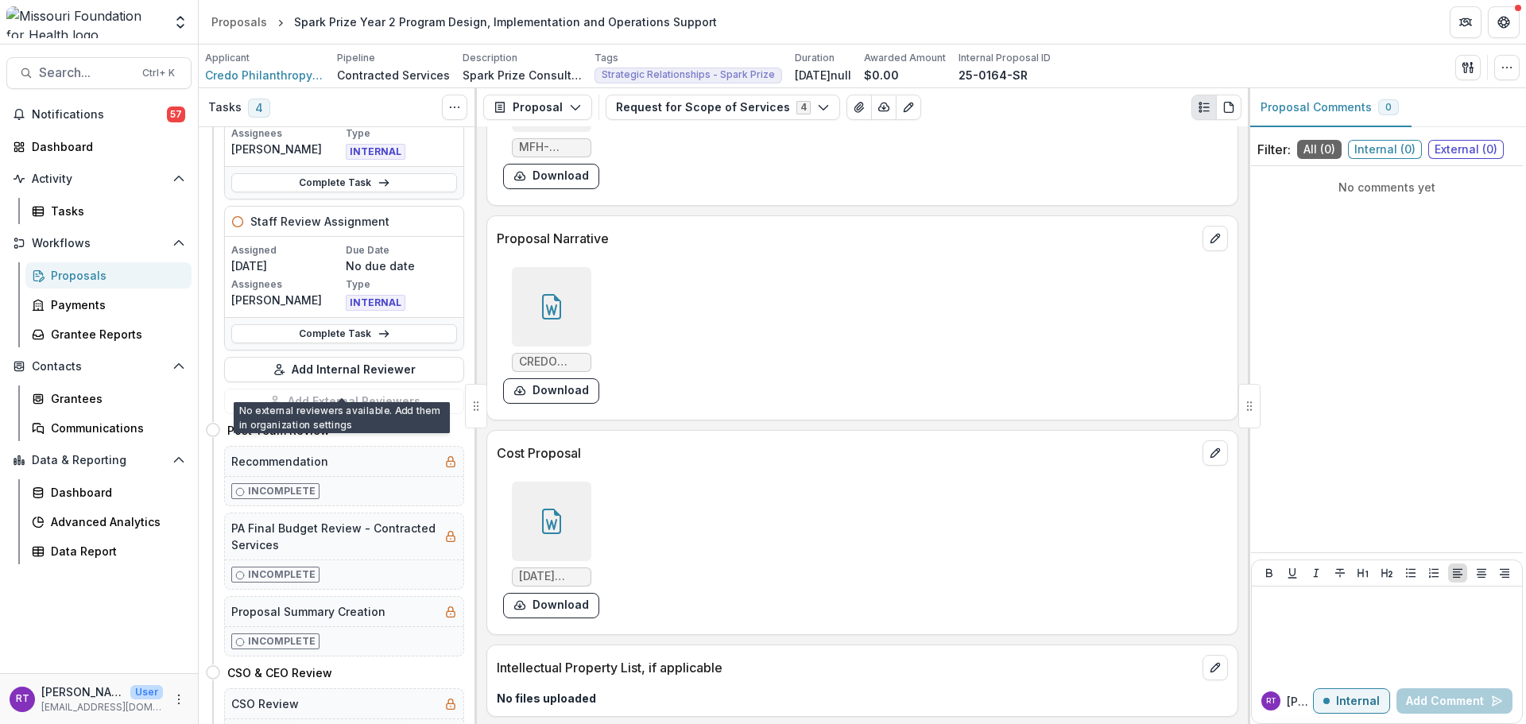
scroll to position [477, 0]
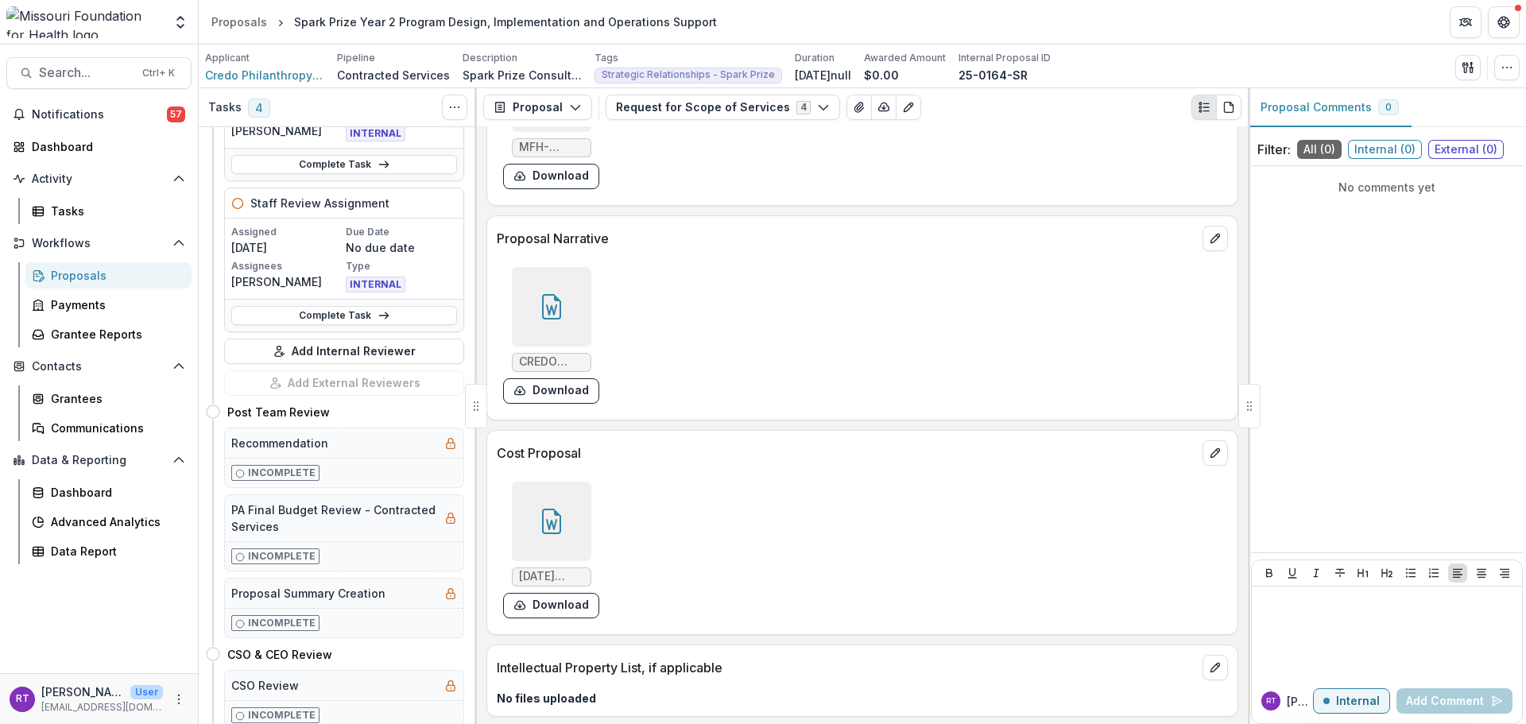
click at [361, 316] on link "Complete Task" at bounding box center [344, 315] width 226 height 19
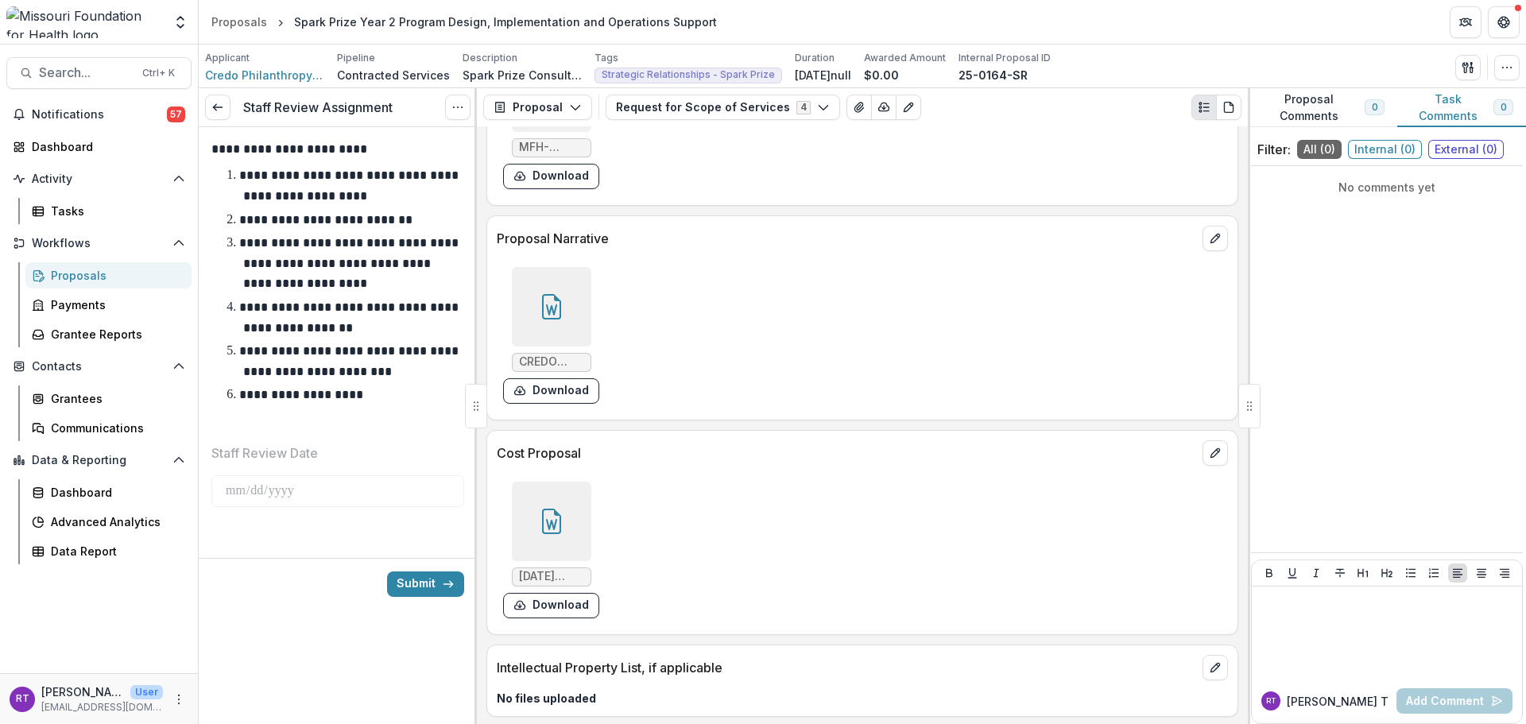
click at [223, 118] on link at bounding box center [217, 107] width 25 height 25
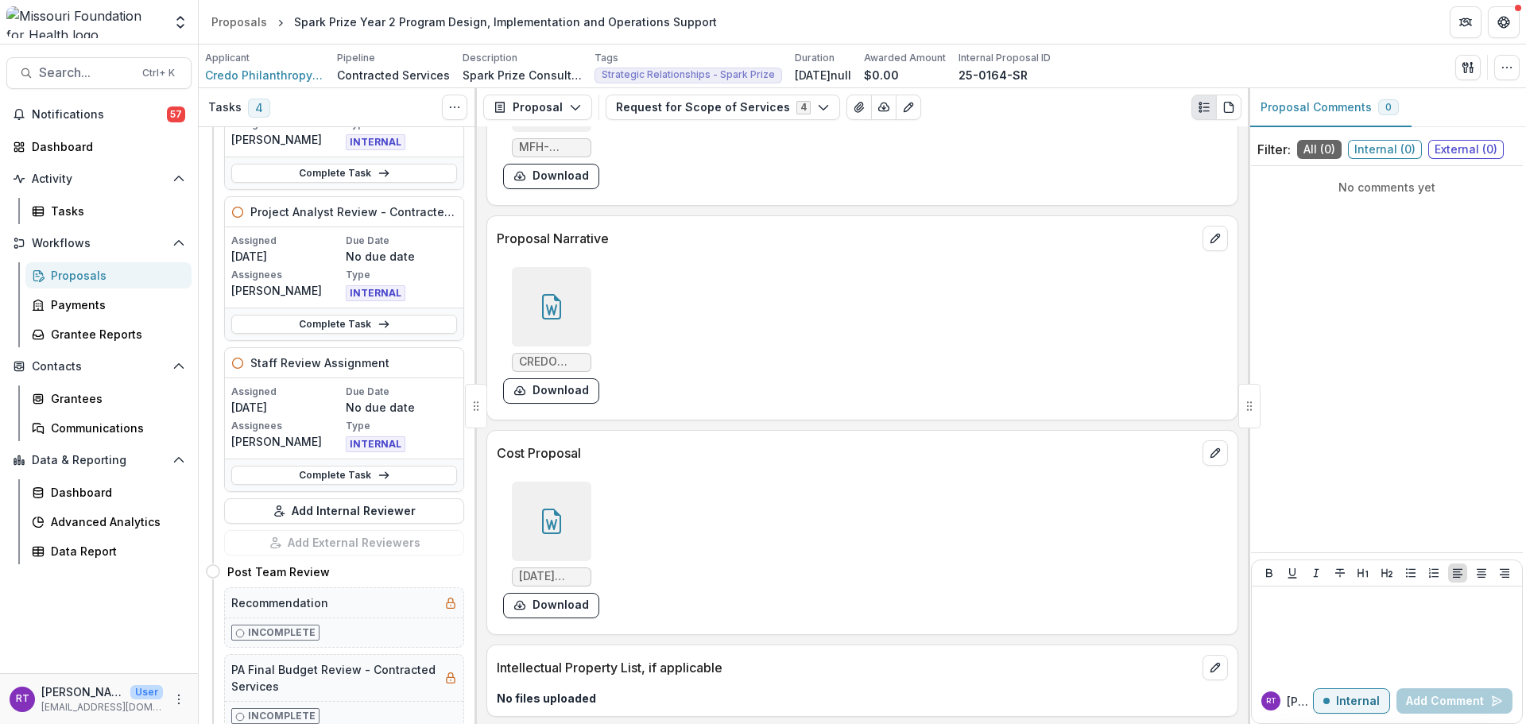
scroll to position [318, 0]
click at [336, 517] on button "Add Internal Reviewer" at bounding box center [344, 510] width 240 height 25
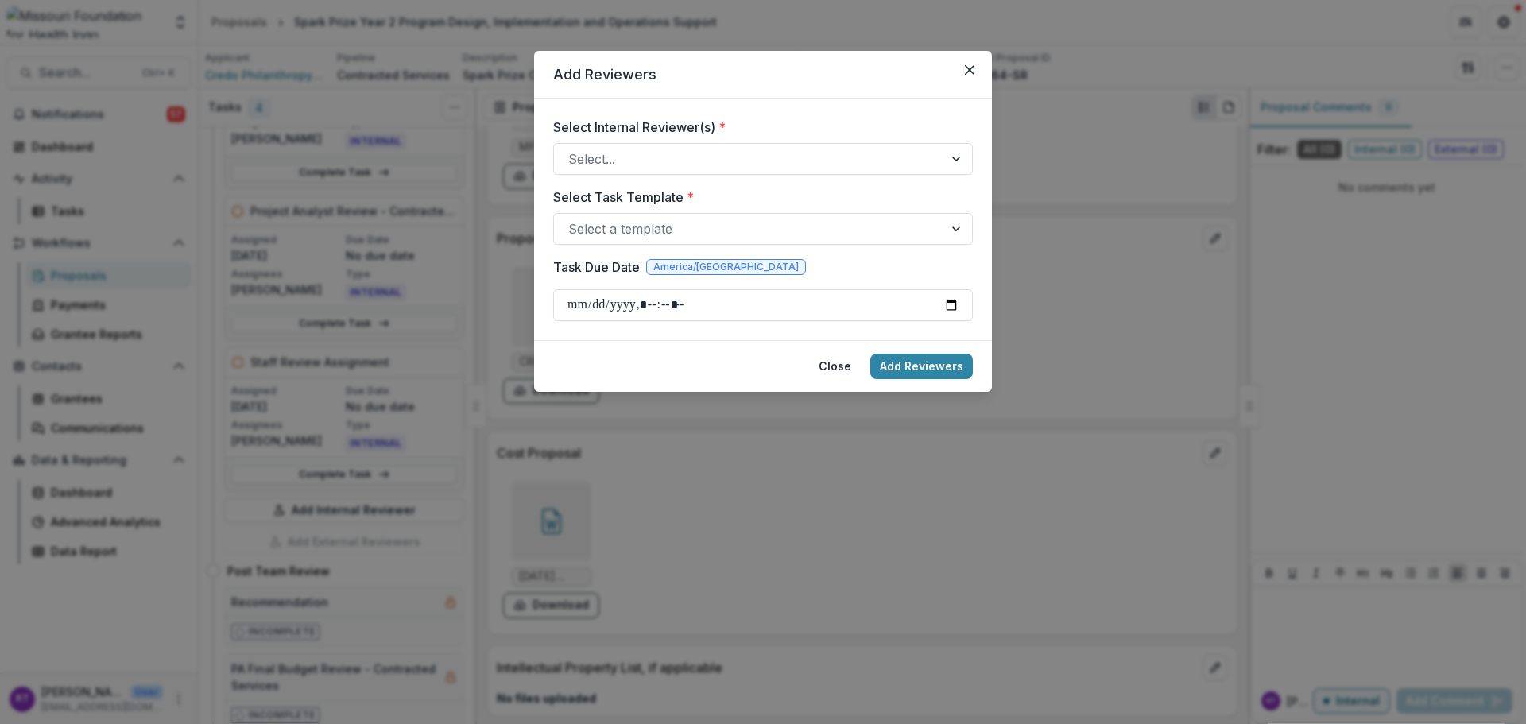
click at [904, 159] on div at bounding box center [748, 159] width 361 height 22
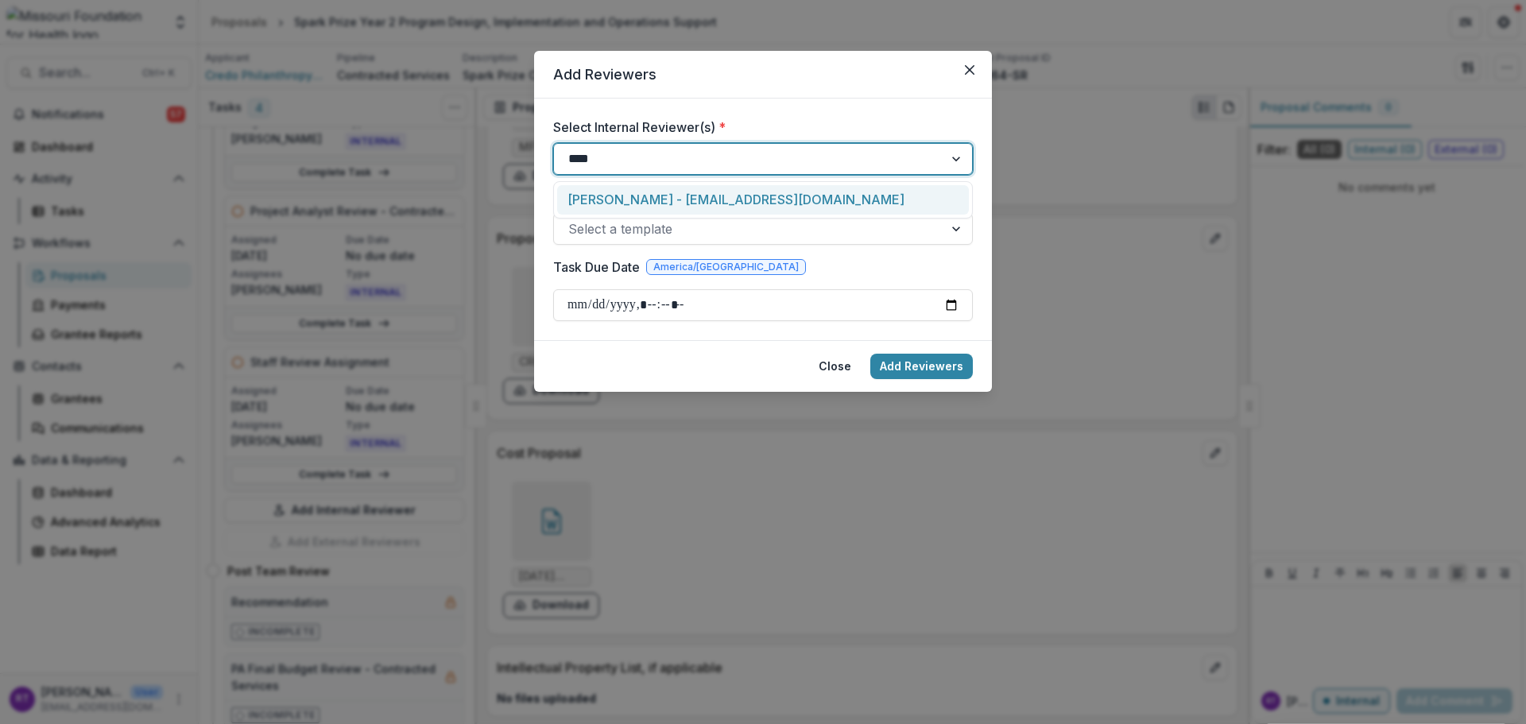
type input "*****"
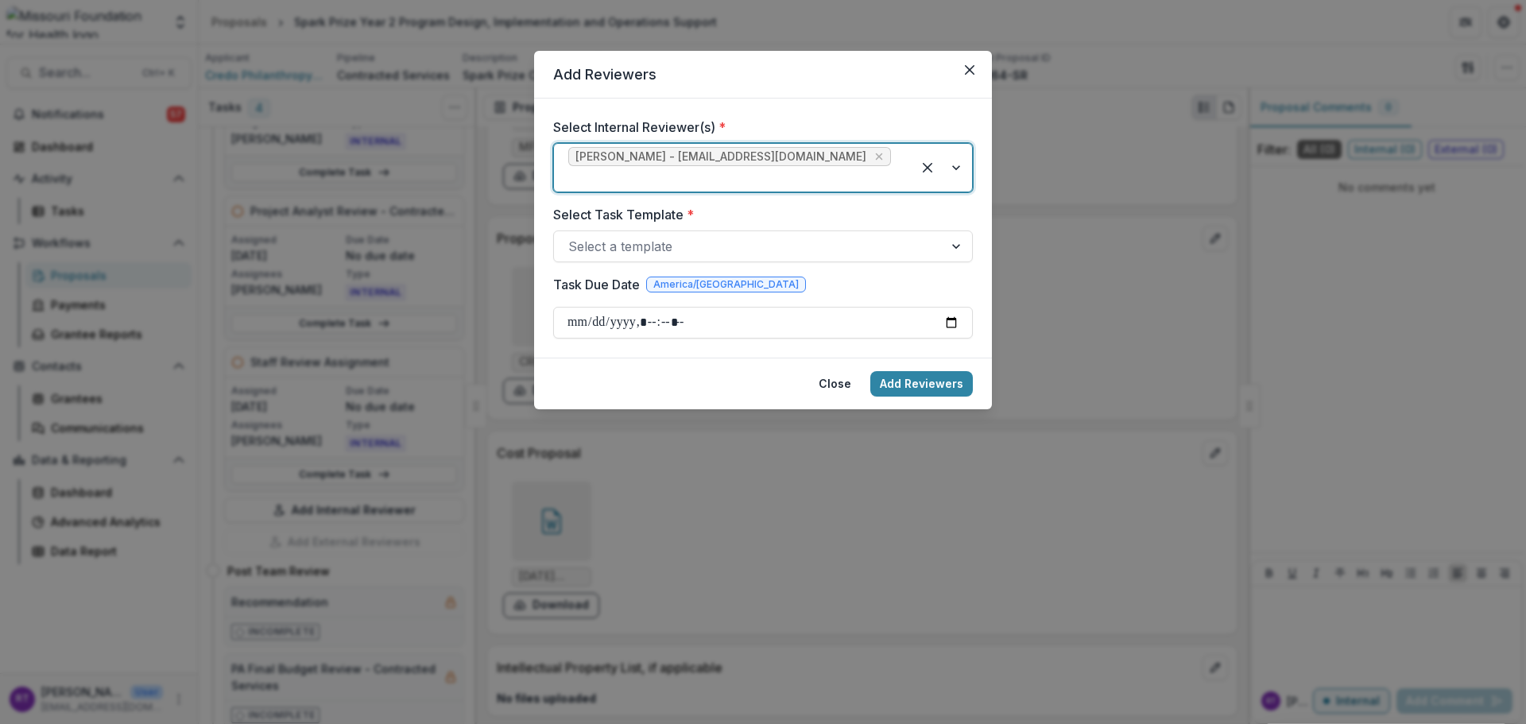
click at [856, 238] on div at bounding box center [748, 246] width 361 height 22
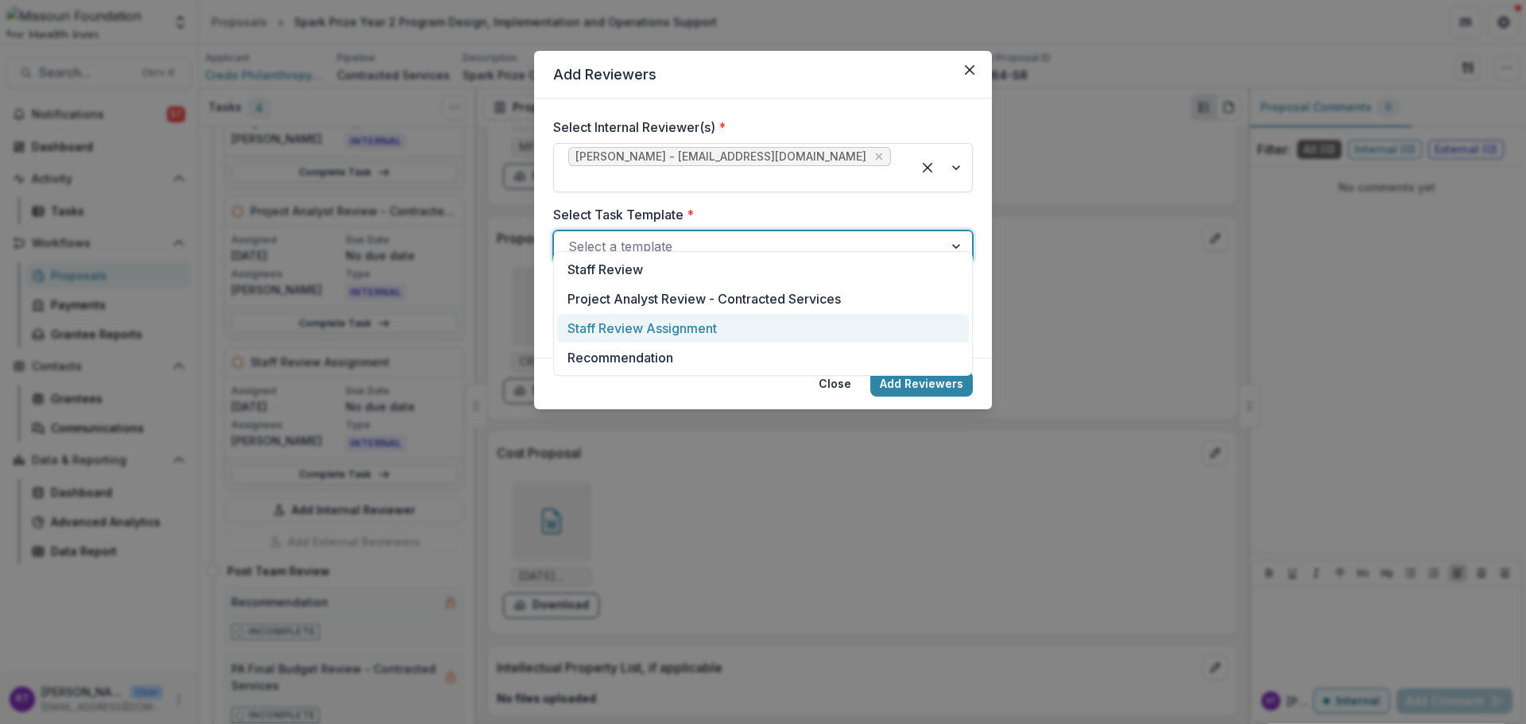
click at [810, 319] on div "Staff Review Assignment" at bounding box center [763, 328] width 412 height 29
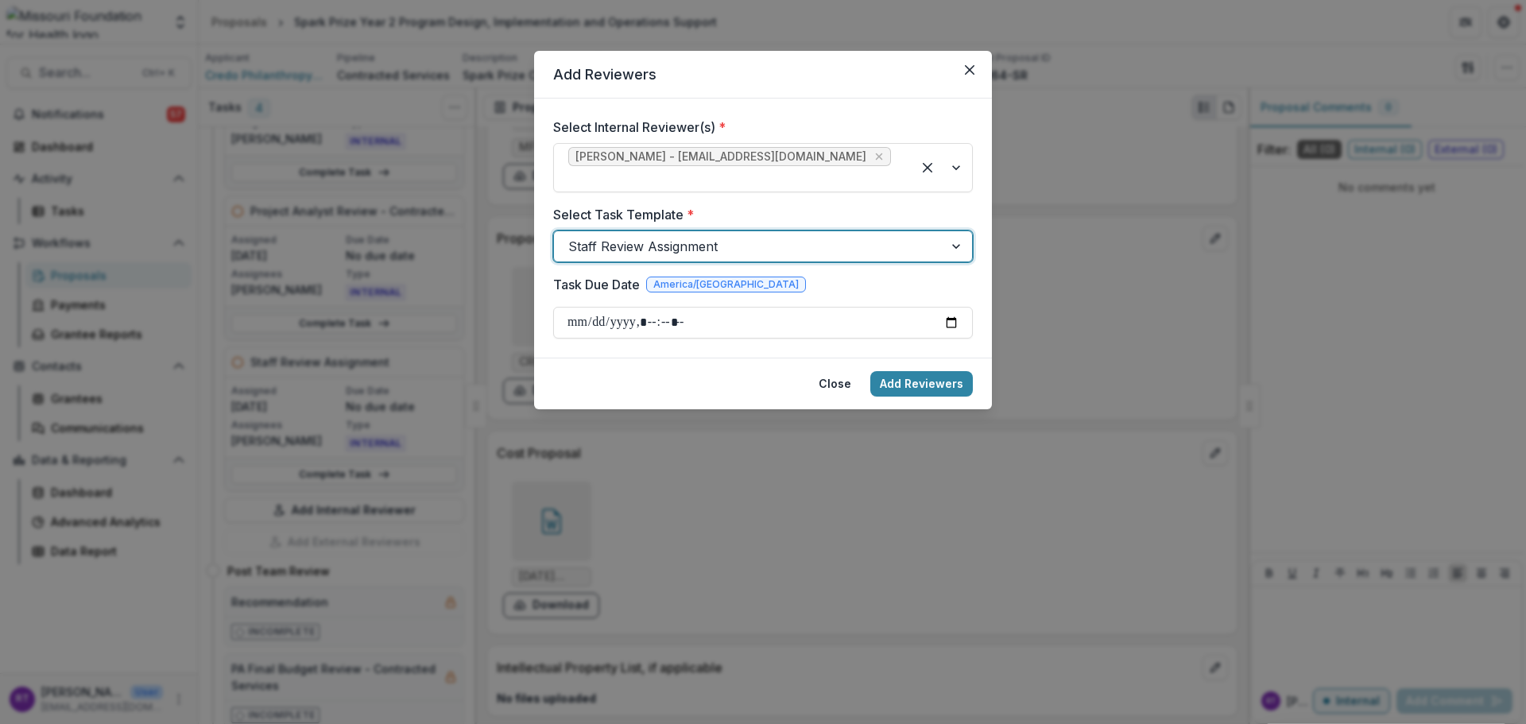
click at [887, 205] on label "Select Task Template *" at bounding box center [758, 214] width 410 height 19
click at [572, 237] on input "Select Task Template *" at bounding box center [570, 246] width 4 height 19
click at [880, 235] on div at bounding box center [748, 246] width 361 height 22
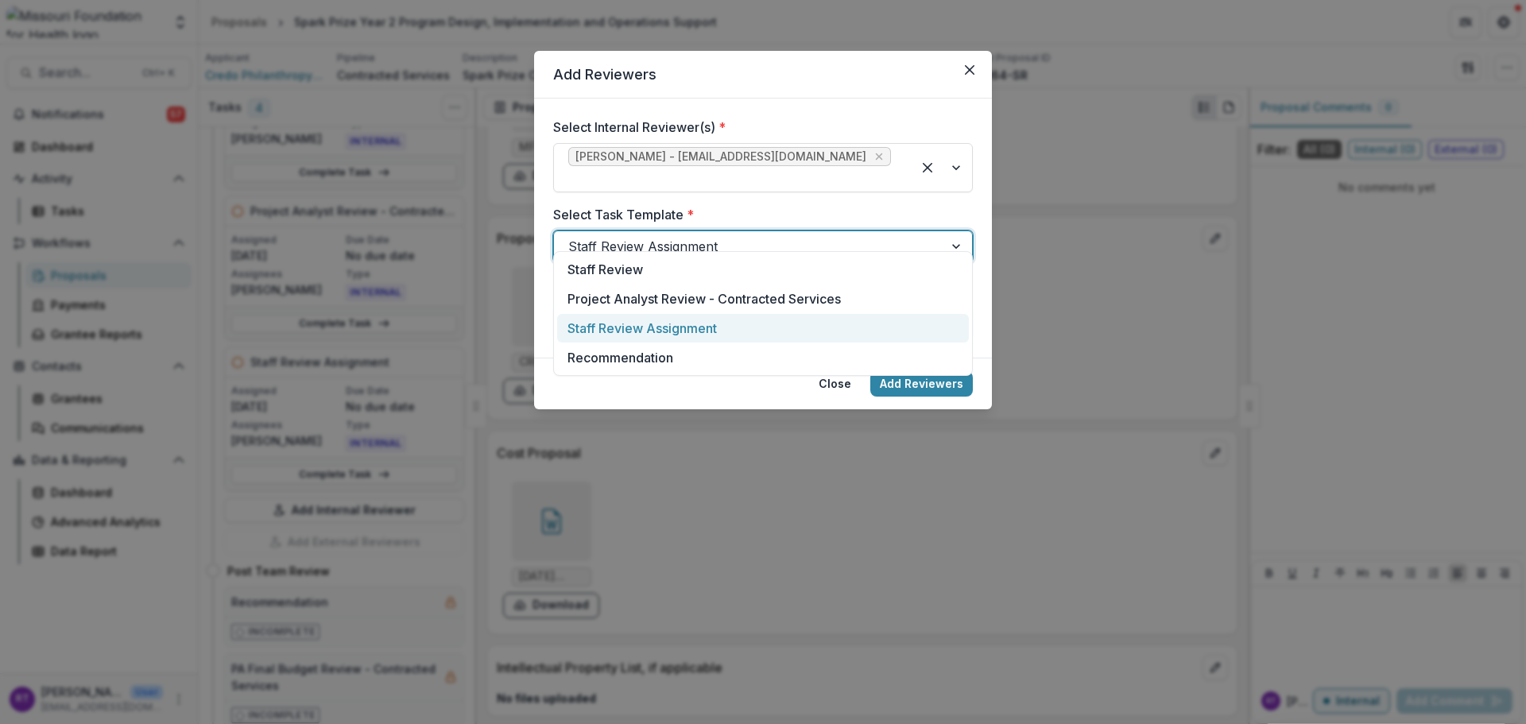
click at [880, 235] on div at bounding box center [748, 246] width 361 height 22
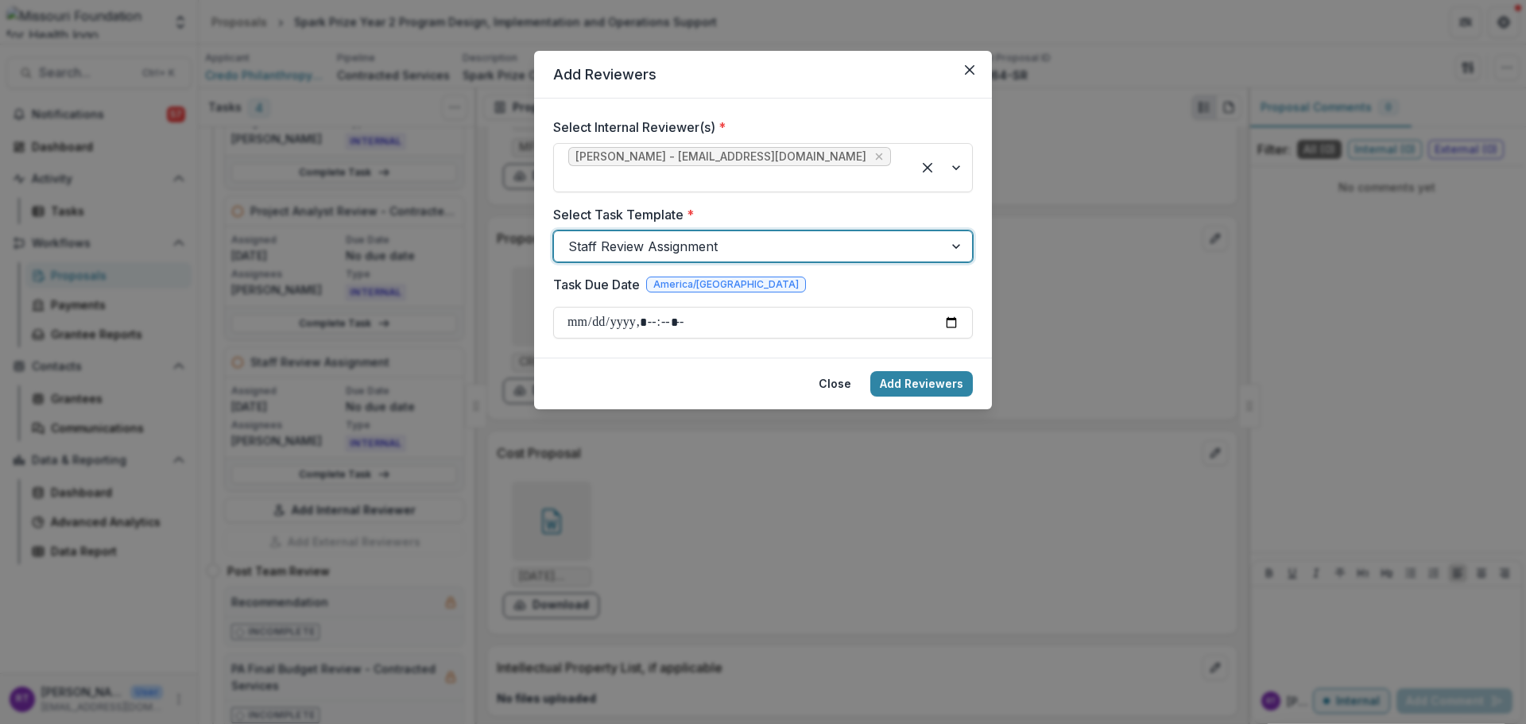
click at [956, 308] on input "Task Due Date" at bounding box center [763, 323] width 420 height 32
click at [831, 275] on div "Task Due Date America/Chicago" at bounding box center [763, 287] width 420 height 25
click at [679, 307] on input "Task Due Date" at bounding box center [763, 323] width 420 height 32
click at [650, 307] on input "Task Due Date" at bounding box center [763, 323] width 420 height 32
type input "**********"
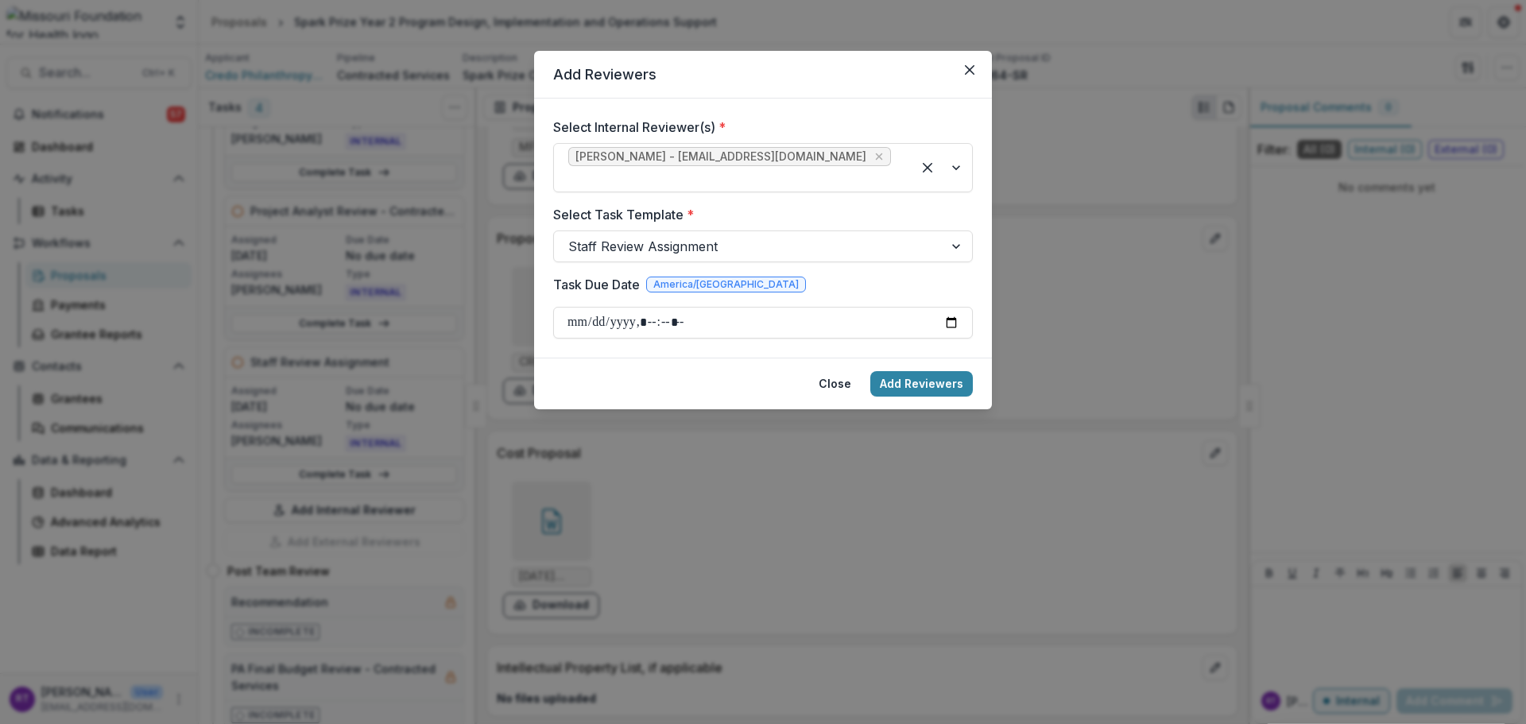
click at [782, 275] on div "Task Due Date America/Chicago" at bounding box center [763, 287] width 420 height 25
click at [917, 371] on button "Add Reviewers" at bounding box center [921, 383] width 103 height 25
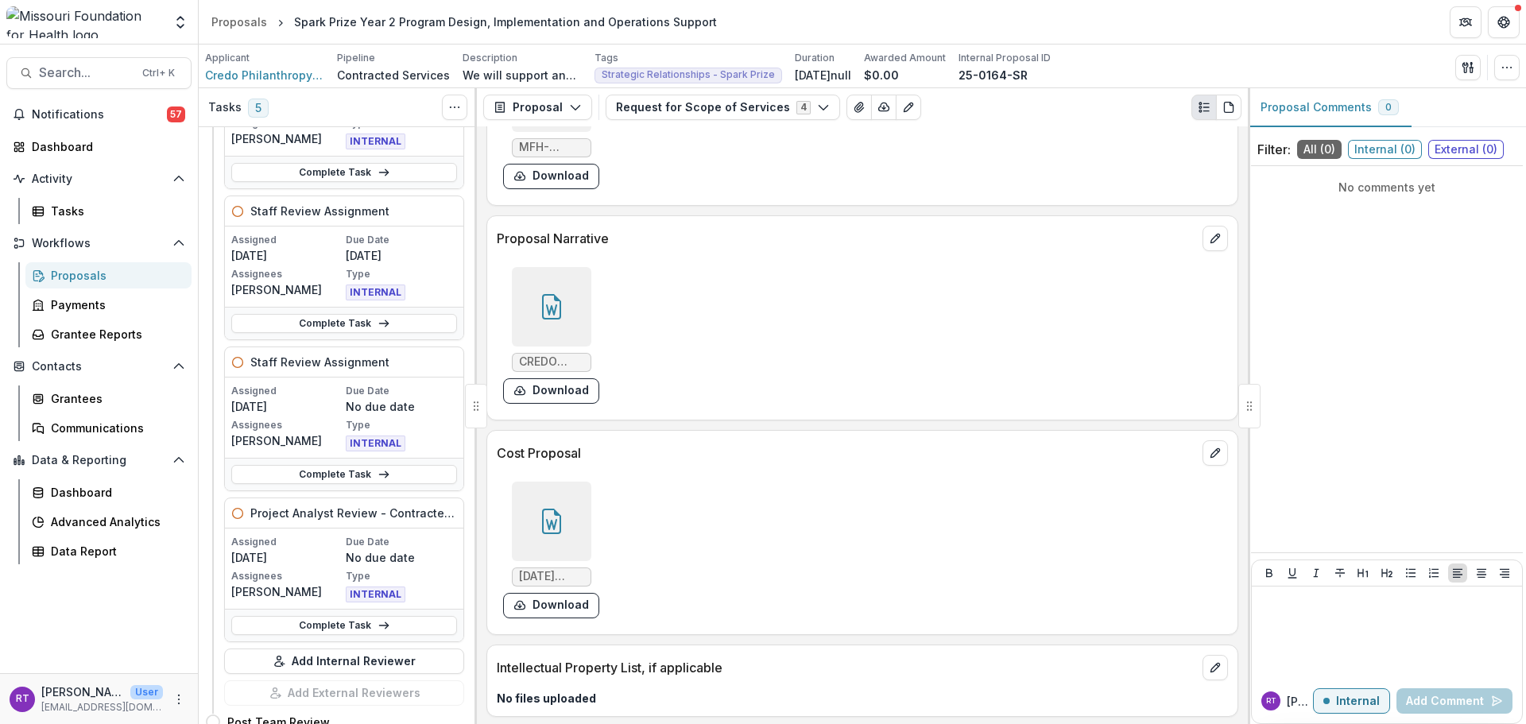
click at [339, 475] on link "Complete Task" at bounding box center [344, 474] width 226 height 19
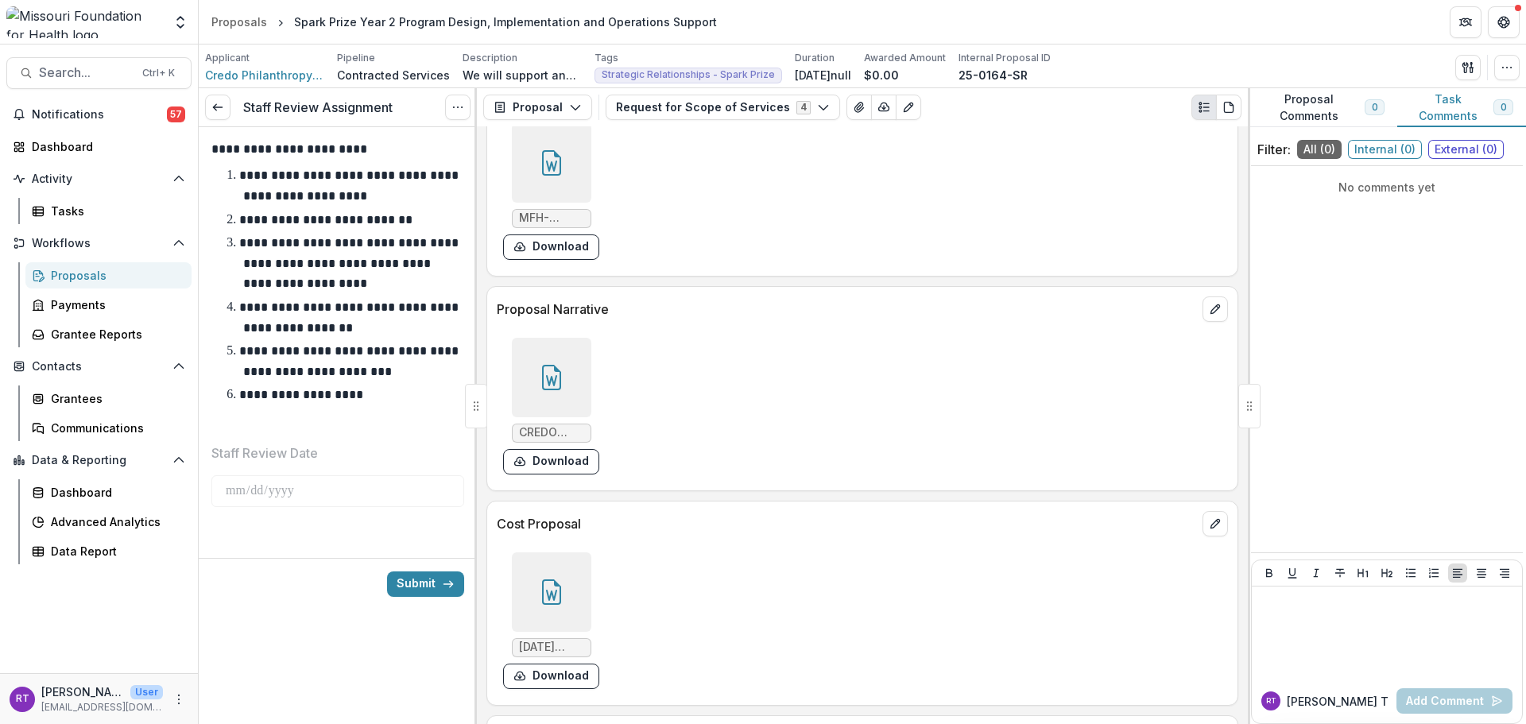
scroll to position [4530, 0]
click at [219, 115] on link at bounding box center [217, 107] width 25 height 25
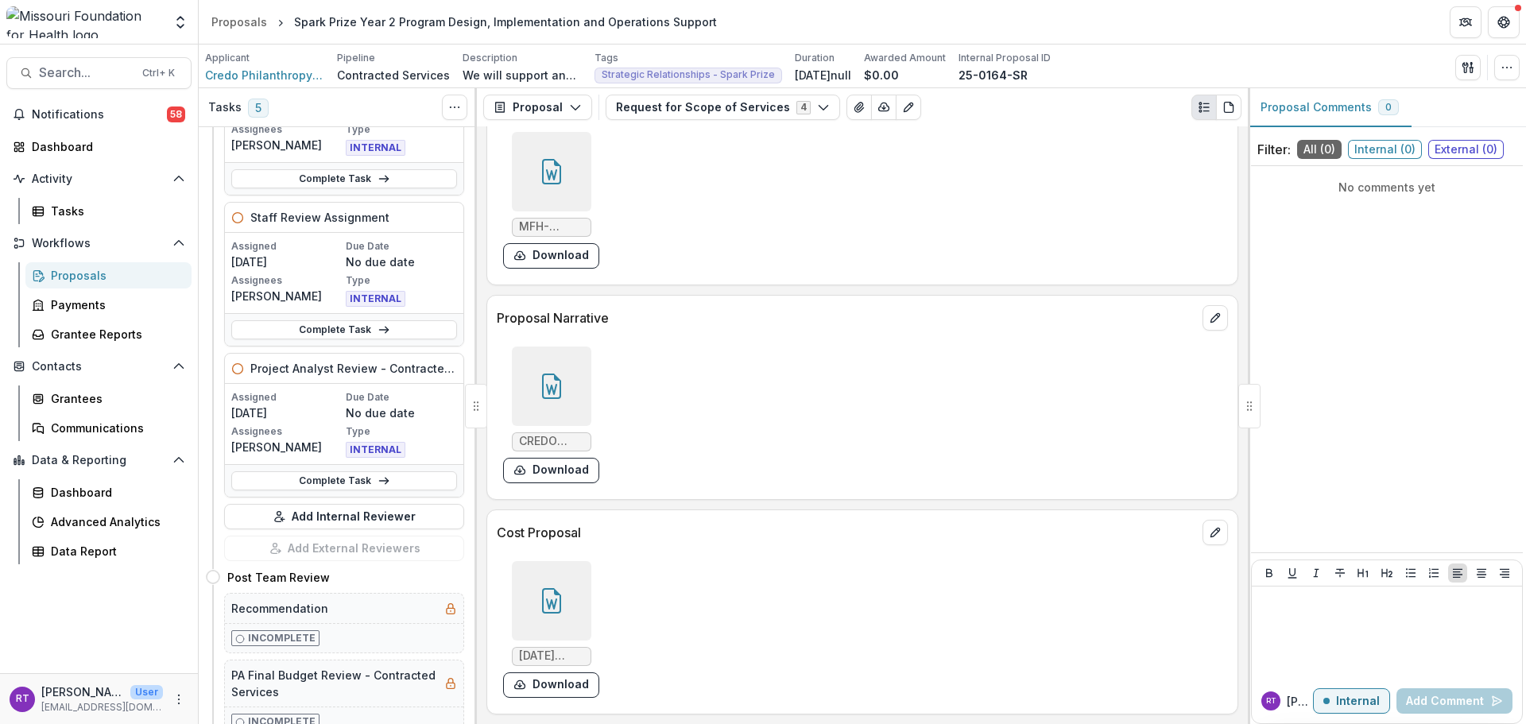
scroll to position [477, 0]
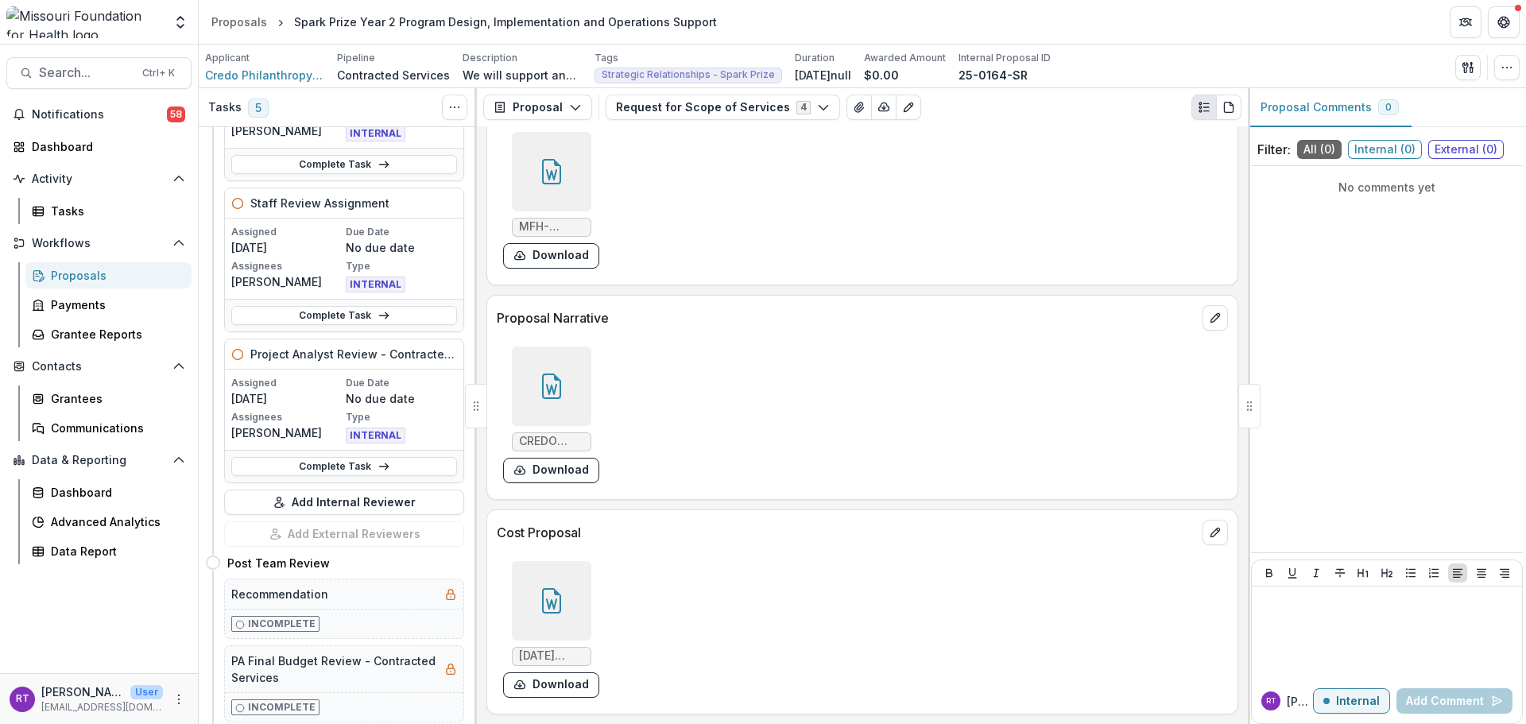
click at [381, 505] on button "Add Internal Reviewer" at bounding box center [344, 502] width 240 height 25
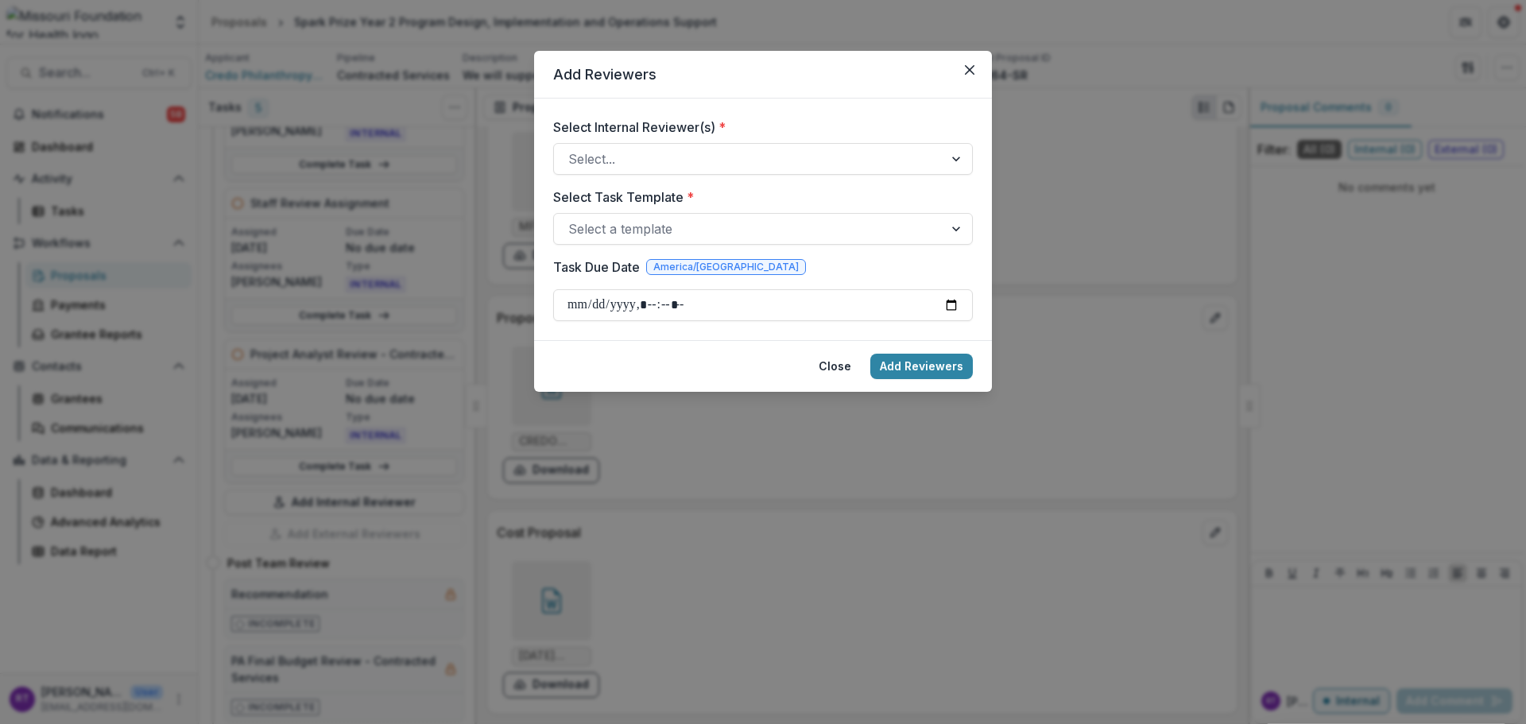
click at [759, 146] on div "Select..." at bounding box center [748, 158] width 389 height 25
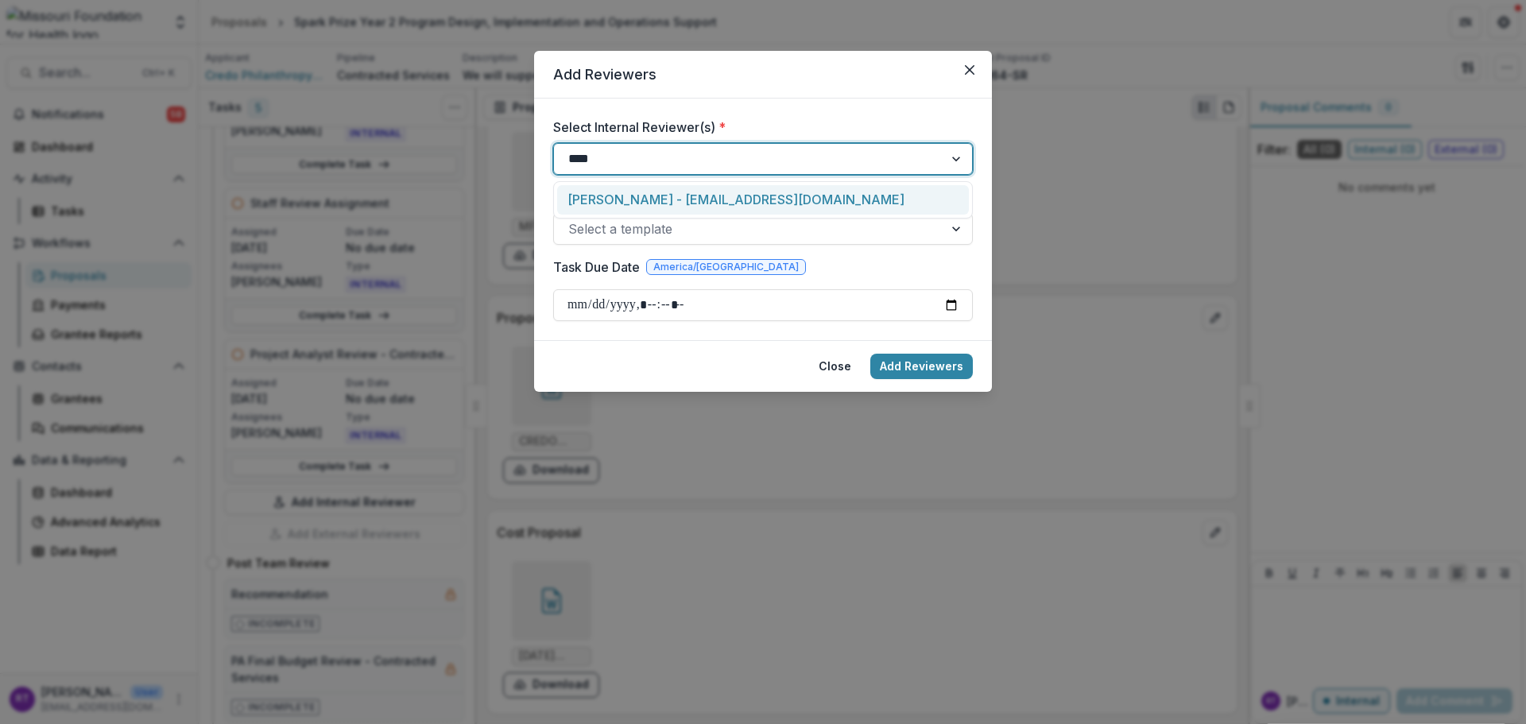
type input "*****"
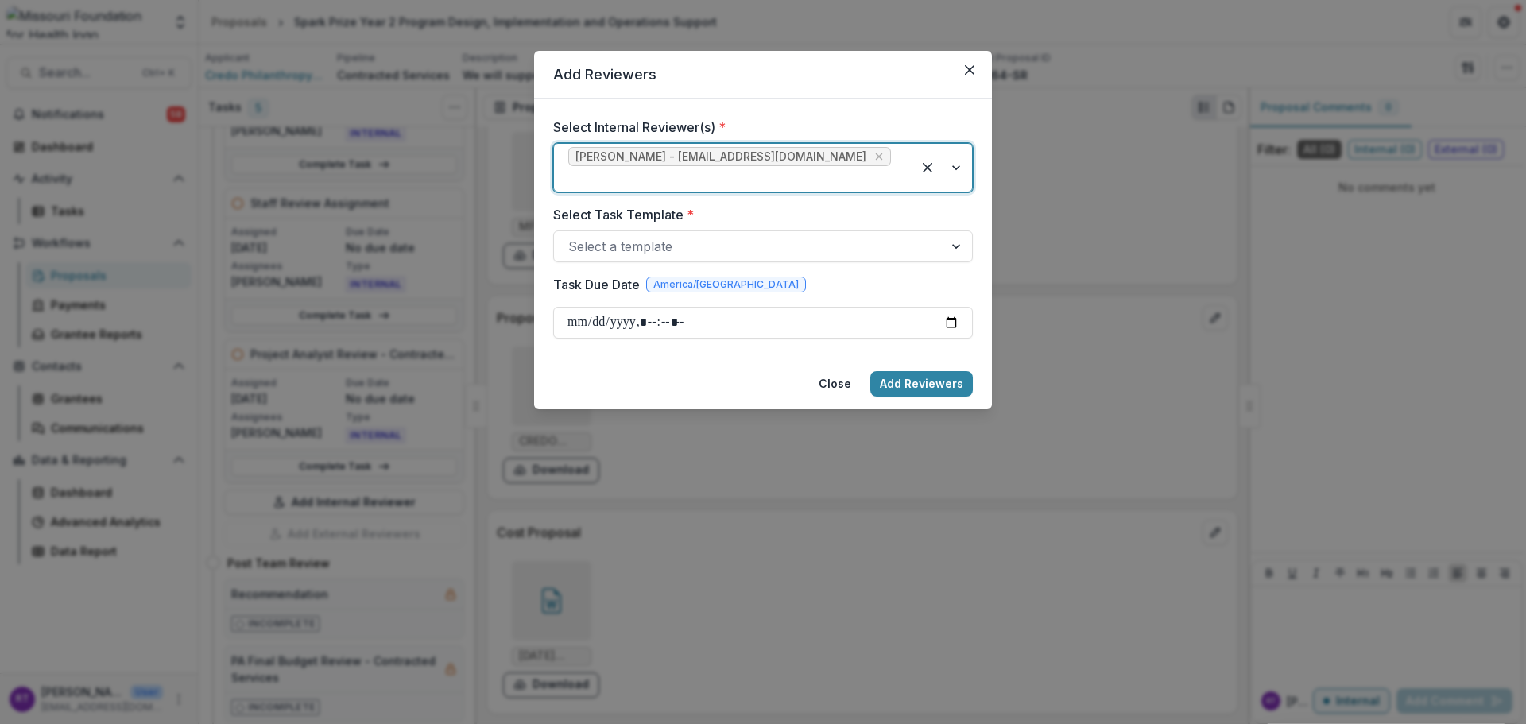
click at [742, 238] on div at bounding box center [748, 246] width 361 height 22
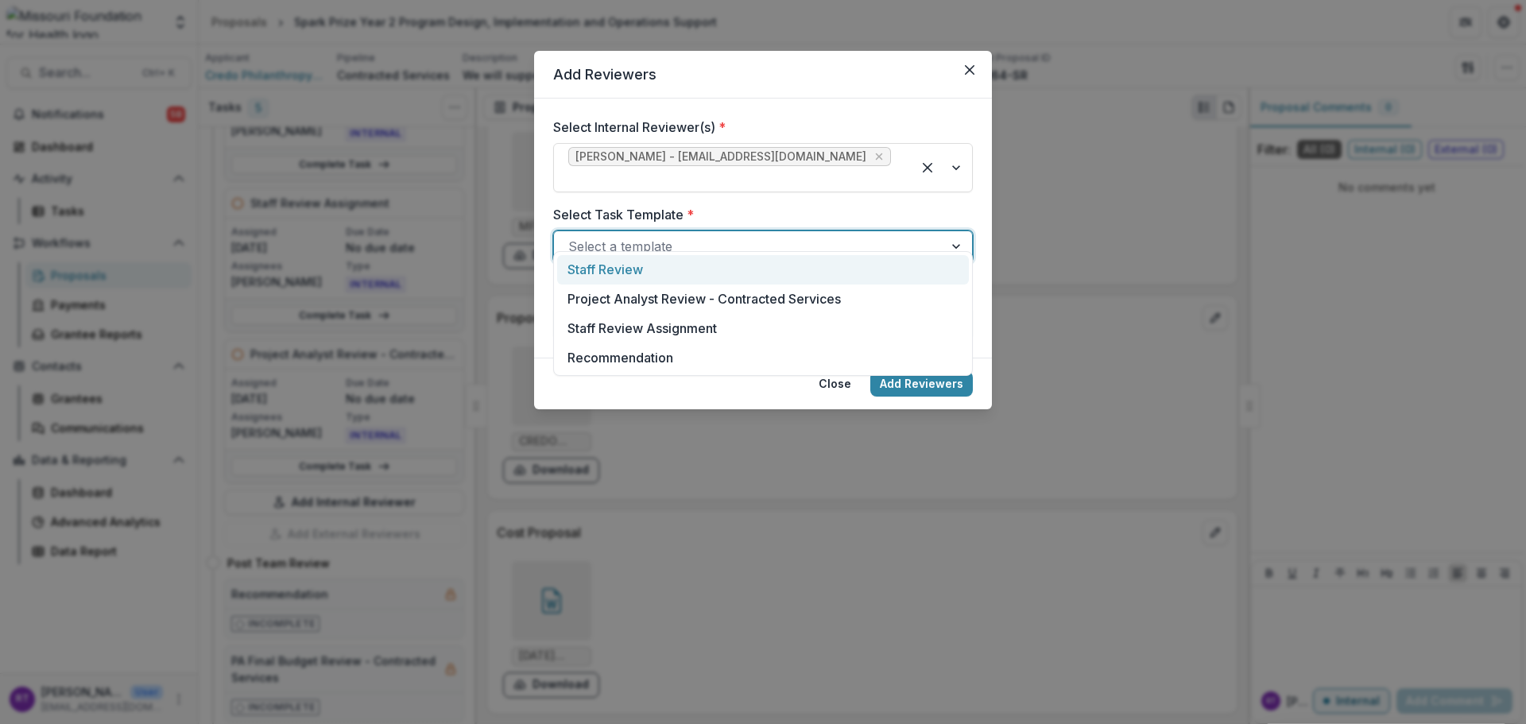
click at [712, 282] on div "Staff Review" at bounding box center [763, 269] width 412 height 29
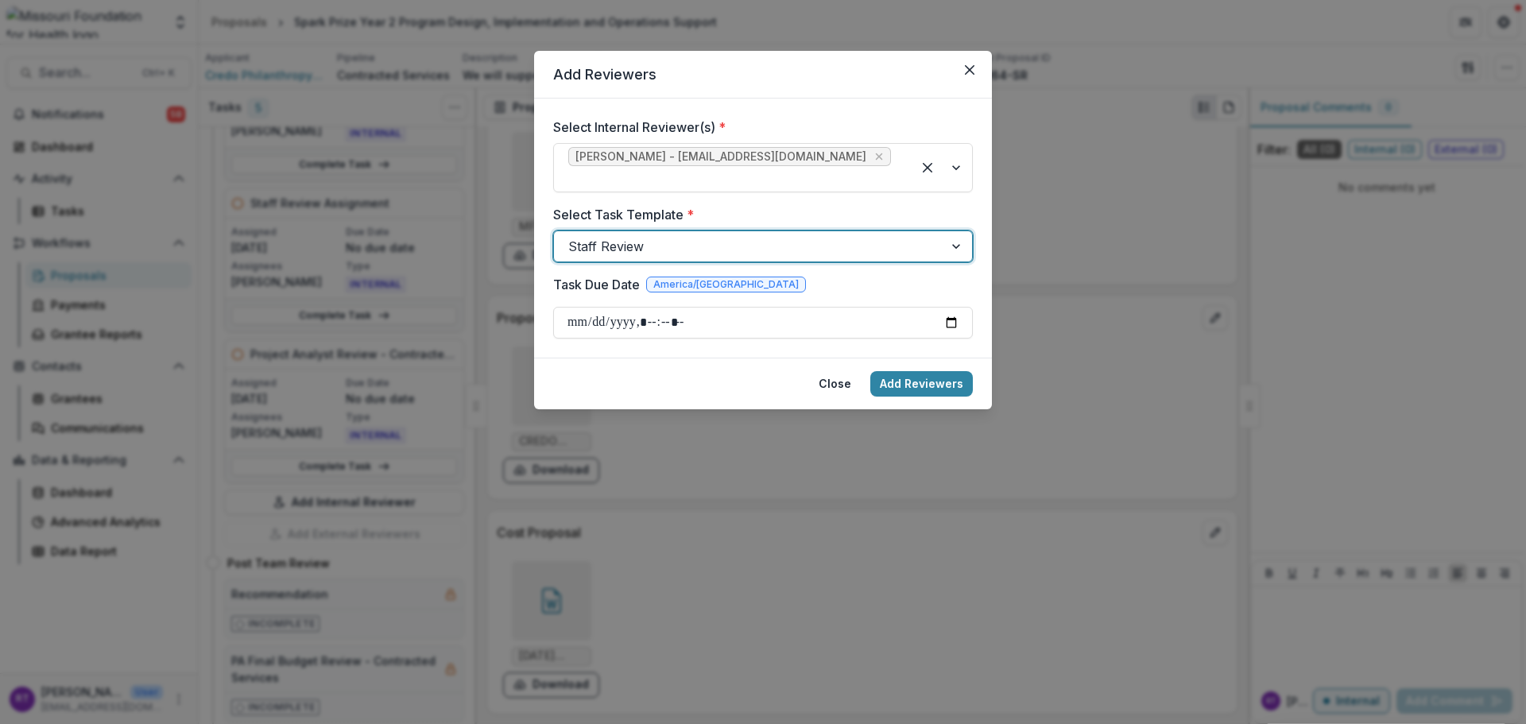
click at [947, 311] on input "Task Due Date" at bounding box center [763, 323] width 420 height 32
click at [652, 307] on input "Task Due Date" at bounding box center [763, 323] width 420 height 32
click at [681, 307] on input "Task Due Date" at bounding box center [763, 323] width 420 height 32
type input "**********"
click at [904, 371] on button "Add Reviewers" at bounding box center [921, 383] width 103 height 25
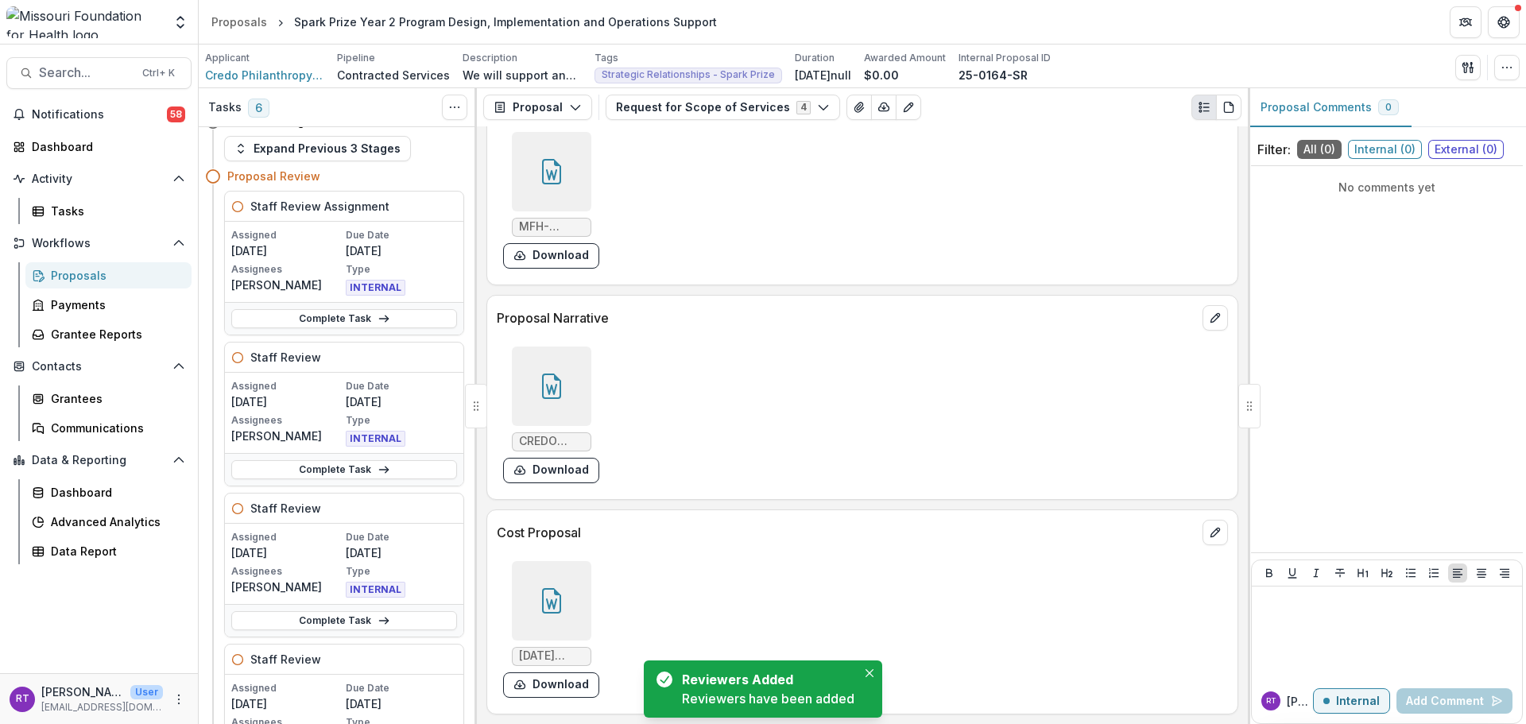
scroll to position [0, 0]
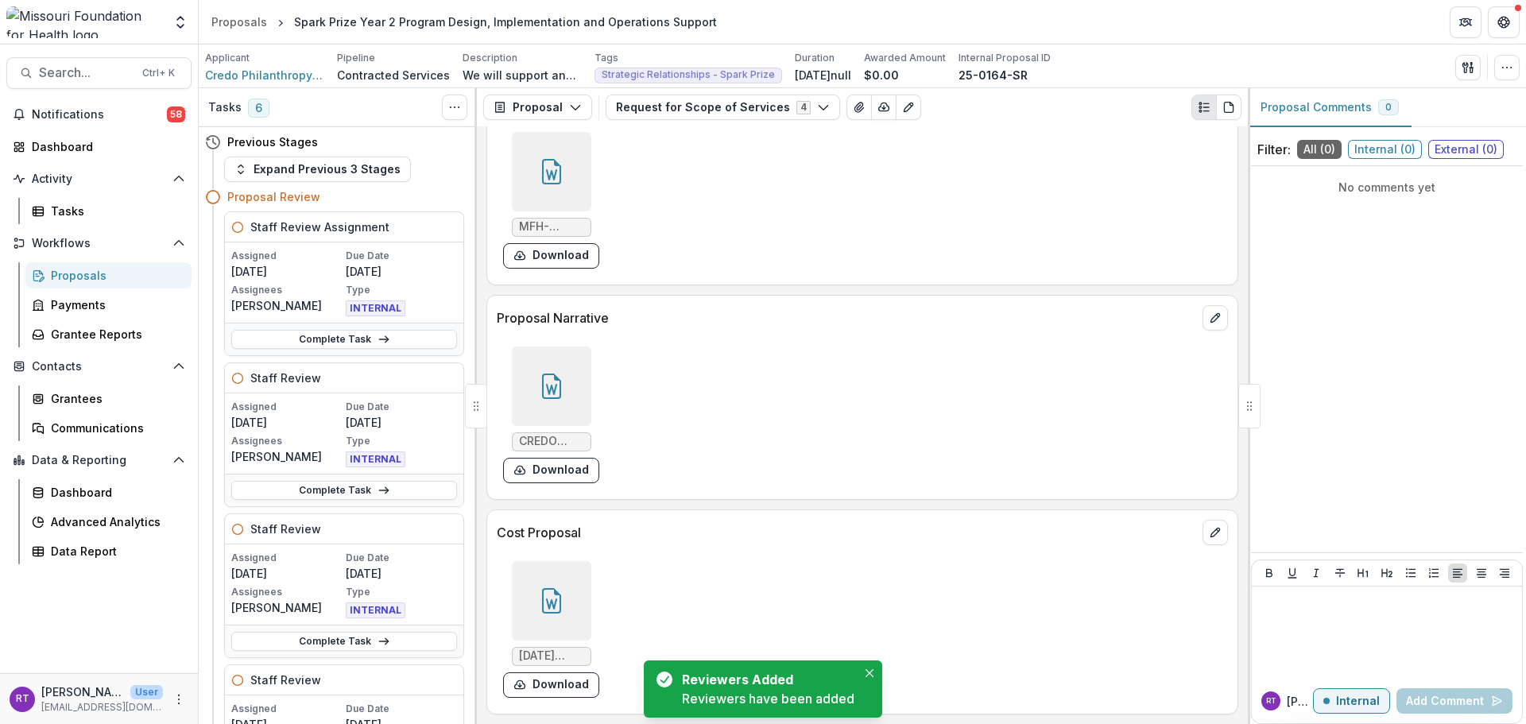
click at [383, 237] on div "Staff Review Assignment" at bounding box center [344, 227] width 238 height 30
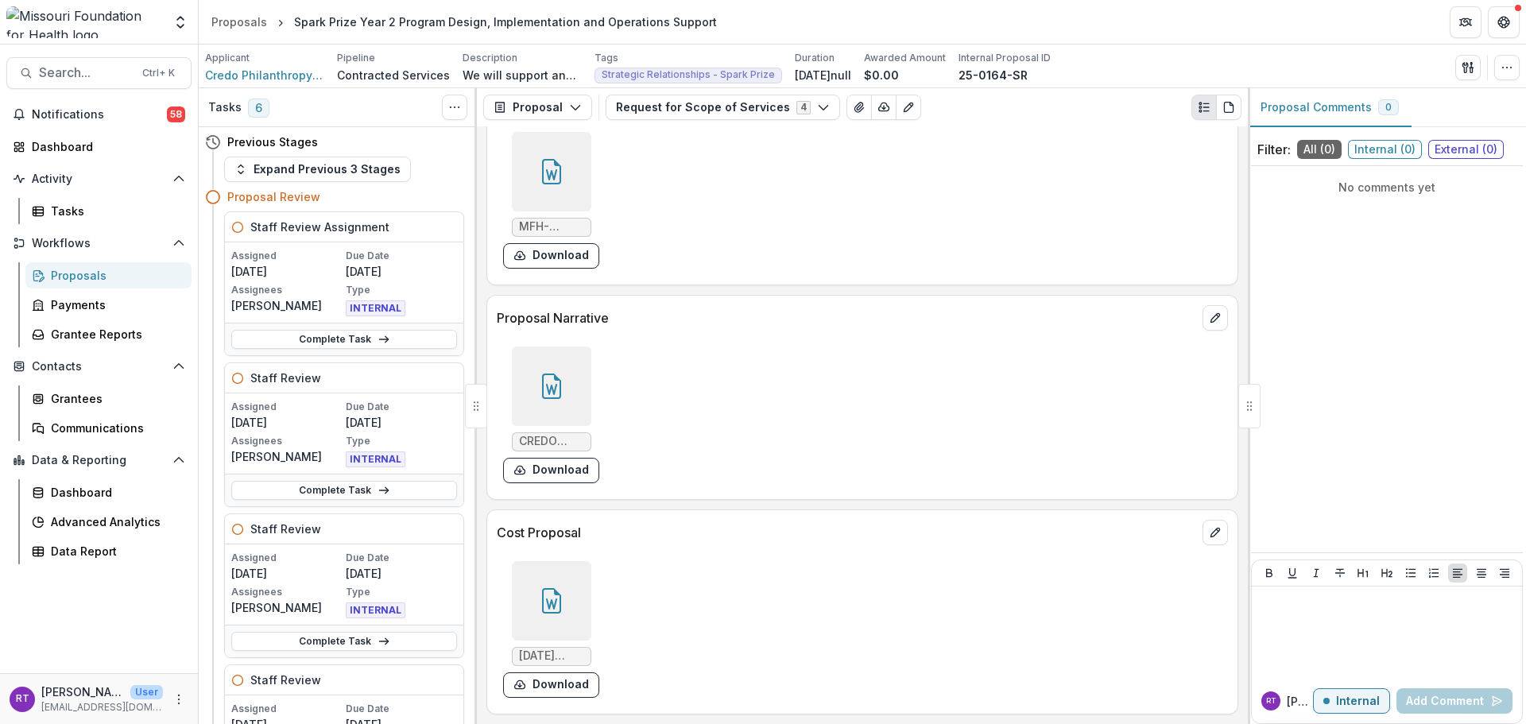
click at [378, 337] on icon at bounding box center [384, 339] width 13 height 13
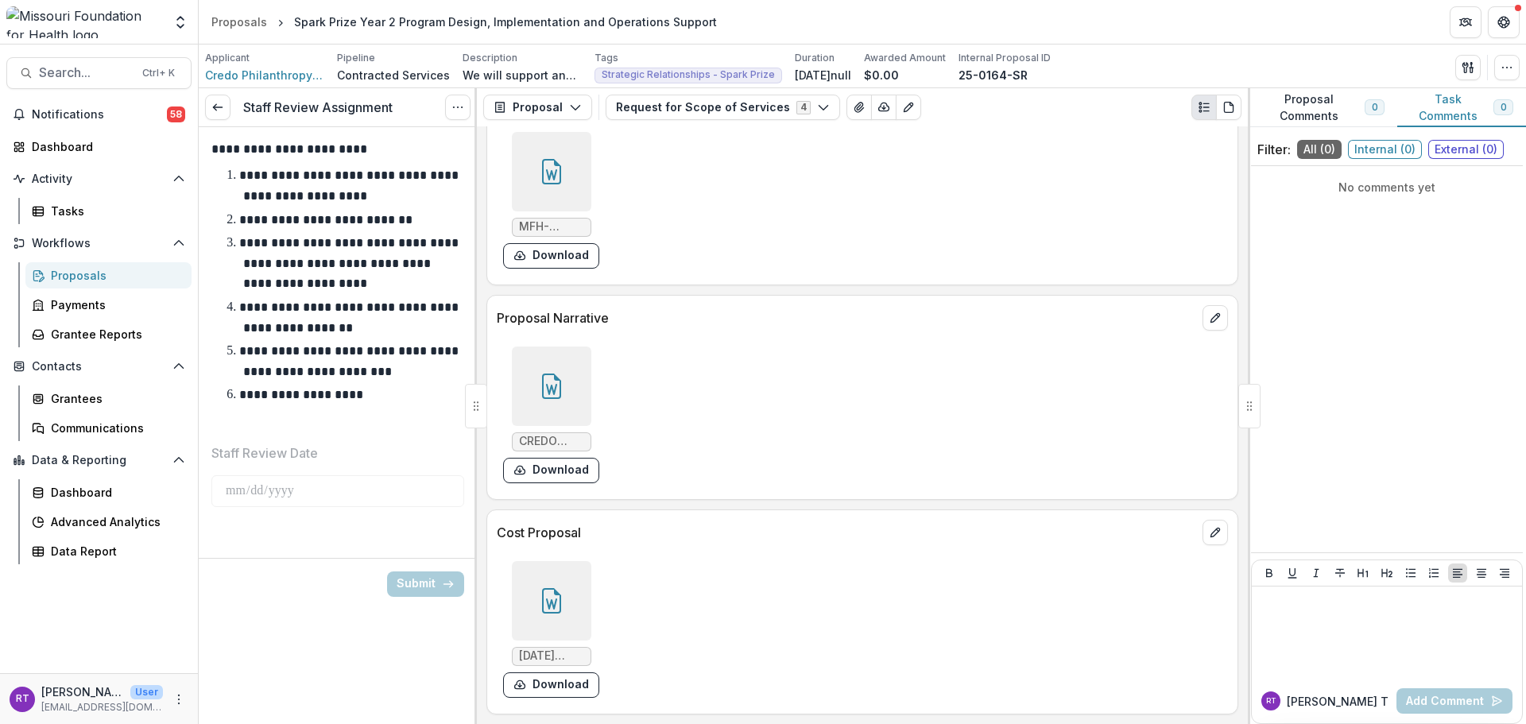
click at [465, 111] on button "Options" at bounding box center [457, 107] width 25 height 25
click at [426, 180] on button "Cancel Task" at bounding box center [381, 177] width 170 height 26
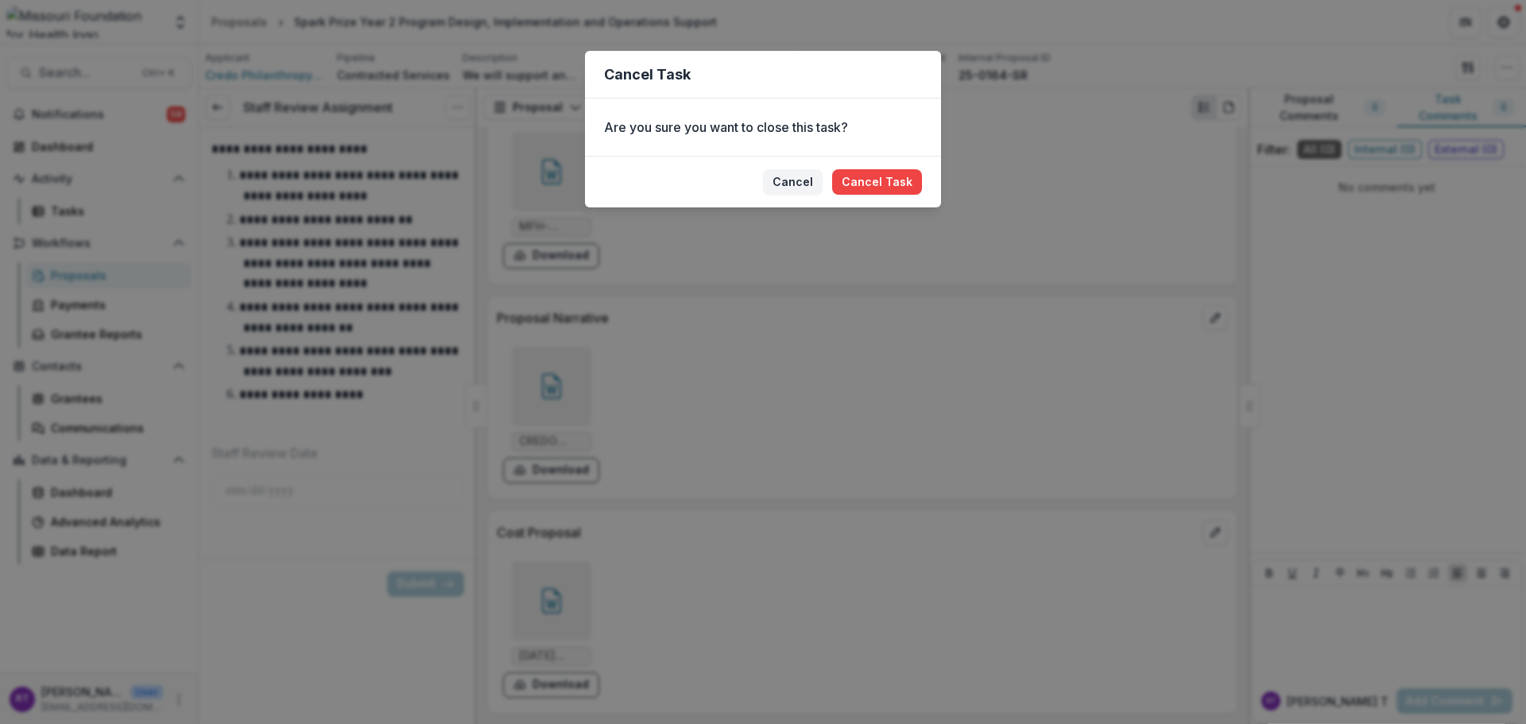
click at [875, 180] on button "Cancel Task" at bounding box center [877, 181] width 90 height 25
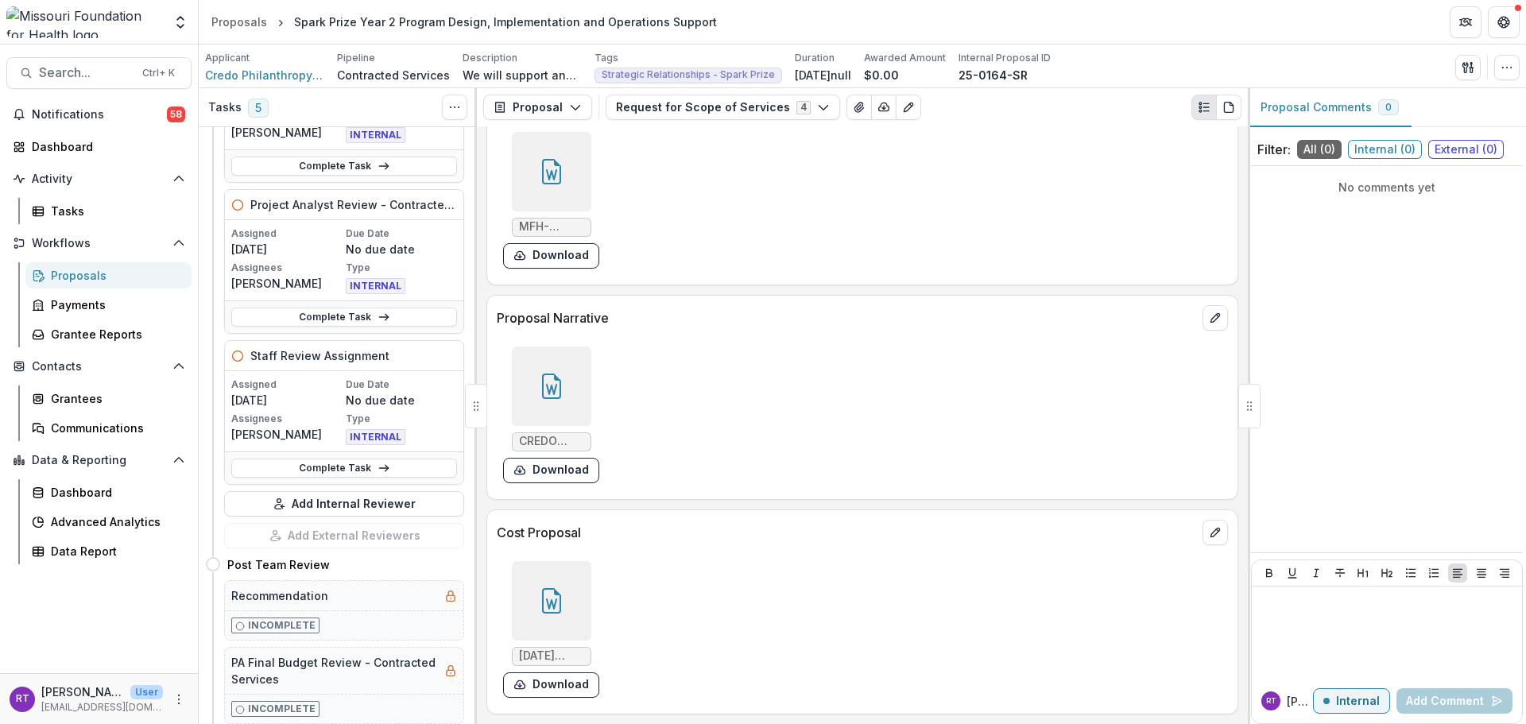
scroll to position [477, 0]
click at [323, 502] on button "Add Internal Reviewer" at bounding box center [344, 502] width 240 height 25
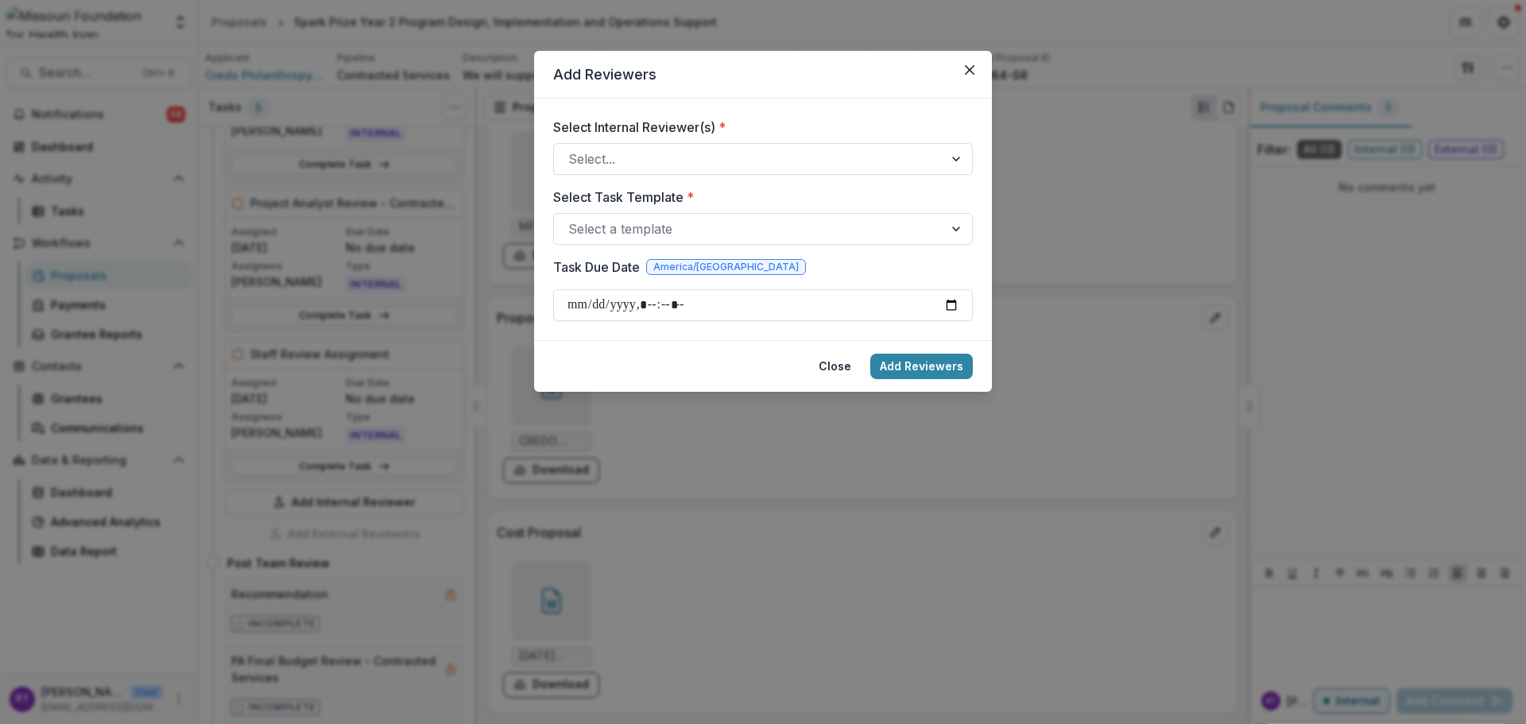
click at [731, 177] on div "Select Internal Reviewer(s) * Select... Select Task Template * Select a templat…" at bounding box center [763, 219] width 420 height 203
click at [738, 161] on div at bounding box center [748, 159] width 361 height 22
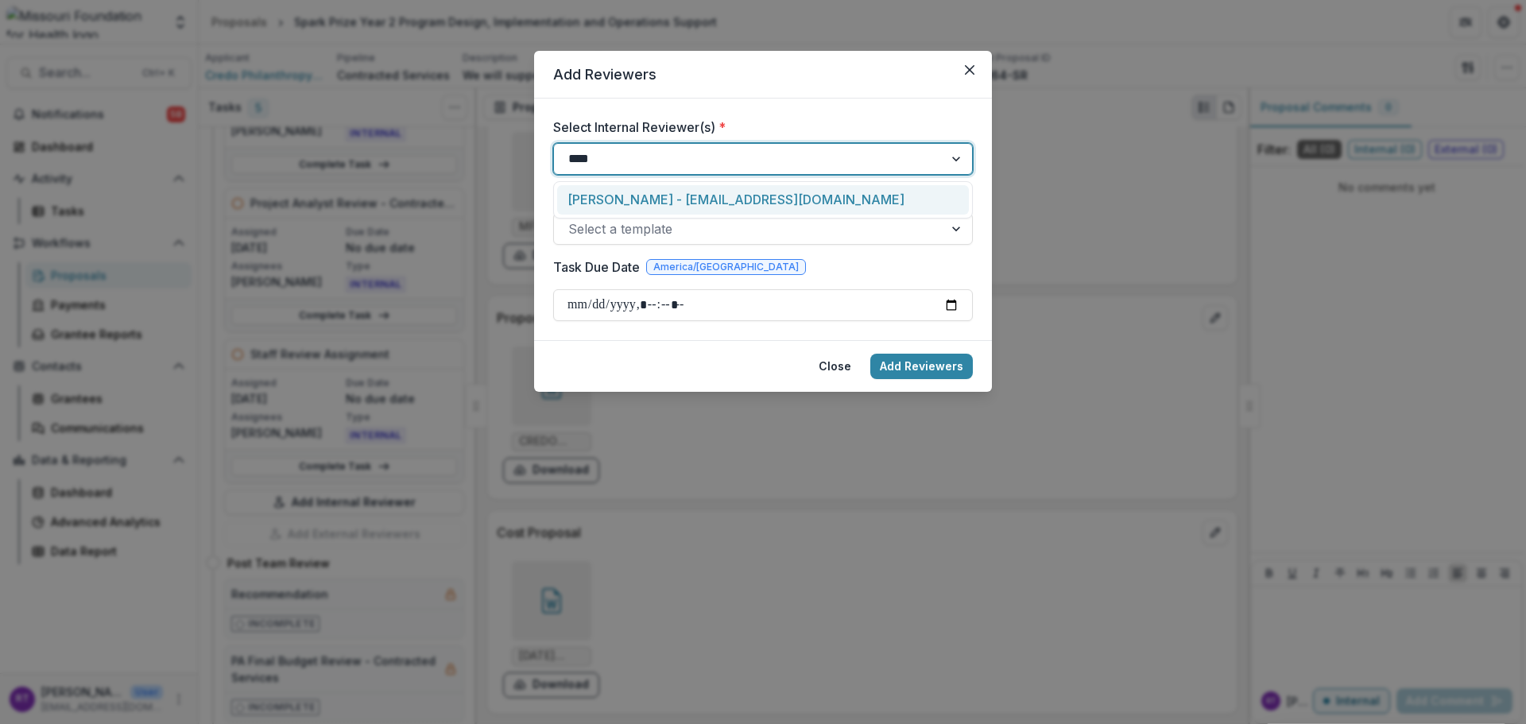
type input "*****"
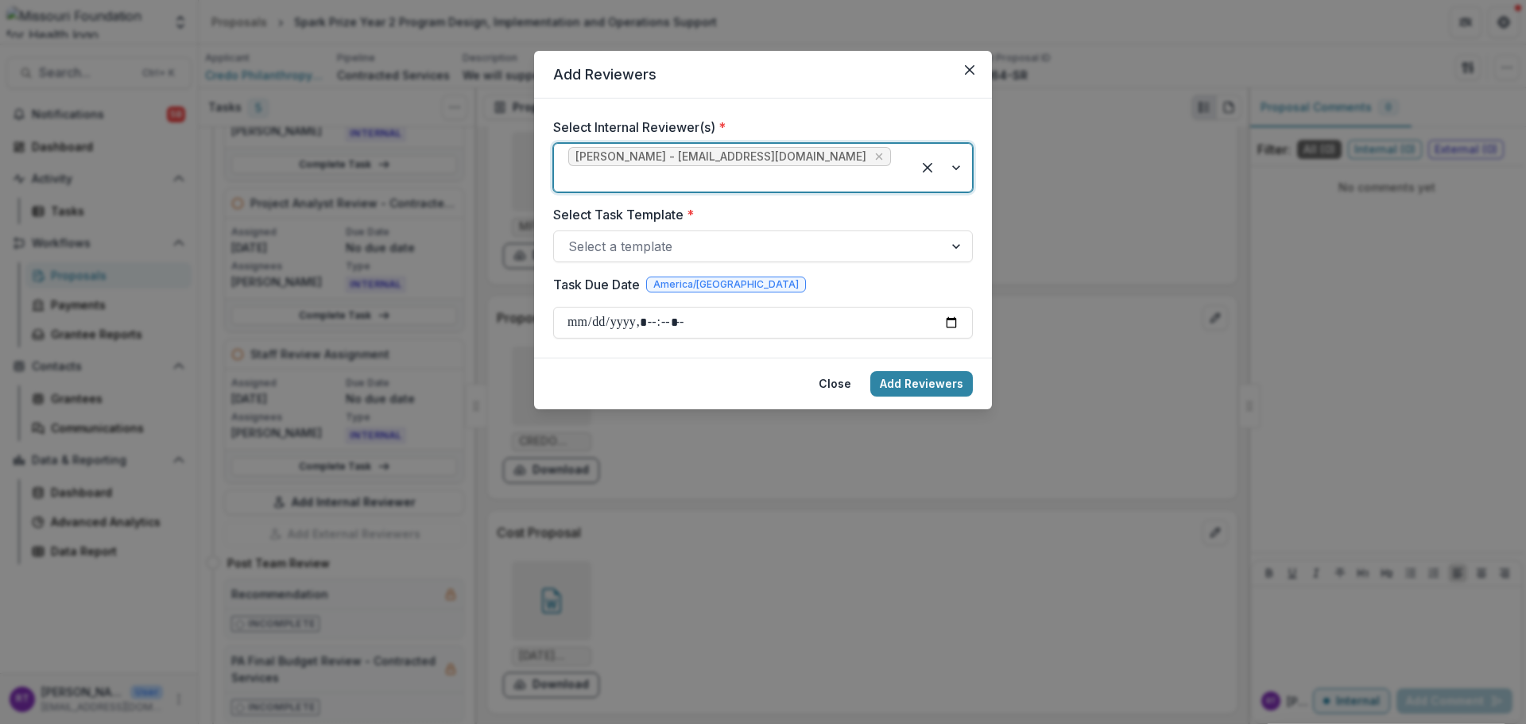
click at [723, 235] on div at bounding box center [748, 246] width 361 height 22
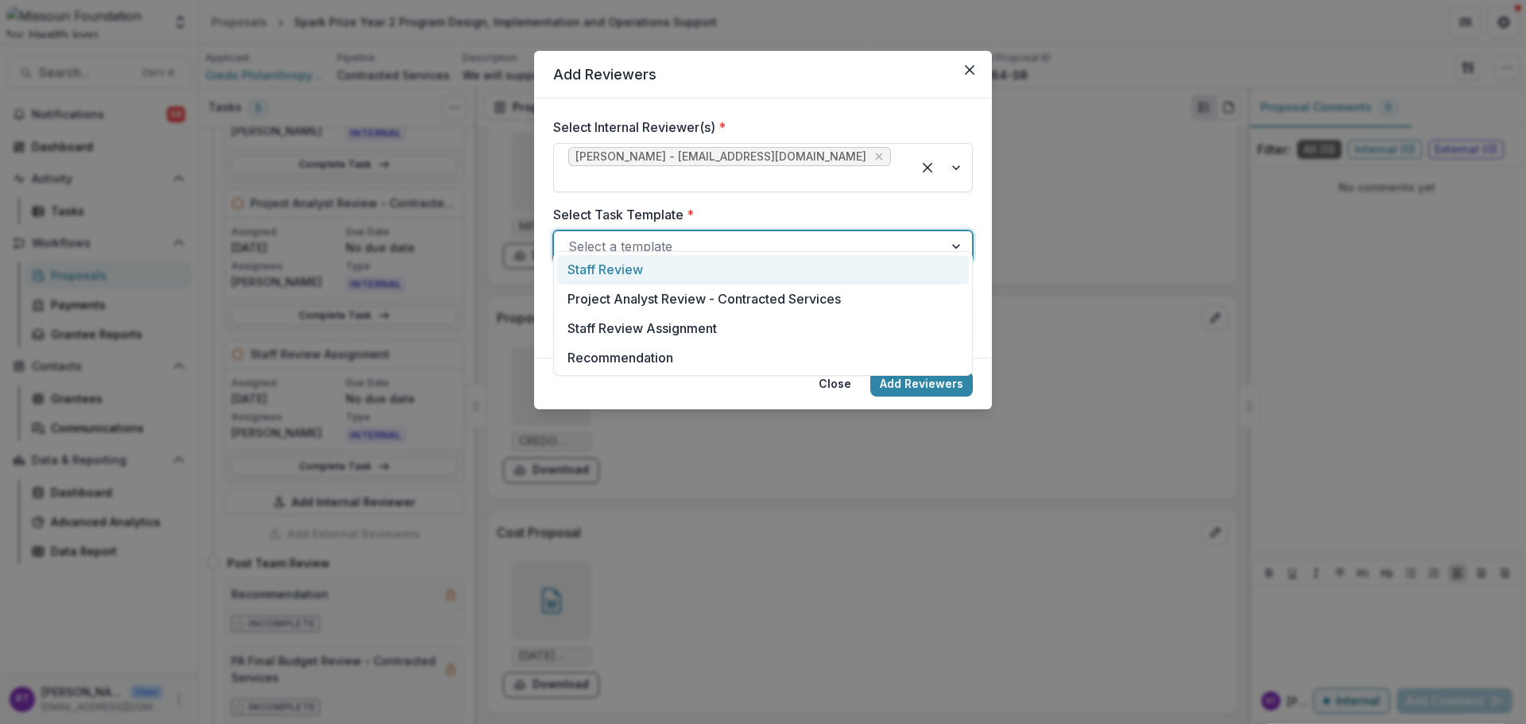
click at [701, 264] on div "Staff Review" at bounding box center [763, 269] width 412 height 29
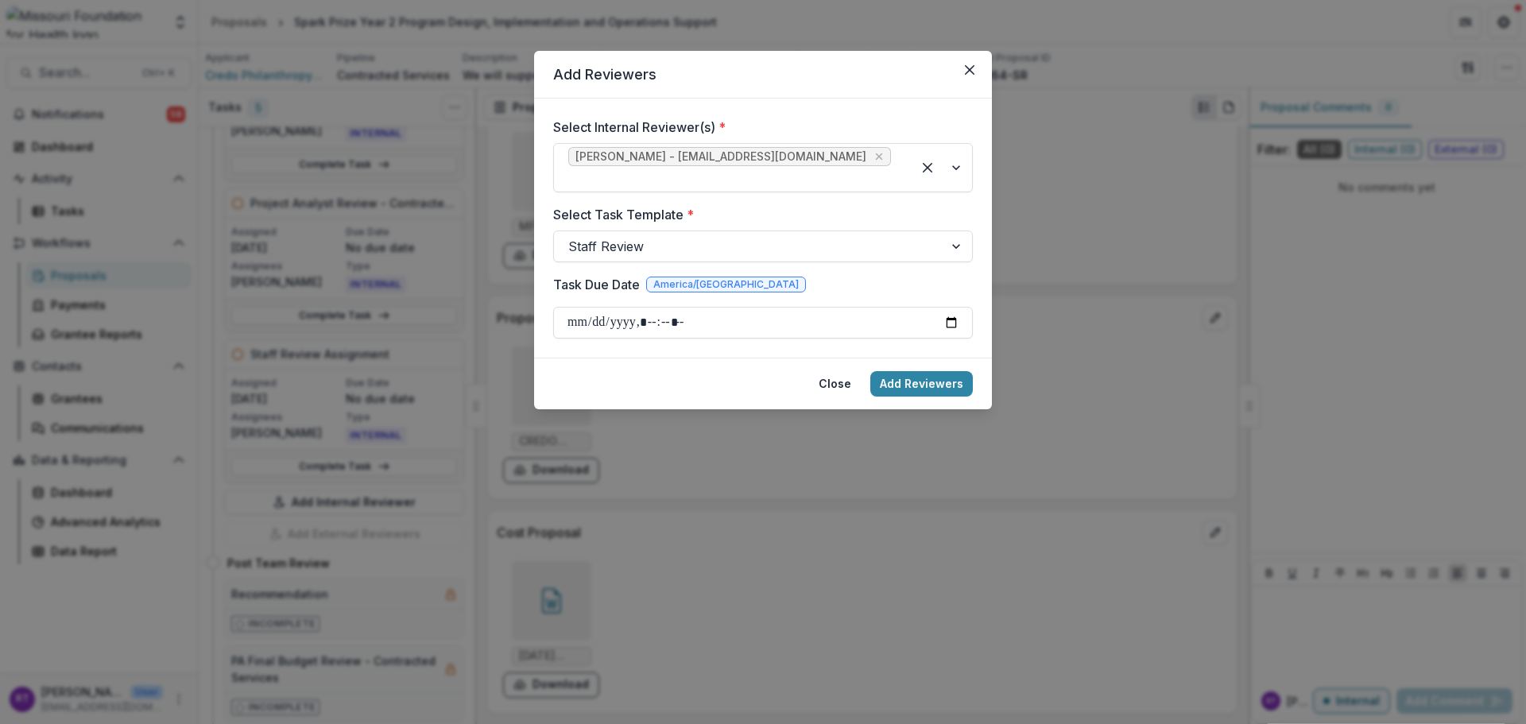
click at [948, 312] on input "Task Due Date" at bounding box center [763, 323] width 420 height 32
click at [661, 307] on input "Task Due Date" at bounding box center [763, 323] width 420 height 32
click at [658, 308] on input "Task Due Date" at bounding box center [763, 323] width 420 height 32
type input "**********"
click at [904, 371] on button "Add Reviewers" at bounding box center [921, 383] width 103 height 25
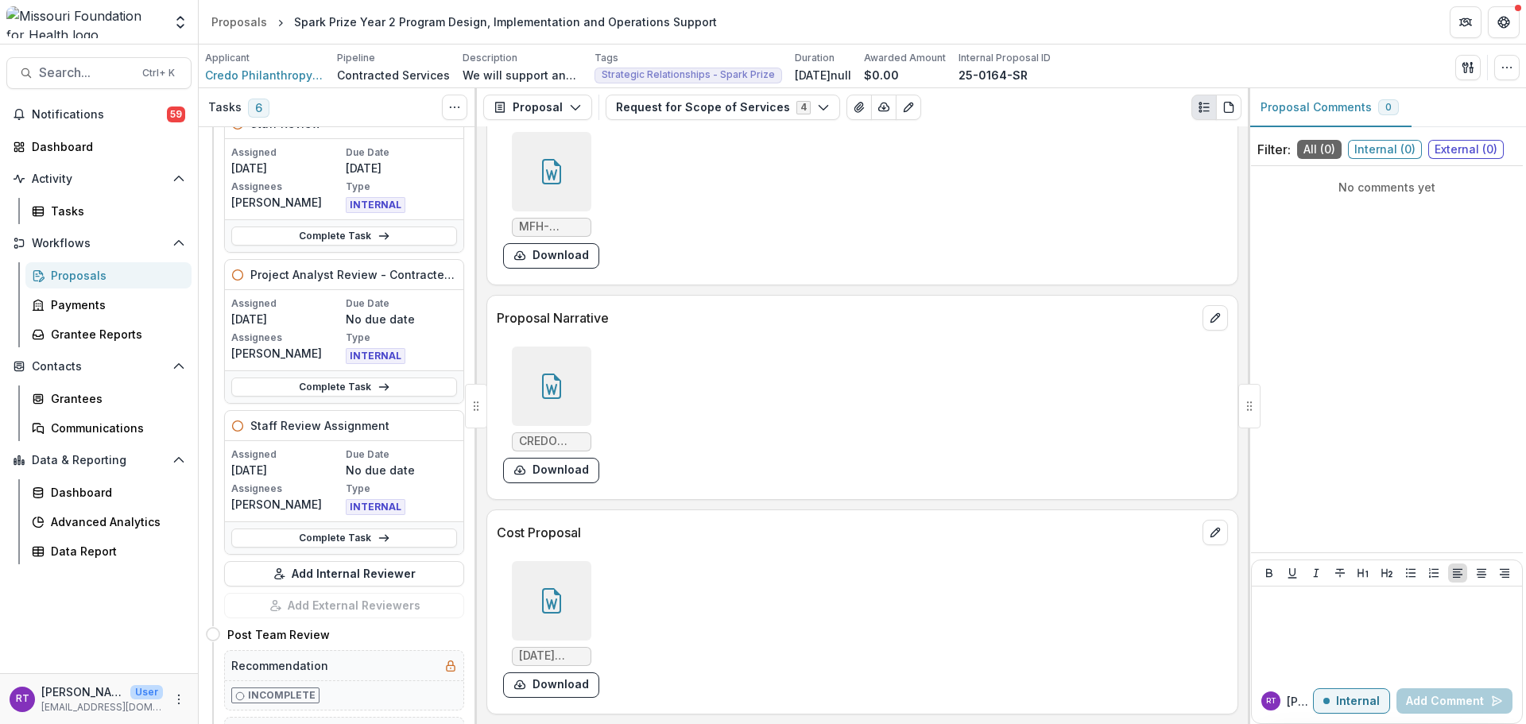
scroll to position [636, 0]
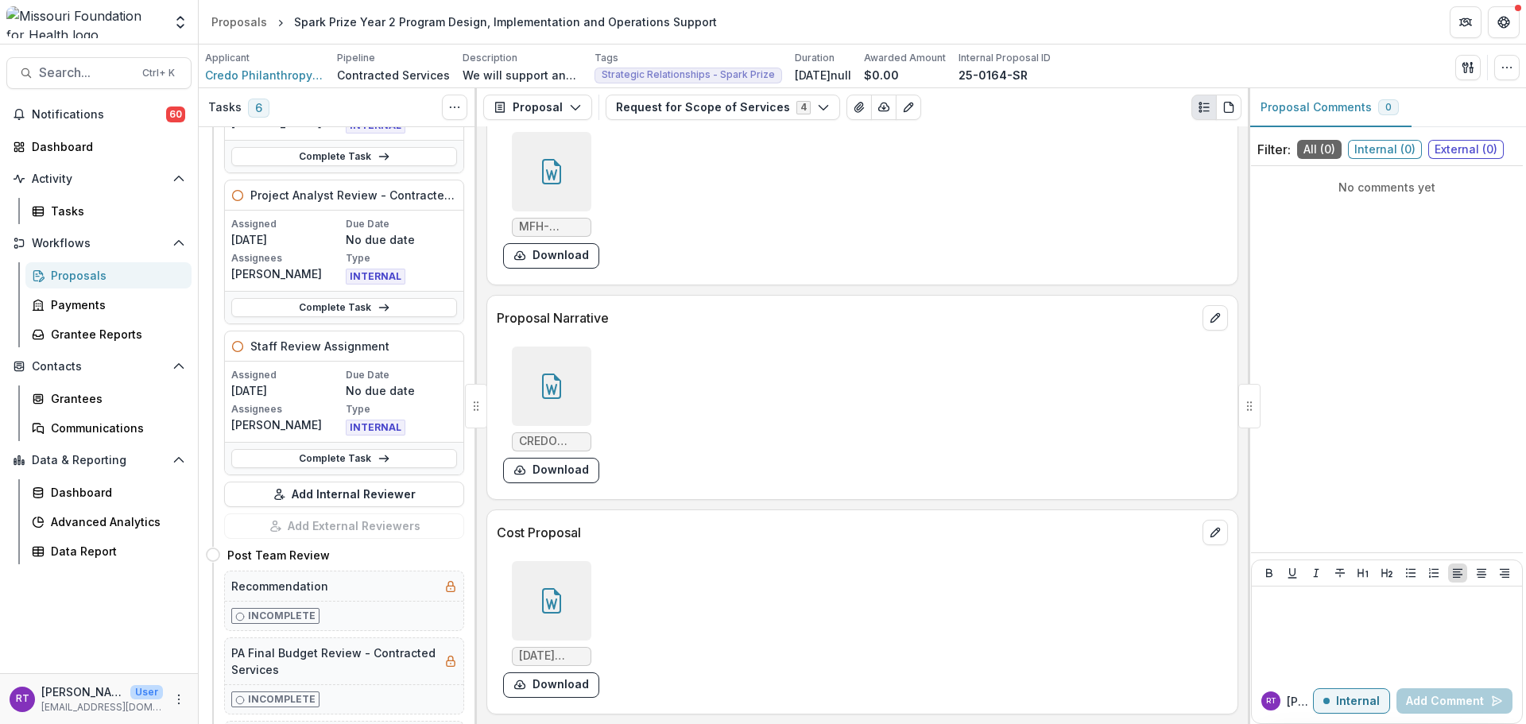
click at [385, 457] on polyline at bounding box center [386, 459] width 3 height 6
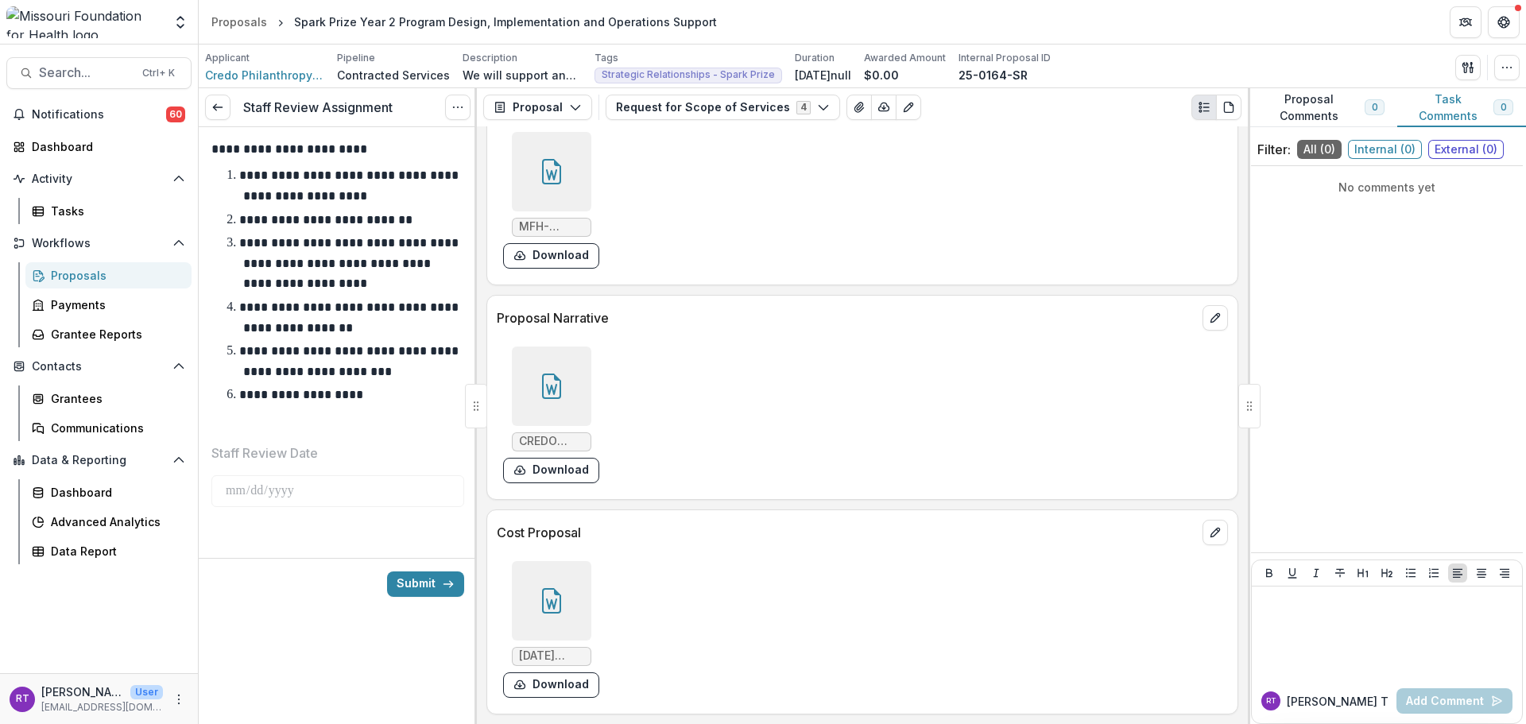
click at [425, 587] on button "Submit" at bounding box center [425, 583] width 77 height 25
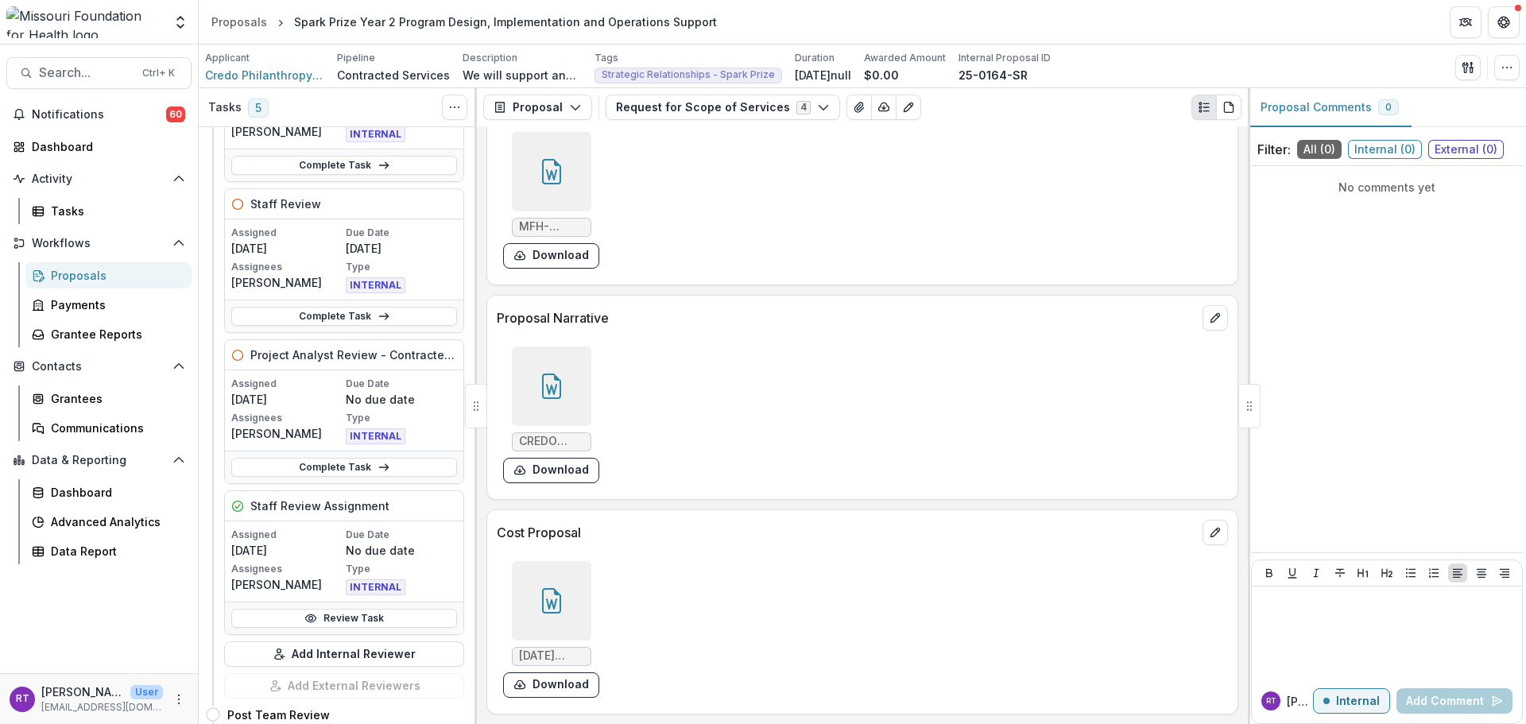
scroll to position [477, 0]
click at [365, 320] on link "Complete Task" at bounding box center [344, 315] width 226 height 19
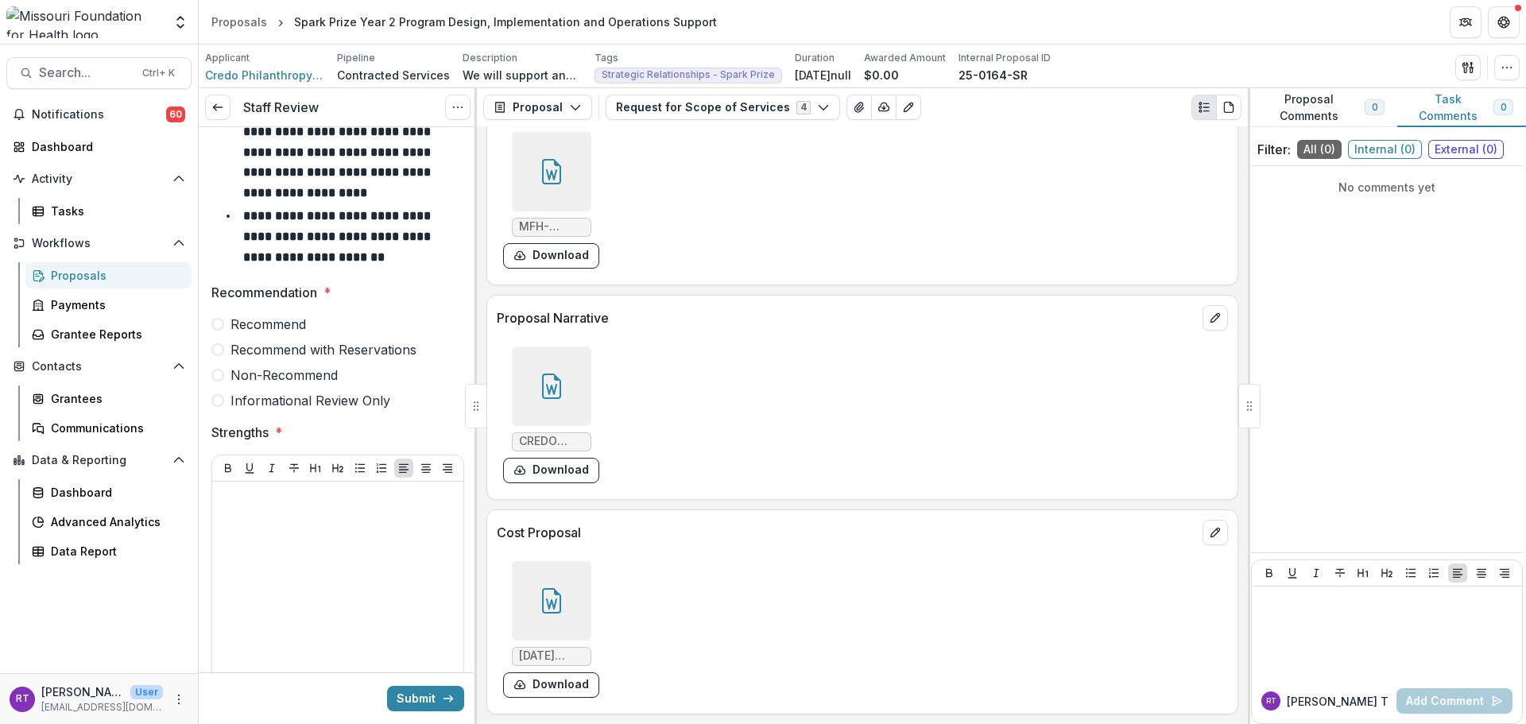
scroll to position [79, 0]
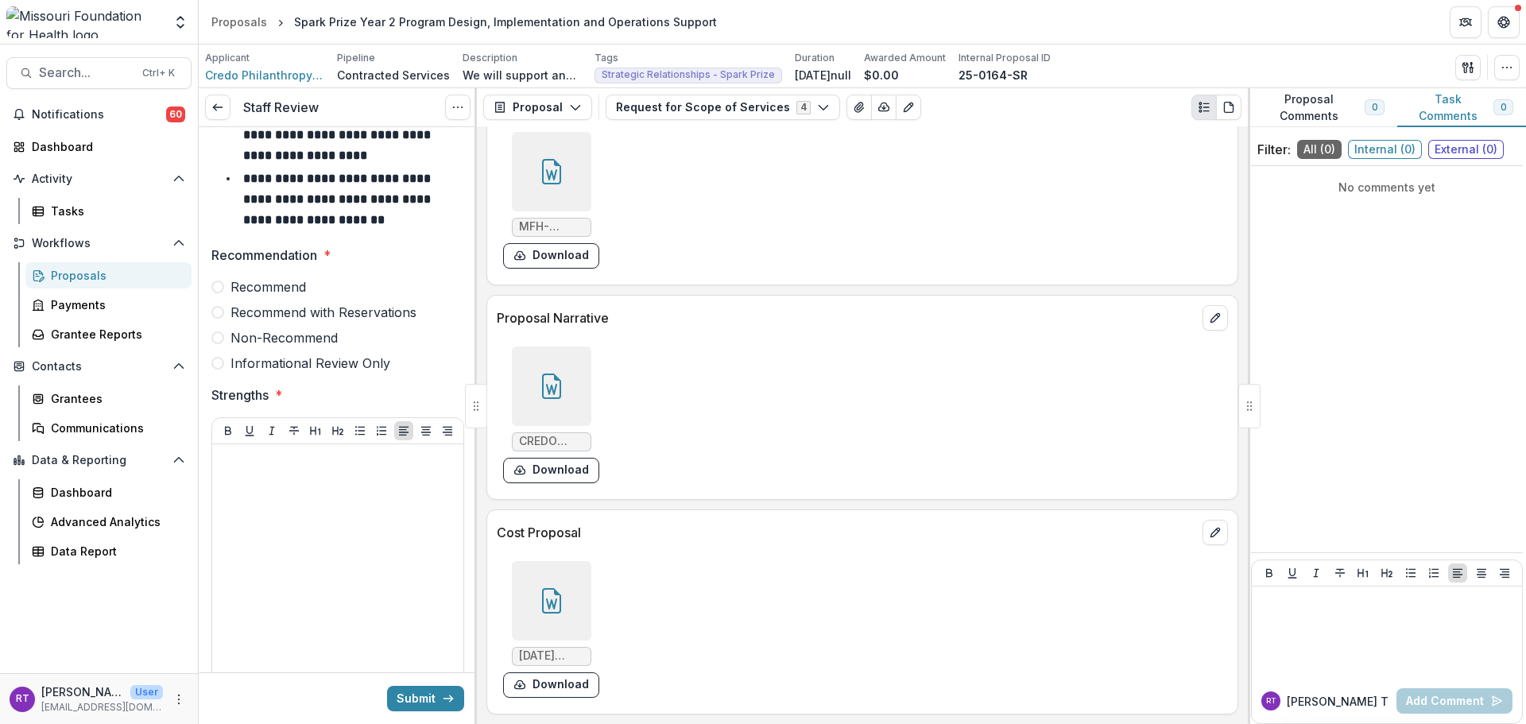
click at [296, 297] on div "Recommend Recommend with Reservations Non-Recommend Informational Review Only" at bounding box center [337, 324] width 253 height 95
click at [292, 292] on span "Recommend" at bounding box center [268, 286] width 76 height 19
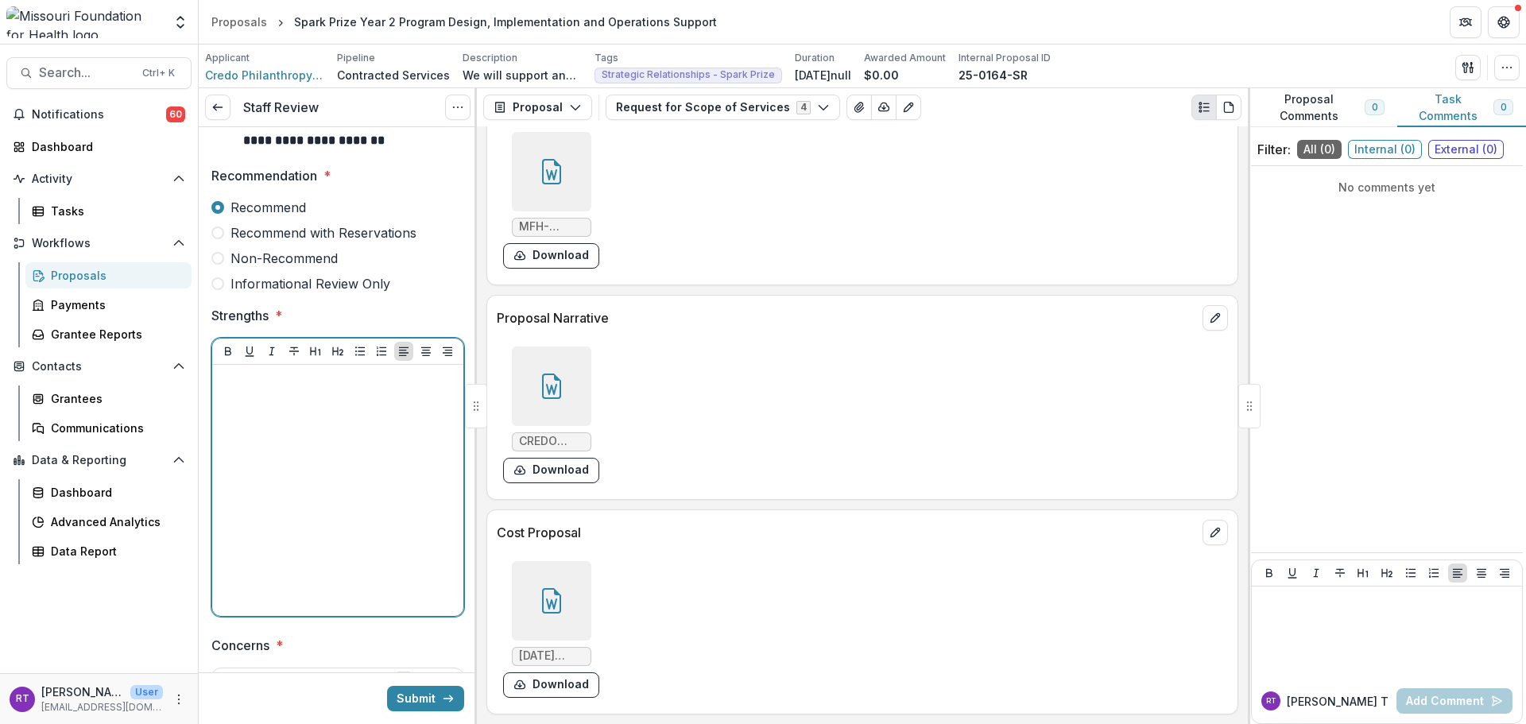
click at [313, 394] on div at bounding box center [338, 490] width 238 height 238
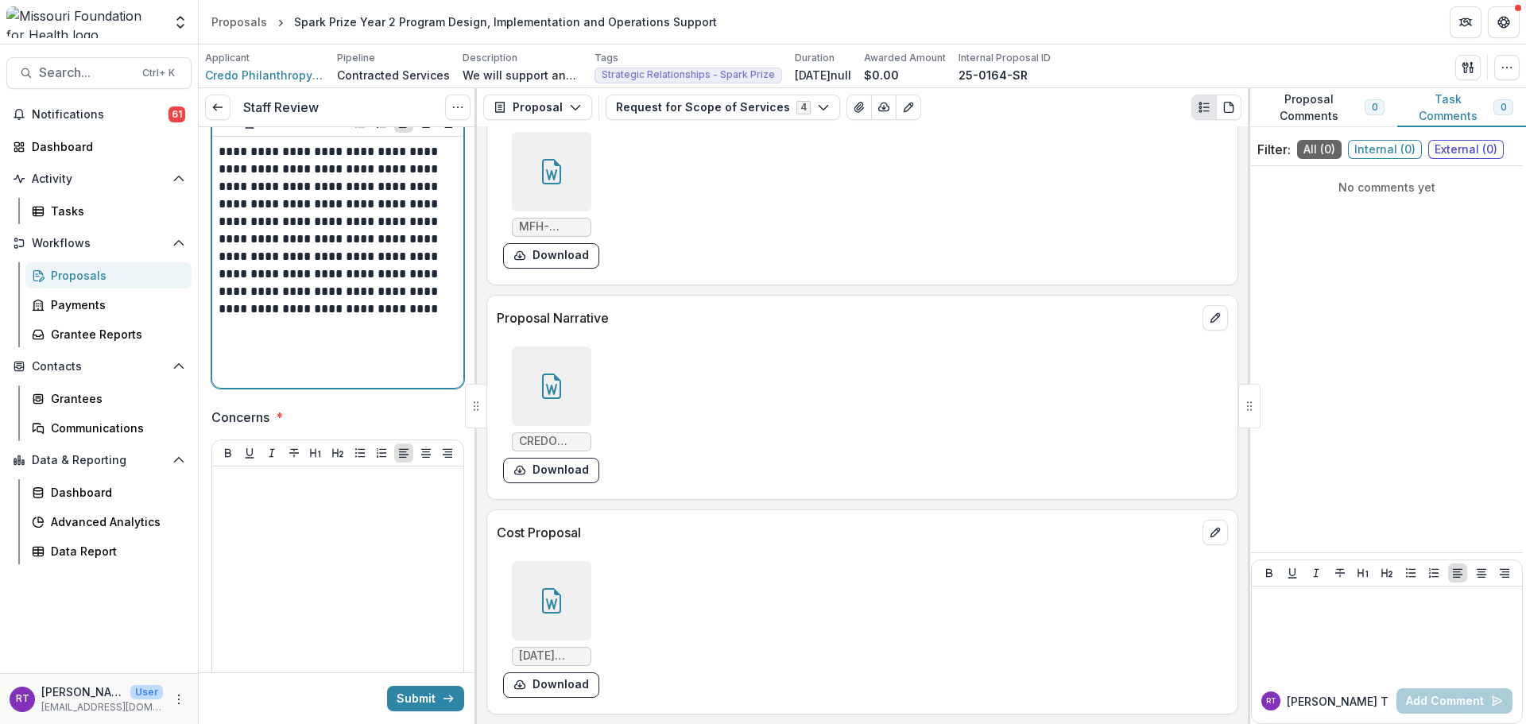
scroll to position [477, 0]
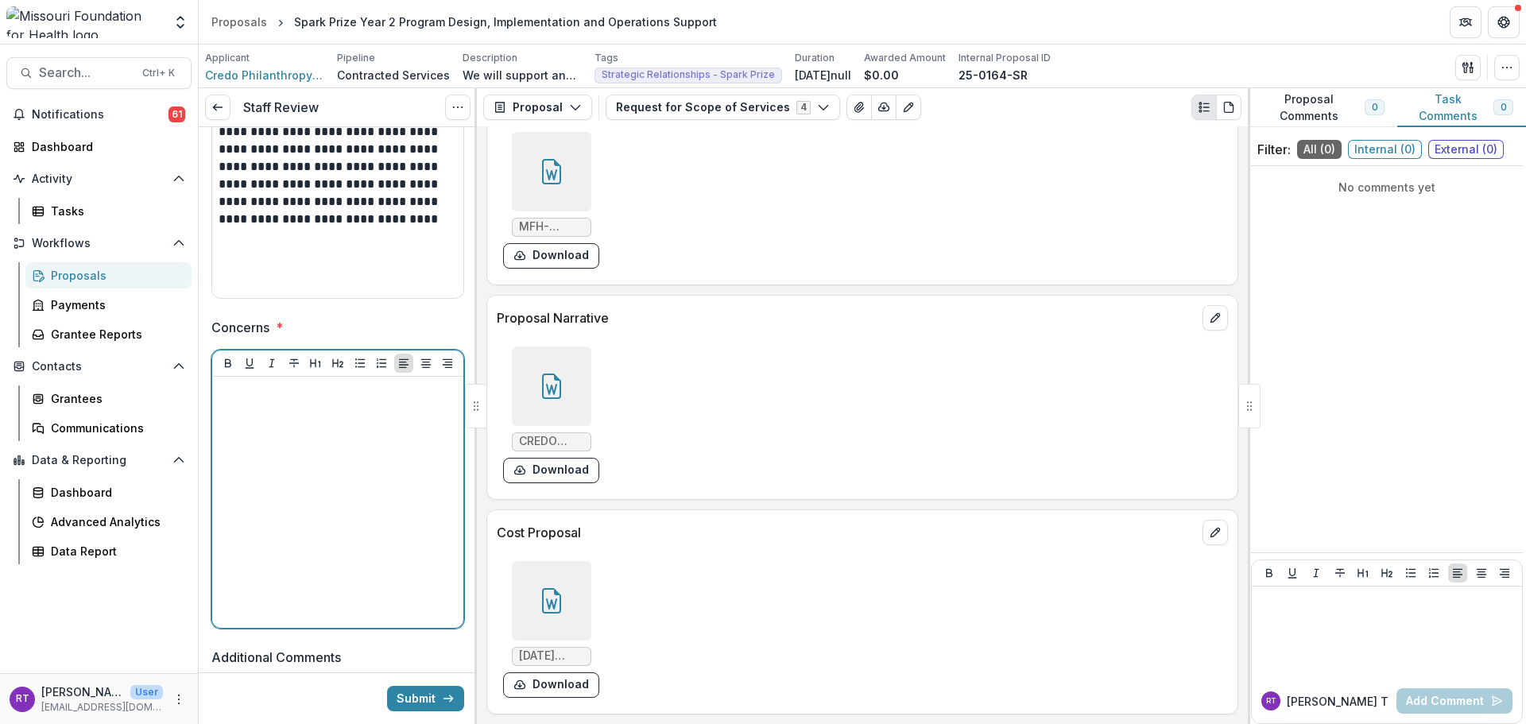
click at [370, 436] on div at bounding box center [338, 502] width 238 height 238
click at [299, 524] on div at bounding box center [338, 502] width 238 height 238
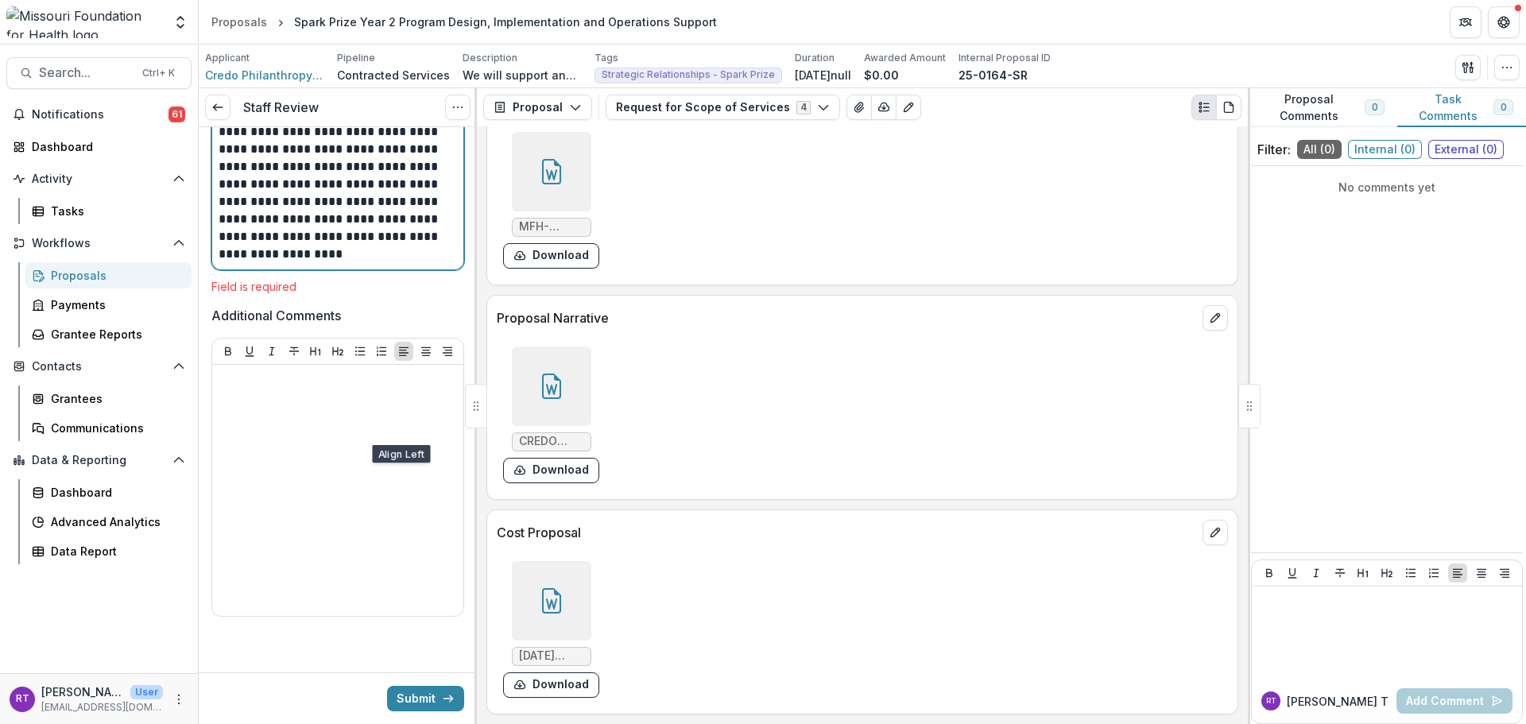
scroll to position [896, 0]
click at [428, 704] on button "Submit" at bounding box center [425, 698] width 77 height 25
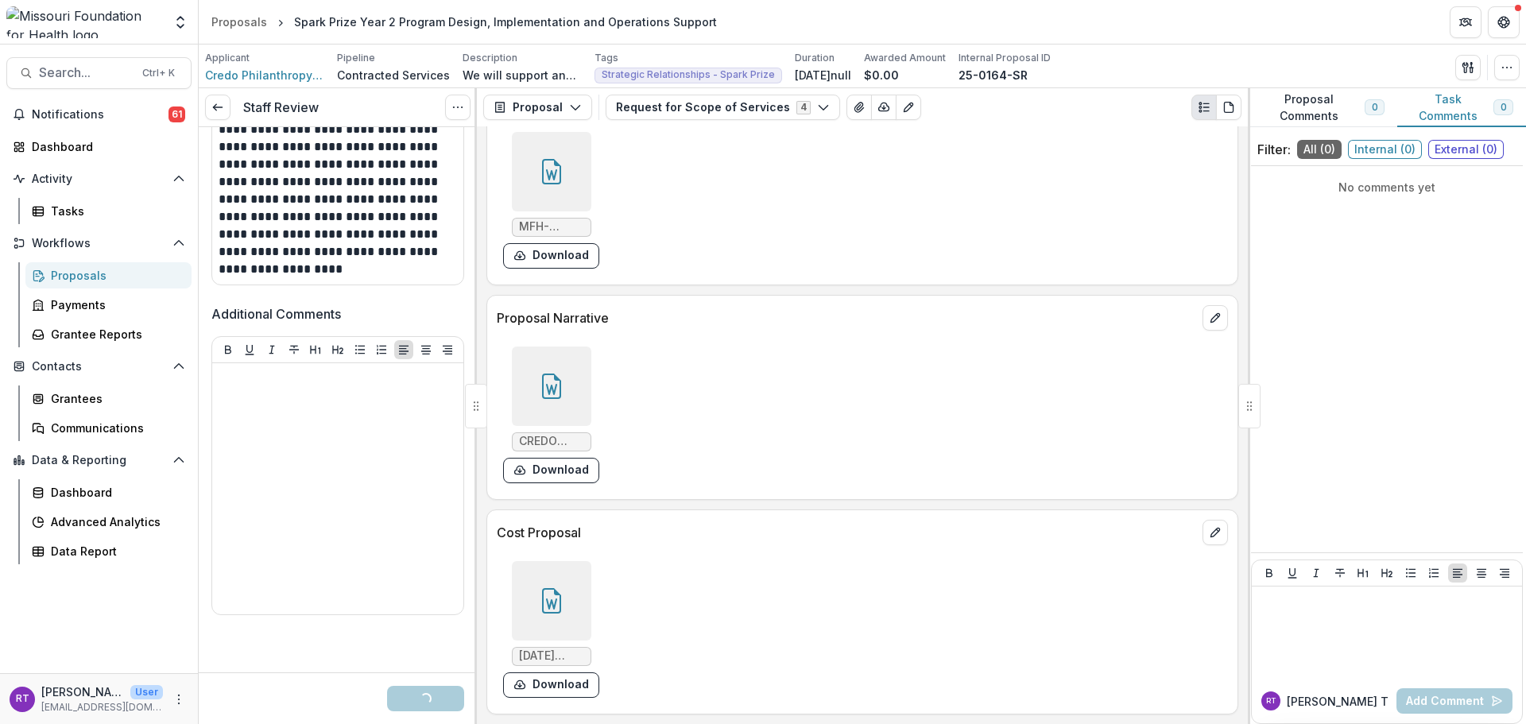
scroll to position [879, 0]
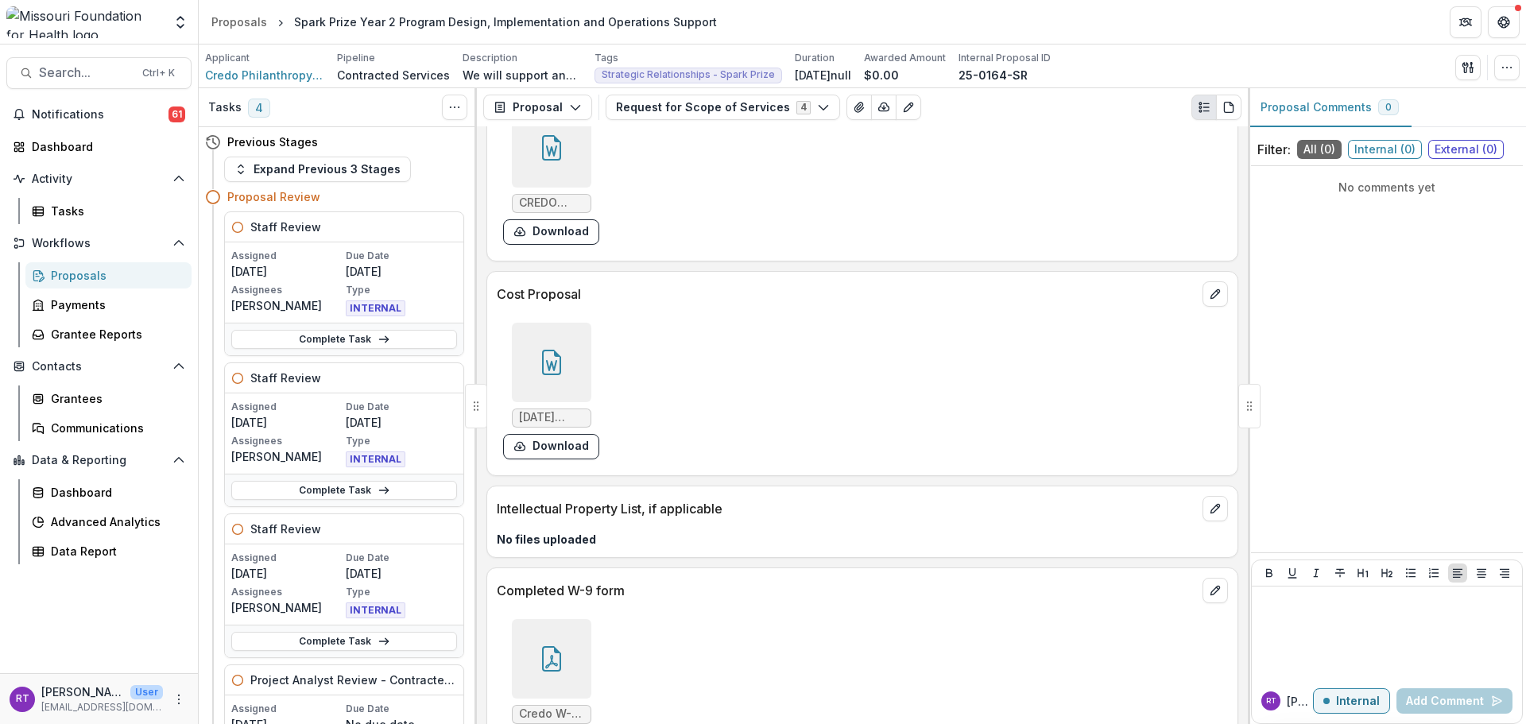
click at [91, 113] on span "Notifications" at bounding box center [100, 115] width 137 height 14
click at [100, 269] on div "Proposals" at bounding box center [115, 275] width 128 height 17
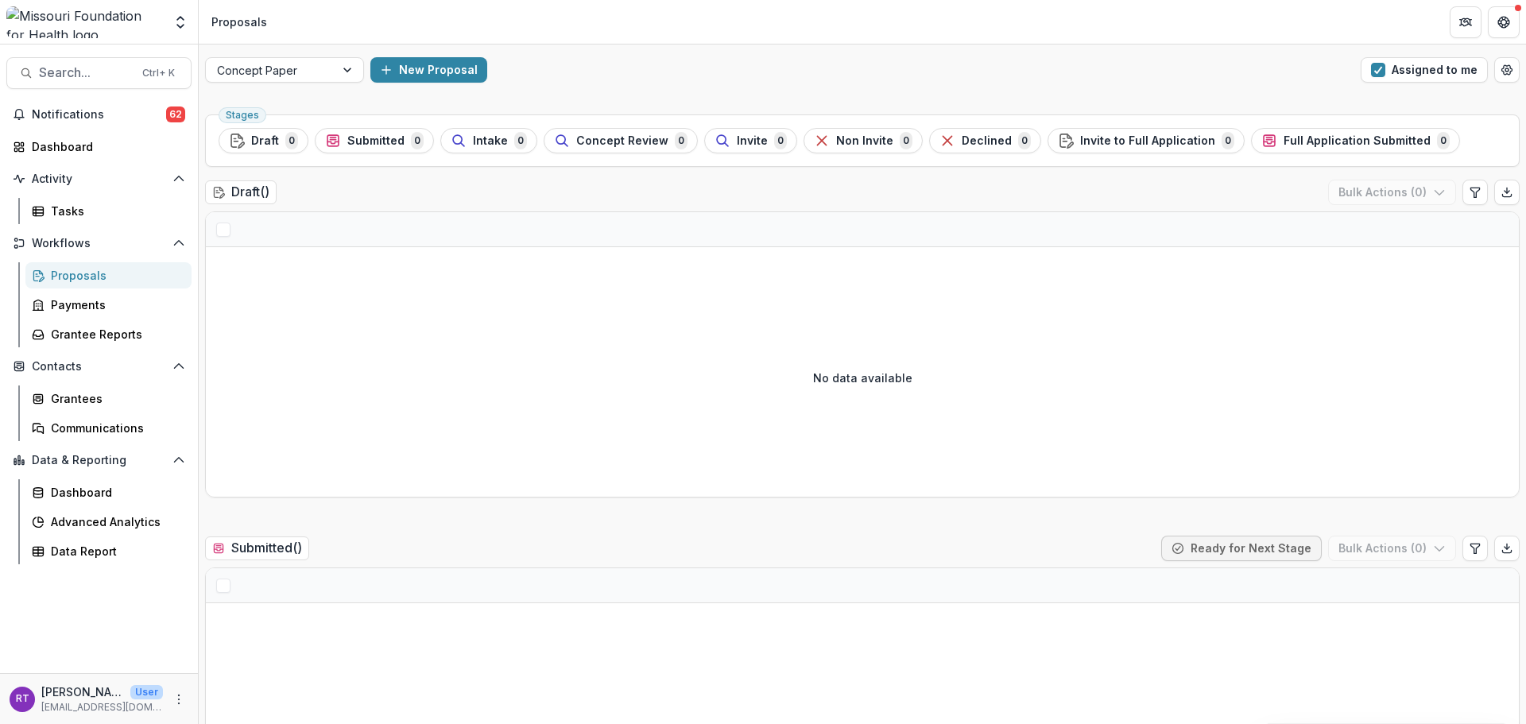
click at [102, 114] on span "Notifications" at bounding box center [99, 115] width 134 height 14
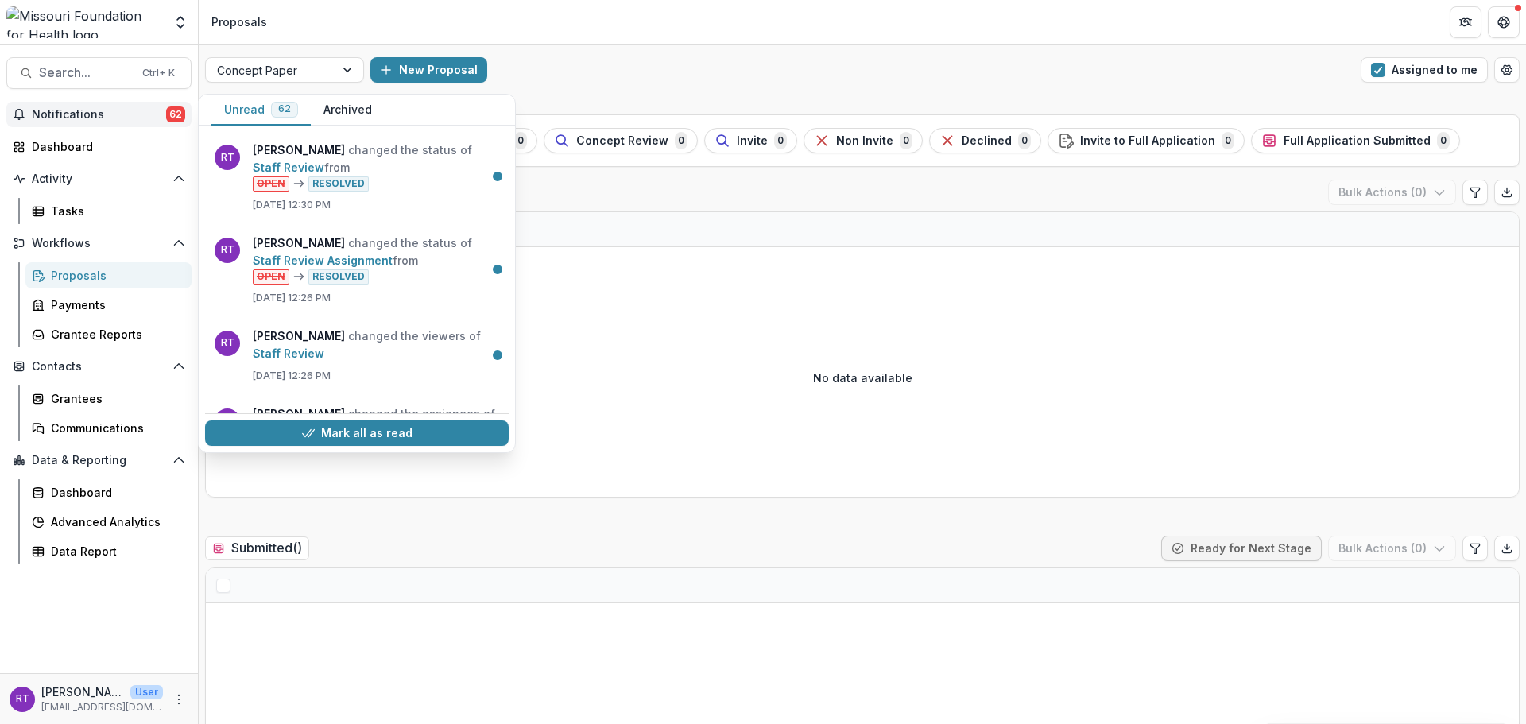
click at [102, 115] on span "Notifications" at bounding box center [99, 115] width 134 height 14
